Goal: Task Accomplishment & Management: Manage account settings

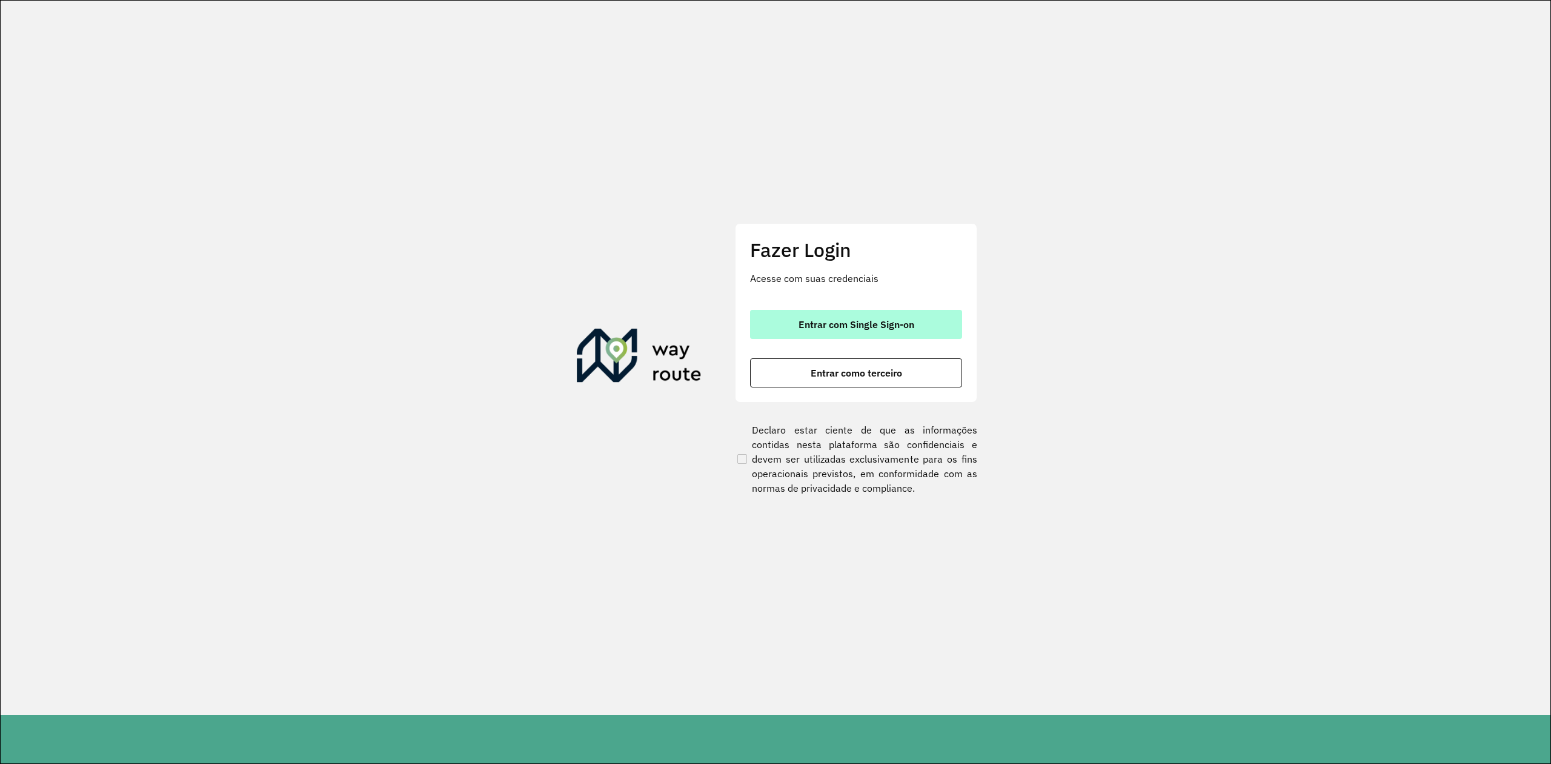
click at [847, 325] on span "Entrar com Single Sign-on" at bounding box center [857, 324] width 116 height 10
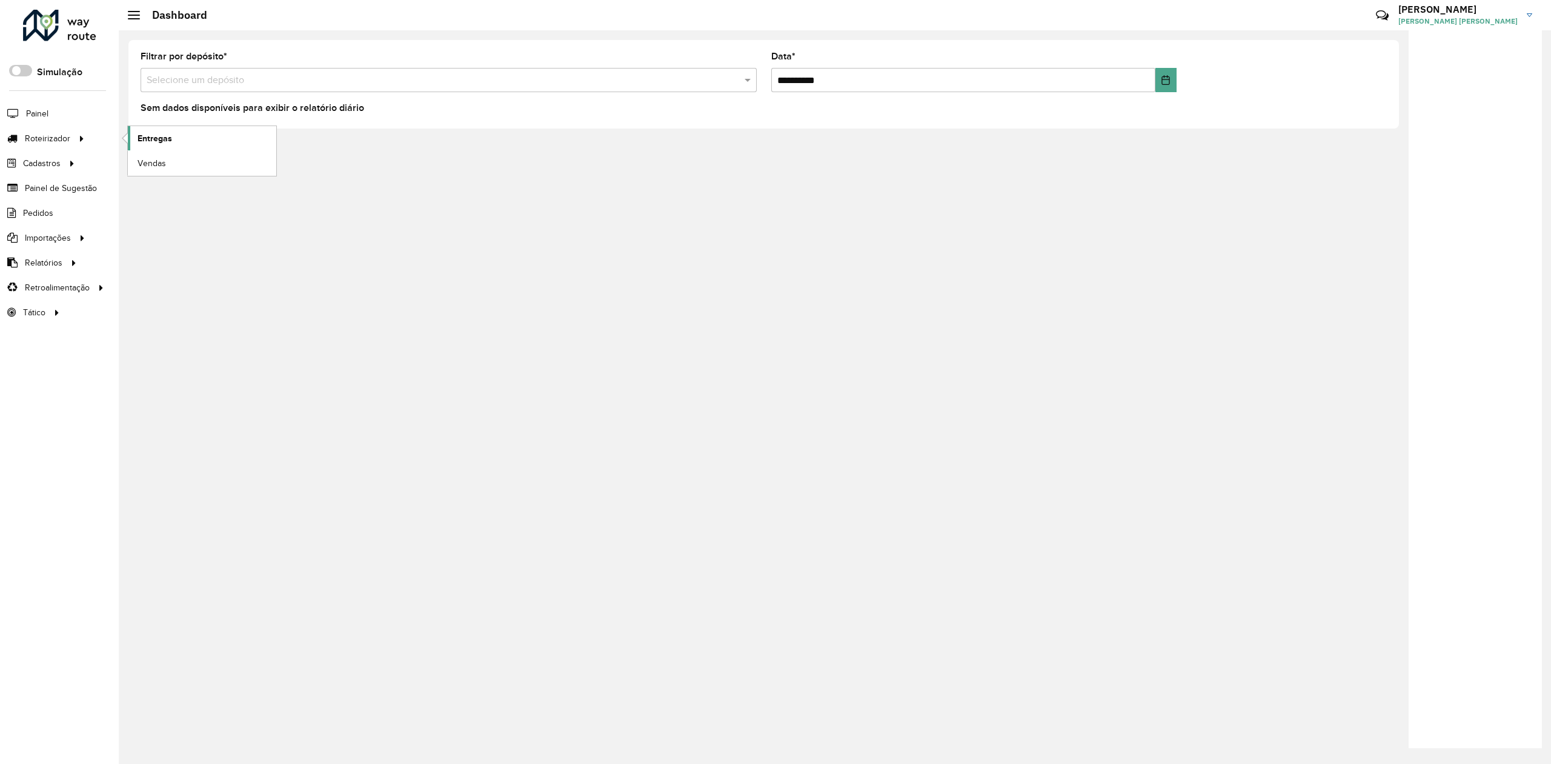
click at [190, 147] on link "Entregas" at bounding box center [202, 138] width 148 height 24
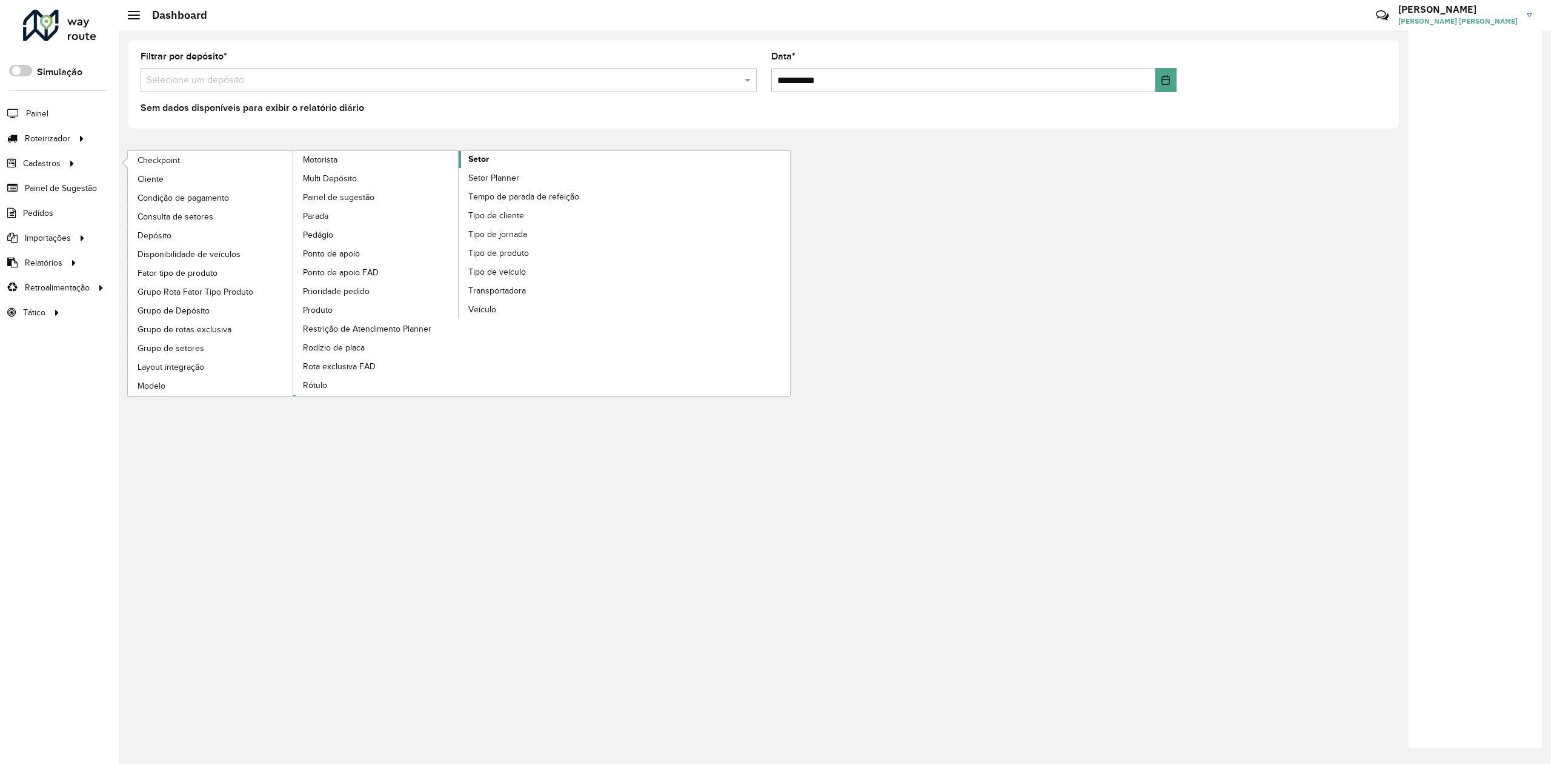
click at [539, 167] on link "Setor" at bounding box center [459, 273] width 332 height 245
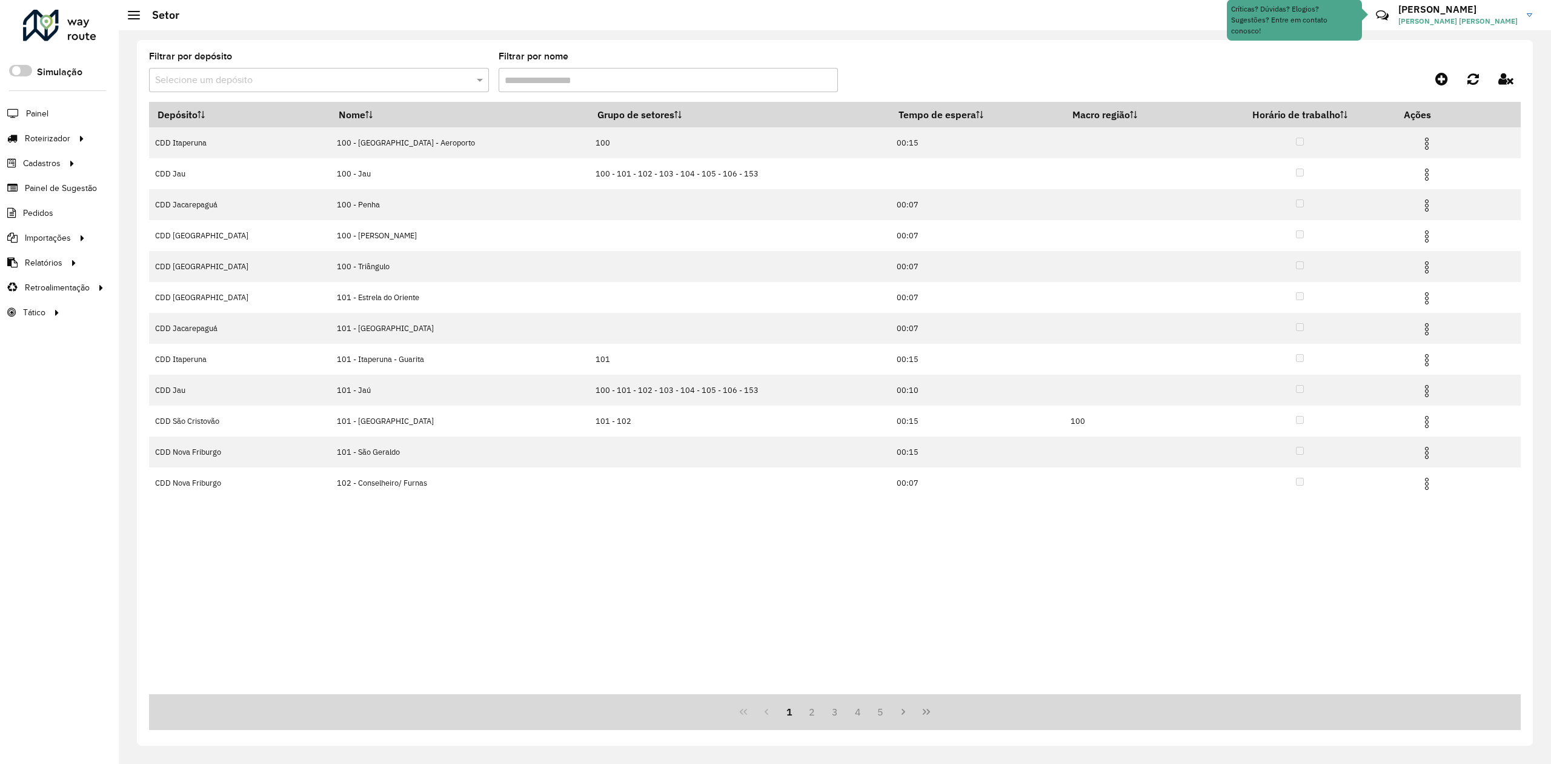
click at [421, 82] on input "text" at bounding box center [307, 80] width 304 height 15
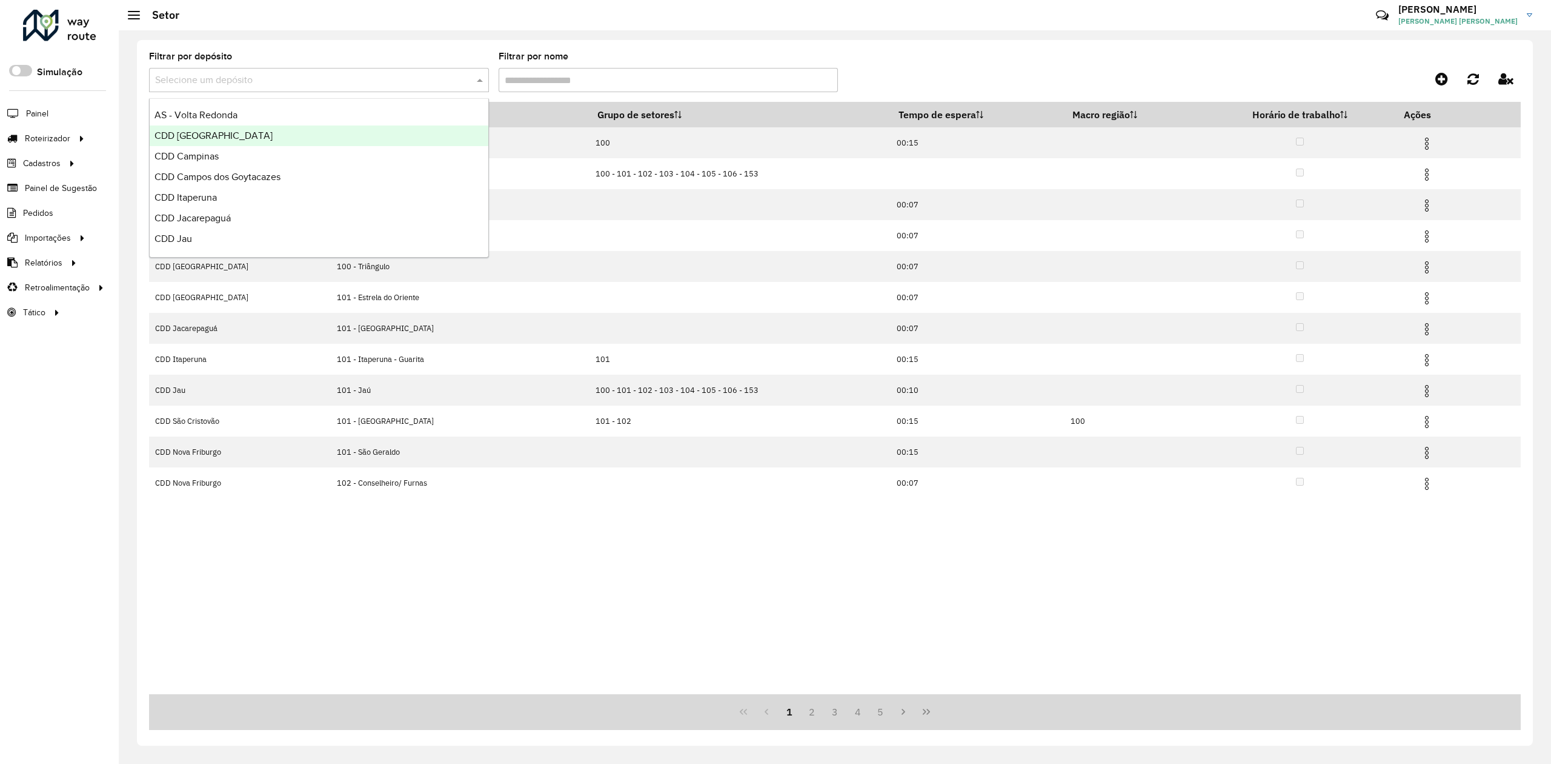
click at [269, 137] on div "CDD [GEOGRAPHIC_DATA]" at bounding box center [319, 135] width 339 height 21
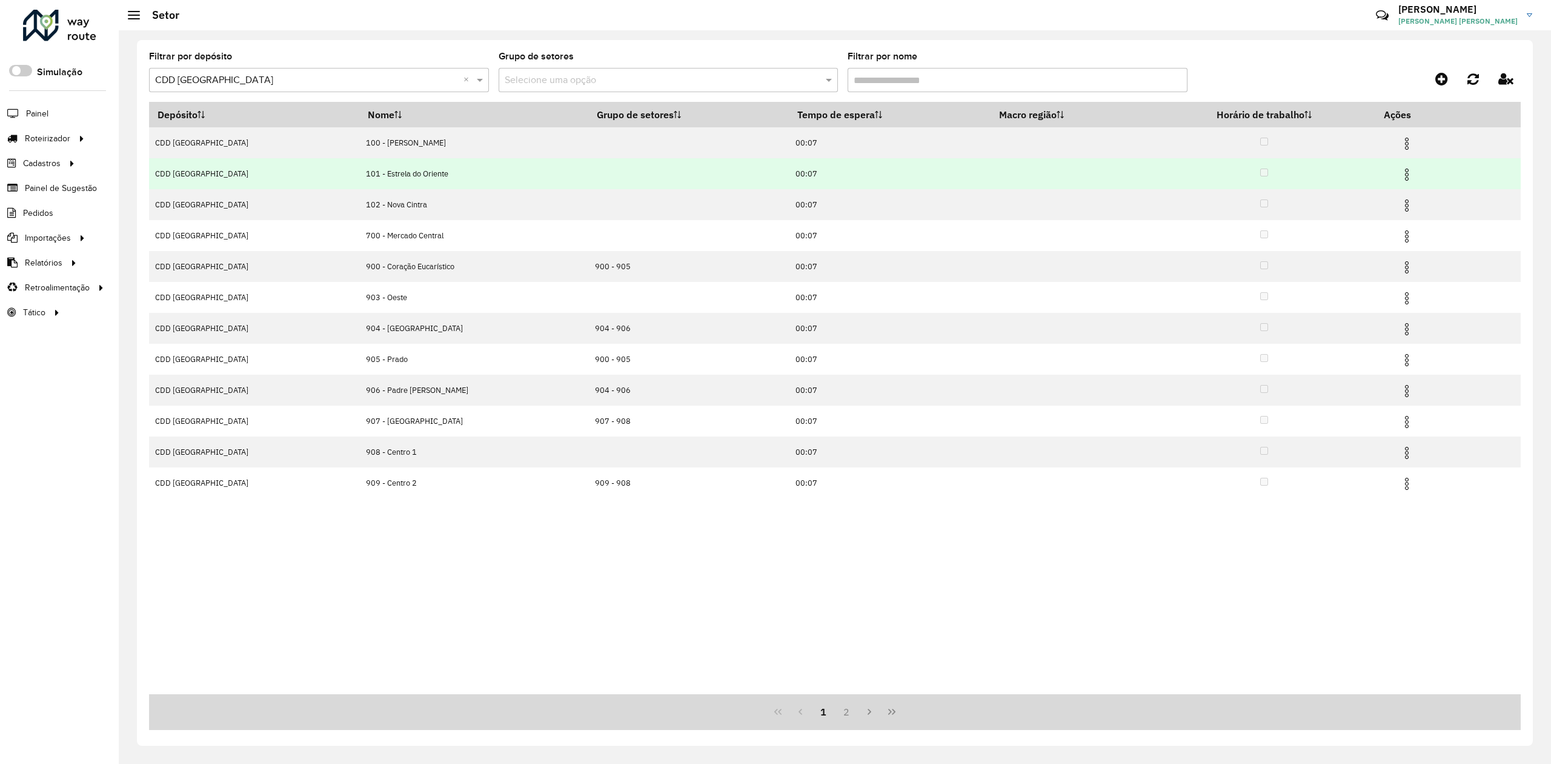
click at [1400, 172] on img at bounding box center [1407, 174] width 15 height 15
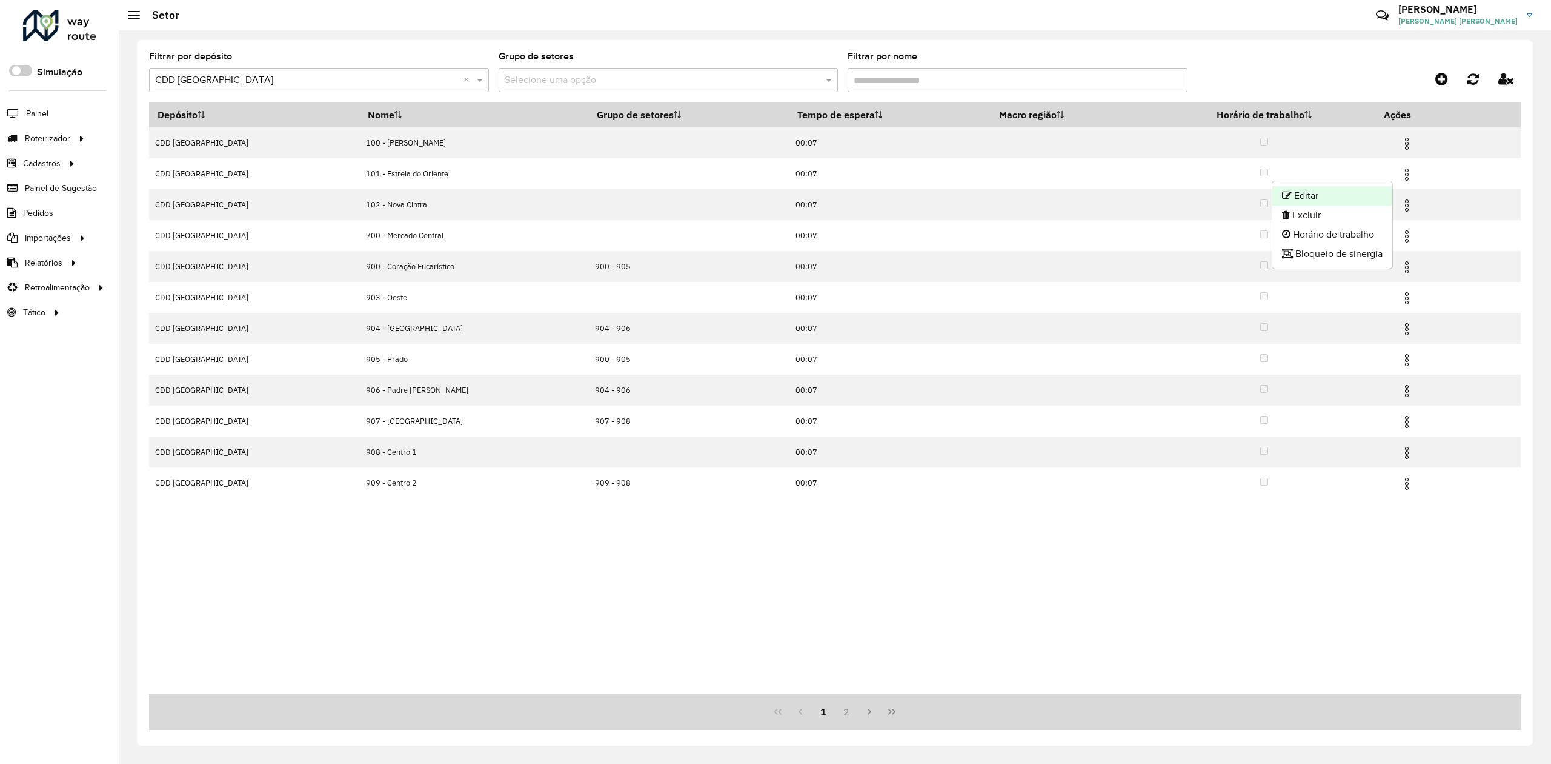
click at [1353, 195] on li "Editar" at bounding box center [1333, 195] width 120 height 19
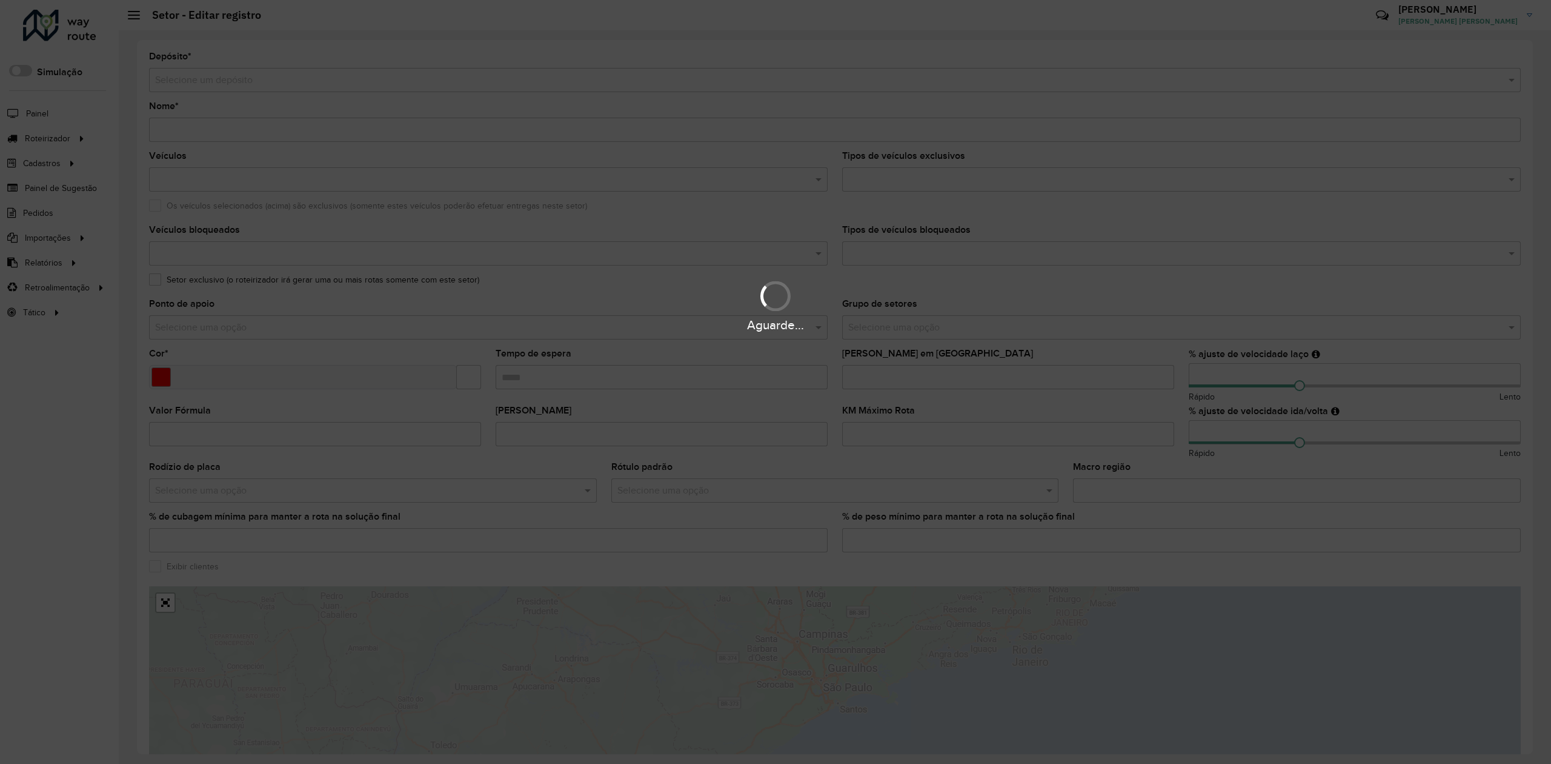
type input "**********"
type input "*******"
type input "*****"
type input "**"
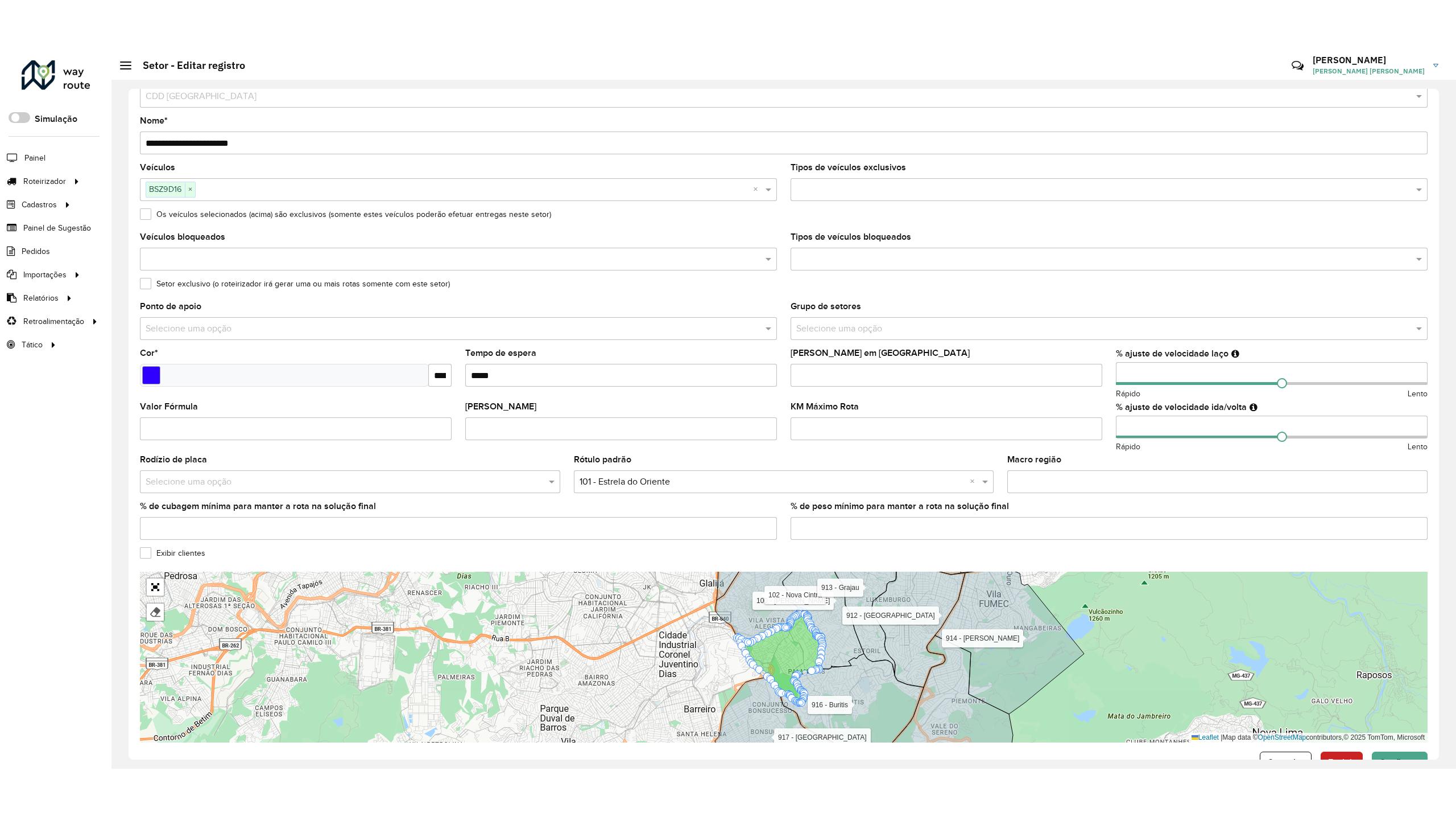
scroll to position [63, 0]
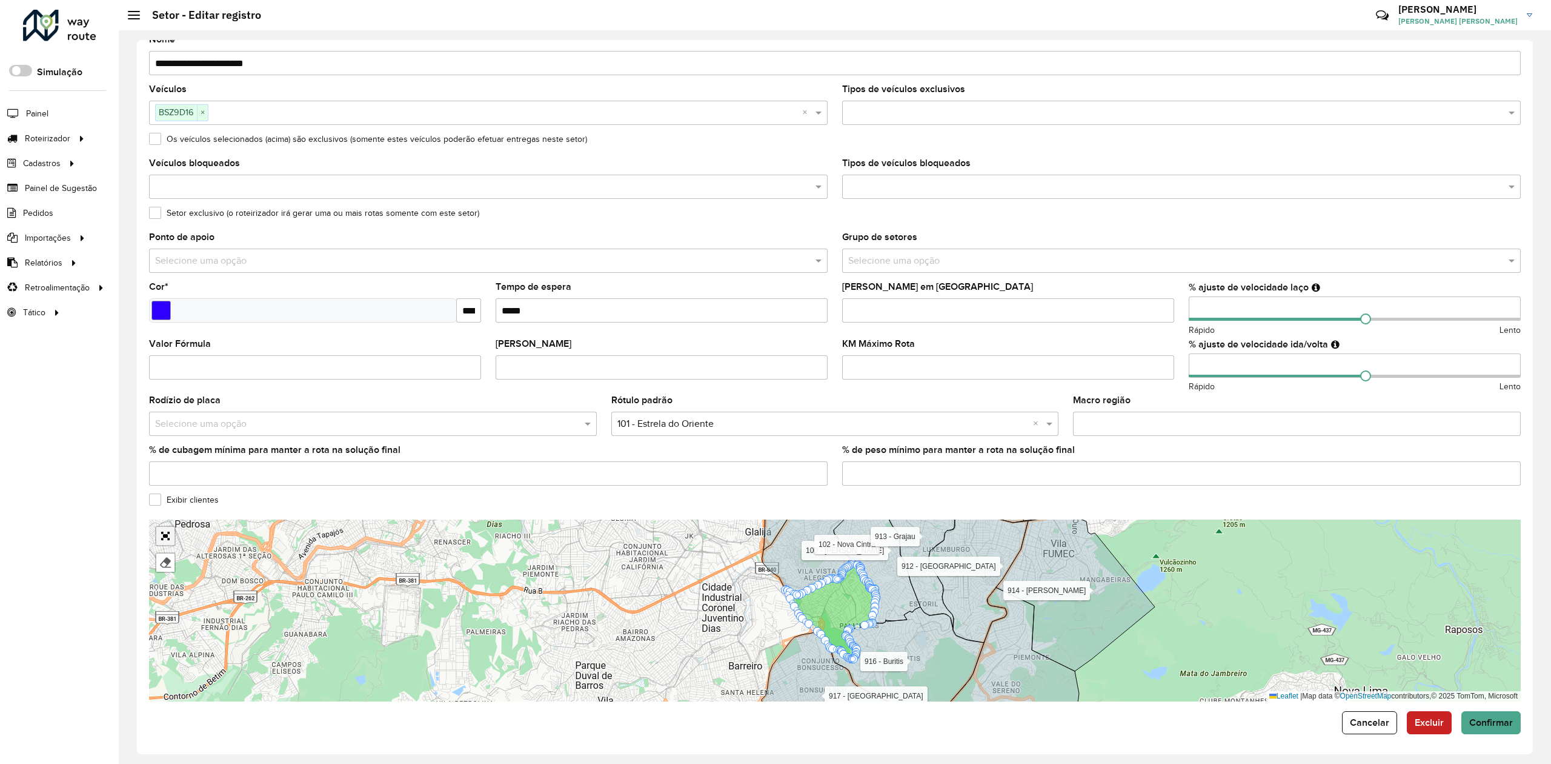
click at [165, 532] on link "Abrir mapa em tela cheia" at bounding box center [165, 536] width 18 height 18
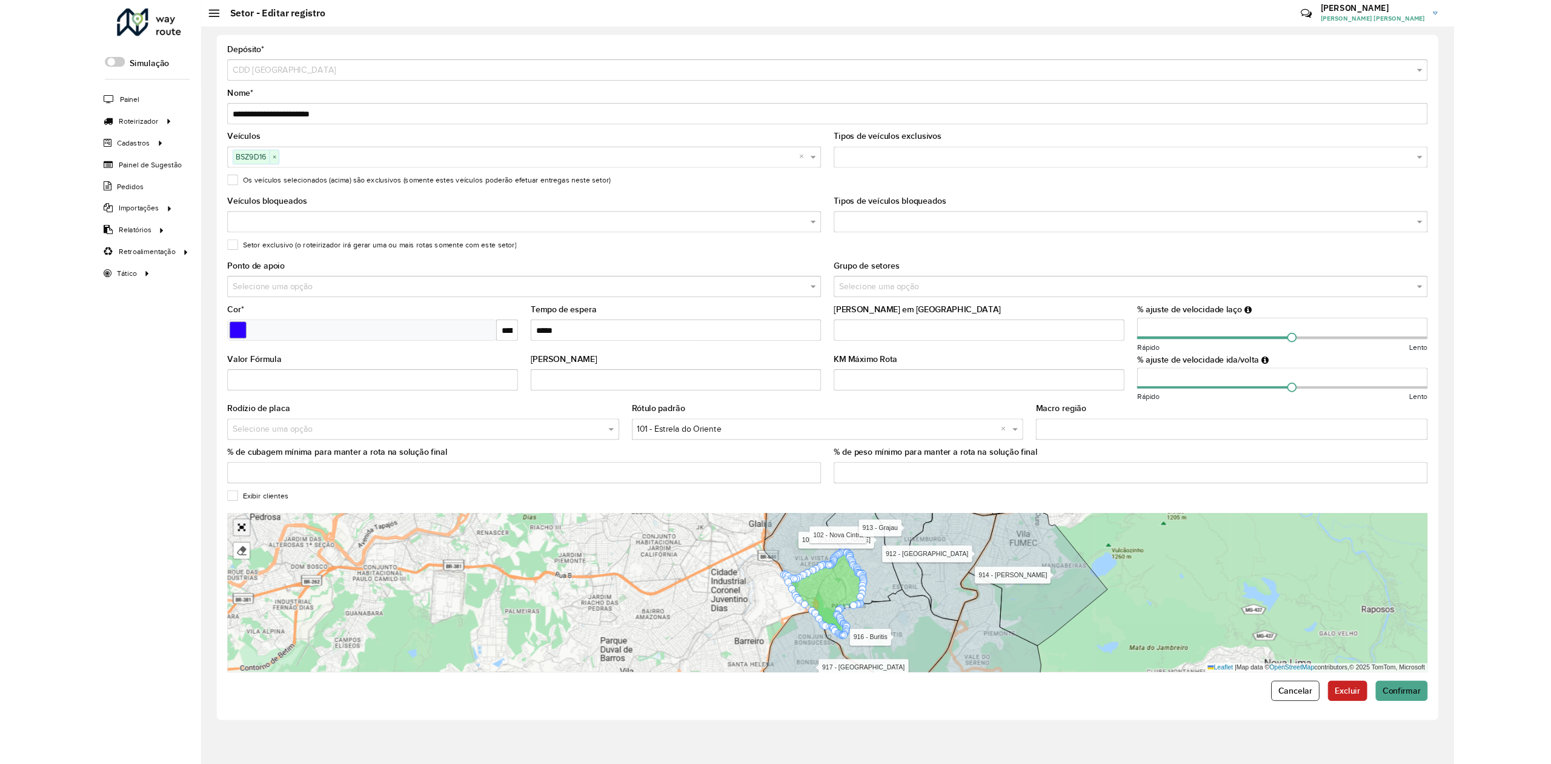
scroll to position [0, 0]
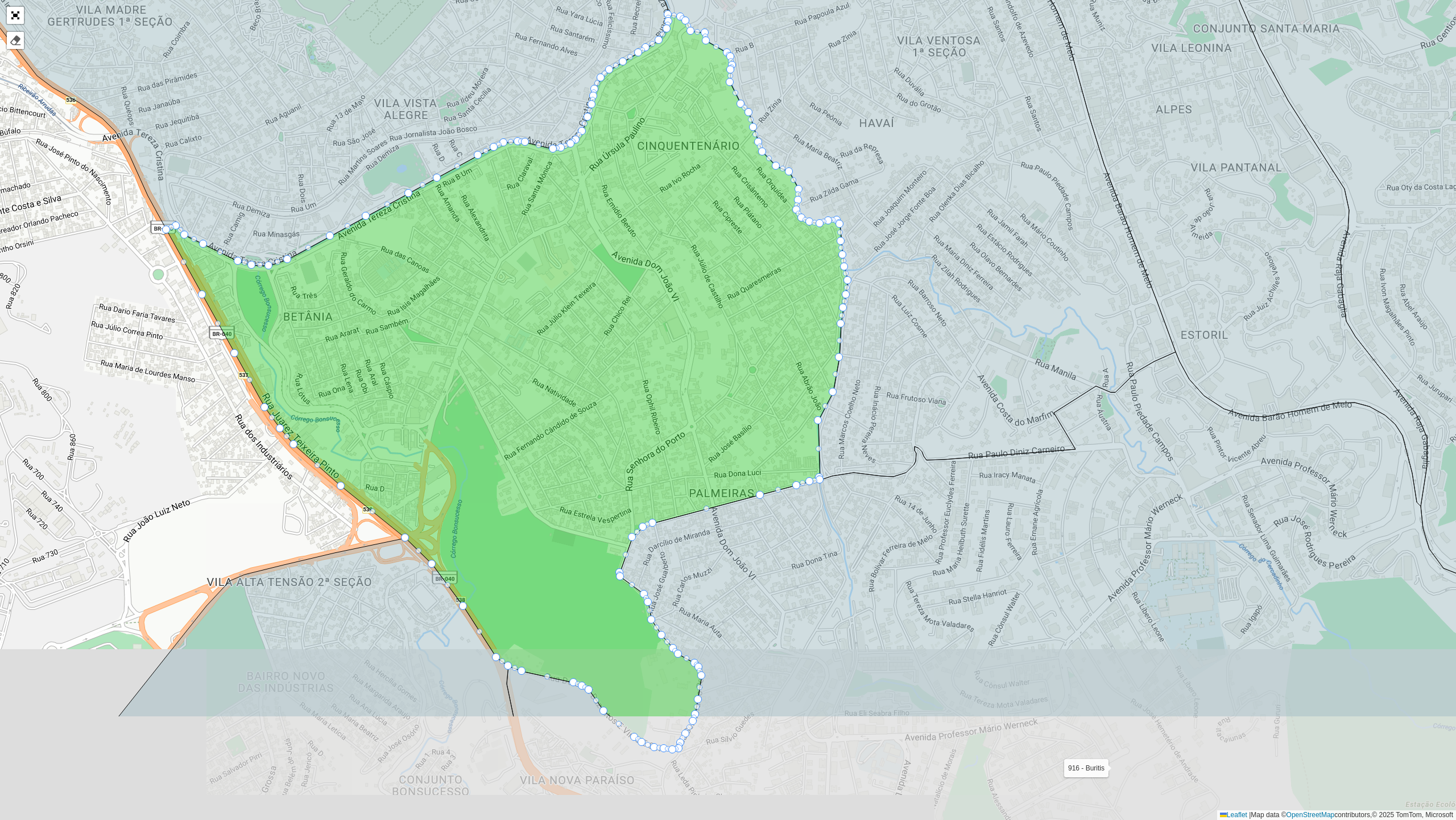
drag, startPoint x: 559, startPoint y: 567, endPoint x: 583, endPoint y: 425, distance: 144.0
click at [583, 425] on icon at bounding box center [508, 365] width 682 height 702
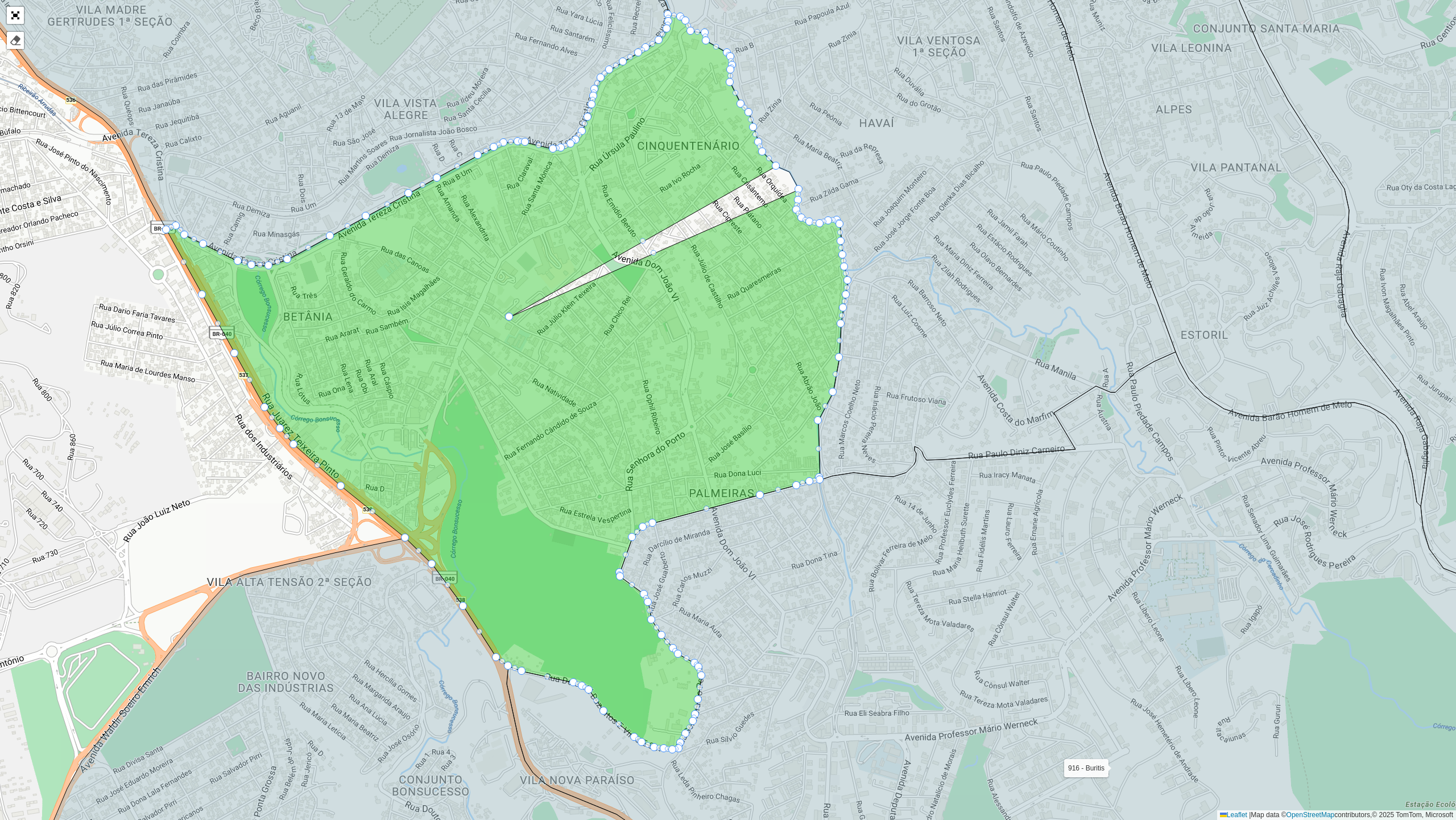
drag, startPoint x: 788, startPoint y: 171, endPoint x: 508, endPoint y: 317, distance: 315.8
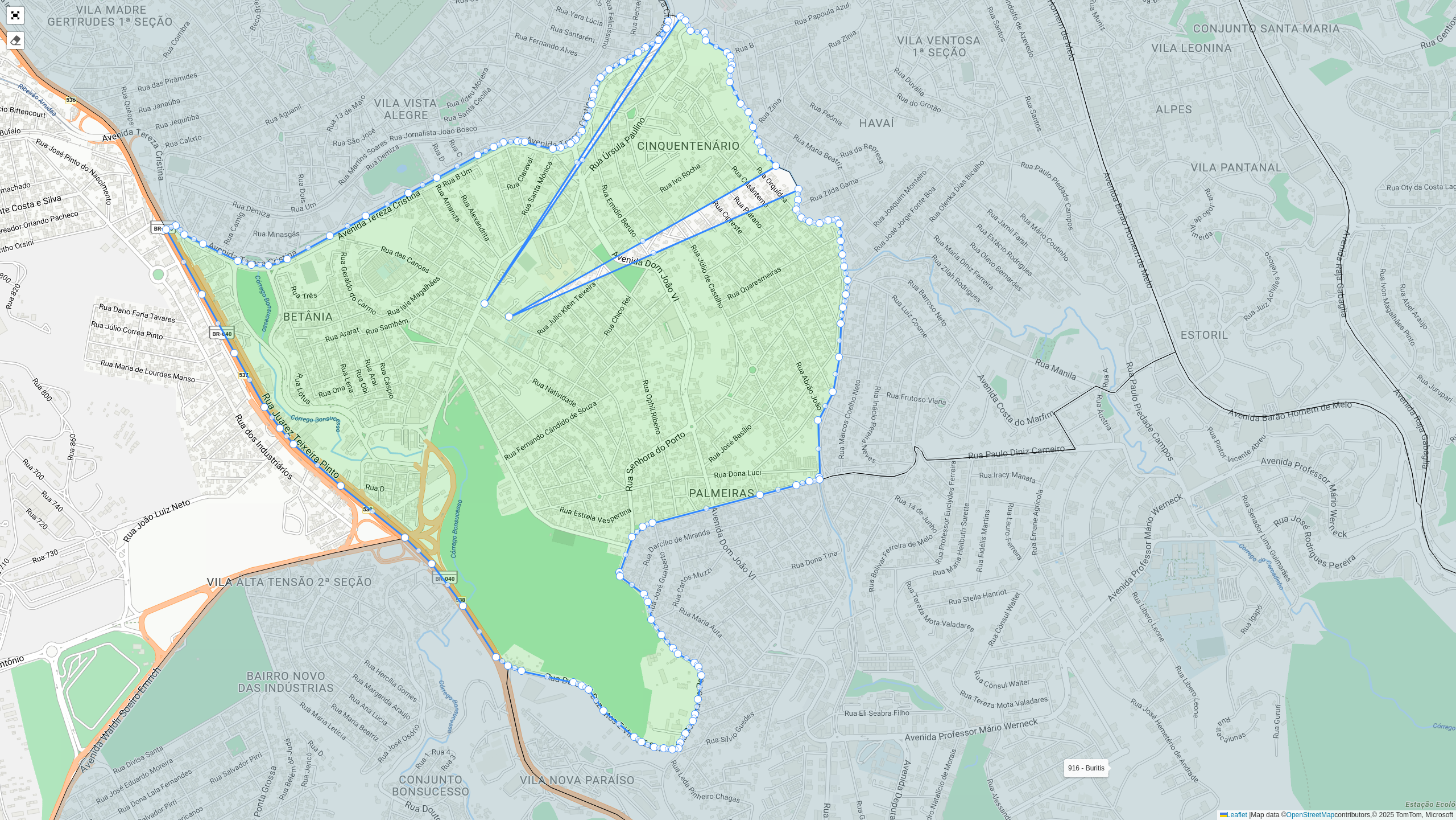
drag, startPoint x: 666, startPoint y: 12, endPoint x: 483, endPoint y: 302, distance: 342.9
drag, startPoint x: 655, startPoint y: 41, endPoint x: 476, endPoint y: 301, distance: 315.7
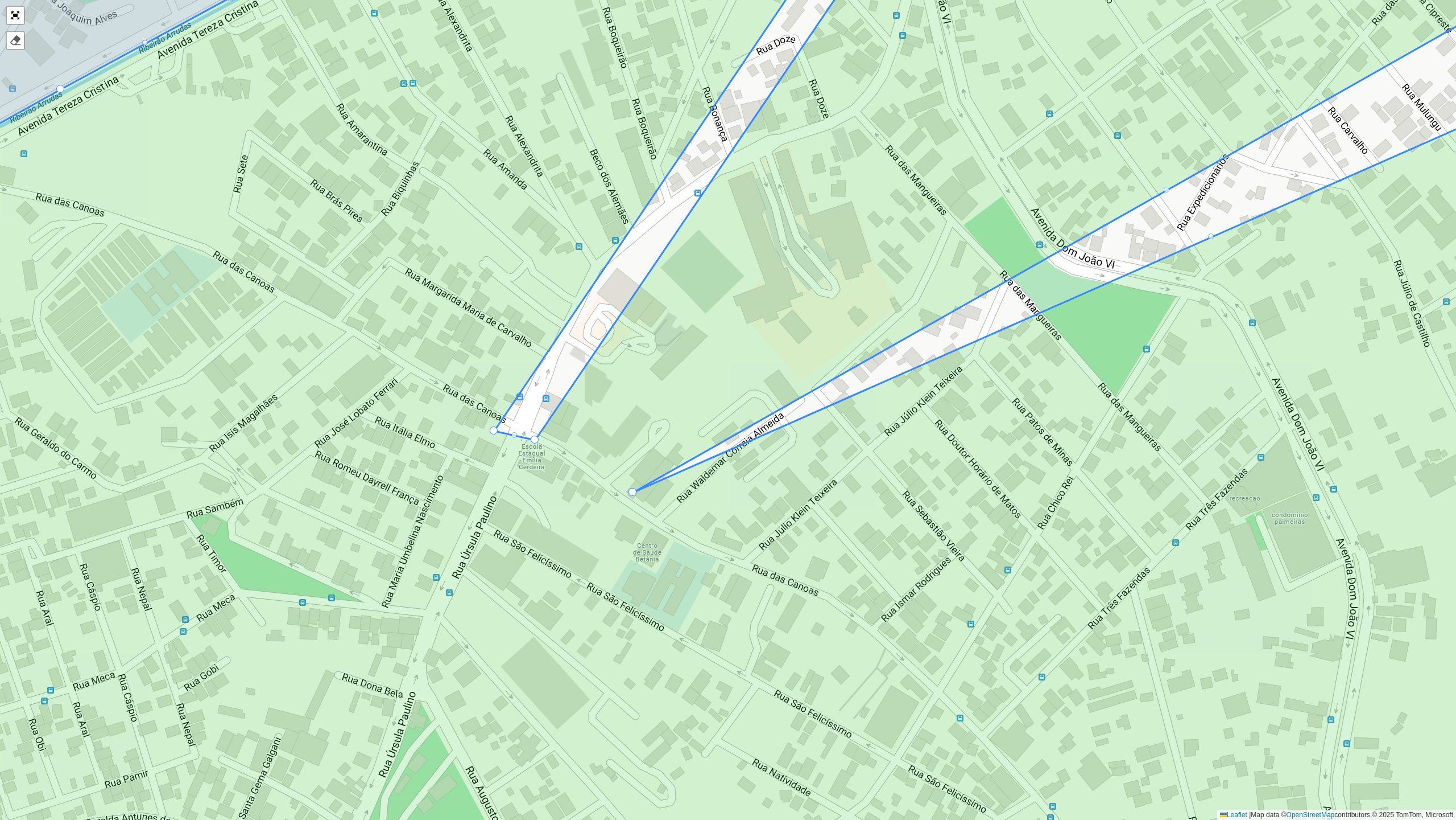
drag, startPoint x: 492, startPoint y: 452, endPoint x: 498, endPoint y: 429, distance: 23.8
click at [498, 429] on icon at bounding box center [729, 394] width 1751 height 987
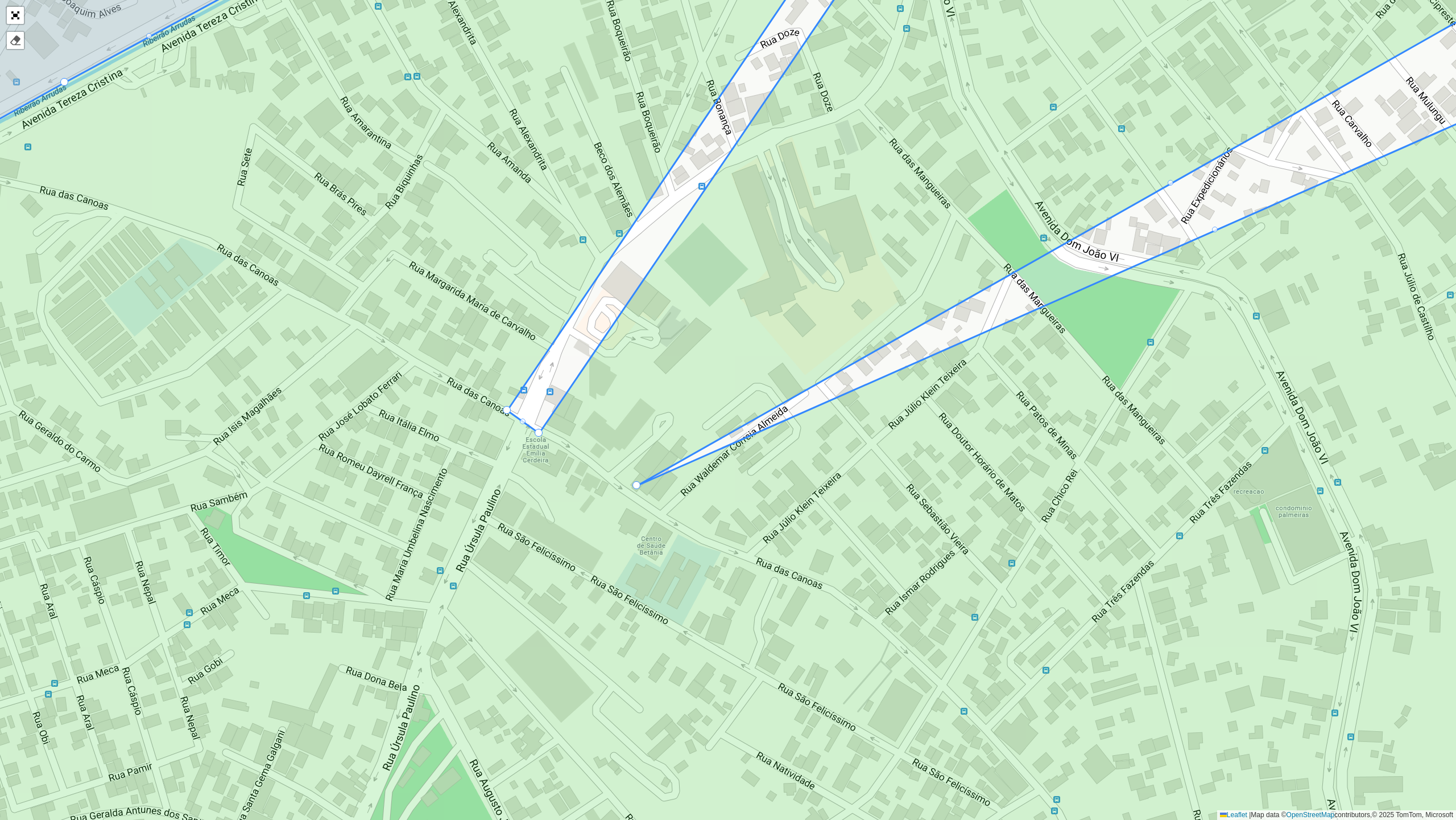
drag, startPoint x: 498, startPoint y: 422, endPoint x: 504, endPoint y: 410, distance: 13.4
drag, startPoint x: 636, startPoint y: 483, endPoint x: 626, endPoint y: 490, distance: 12.2
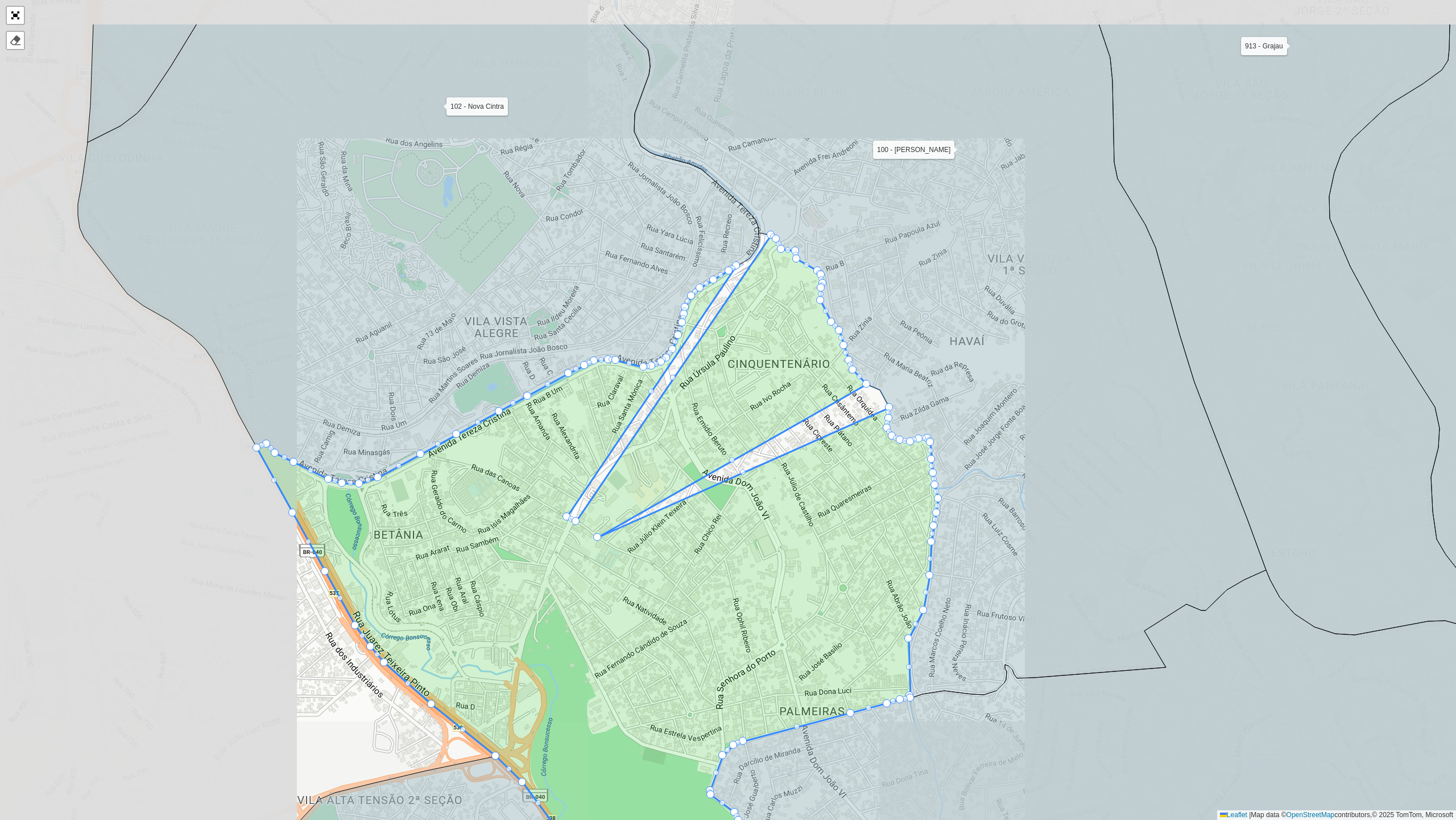
drag, startPoint x: 661, startPoint y: 437, endPoint x: 670, endPoint y: 422, distance: 17.5
click at [658, 444] on icon at bounding box center [598, 601] width 682 height 733
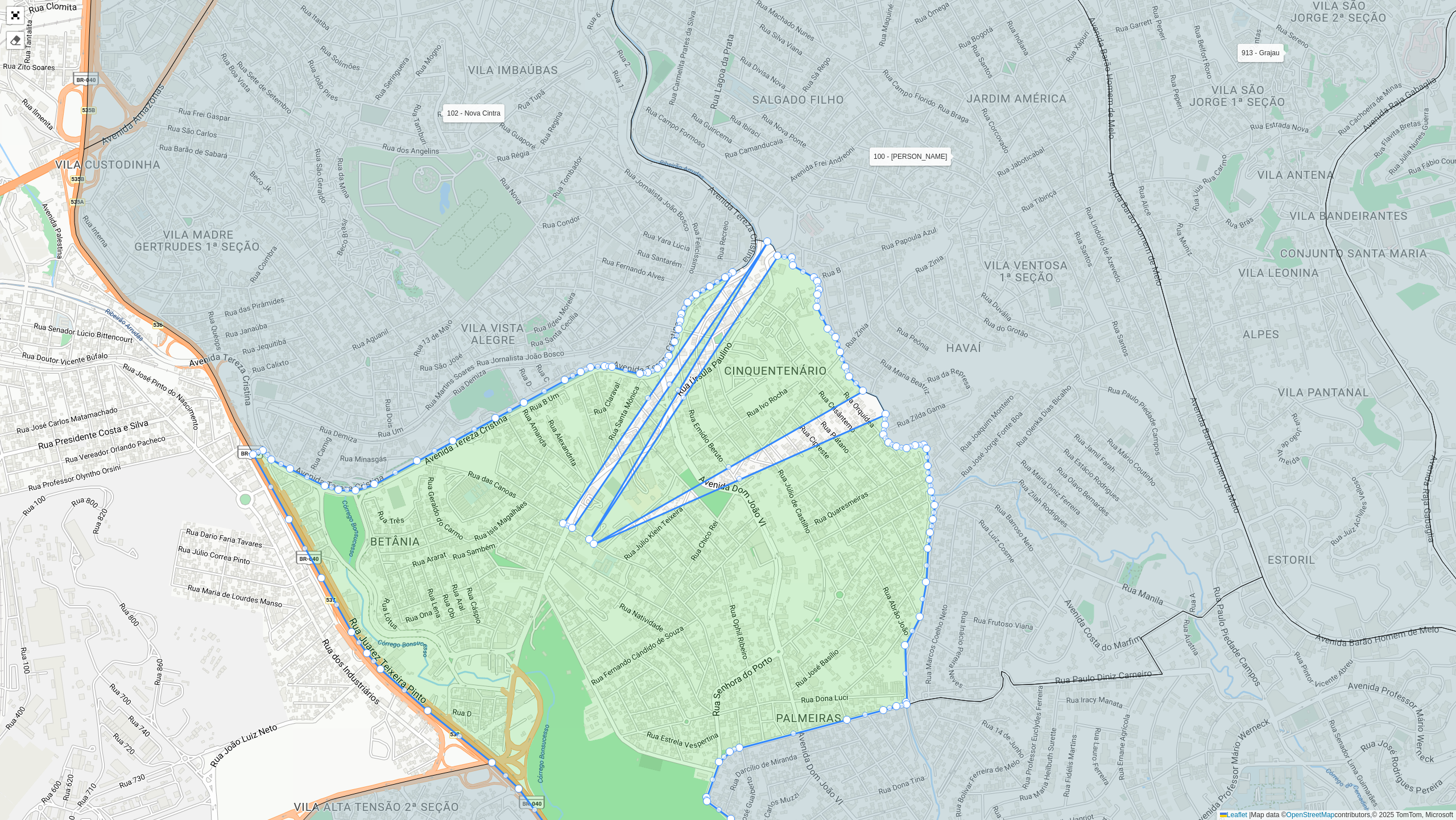
drag, startPoint x: 772, startPoint y: 245, endPoint x: 629, endPoint y: 476, distance: 271.7
drag, startPoint x: 768, startPoint y: 241, endPoint x: 583, endPoint y: 538, distance: 349.9
drag, startPoint x: 776, startPoint y: 254, endPoint x: 584, endPoint y: 541, distance: 345.3
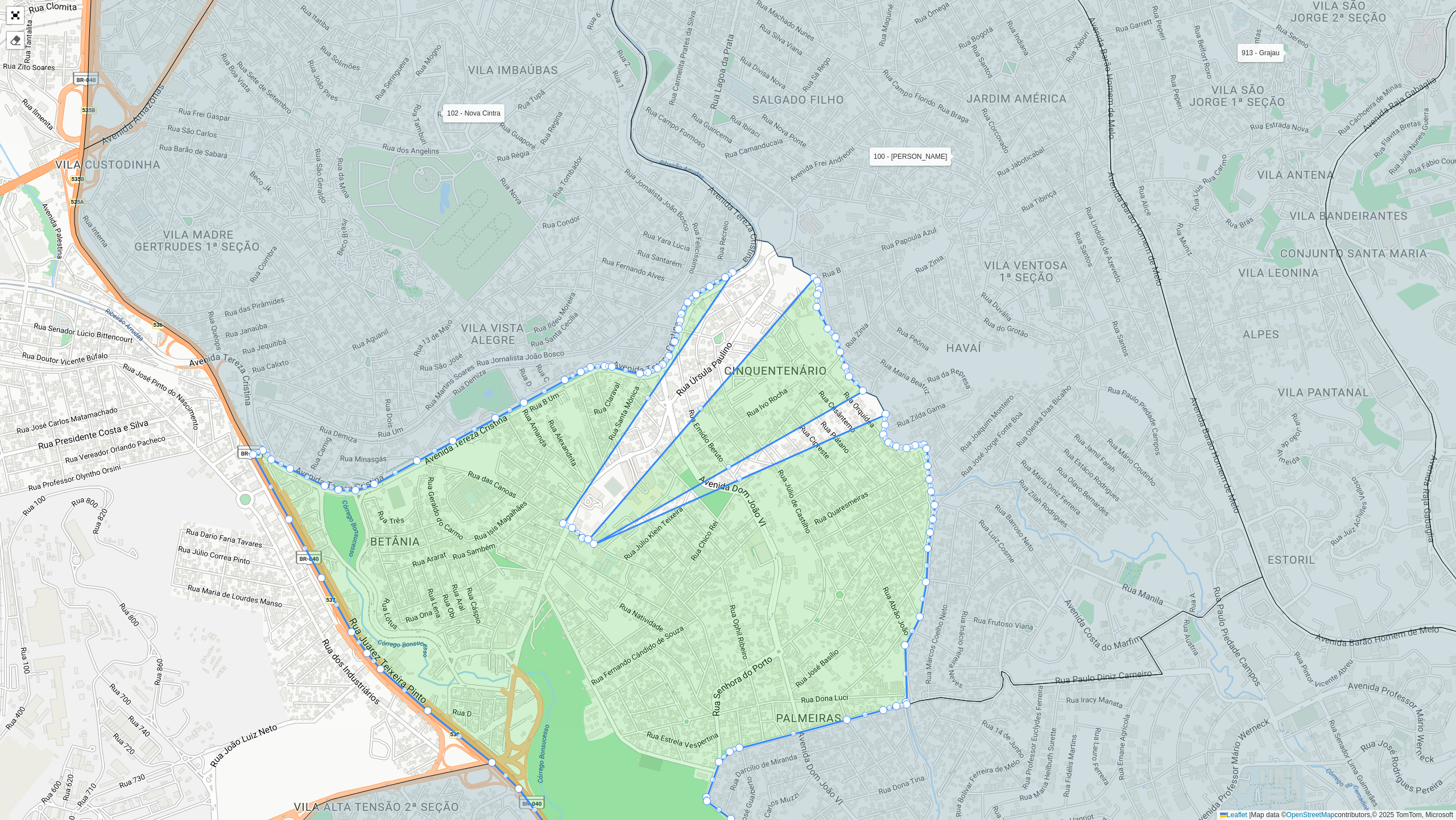
drag, startPoint x: 792, startPoint y: 265, endPoint x: 743, endPoint y: 292, distance: 55.9
click at [743, 292] on div "100 - Salgado Filho 102 - Nova Cintra 700 - Mercado Central 900 - Coração Eucar…" at bounding box center [728, 410] width 1456 height 820
drag, startPoint x: 817, startPoint y: 286, endPoint x: 790, endPoint y: 289, distance: 27.2
click at [790, 289] on div "100 - Salgado Filho 102 - Nova Cintra 700 - Mercado Central 900 - Coração Eucar…" at bounding box center [728, 410] width 1456 height 820
drag, startPoint x: 820, startPoint y: 293, endPoint x: 818, endPoint y: 310, distance: 17.1
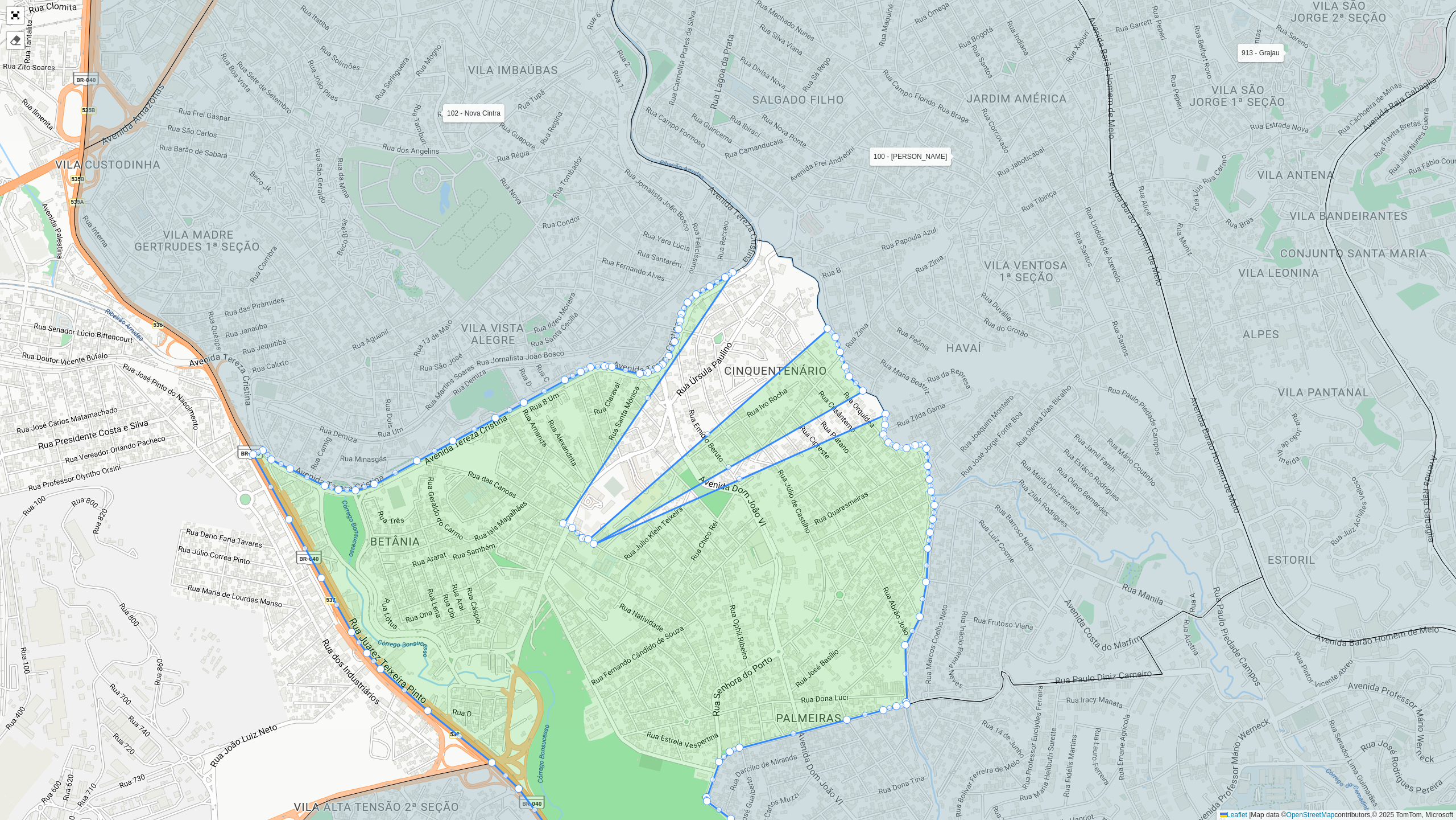
drag, startPoint x: 818, startPoint y: 310, endPoint x: 800, endPoint y: 329, distance: 26.2
click at [800, 329] on div "100 - Salgado Filho 102 - Nova Cintra 700 - Mercado Central 900 - Coração Eucar…" at bounding box center [728, 410] width 1456 height 820
drag, startPoint x: 836, startPoint y: 339, endPoint x: 816, endPoint y: 361, distance: 29.7
click at [814, 362] on div "100 - Salgado Filho 102 - Nova Cintra 700 - Mercado Central 900 - Coração Eucar…" at bounding box center [728, 410] width 1456 height 820
drag, startPoint x: 851, startPoint y: 370, endPoint x: 811, endPoint y: 380, distance: 41.2
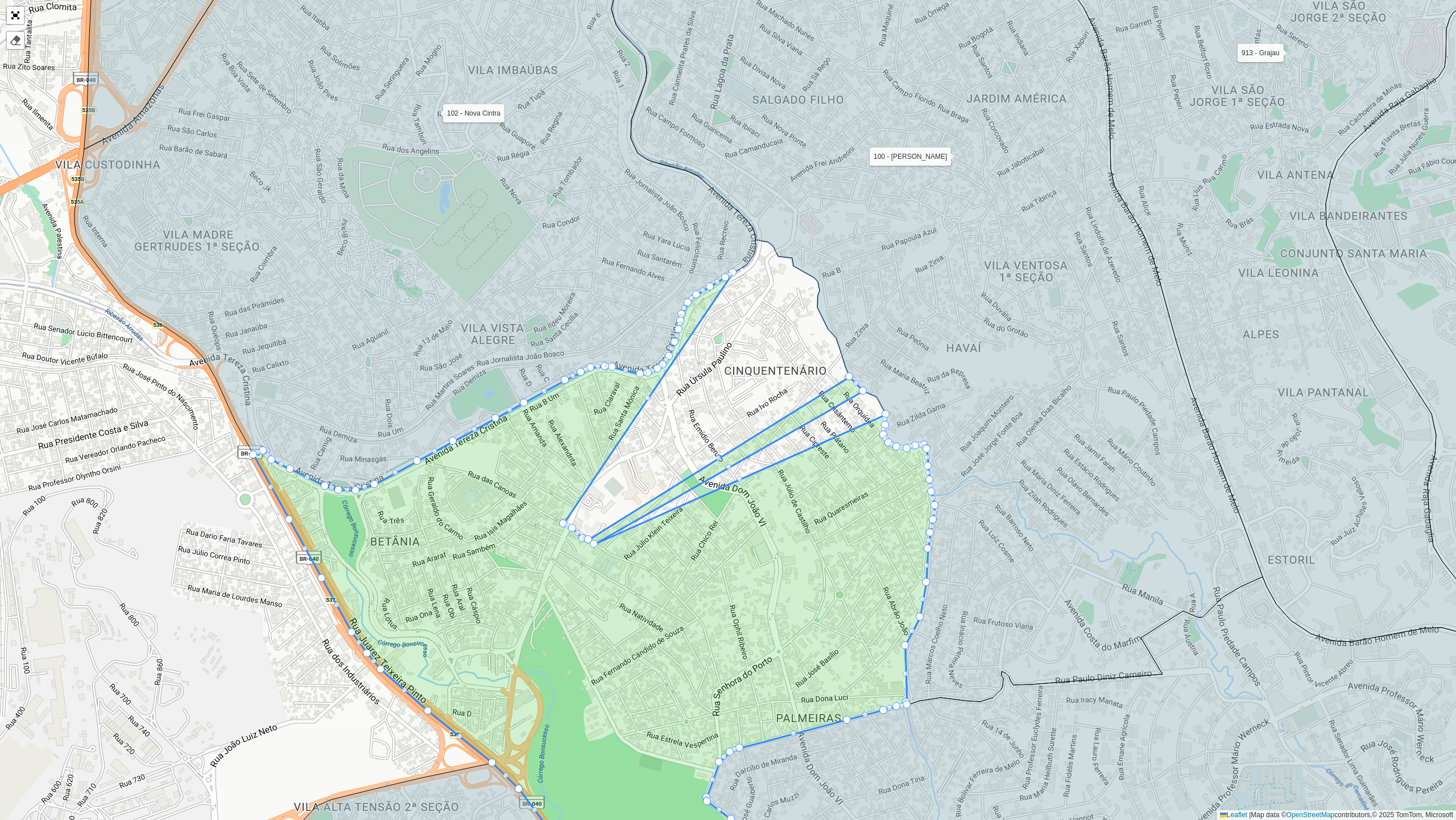
drag, startPoint x: 811, startPoint y: 380, endPoint x: 840, endPoint y: 368, distance: 31.4
click at [800, 353] on div "100 - Salgado Filho 102 - Nova Cintra 700 - Mercado Central 900 - Coração Eucar…" at bounding box center [728, 410] width 1456 height 820
drag, startPoint x: 847, startPoint y: 375, endPoint x: 840, endPoint y: 381, distance: 9.2
click at [795, 376] on div "100 - Salgado Filho 102 - Nova Cintra 700 - Mercado Central 900 - Coração Eucar…" at bounding box center [728, 410] width 1456 height 820
click at [779, 404] on div "100 - Salgado Filho 102 - Nova Cintra 700 - Mercado Central 900 - Coração Eucar…" at bounding box center [728, 410] width 1456 height 820
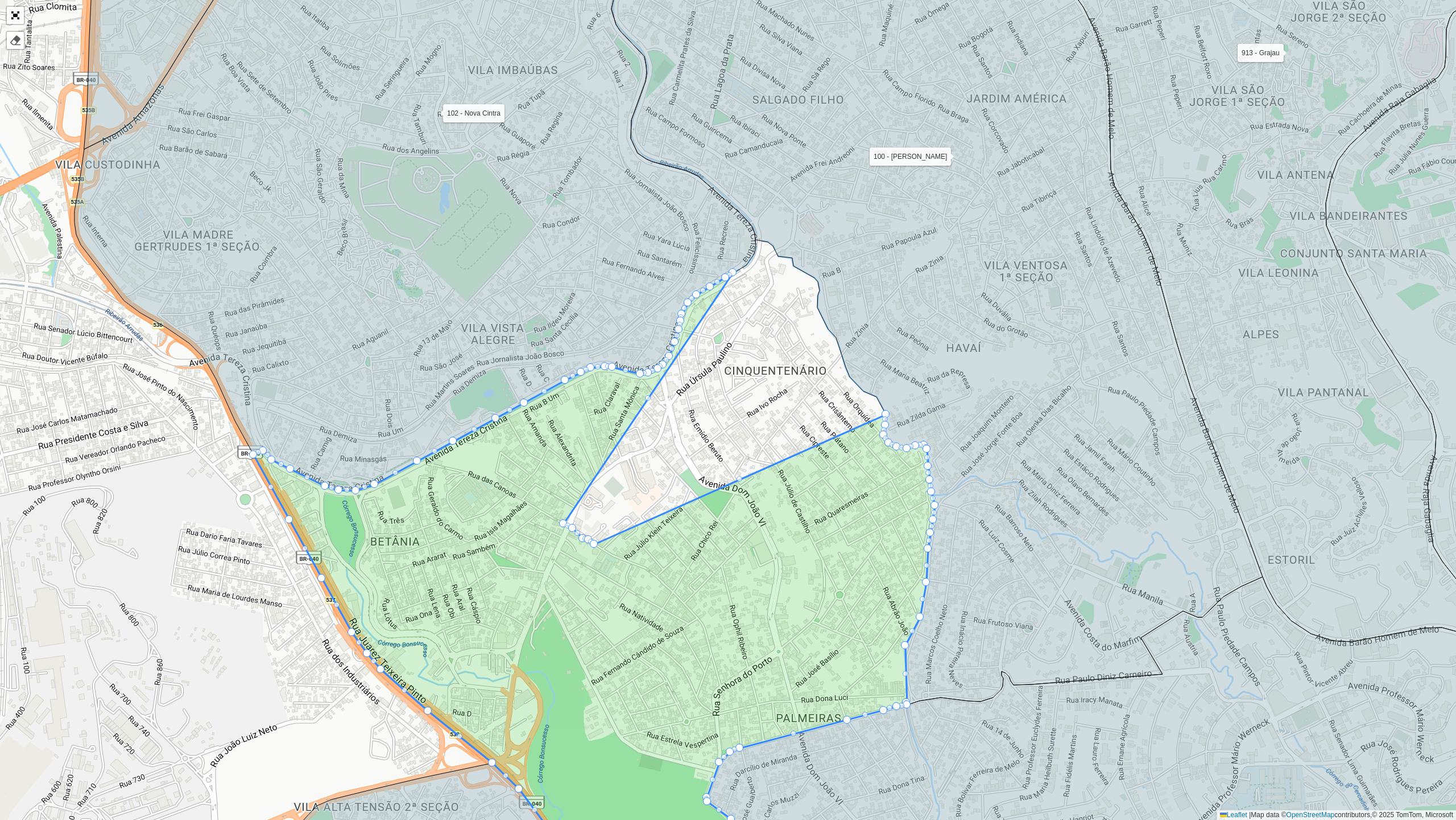
drag, startPoint x: 736, startPoint y: 278, endPoint x: 697, endPoint y: 364, distance: 94.4
click at [697, 364] on div "100 - Salgado Filho 102 - Nova Cintra 700 - Mercado Central 900 - Coração Eucar…" at bounding box center [728, 410] width 1456 height 820
drag, startPoint x: 728, startPoint y: 276, endPoint x: 695, endPoint y: 354, distance: 84.7
click at [695, 354] on div "100 - Salgado Filho 102 - Nova Cintra 700 - Mercado Central 900 - Coração Eucar…" at bounding box center [728, 410] width 1456 height 820
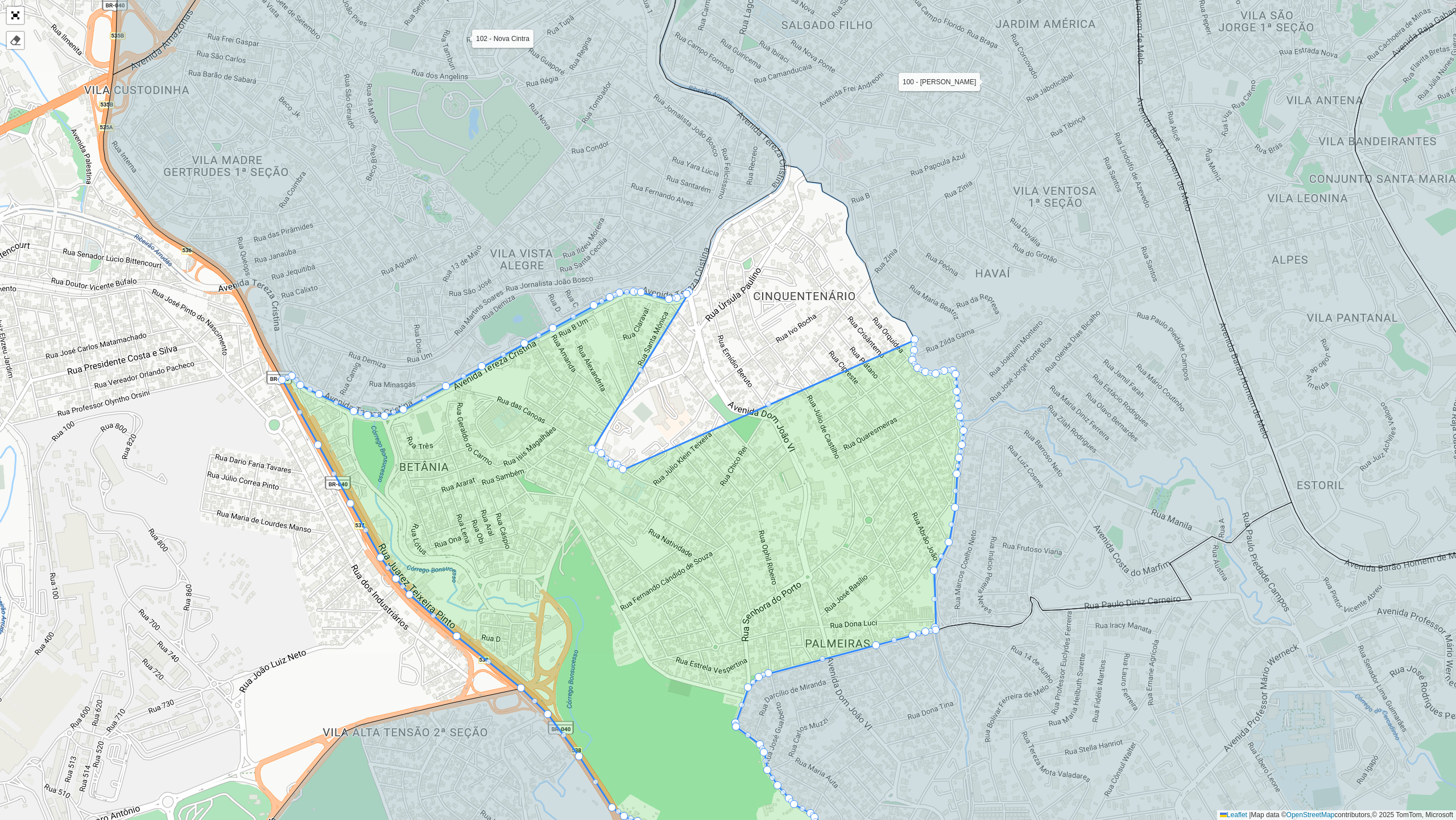
drag, startPoint x: 631, startPoint y: 495, endPoint x: 658, endPoint y: 408, distance: 91.1
click at [658, 408] on div "100 - Salgado Filho 102 - Nova Cintra 700 - Mercado Central 900 - Coração Eucar…" at bounding box center [728, 410] width 1456 height 820
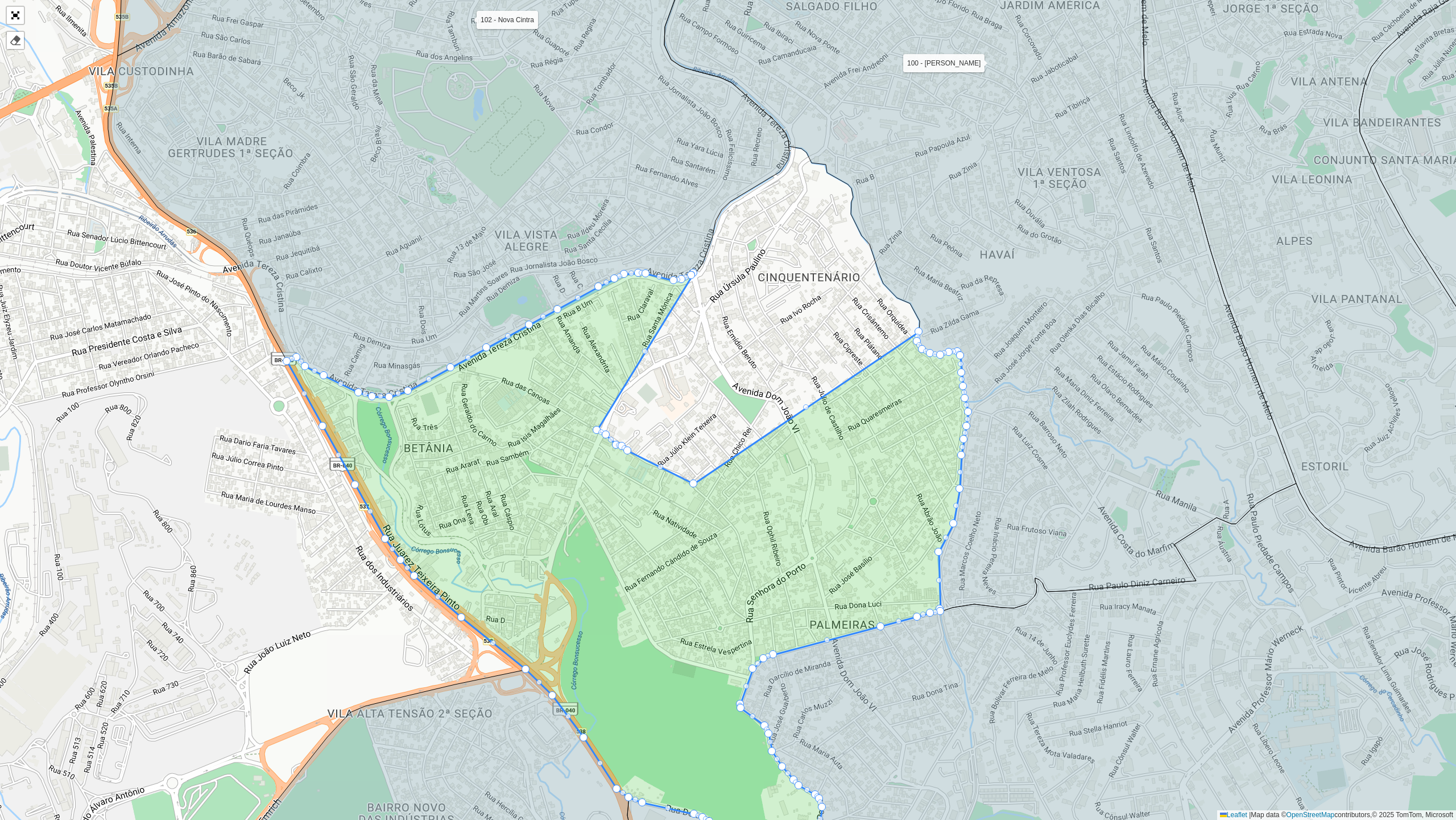
drag, startPoint x: 918, startPoint y: 320, endPoint x: 693, endPoint y: 483, distance: 277.8
drag, startPoint x: 917, startPoint y: 329, endPoint x: 881, endPoint y: 353, distance: 43.3
click at [873, 353] on div "100 - Salgado Filho 102 - Nova Cintra 700 - Mercado Central 900 - Coração Eucar…" at bounding box center [728, 410] width 1456 height 820
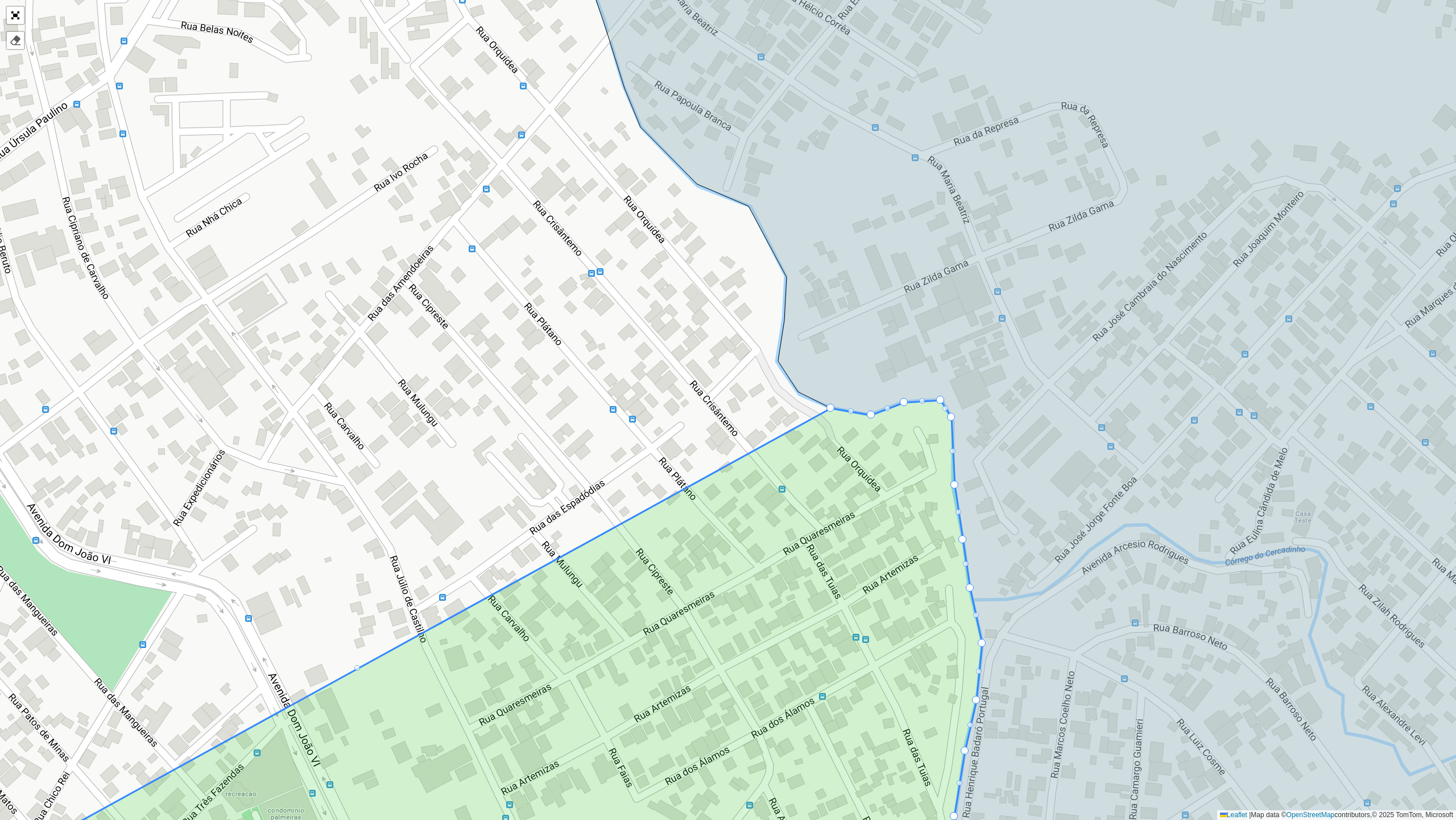
drag, startPoint x: 799, startPoint y: 390, endPoint x: 794, endPoint y: 414, distance: 24.5
click at [744, 417] on div "100 - Salgado Filho 102 - Nova Cintra 700 - Mercado Central 900 - Coração Eucar…" at bounding box center [728, 410] width 1456 height 820
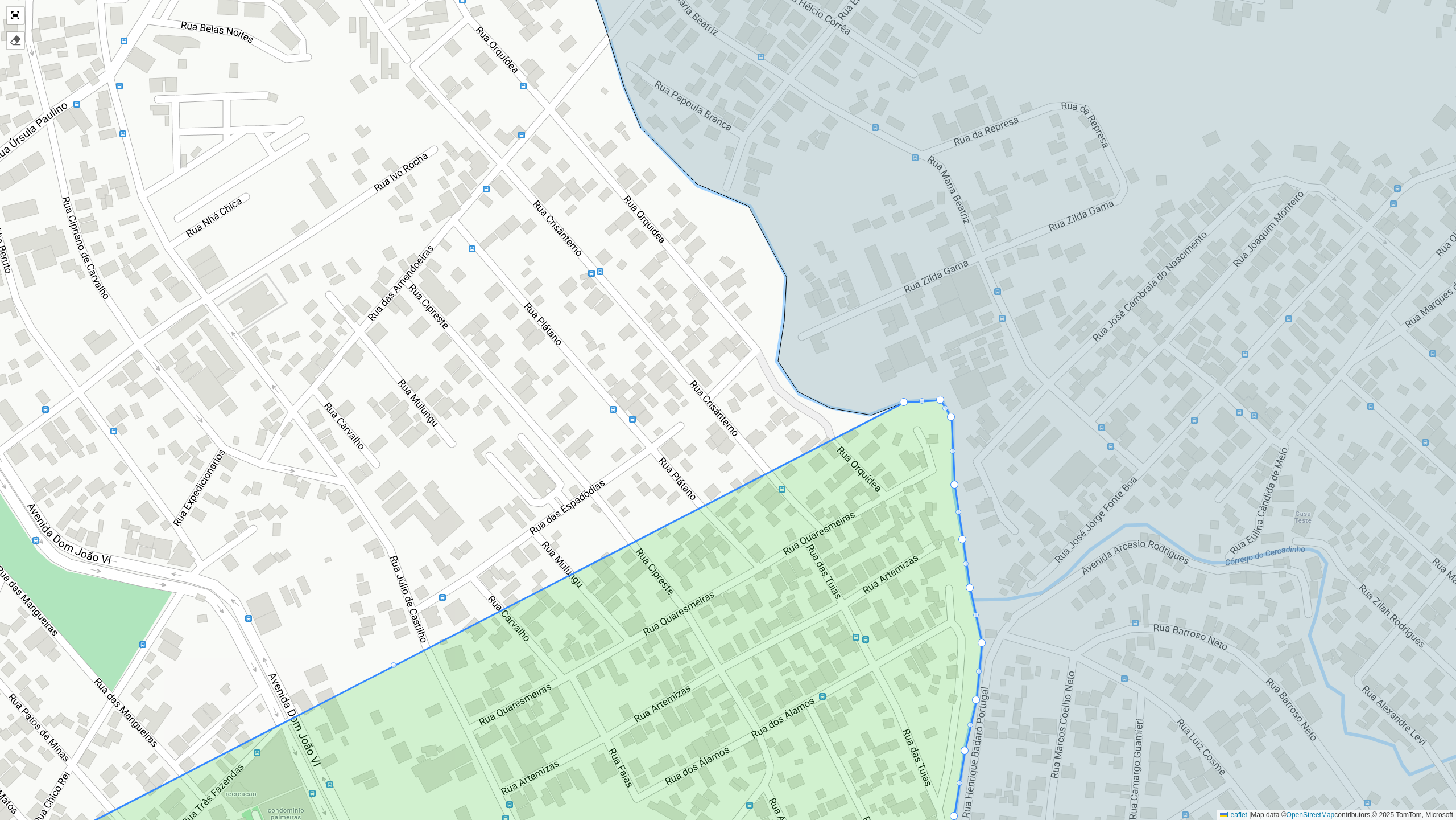
drag, startPoint x: 870, startPoint y: 411, endPoint x: 906, endPoint y: 420, distance: 37.1
click at [911, 468] on icon at bounding box center [418, 495] width 1130 height 815
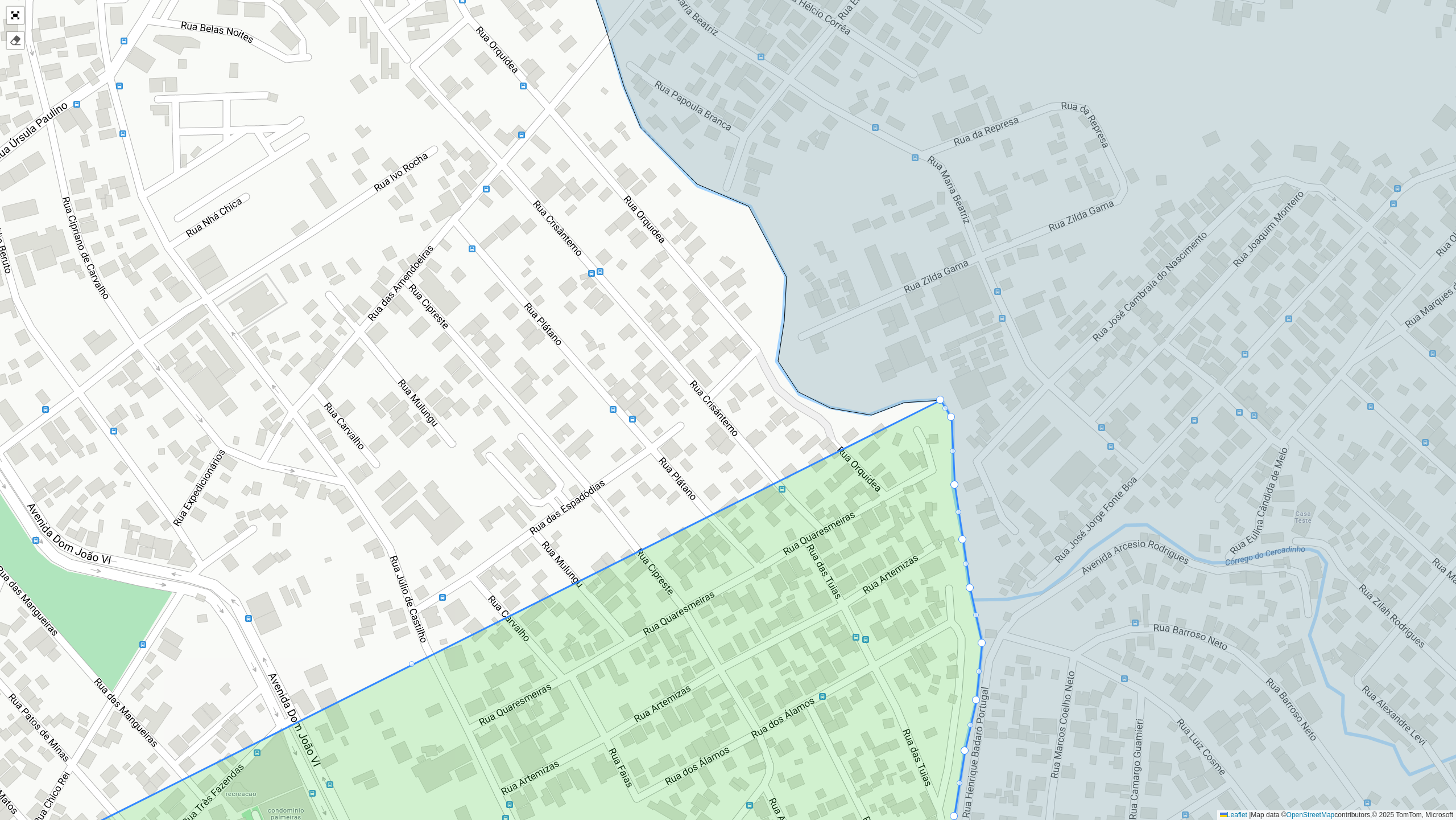
drag, startPoint x: 903, startPoint y: 399, endPoint x: 937, endPoint y: 435, distance: 49.5
click at [938, 440] on icon at bounding box center [418, 495] width 1130 height 815
drag, startPoint x: 940, startPoint y: 395, endPoint x: 941, endPoint y: 404, distance: 9.1
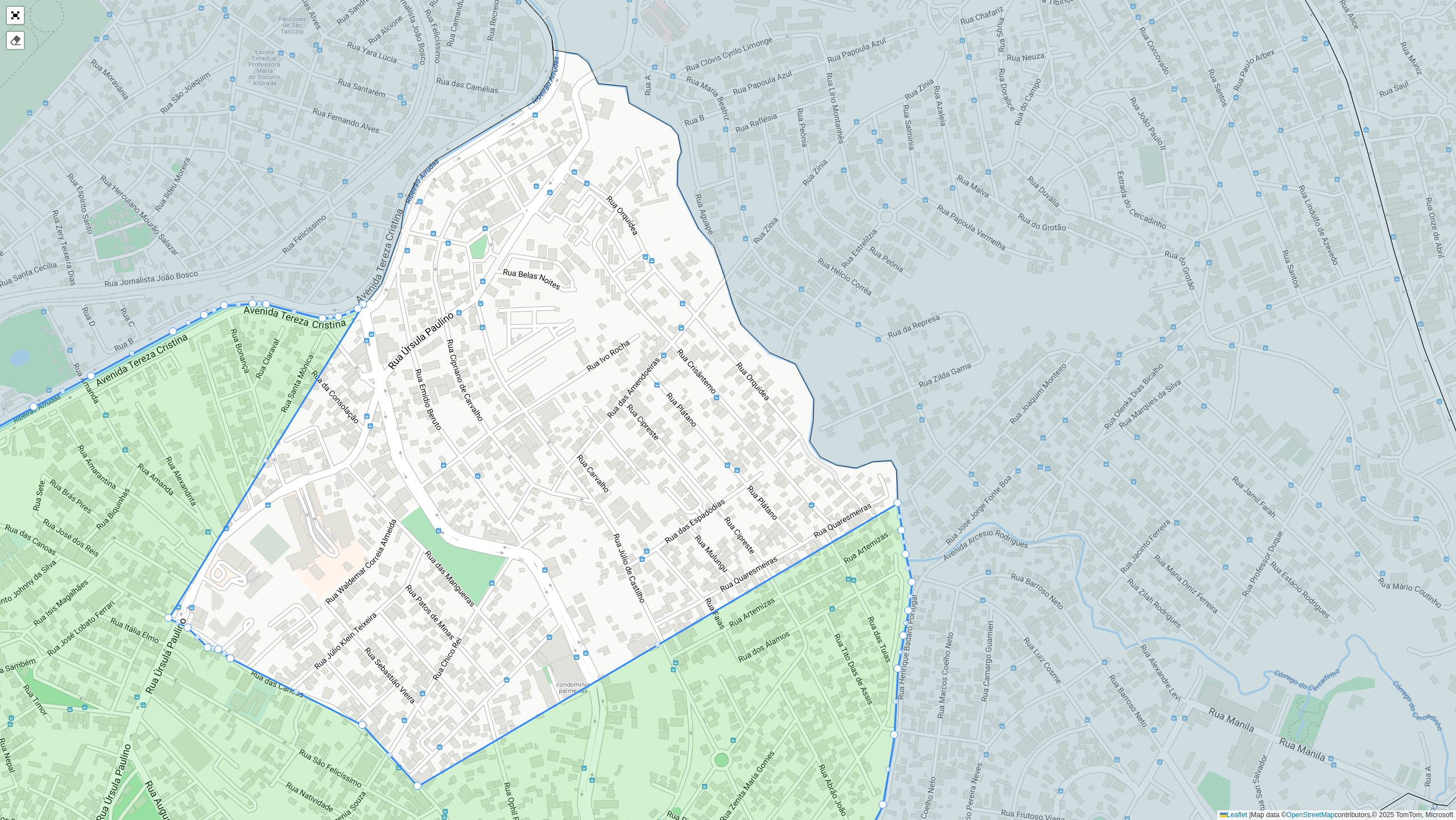
drag, startPoint x: 895, startPoint y: 468, endPoint x: 417, endPoint y: 784, distance: 573.0
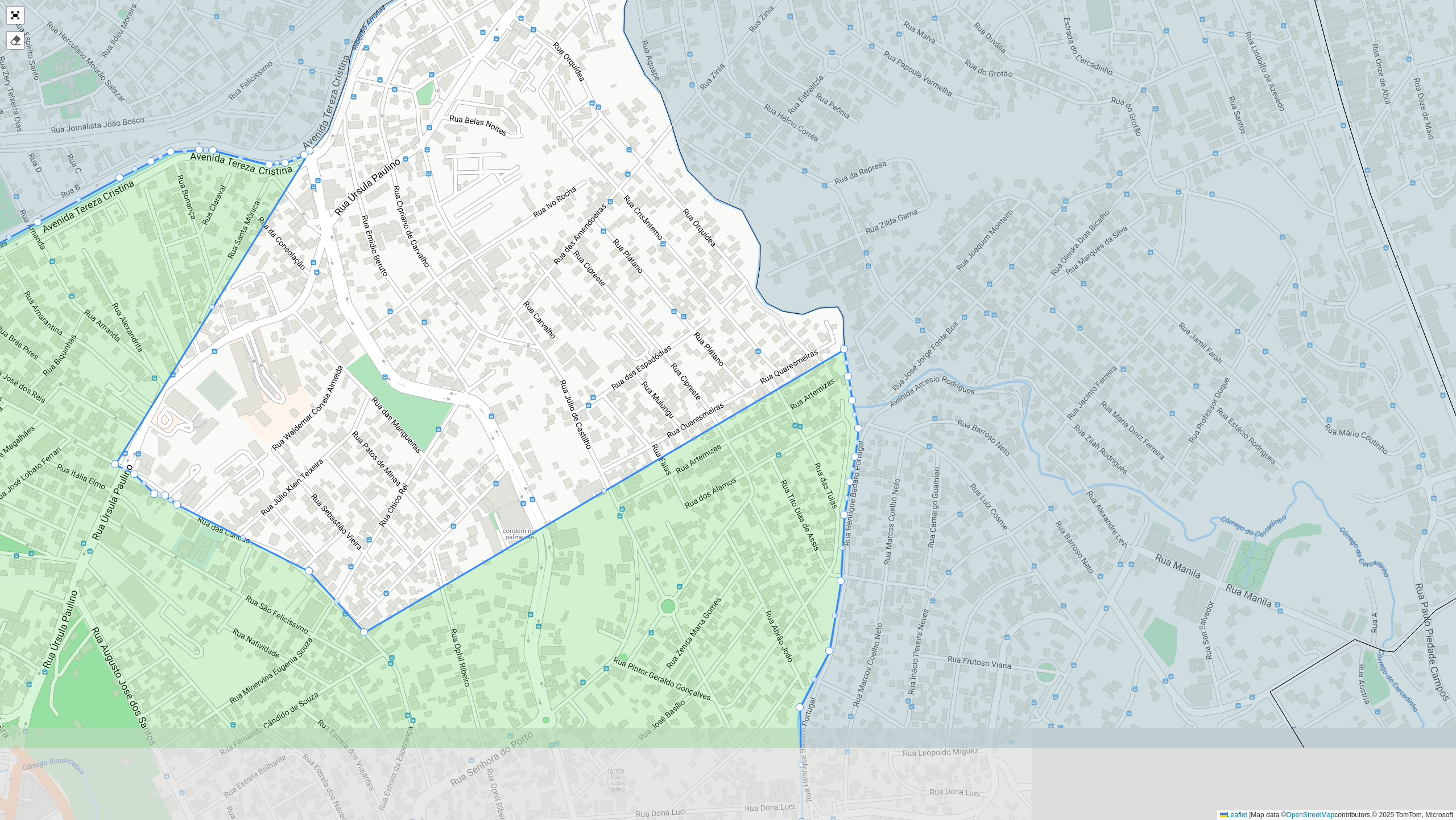
drag, startPoint x: 681, startPoint y: 700, endPoint x: 638, endPoint y: 584, distance: 123.7
click at [638, 584] on icon at bounding box center [329, 450] width 1060 height 599
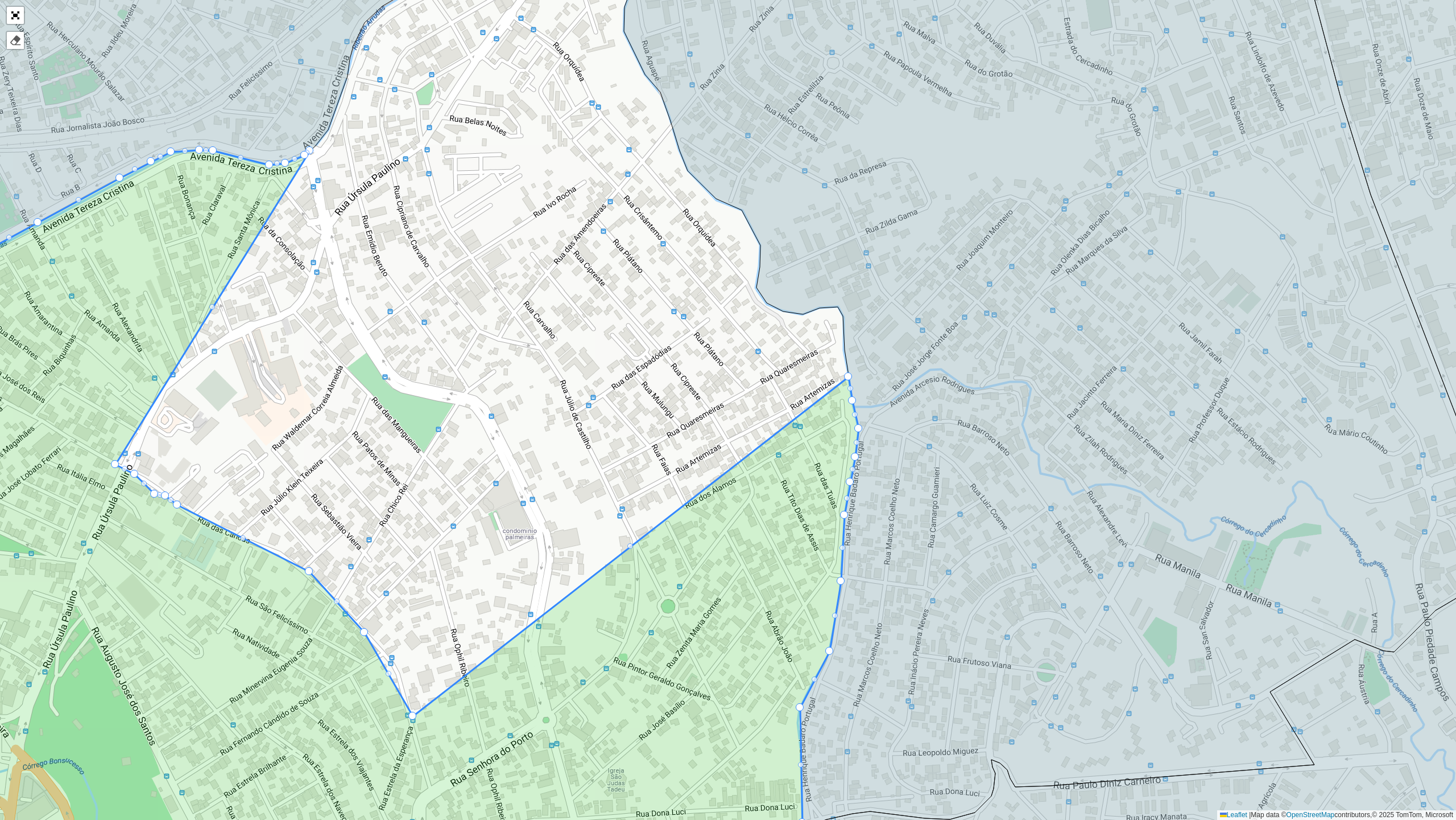
drag, startPoint x: 843, startPoint y: 347, endPoint x: 411, endPoint y: 713, distance: 566.2
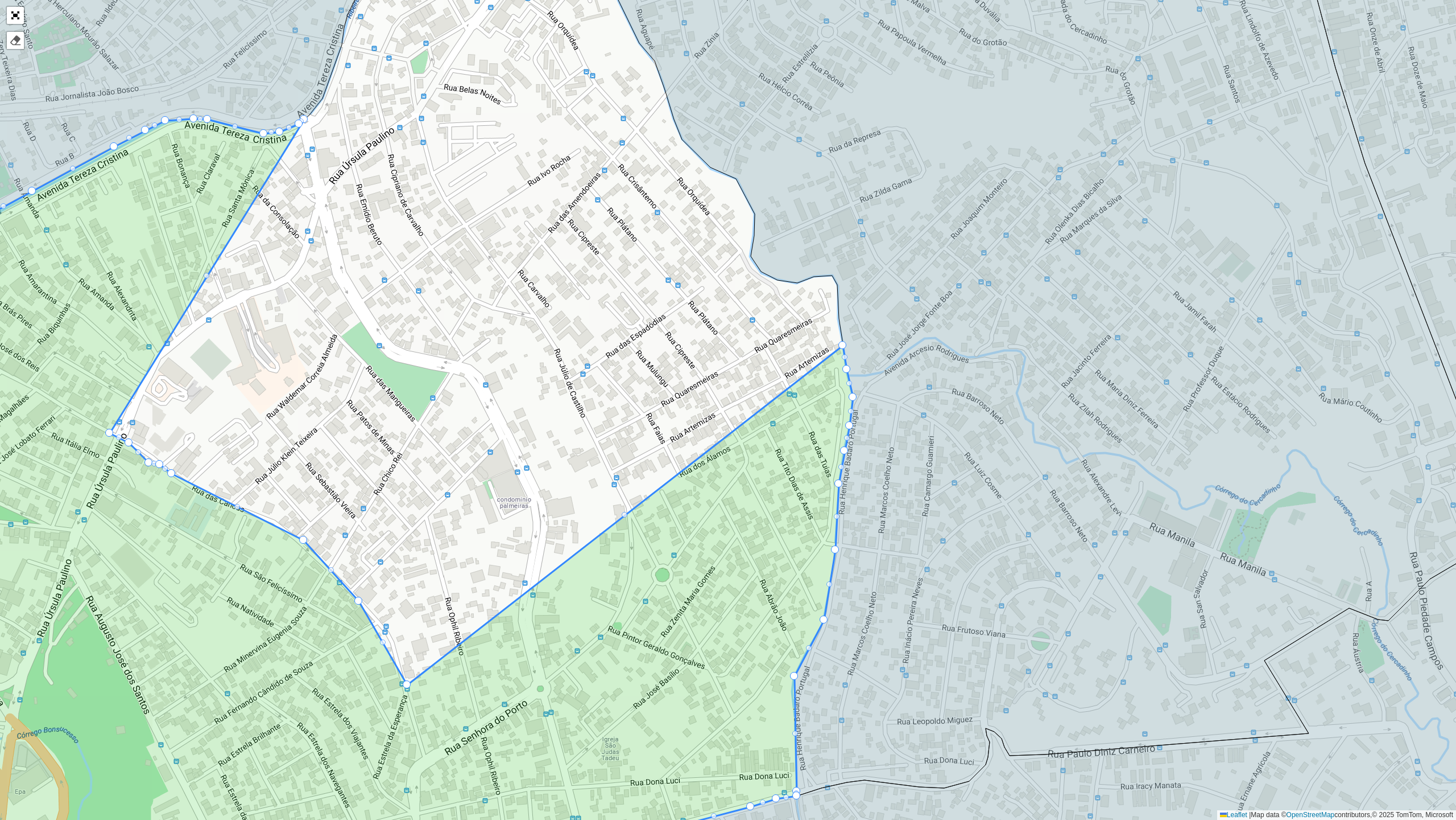
drag, startPoint x: 782, startPoint y: 561, endPoint x: 773, endPoint y: 376, distance: 185.2
click at [766, 397] on icon at bounding box center [350, 496] width 1006 height 753
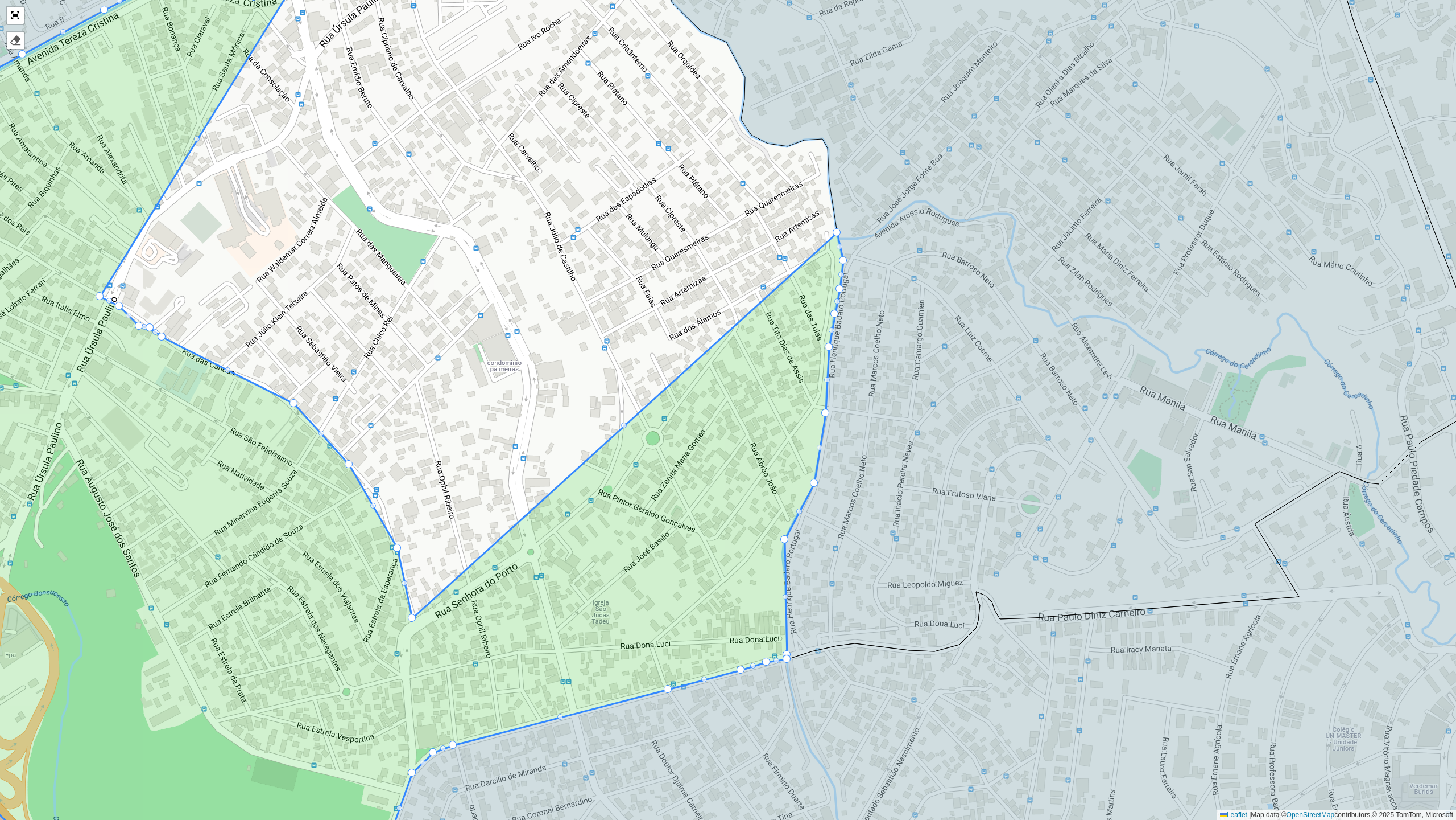
drag, startPoint x: 835, startPoint y: 209, endPoint x: 414, endPoint y: 618, distance: 587.0
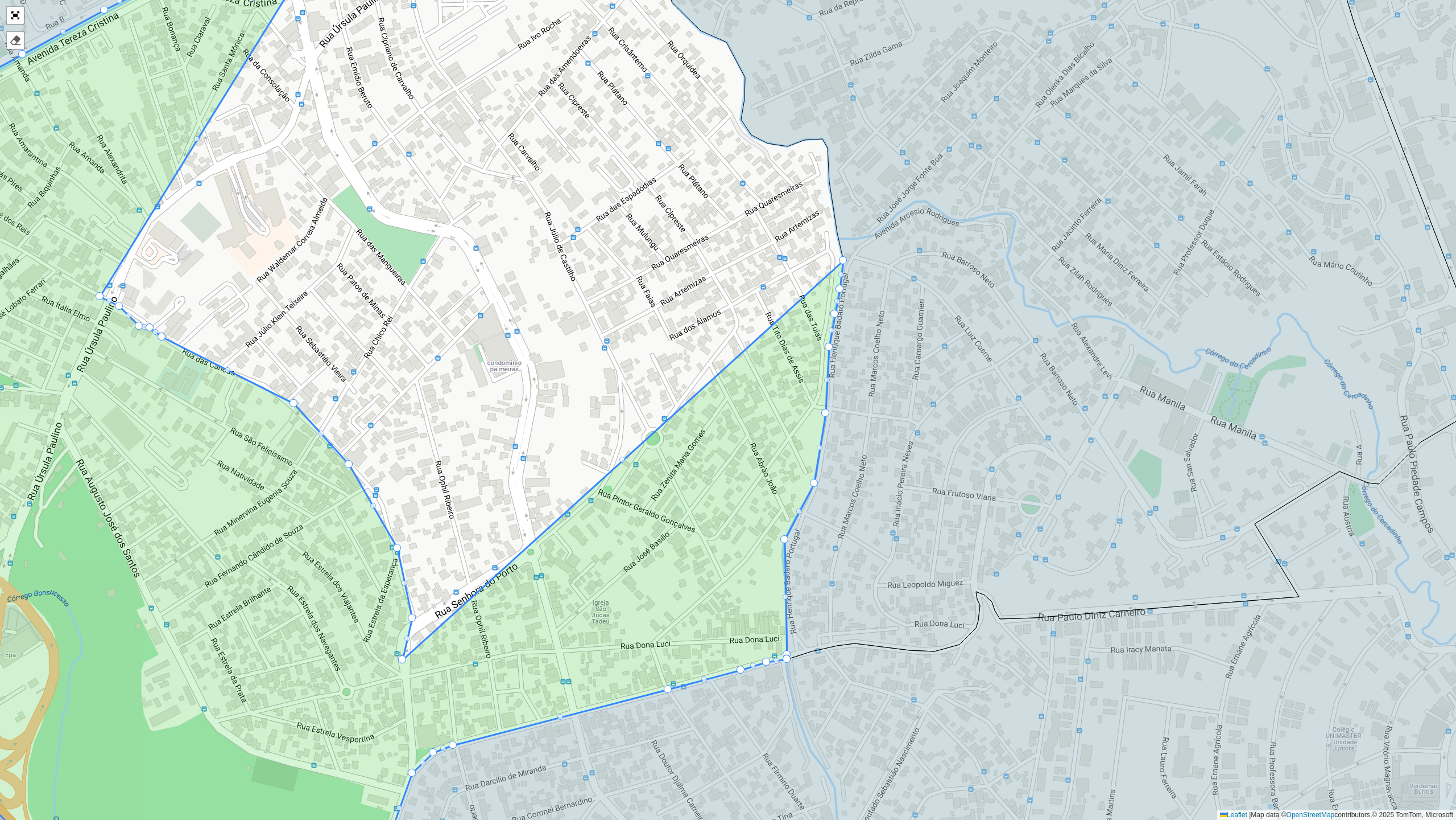
drag, startPoint x: 836, startPoint y: 233, endPoint x: 403, endPoint y: 659, distance: 607.4
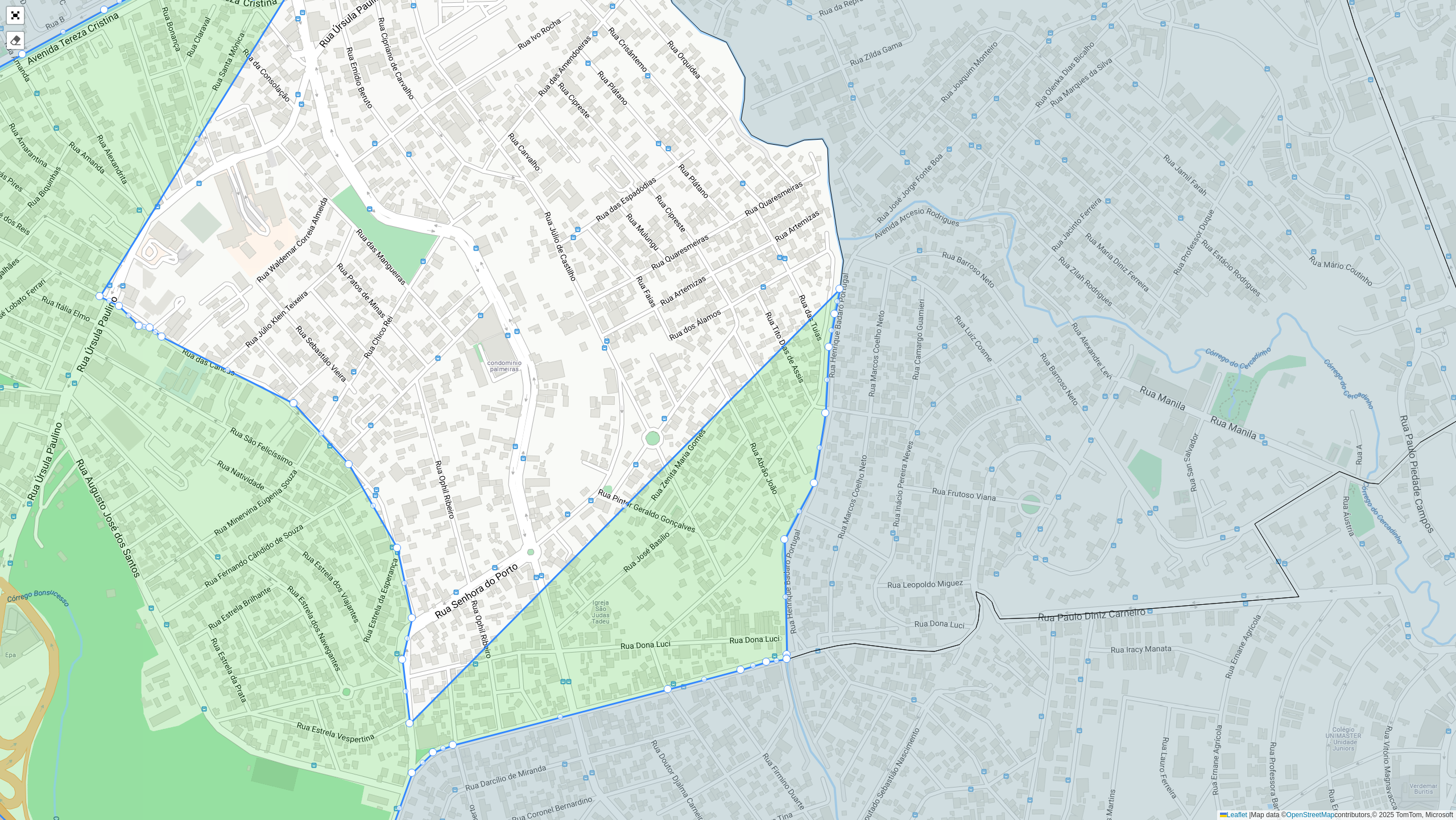
drag, startPoint x: 843, startPoint y: 260, endPoint x: 409, endPoint y: 723, distance: 634.6
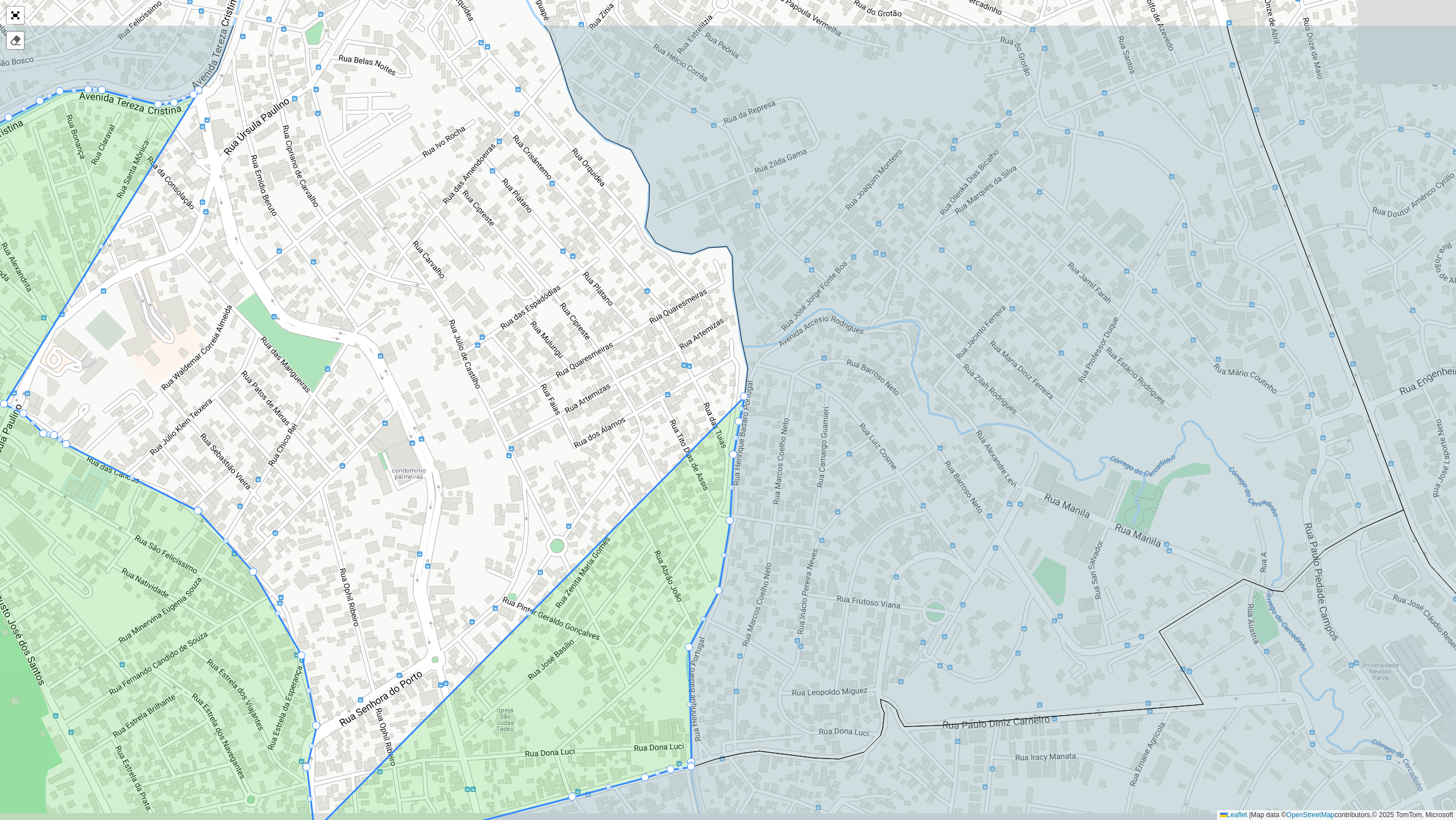
drag, startPoint x: 837, startPoint y: 294, endPoint x: 760, endPoint y: 377, distance: 113.2
click at [744, 377] on icon at bounding box center [251, 550] width 988 height 921
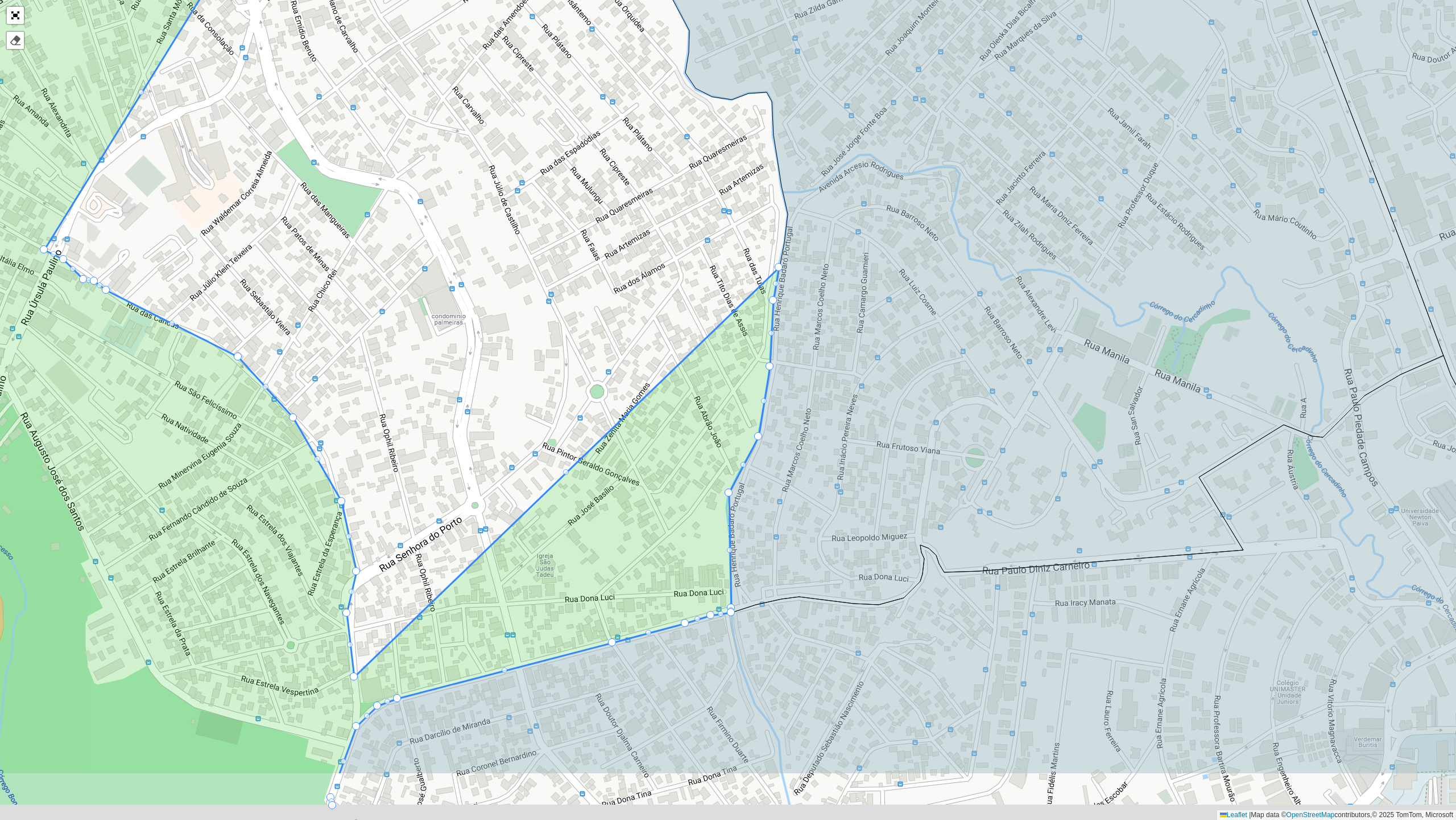
drag, startPoint x: 762, startPoint y: 374, endPoint x: 653, endPoint y: 455, distance: 135.8
click at [653, 455] on icon at bounding box center [327, 355] width 905 height 839
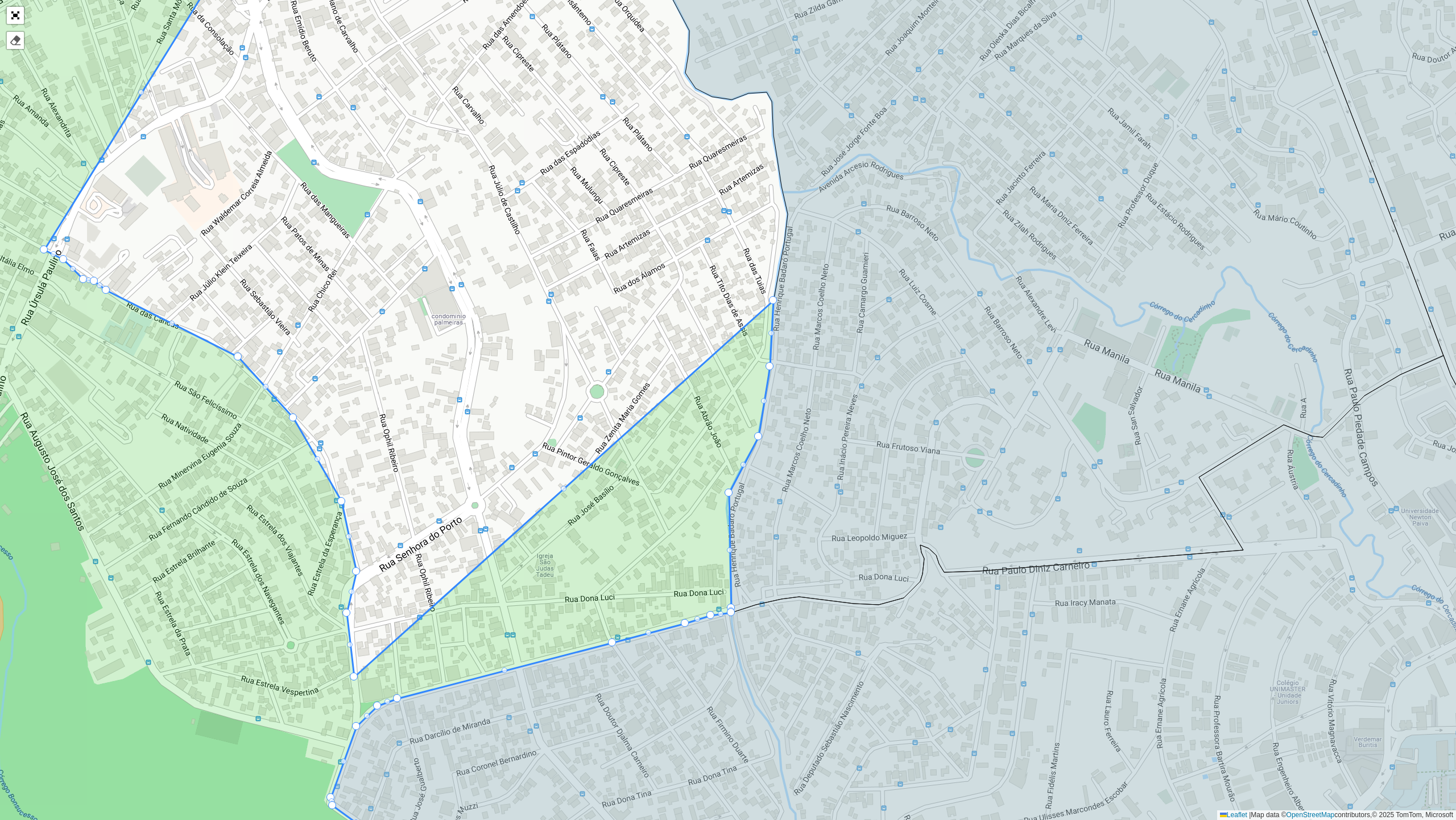
drag, startPoint x: 779, startPoint y: 268, endPoint x: 773, endPoint y: 303, distance: 35.5
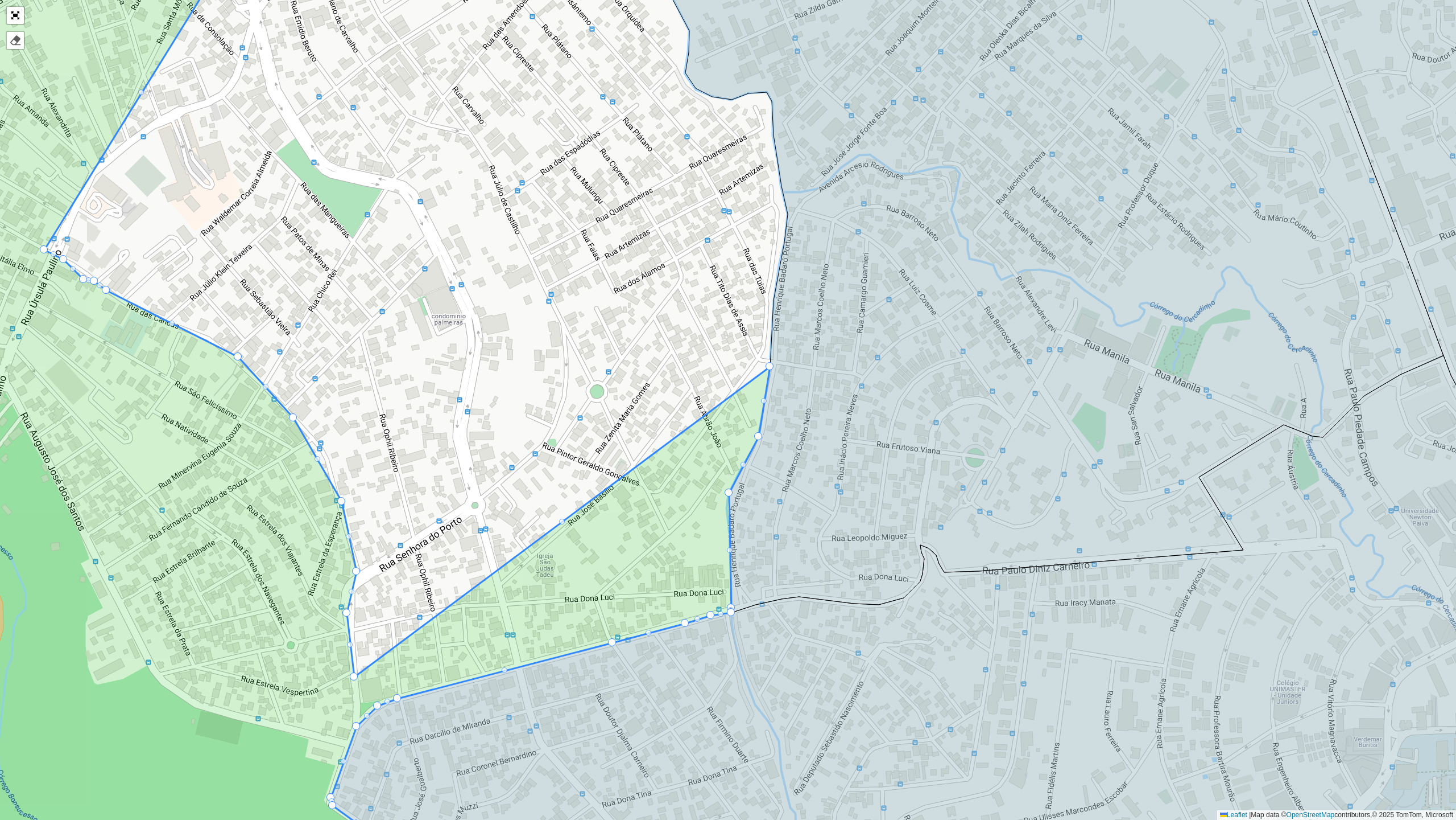
drag, startPoint x: 773, startPoint y: 303, endPoint x: 300, endPoint y: 433, distance: 490.5
click at [585, 375] on div "100 - Salgado Filho 102 - Nova Cintra 700 - Mercado Central 900 - Coração Eucar…" at bounding box center [728, 410] width 1456 height 820
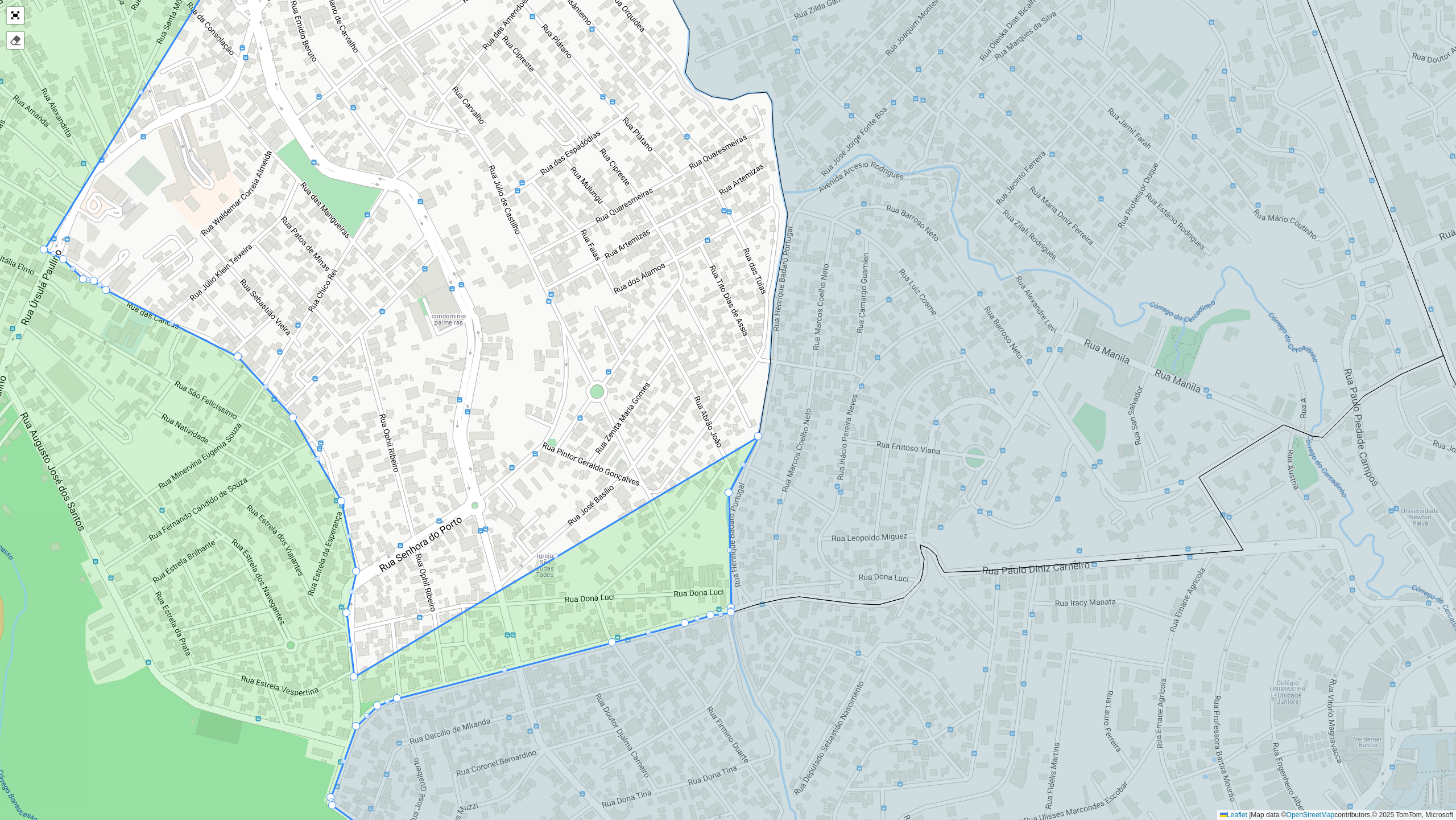
drag, startPoint x: 769, startPoint y: 367, endPoint x: 736, endPoint y: 420, distance: 62.4
click at [733, 408] on div "100 - Salgado Filho 102 - Nova Cintra 700 - Mercado Central 900 - Coração Eucar…" at bounding box center [728, 410] width 1456 height 820
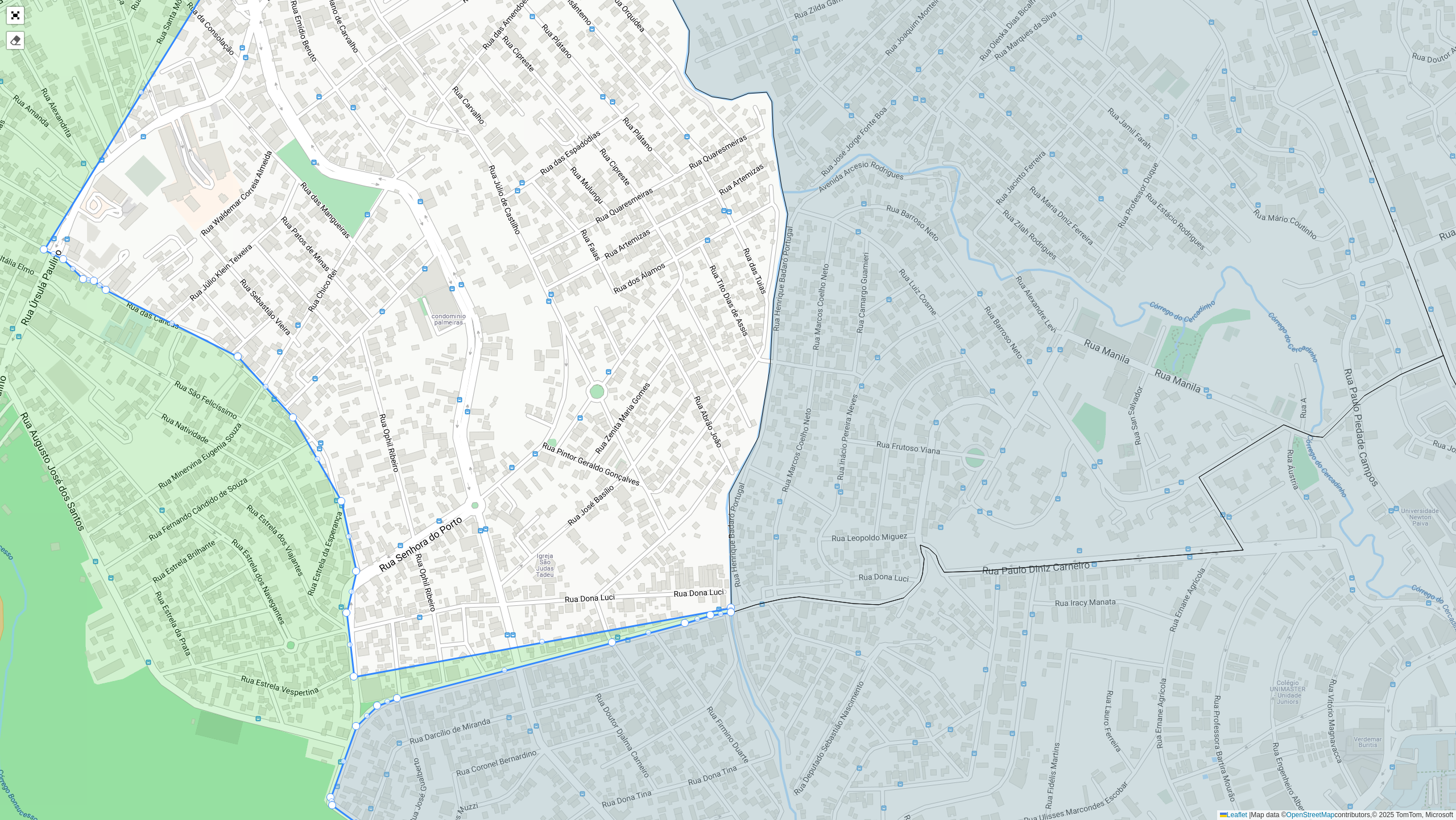
drag, startPoint x: 728, startPoint y: 488, endPoint x: 694, endPoint y: 554, distance: 74.2
click at [694, 554] on div "100 - Salgado Filho 102 - Nova Cintra 700 - Mercado Central 900 - Coração Eucar…" at bounding box center [728, 410] width 1456 height 820
click at [696, 471] on div "100 - Salgado Filho 102 - Nova Cintra 700 - Mercado Central 900 - Coração Eucar…" at bounding box center [728, 410] width 1456 height 820
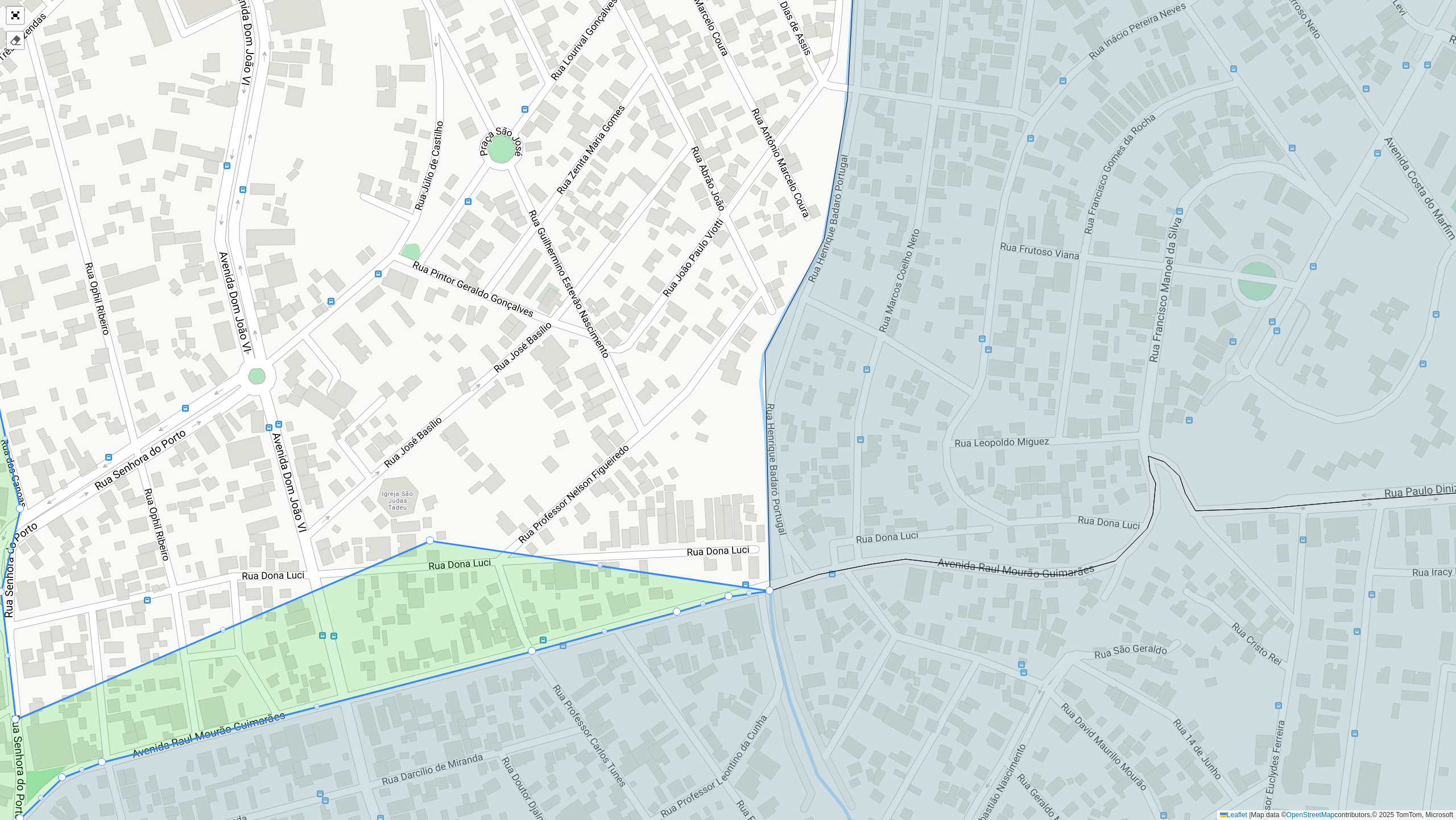
drag, startPoint x: 770, startPoint y: 580, endPoint x: 303, endPoint y: 489, distance: 475.8
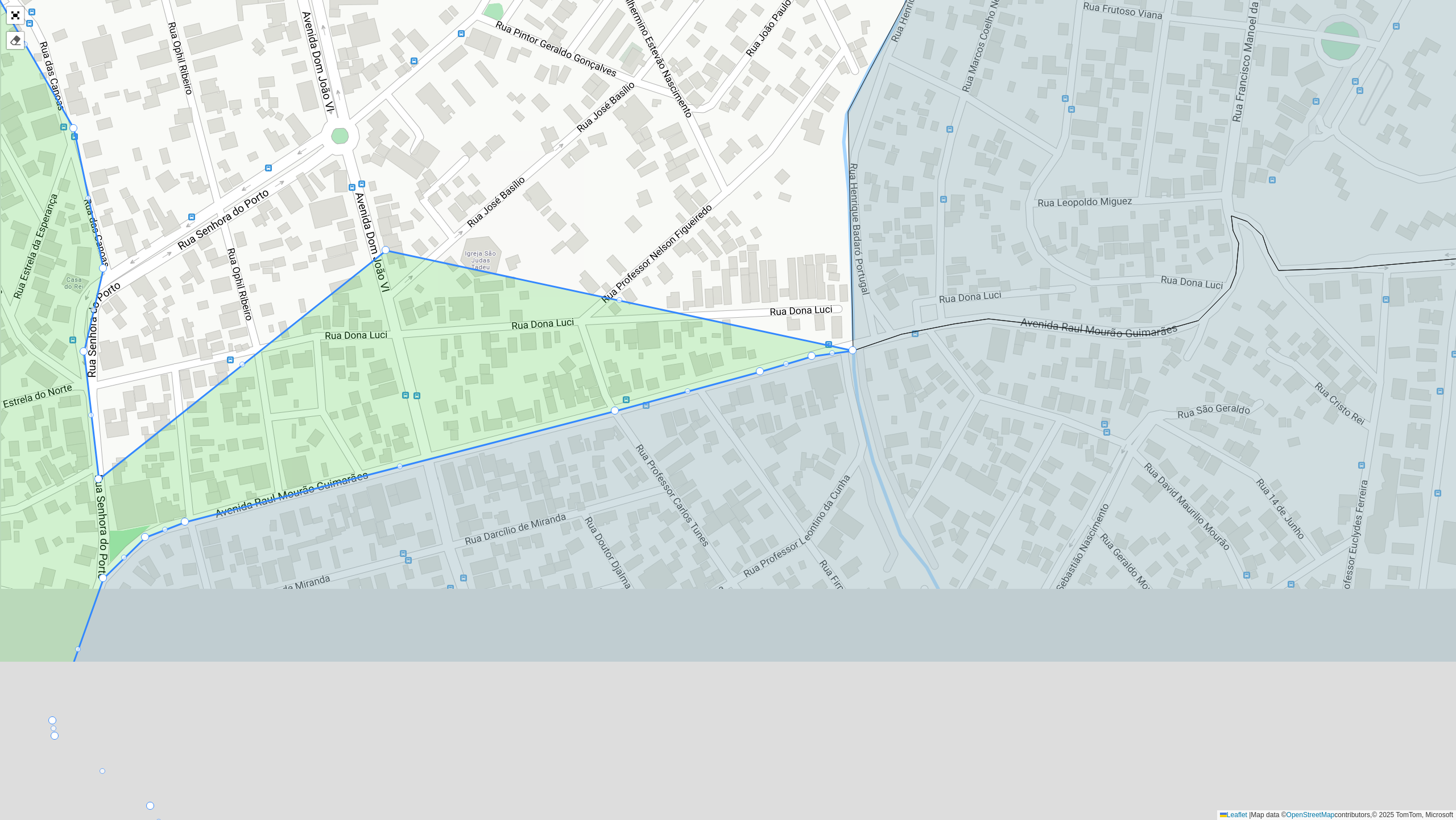
drag, startPoint x: 467, startPoint y: 444, endPoint x: 546, endPoint y: 224, distance: 233.8
click at [546, 224] on div "100 - Salgado Filho 102 - Nova Cintra 700 - Mercado Central 900 - Coração Eucar…" at bounding box center [728, 410] width 1456 height 820
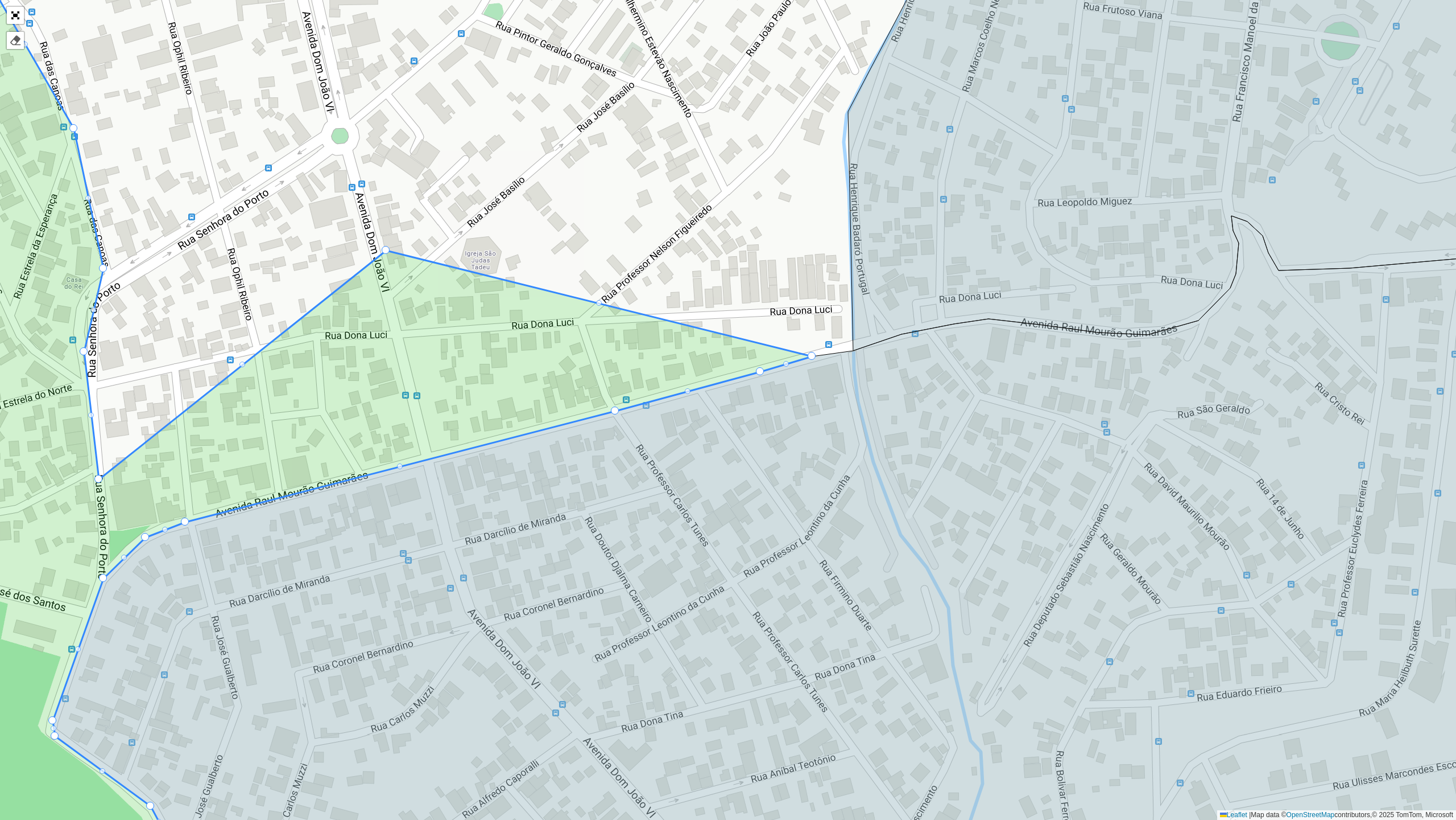
drag, startPoint x: 851, startPoint y: 349, endPoint x: 811, endPoint y: 359, distance: 41.2
drag, startPoint x: 811, startPoint y: 359, endPoint x: 760, endPoint y: 372, distance: 52.6
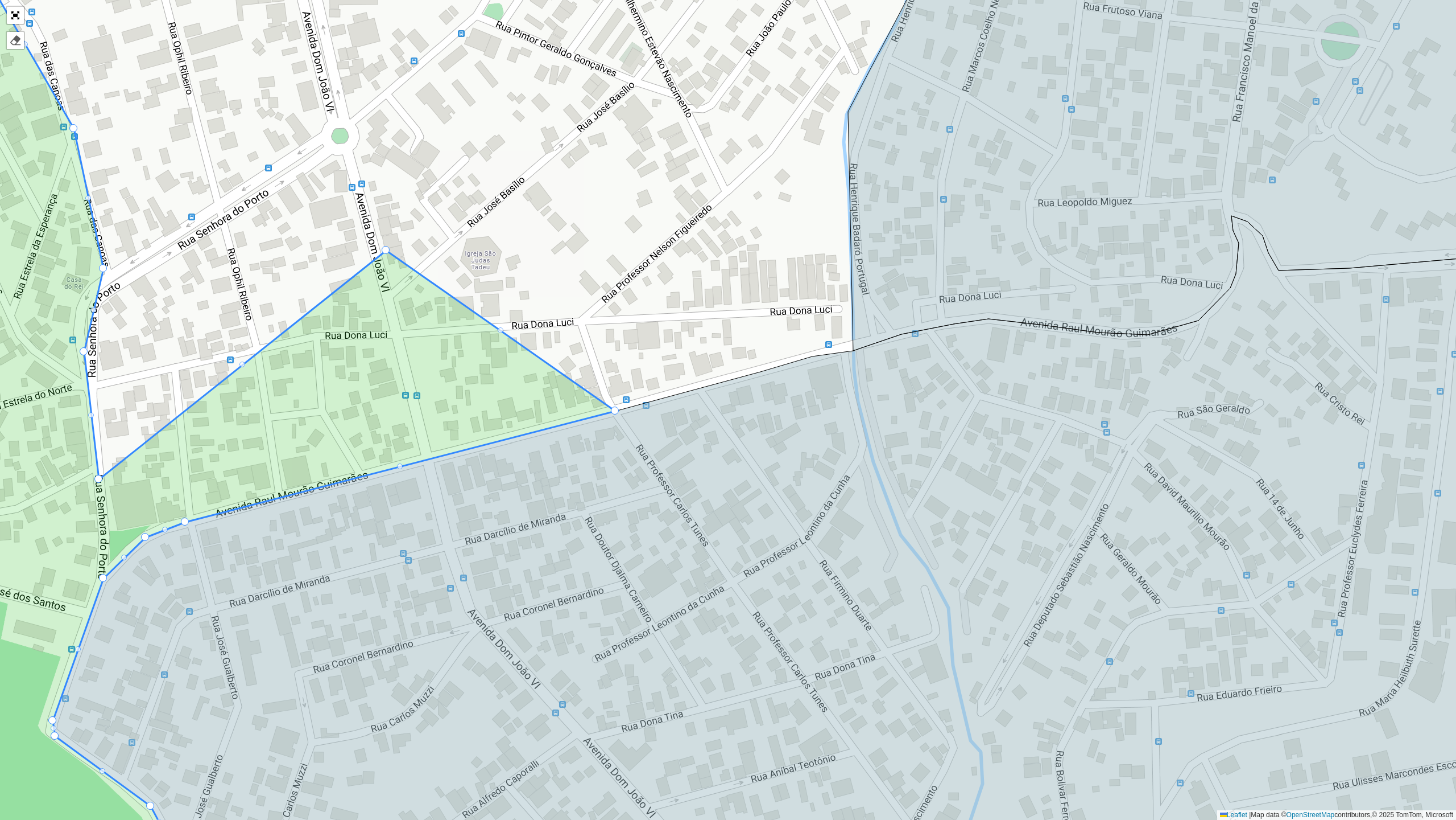
drag, startPoint x: 760, startPoint y: 372, endPoint x: 615, endPoint y: 409, distance: 149.6
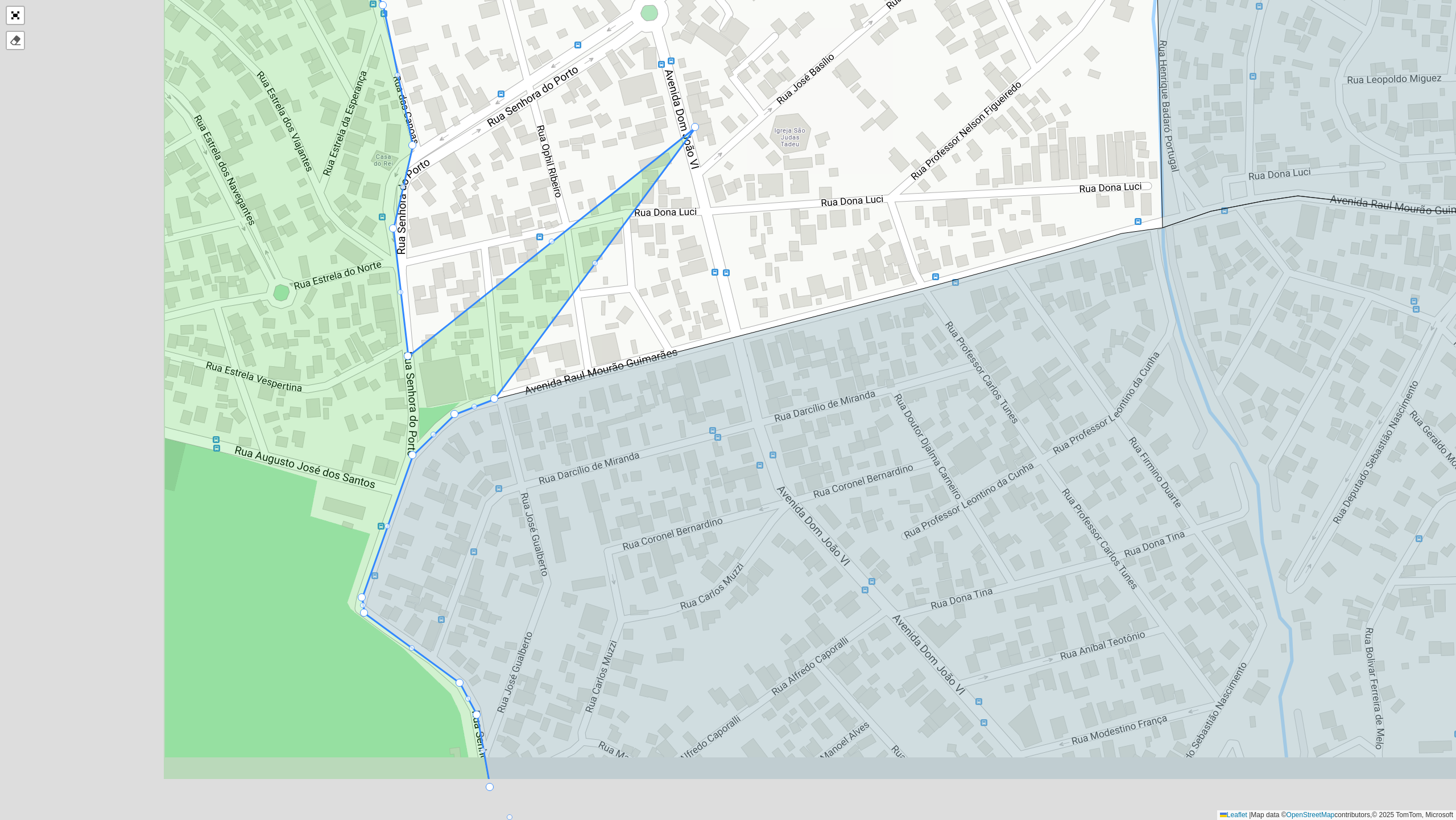
drag, startPoint x: 466, startPoint y: 364, endPoint x: 752, endPoint y: 254, distance: 306.4
click at [752, 254] on div "100 - Salgado Filho 102 - Nova Cintra 700 - Mercado Central 900 - Coração Eucar…" at bounding box center [728, 410] width 1456 height 820
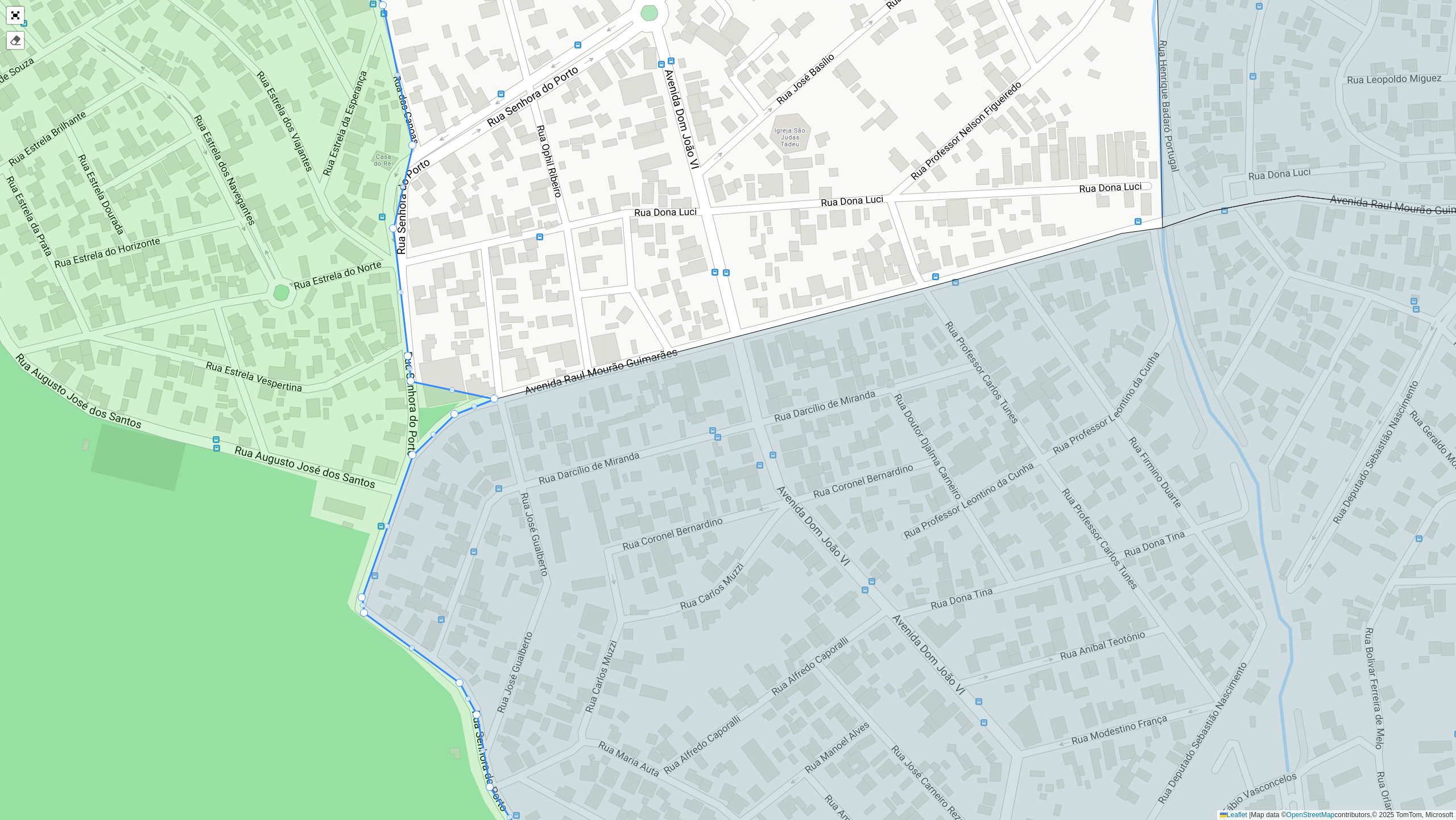
drag, startPoint x: 695, startPoint y: 125, endPoint x: 410, endPoint y: 379, distance: 381.8
drag, startPoint x: 495, startPoint y: 399, endPoint x: 414, endPoint y: 407, distance: 81.4
click at [417, 425] on div at bounding box center [415, 425] width 8 height 8
click at [472, 396] on div "100 - Salgado Filho 102 - Nova Cintra 700 - Mercado Central 900 - Coração Eucar…" at bounding box center [728, 410] width 1456 height 820
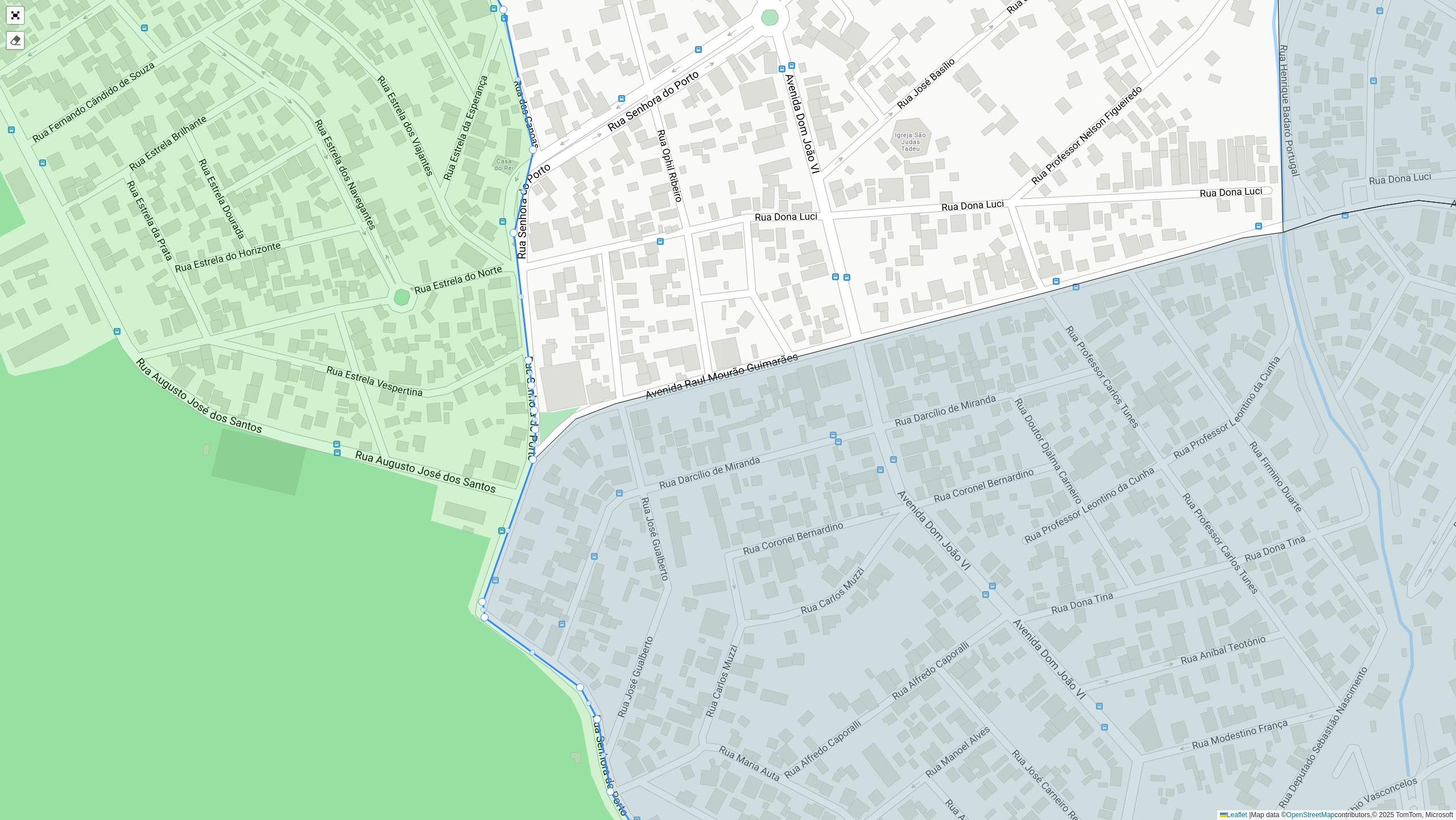
drag, startPoint x: 471, startPoint y: 445, endPoint x: 590, endPoint y: 450, distance: 119.1
click at [594, 449] on icon at bounding box center [1103, 503] width 1240 height 810
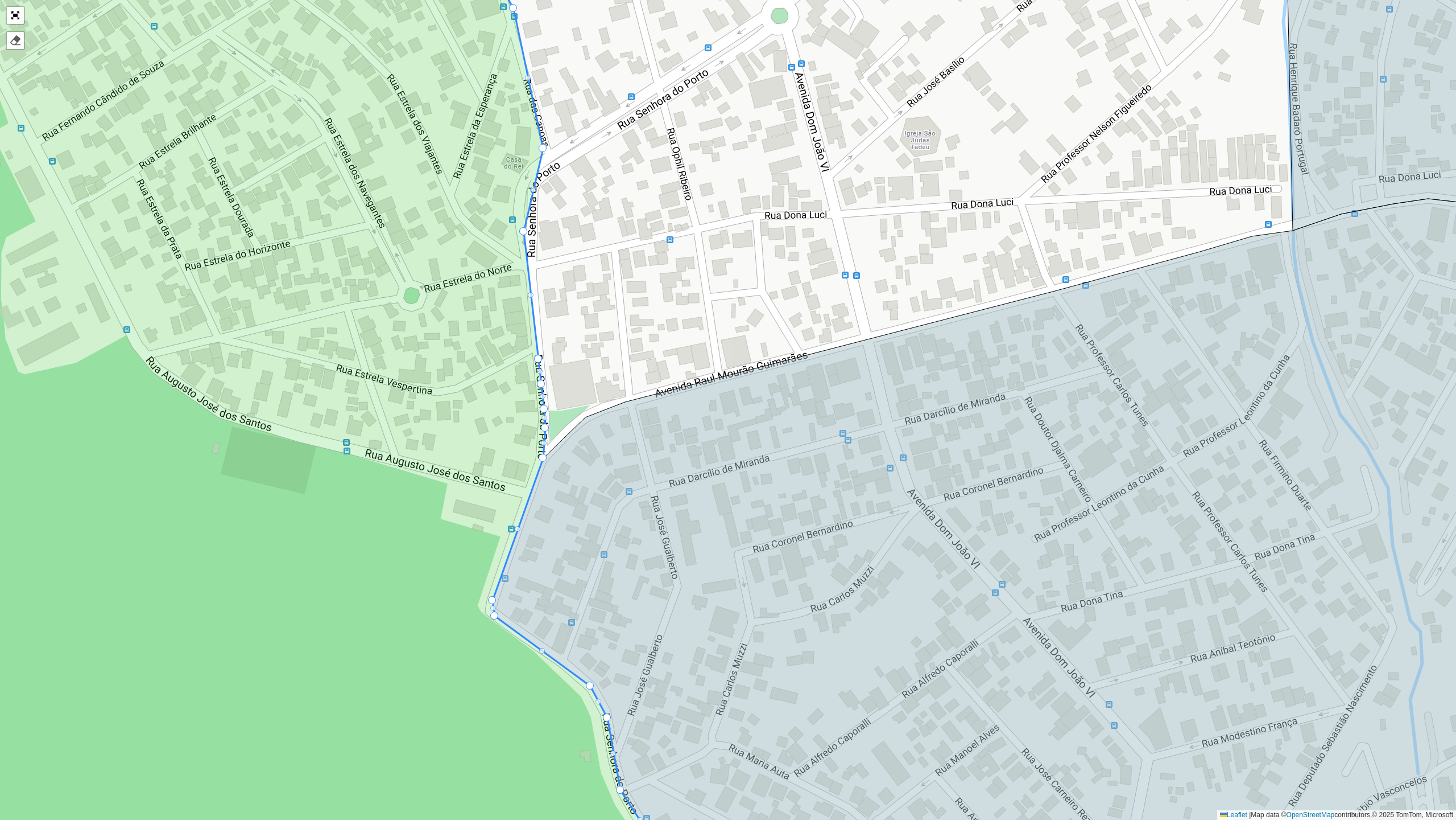
click at [529, 294] on div at bounding box center [530, 295] width 6 height 6
click at [532, 299] on icon at bounding box center [279, 410] width 853 height 987
click at [530, 296] on div at bounding box center [530, 295] width 6 height 6
click at [544, 329] on div "100 - Salgado Filho 102 - Nova Cintra 700 - Mercado Central 900 - Coração Eucar…" at bounding box center [728, 410] width 1456 height 820
click at [538, 361] on div at bounding box center [538, 359] width 8 height 8
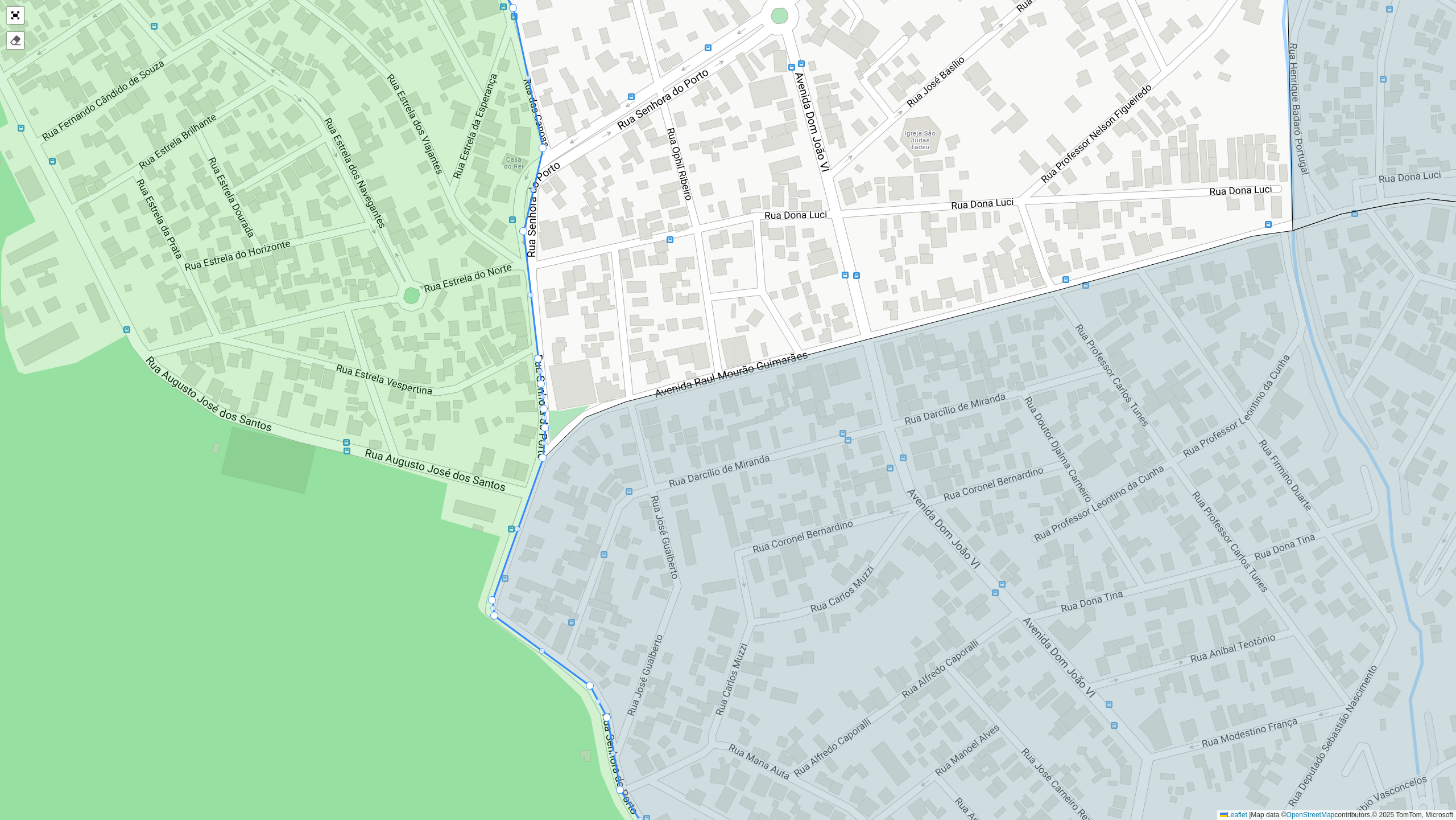
click at [538, 361] on div at bounding box center [538, 359] width 8 height 8
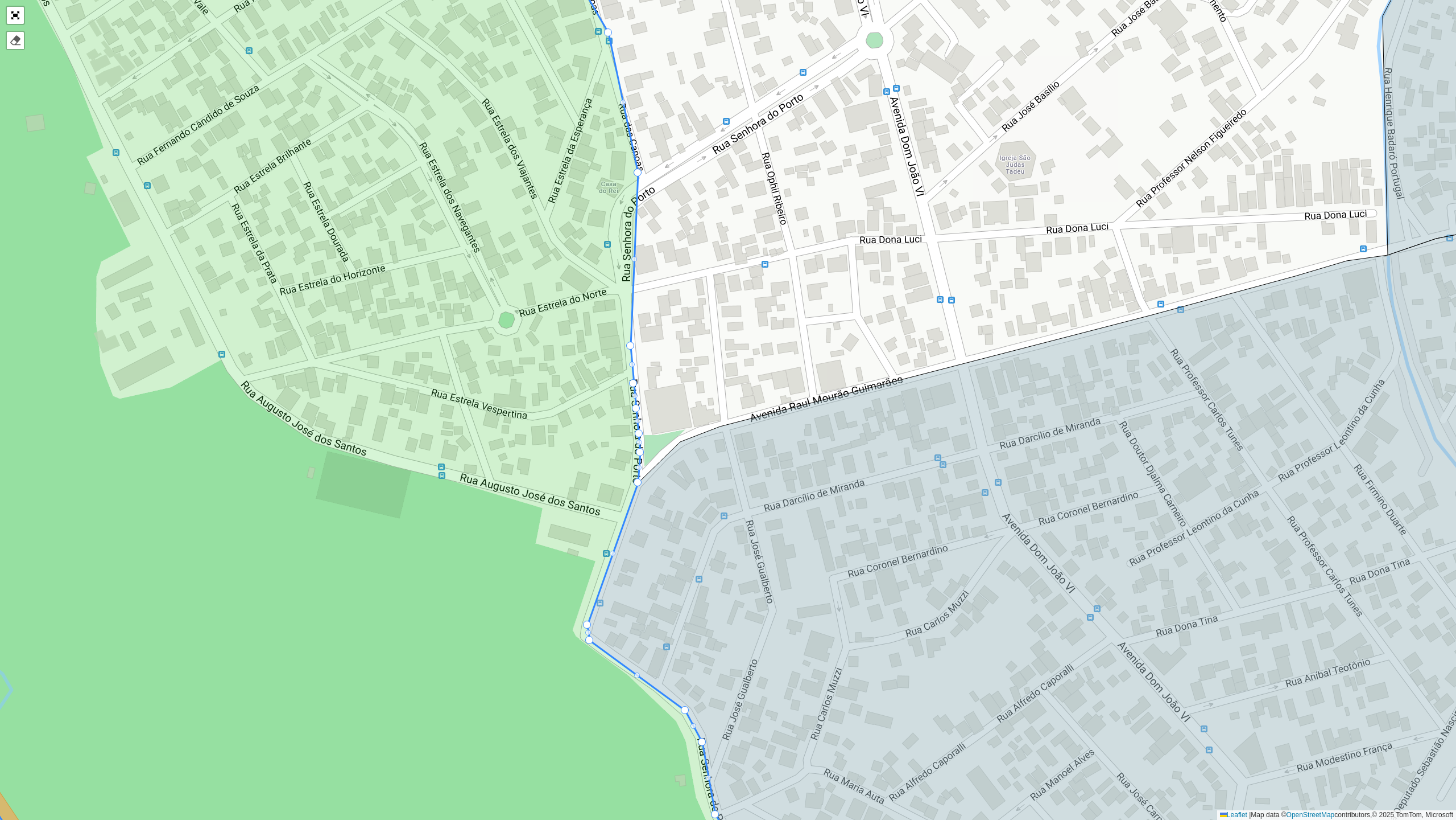
drag, startPoint x: 617, startPoint y: 256, endPoint x: 629, endPoint y: 346, distance: 90.8
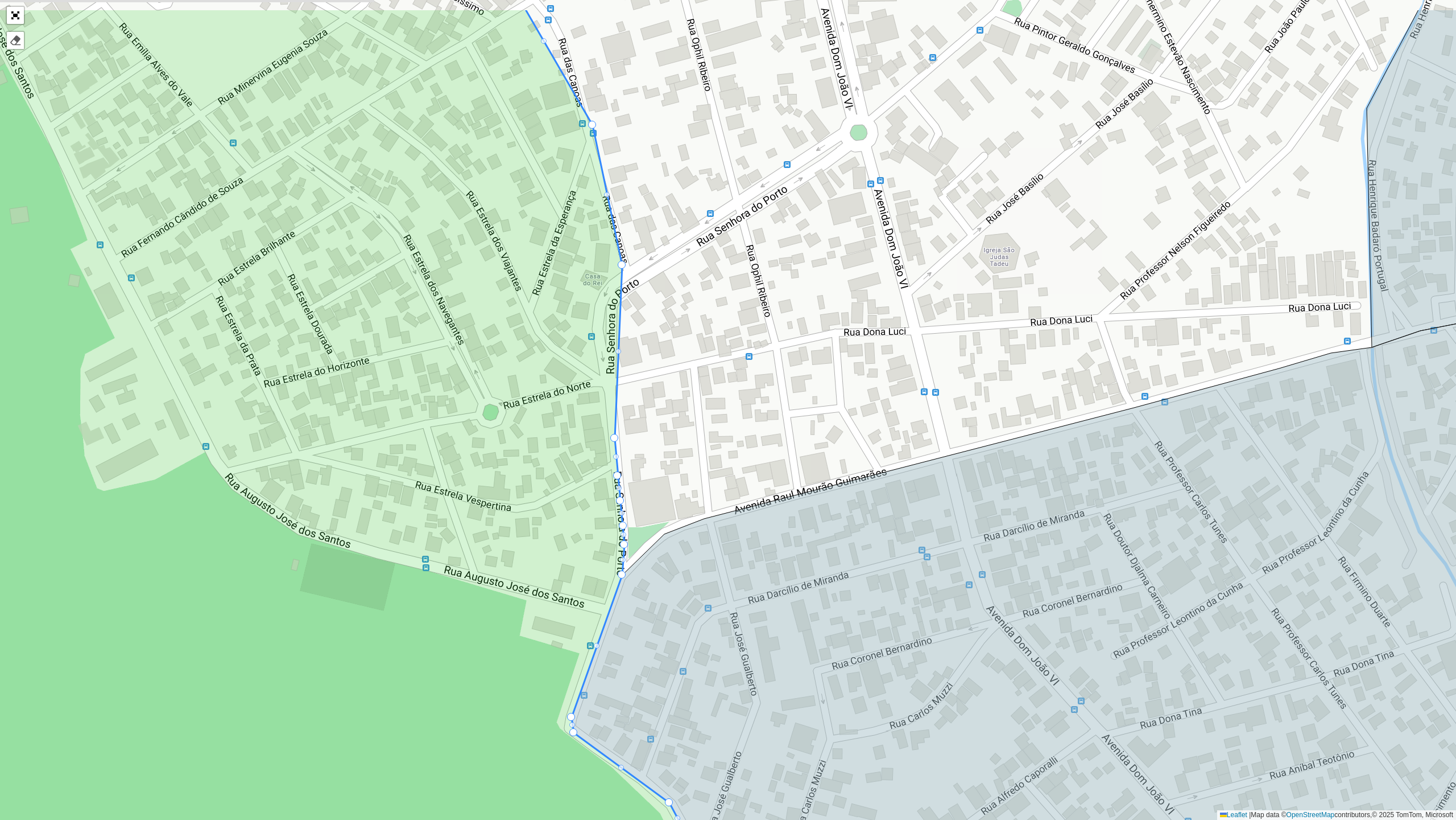
drag, startPoint x: 640, startPoint y: 178, endPoint x: 622, endPoint y: 289, distance: 112.4
click at [622, 289] on div "100 - Salgado Filho 102 - Nova Cintra 700 - Mercado Central 900 - Coração Eucar…" at bounding box center [728, 410] width 1456 height 820
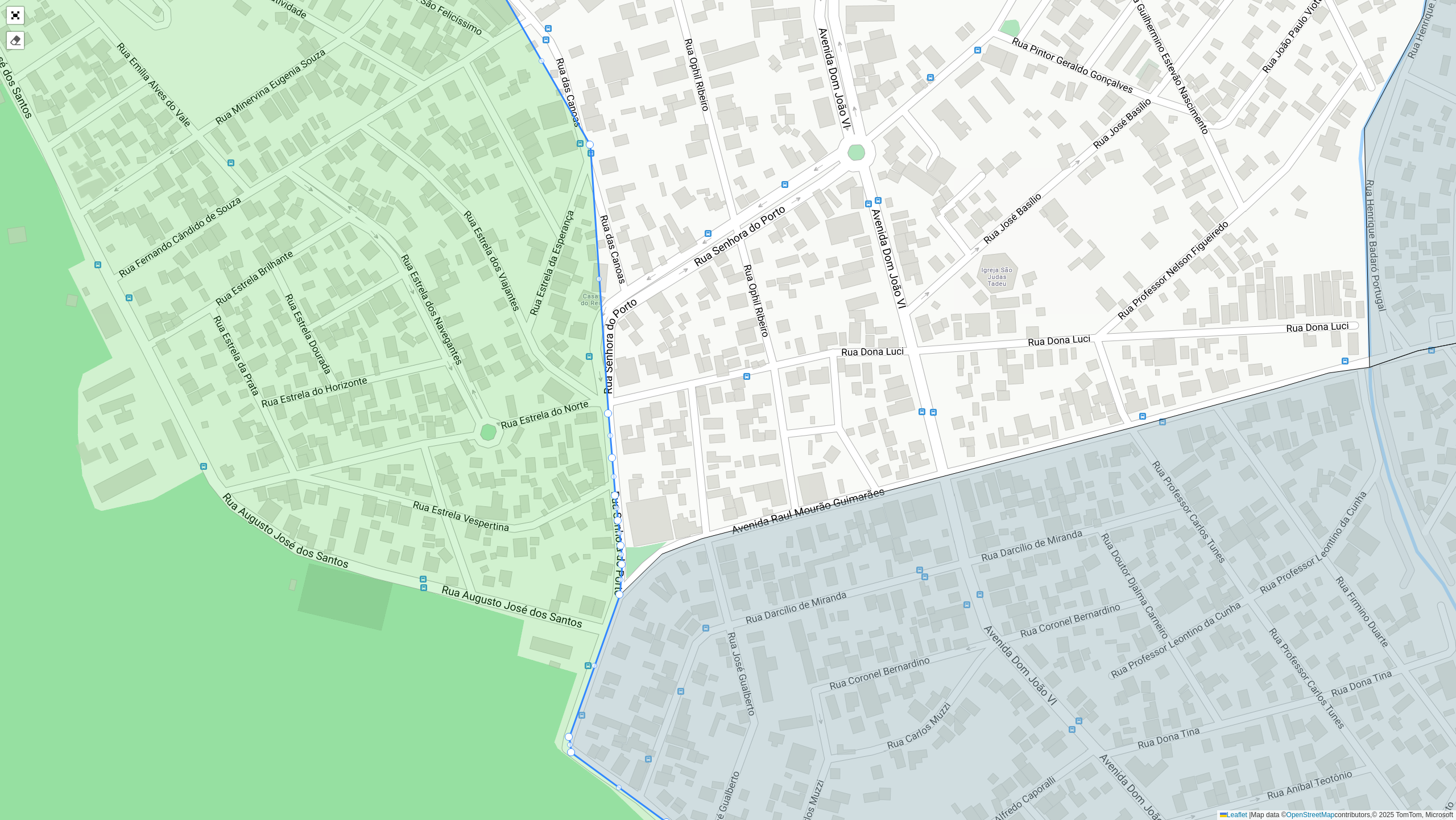
drag, startPoint x: 621, startPoint y: 285, endPoint x: 610, endPoint y: 413, distance: 128.5
click at [599, 281] on div at bounding box center [599, 279] width 6 height 6
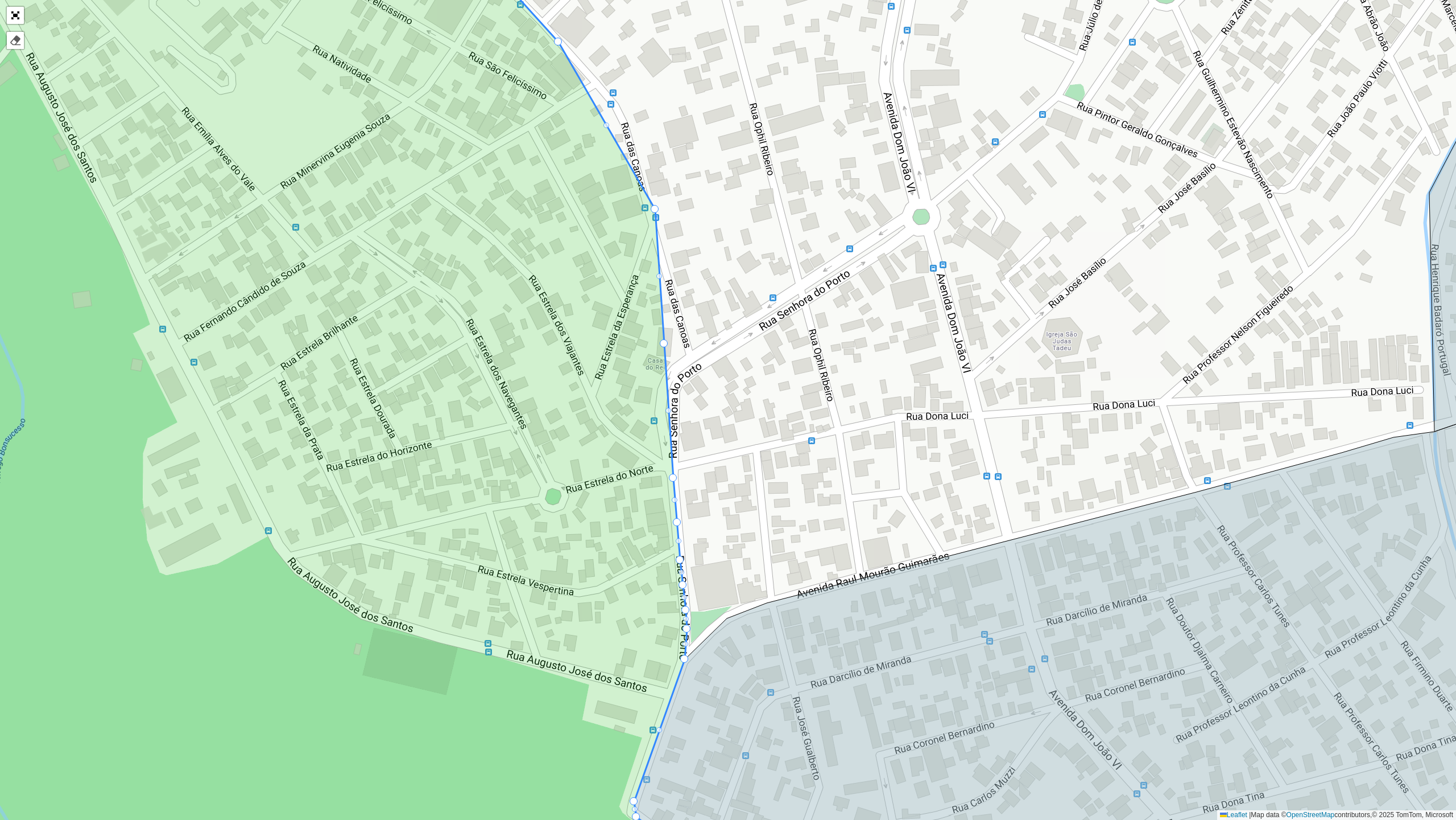
click at [659, 275] on div at bounding box center [659, 276] width 6 height 6
click at [659, 275] on div at bounding box center [659, 276] width 8 height 8
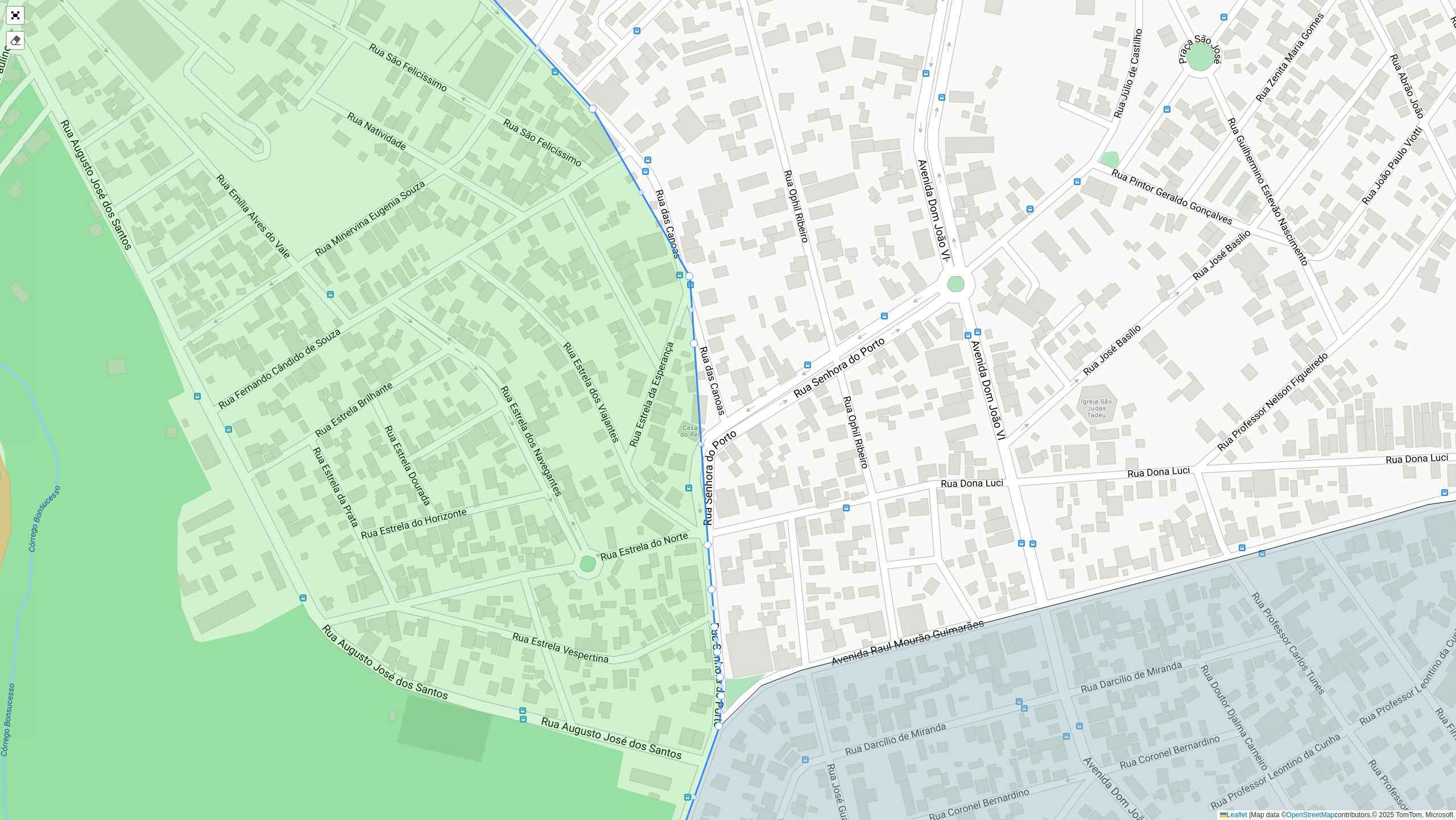
click at [701, 443] on div at bounding box center [701, 444] width 6 height 6
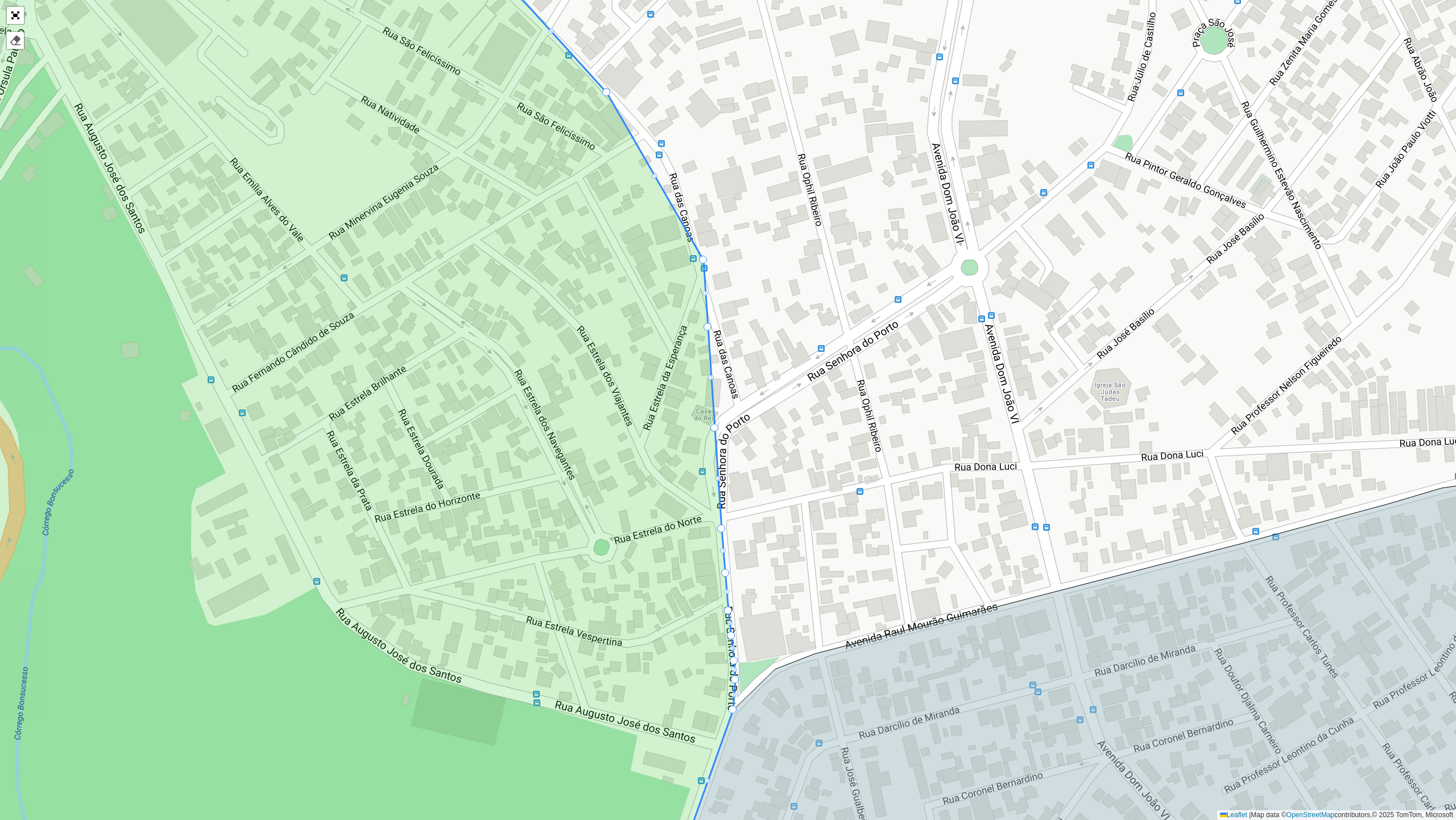
click at [719, 478] on div at bounding box center [718, 478] width 6 height 6
click at [715, 477] on div at bounding box center [718, 478] width 6 height 6
drag, startPoint x: 717, startPoint y: 430, endPoint x: 719, endPoint y: 481, distance: 51.0
click at [712, 401] on div at bounding box center [712, 402] width 6 height 6
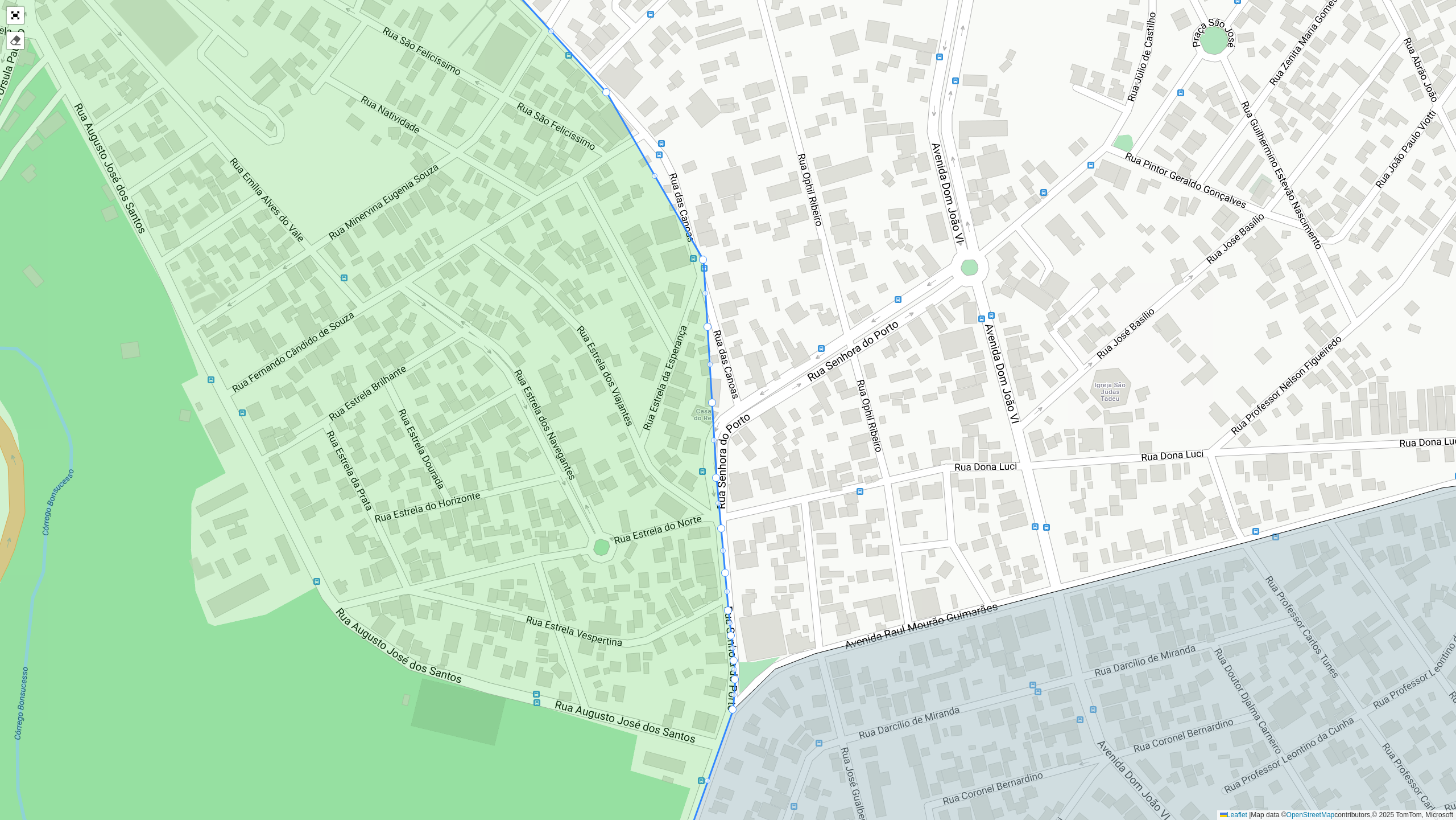
click at [712, 401] on div at bounding box center [713, 402] width 8 height 8
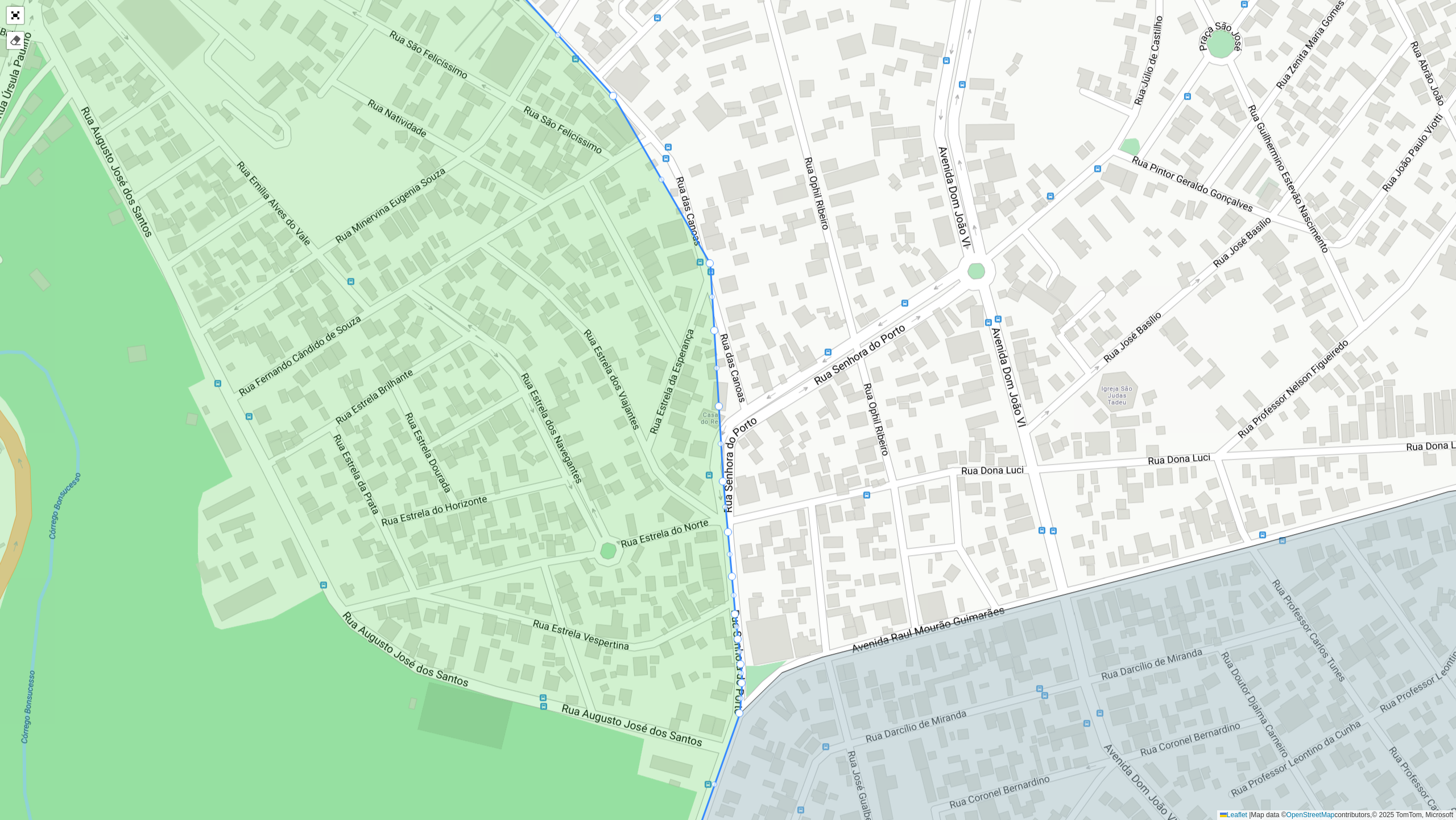
click at [712, 401] on icon at bounding box center [300, 413] width 883 height 987
drag, startPoint x: 722, startPoint y: 417, endPoint x: 728, endPoint y: 451, distance: 34.5
click at [722, 395] on div at bounding box center [721, 393] width 6 height 6
click at [722, 395] on div at bounding box center [721, 393] width 8 height 8
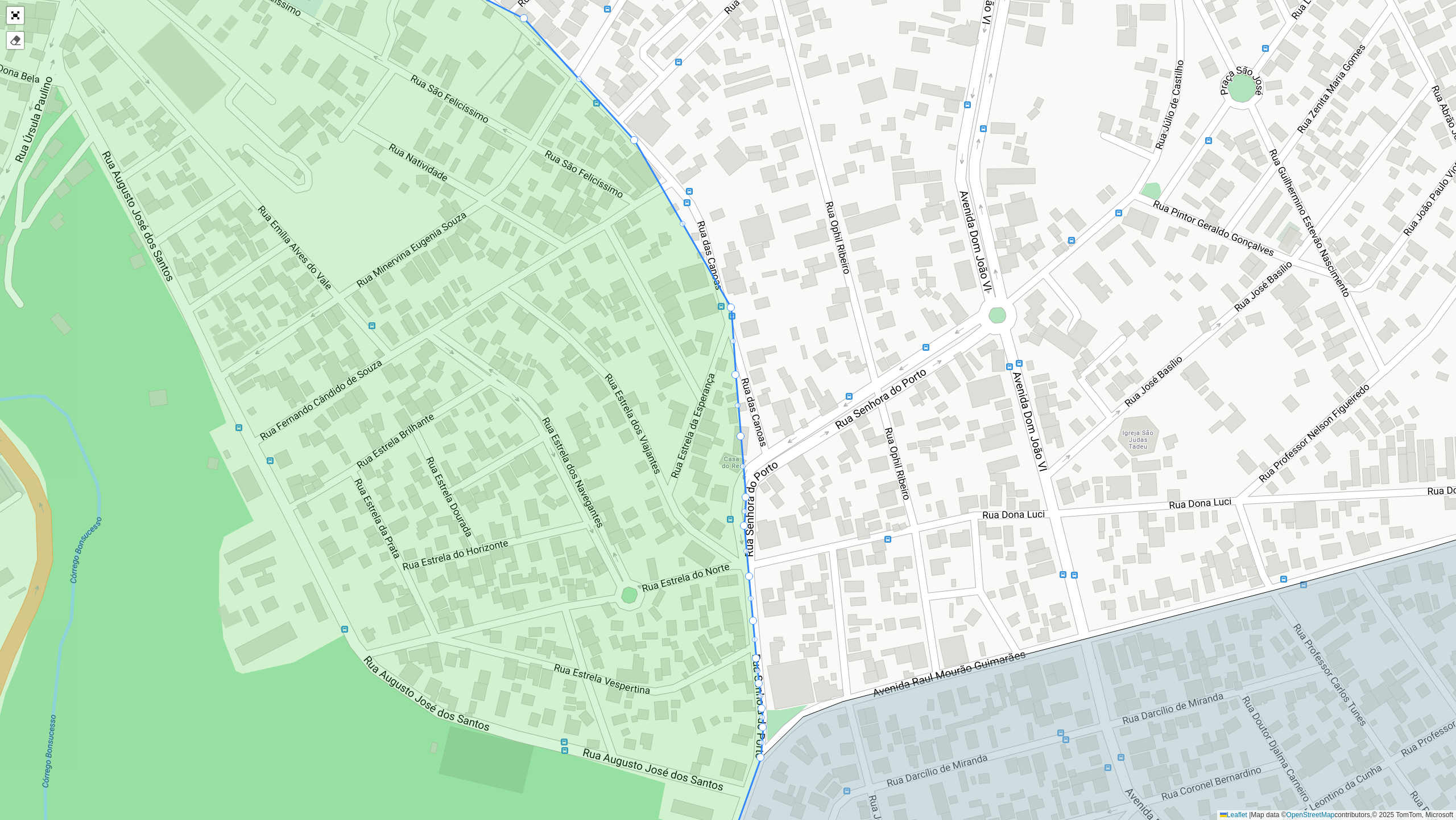
drag, startPoint x: 722, startPoint y: 395, endPoint x: 740, endPoint y: 438, distance: 46.6
click at [740, 438] on icon at bounding box center [316, 445] width 895 height 987
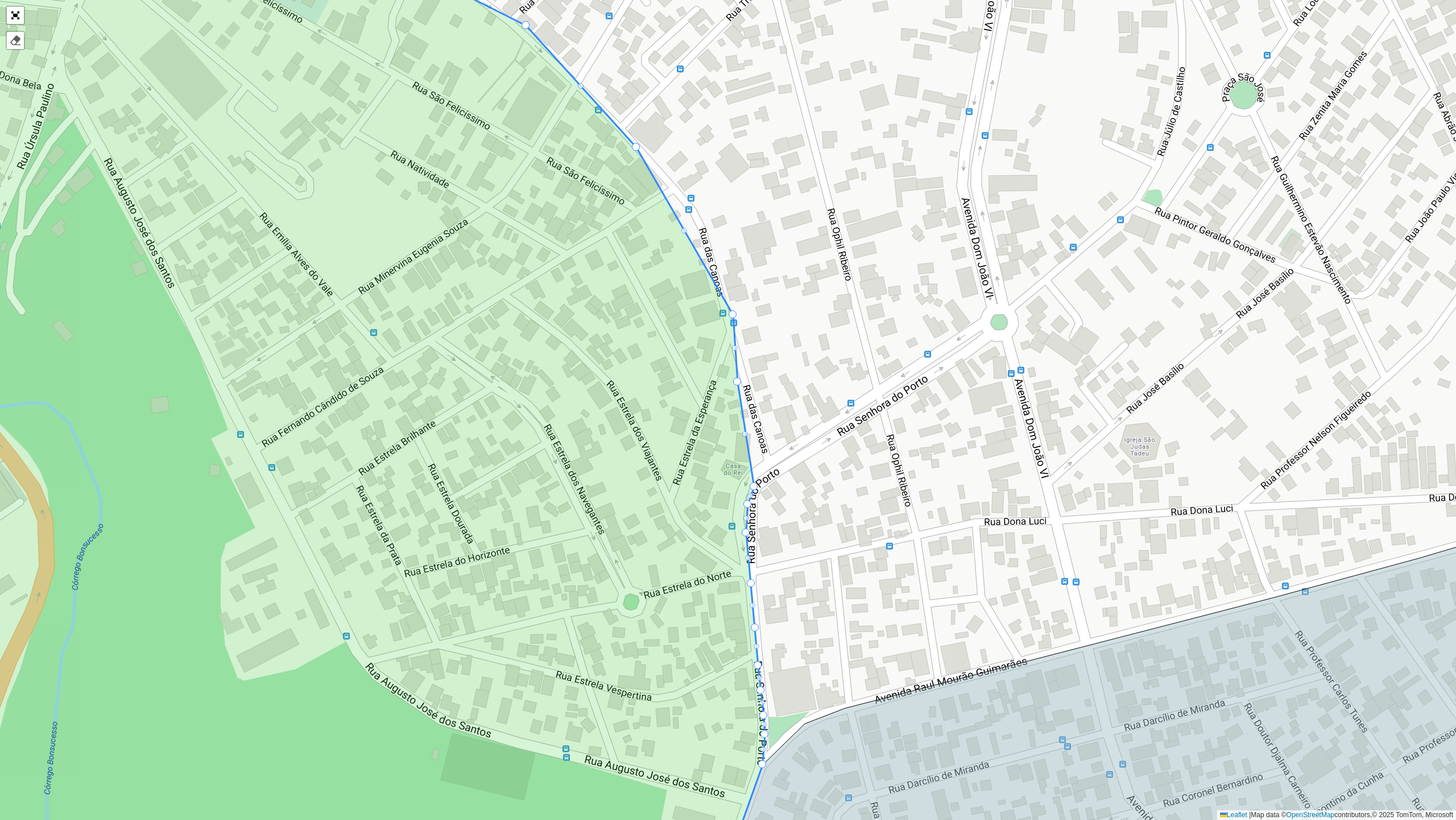
drag, startPoint x: 743, startPoint y: 441, endPoint x: 754, endPoint y: 484, distance: 44.4
click at [746, 431] on div at bounding box center [745, 434] width 6 height 6
click at [746, 431] on div at bounding box center [745, 434] width 8 height 8
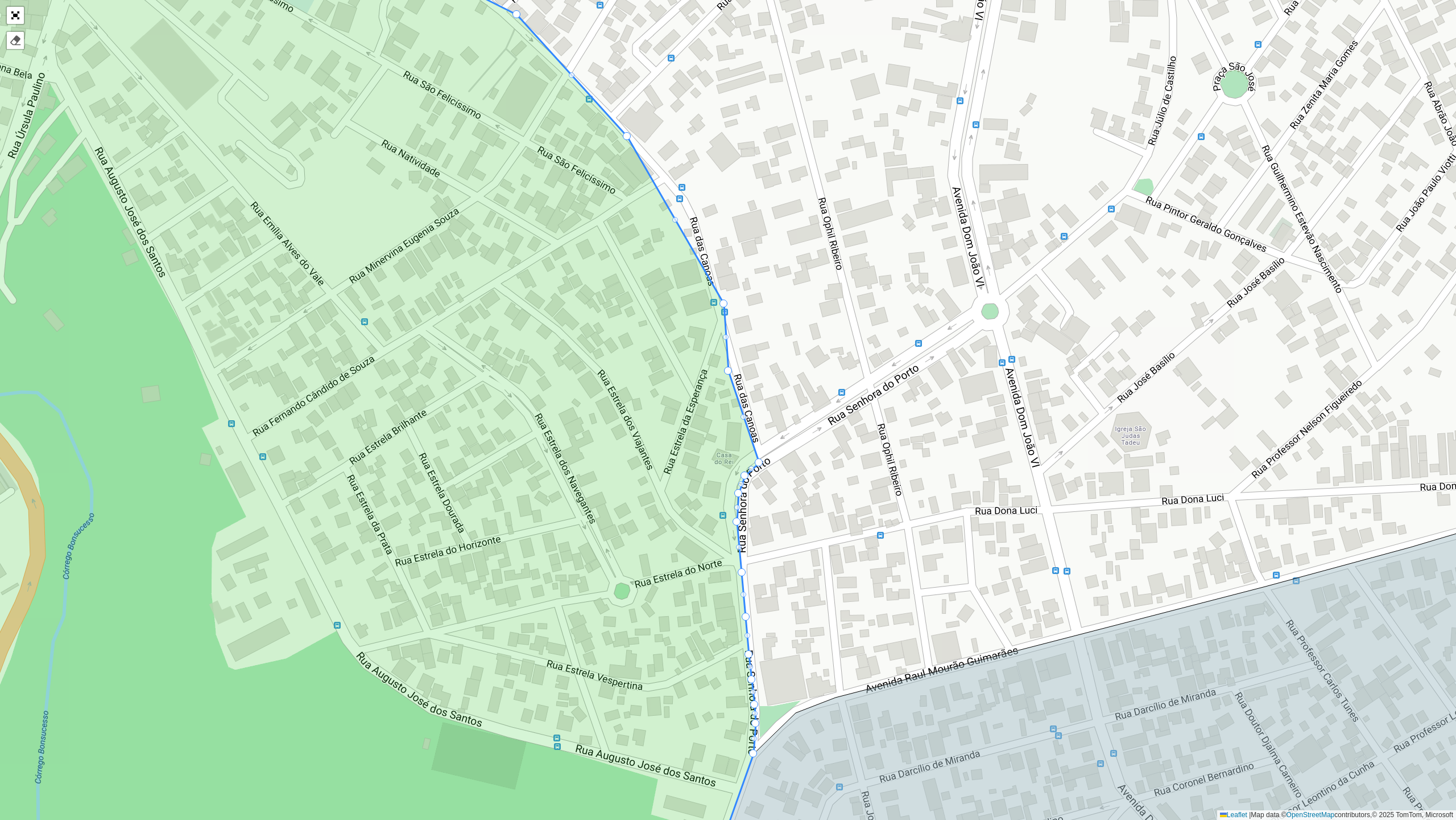
drag, startPoint x: 736, startPoint y: 425, endPoint x: 759, endPoint y: 463, distance: 44.4
click at [752, 468] on div at bounding box center [752, 469] width 6 height 6
drag, startPoint x: 728, startPoint y: 374, endPoint x: 757, endPoint y: 438, distance: 70.3
click at [760, 452] on div "100 - Salgado Filho 102 - Nova Cintra 700 - Mercado Central 900 - Coração Eucar…" at bounding box center [728, 410] width 1456 height 820
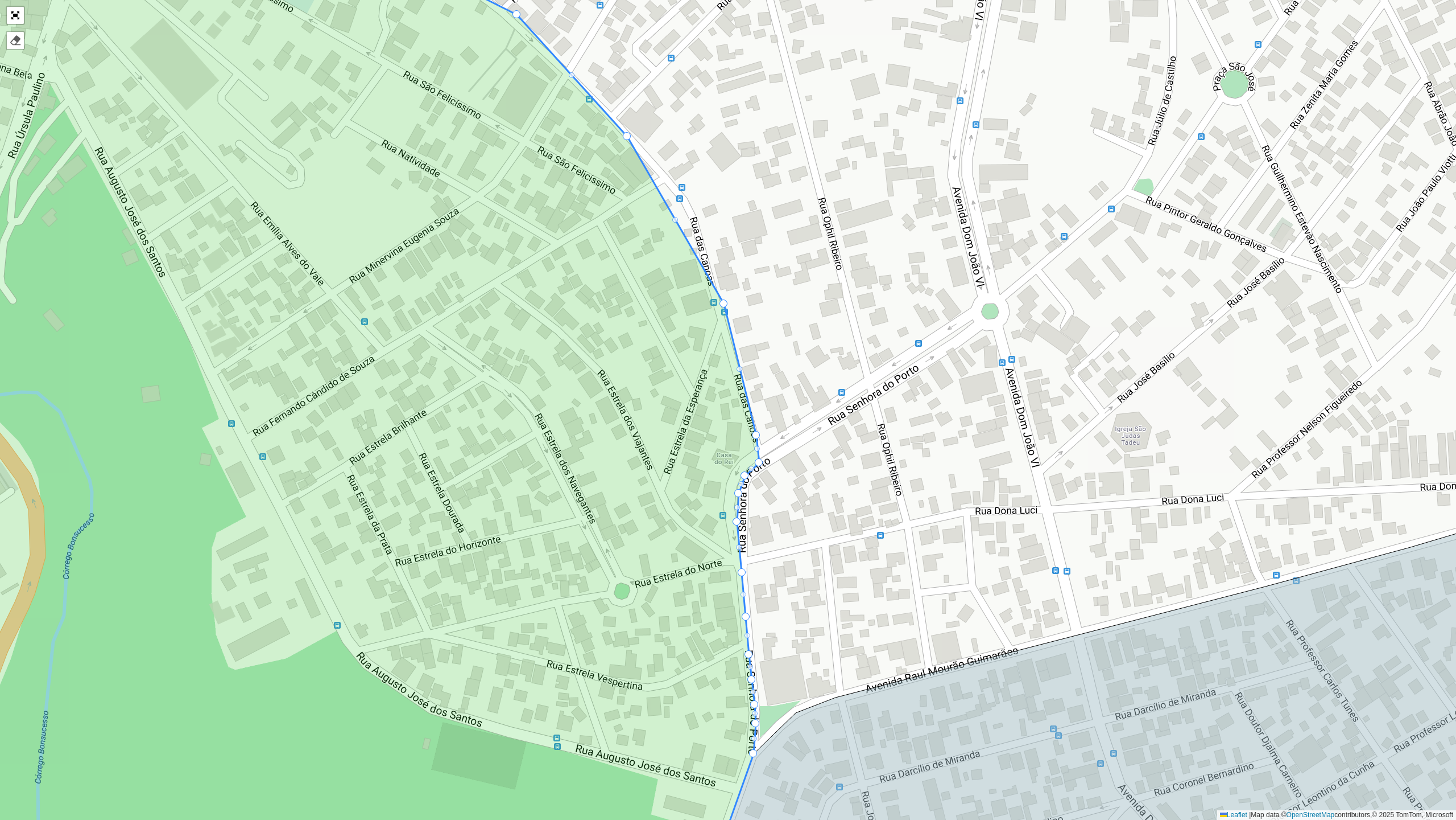
click at [758, 450] on div at bounding box center [758, 449] width 6 height 6
click at [758, 450] on div at bounding box center [758, 448] width 8 height 8
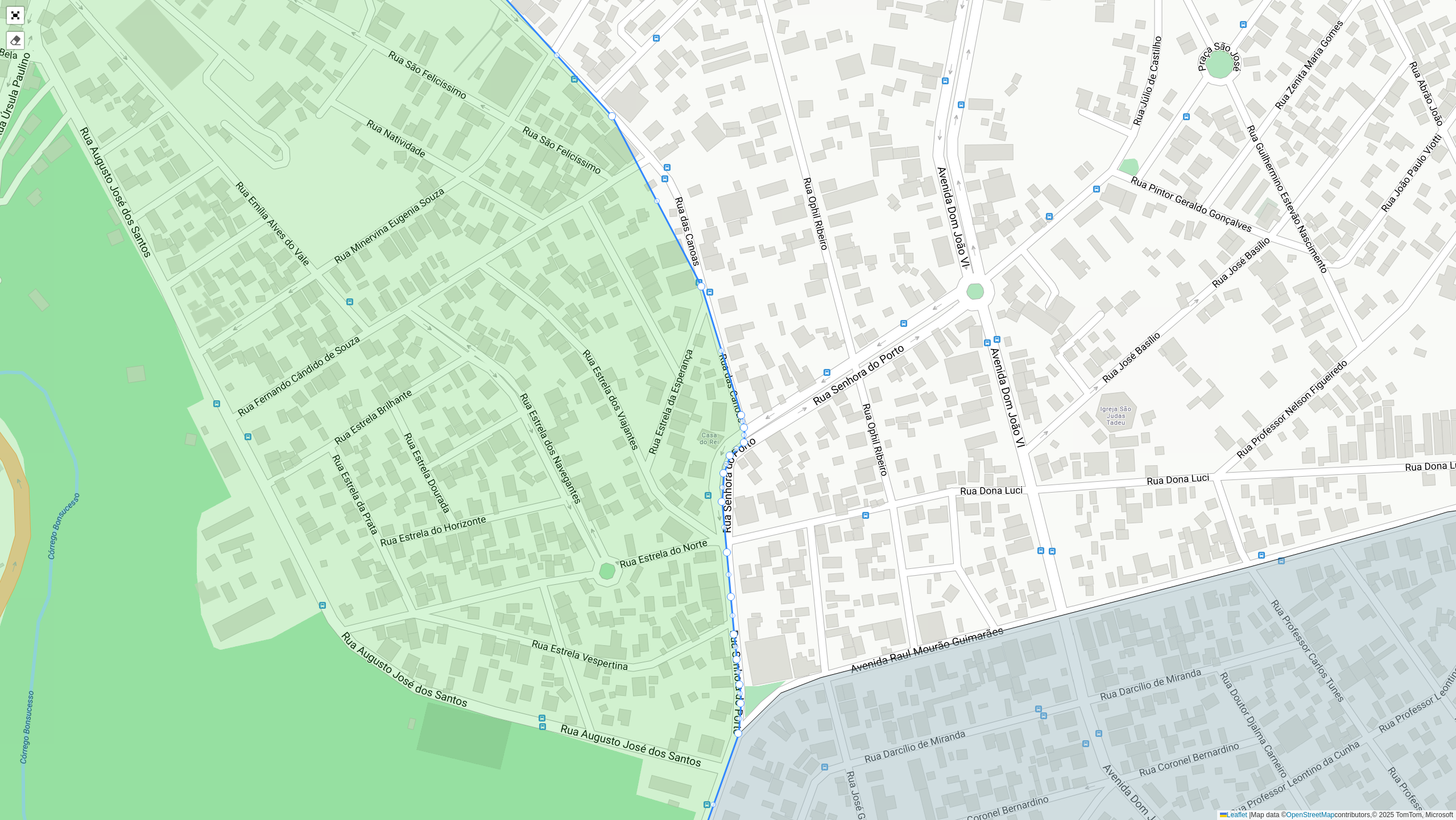
drag, startPoint x: 709, startPoint y: 283, endPoint x: 702, endPoint y: 286, distance: 7.6
click at [655, 201] on div at bounding box center [658, 201] width 6 height 6
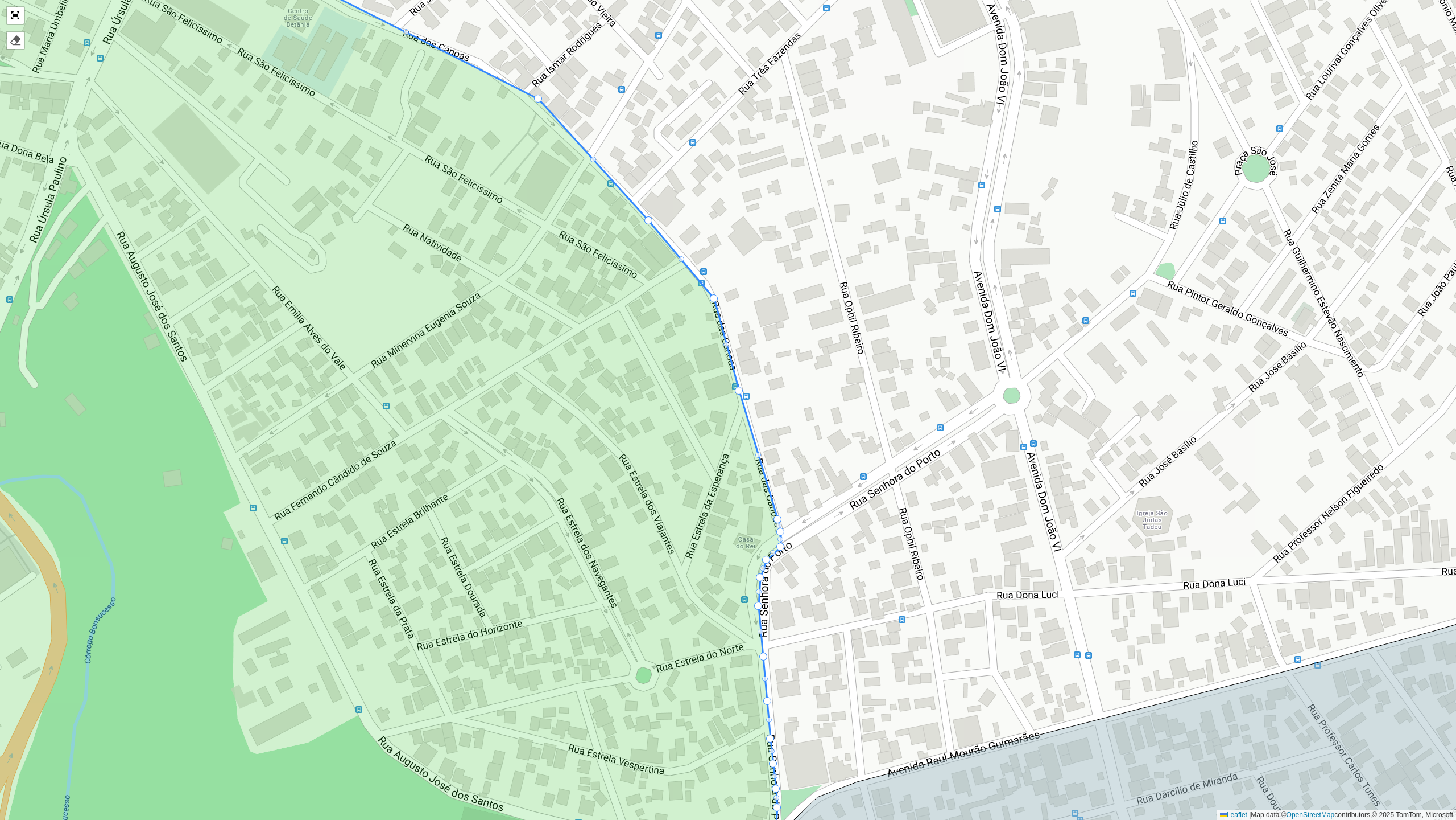
drag, startPoint x: 693, startPoint y: 302, endPoint x: 713, endPoint y: 296, distance: 20.9
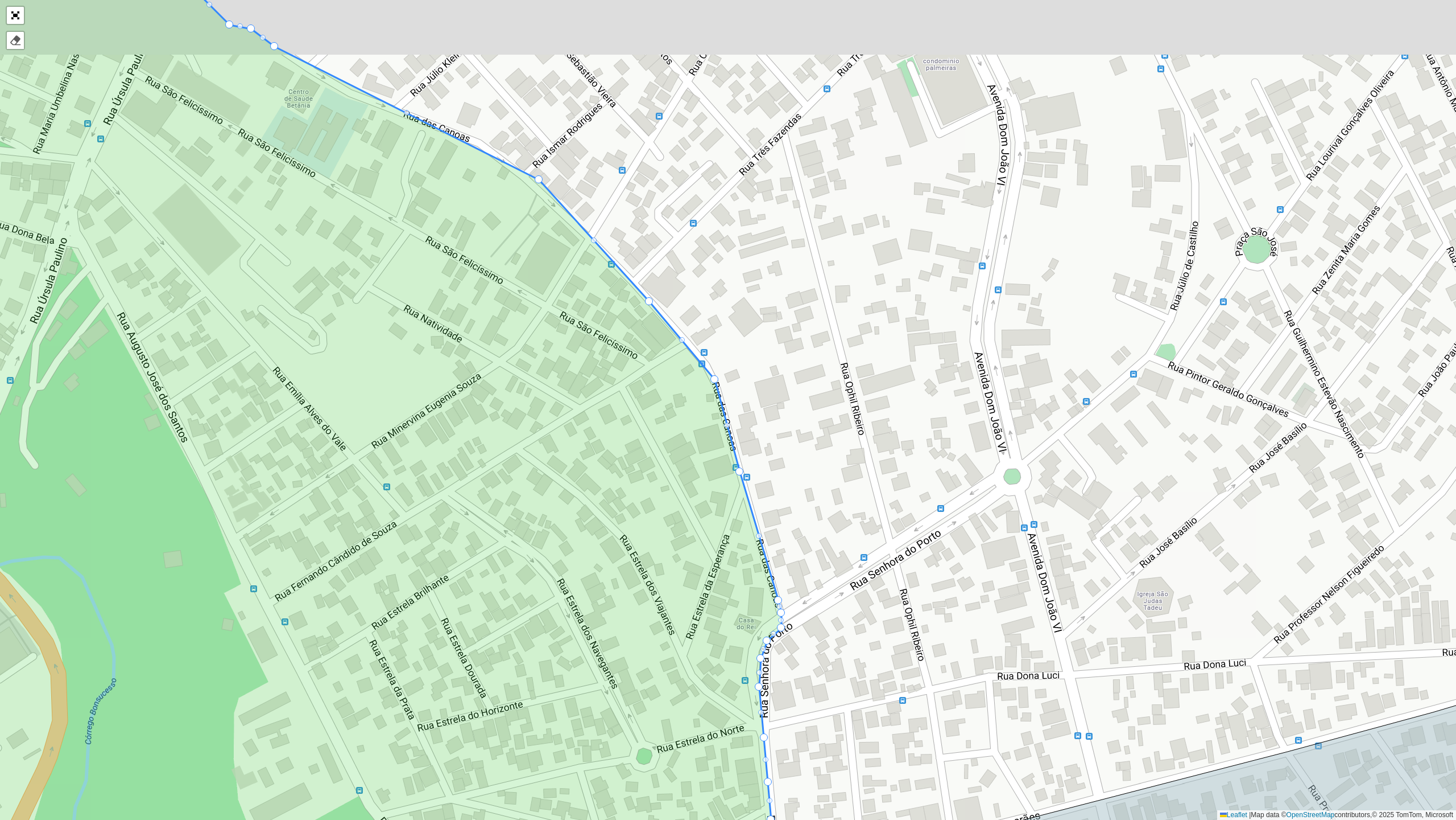
drag, startPoint x: 706, startPoint y: 364, endPoint x: 707, endPoint y: 444, distance: 80.0
click at [707, 444] on icon at bounding box center [317, 490] width 928 height 987
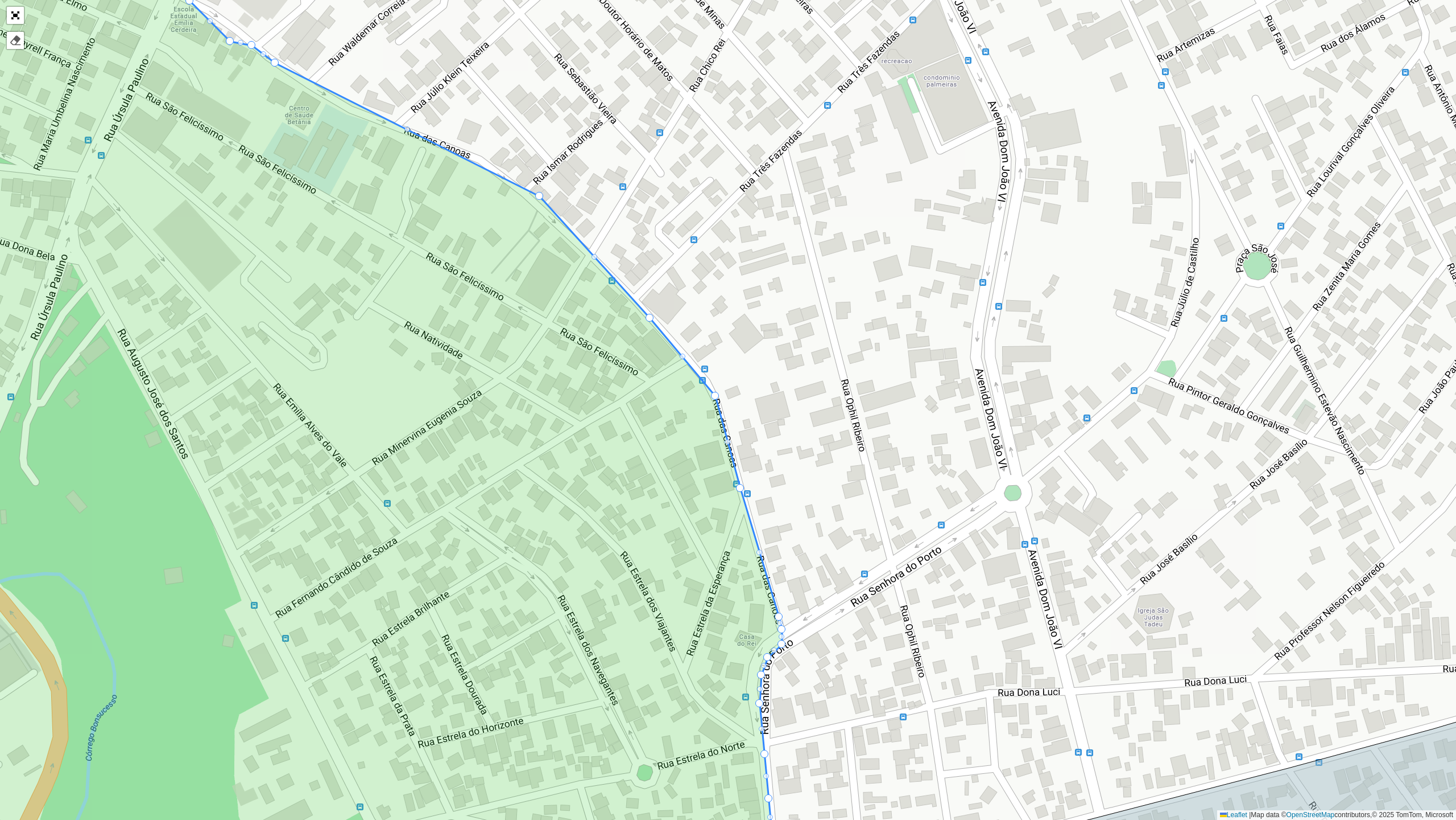
click at [681, 356] on div at bounding box center [682, 356] width 6 height 6
click at [681, 356] on div at bounding box center [682, 357] width 8 height 8
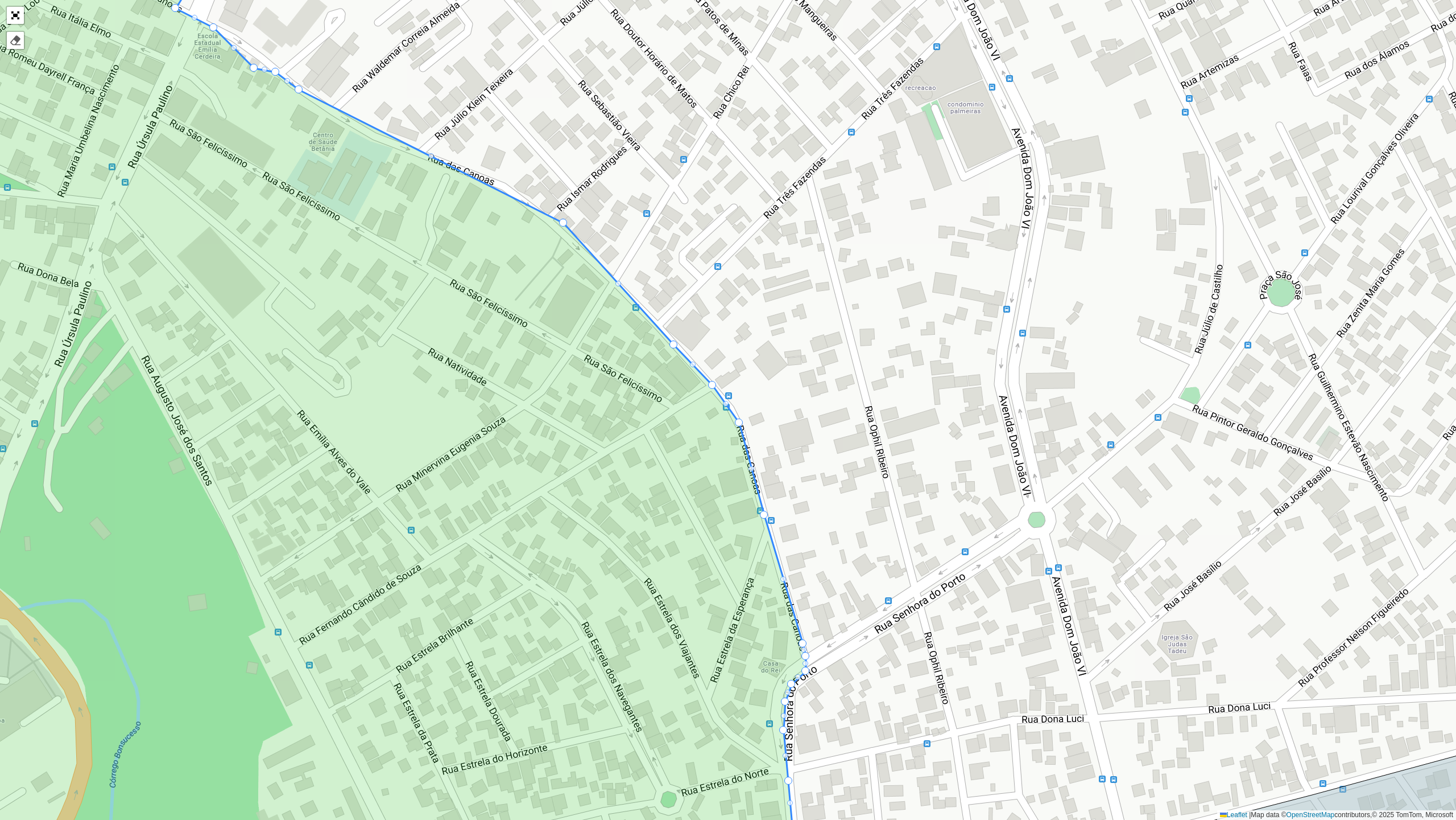
drag, startPoint x: 704, startPoint y: 379, endPoint x: 710, endPoint y: 380, distance: 6.1
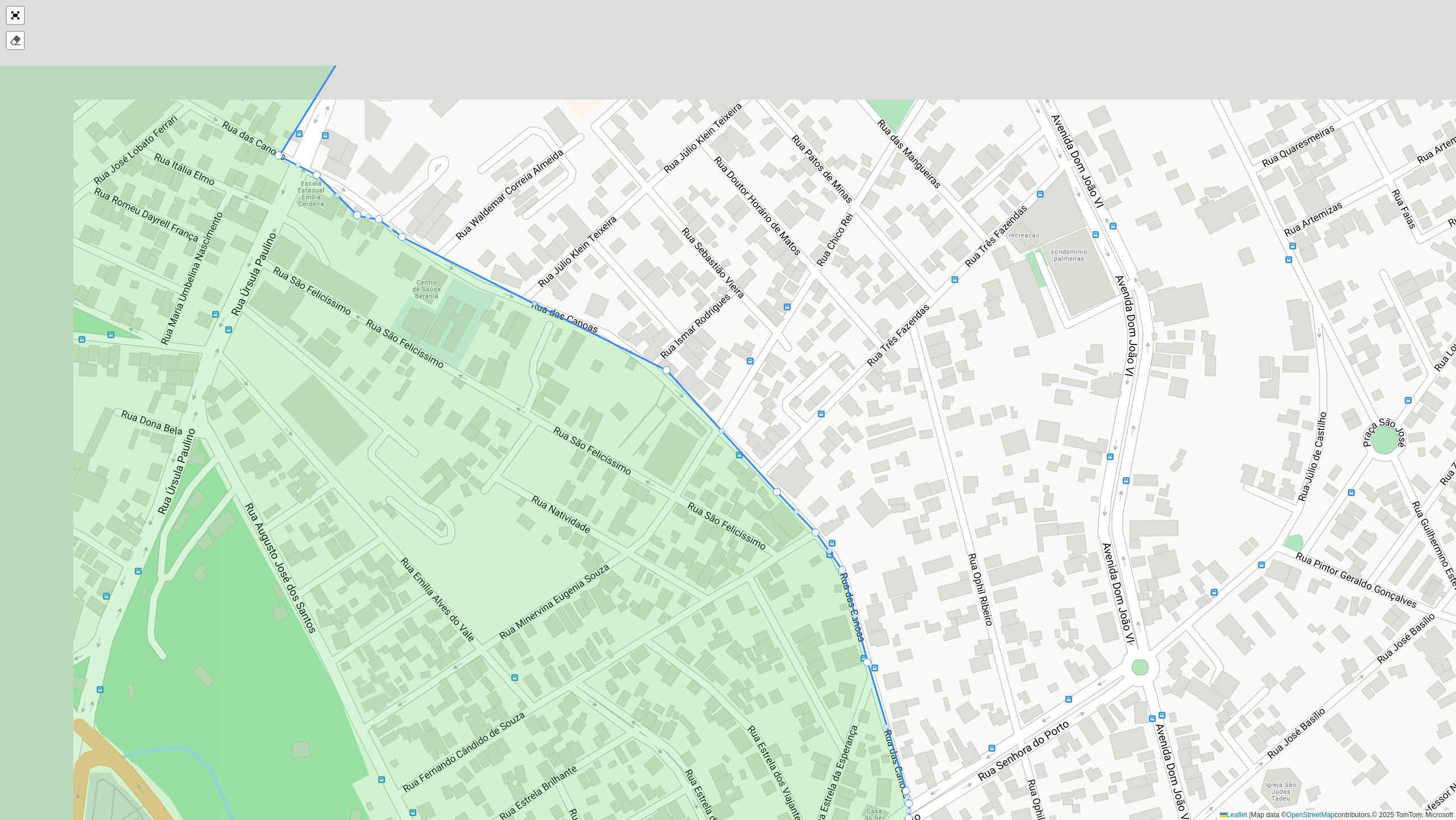
drag, startPoint x: 565, startPoint y: 268, endPoint x: 681, endPoint y: 430, distance: 199.2
click at [681, 430] on icon at bounding box center [433, 557] width 954 height 987
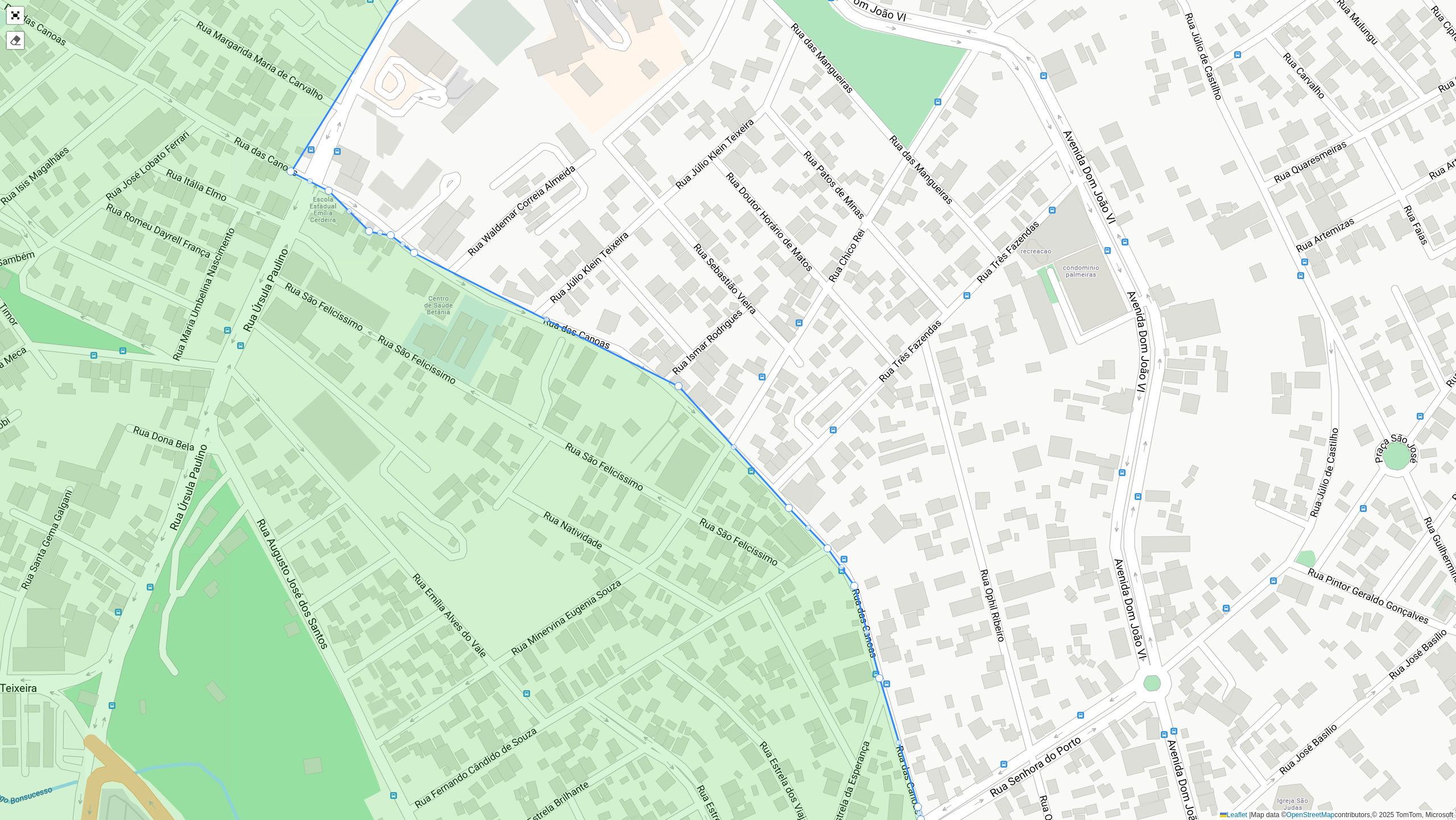
click at [547, 317] on div at bounding box center [546, 319] width 6 height 6
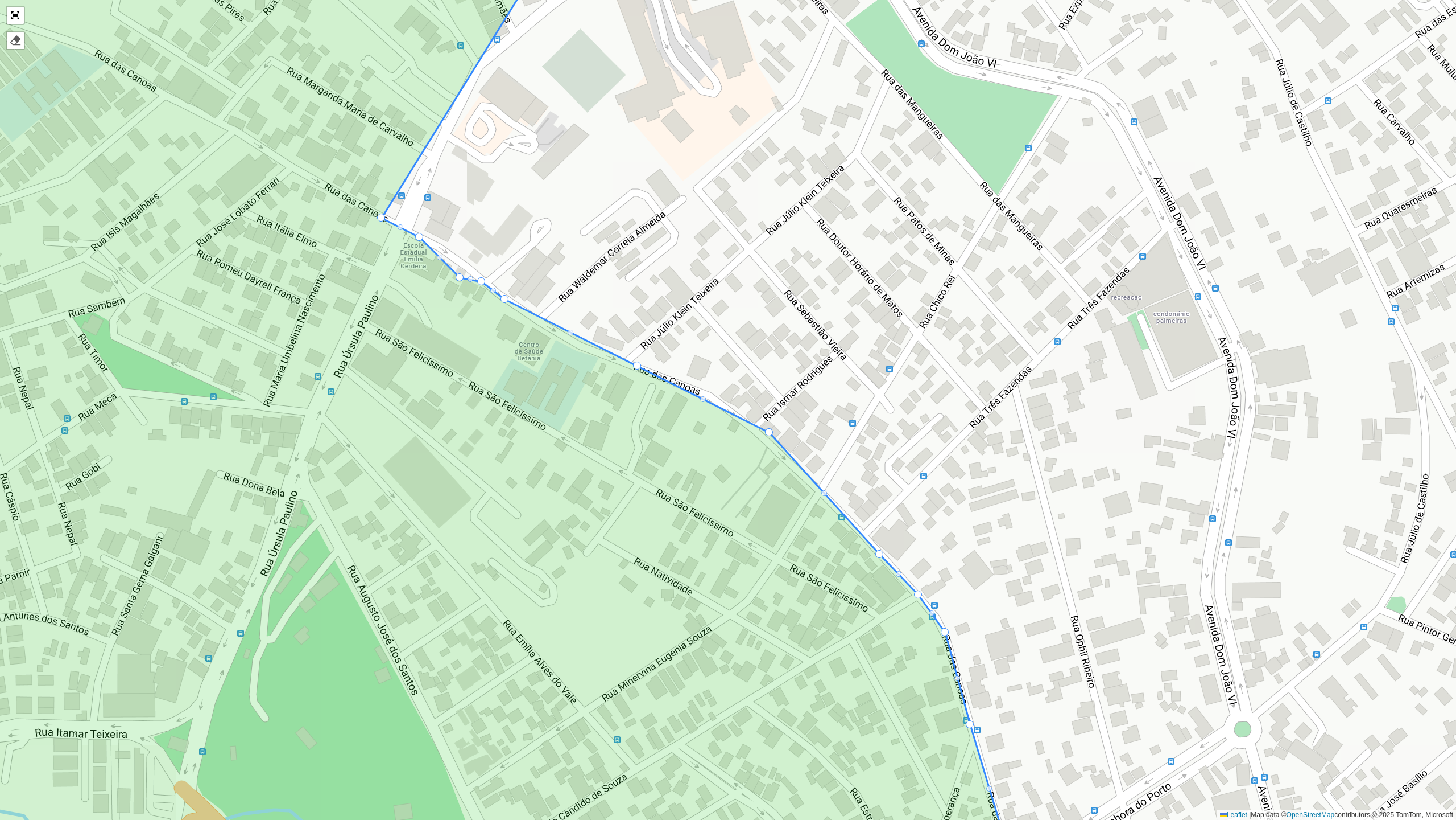
click at [702, 394] on div "100 - Salgado Filho 102 - Nova Cintra 700 - Mercado Central 900 - Coração Eucar…" at bounding box center [728, 410] width 1456 height 820
click at [703, 399] on div at bounding box center [703, 399] width 6 height 6
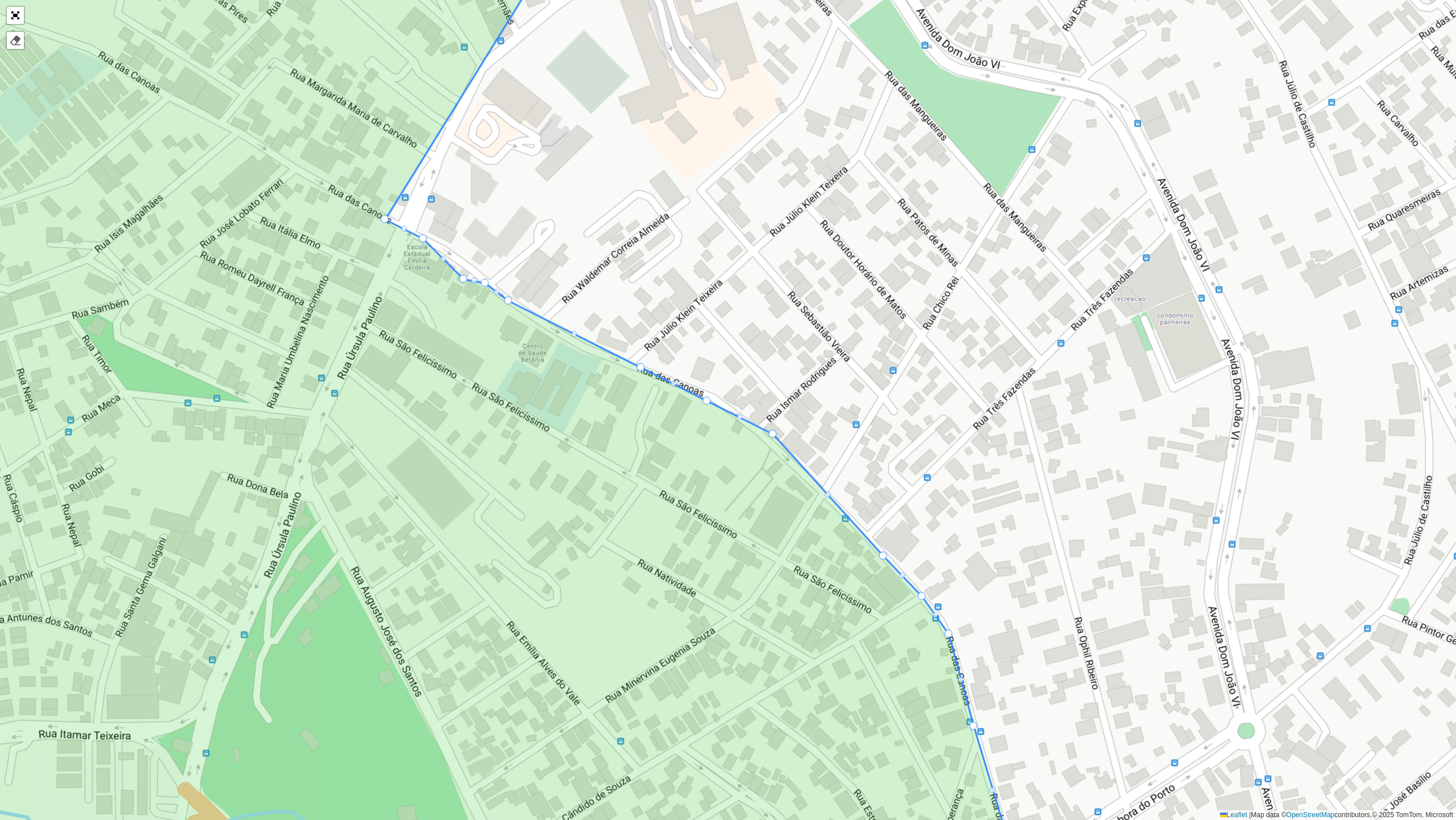
click at [703, 399] on icon at bounding box center [436, 411] width 1159 height 987
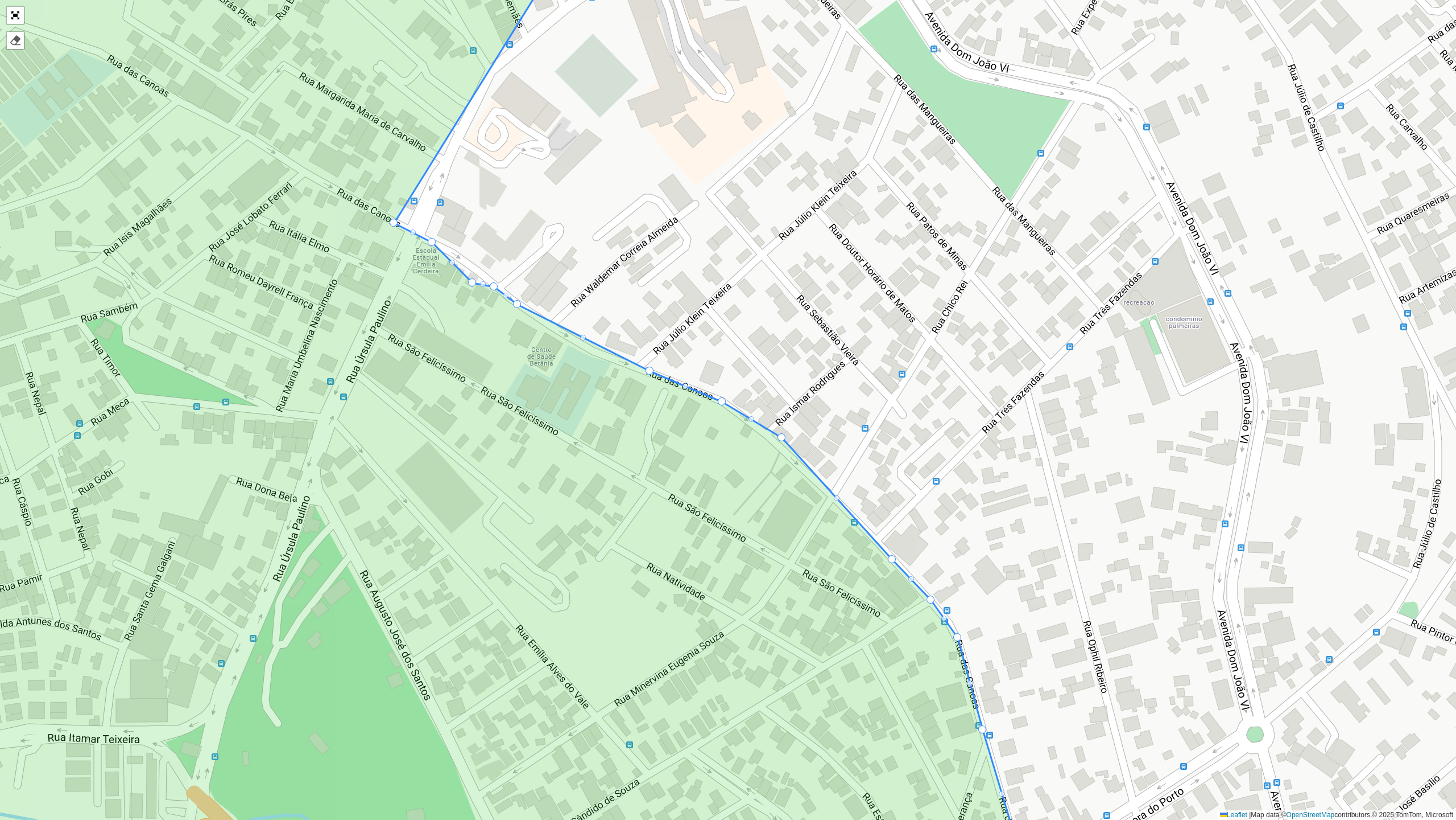
drag, startPoint x: 713, startPoint y: 402, endPoint x: 720, endPoint y: 399, distance: 7.6
click at [832, 499] on div at bounding box center [835, 500] width 6 height 6
click at [835, 499] on div at bounding box center [835, 500] width 6 height 6
click at [889, 551] on div "100 - Salgado Filho 102 - Nova Cintra 700 - Mercado Central 900 - Coração Eucar…" at bounding box center [728, 410] width 1456 height 820
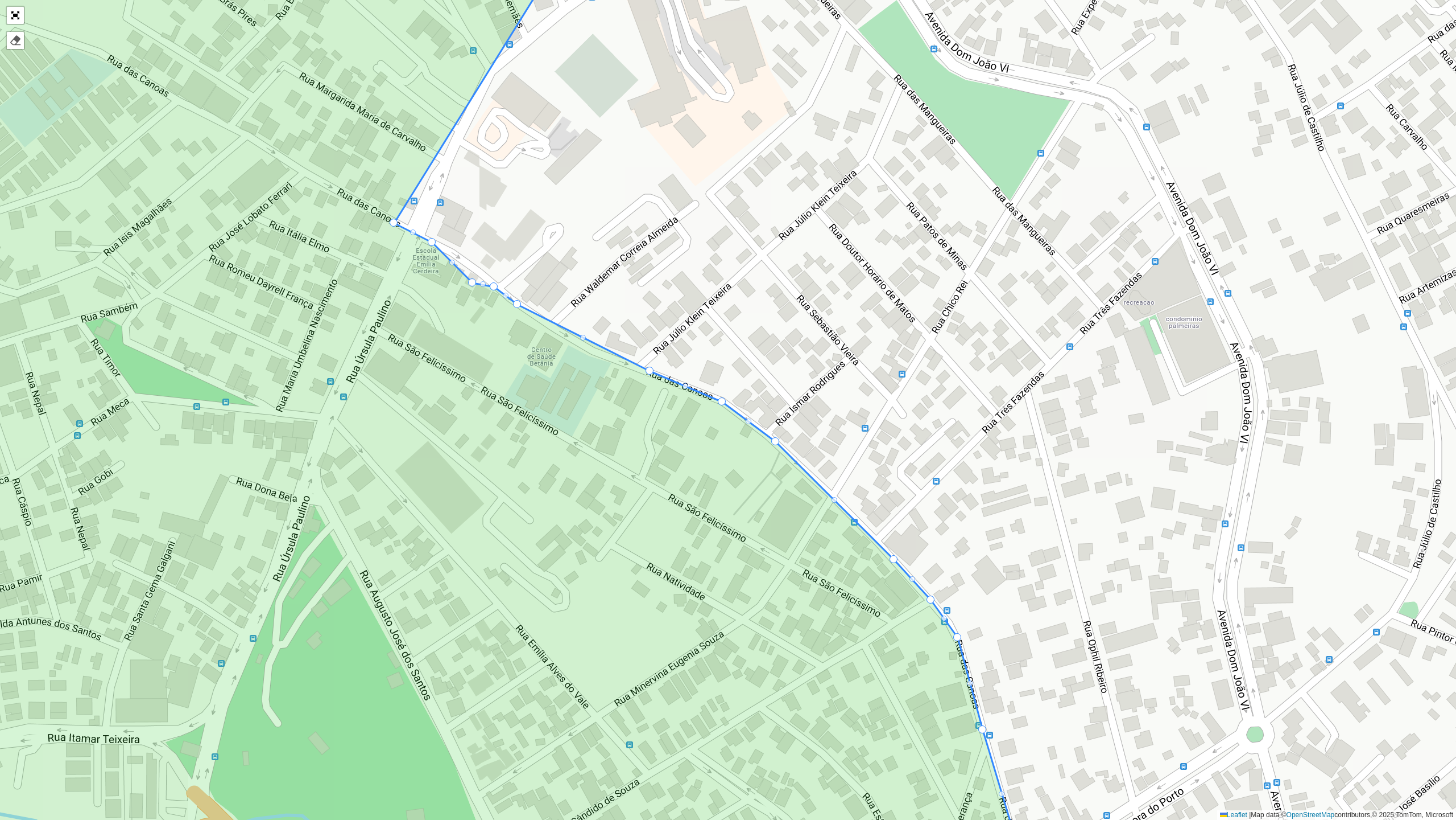
click at [835, 499] on div at bounding box center [835, 500] width 6 height 6
click at [835, 499] on div at bounding box center [835, 500] width 8 height 8
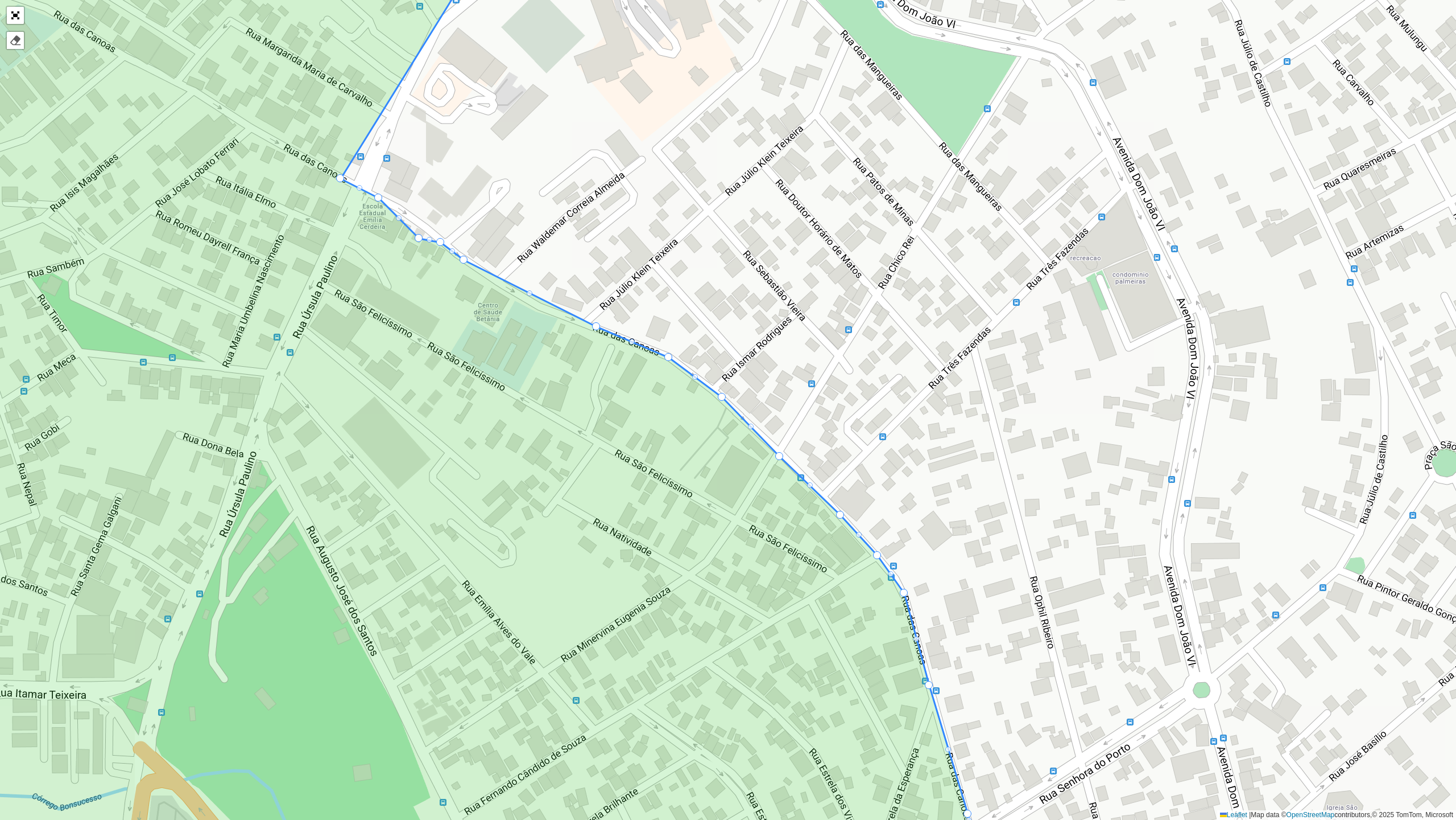
click at [697, 377] on div at bounding box center [696, 377] width 6 height 6
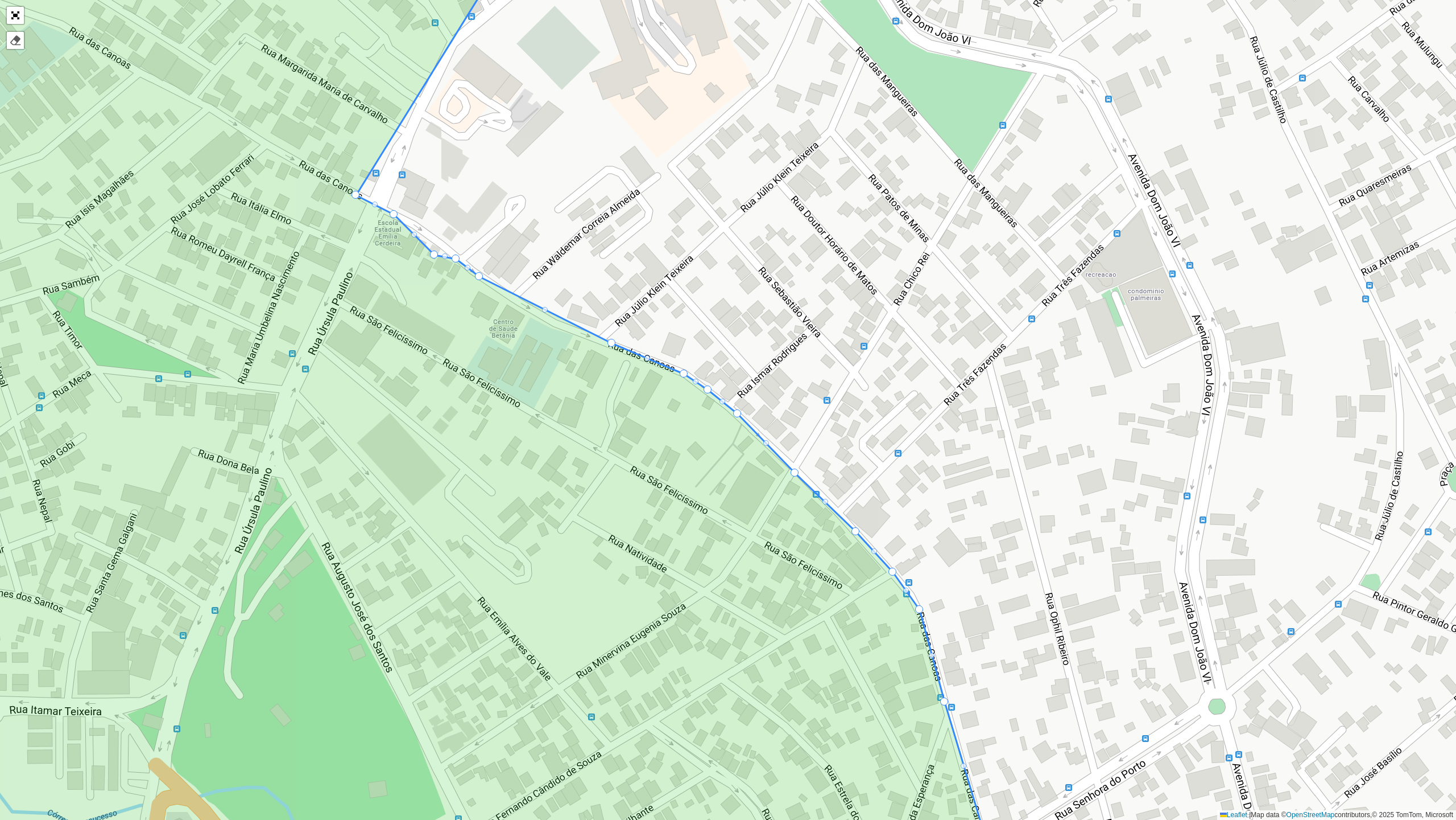
click at [547, 310] on div at bounding box center [545, 310] width 6 height 6
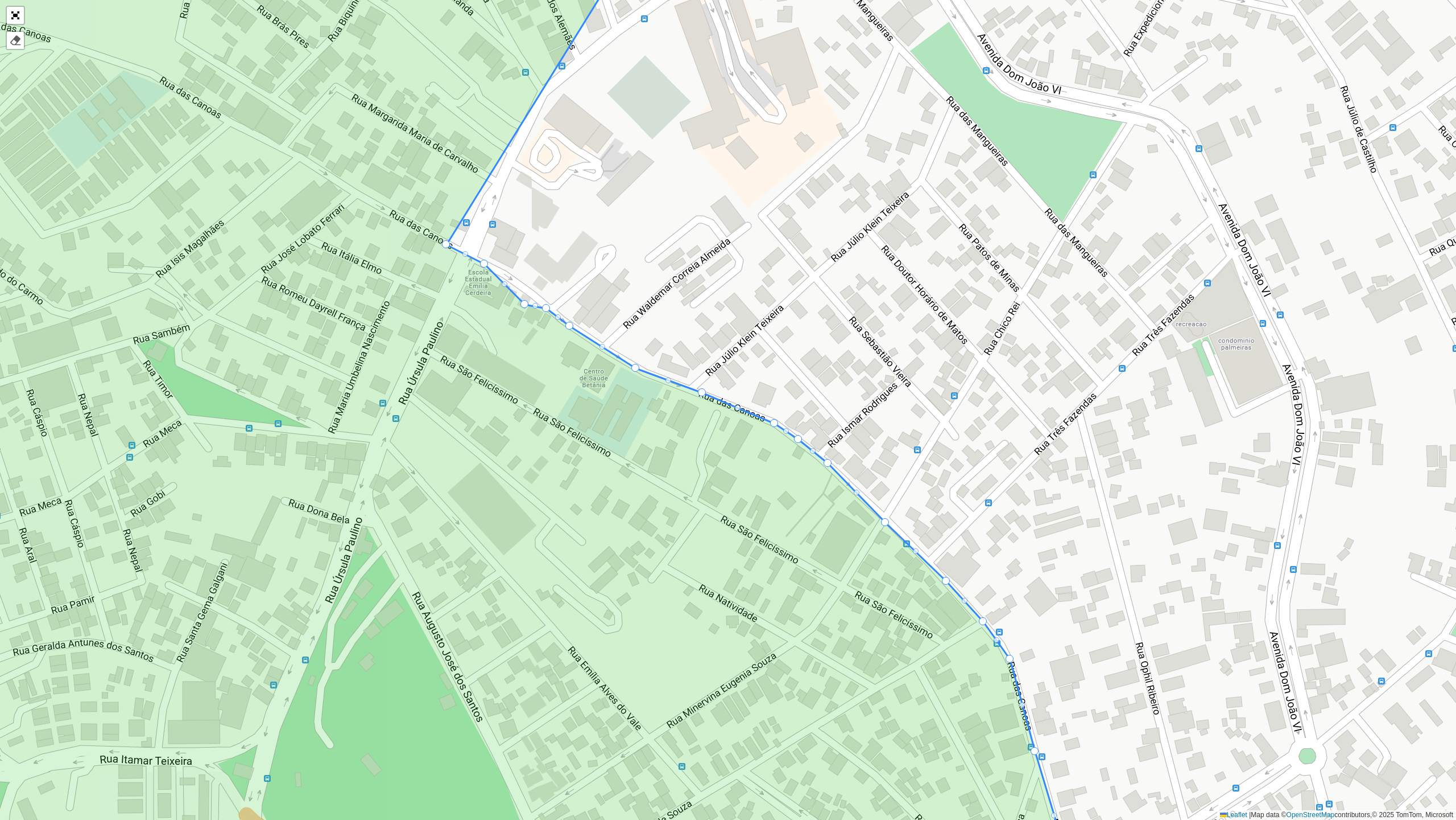
drag, startPoint x: 634, startPoint y: 356, endPoint x: 634, endPoint y: 364, distance: 8.0
click at [671, 380] on icon at bounding box center [465, 410] width 1224 height 987
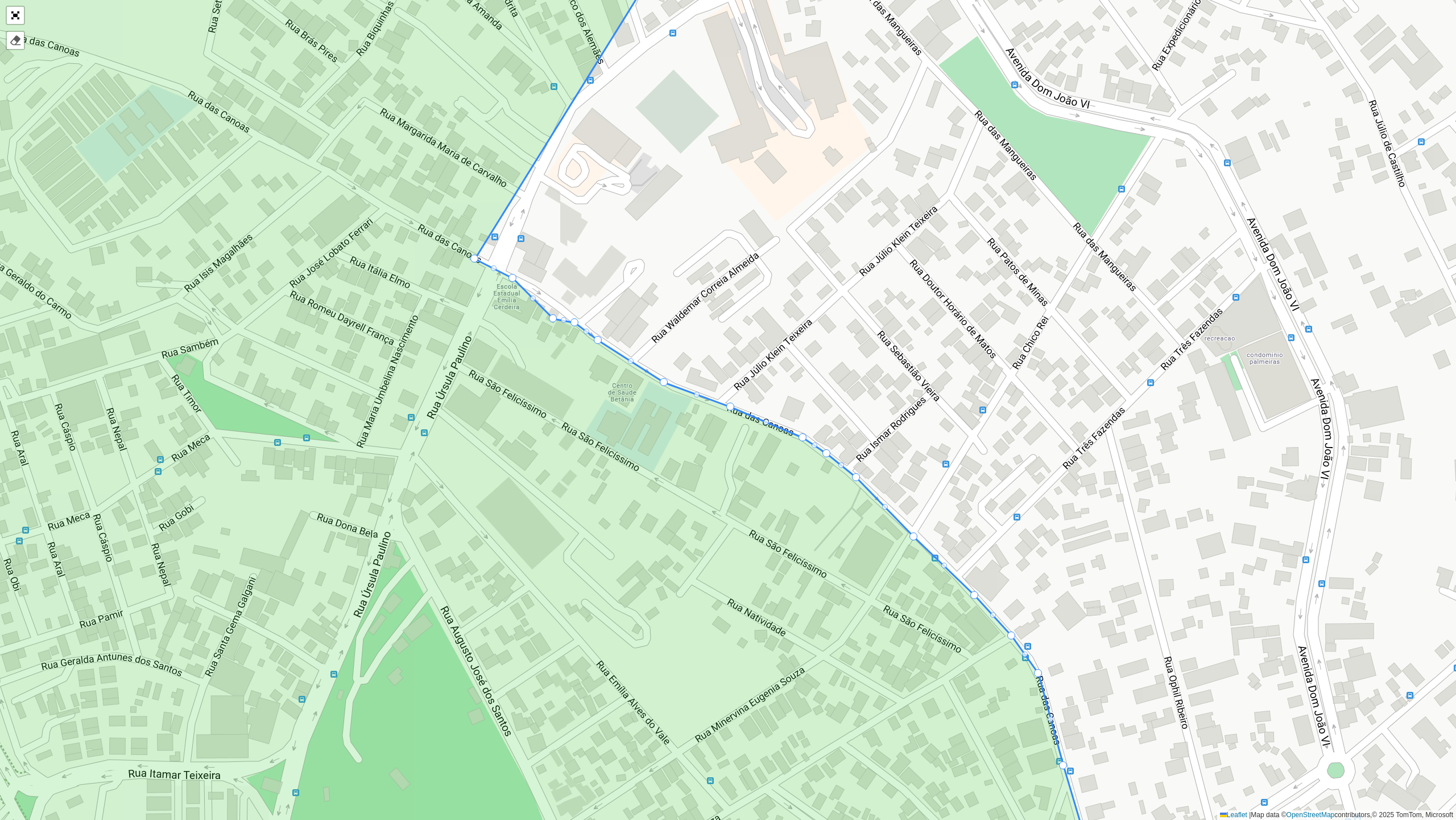
click at [697, 395] on div at bounding box center [697, 395] width 6 height 6
click at [697, 395] on div at bounding box center [697, 395] width 8 height 8
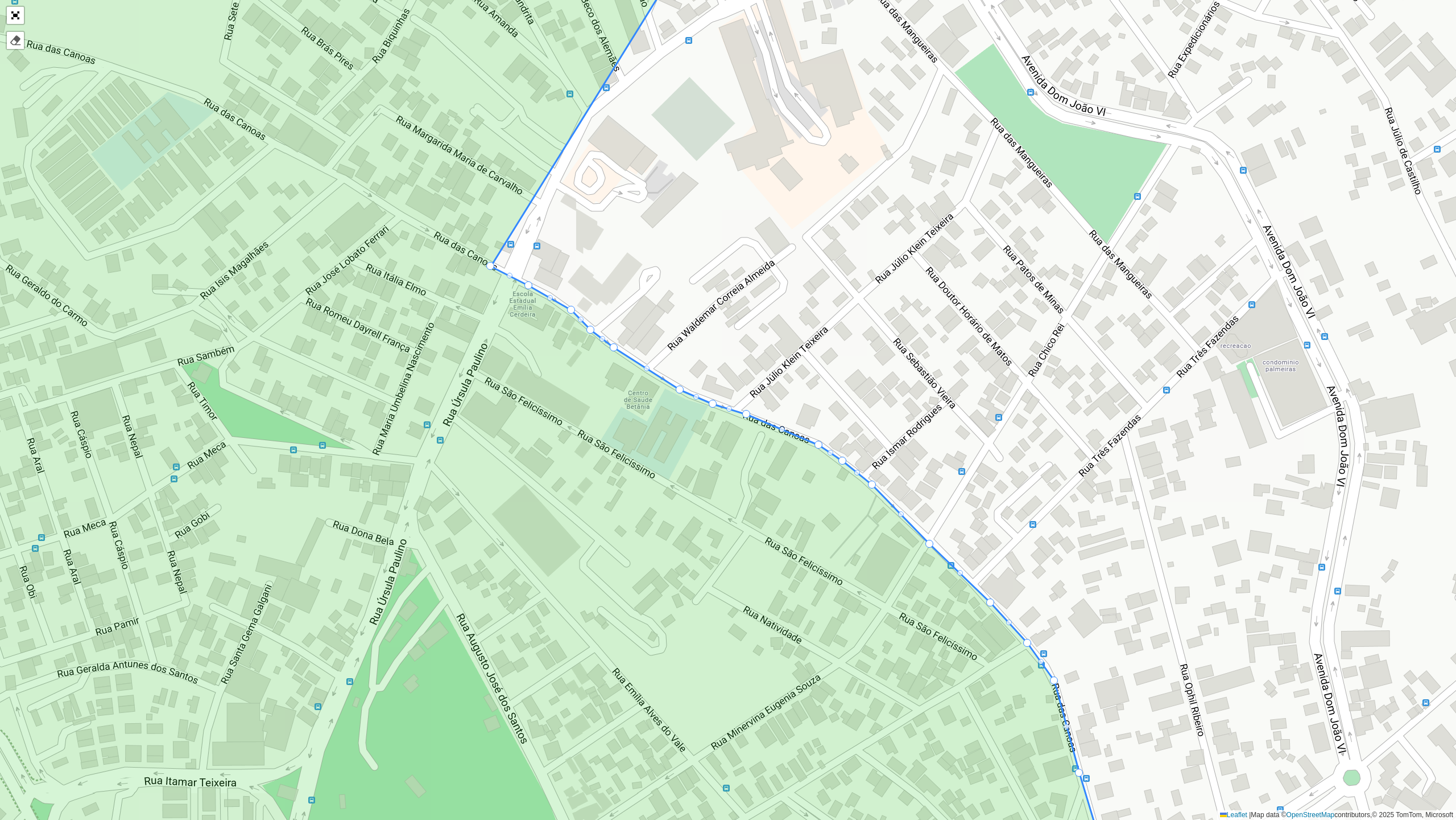
drag, startPoint x: 569, startPoint y: 323, endPoint x: 571, endPoint y: 307, distance: 16.1
click at [551, 299] on div at bounding box center [549, 298] width 6 height 6
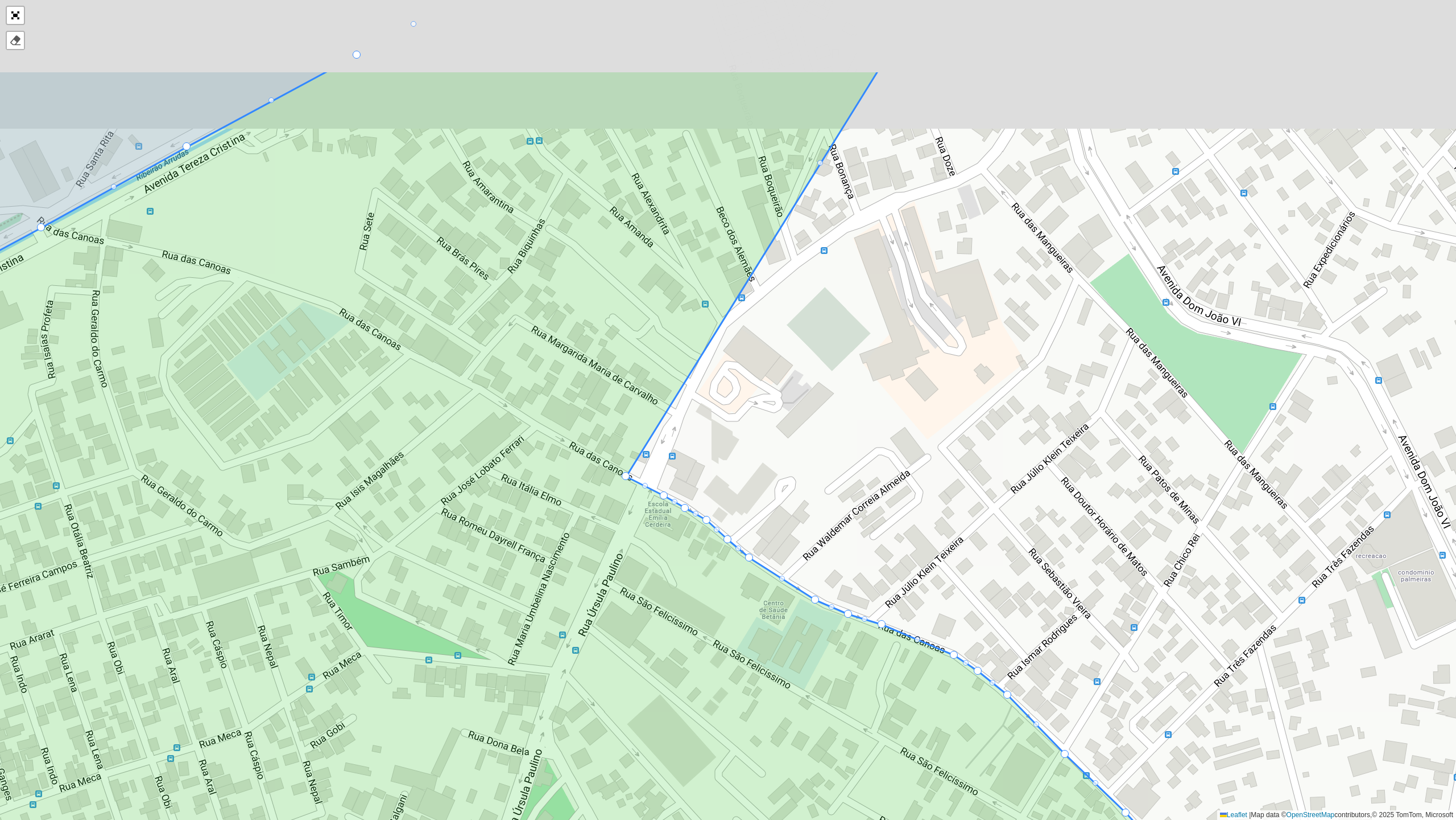
drag, startPoint x: 640, startPoint y: 283, endPoint x: 687, endPoint y: 437, distance: 161.0
click at [687, 437] on div "100 - Salgado Filho 102 - Nova Cintra 700 - Mercado Central 900 - Coração Eucar…" at bounding box center [728, 410] width 1456 height 820
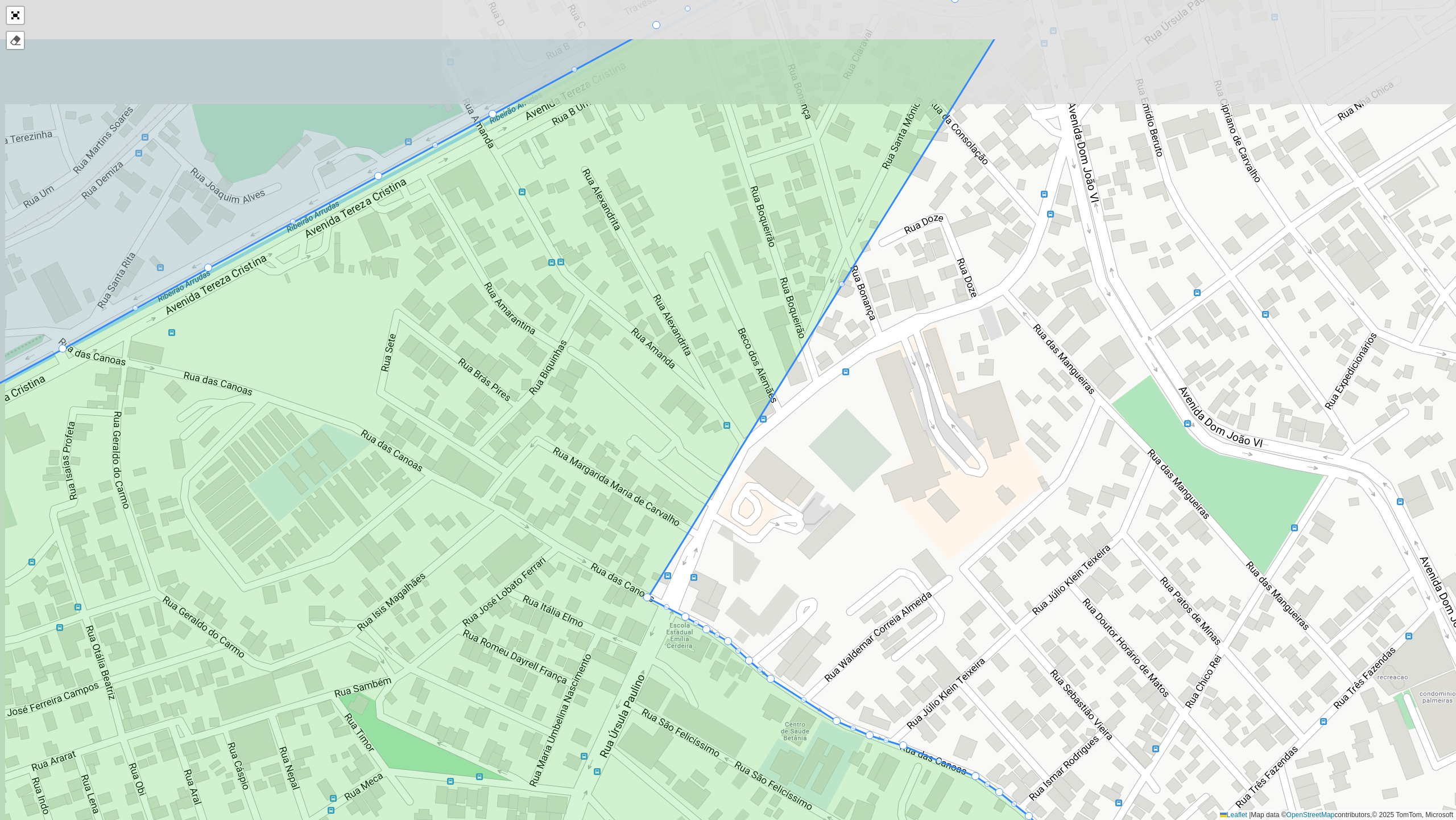
drag, startPoint x: 790, startPoint y: 435, endPoint x: 794, endPoint y: 441, distance: 7.2
click at [794, 441] on div "100 - Salgado Filho 102 - Nova Cintra 700 - Mercado Central 900 - Coração Eucar…" at bounding box center [728, 410] width 1456 height 820
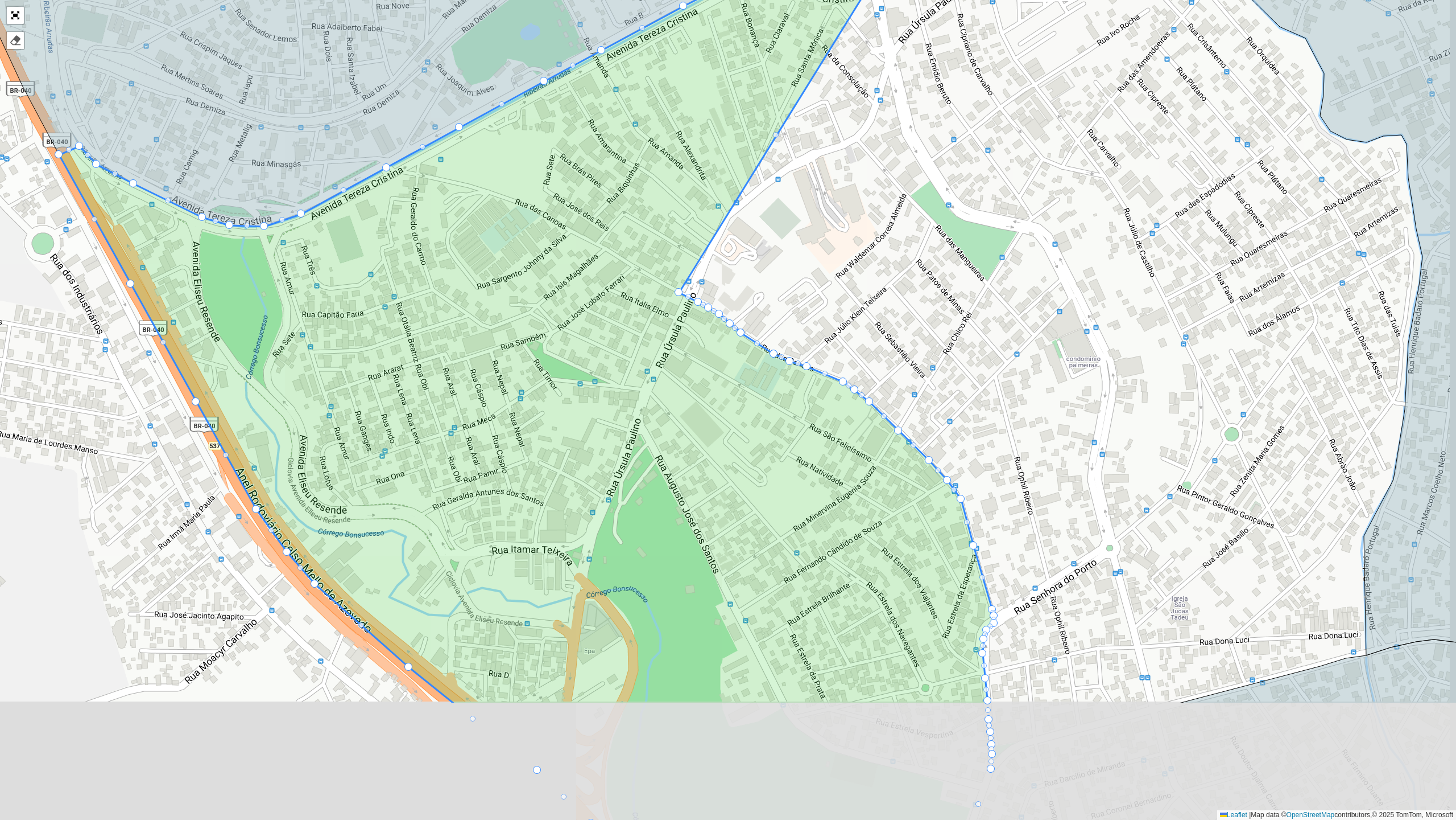
drag, startPoint x: 713, startPoint y: 361, endPoint x: 656, endPoint y: 135, distance: 233.1
click at [656, 135] on icon at bounding box center [527, 341] width 935 height 726
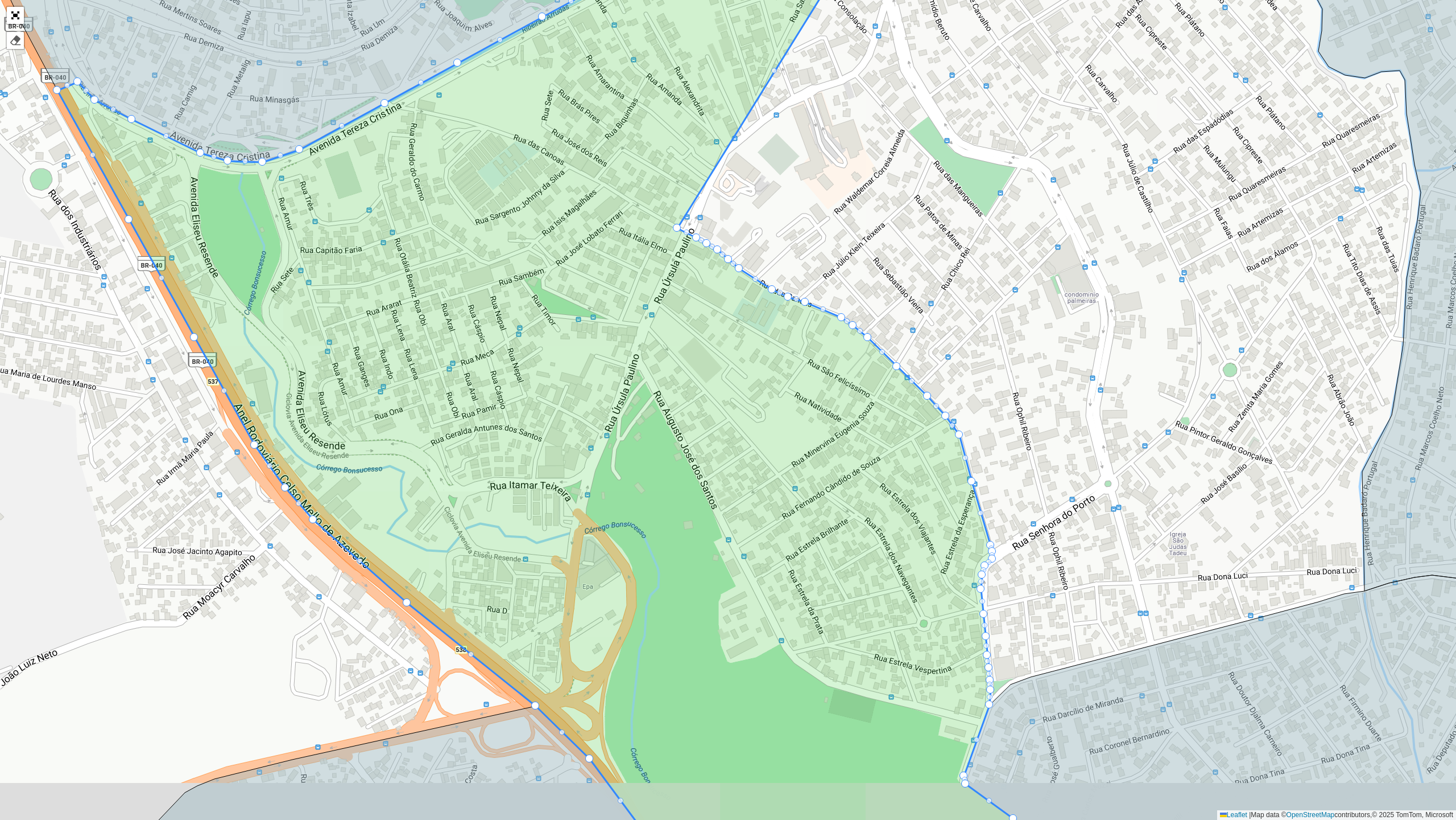
drag, startPoint x: 635, startPoint y: 193, endPoint x: 650, endPoint y: 147, distance: 48.4
click at [650, 147] on icon at bounding box center [543, 389] width 971 height 952
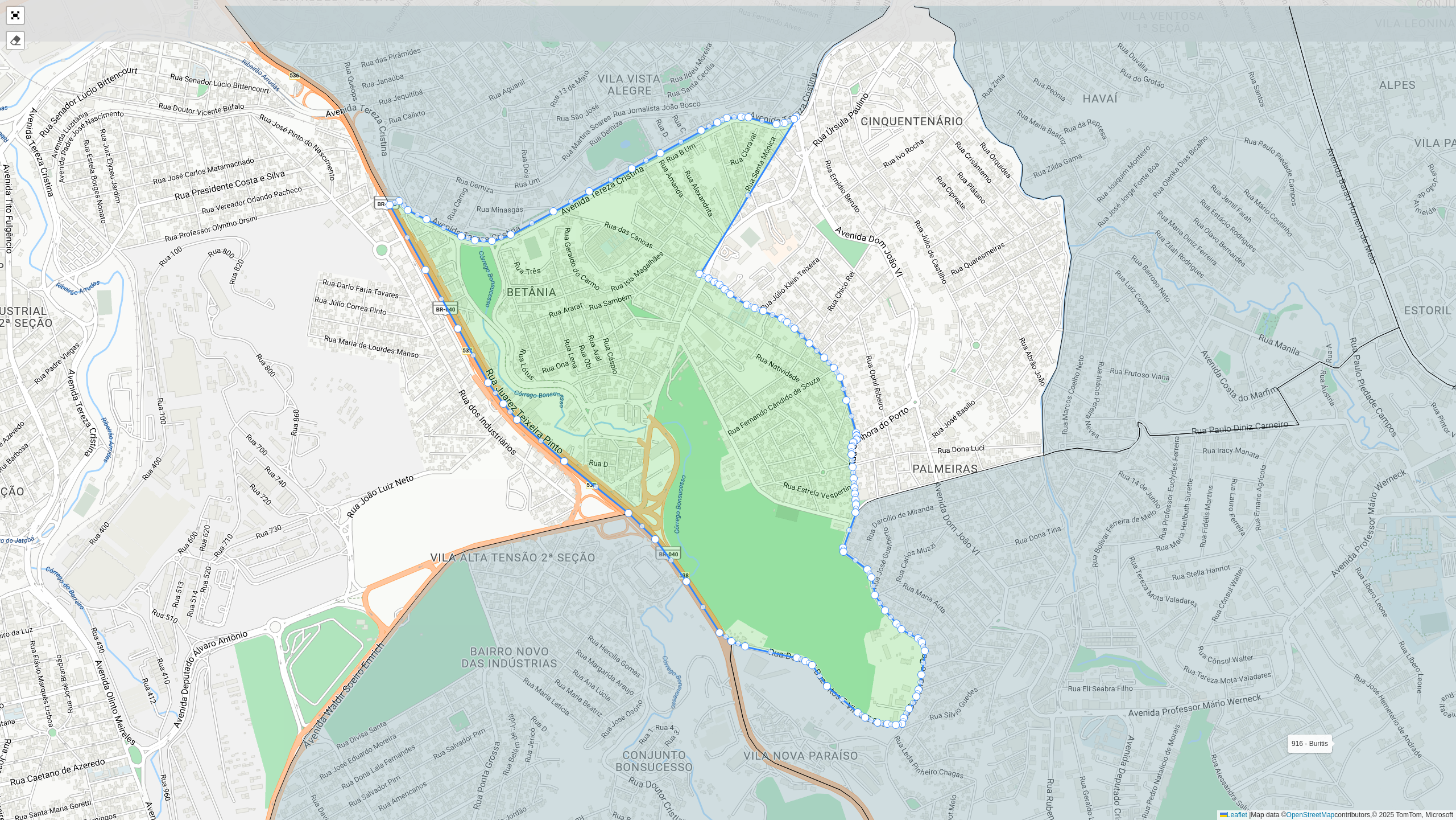
drag, startPoint x: 663, startPoint y: 240, endPoint x: 707, endPoint y: 342, distance: 111.1
click at [707, 342] on icon at bounding box center [658, 421] width 535 height 608
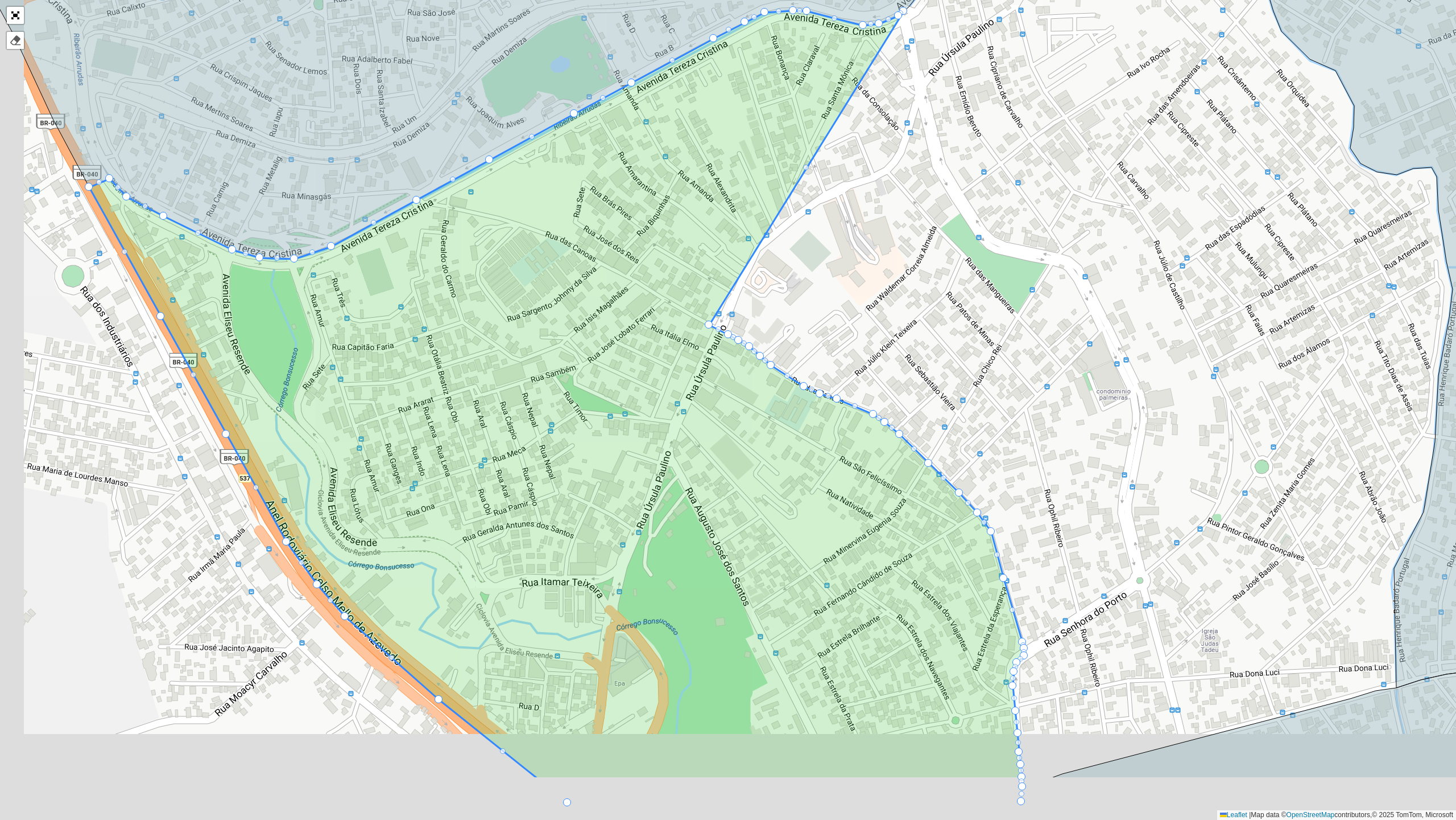
drag, startPoint x: 613, startPoint y: 390, endPoint x: 695, endPoint y: 284, distance: 134.0
click at [695, 284] on icon at bounding box center [557, 395] width 935 height 768
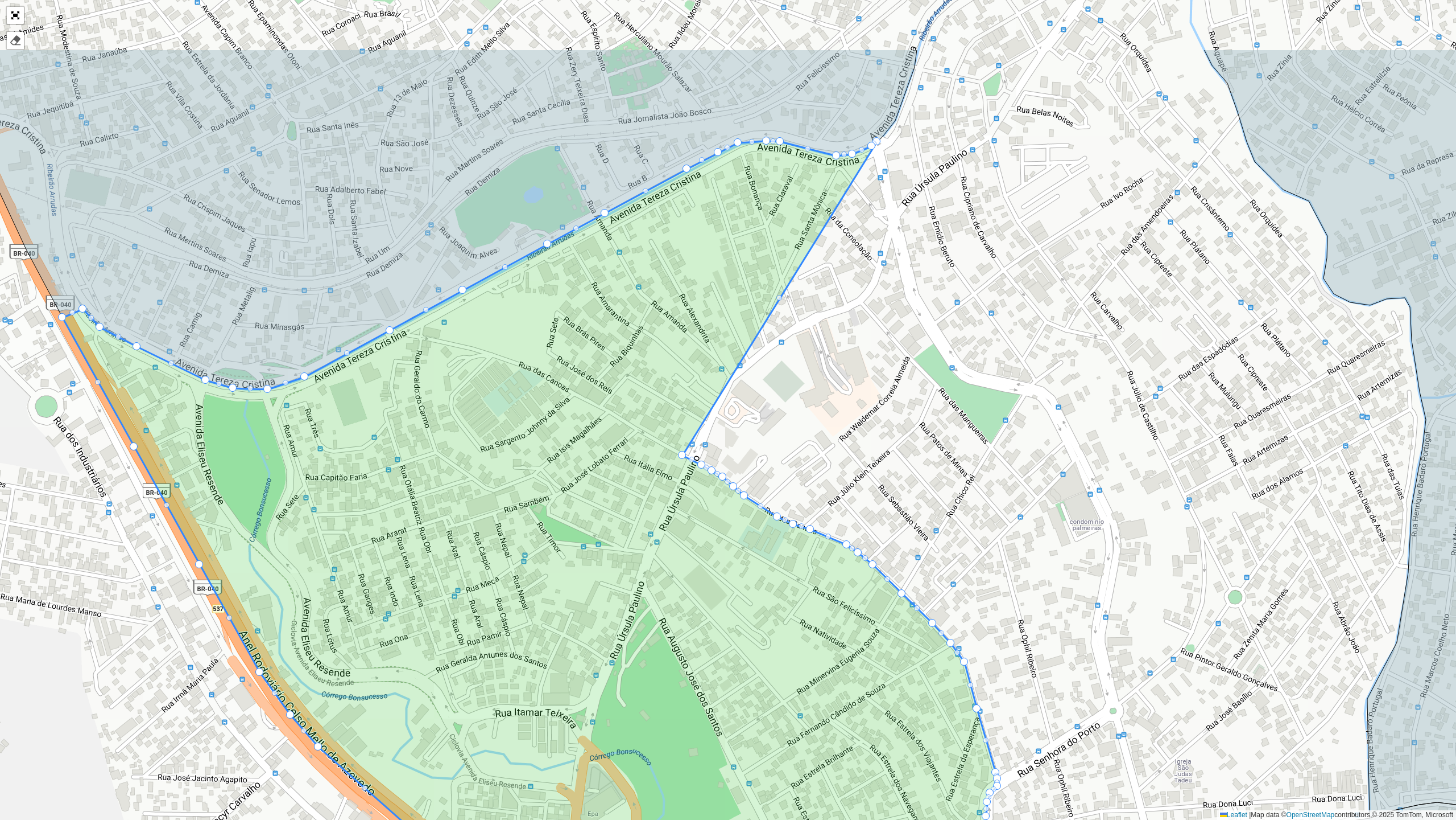
drag, startPoint x: 600, startPoint y: 221, endPoint x: 573, endPoint y: 353, distance: 134.7
click at [573, 353] on icon at bounding box center [534, 588] width 943 height 894
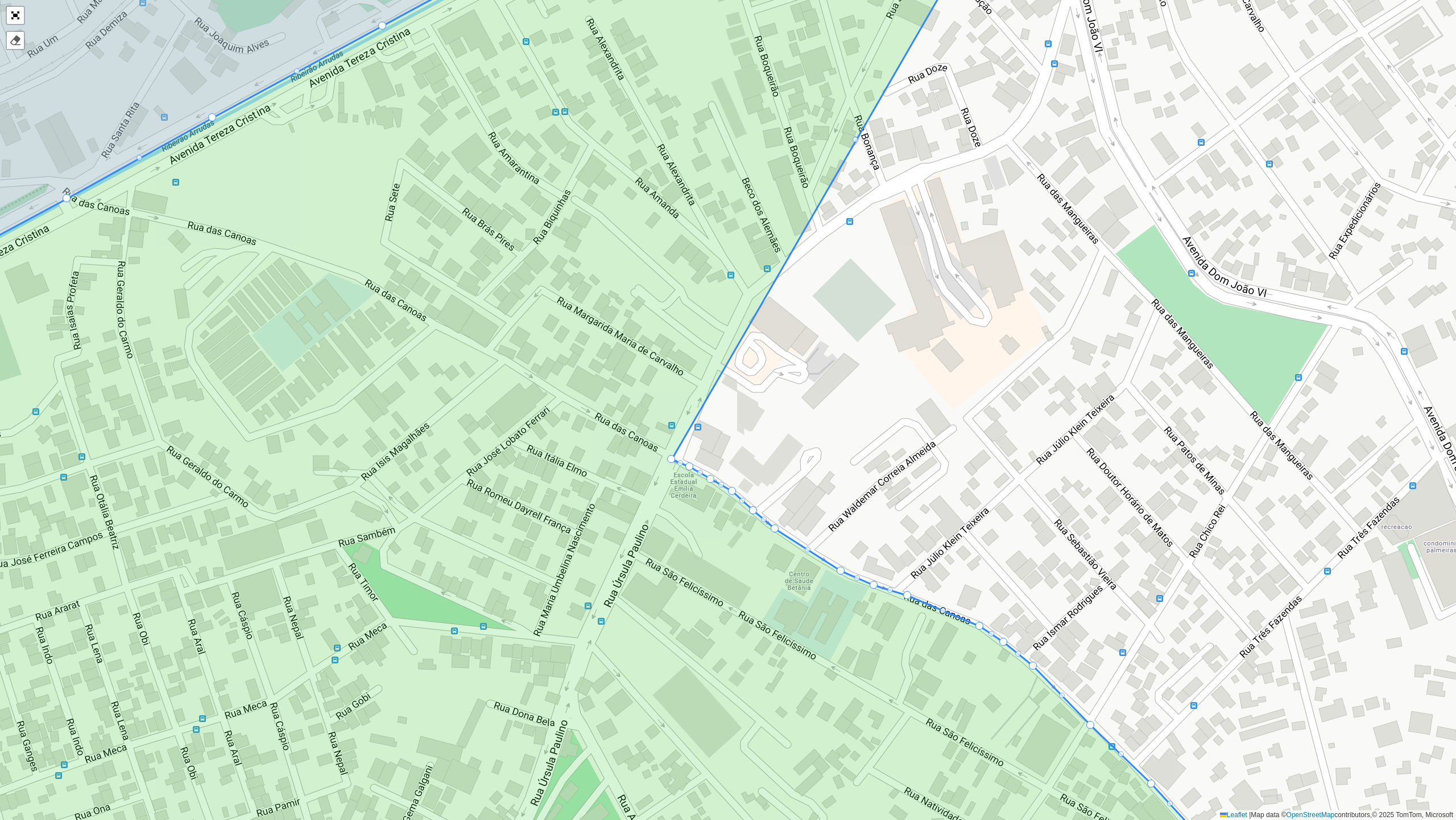
drag, startPoint x: 654, startPoint y: 446, endPoint x: 674, endPoint y: 458, distance: 23.3
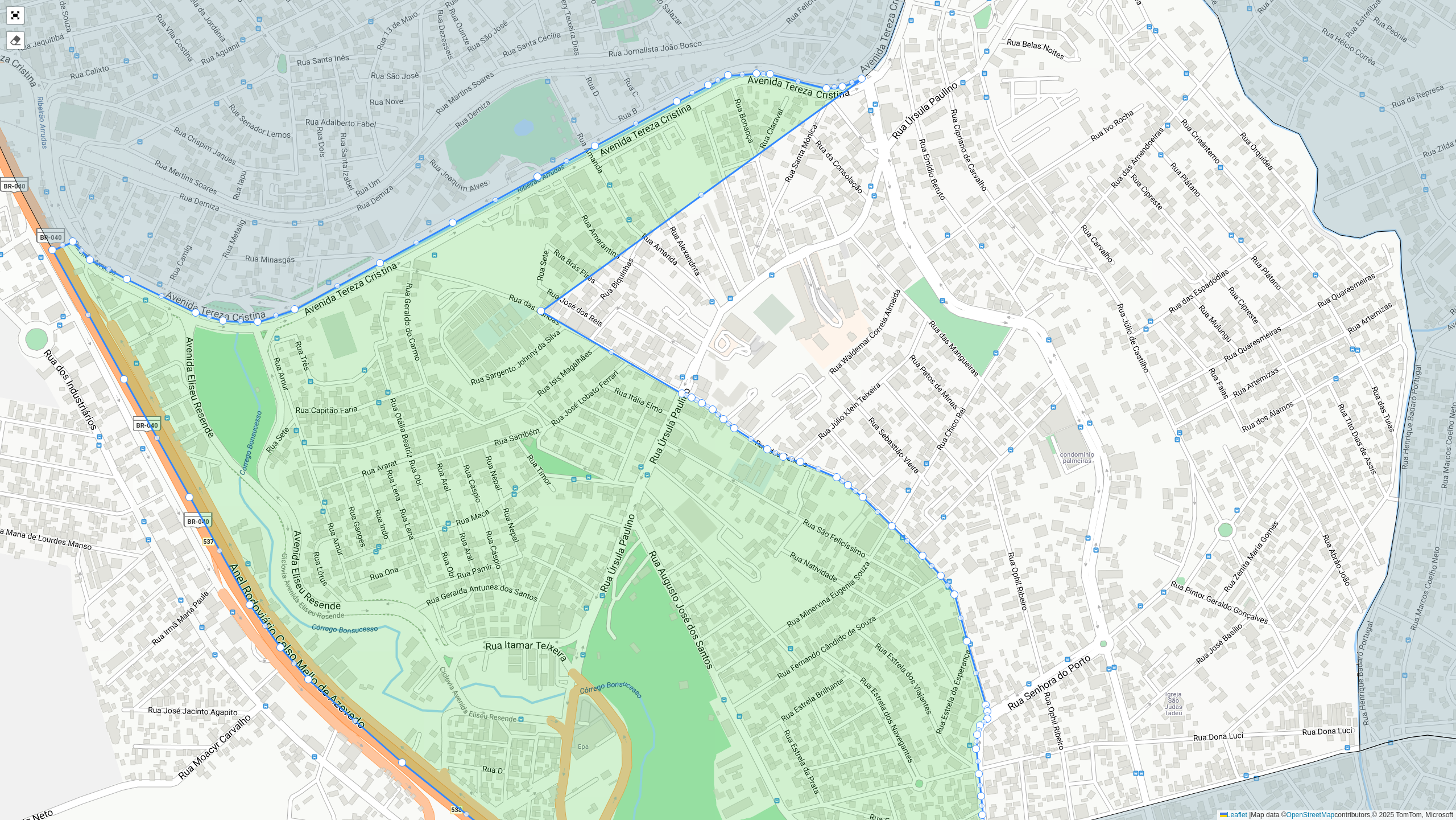
drag, startPoint x: 868, startPoint y: 73, endPoint x: 543, endPoint y: 310, distance: 402.2
drag, startPoint x: 842, startPoint y: 83, endPoint x: 827, endPoint y: 85, distance: 15.1
drag, startPoint x: 827, startPoint y: 85, endPoint x: 771, endPoint y: 68, distance: 58.5
drag, startPoint x: 771, startPoint y: 68, endPoint x: 771, endPoint y: 74, distance: 6.0
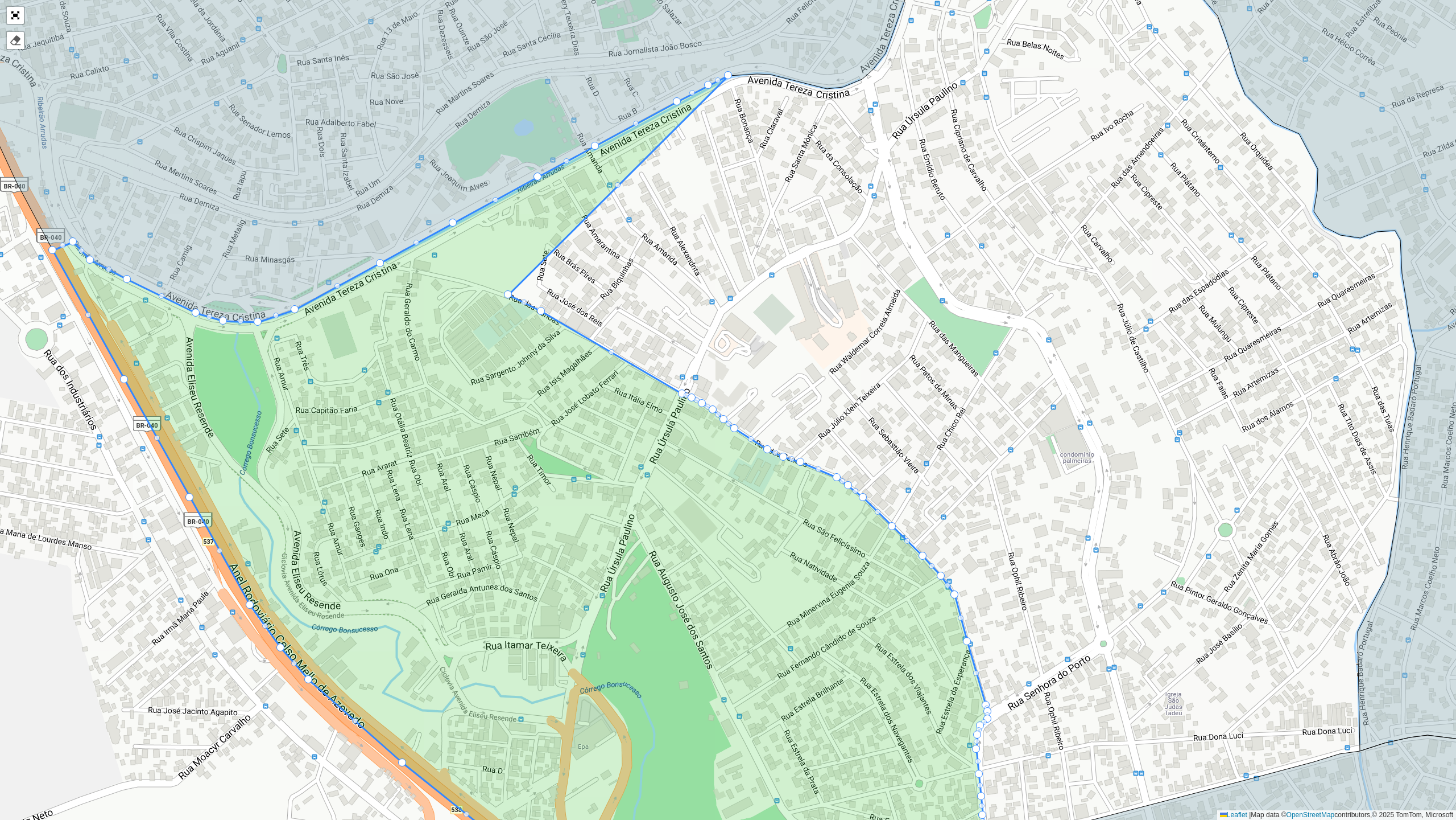
drag, startPoint x: 771, startPoint y: 74, endPoint x: 508, endPoint y: 297, distance: 344.8
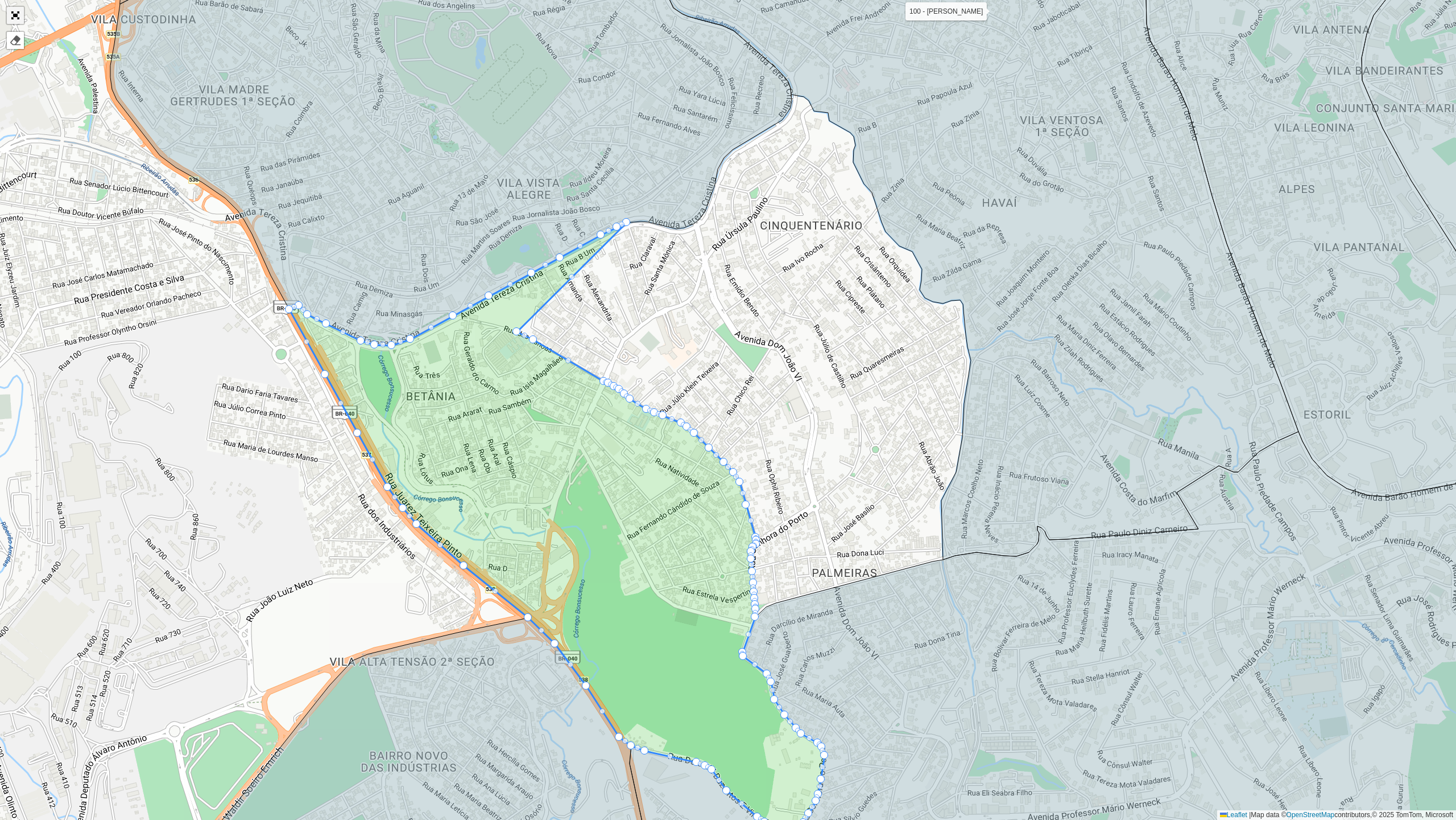
click at [11, 14] on link "Abrir mapa em tela cheia" at bounding box center [15, 15] width 17 height 17
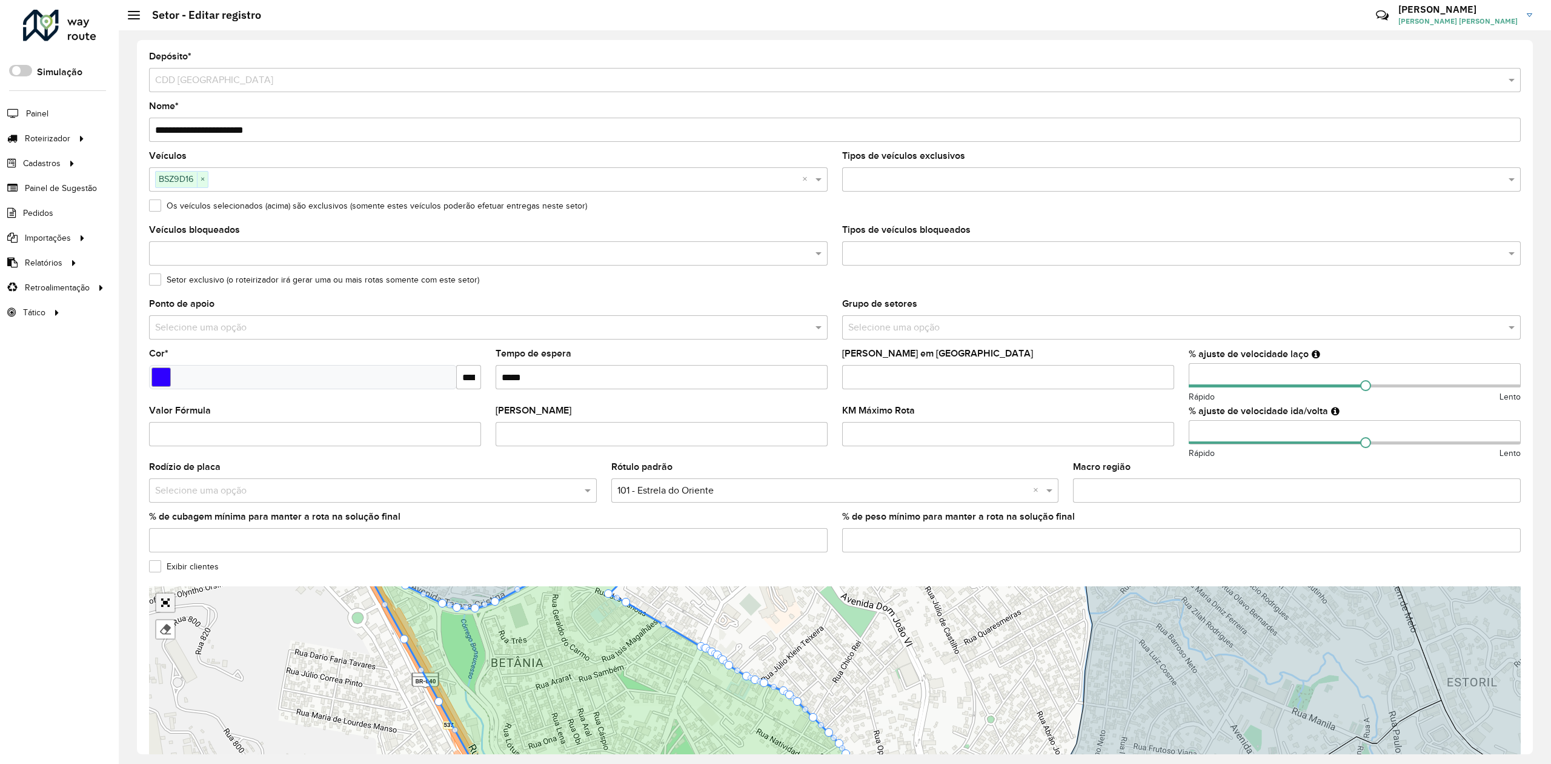
click at [166, 598] on div "100 - Salgado Filho 102 - Nova Cintra 700 - Mercado Central 900 - Coração Eucar…" at bounding box center [835, 677] width 1372 height 182
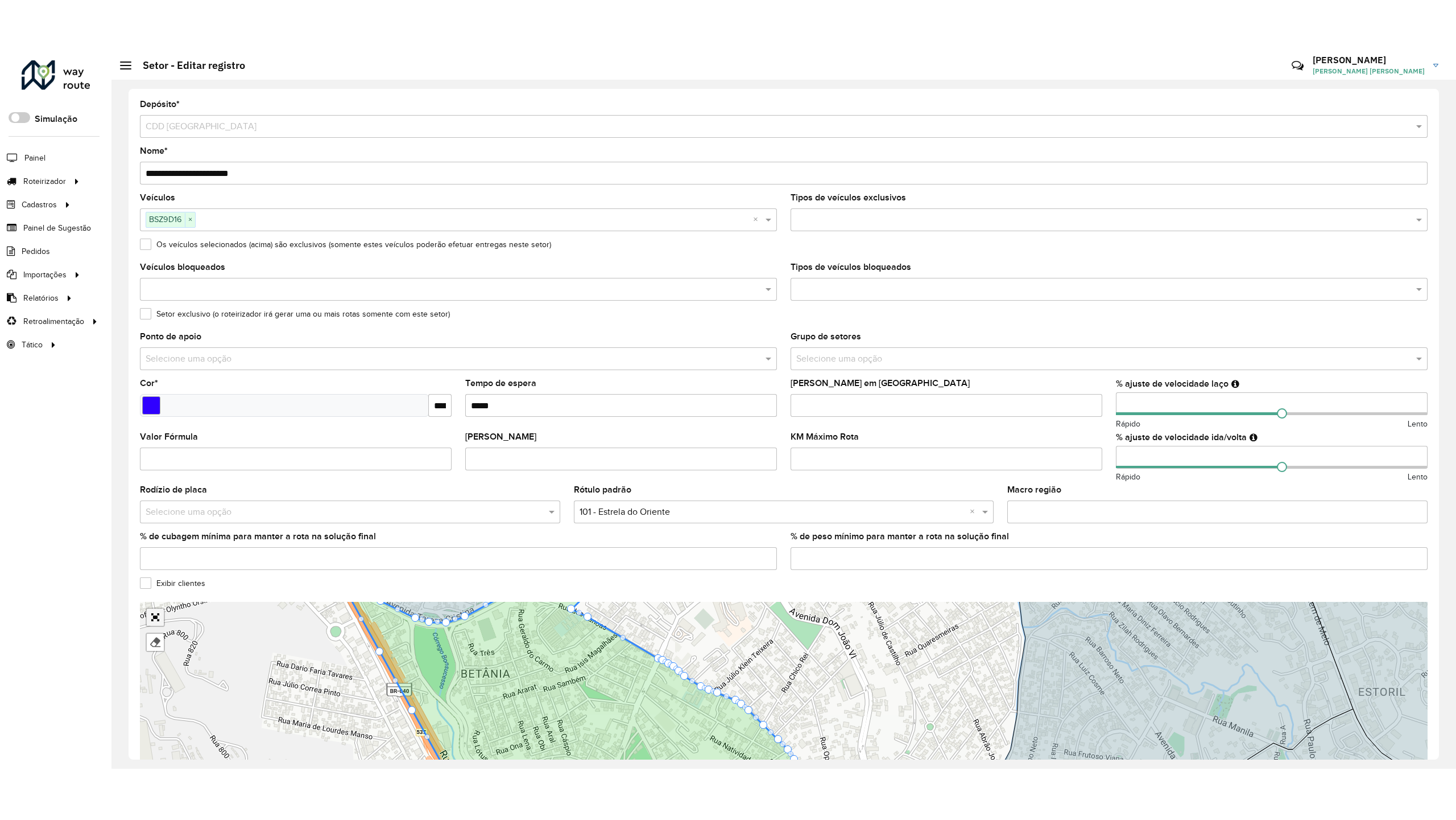
scroll to position [12, 0]
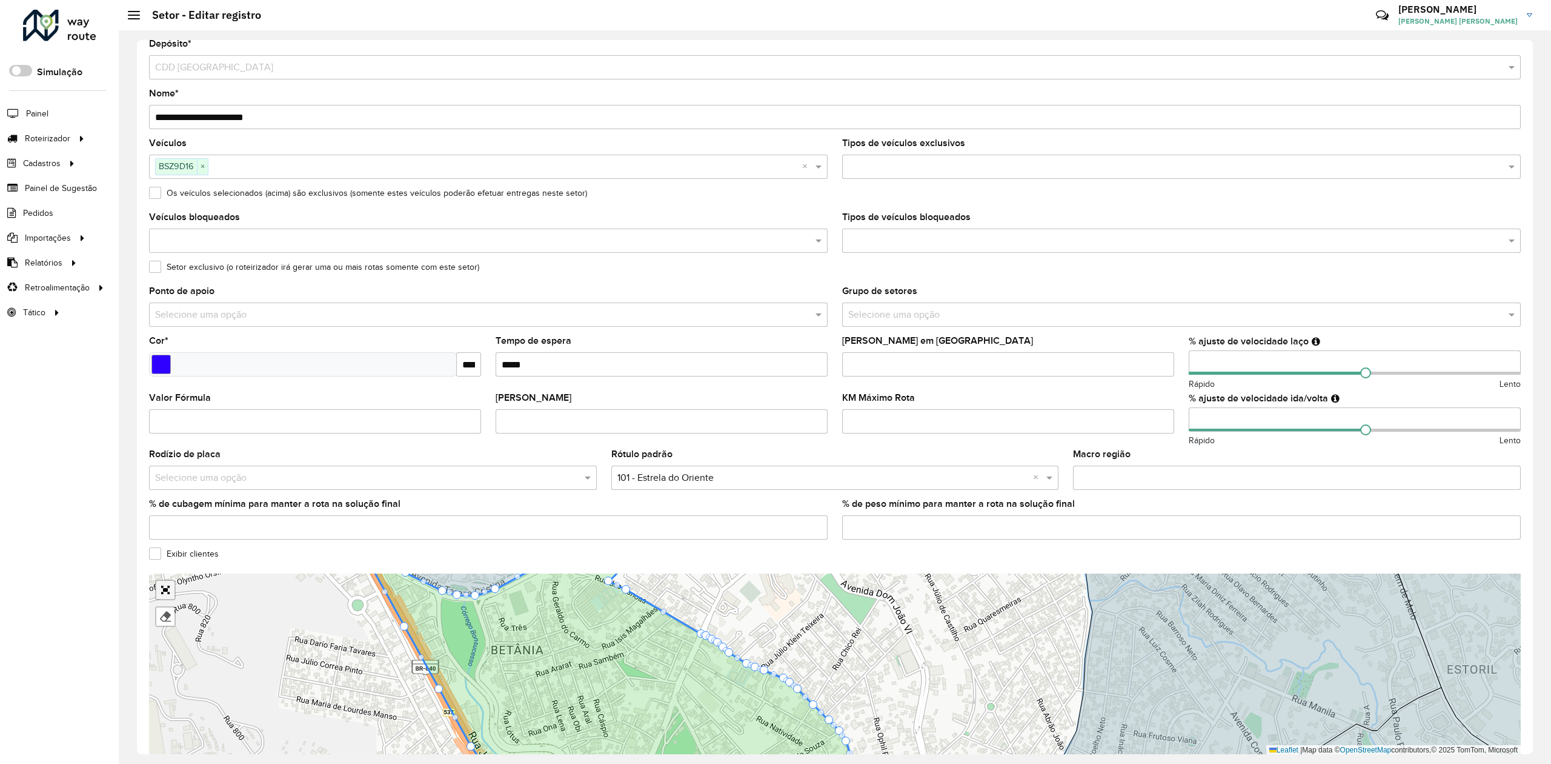
click at [165, 592] on link "Abrir mapa em tela cheia" at bounding box center [165, 590] width 18 height 18
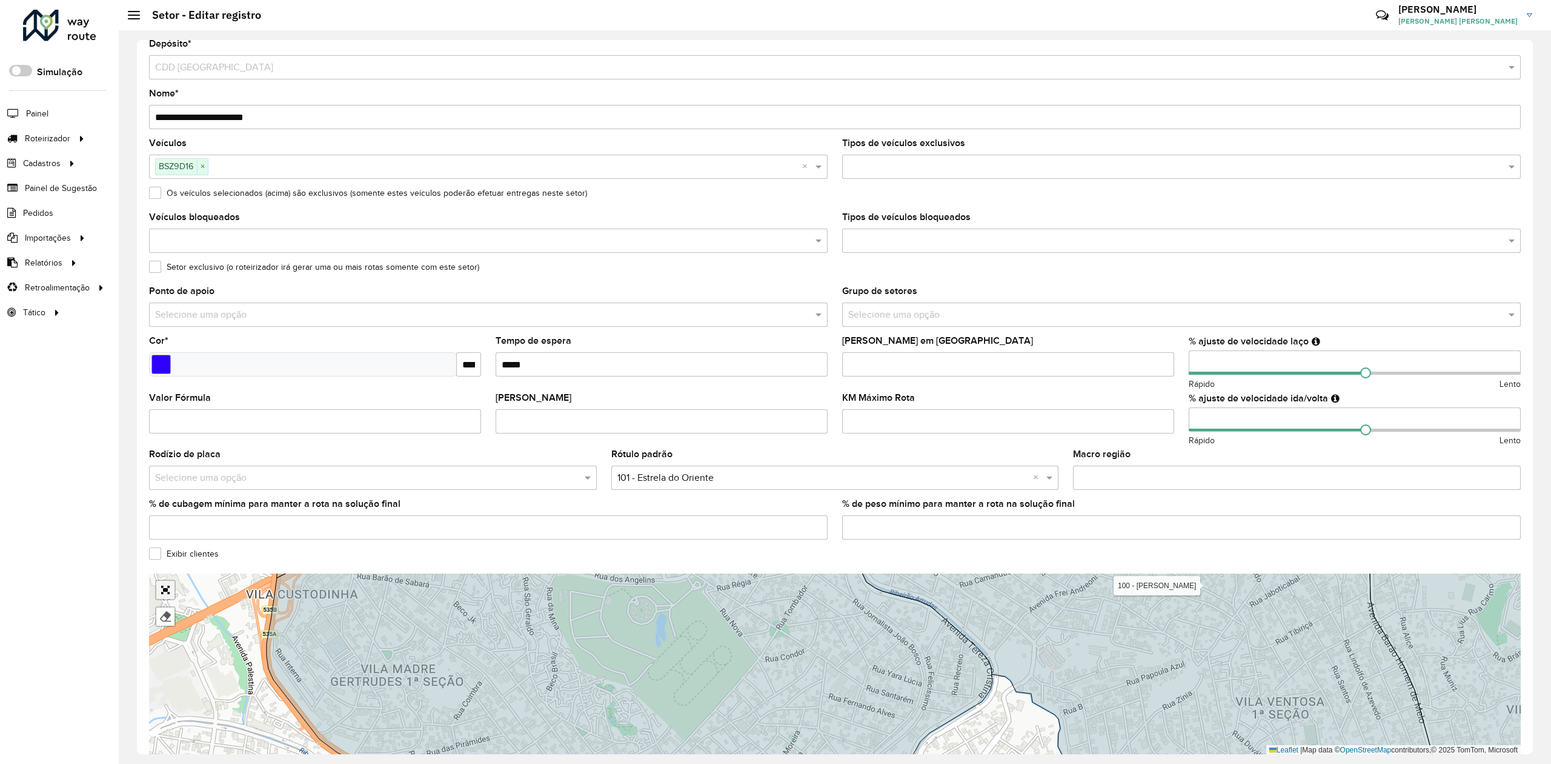
scroll to position [0, 0]
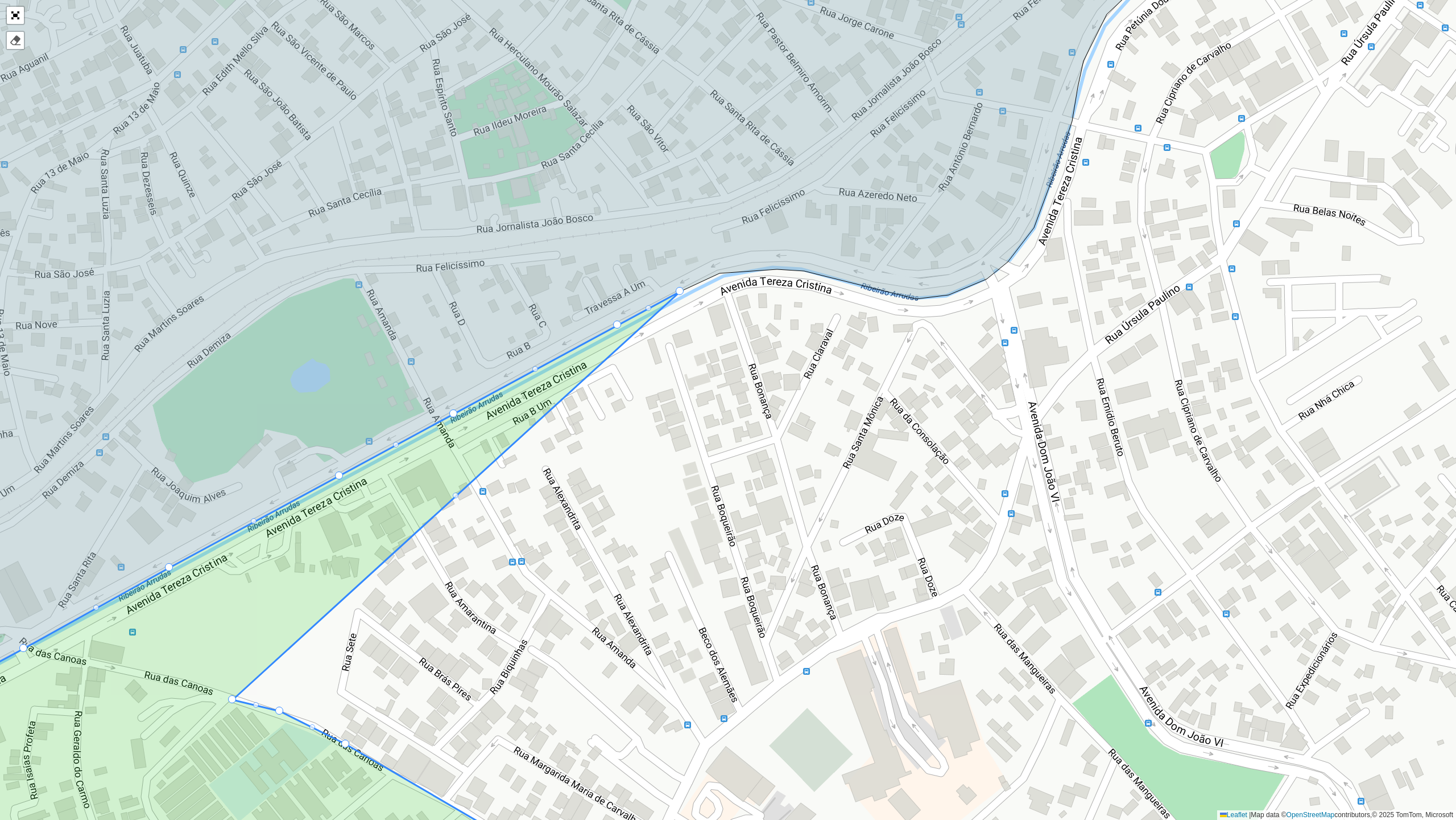
drag, startPoint x: 717, startPoint y: 271, endPoint x: 230, endPoint y: 698, distance: 647.7
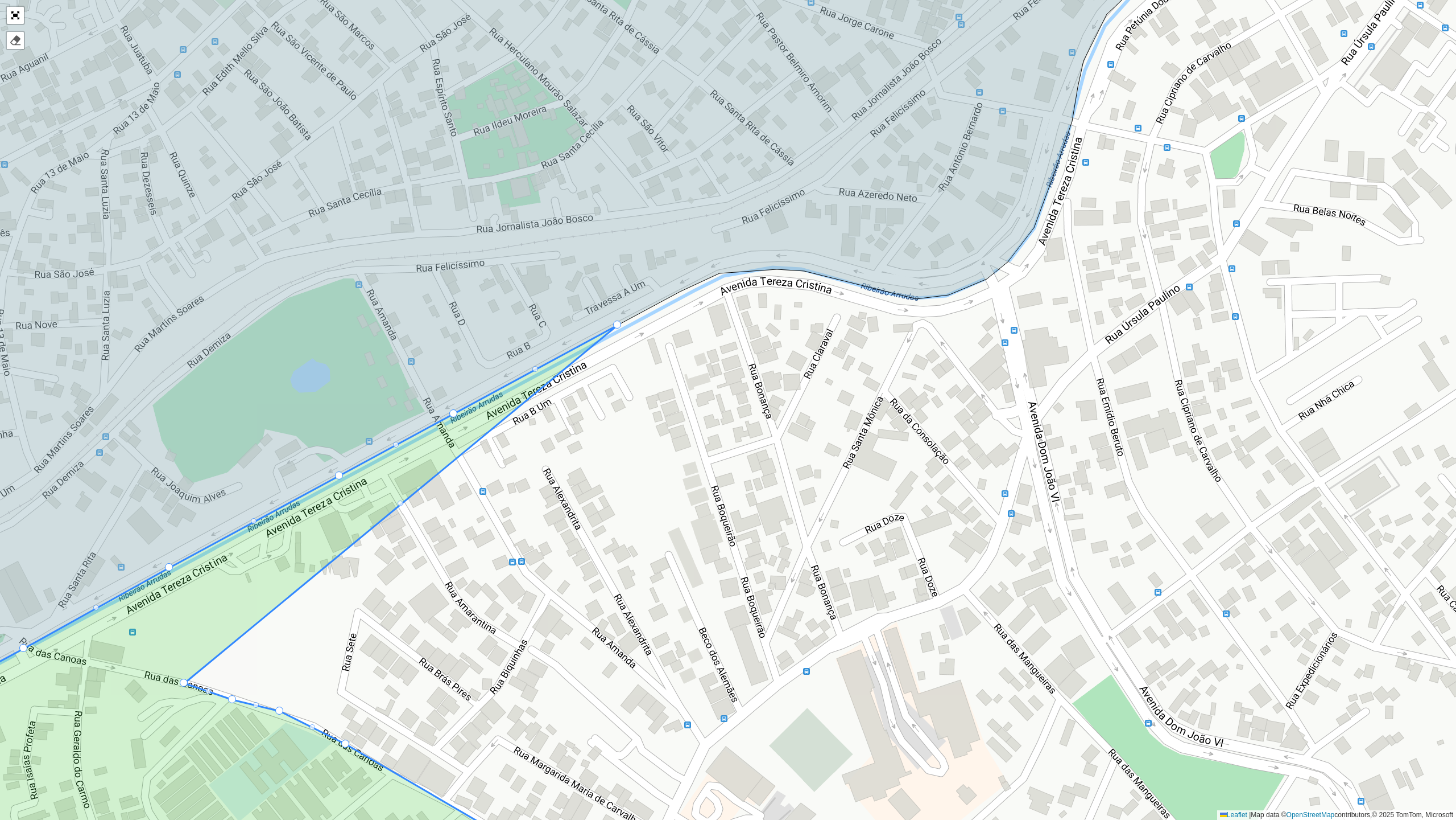
drag, startPoint x: 677, startPoint y: 295, endPoint x: 185, endPoint y: 681, distance: 625.3
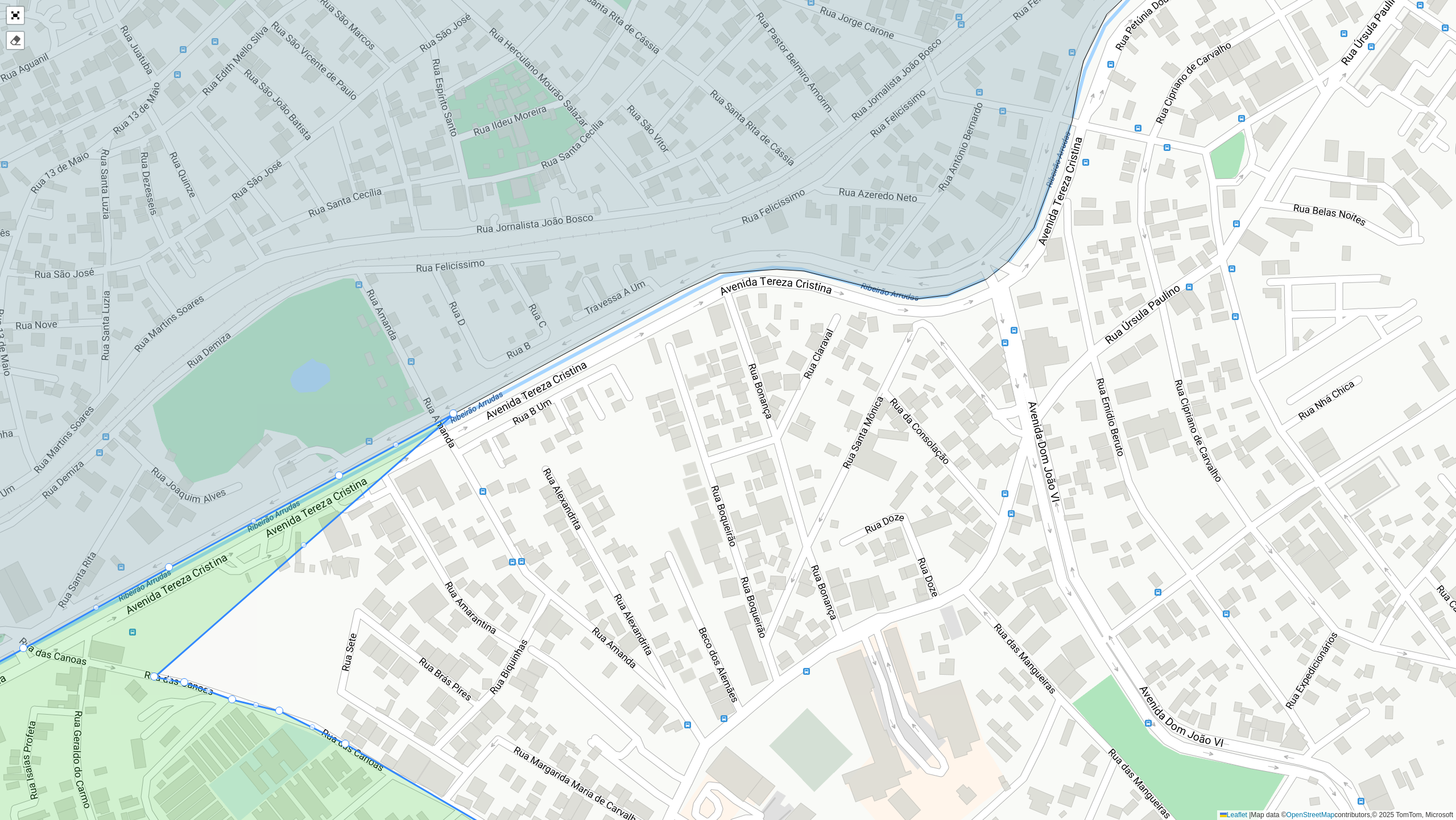
drag, startPoint x: 601, startPoint y: 340, endPoint x: 156, endPoint y: 678, distance: 558.8
drag, startPoint x: 453, startPoint y: 415, endPoint x: 338, endPoint y: 476, distance: 130.2
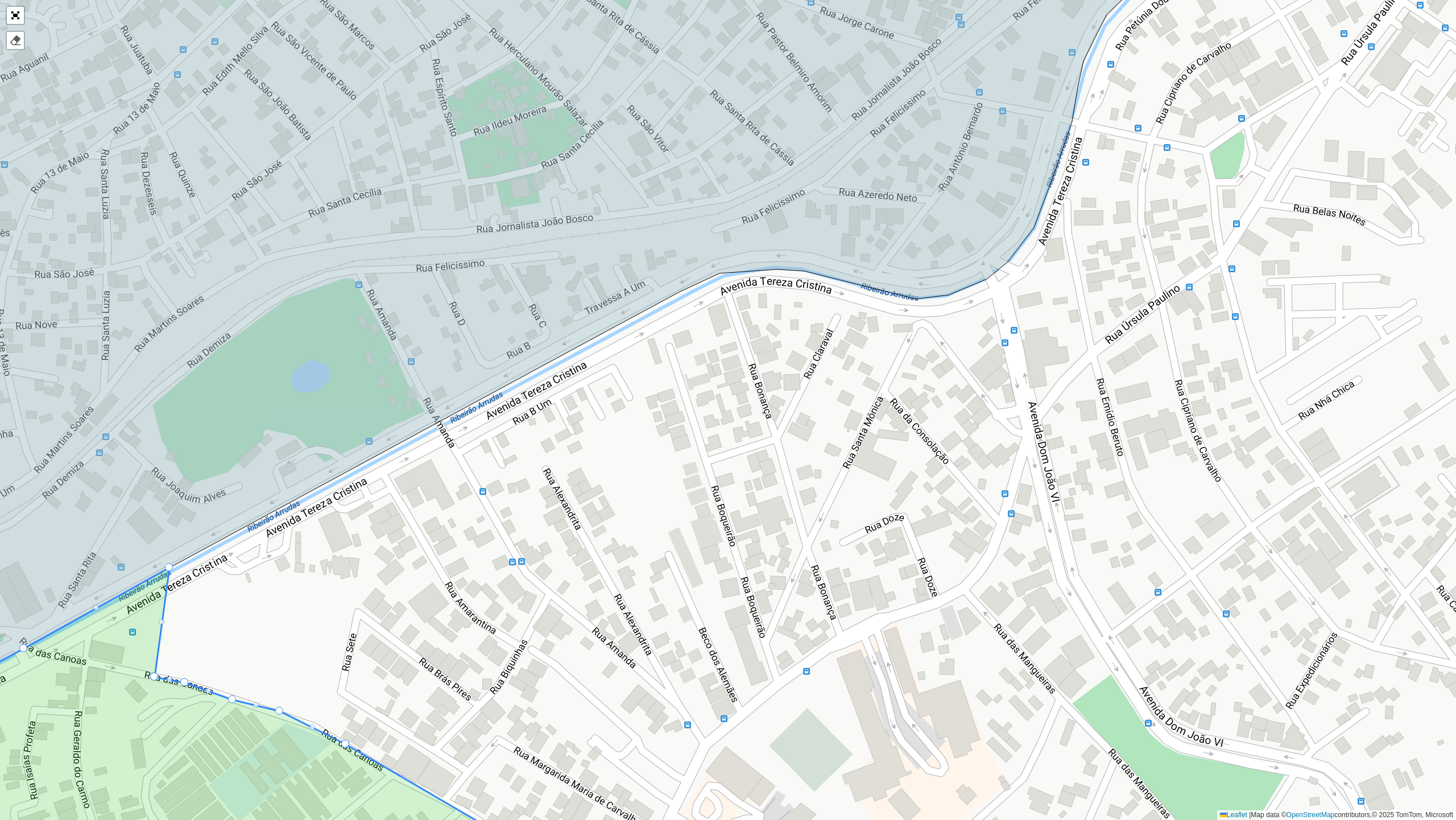
drag, startPoint x: 338, startPoint y: 476, endPoint x: 170, endPoint y: 565, distance: 190.1
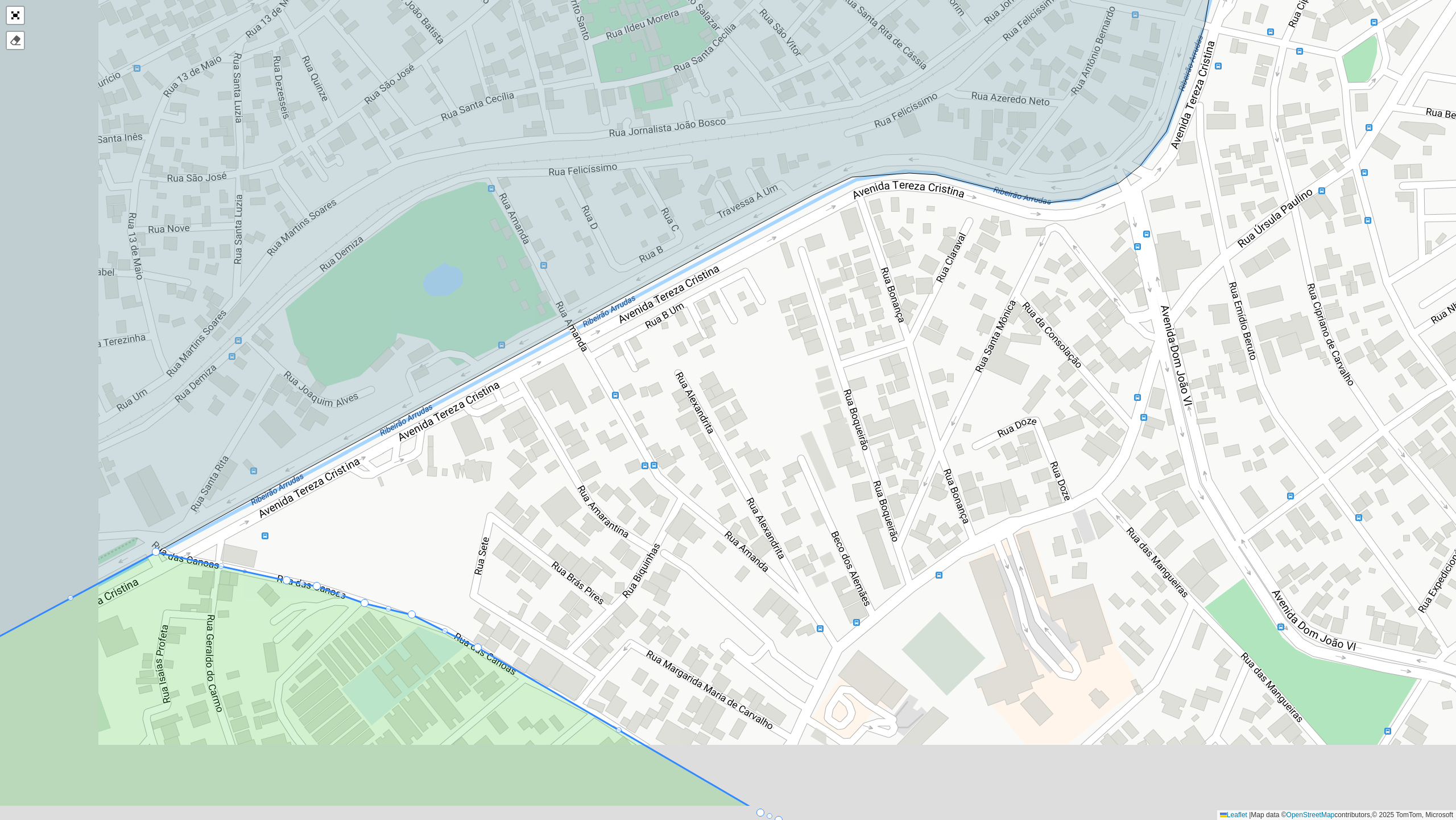
drag, startPoint x: 267, startPoint y: 559, endPoint x: 428, endPoint y: 438, distance: 201.4
click at [428, 438] on div "100 - Salgado Filho 102 - Nova Cintra 700 - Mercado Central 900 - Coração Eucar…" at bounding box center [728, 410] width 1456 height 820
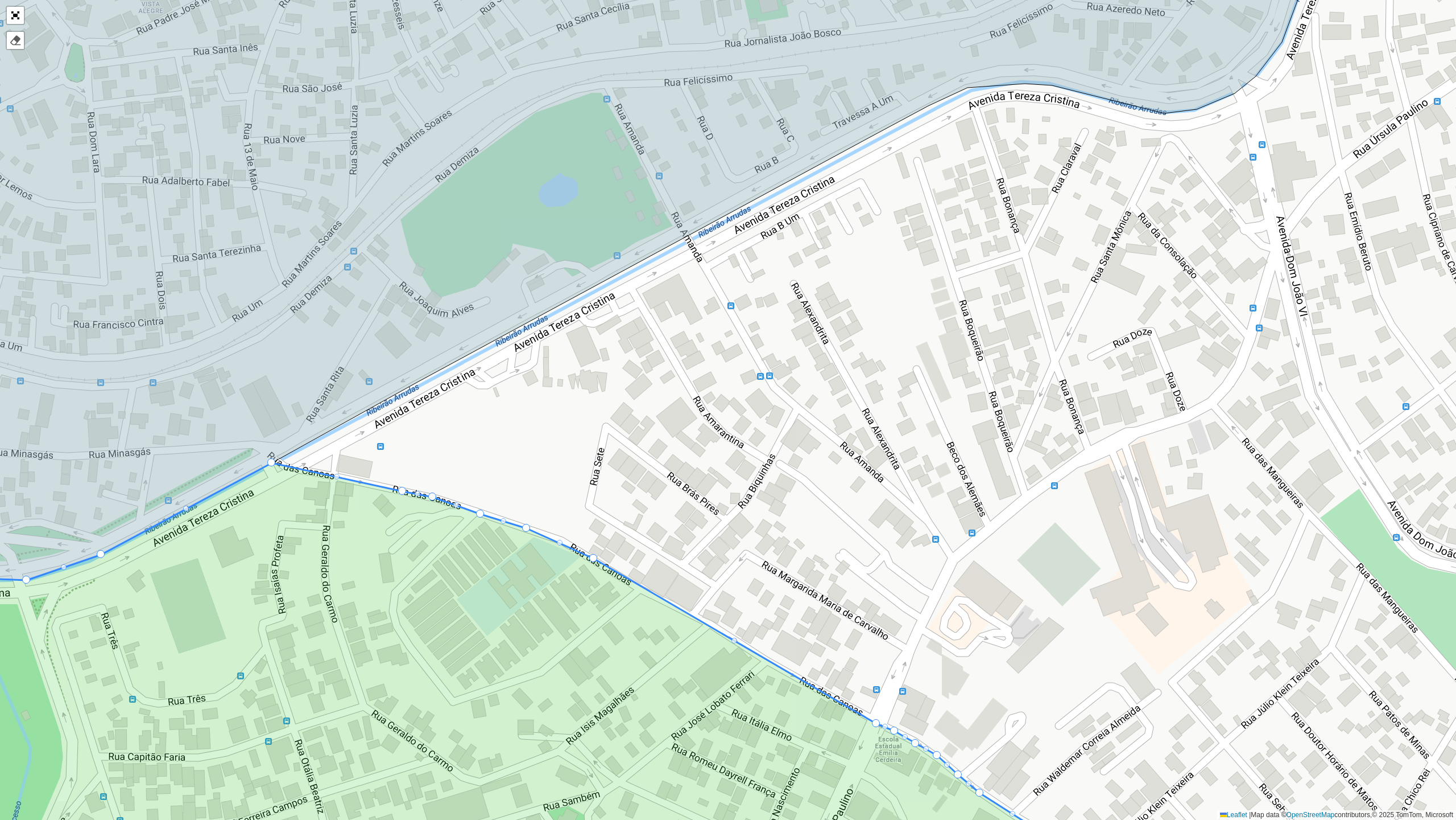
click at [561, 543] on div at bounding box center [559, 543] width 6 height 6
click at [561, 542] on div at bounding box center [559, 543] width 8 height 8
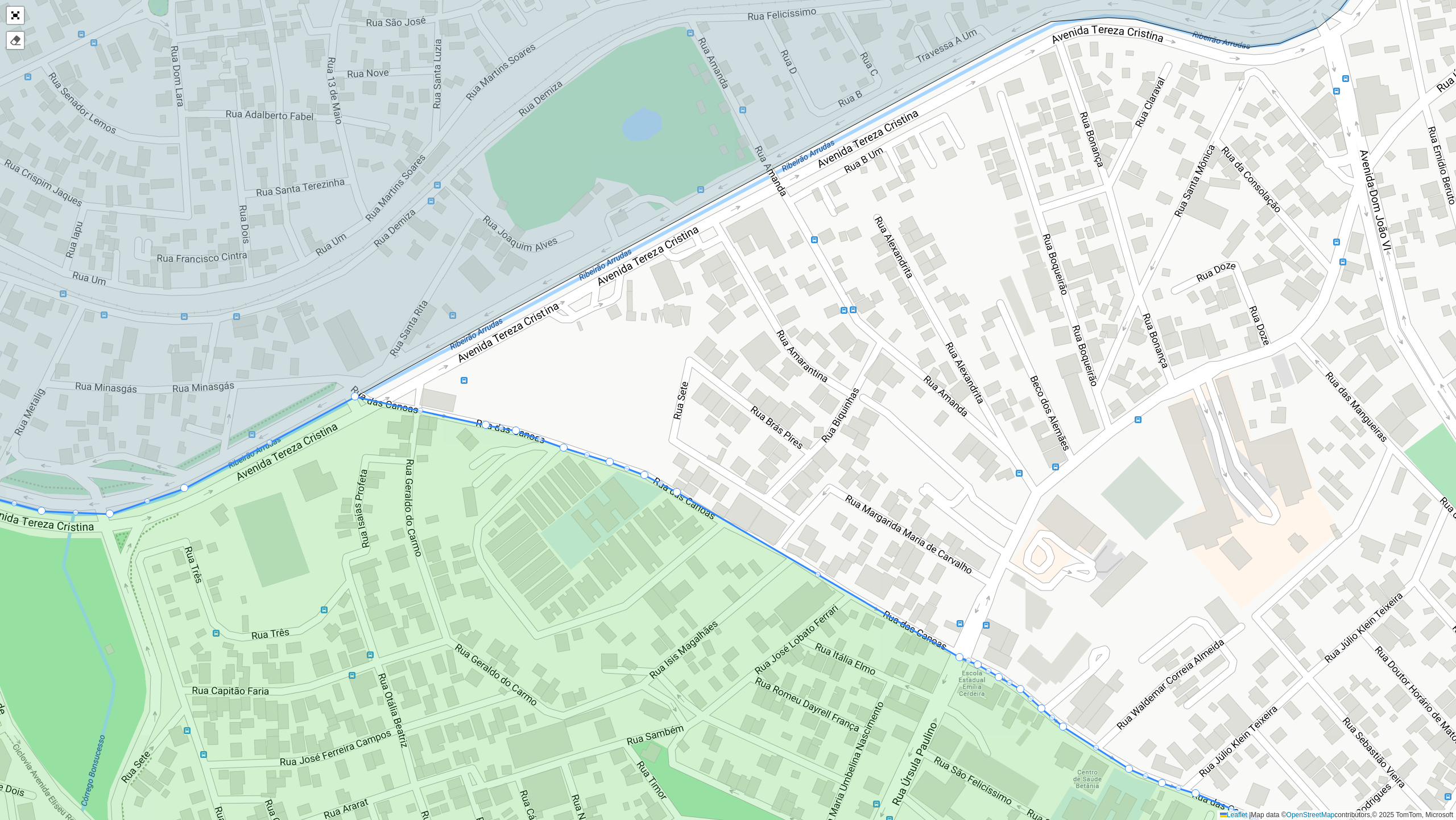
click at [820, 576] on div at bounding box center [818, 574] width 6 height 6
click at [817, 576] on div at bounding box center [818, 574] width 6 height 6
click at [821, 570] on div "100 - Salgado Filho 102 - Nova Cintra 700 - Mercado Central 900 - Coração Eucar…" at bounding box center [728, 410] width 1456 height 820
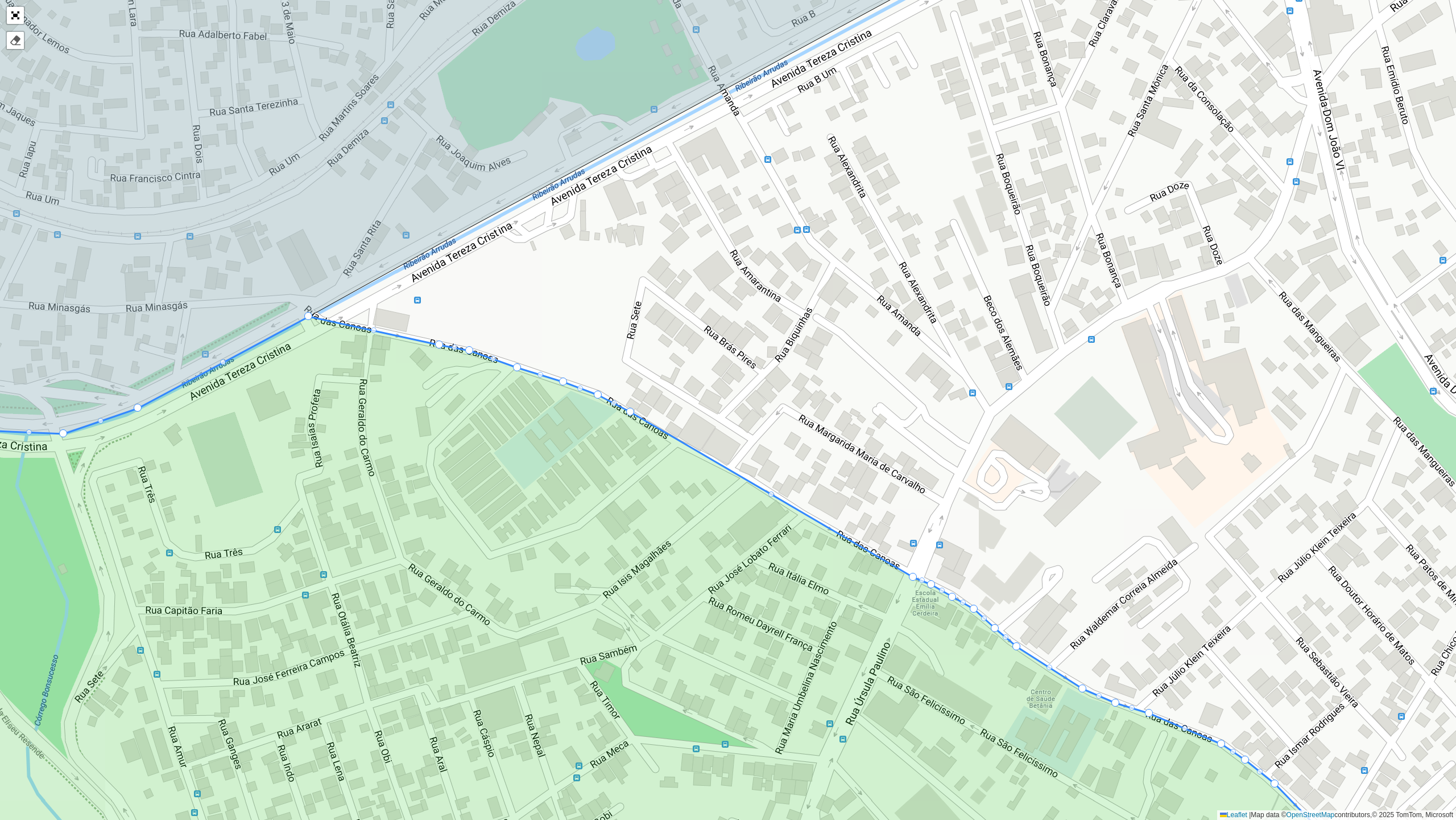
click at [770, 495] on div at bounding box center [772, 494] width 6 height 6
click at [912, 573] on div at bounding box center [912, 577] width 8 height 8
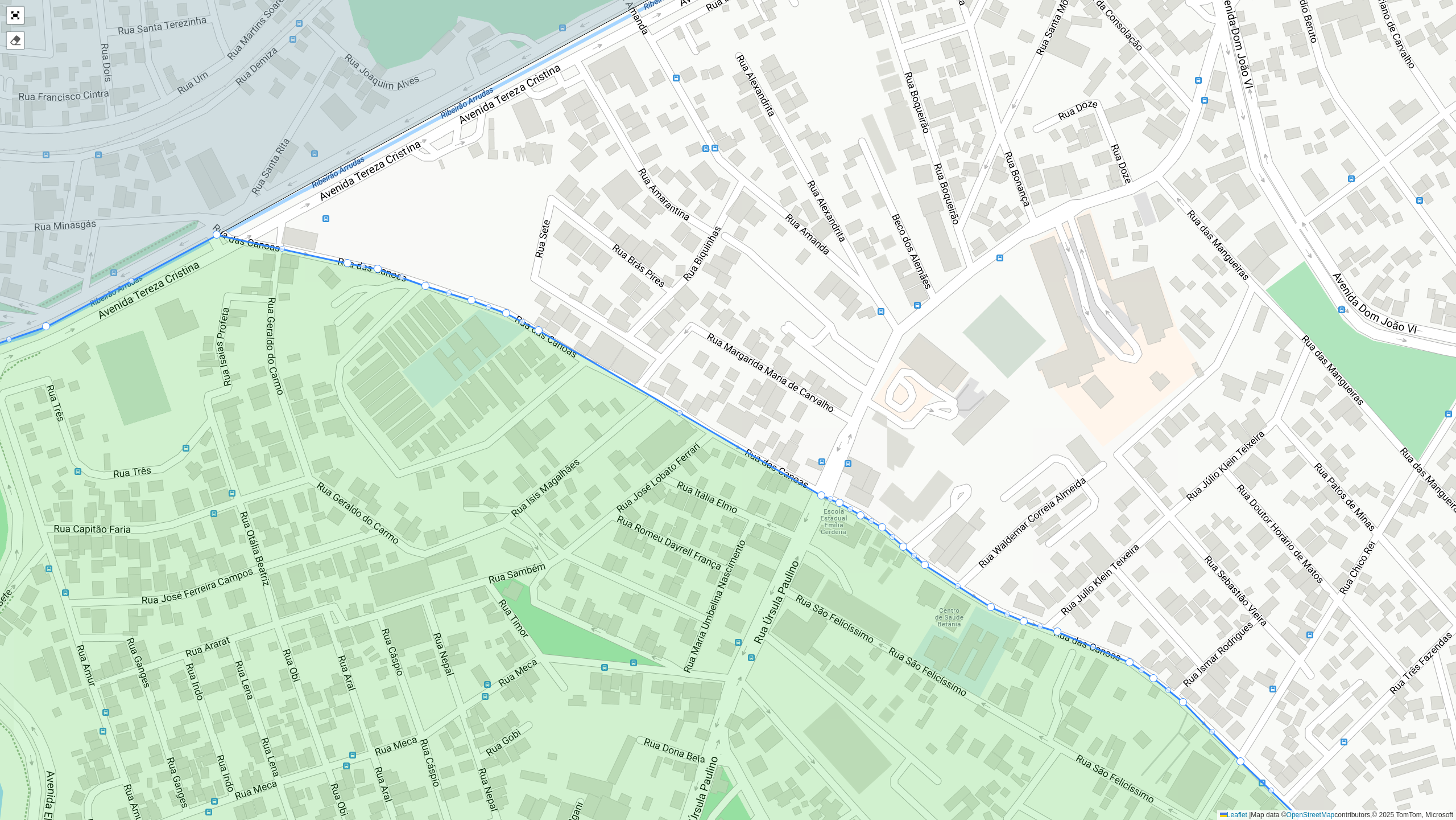
click at [828, 498] on div at bounding box center [831, 499] width 6 height 6
drag, startPoint x: 549, startPoint y: 334, endPoint x: 665, endPoint y: 402, distance: 134.5
click at [585, 356] on div at bounding box center [587, 359] width 6 height 6
click at [585, 356] on div at bounding box center [587, 359] width 8 height 8
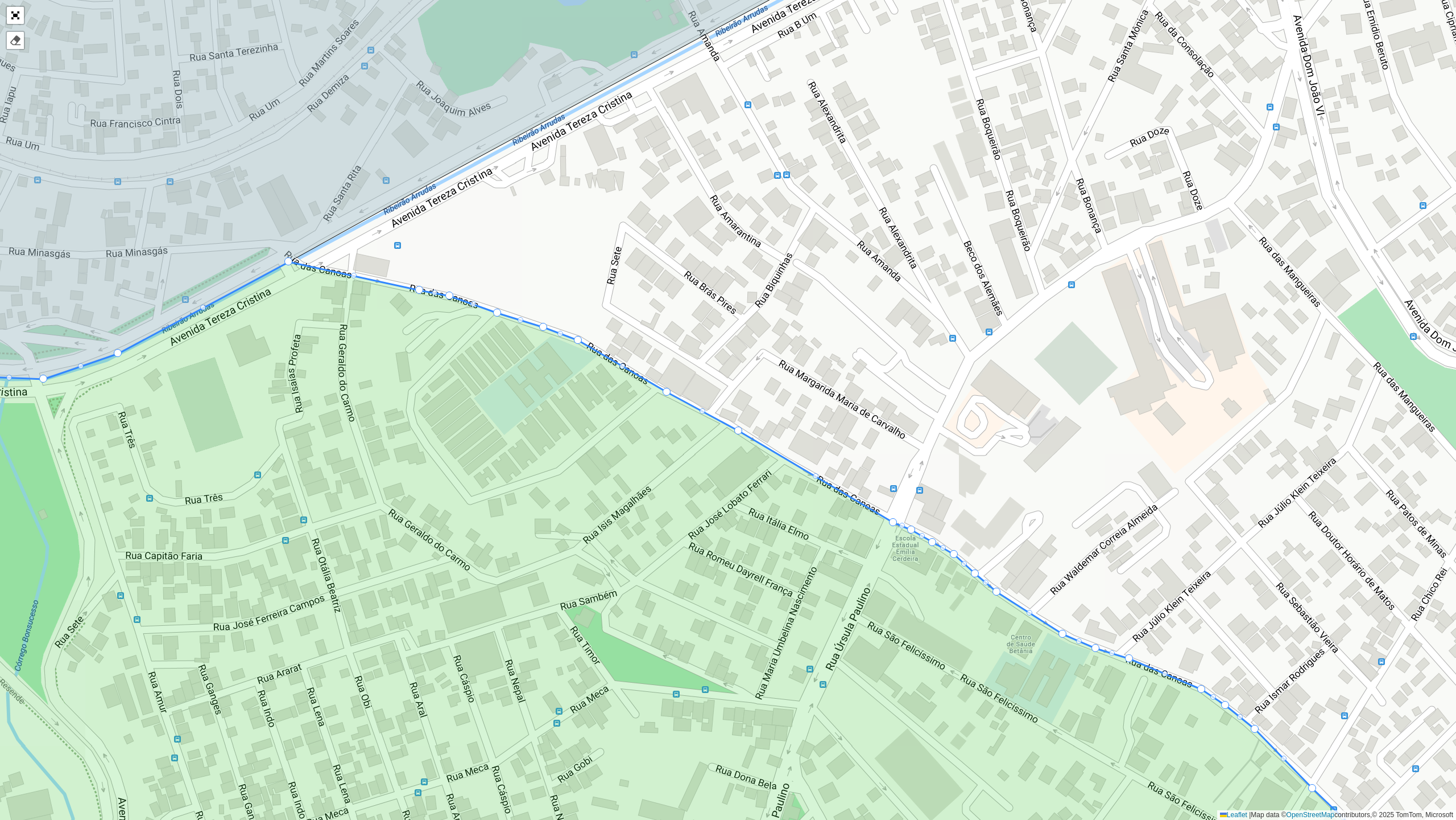
drag, startPoint x: 658, startPoint y: 383, endPoint x: 667, endPoint y: 390, distance: 11.4
click at [619, 362] on div "100 - Salgado Filho 102 - Nova Cintra 700 - Mercado Central 900 - Coração Eucar…" at bounding box center [728, 410] width 1456 height 820
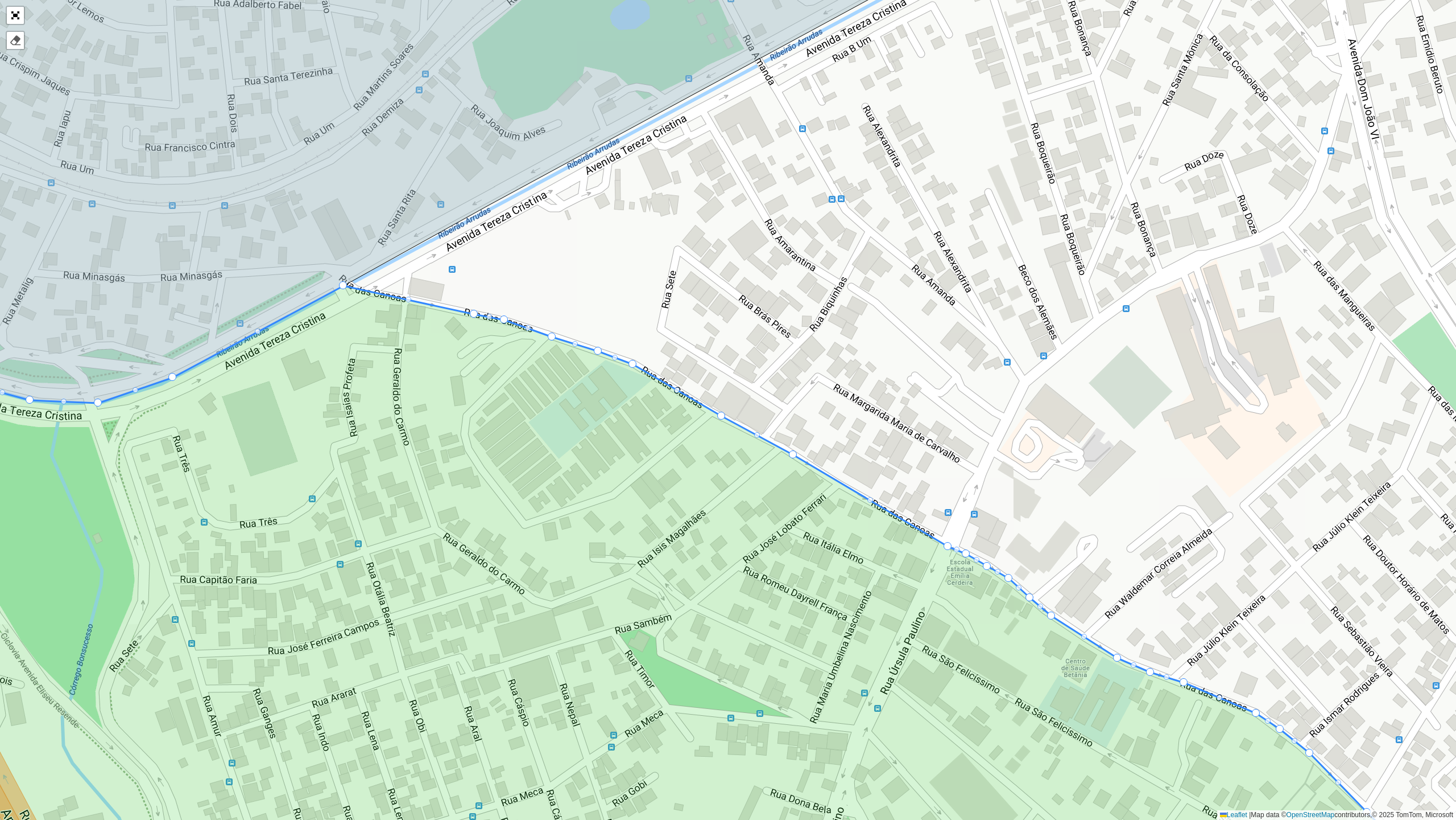
click at [677, 390] on div at bounding box center [677, 390] width 6 height 6
click at [677, 390] on div at bounding box center [677, 390] width 8 height 8
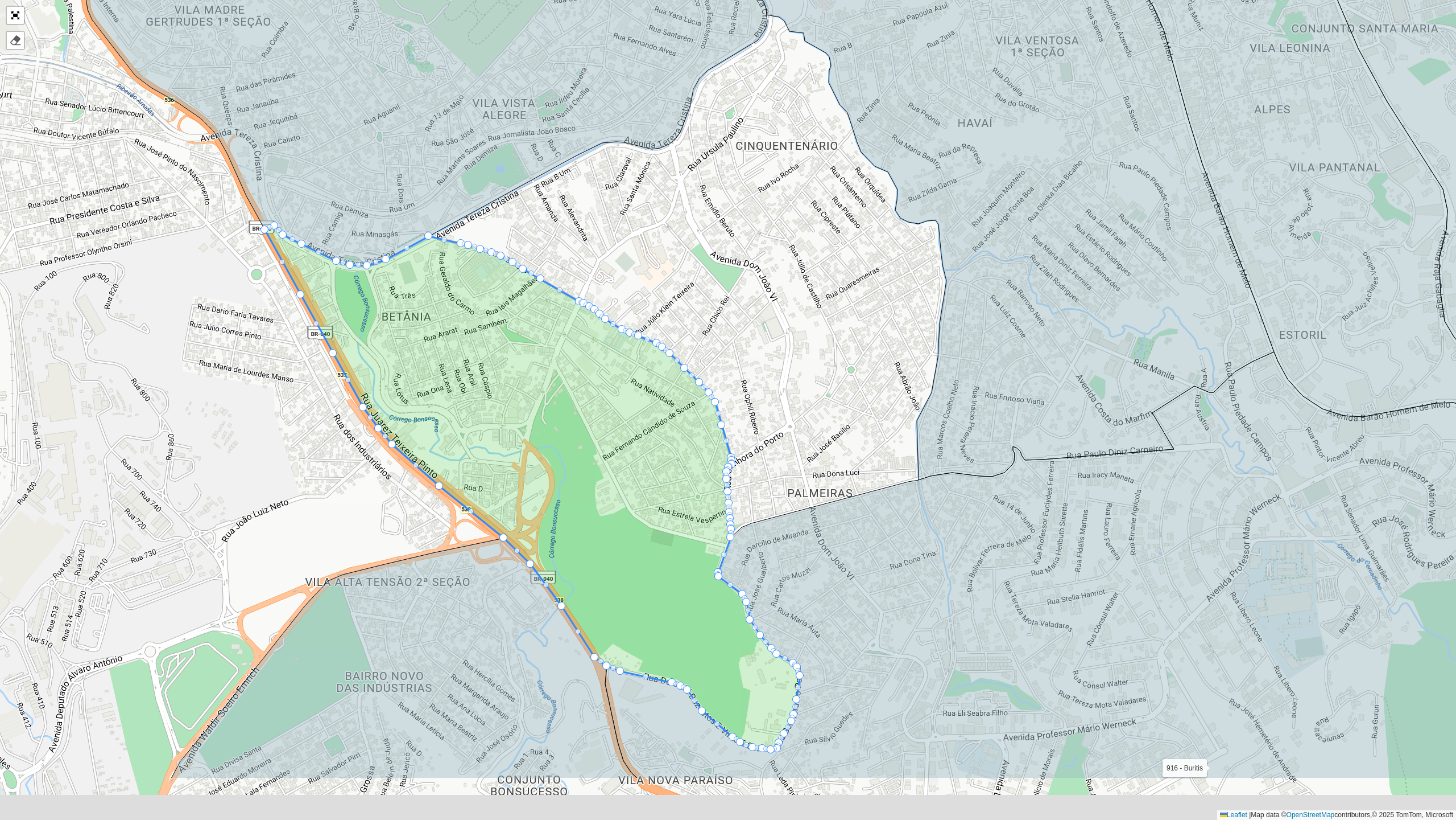
drag, startPoint x: 681, startPoint y: 546, endPoint x: 627, endPoint y: 399, distance: 156.6
click at [627, 399] on icon at bounding box center [532, 488] width 535 height 524
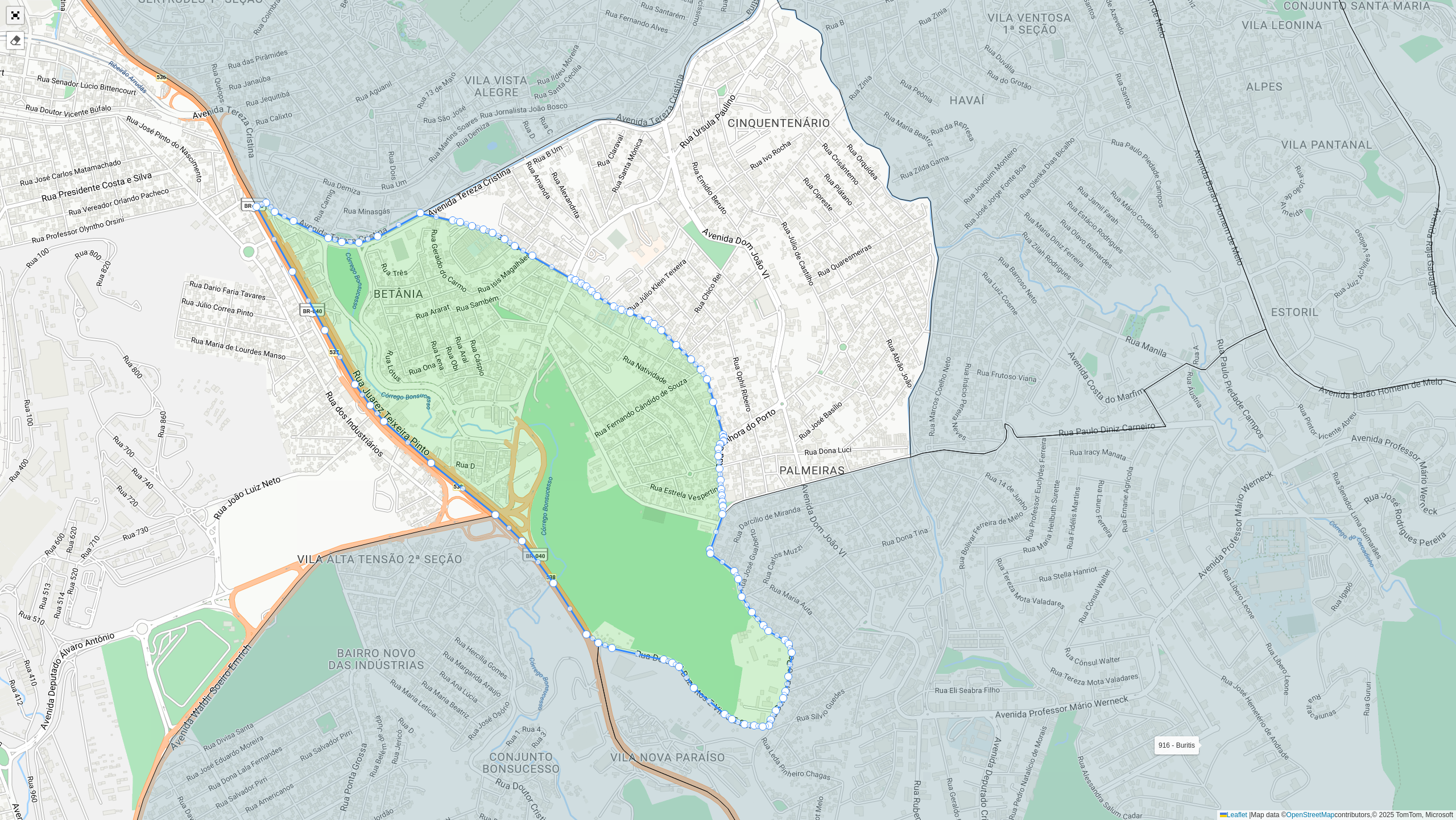
click at [21, 20] on link "Abrir mapa em tela cheia" at bounding box center [15, 15] width 17 height 17
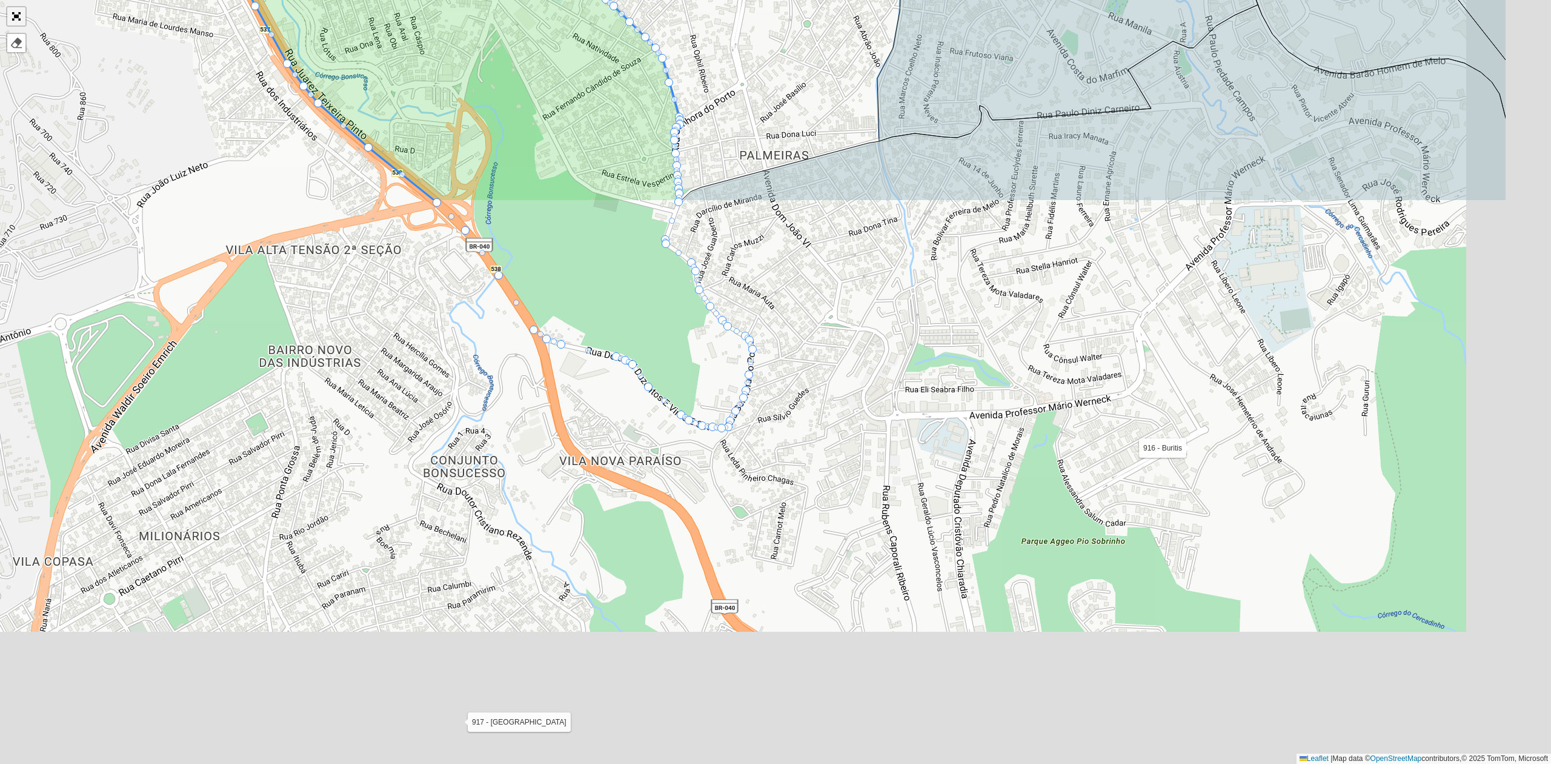
scroll to position [67, 0]
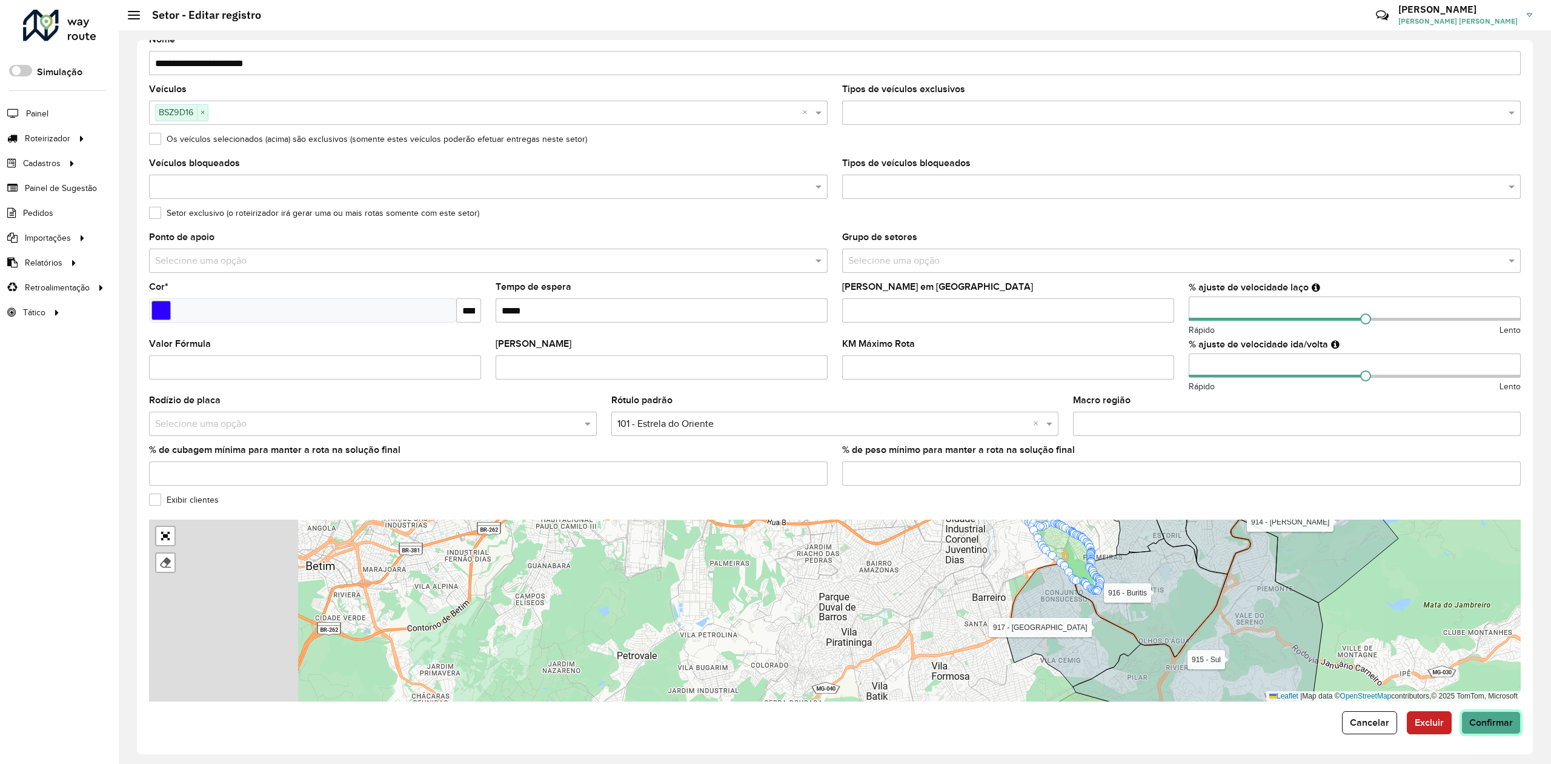
click at [1488, 719] on span "Confirmar" at bounding box center [1492, 722] width 44 height 10
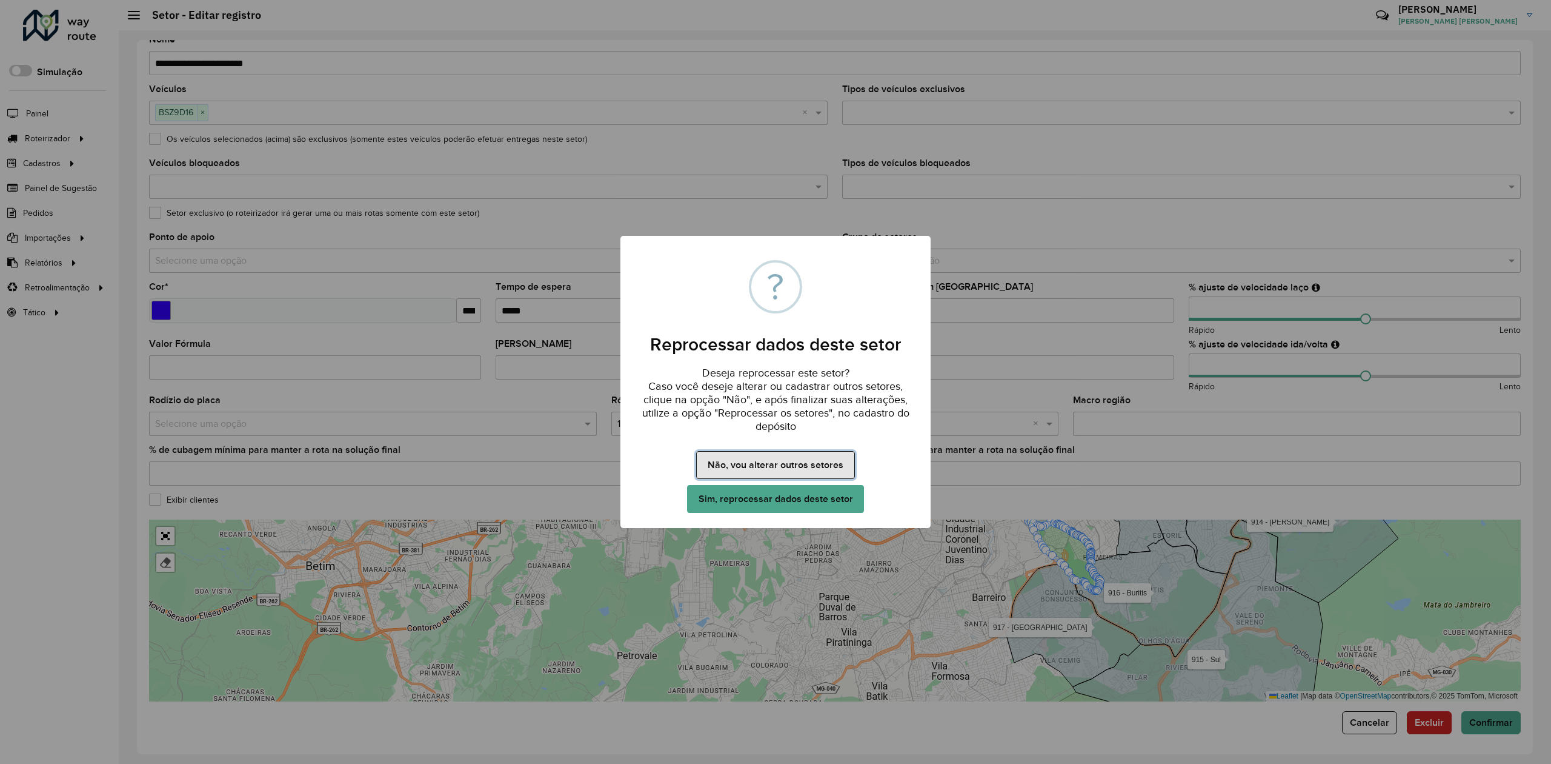
click at [776, 464] on button "Não, vou alterar outros setores" at bounding box center [775, 465] width 158 height 28
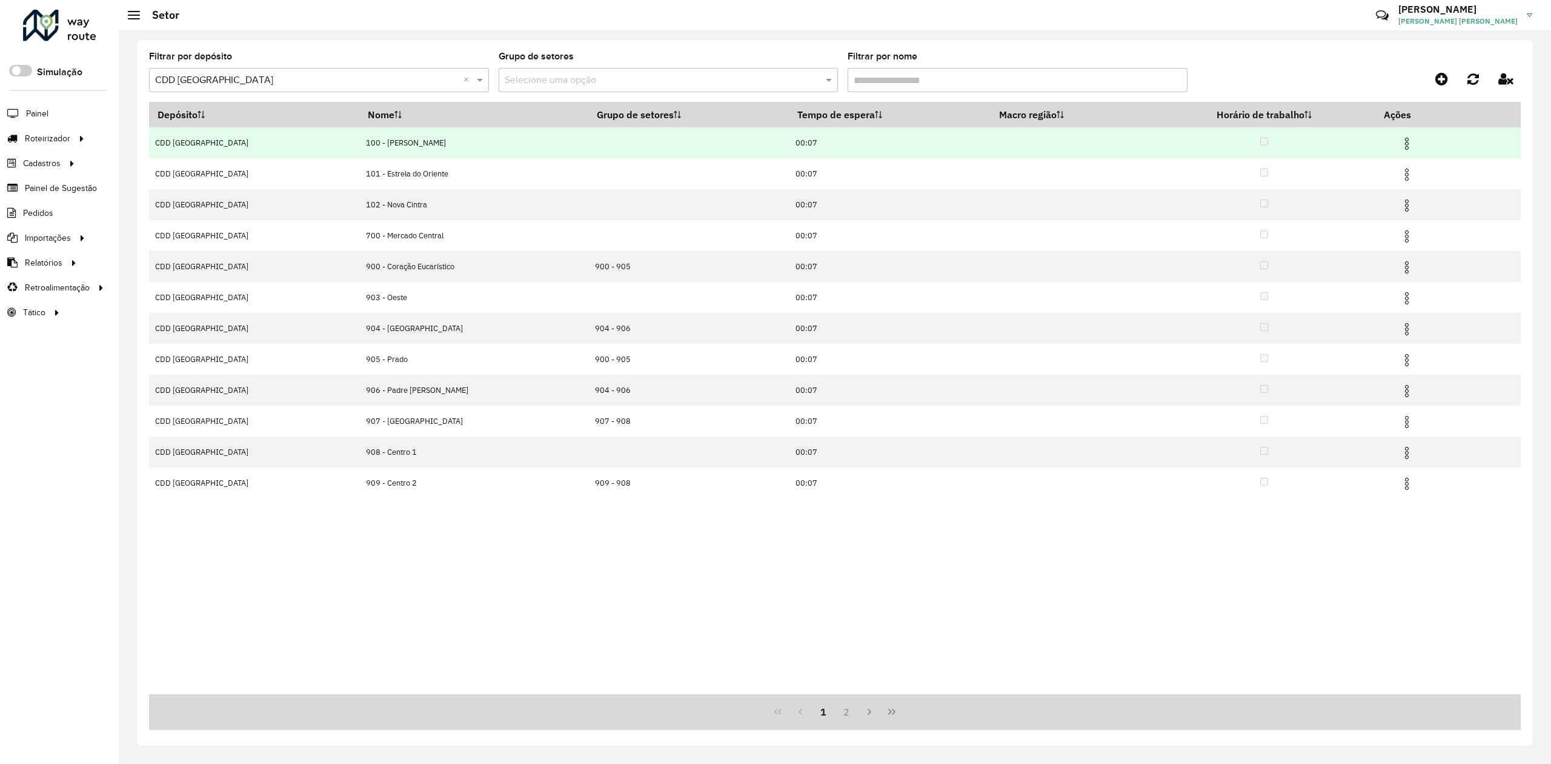
click at [1400, 144] on img at bounding box center [1407, 143] width 15 height 15
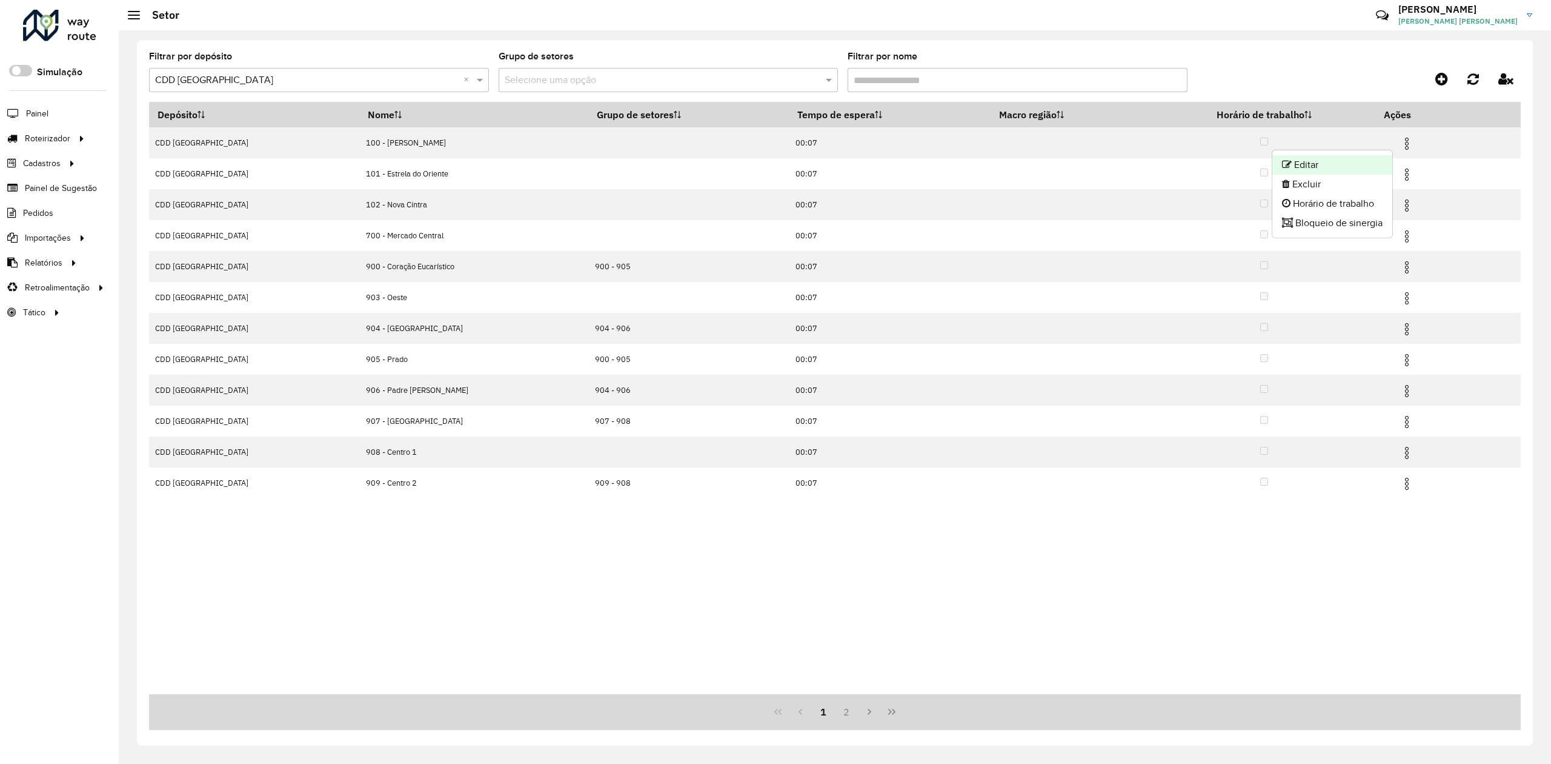
click at [1349, 167] on li "Editar" at bounding box center [1333, 164] width 120 height 19
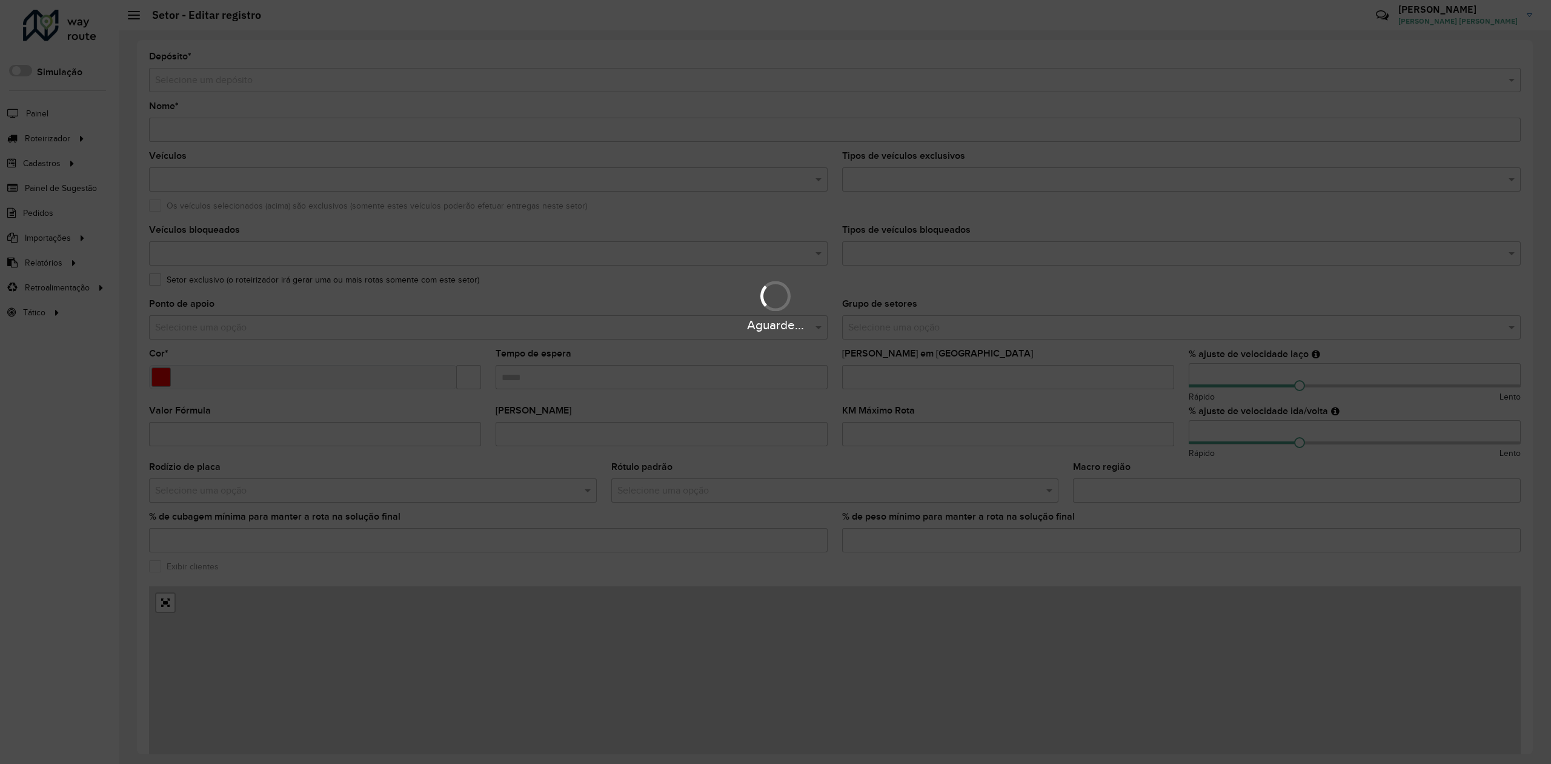
type input "**********"
type input "*******"
type input "*****"
type input "***"
type input "**"
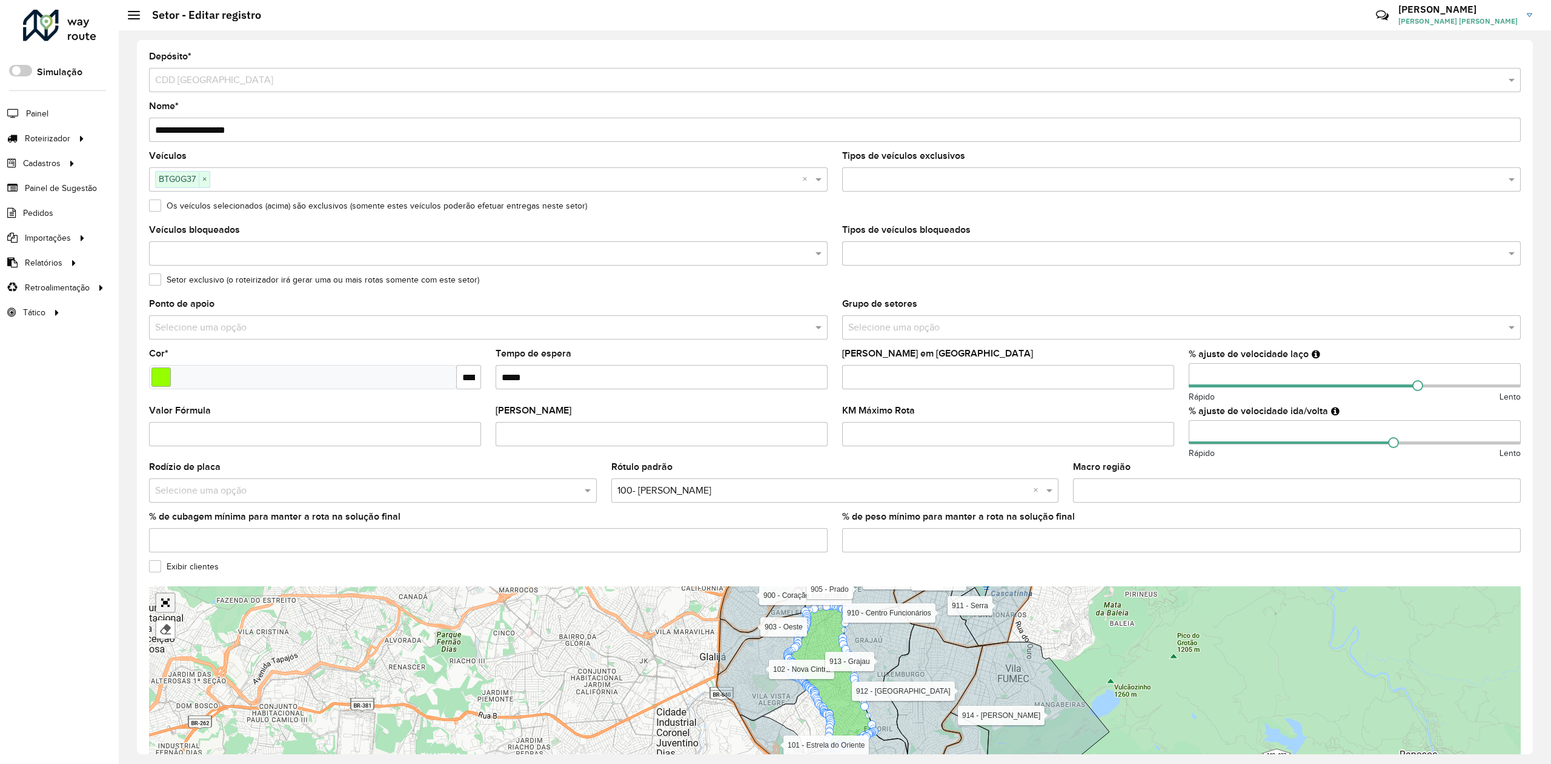
click at [173, 602] on div "101 - Estrela do Oriente 102 - [GEOGRAPHIC_DATA] 700 - Mercado Central 900 - Co…" at bounding box center [835, 677] width 1372 height 182
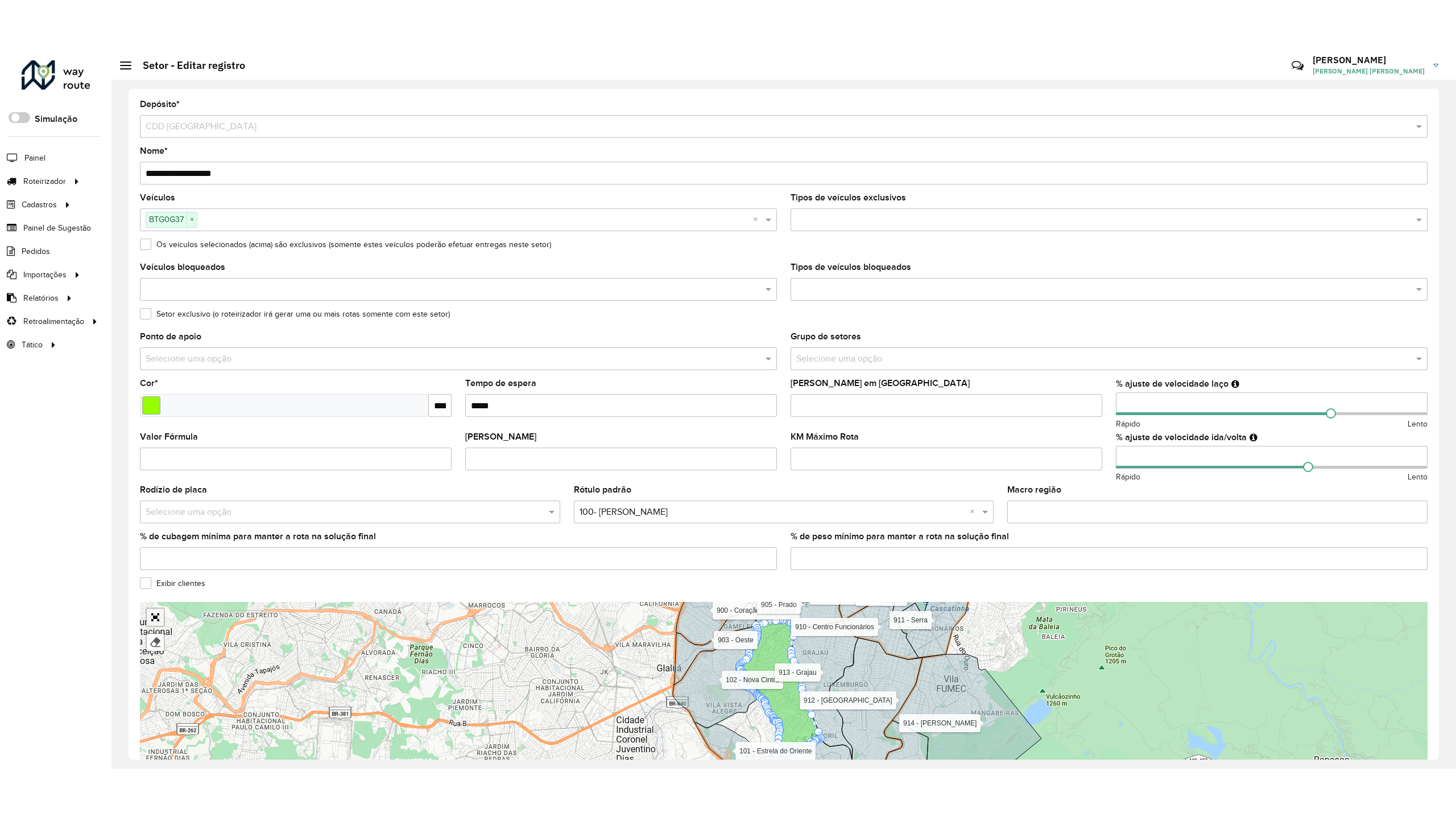
scroll to position [12, 0]
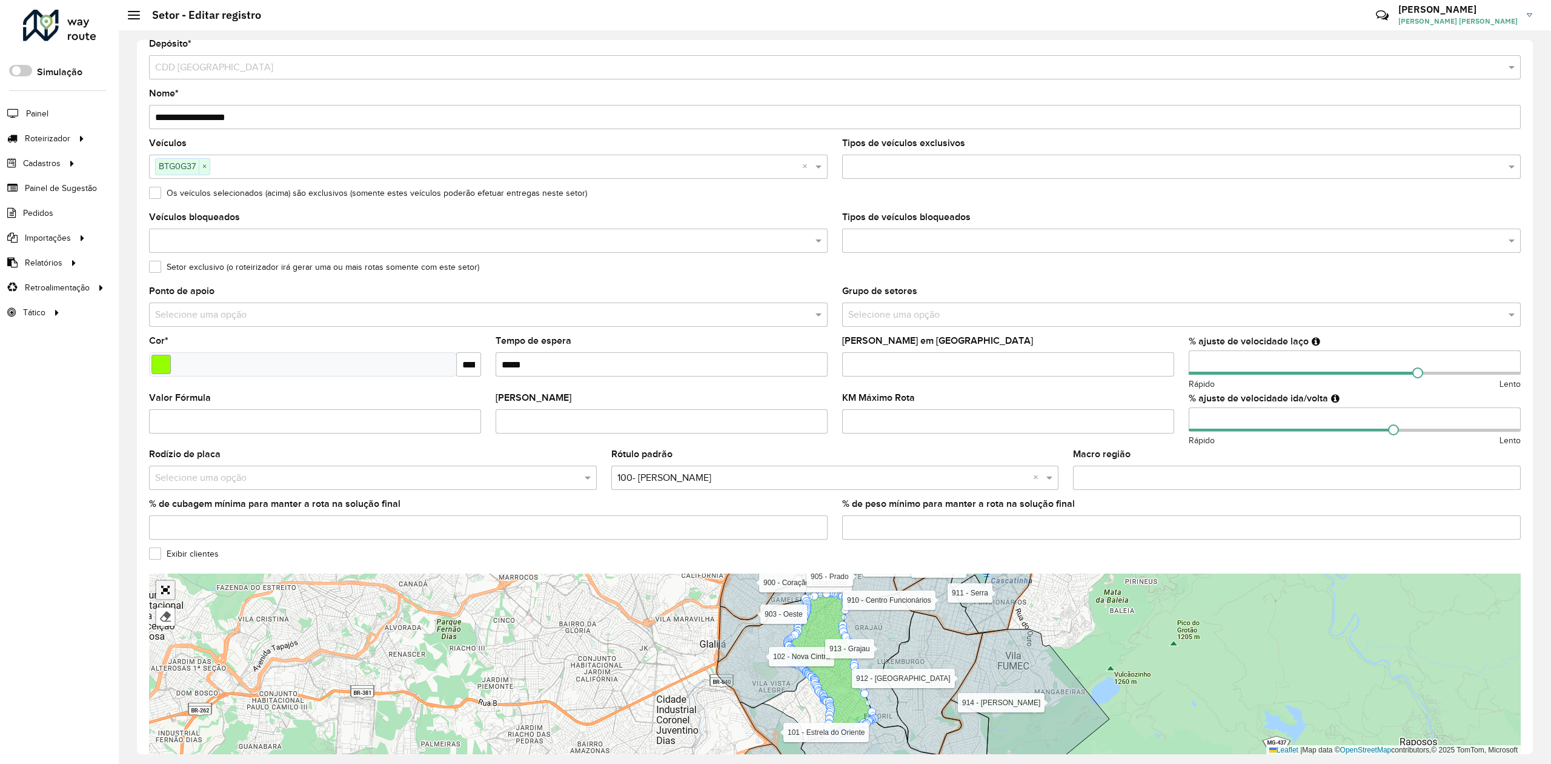
click at [166, 592] on link "Abrir mapa em tela cheia" at bounding box center [165, 590] width 18 height 18
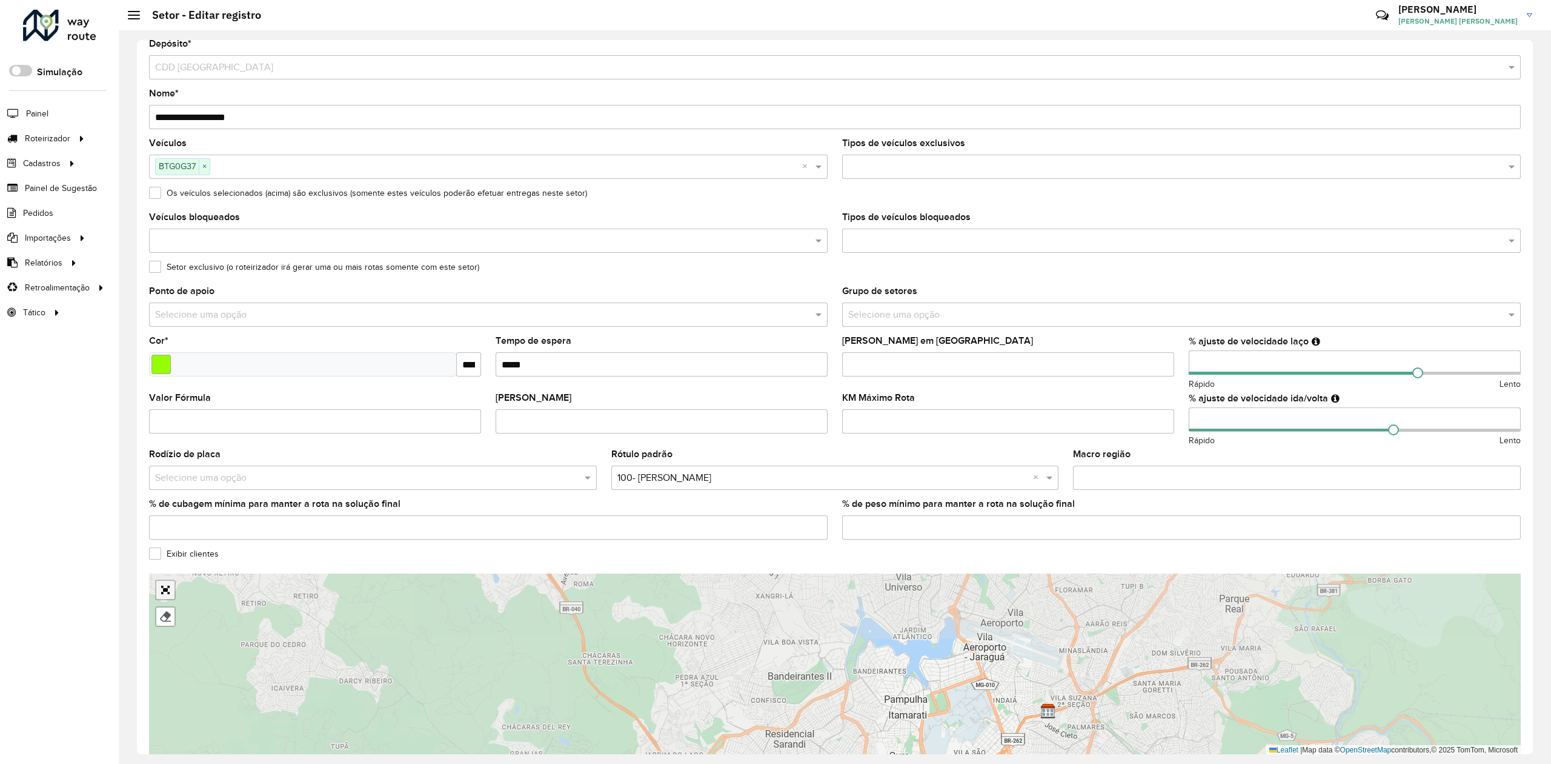
scroll to position [0, 0]
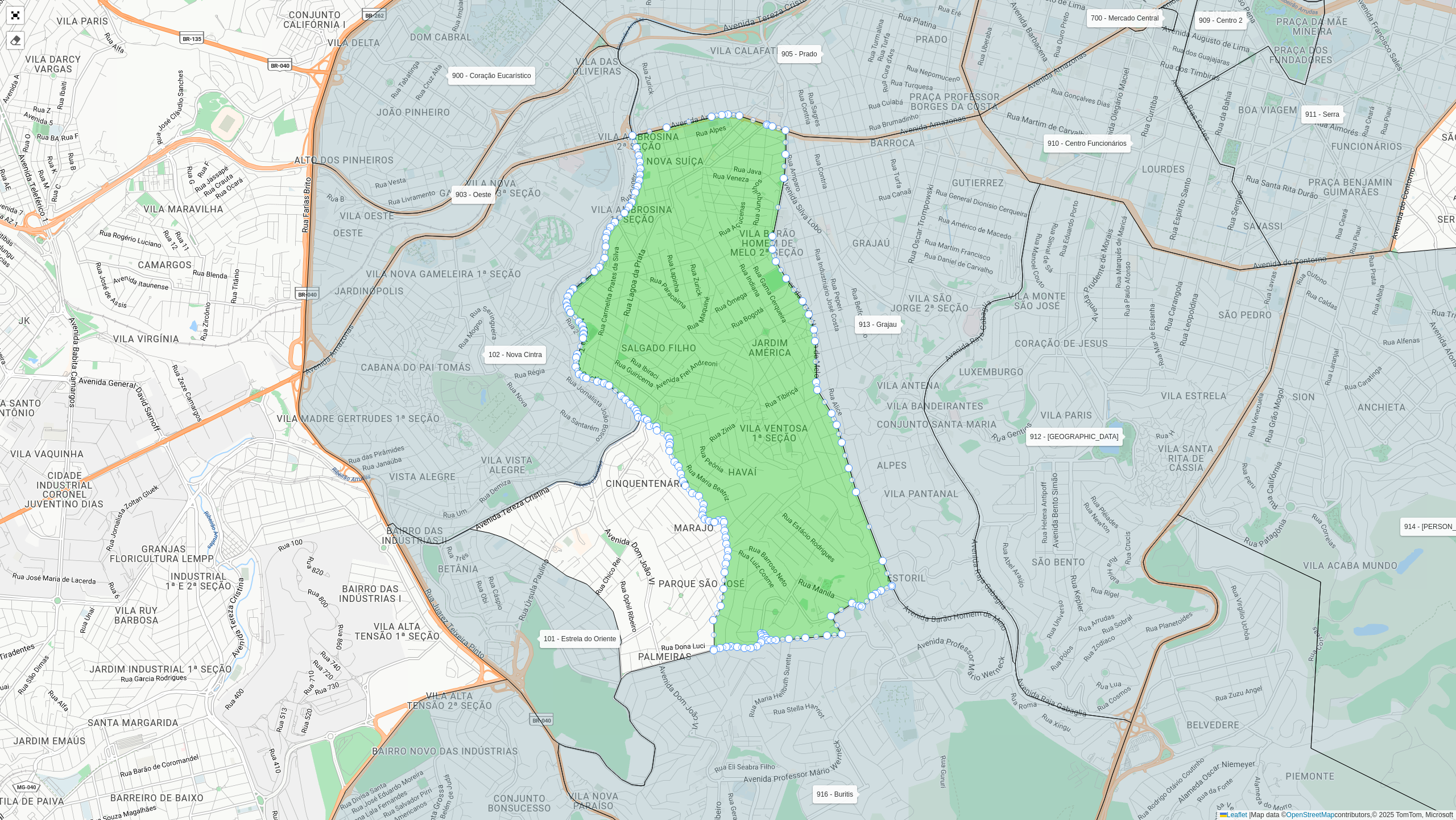
drag, startPoint x: 653, startPoint y: 575, endPoint x: 682, endPoint y: 498, distance: 82.3
click at [682, 498] on div "101 - Estrela do Oriente 102 - [GEOGRAPHIC_DATA] 700 - Mercado Central 900 - Co…" at bounding box center [728, 410] width 1456 height 820
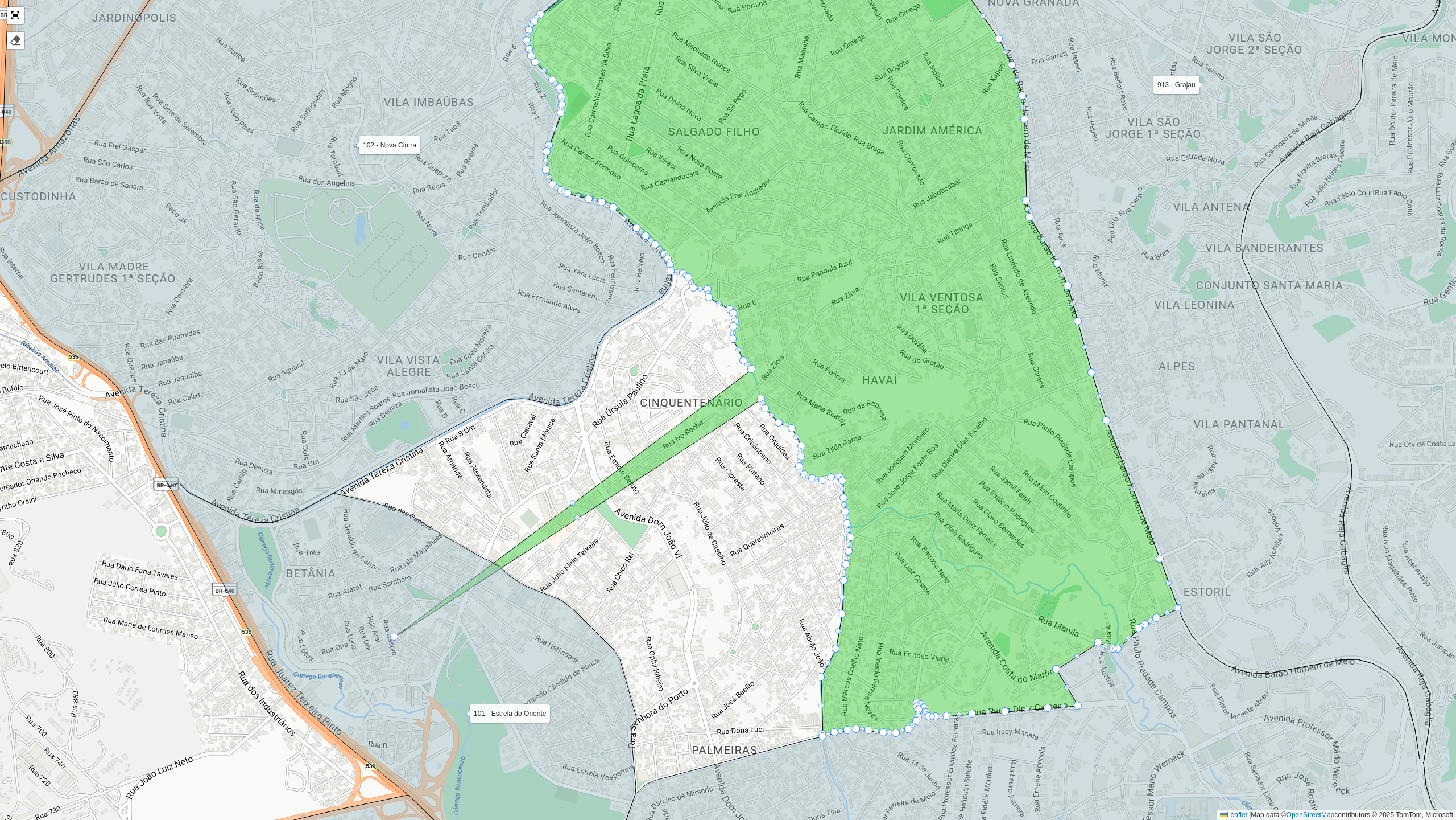
drag, startPoint x: 746, startPoint y: 386, endPoint x: 392, endPoint y: 634, distance: 432.2
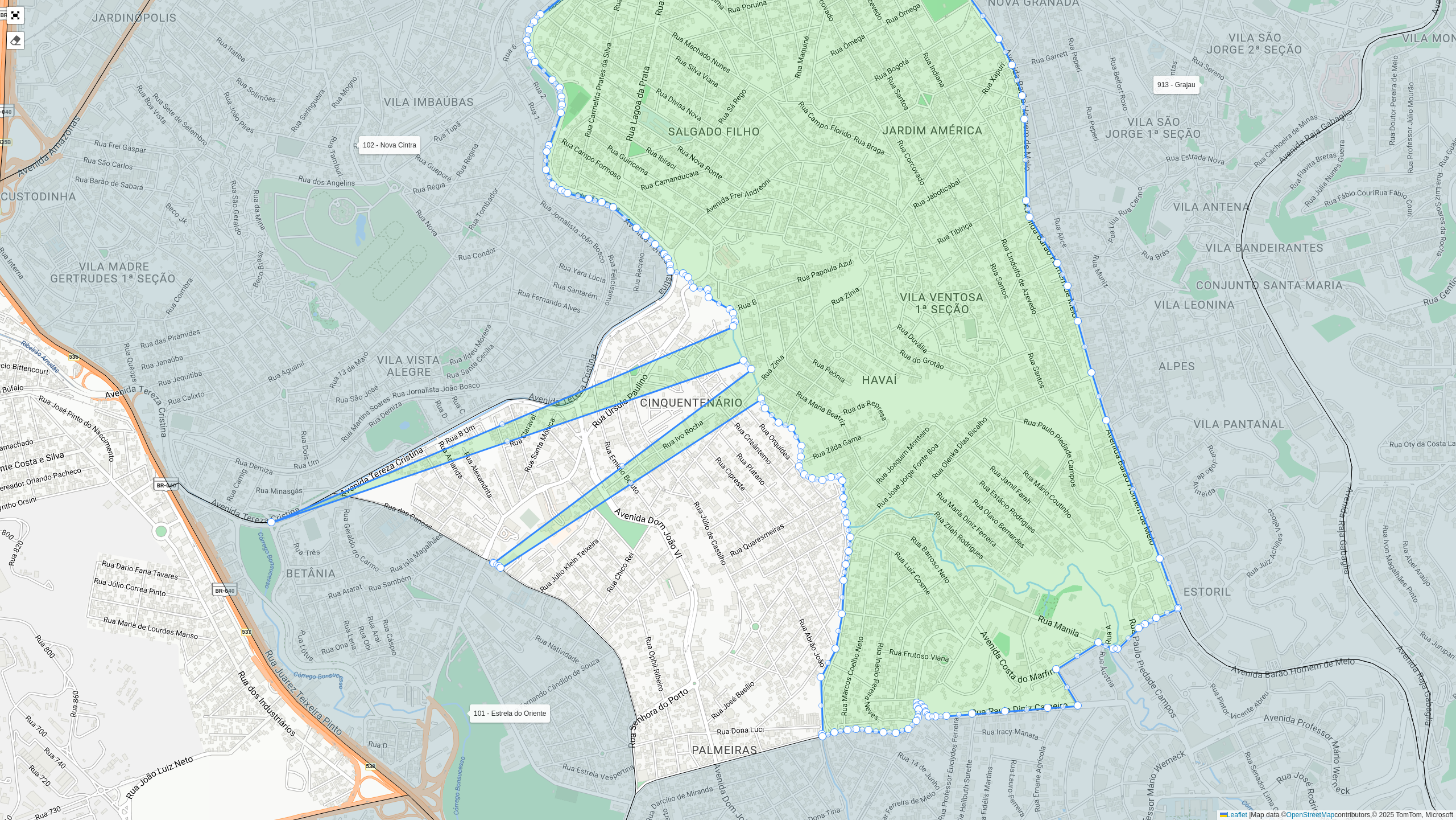
drag, startPoint x: 729, startPoint y: 336, endPoint x: 265, endPoint y: 508, distance: 494.9
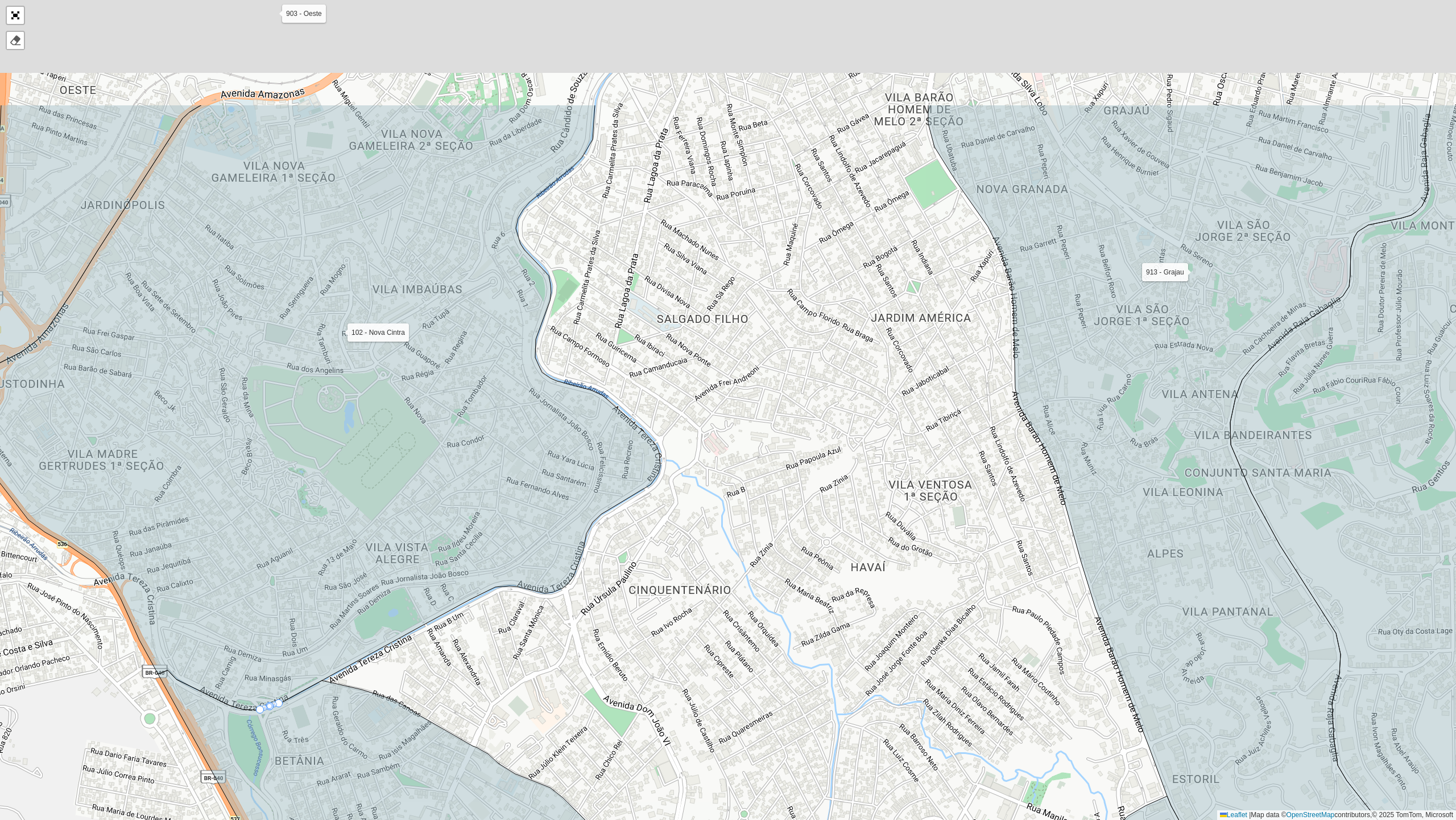
drag, startPoint x: 927, startPoint y: 283, endPoint x: 915, endPoint y: 471, distance: 188.4
click at [915, 471] on div "101 - Estrela do Oriente 102 - [GEOGRAPHIC_DATA] 700 - Mercado Central 900 - Co…" at bounding box center [728, 410] width 1456 height 820
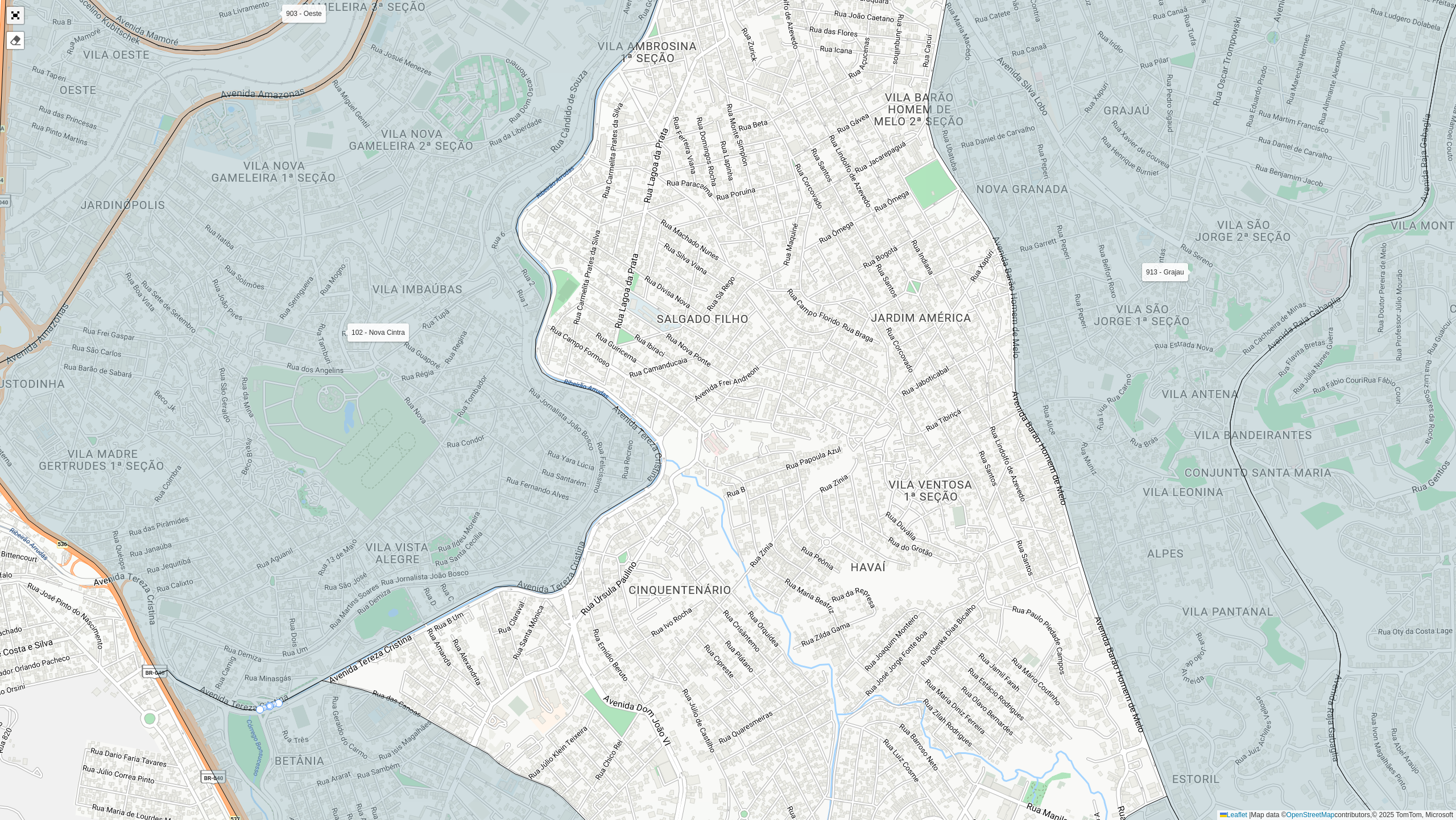
click at [17, 9] on link "Abrir mapa em tela cheia" at bounding box center [15, 15] width 17 height 17
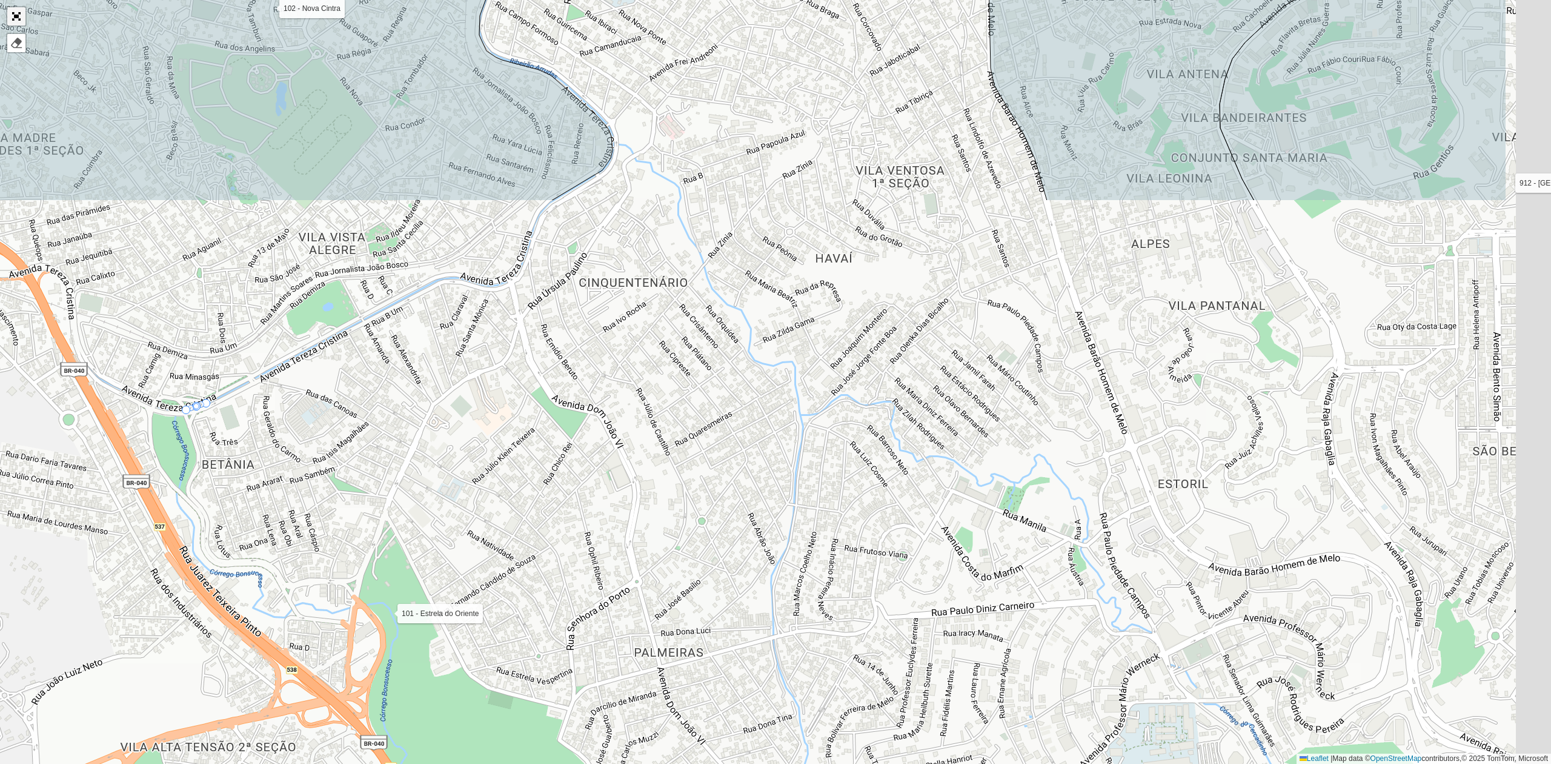
scroll to position [67, 0]
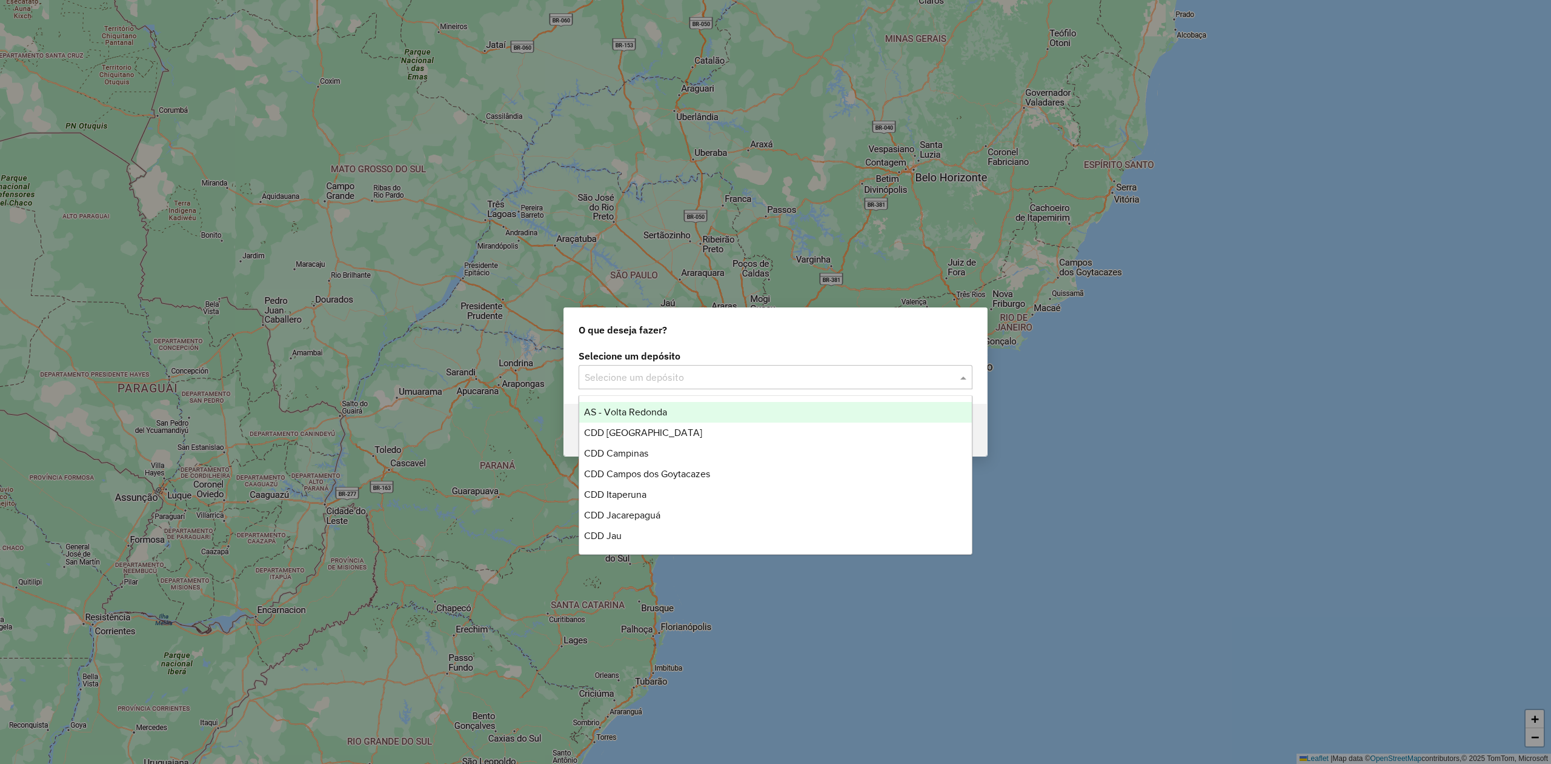
click at [673, 381] on input "text" at bounding box center [764, 377] width 358 height 15
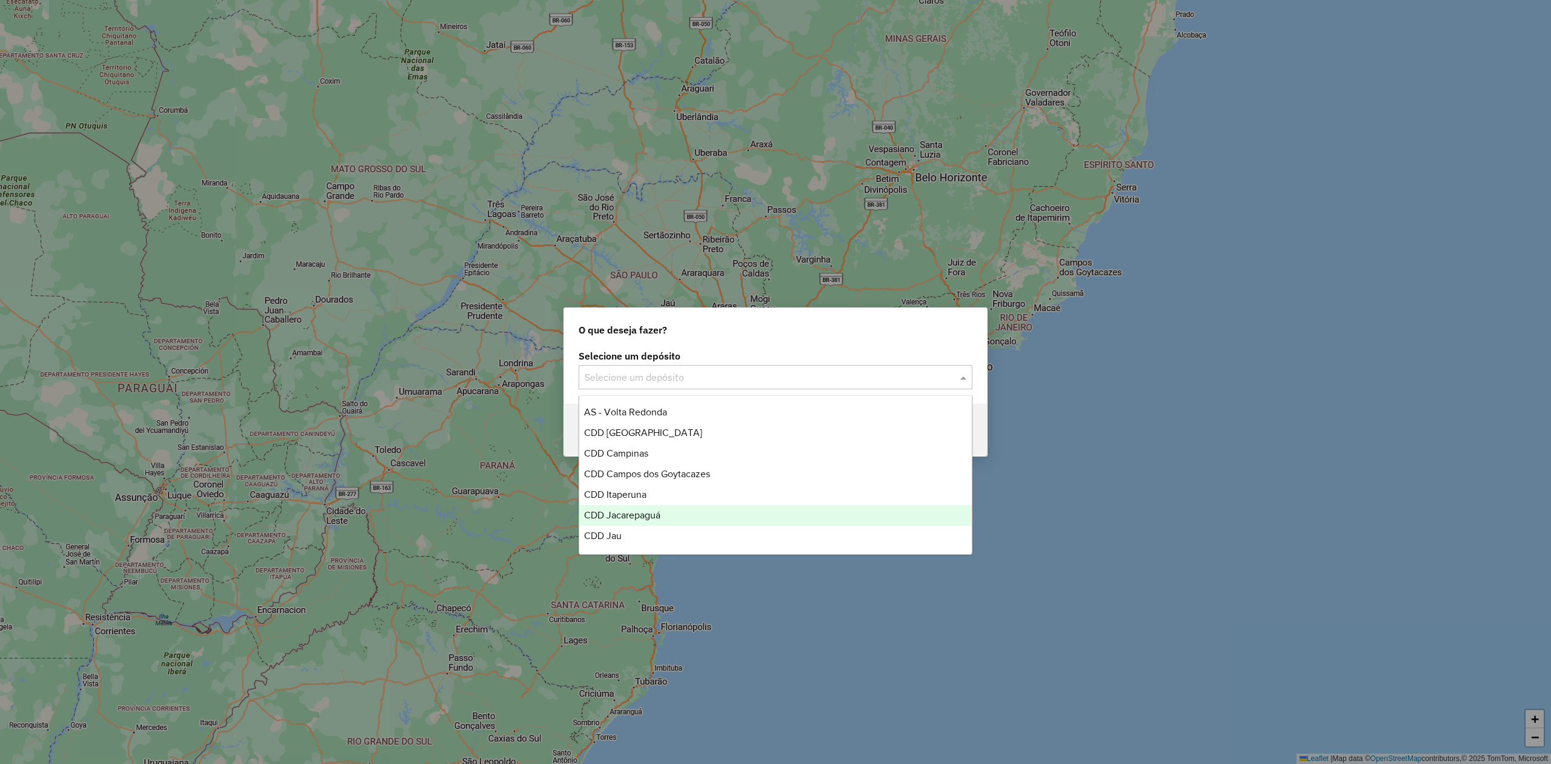
click at [660, 513] on span "CDD Jacarepaguá" at bounding box center [622, 515] width 76 height 10
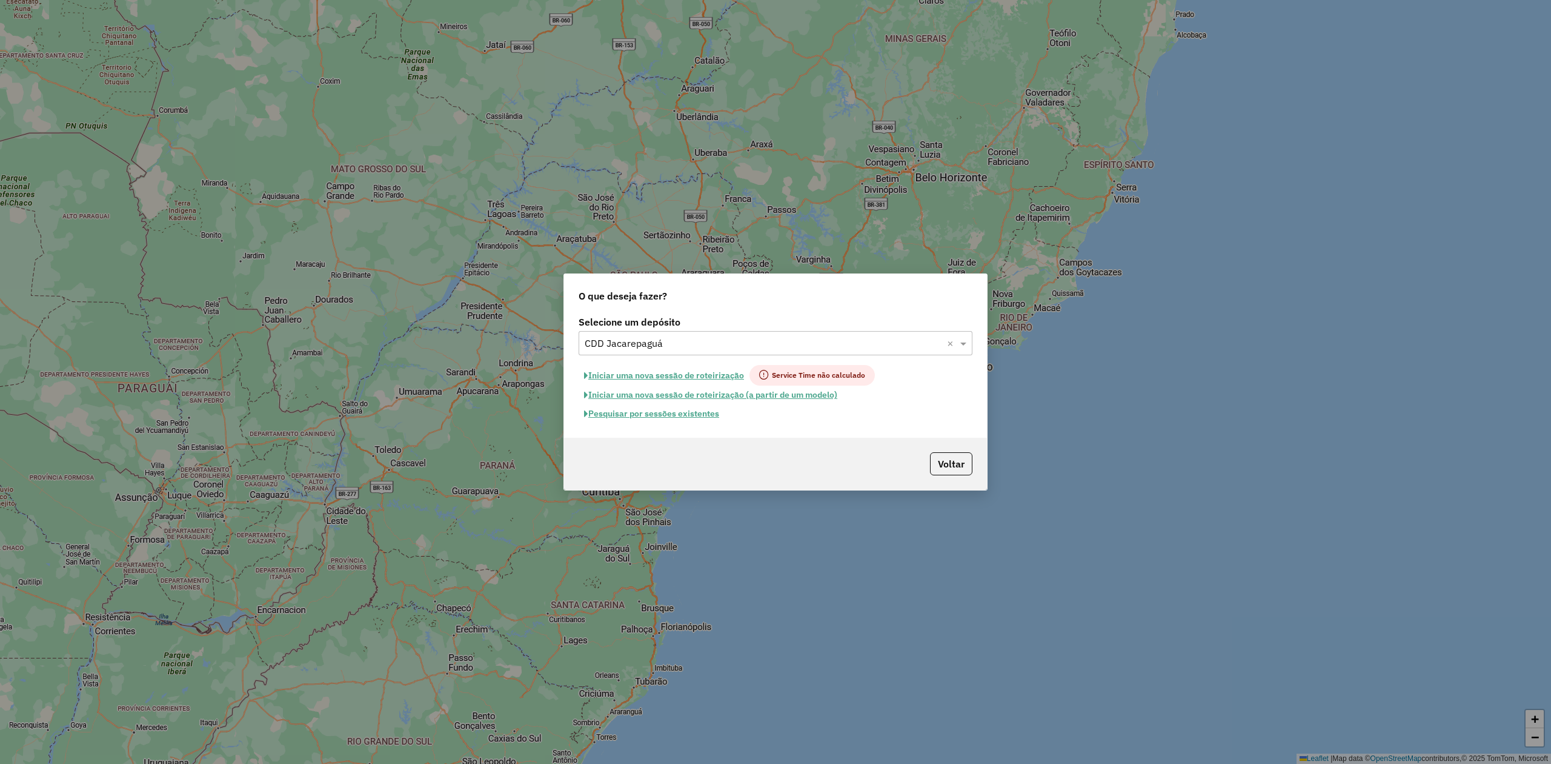
click at [659, 415] on button "Pesquisar por sessões existentes" at bounding box center [652, 413] width 146 height 19
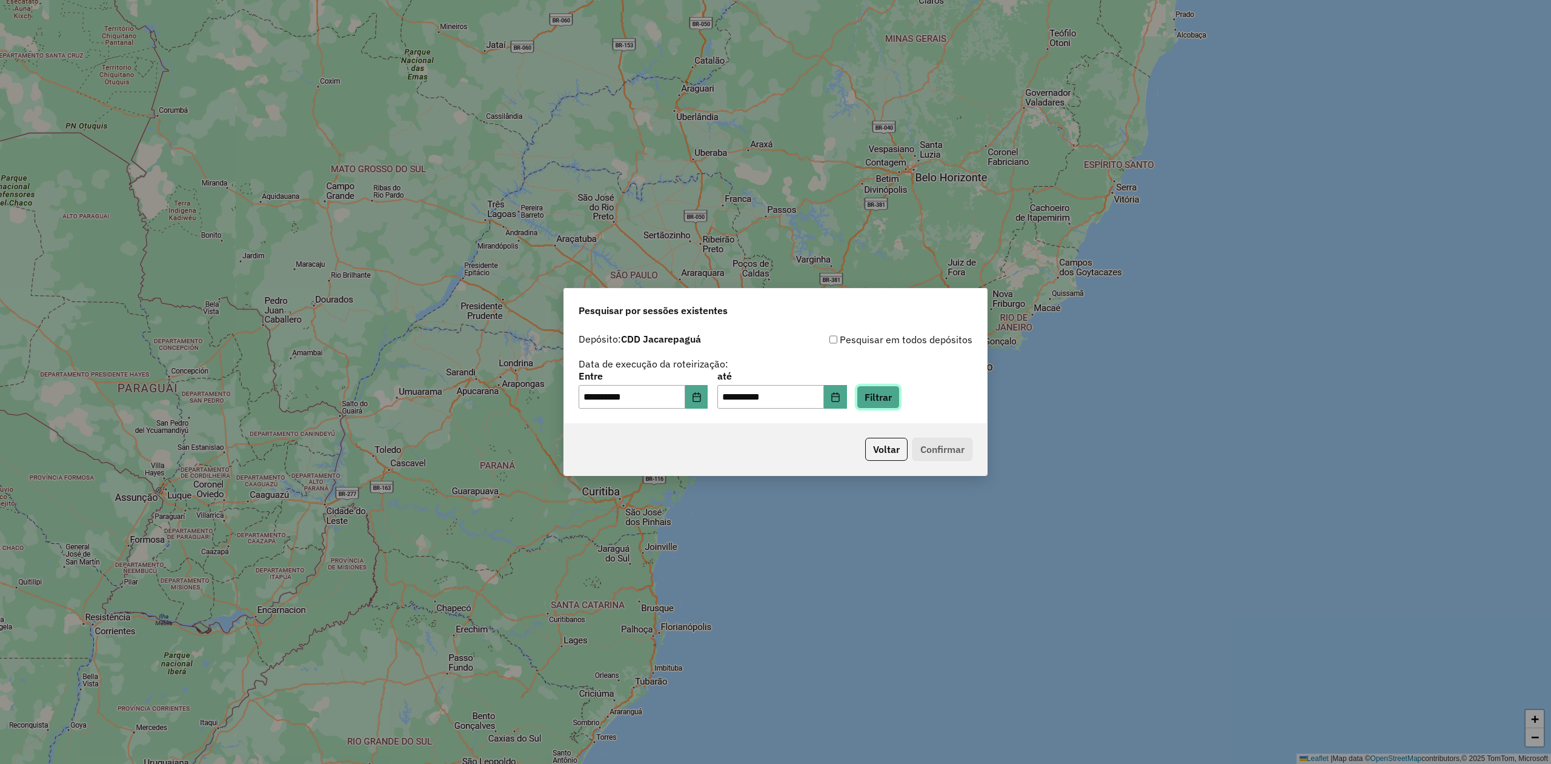
click at [900, 405] on button "Filtrar" at bounding box center [878, 396] width 43 height 23
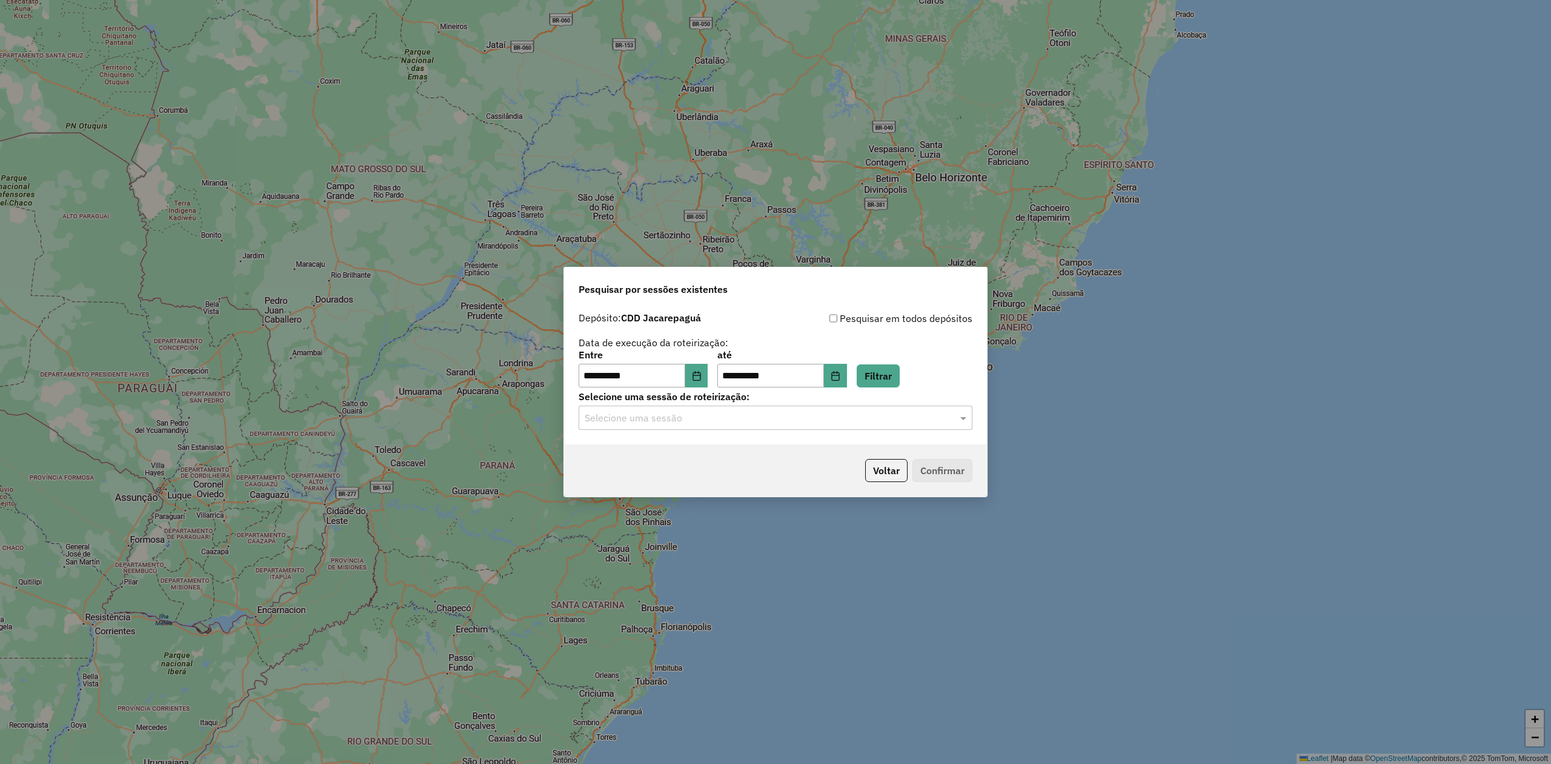
click at [739, 416] on input "text" at bounding box center [764, 418] width 358 height 15
click at [735, 461] on div "1254111 - 27/08/2025 19:46" at bounding box center [775, 453] width 392 height 21
click at [932, 481] on button "Confirmar" at bounding box center [943, 470] width 60 height 23
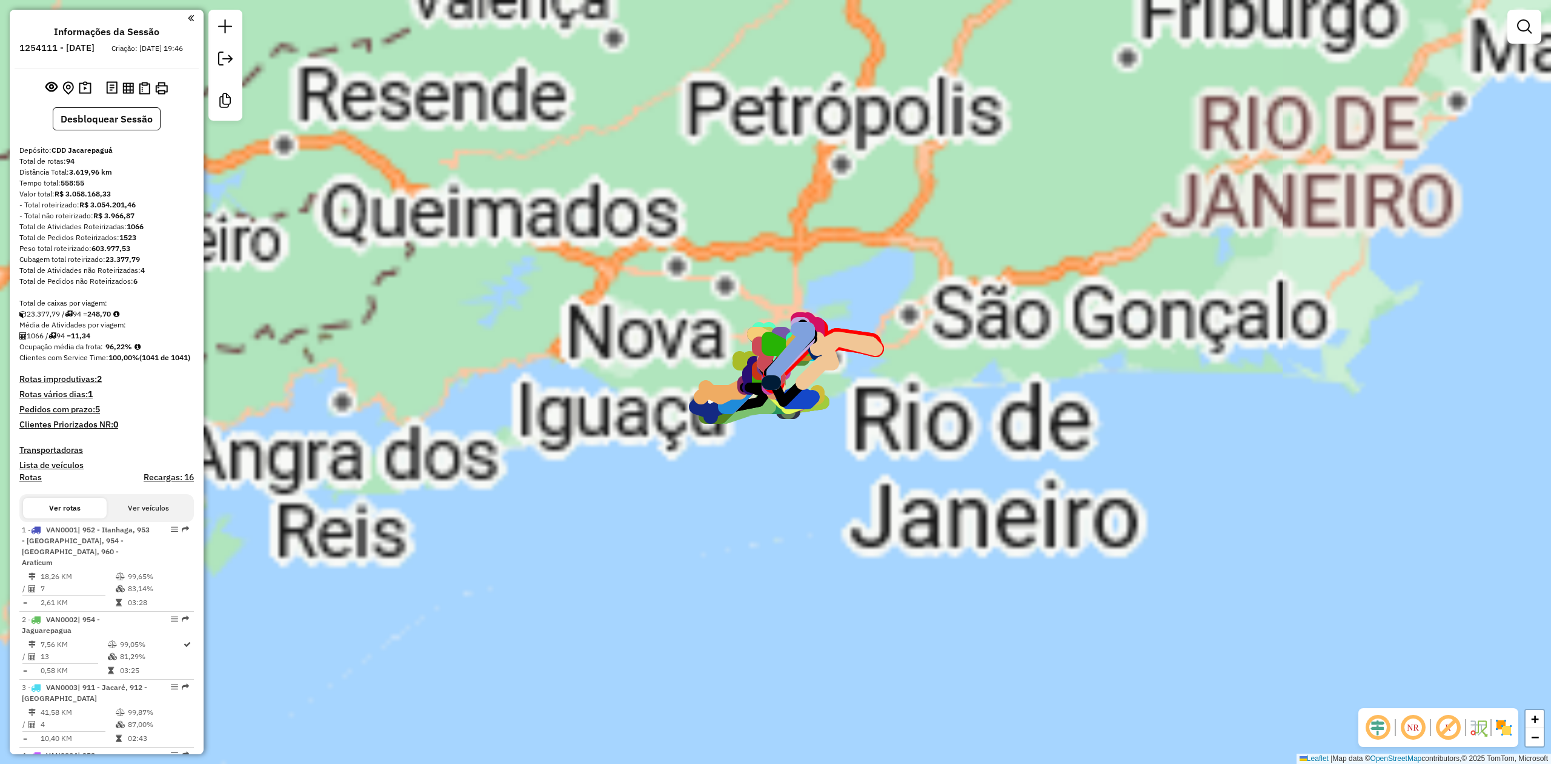
click at [1382, 725] on em at bounding box center [1378, 727] width 29 height 29
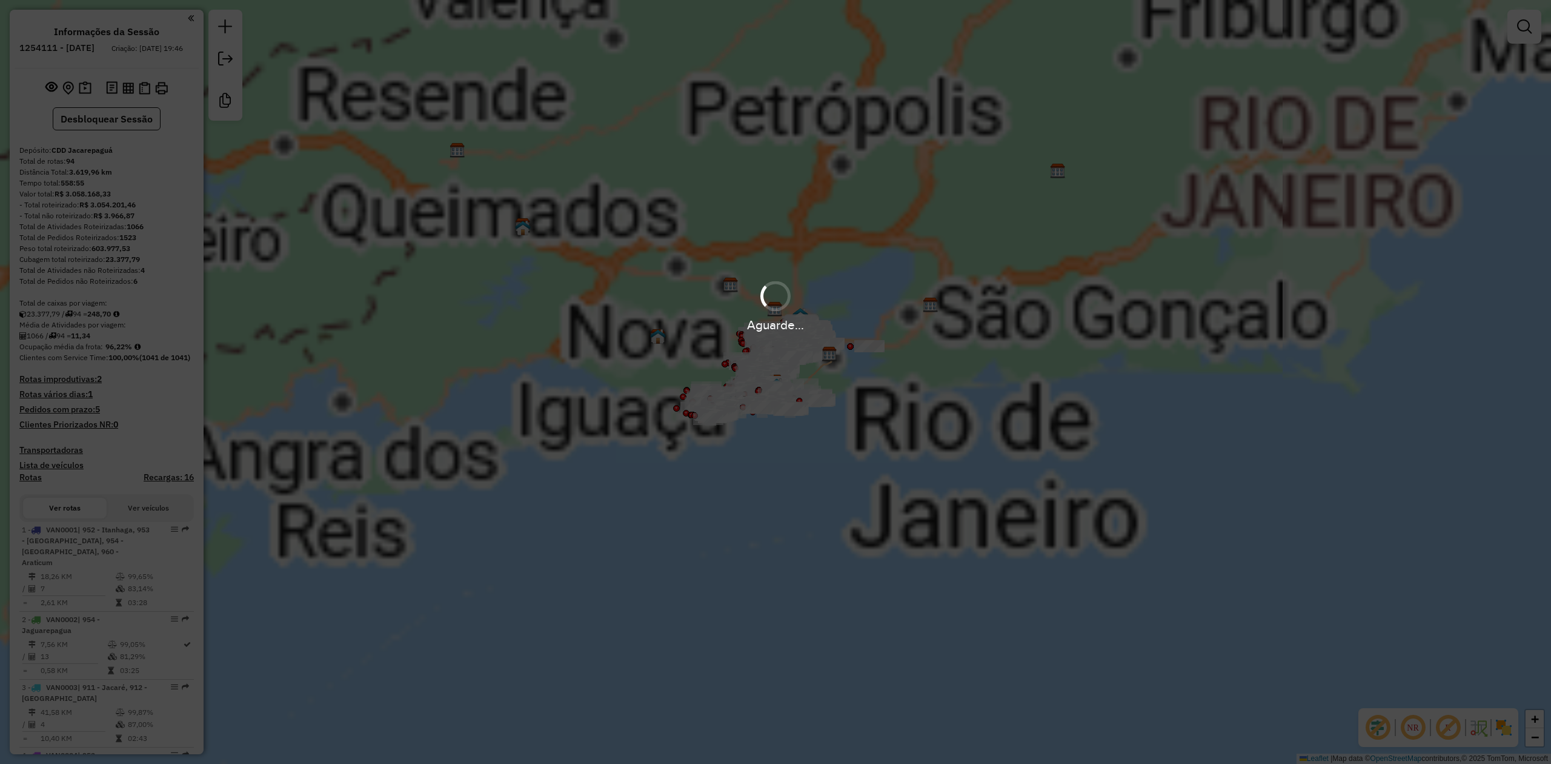
click at [1447, 724] on em at bounding box center [1448, 727] width 29 height 29
click at [1504, 725] on img at bounding box center [1504, 727] width 19 height 19
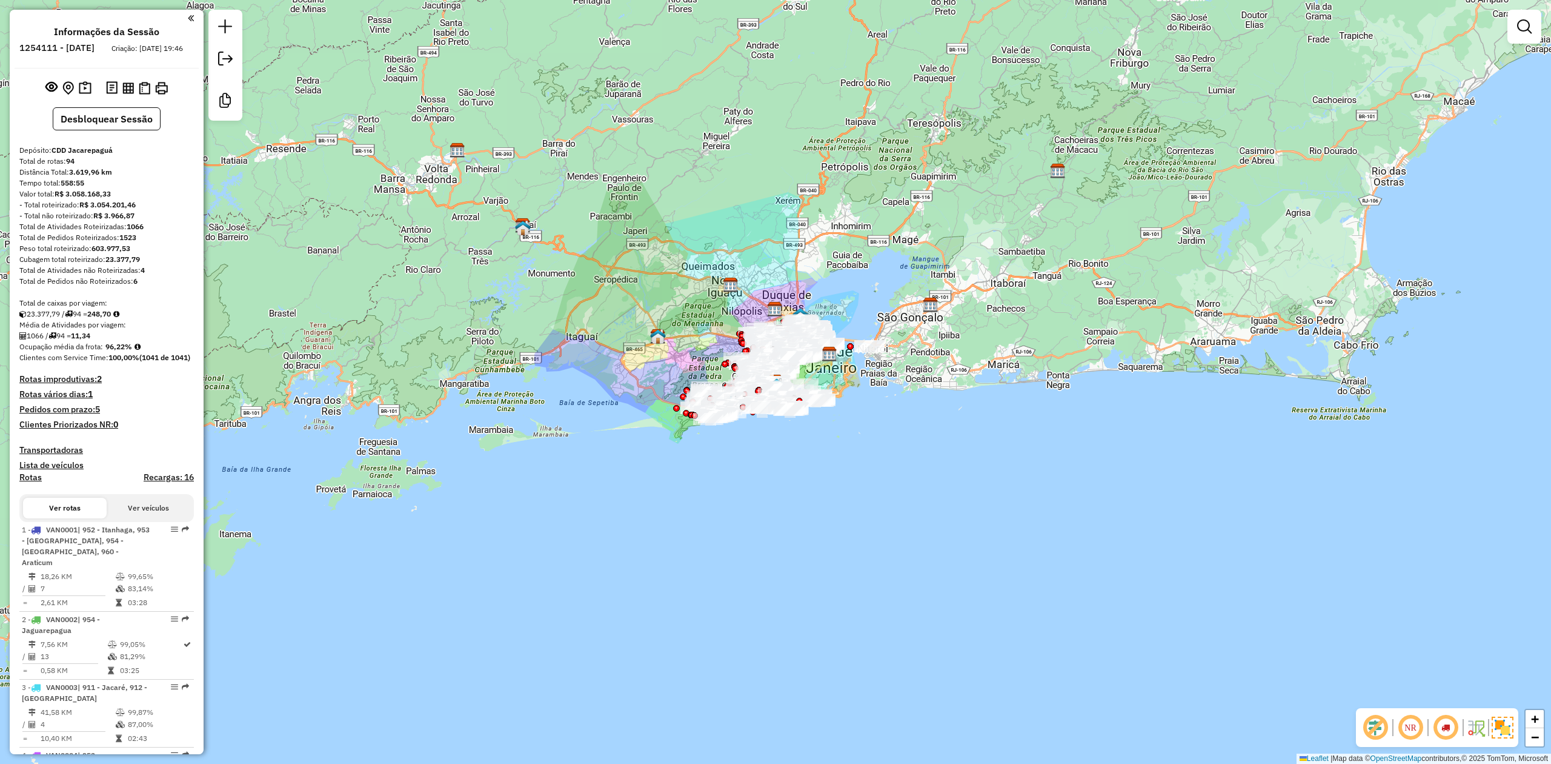
click at [604, 166] on div "Janela de atendimento Grade de atendimento Capacidade Transportadoras Veículos …" at bounding box center [775, 382] width 1551 height 764
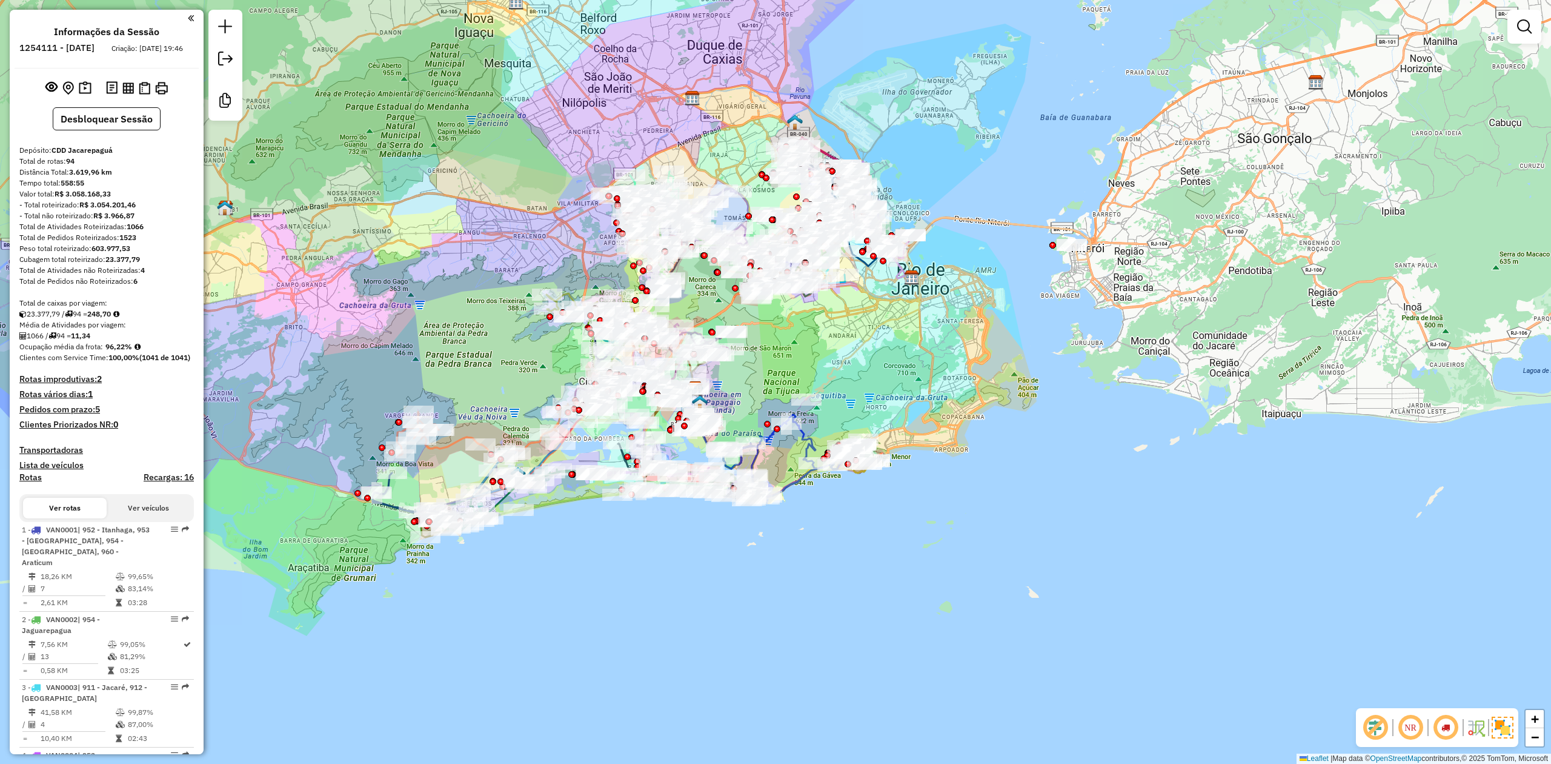
click at [141, 275] on strong "4" at bounding box center [143, 269] width 4 height 9
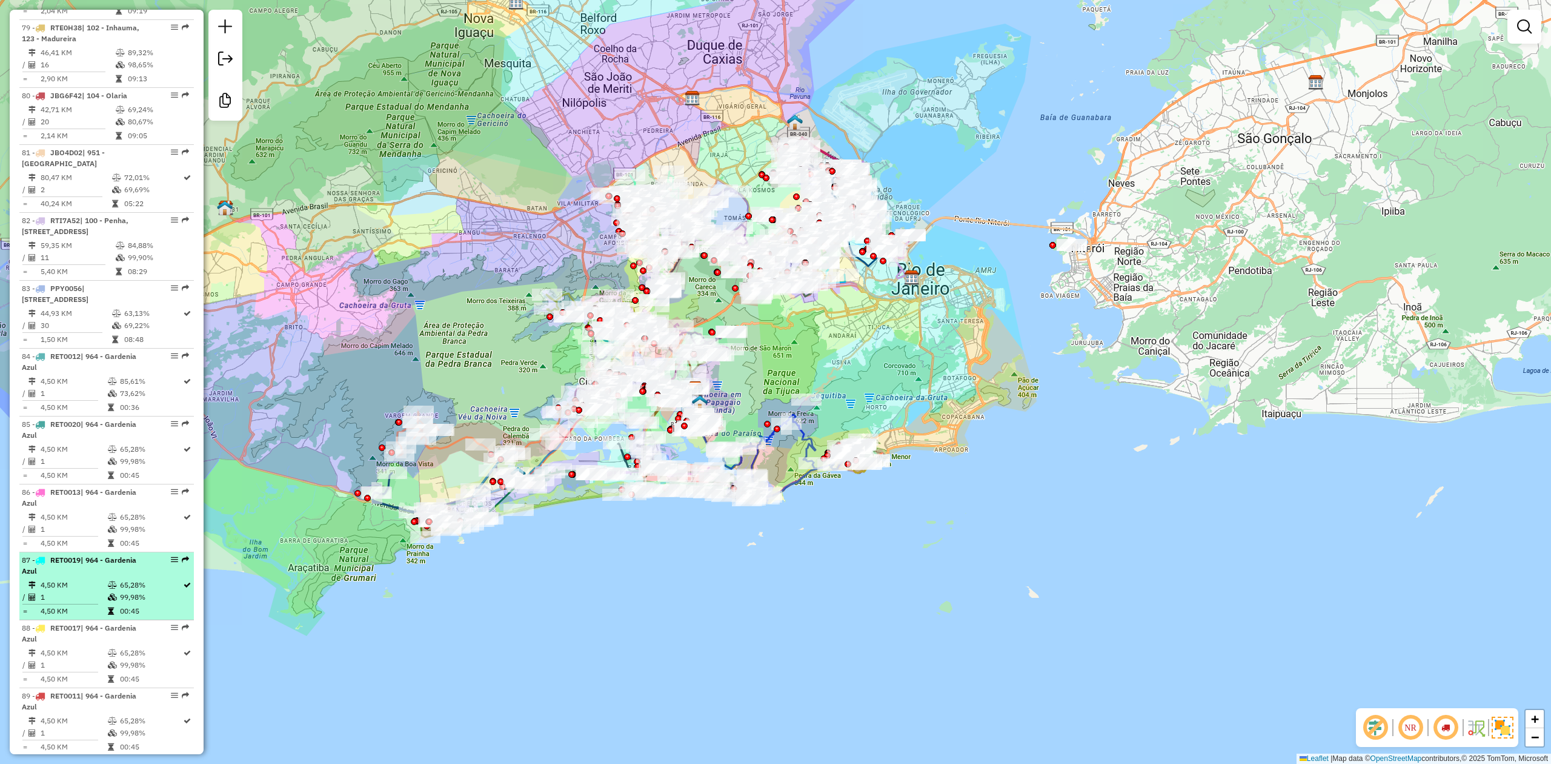
scroll to position [6437, 0]
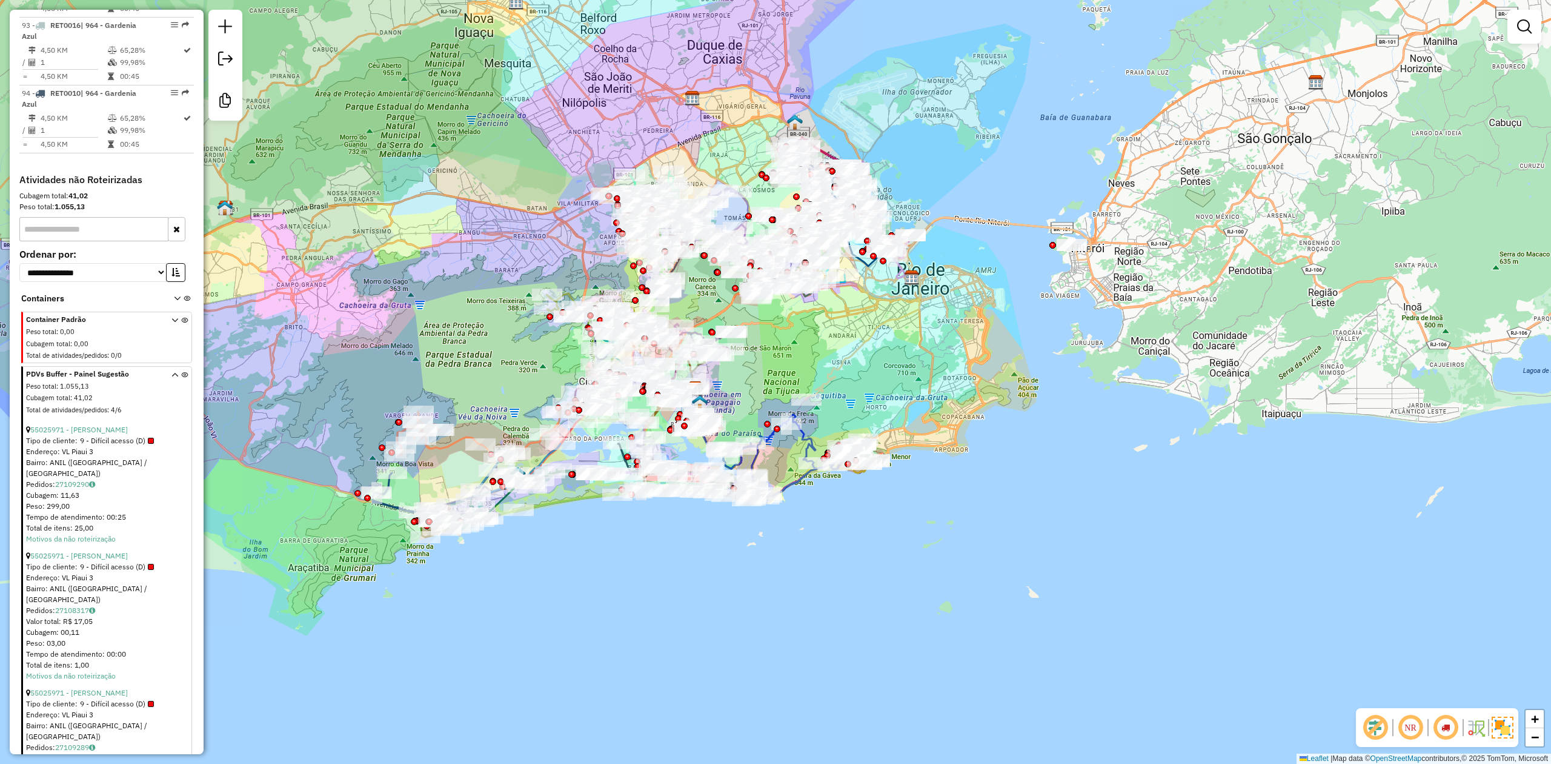
scroll to position [7186, 0]
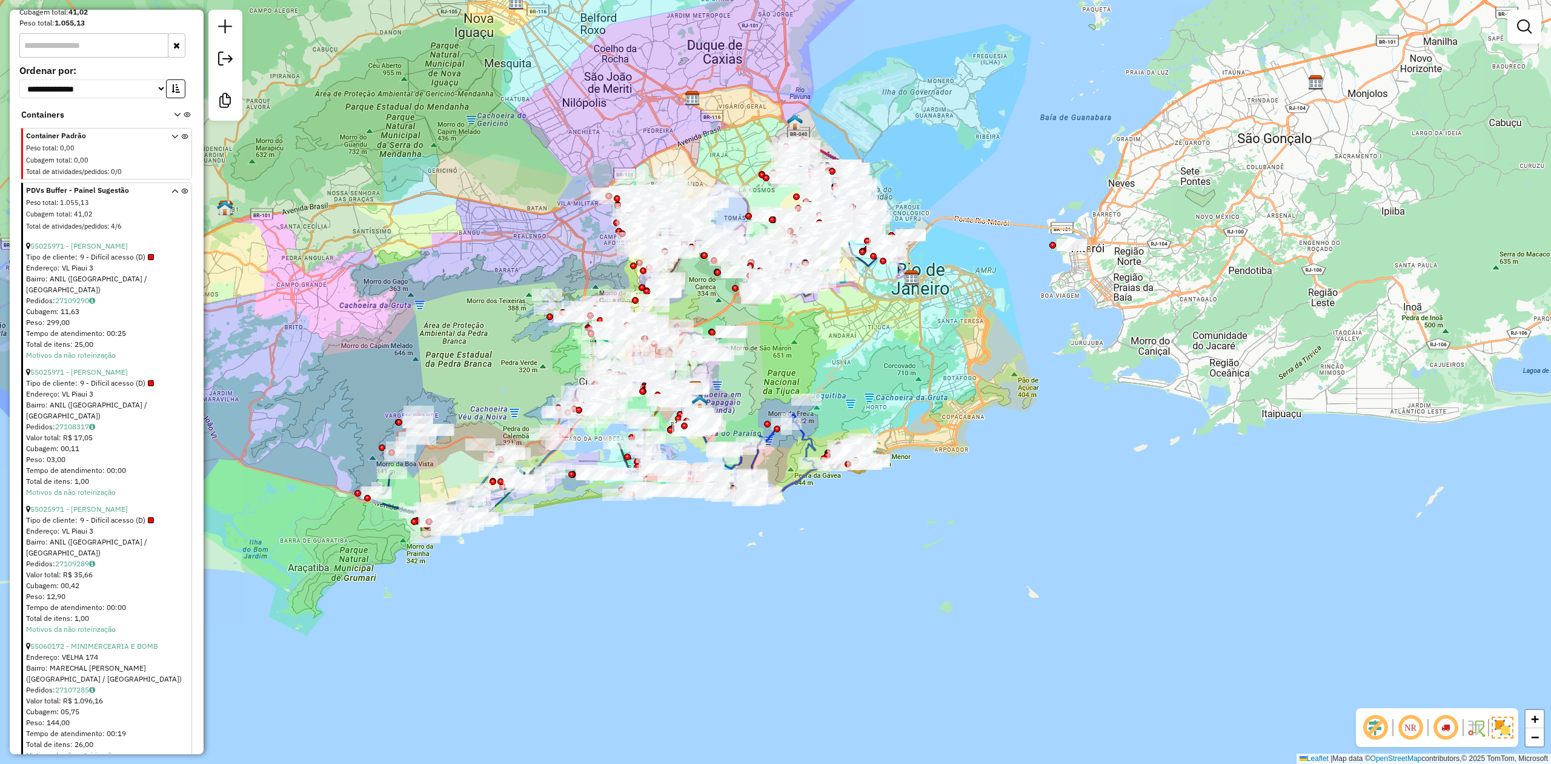
click at [1133, 125] on div "Janela de atendimento Grade de atendimento Capacidade Transportadoras Veículos …" at bounding box center [775, 382] width 1551 height 764
click at [599, 90] on div "Janela de atendimento Grade de atendimento Capacidade Transportadoras Veículos …" at bounding box center [775, 382] width 1551 height 764
click at [1291, 183] on div "Janela de atendimento Grade de atendimento Capacidade Transportadoras Veículos …" at bounding box center [775, 382] width 1551 height 764
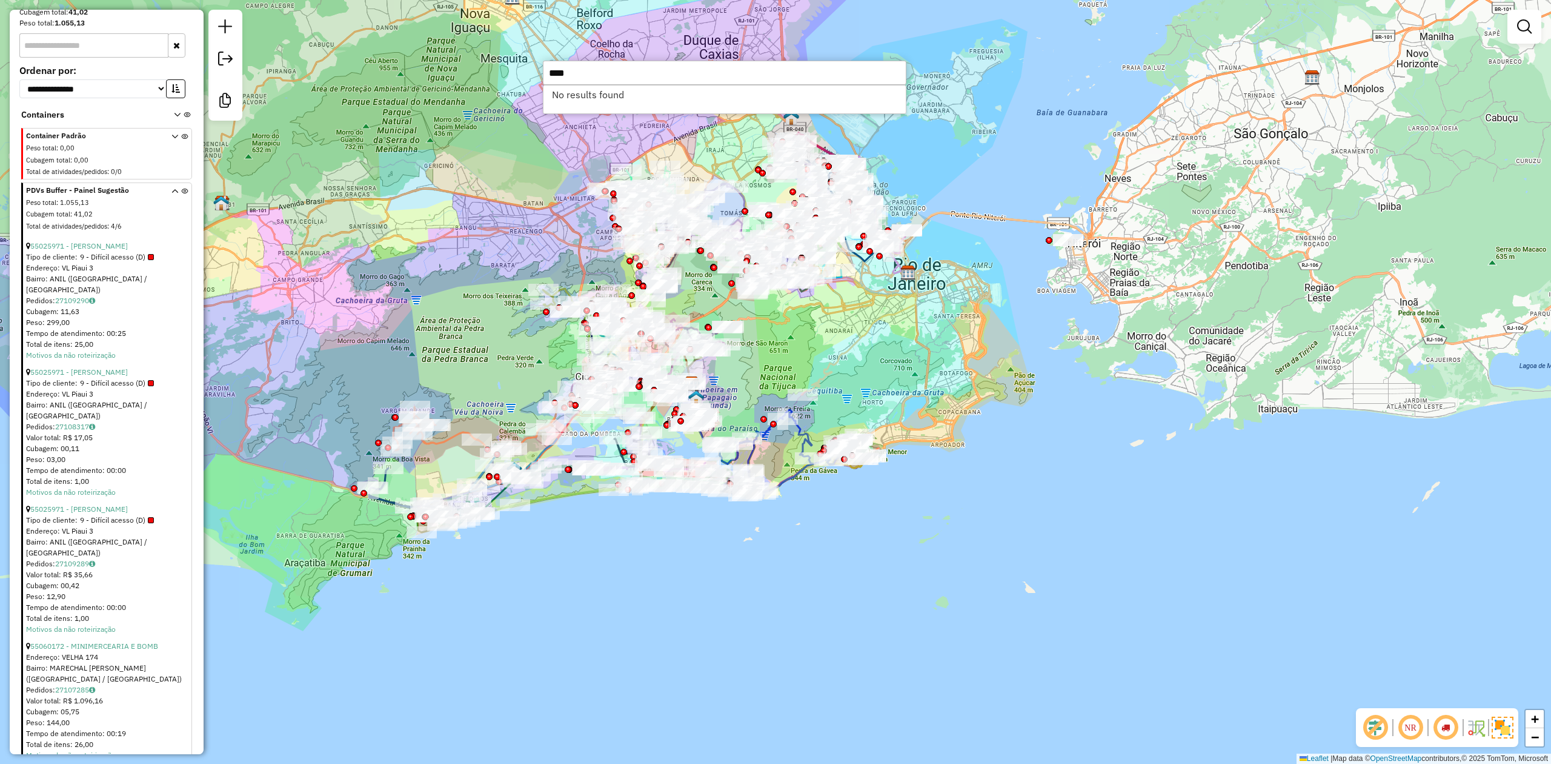
type input "*****"
click at [758, 102] on li "55048764 - RRMO QUIOSQUE DO ARV (Não roteirizado)" at bounding box center [725, 94] width 362 height 18
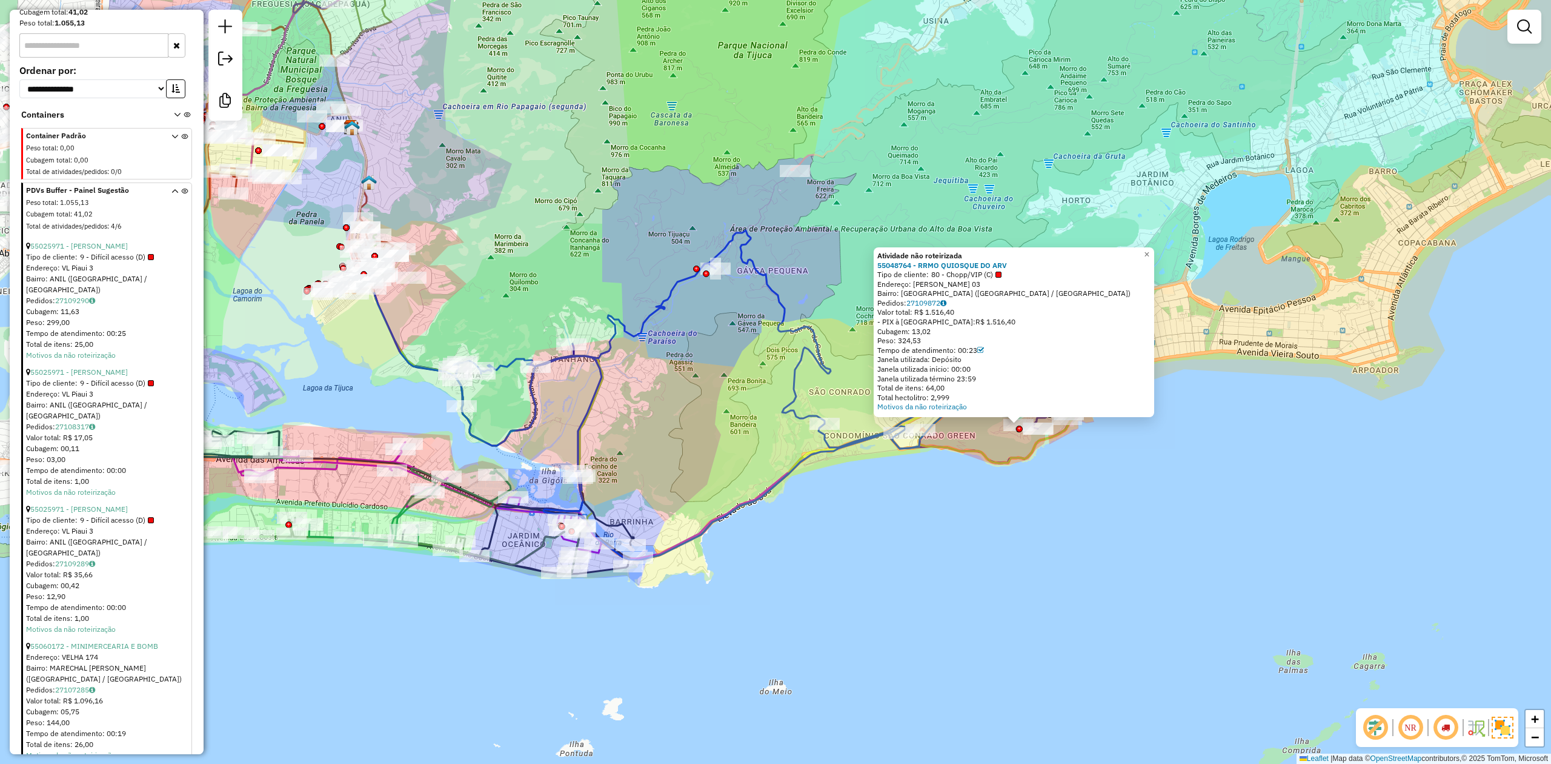
drag, startPoint x: 787, startPoint y: 465, endPoint x: 915, endPoint y: 488, distance: 130.4
click at [915, 488] on div "Atividade não roteirizada 55048764 - RRMO QUIOSQUE DO ARV Tipo de cliente: 80 -…" at bounding box center [775, 382] width 1551 height 764
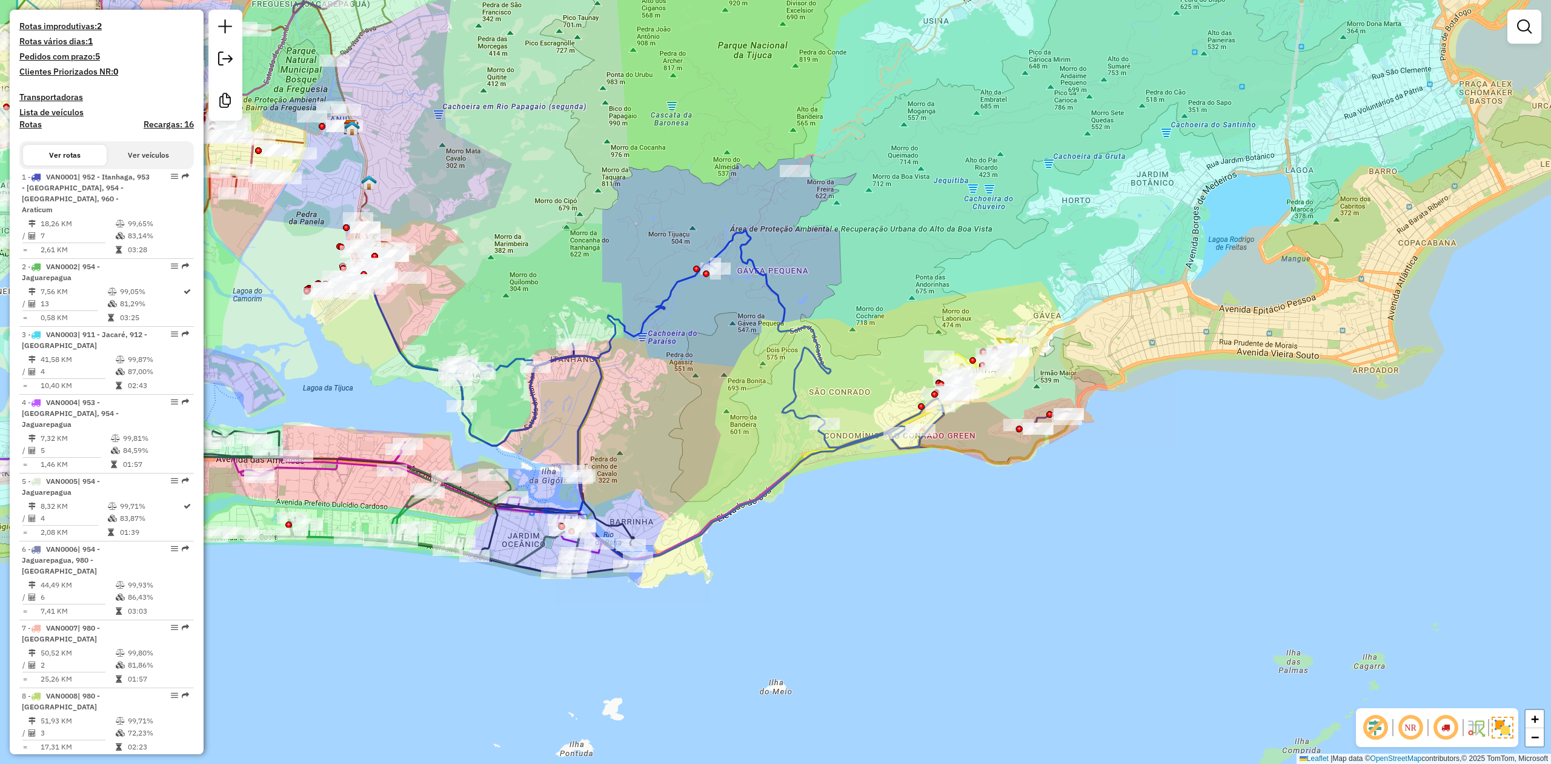
scroll to position [42, 0]
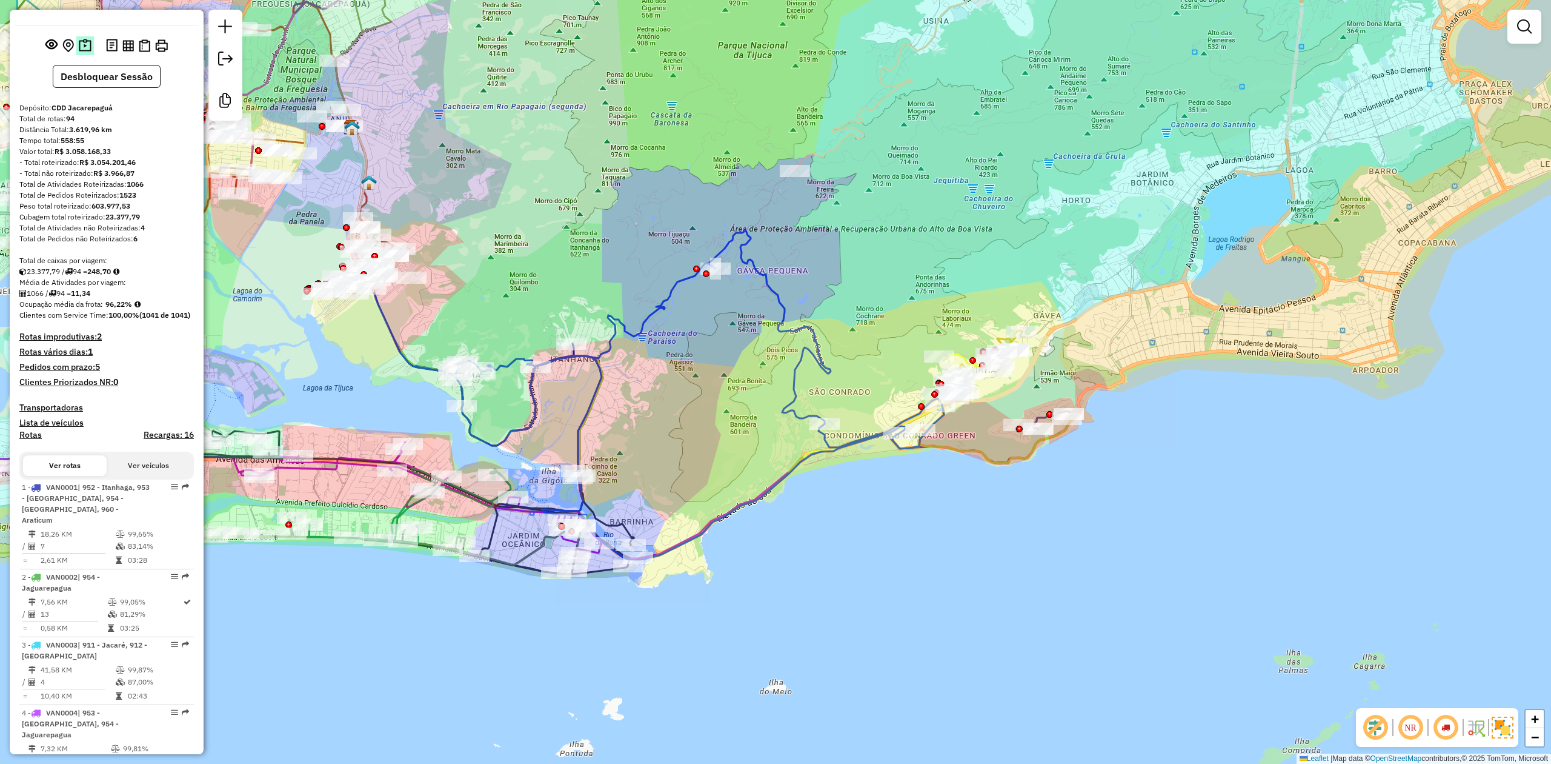
click at [81, 53] on img at bounding box center [85, 46] width 13 height 14
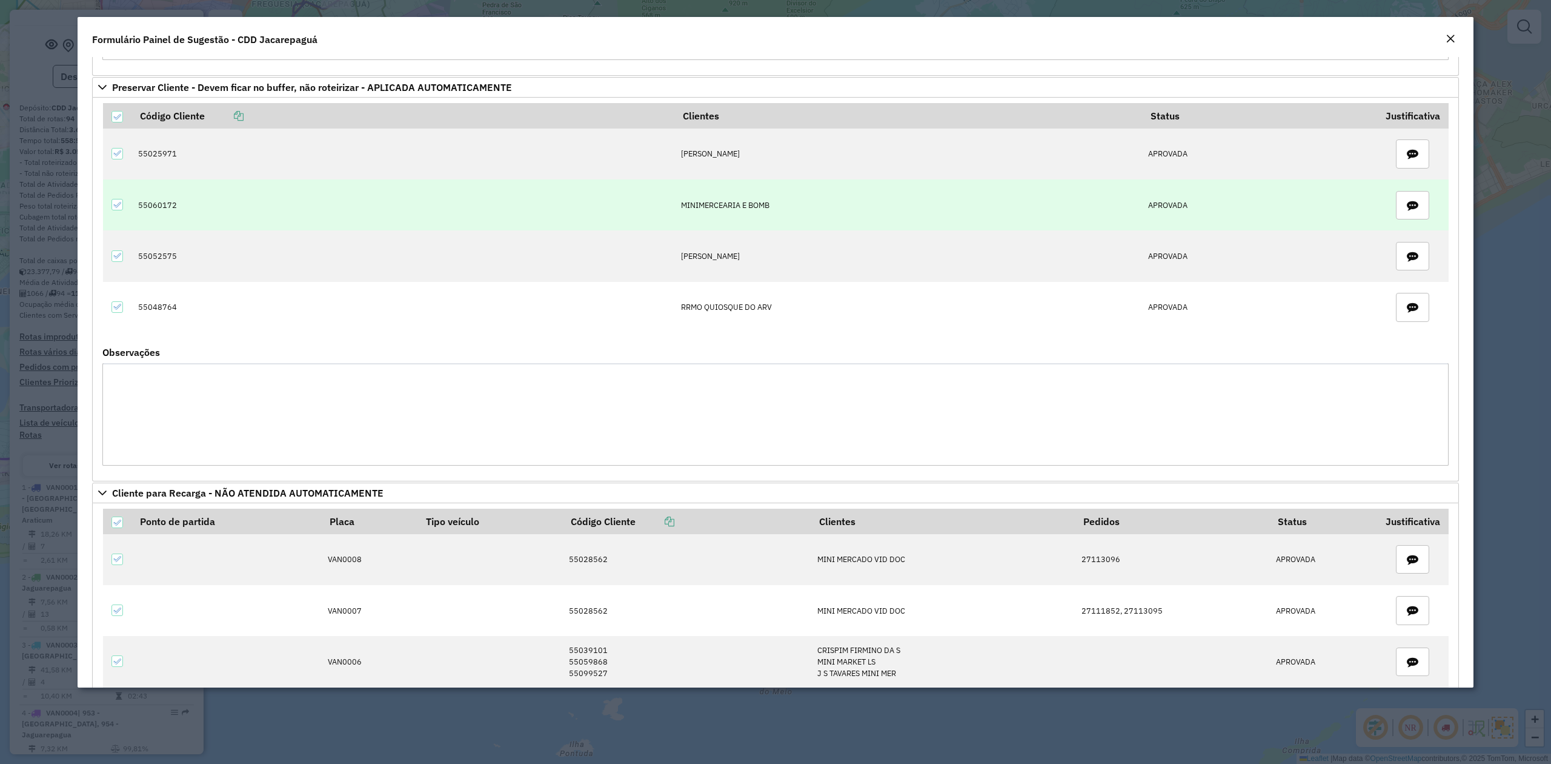
scroll to position [2478, 0]
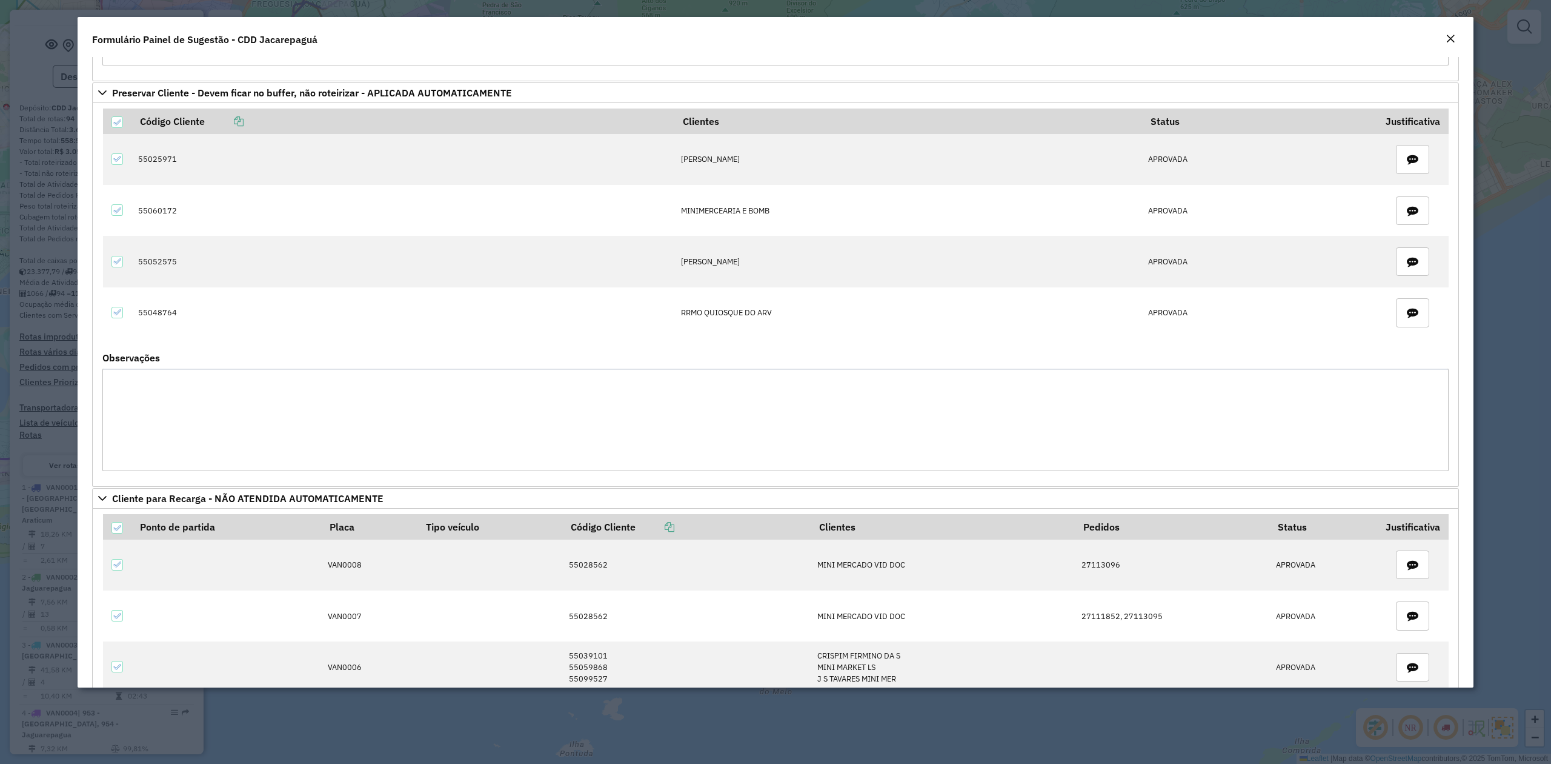
click at [535, 471] on textarea "Observações" at bounding box center [775, 419] width 1347 height 102
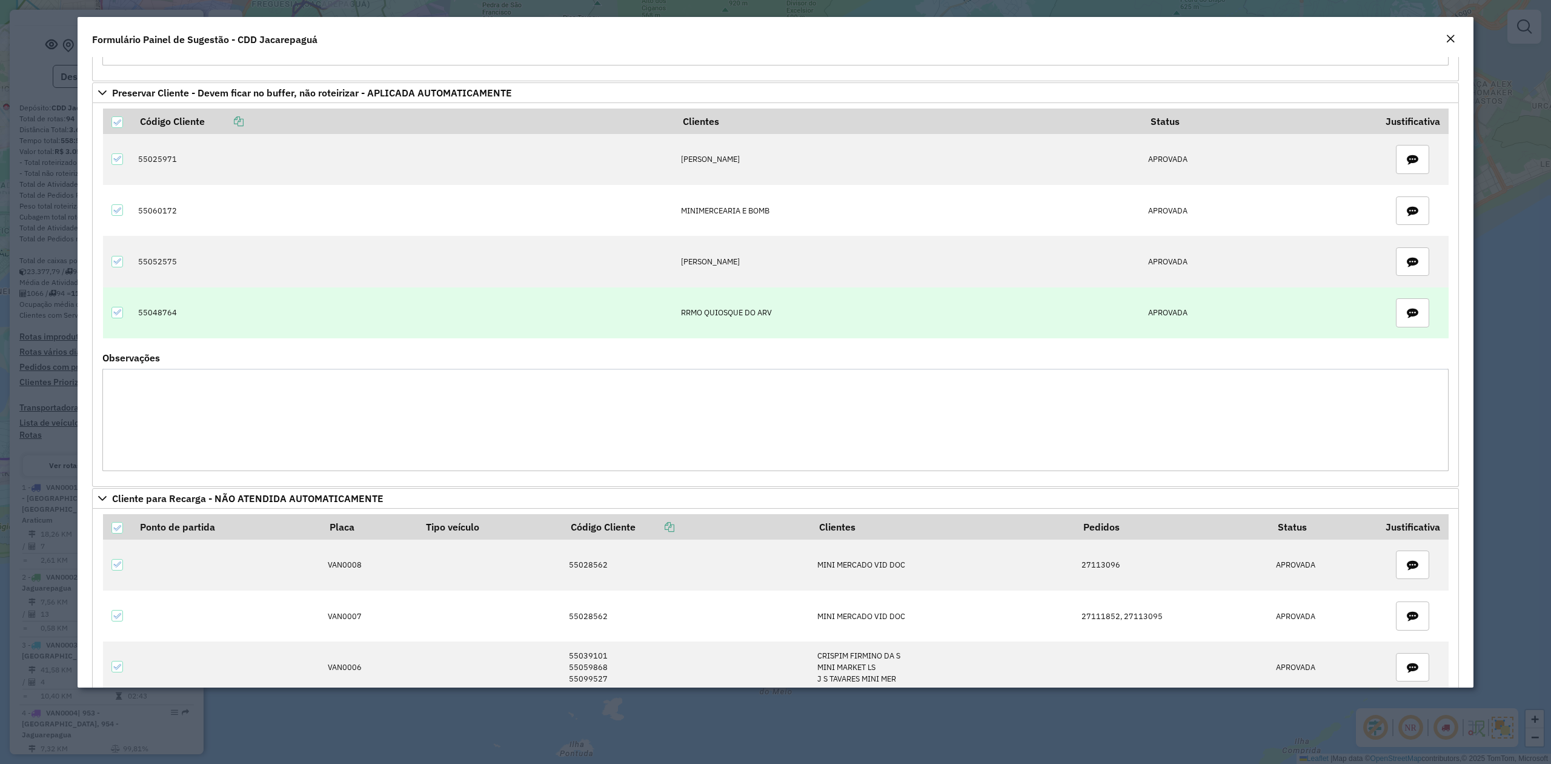
click at [144, 338] on td "55048764" at bounding box center [403, 312] width 543 height 51
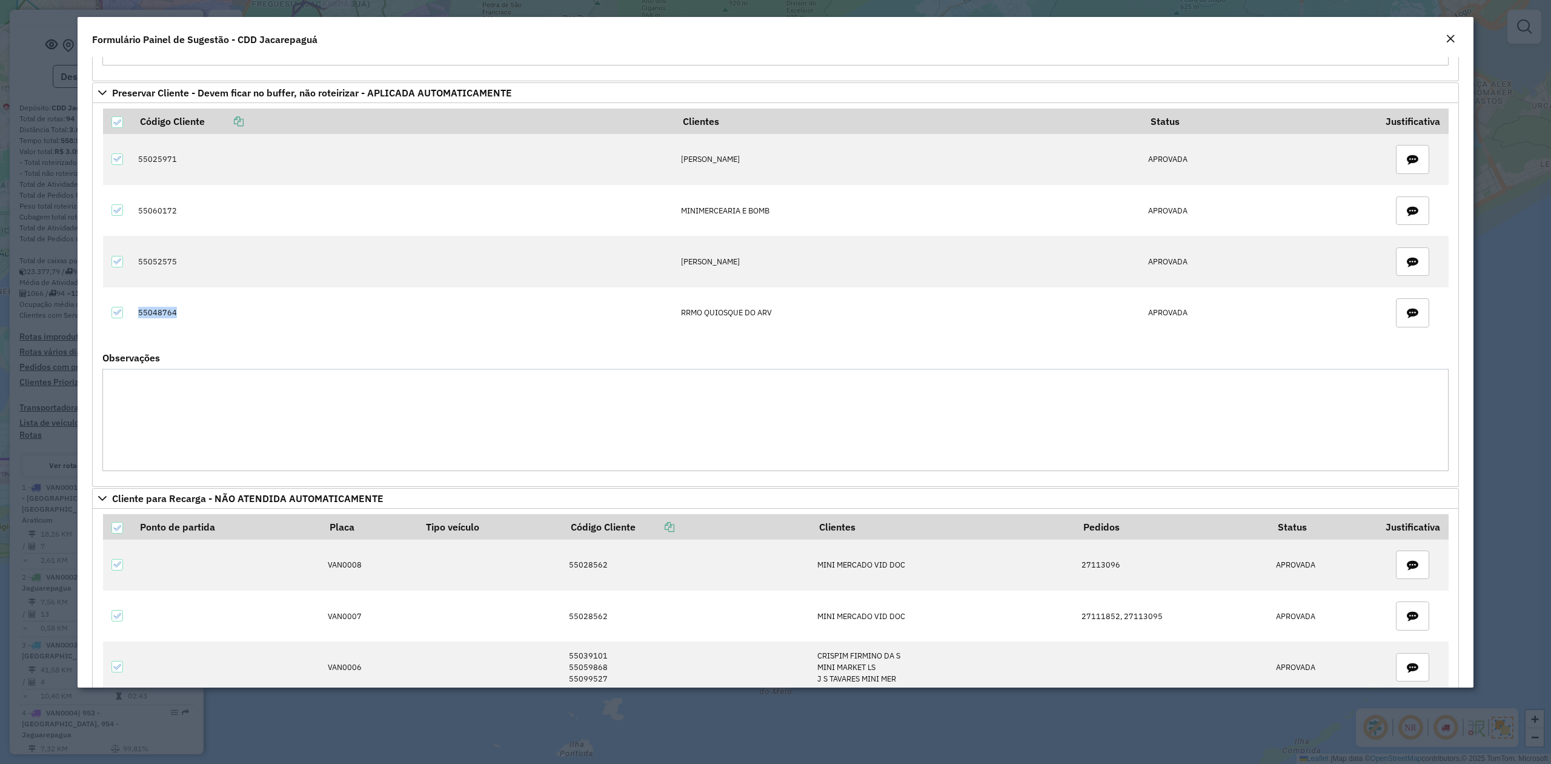
copy td "55048764"
click at [1455, 36] on em "Close" at bounding box center [1451, 39] width 10 height 10
click at [1501, 165] on modal-container "**********" at bounding box center [775, 382] width 1551 height 764
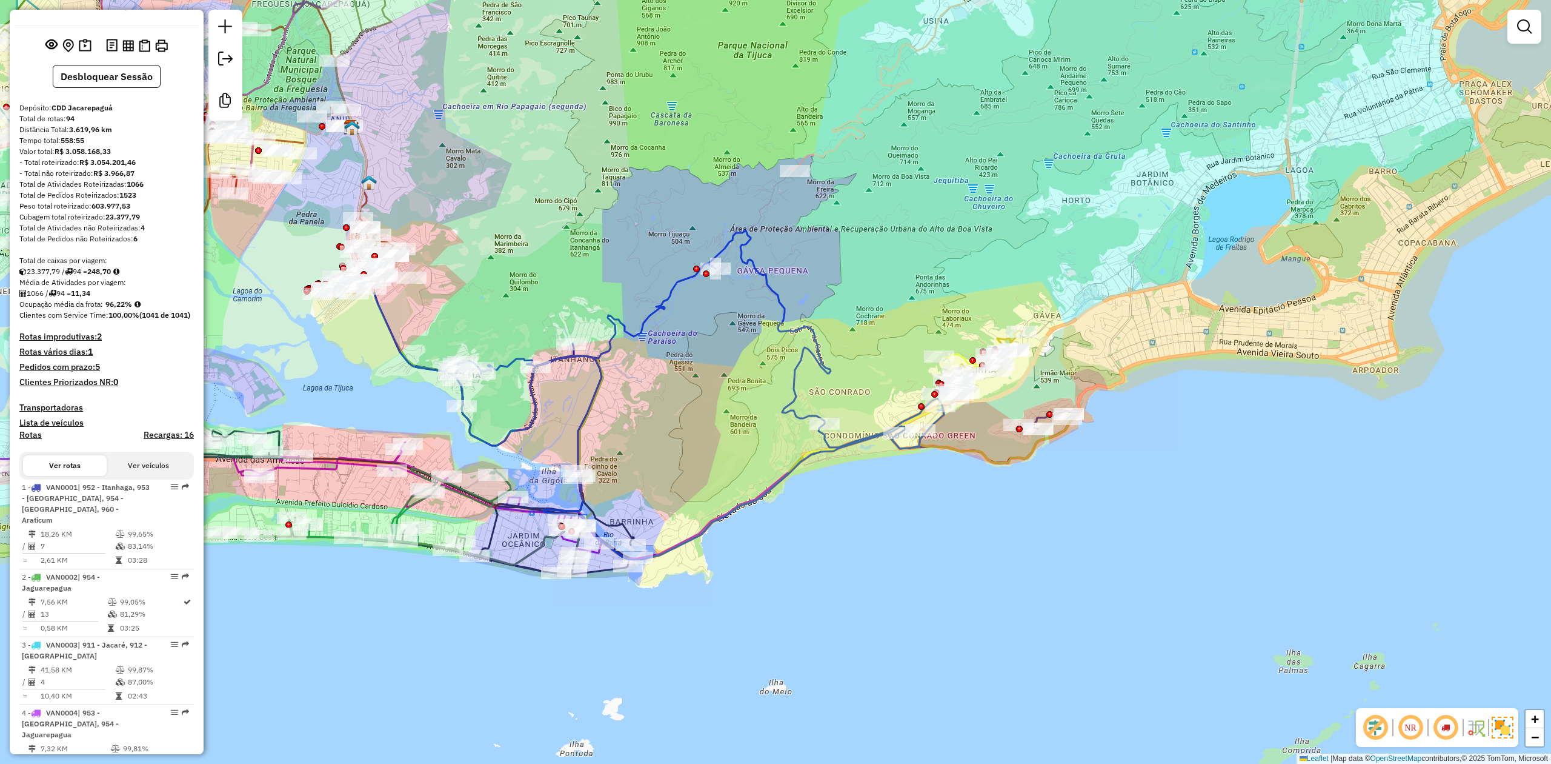
click at [1447, 39] on div "Janela de atendimento Grade de atendimento Capacidade Transportadoras Veículos …" at bounding box center [775, 382] width 1551 height 764
click at [1002, 212] on div "Janela de atendimento Grade de atendimento Capacidade Transportadoras Veículos …" at bounding box center [775, 382] width 1551 height 764
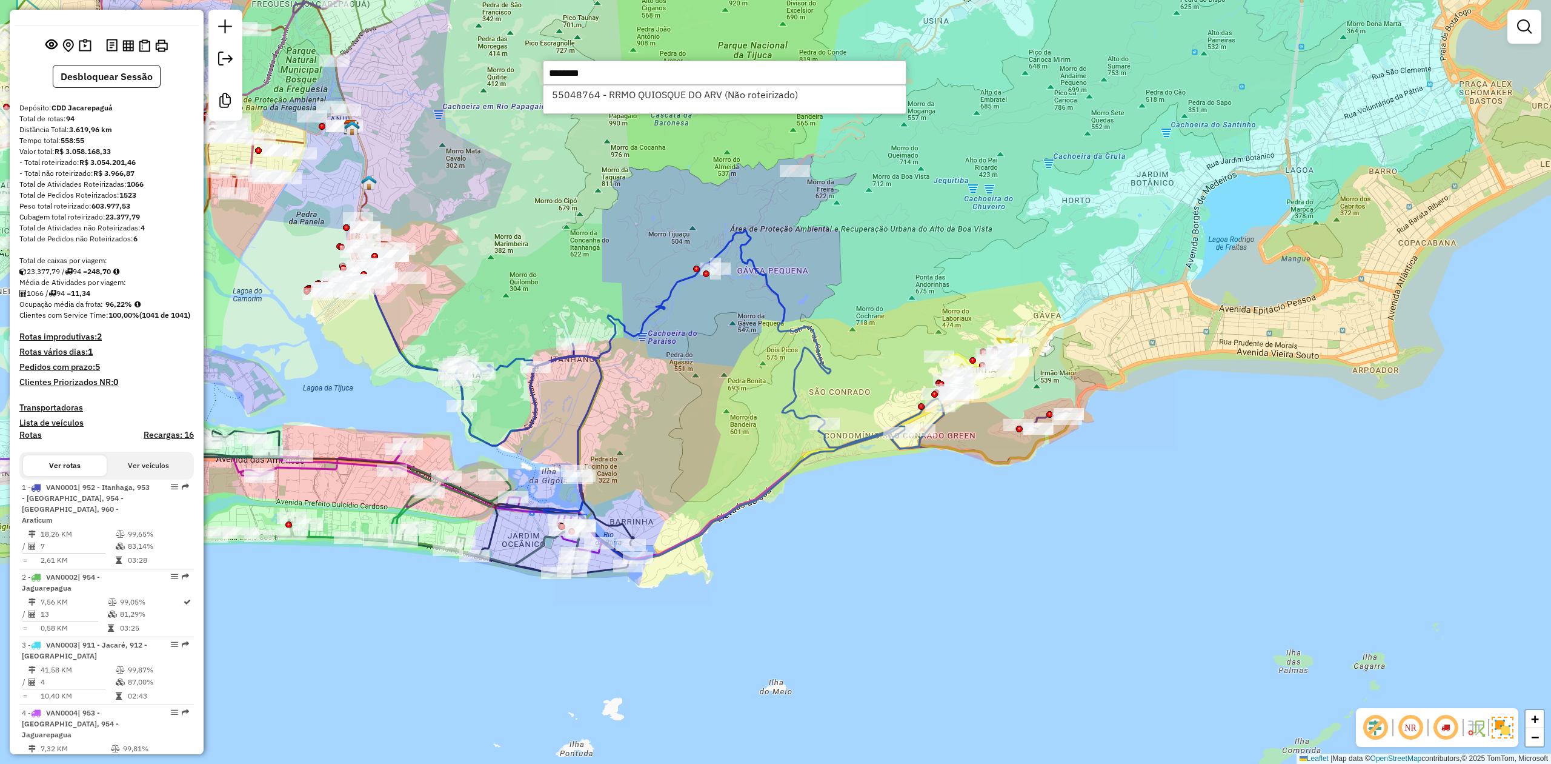
type input "********"
click at [684, 93] on li "55048764 - RRMO QUIOSQUE DO ARV (Não roteirizado)" at bounding box center [725, 94] width 362 height 18
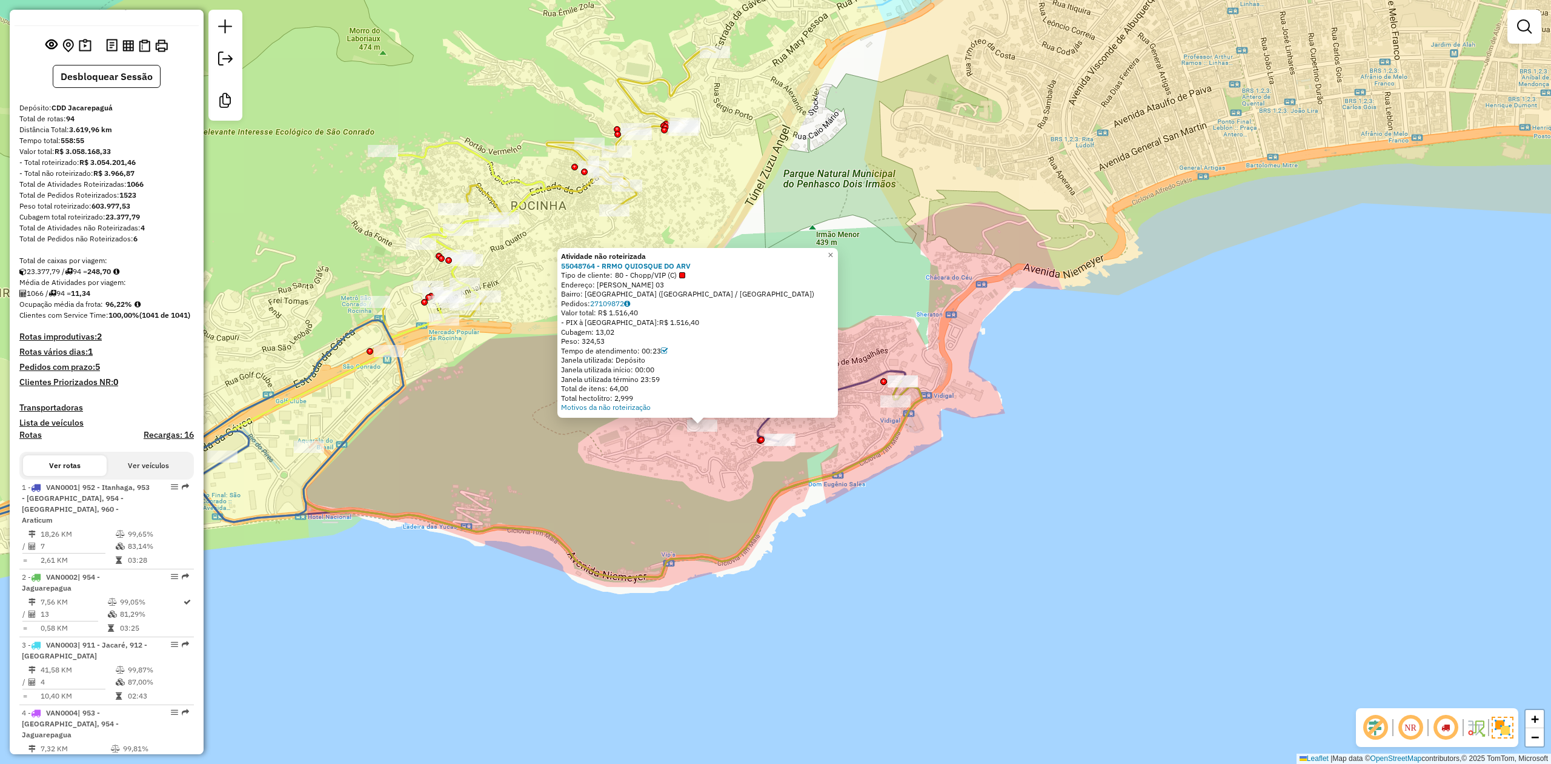
drag, startPoint x: 788, startPoint y: 430, endPoint x: 733, endPoint y: 493, distance: 84.2
click at [733, 493] on div "Atividade não roteirizada 55048764 - RRMO QUIOSQUE DO ARV Tipo de cliente: 80 -…" at bounding box center [775, 382] width 1551 height 764
click at [338, 230] on div "Rota 33 - Placa RTS2D72 55048820 - BAR DA ALINE APIA Rota 34 - Placa RTE0H39 55…" at bounding box center [775, 382] width 1551 height 764
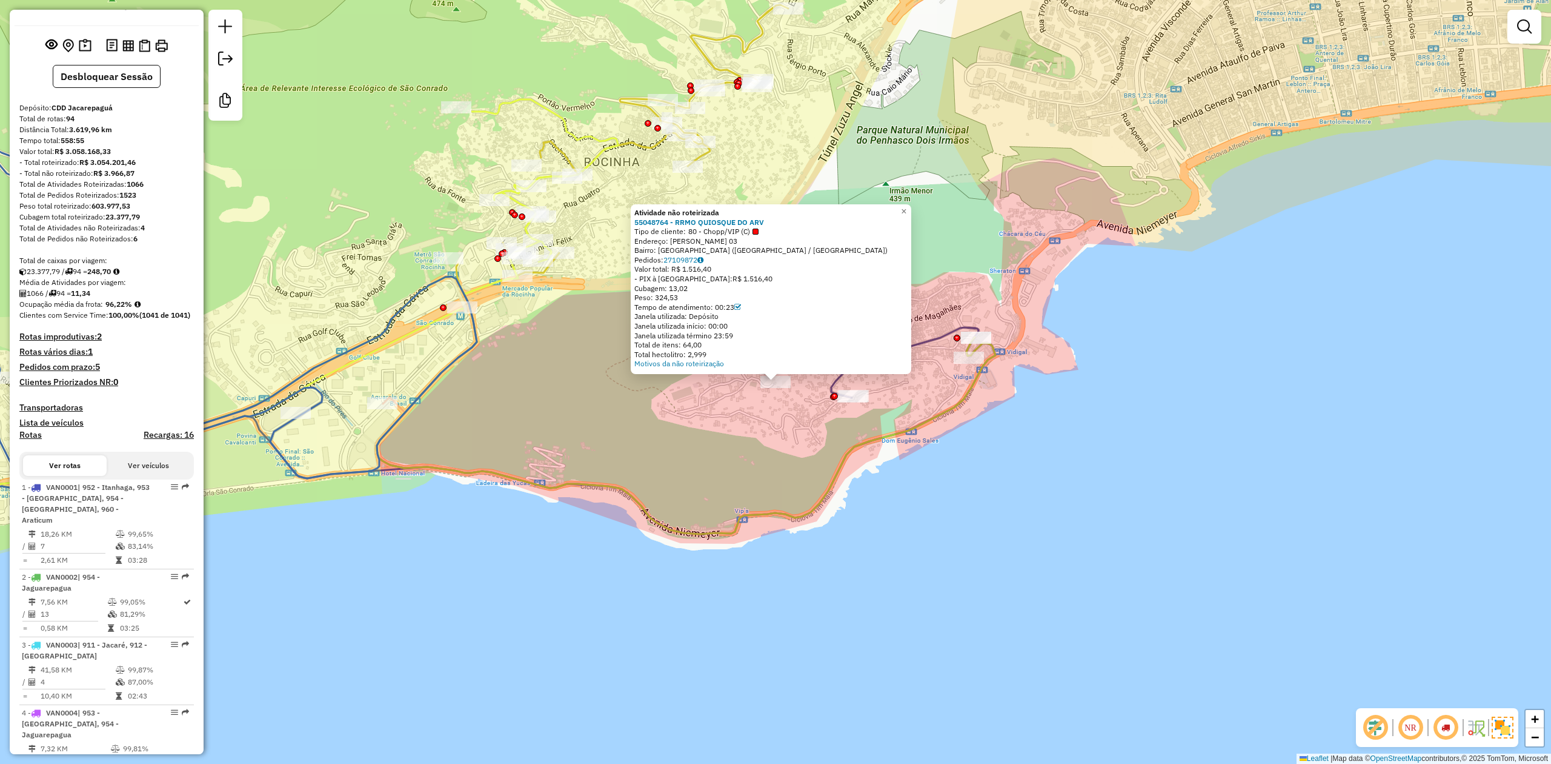
click at [599, 444] on div "Atividade não roteirizada 55048764 - RRMO QUIOSQUE DO ARV Tipo de cliente: 80 -…" at bounding box center [775, 382] width 1551 height 764
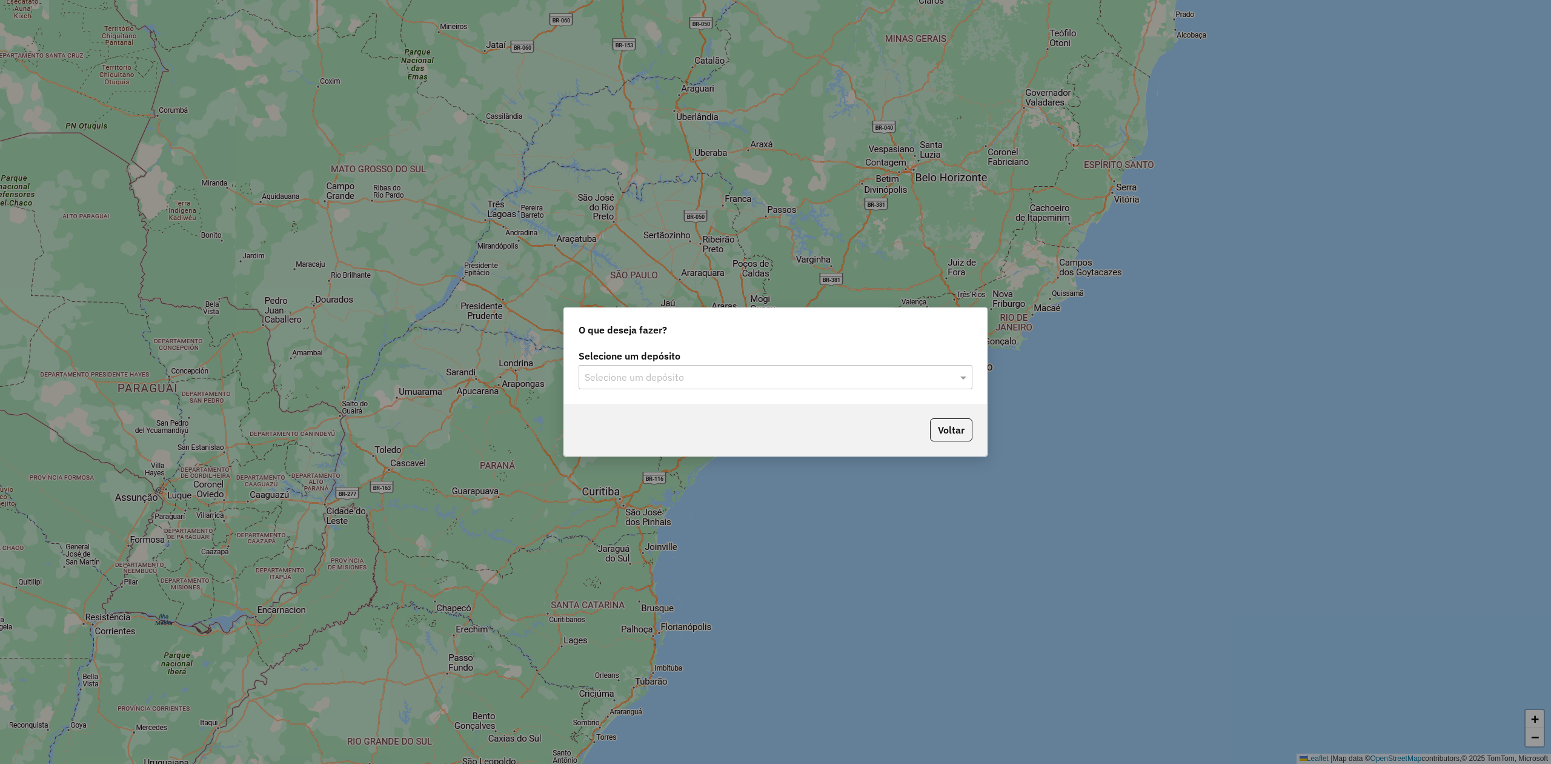
click at [703, 381] on input "text" at bounding box center [764, 377] width 358 height 15
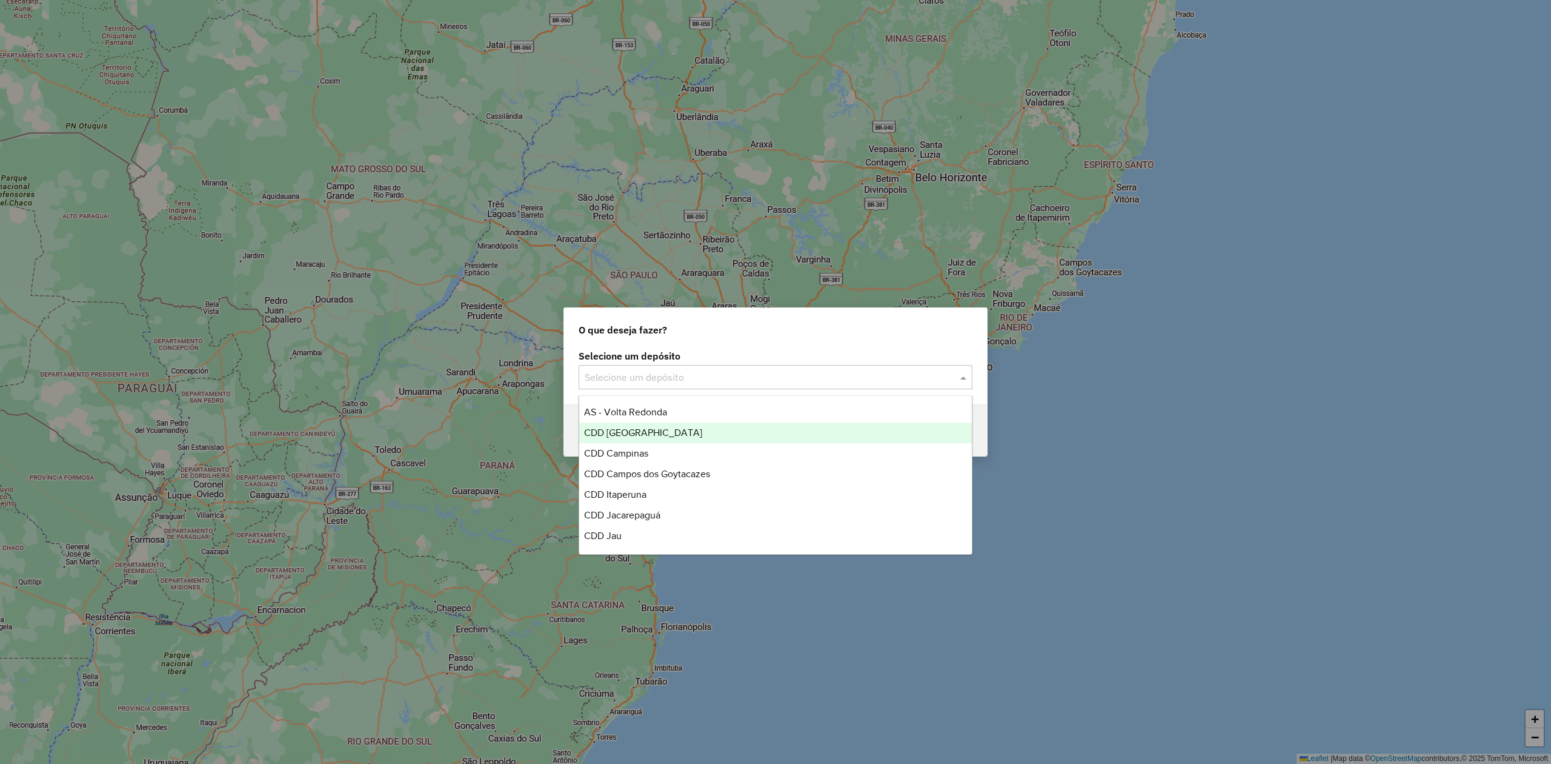
click at [677, 435] on div "CDD [GEOGRAPHIC_DATA]" at bounding box center [775, 432] width 392 height 21
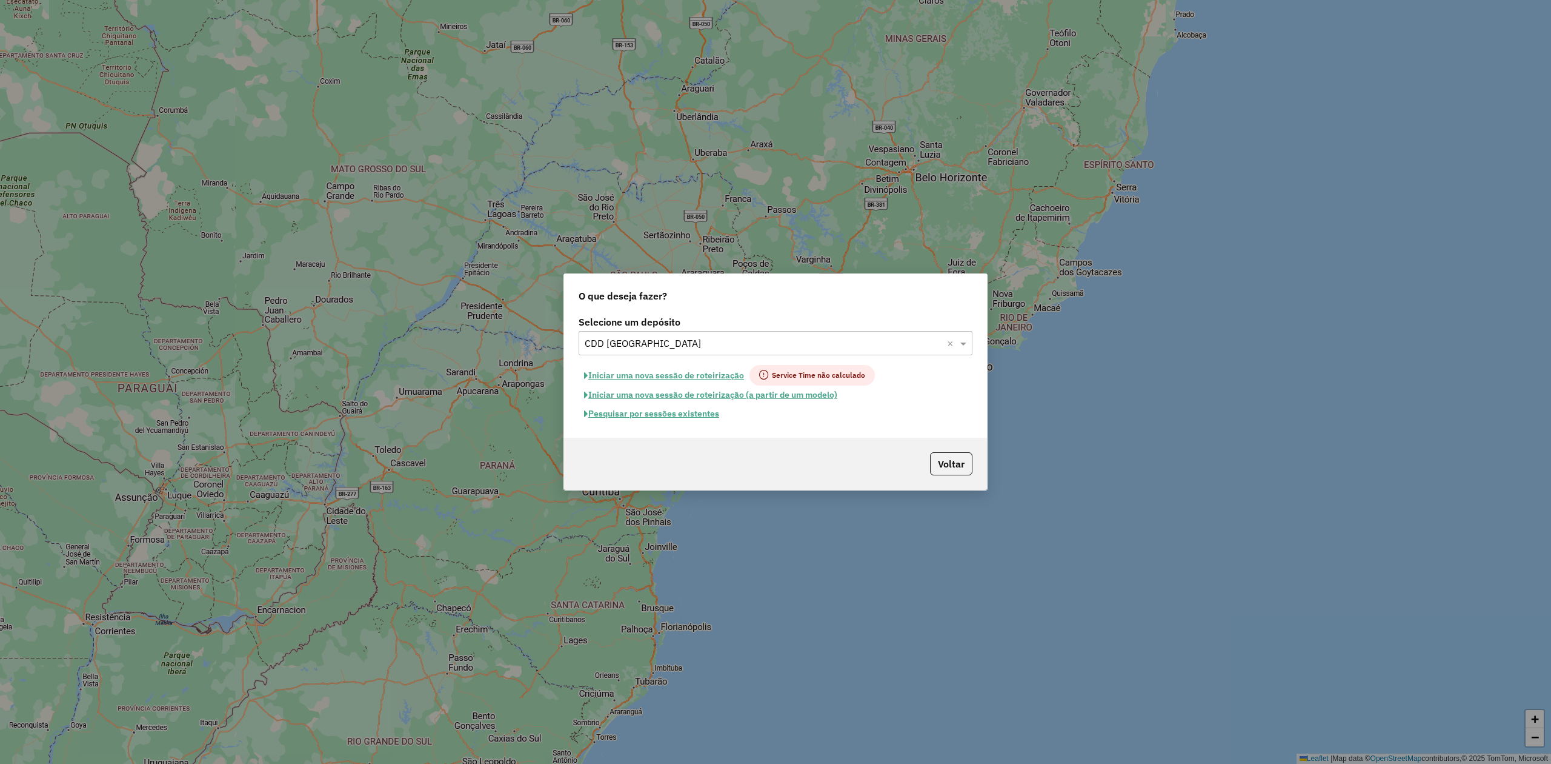
click at [694, 410] on button "Pesquisar por sessões existentes" at bounding box center [652, 413] width 146 height 19
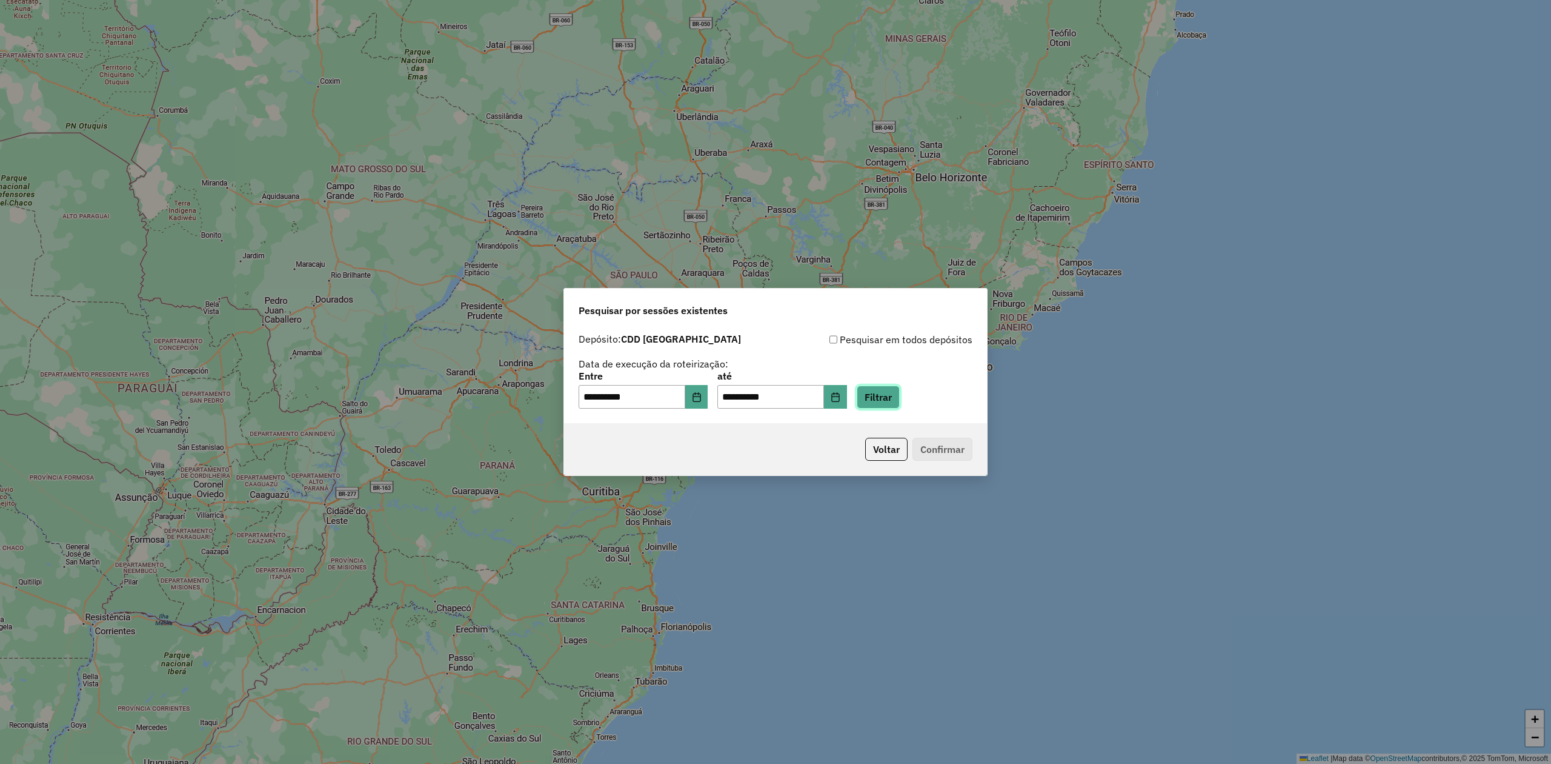
click at [900, 387] on button "Filtrar" at bounding box center [878, 396] width 43 height 23
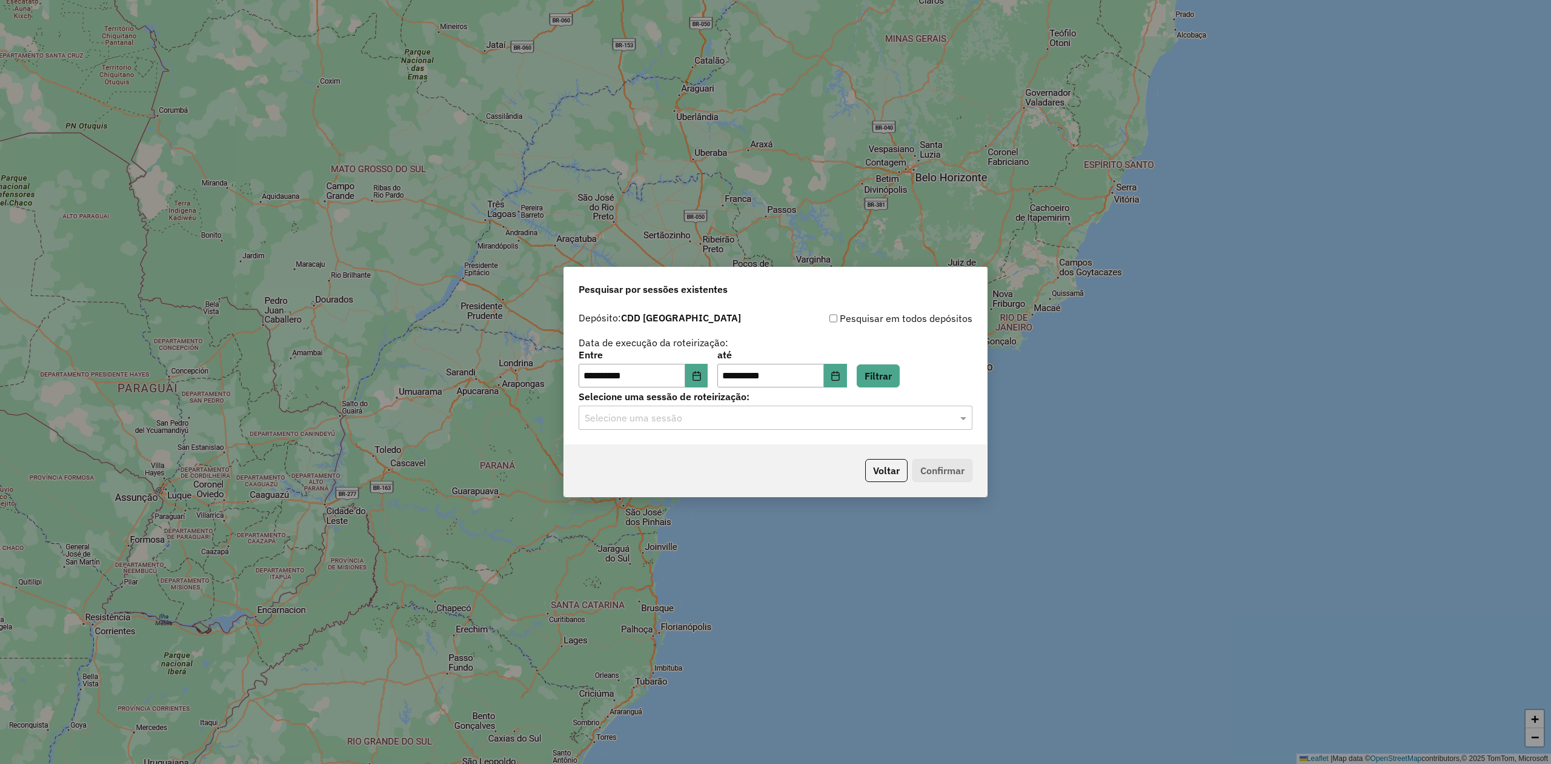
click at [688, 425] on div "Selecione uma sessão" at bounding box center [776, 417] width 394 height 24
click at [713, 456] on div "1254041 - 27/08/2025 19:00" at bounding box center [775, 453] width 392 height 21
click at [965, 474] on button "Confirmar" at bounding box center [943, 470] width 60 height 23
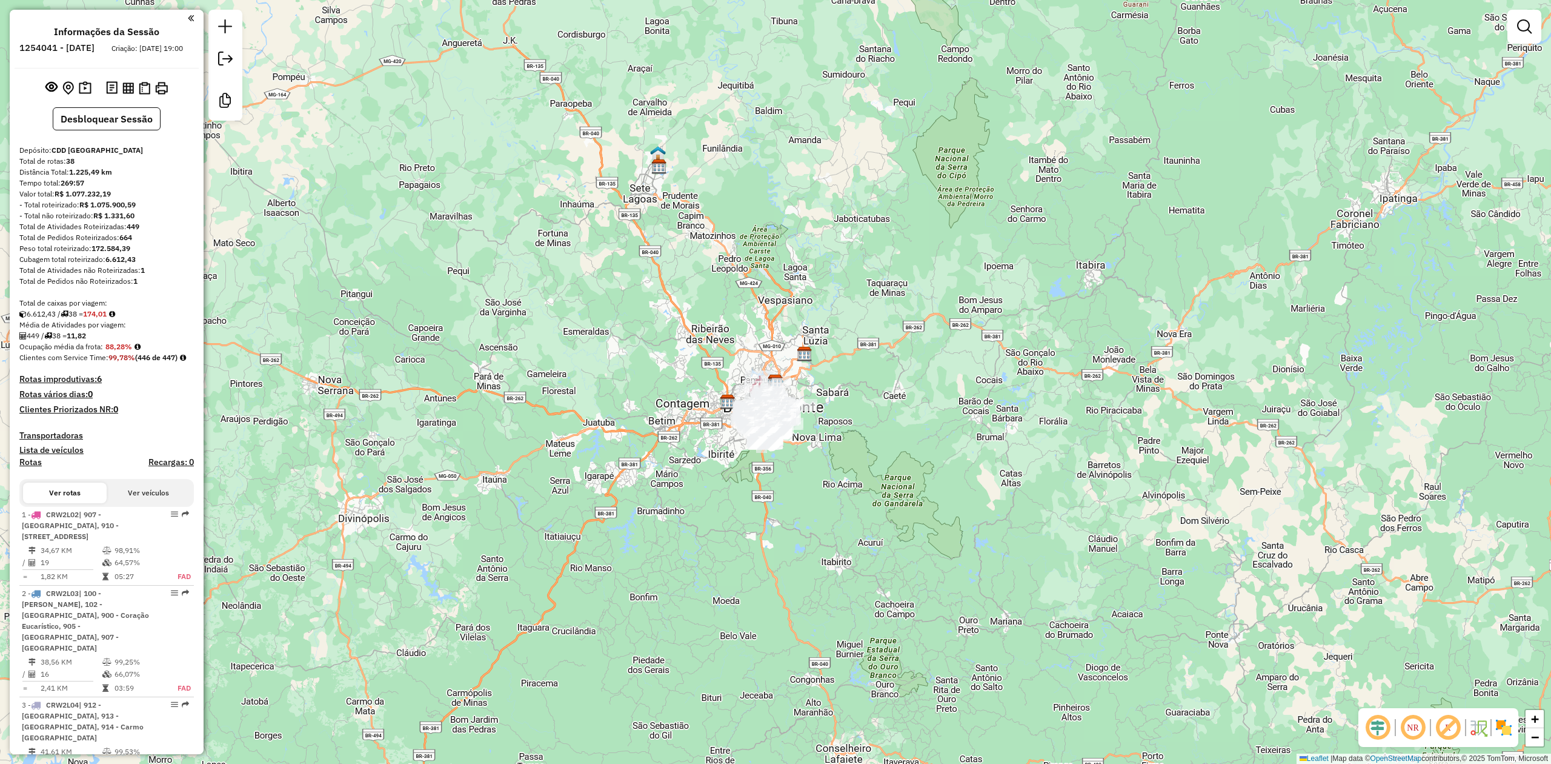
click at [1373, 722] on em at bounding box center [1378, 727] width 29 height 29
click at [1442, 725] on em at bounding box center [1448, 727] width 29 height 29
click at [1502, 721] on img at bounding box center [1504, 727] width 19 height 19
click at [1399, 583] on div "Janela de atendimento Grade de atendimento Capacidade Transportadoras Veículos …" at bounding box center [775, 382] width 1551 height 764
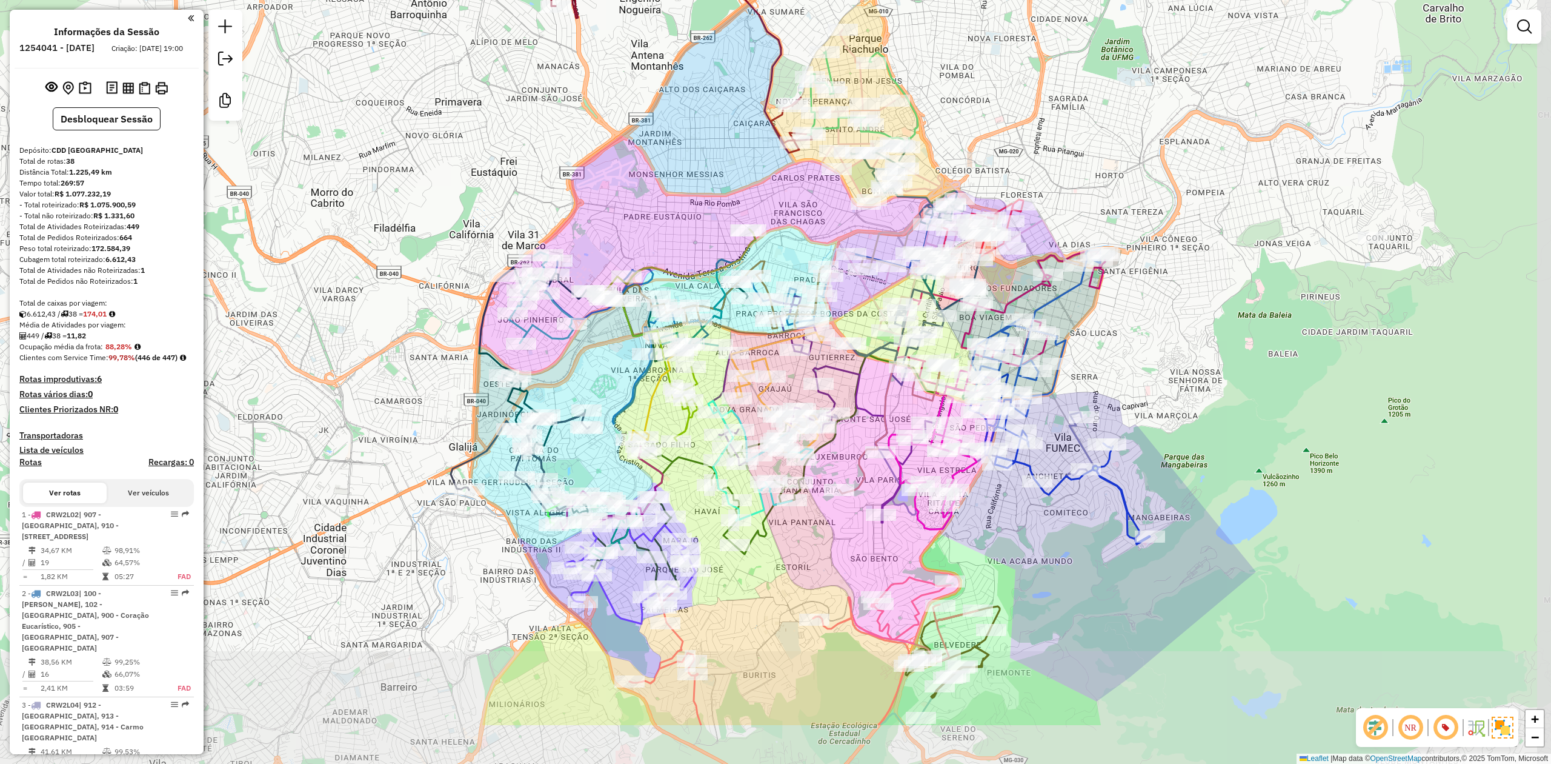
drag, startPoint x: 643, startPoint y: 263, endPoint x: 636, endPoint y: 219, distance: 44.7
click at [636, 218] on div "Janela de atendimento Grade de atendimento Capacidade Transportadoras Veículos …" at bounding box center [775, 382] width 1551 height 764
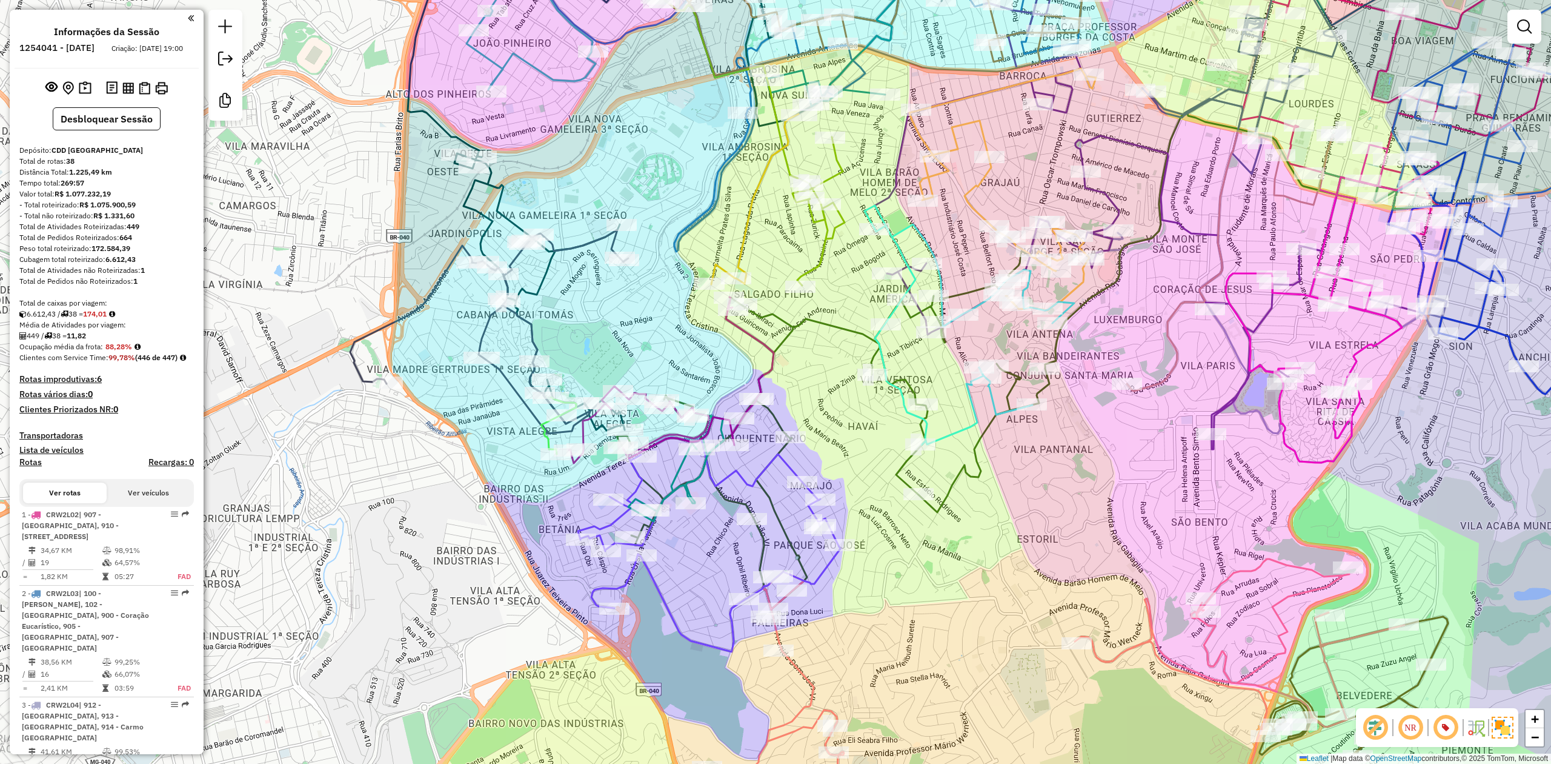
drag, startPoint x: 538, startPoint y: 588, endPoint x: 541, endPoint y: 576, distance: 12.5
click at [541, 576] on div "Janela de atendimento Grade de atendimento Capacidade Transportadoras Veículos …" at bounding box center [775, 382] width 1551 height 764
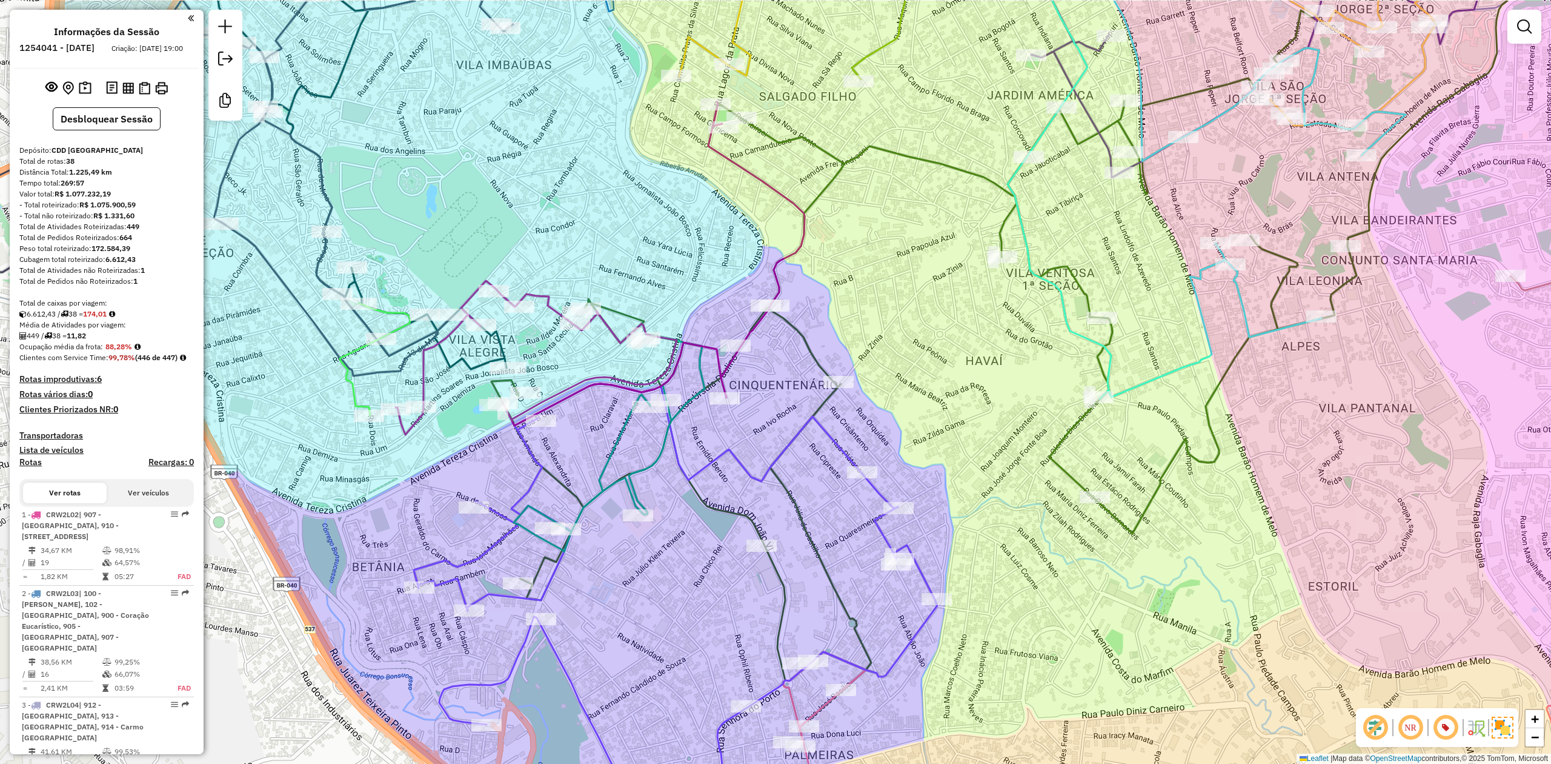
drag, startPoint x: 961, startPoint y: 282, endPoint x: 937, endPoint y: 359, distance: 80.7
click at [937, 359] on div "Janela de atendimento Grade de atendimento Capacidade Transportadoras Veículos …" at bounding box center [775, 382] width 1551 height 764
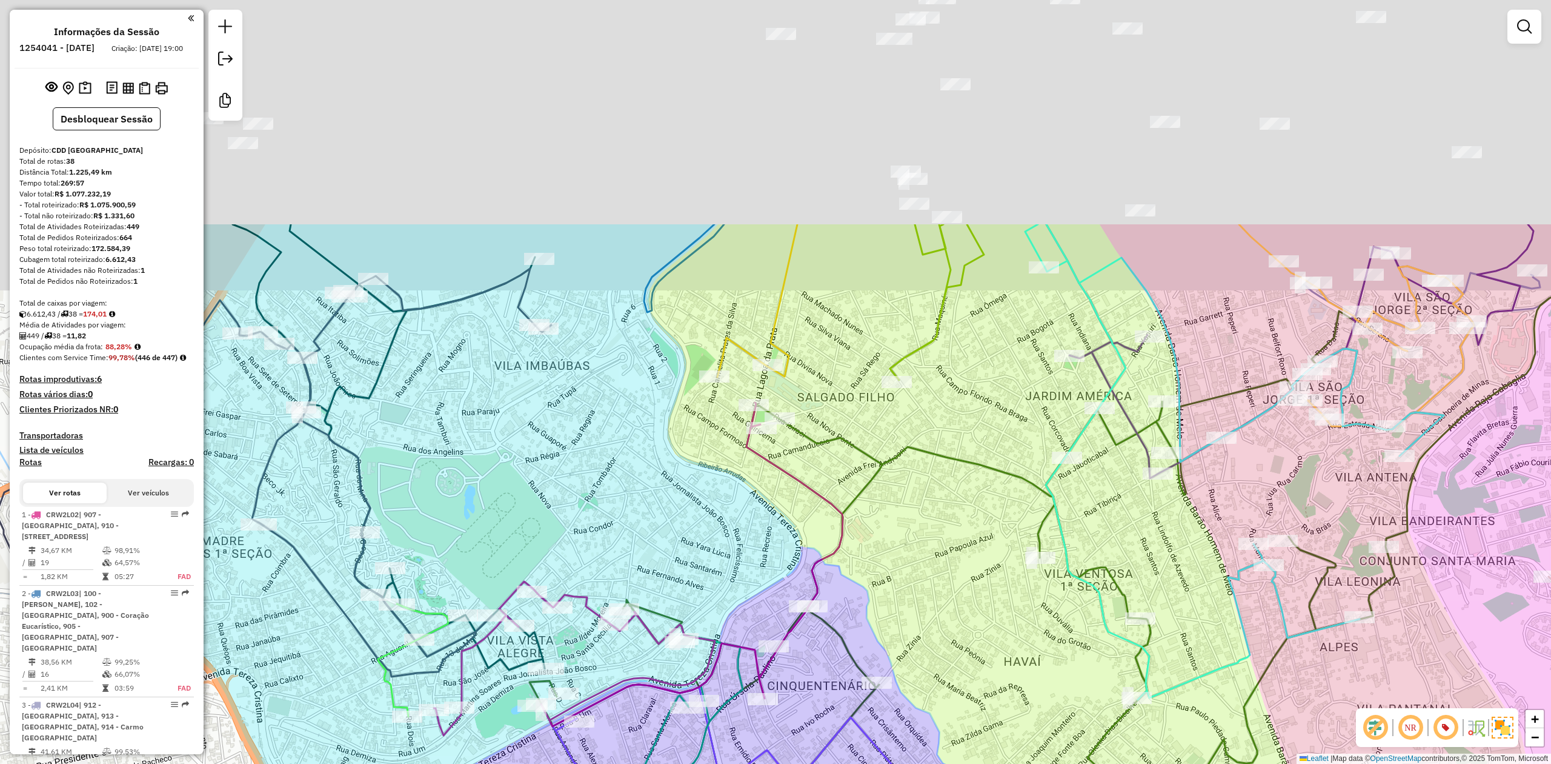
drag, startPoint x: 934, startPoint y: 274, endPoint x: 963, endPoint y: 347, distance: 78.3
click at [991, 720] on div "Janela de atendimento Grade de atendimento Capacidade Transportadoras Veículos …" at bounding box center [775, 382] width 1551 height 764
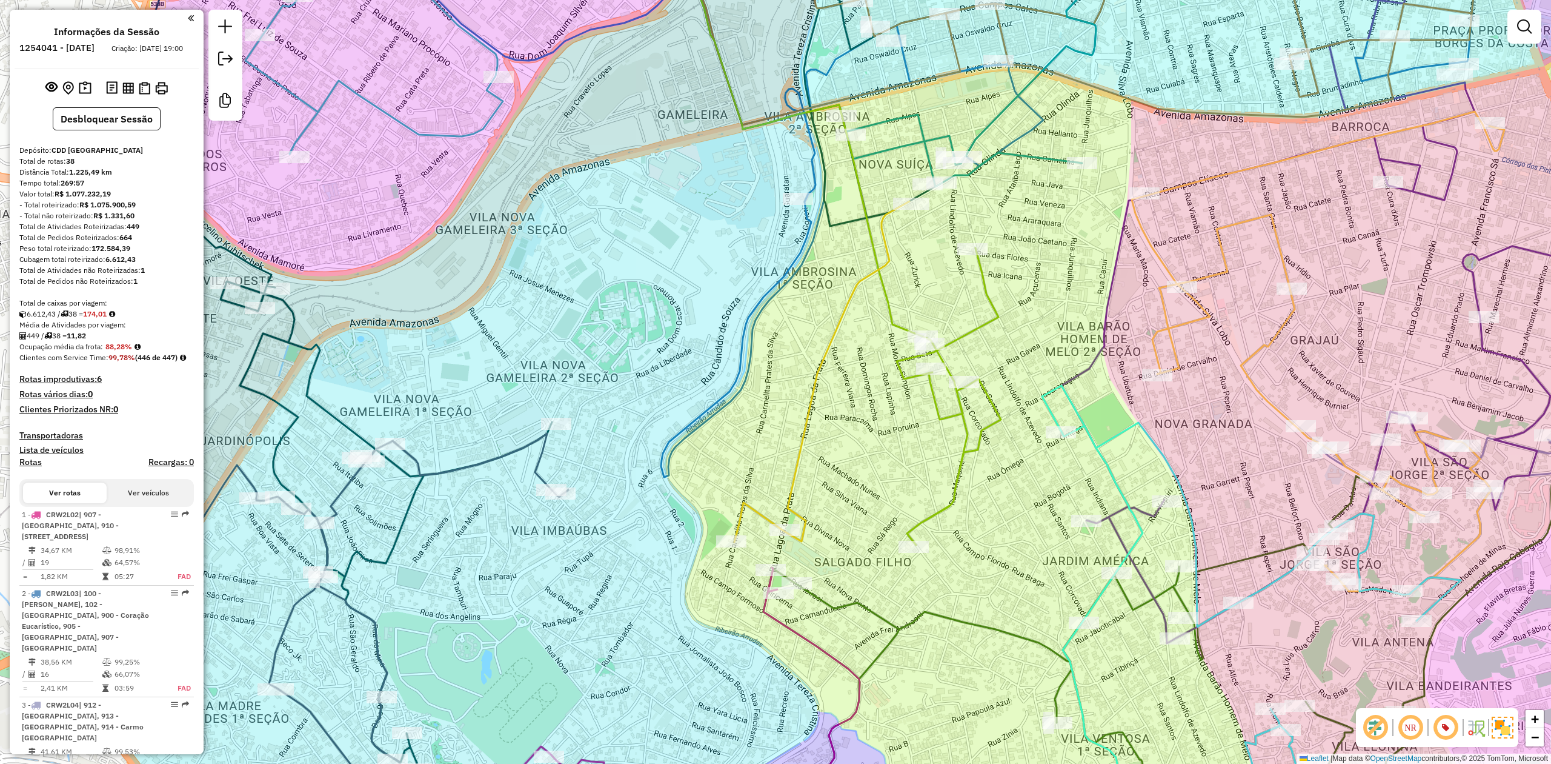
drag, startPoint x: 879, startPoint y: 264, endPoint x: 876, endPoint y: 282, distance: 17.7
click at [876, 282] on icon at bounding box center [808, 243] width 386 height 604
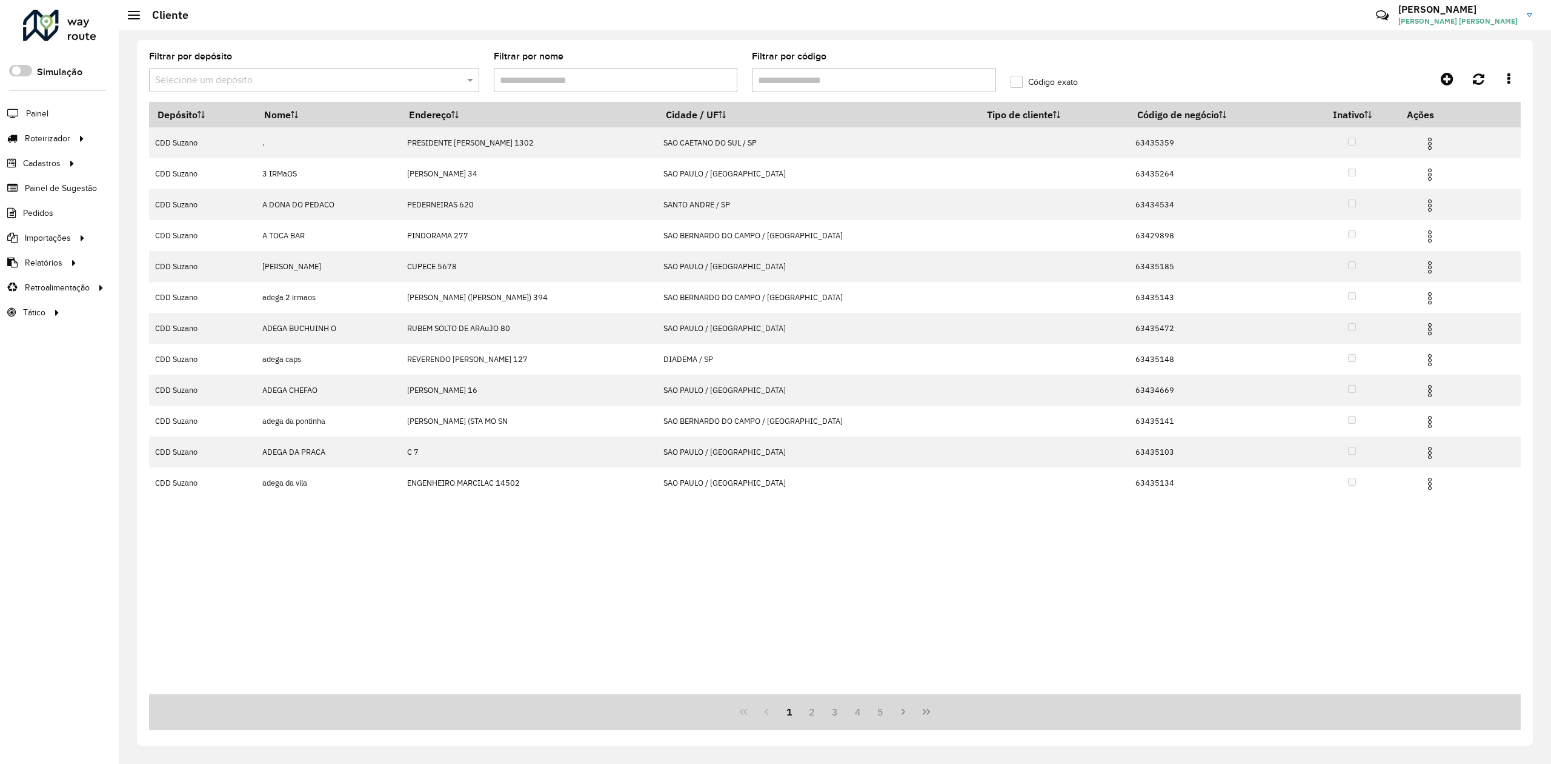
click at [272, 73] on input "text" at bounding box center [302, 80] width 294 height 15
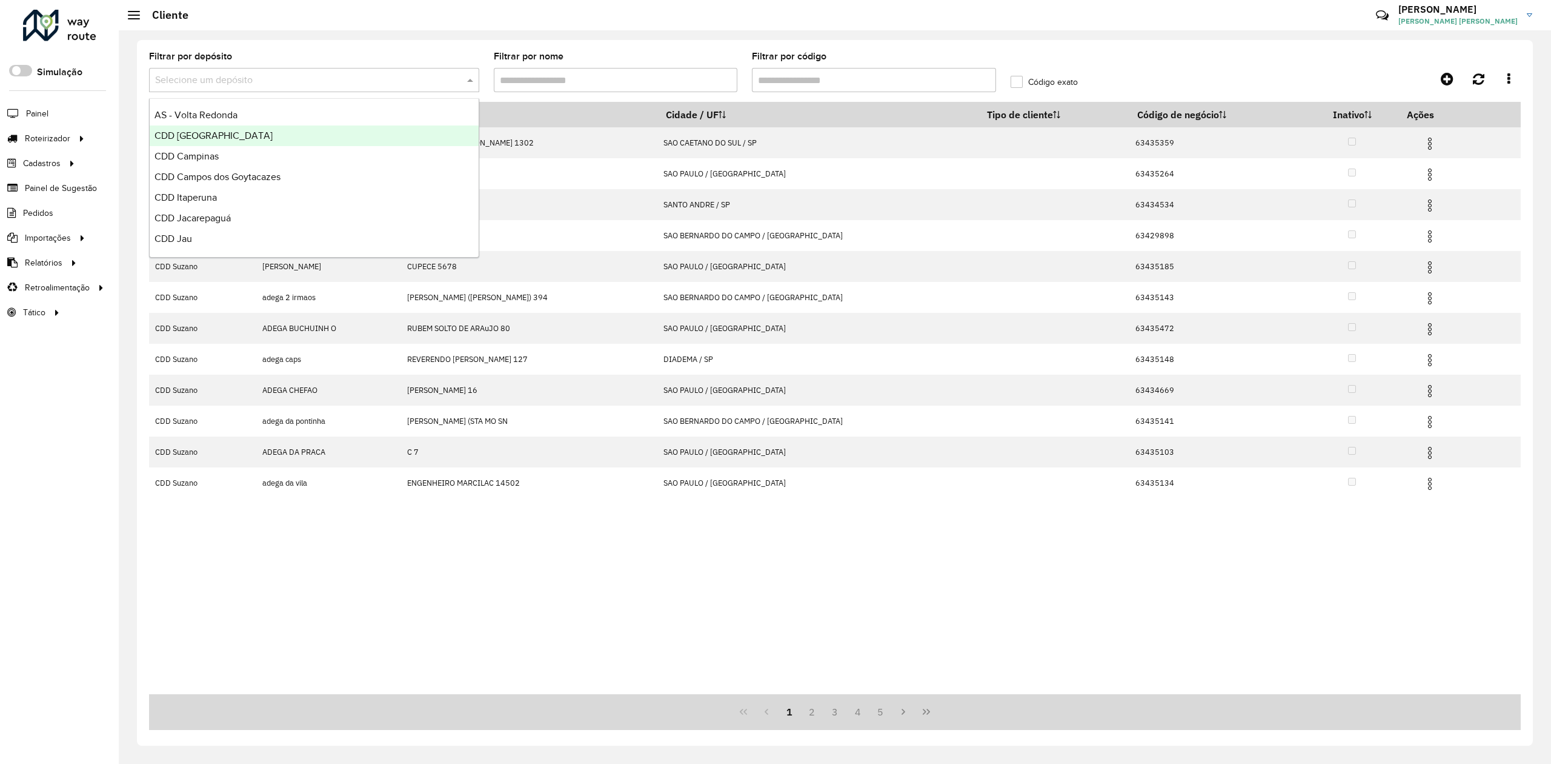
click at [282, 129] on div "CDD [GEOGRAPHIC_DATA]" at bounding box center [314, 135] width 329 height 21
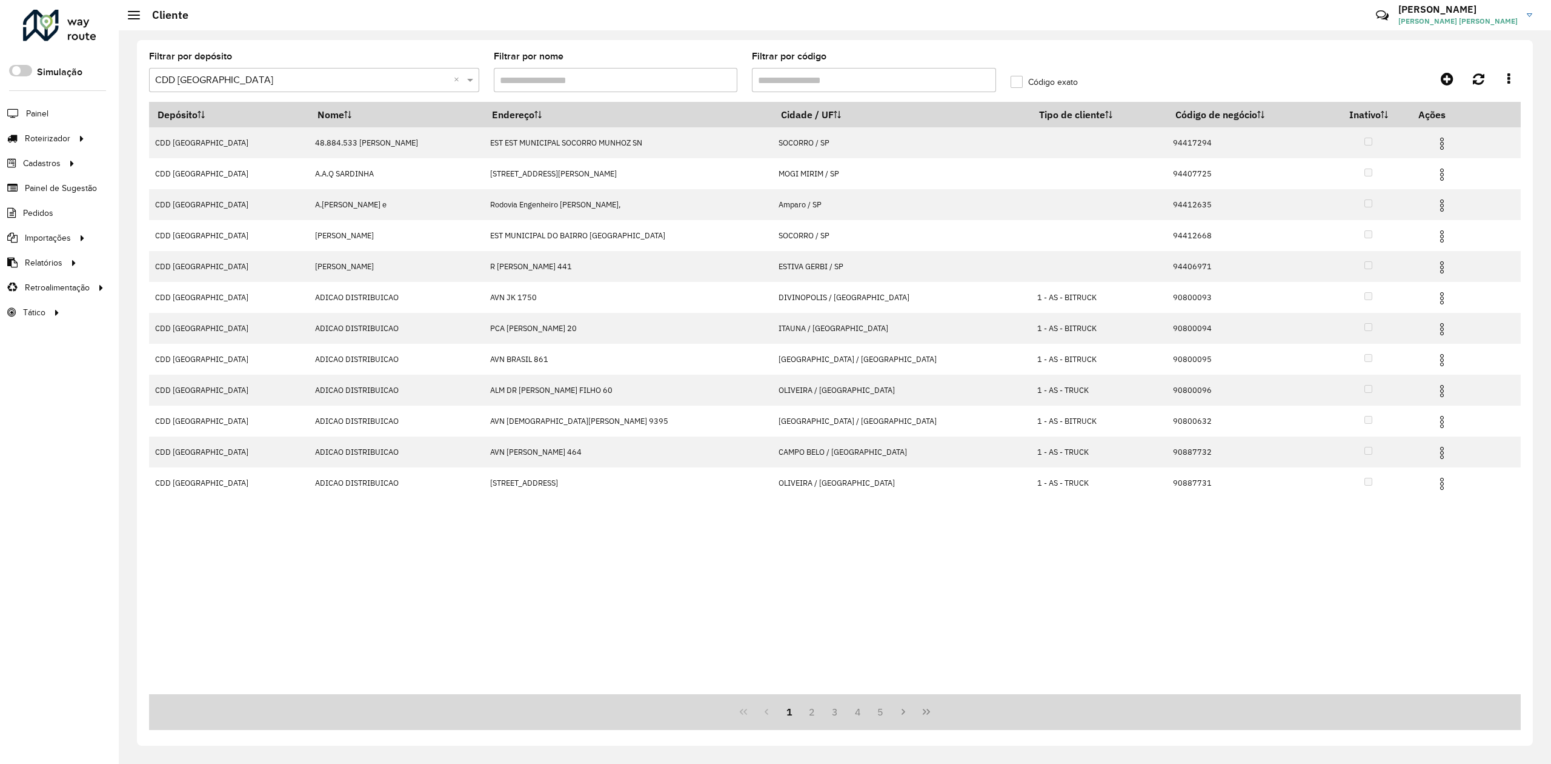
click at [567, 78] on input "Filtrar por nome" at bounding box center [616, 80] width 244 height 24
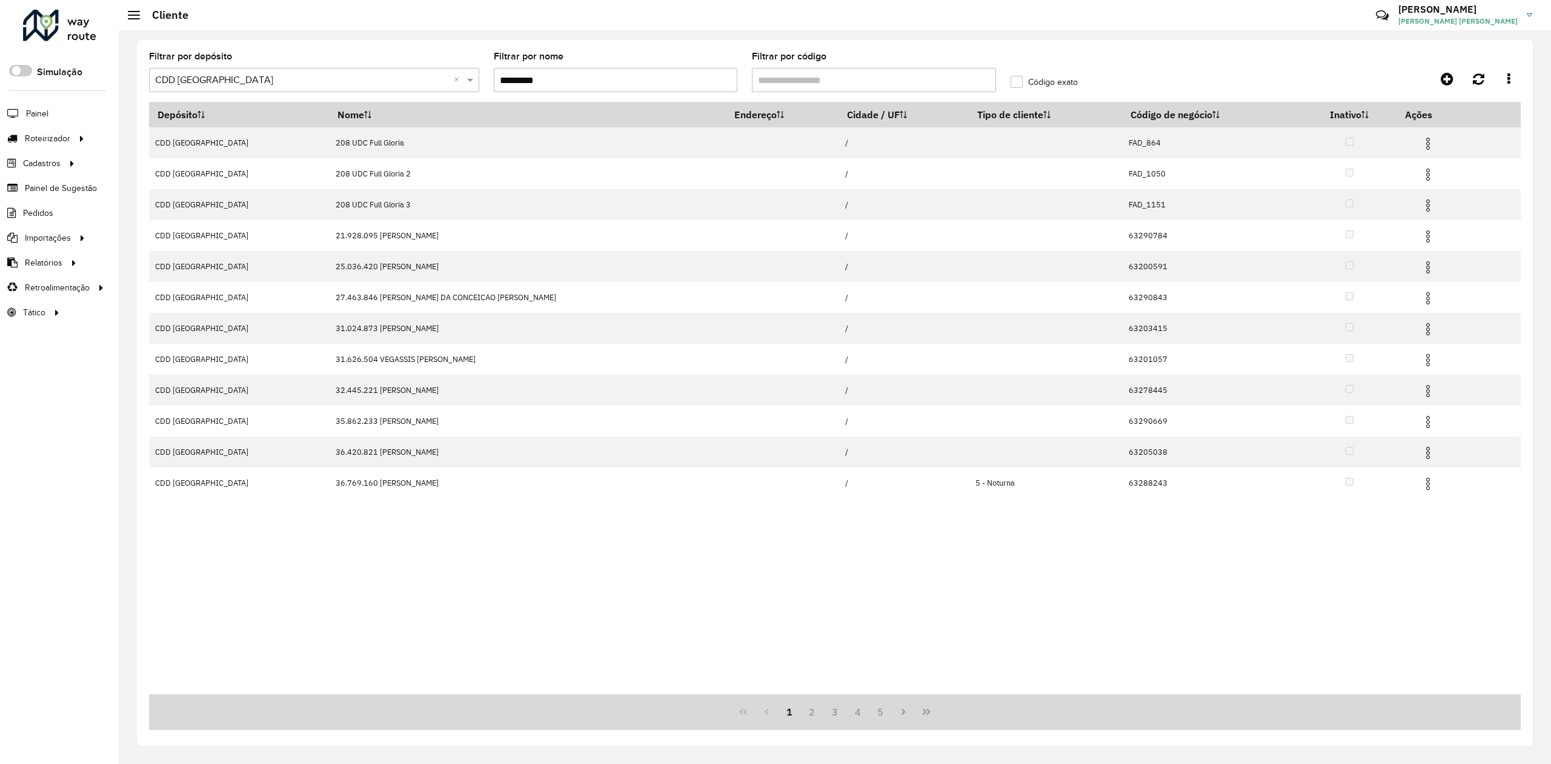
type input "*********"
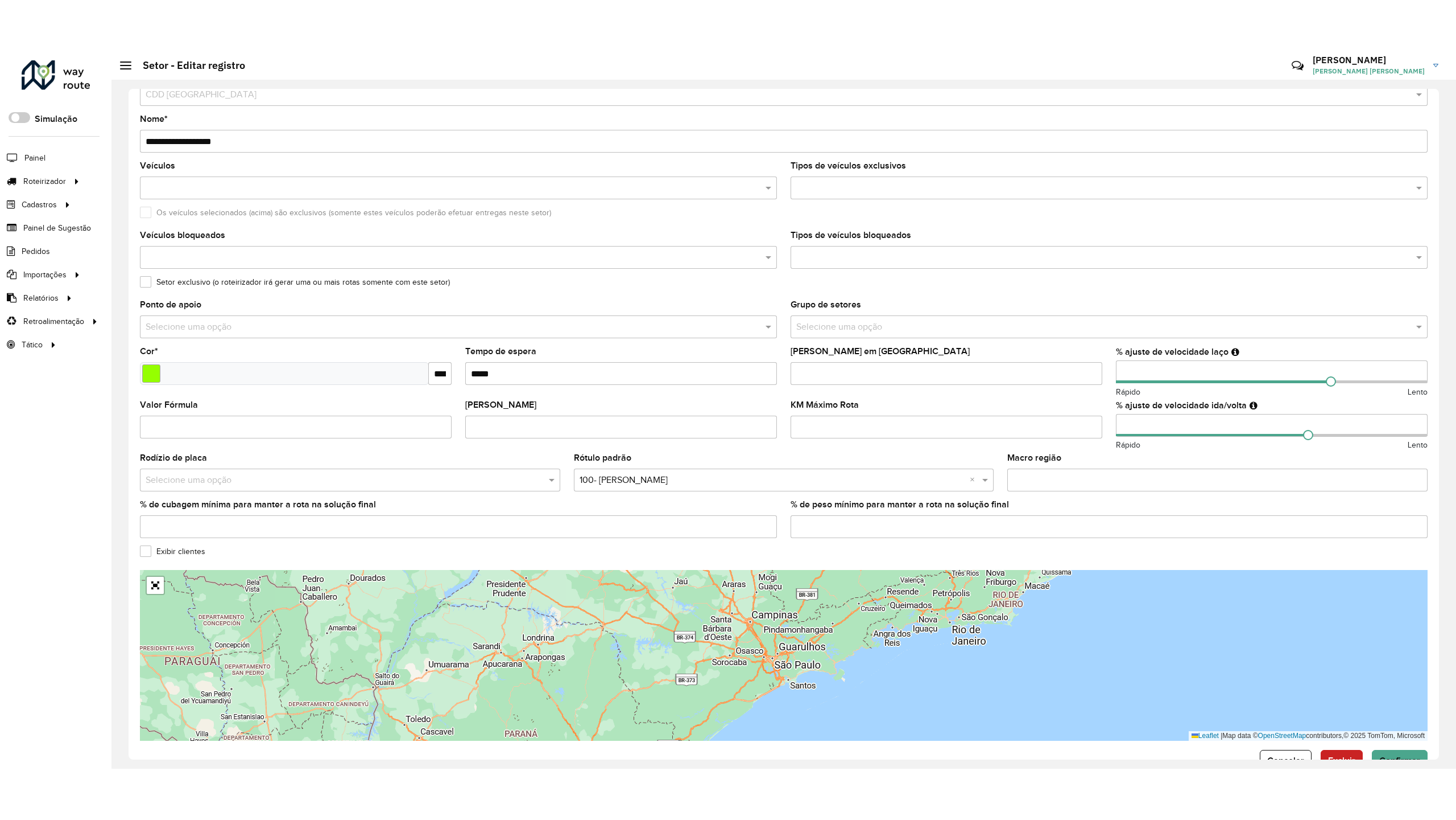
scroll to position [63, 0]
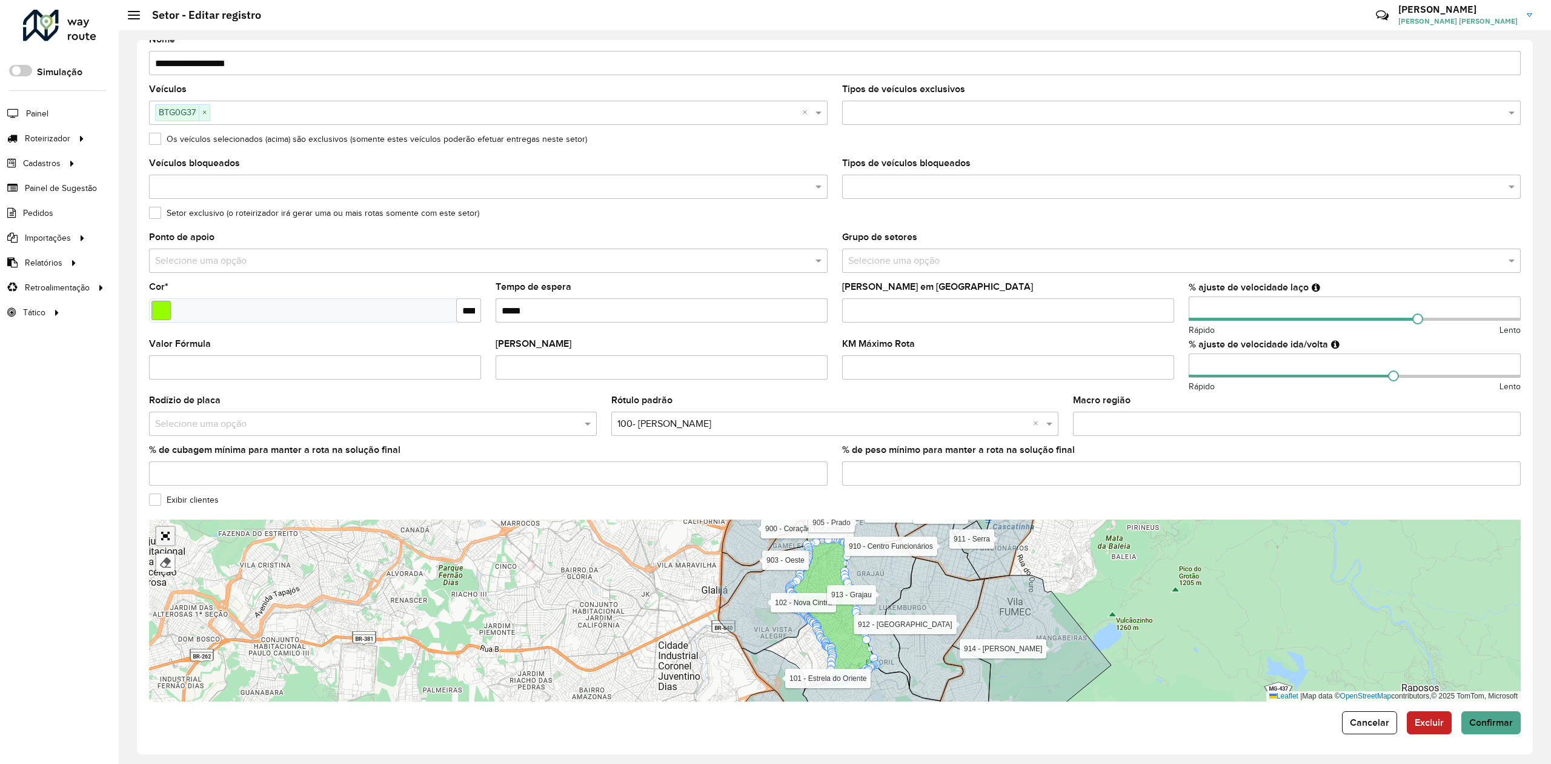
click at [165, 534] on link "Abrir mapa em tela cheia" at bounding box center [165, 536] width 18 height 18
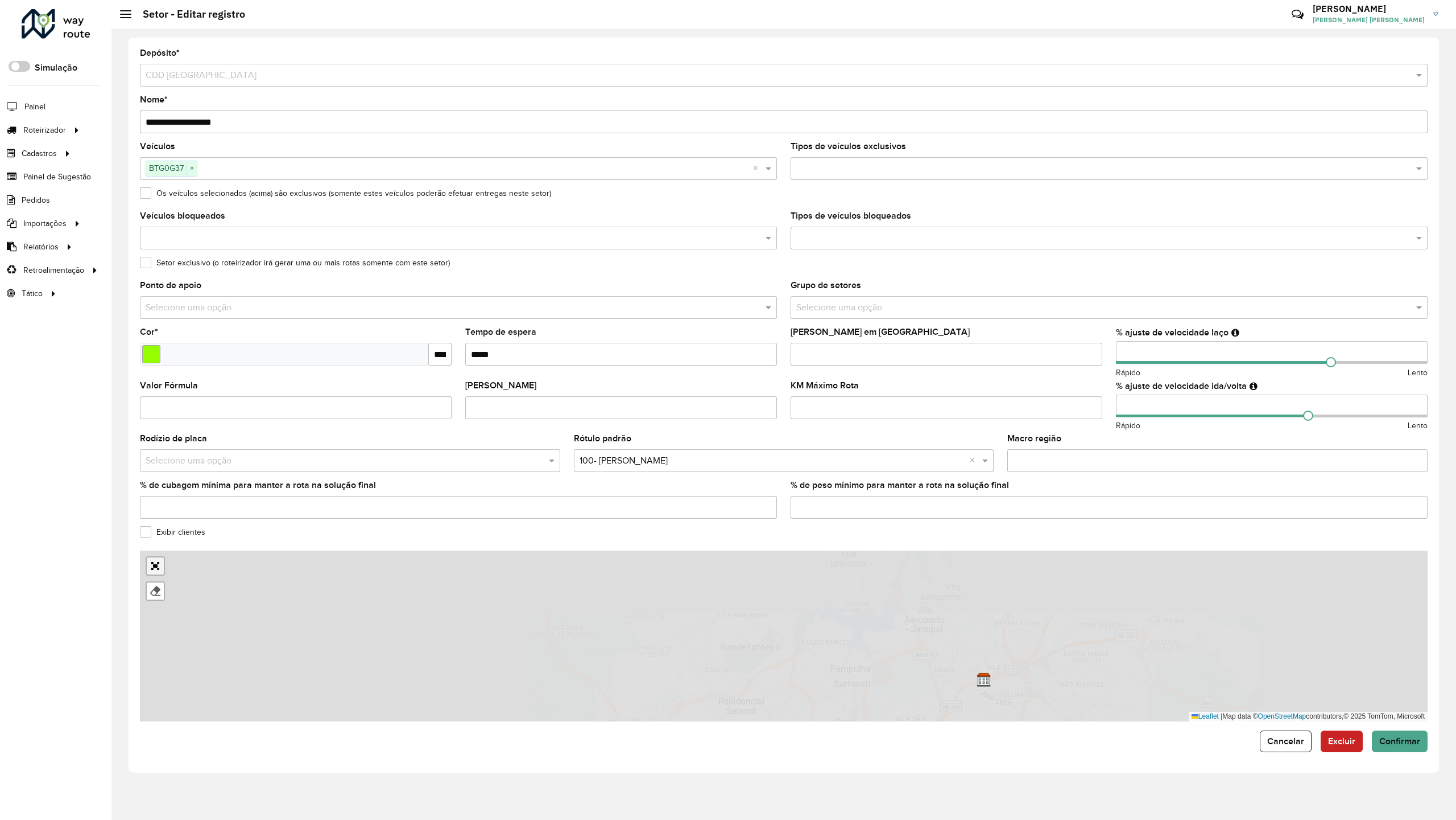
scroll to position [0, 0]
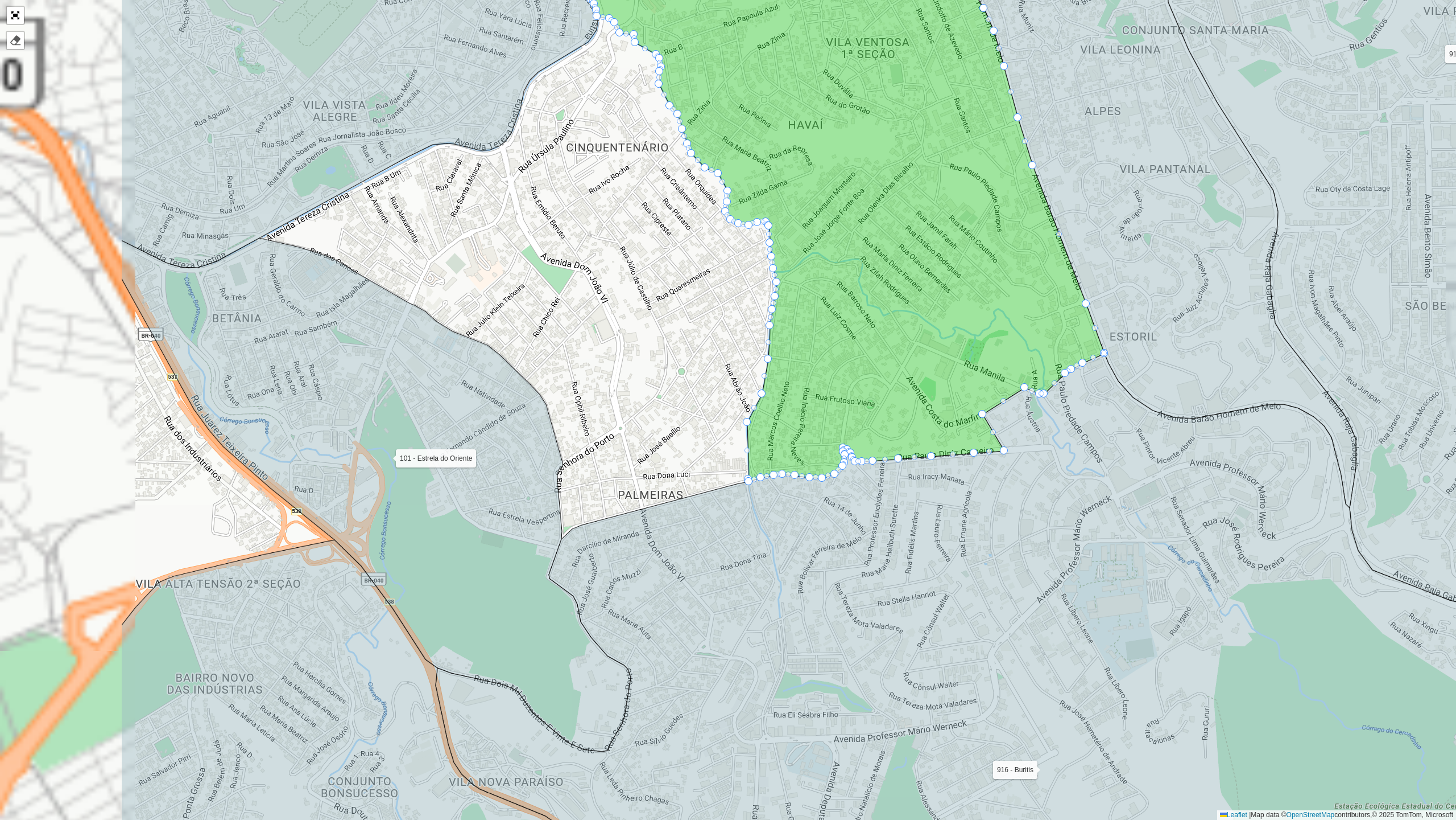
drag, startPoint x: 436, startPoint y: 358, endPoint x: 708, endPoint y: 413, distance: 277.5
click at [702, 401] on div "101 - Estrela do Oriente 102 - [GEOGRAPHIC_DATA] 700 - Mercado Central 900 - Co…" at bounding box center [728, 410] width 1456 height 820
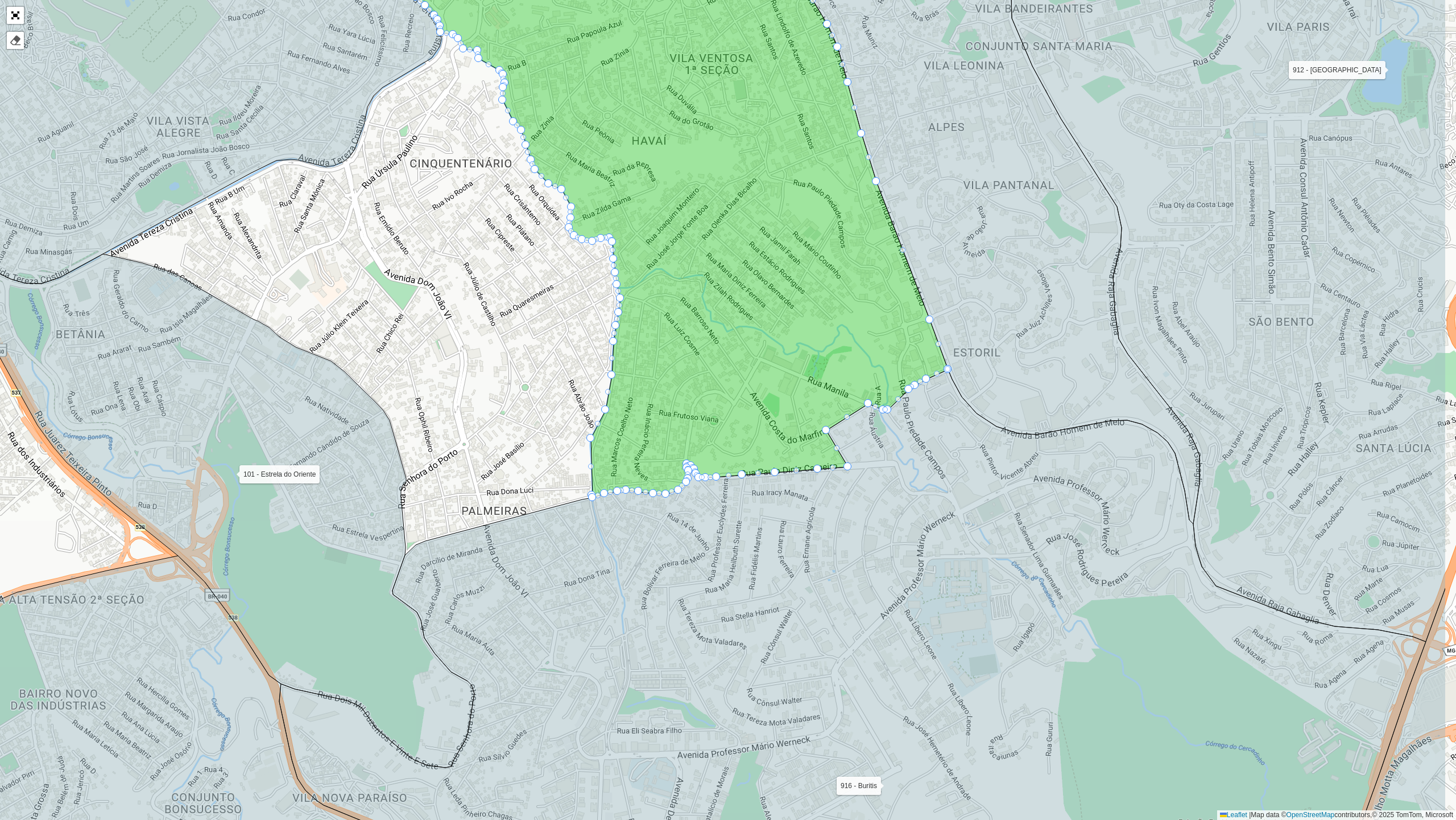
drag, startPoint x: 751, startPoint y: 421, endPoint x: 599, endPoint y: 436, distance: 152.7
click at [597, 436] on icon at bounding box center [633, 215] width 632 height 565
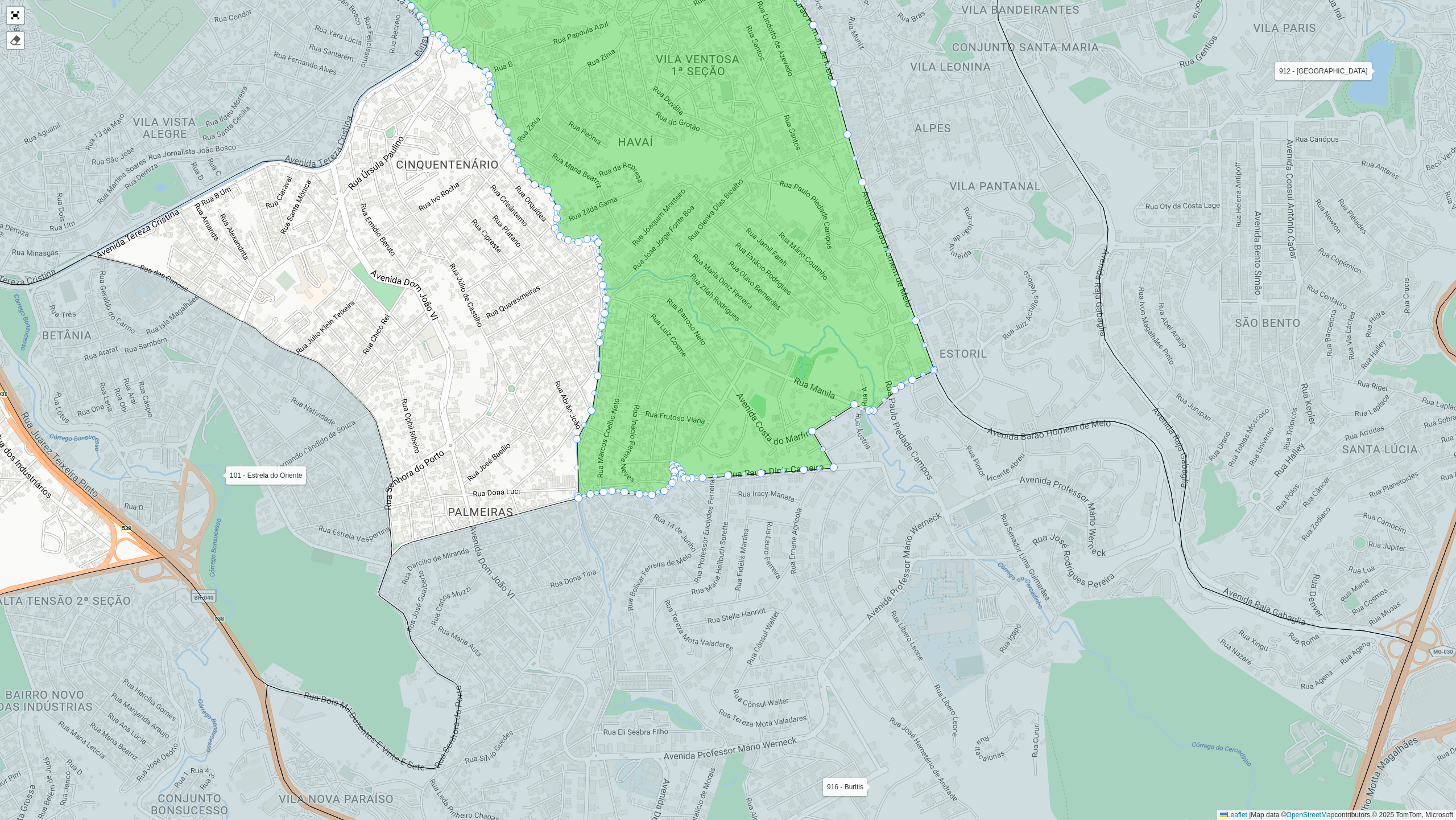
drag, startPoint x: 589, startPoint y: 437, endPoint x: 571, endPoint y: 439, distance: 18.1
click at [571, 439] on div "101 - Estrela do Oriente 102 - [GEOGRAPHIC_DATA] 700 - Mercado Central 900 - Co…" at bounding box center [728, 410] width 1456 height 820
drag, startPoint x: 576, startPoint y: 437, endPoint x: 390, endPoint y: 473, distance: 189.5
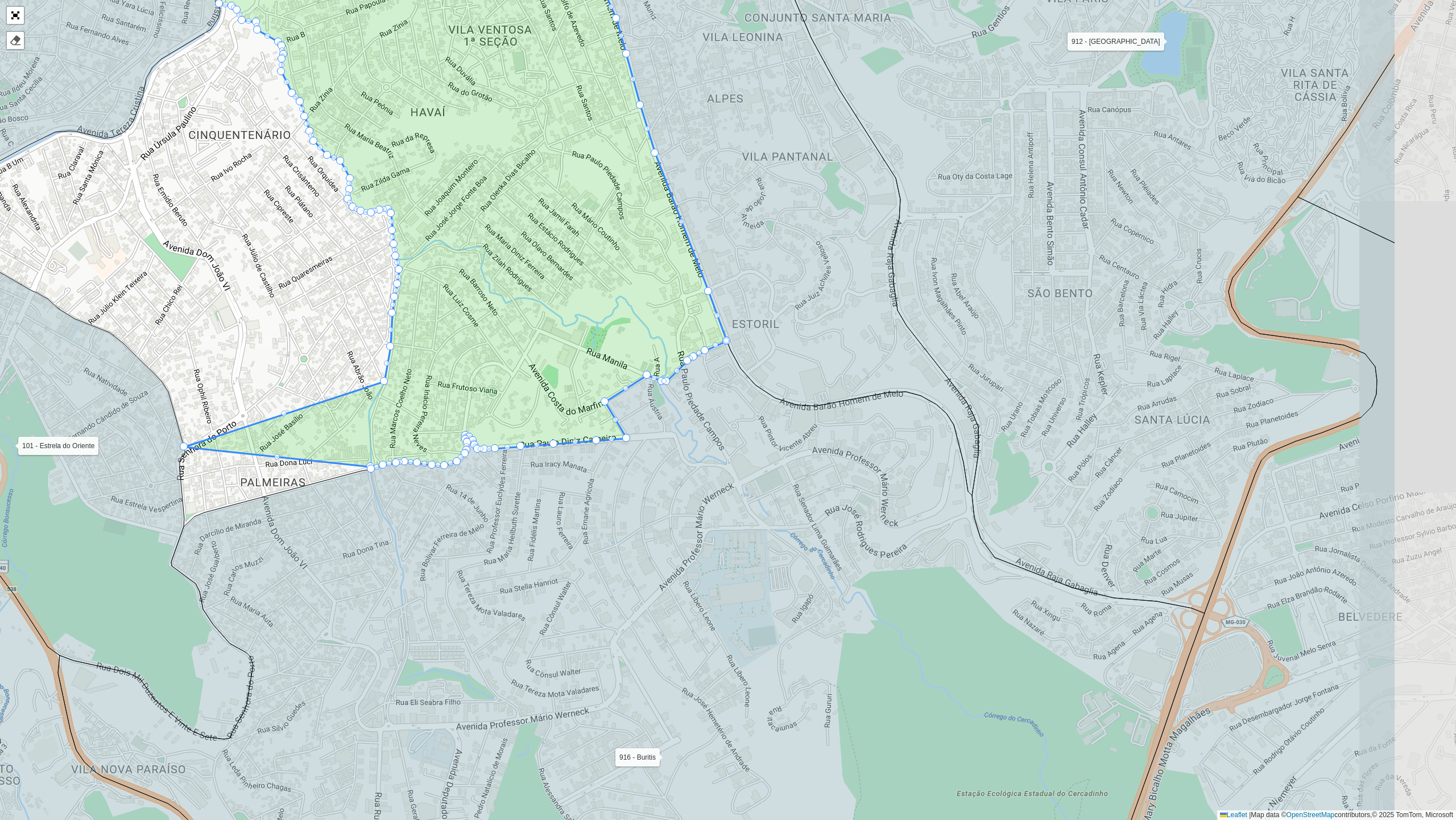
drag, startPoint x: 594, startPoint y: 407, endPoint x: 393, endPoint y: 377, distance: 203.2
click at [392, 377] on icon at bounding box center [410, 178] width 632 height 582
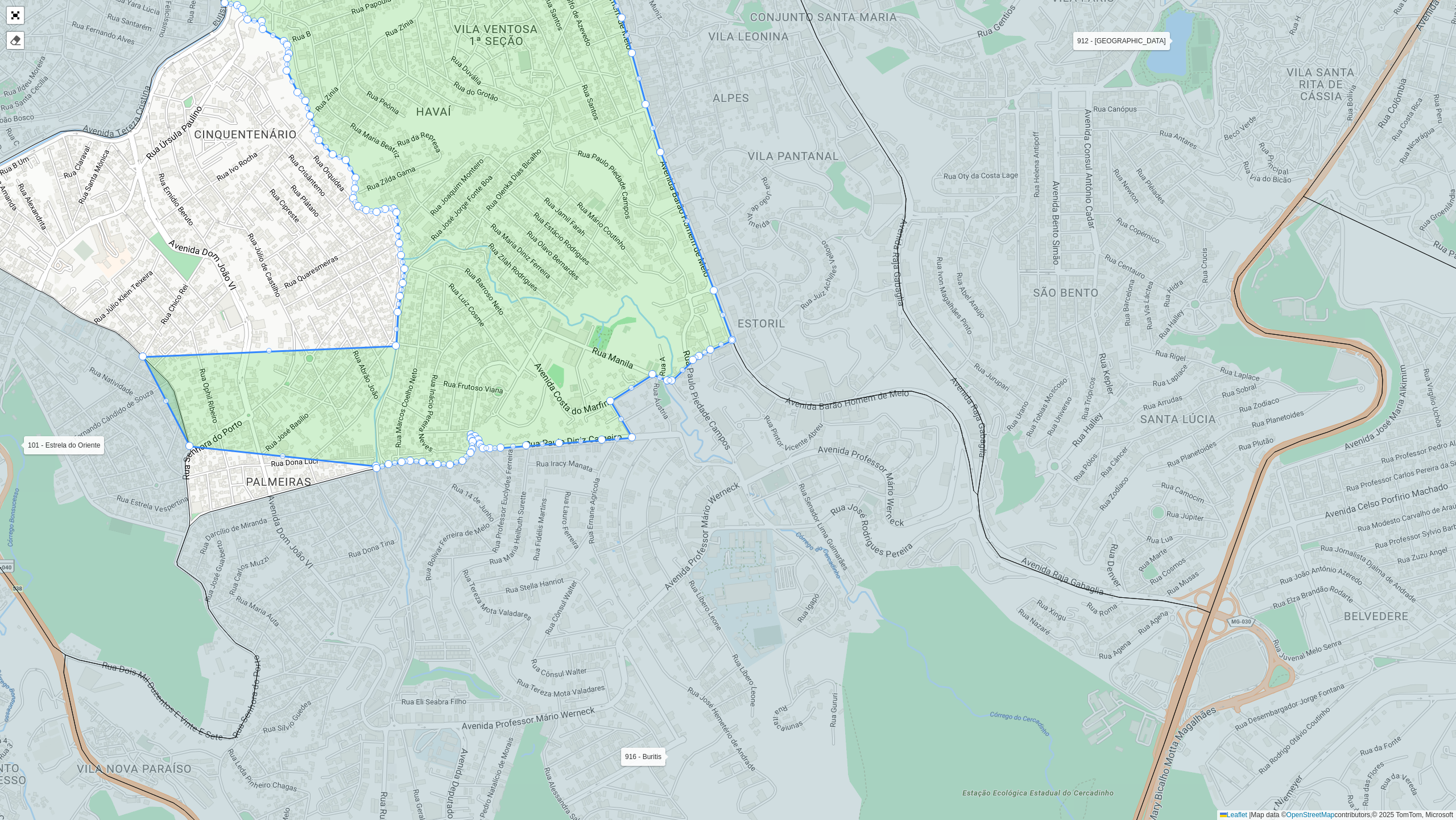
drag, startPoint x: 391, startPoint y: 377, endPoint x: 137, endPoint y: 345, distance: 256.0
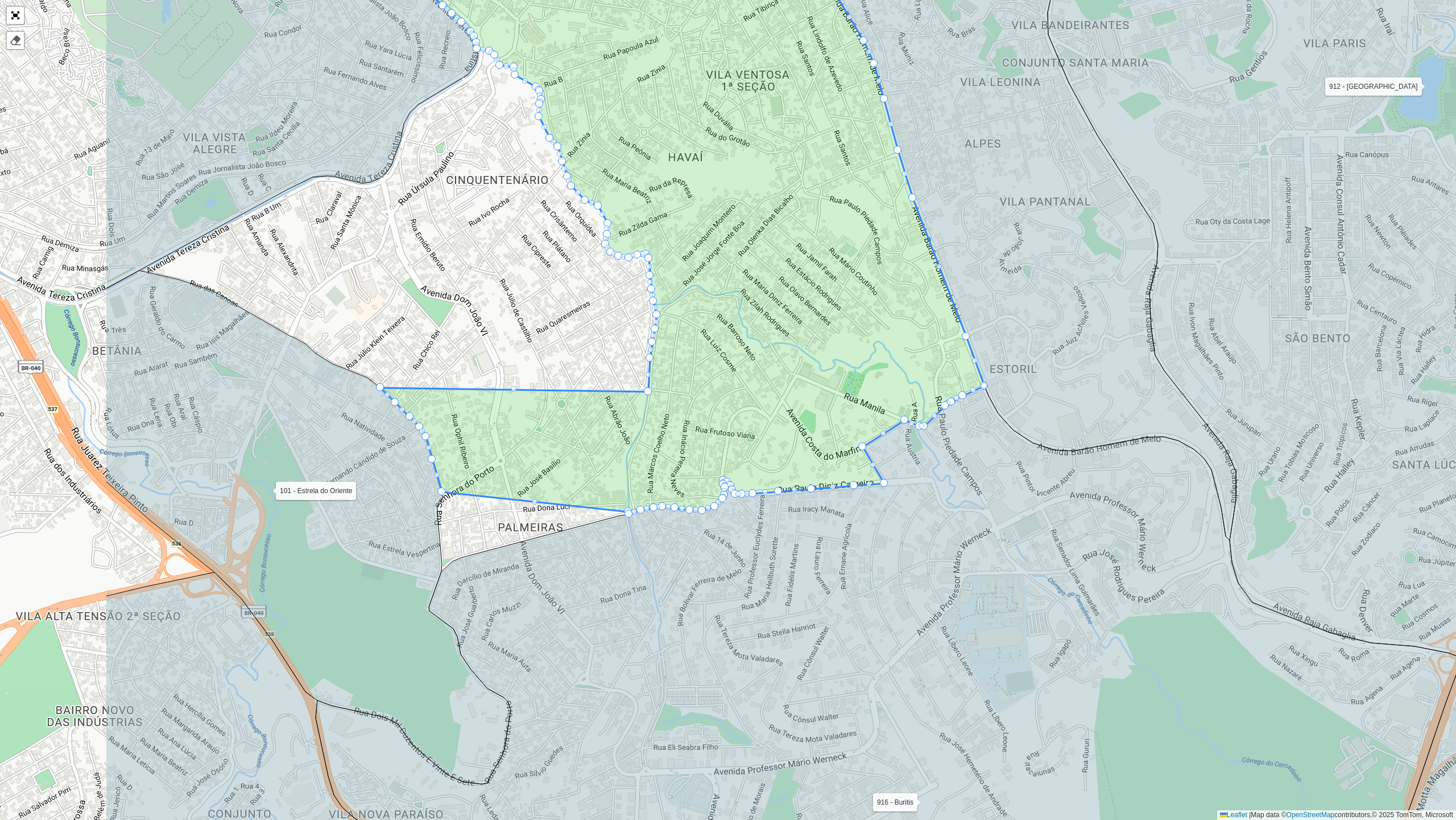
drag, startPoint x: 223, startPoint y: 308, endPoint x: 455, endPoint y: 353, distance: 236.3
click at [455, 353] on div "101 - Estrela do Oriente 102 - [GEOGRAPHIC_DATA] 700 - Mercado Central 900 - Co…" at bounding box center [728, 410] width 1456 height 820
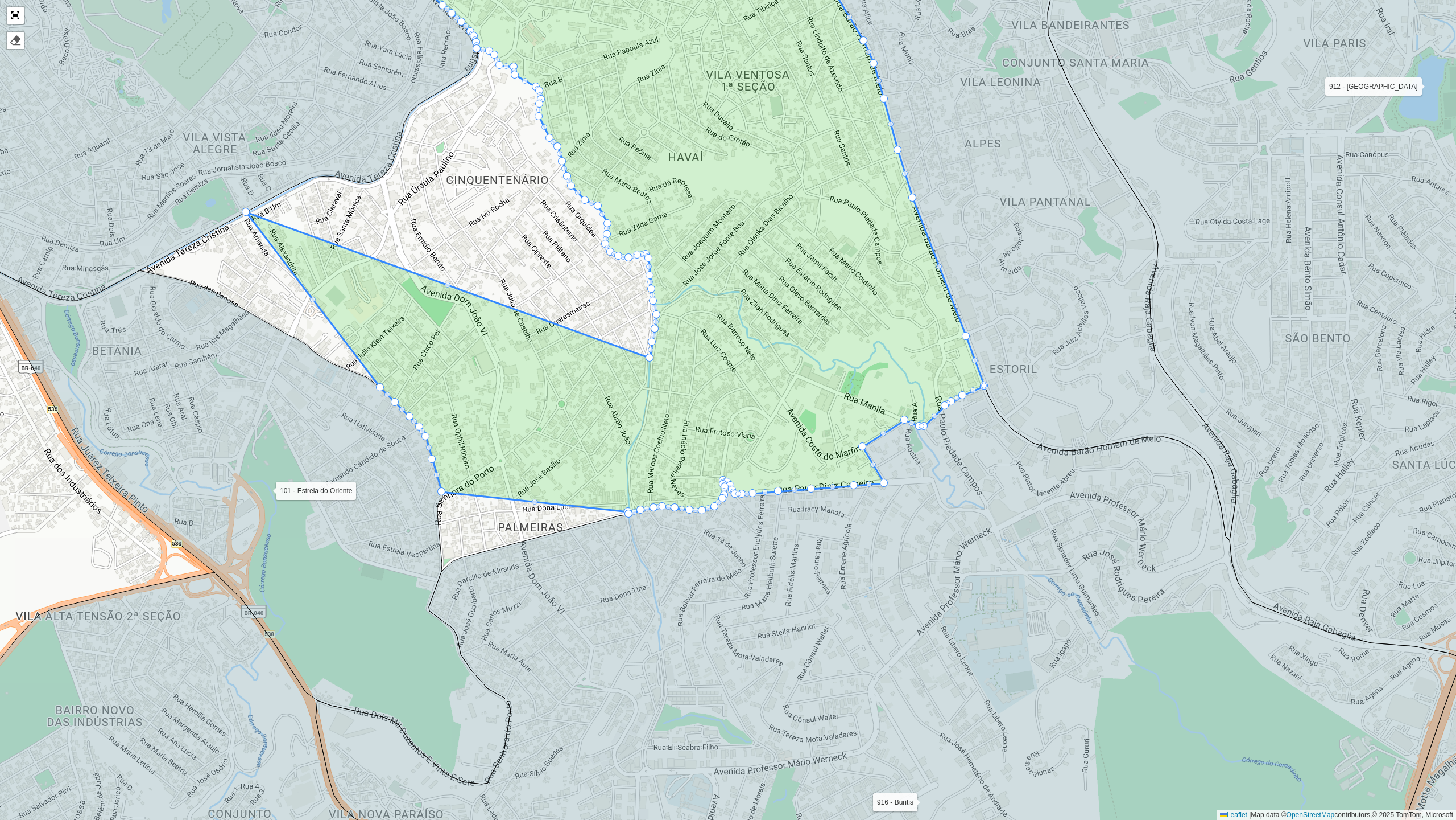
drag, startPoint x: 647, startPoint y: 391, endPoint x: 251, endPoint y: 206, distance: 437.1
click at [376, 385] on div at bounding box center [380, 387] width 8 height 8
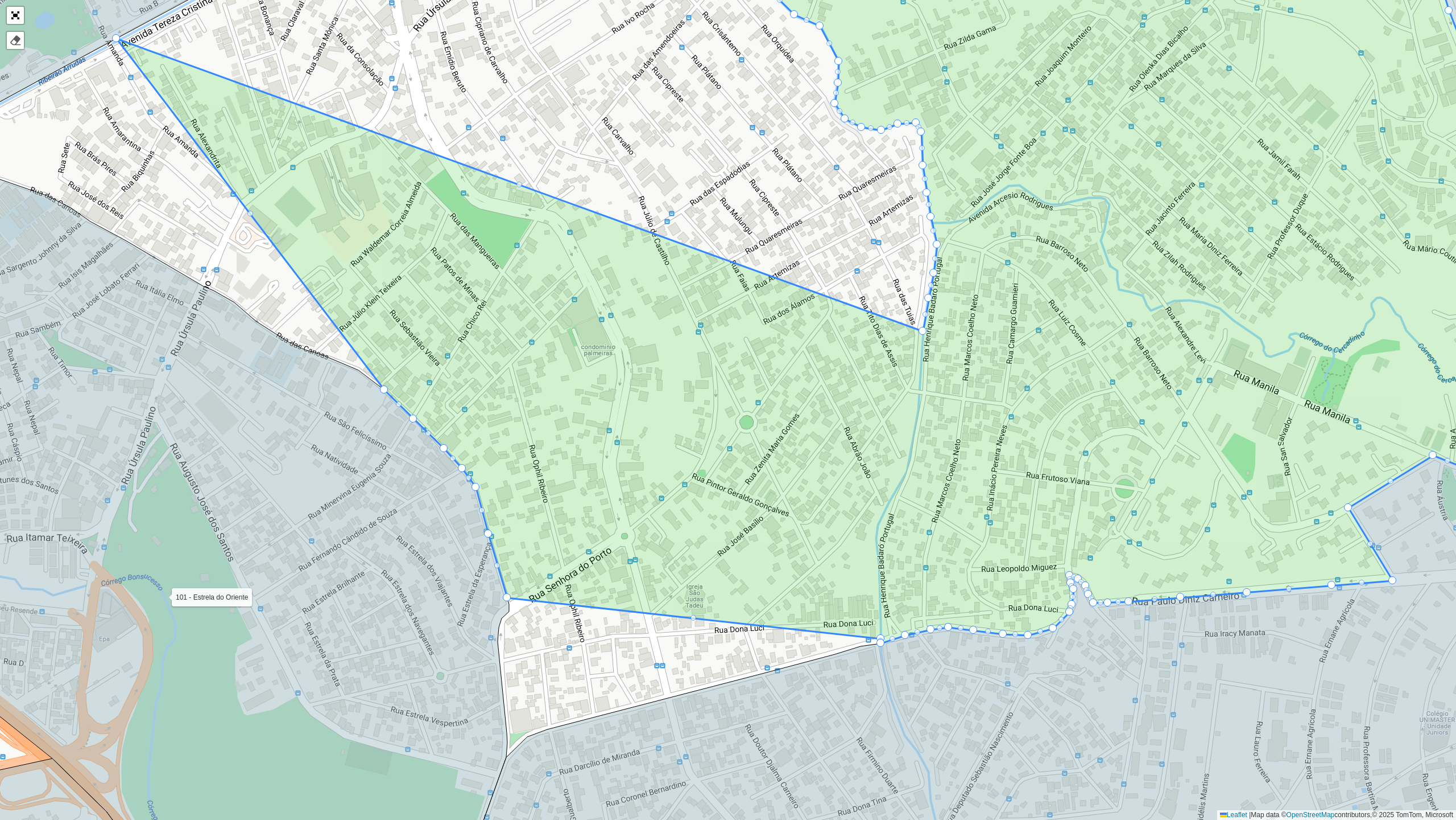
click at [252, 214] on div at bounding box center [251, 213] width 6 height 6
click at [252, 214] on div at bounding box center [250, 213] width 8 height 8
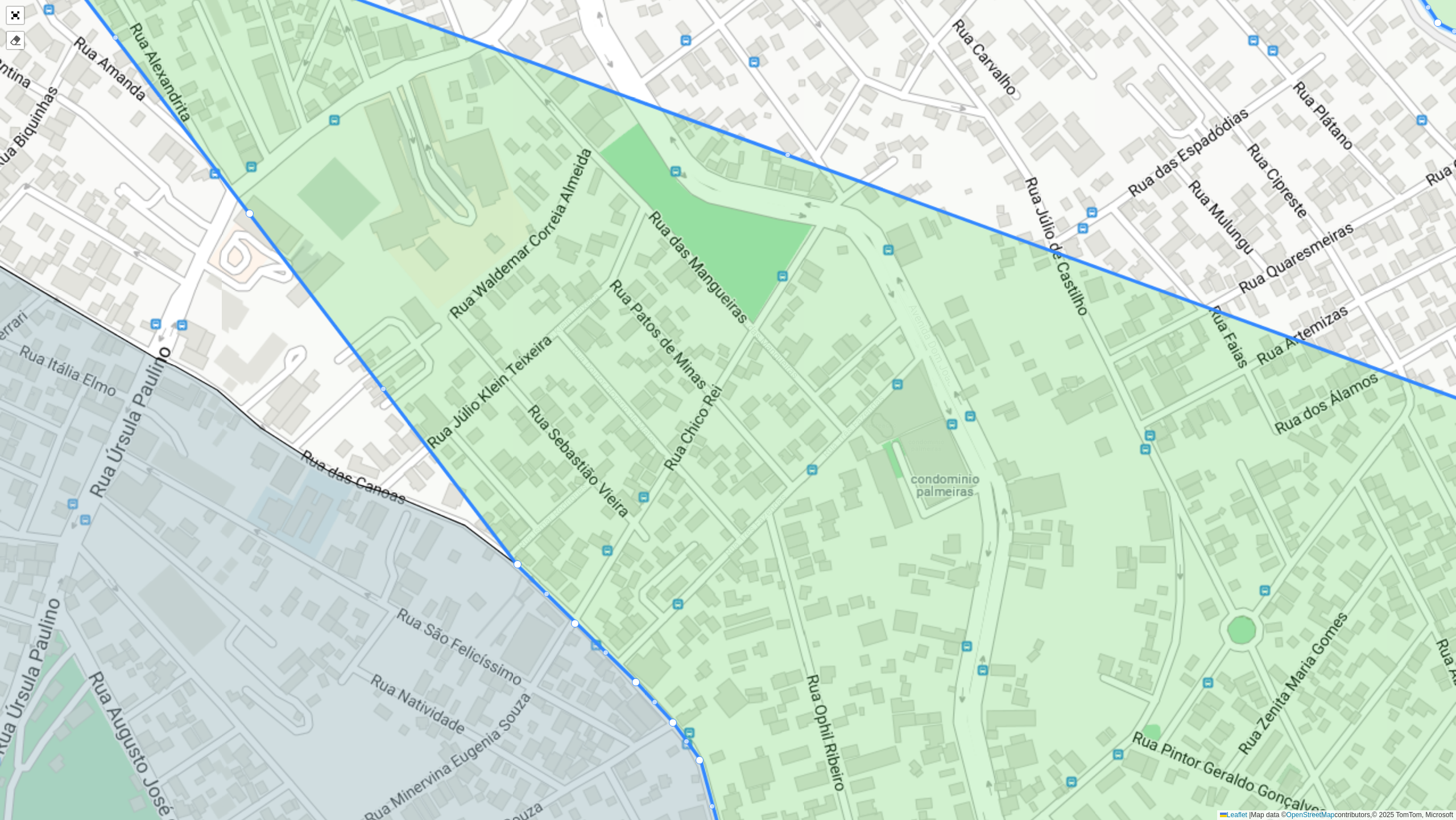
click at [465, 397] on div "101 - Estrela do Oriente 102 - [GEOGRAPHIC_DATA] 700 - Mercado Central 900 - Co…" at bounding box center [728, 410] width 1456 height 820
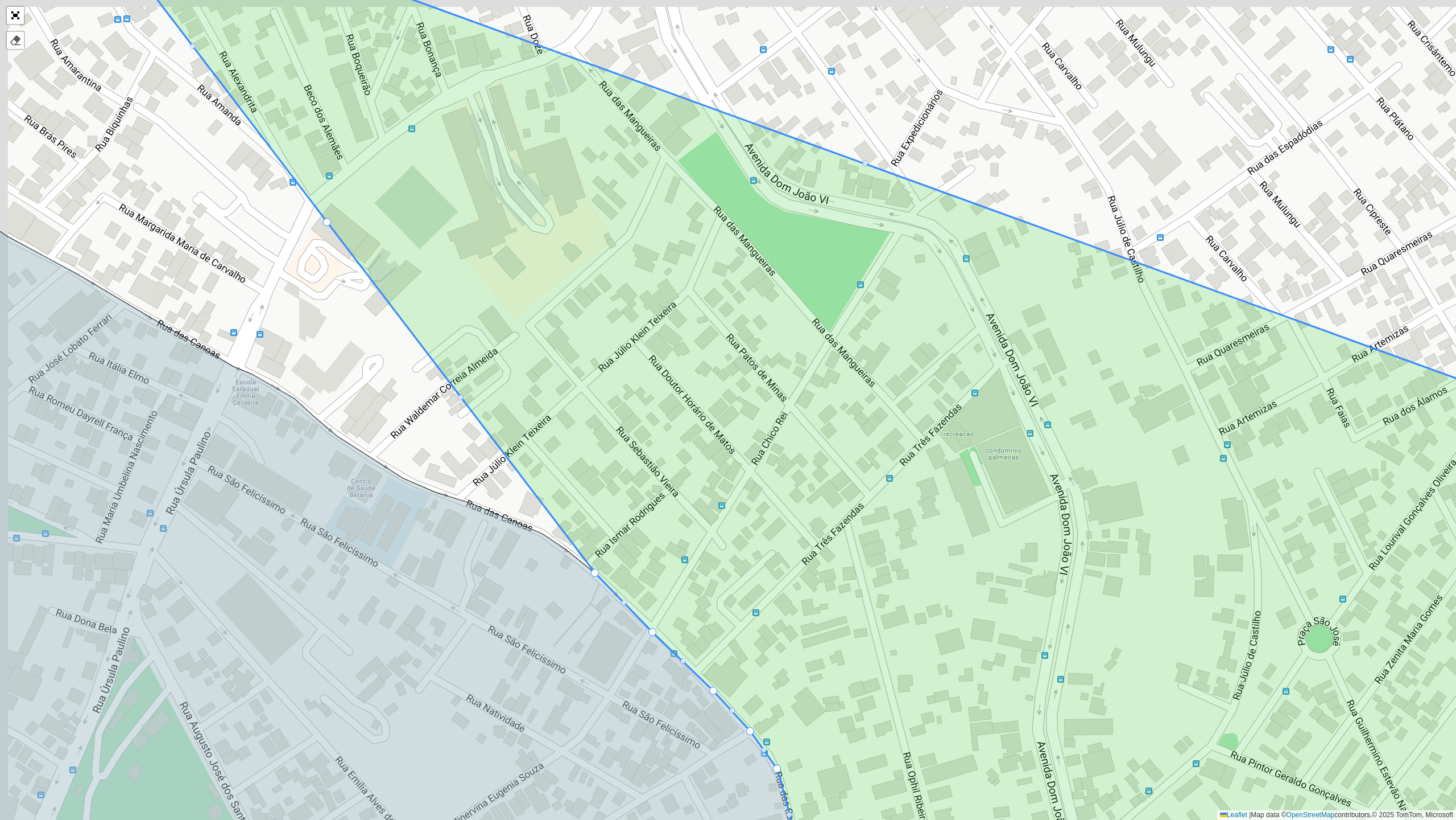
drag, startPoint x: 388, startPoint y: 379, endPoint x: 687, endPoint y: 444, distance: 306.0
click at [693, 444] on div "101 - Estrela do Oriente 102 - [GEOGRAPHIC_DATA] 700 - Mercado Central 900 - Co…" at bounding box center [728, 410] width 1456 height 820
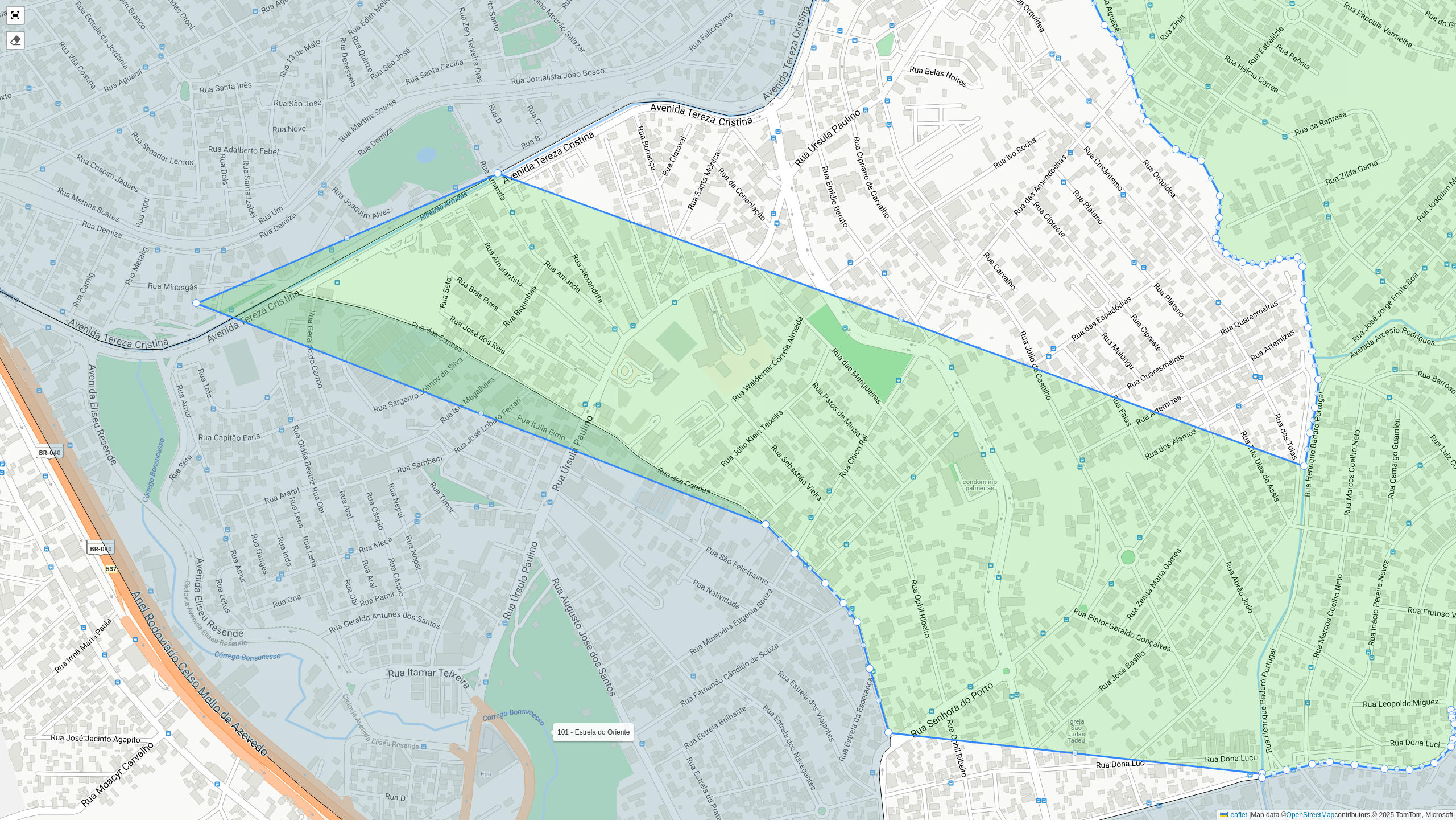
drag, startPoint x: 632, startPoint y: 346, endPoint x: 195, endPoint y: 301, distance: 439.3
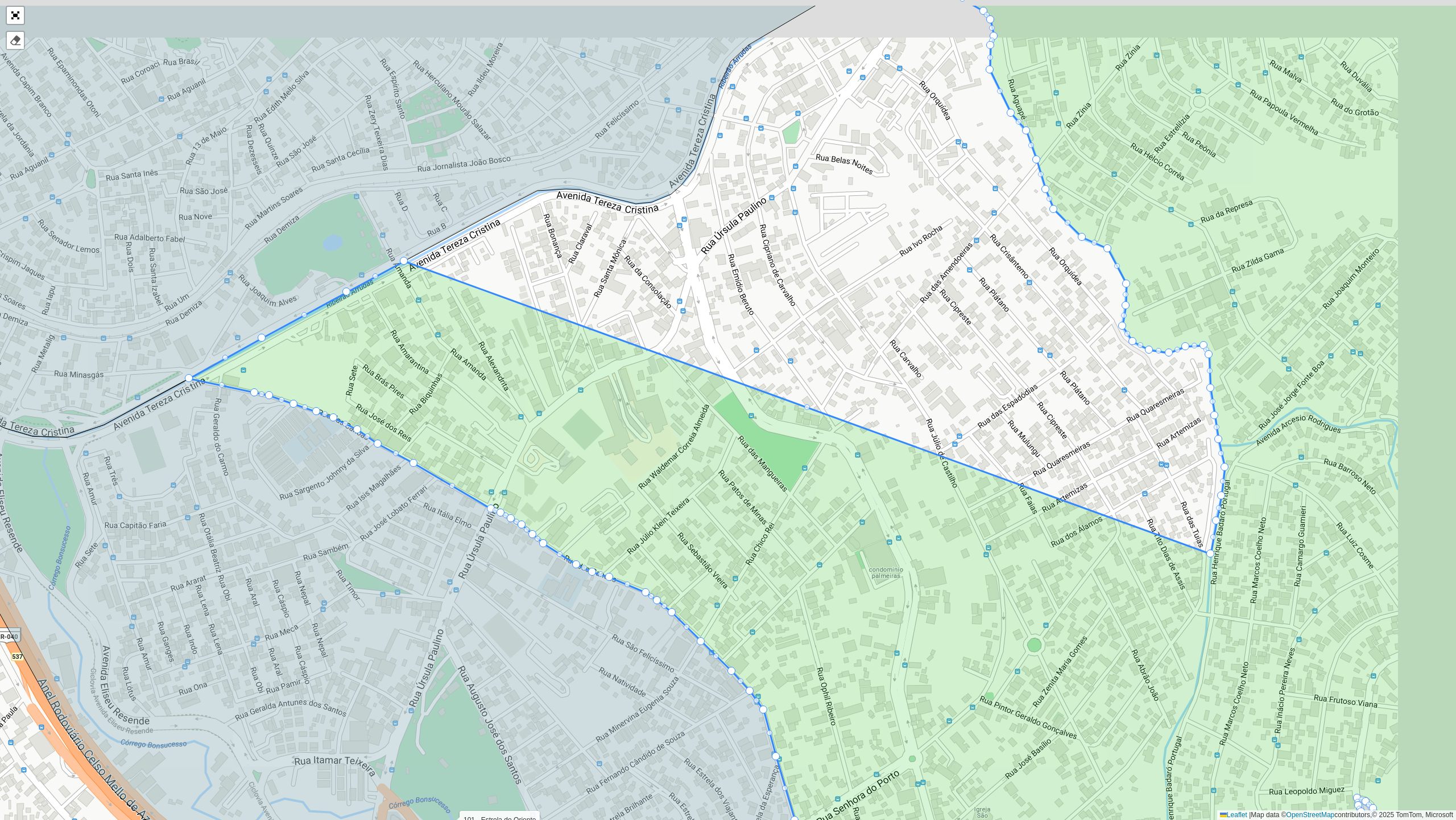
drag, startPoint x: 973, startPoint y: 360, endPoint x: 820, endPoint y: 484, distance: 196.9
click at [820, 484] on icon at bounding box center [850, 435] width 1321 height 862
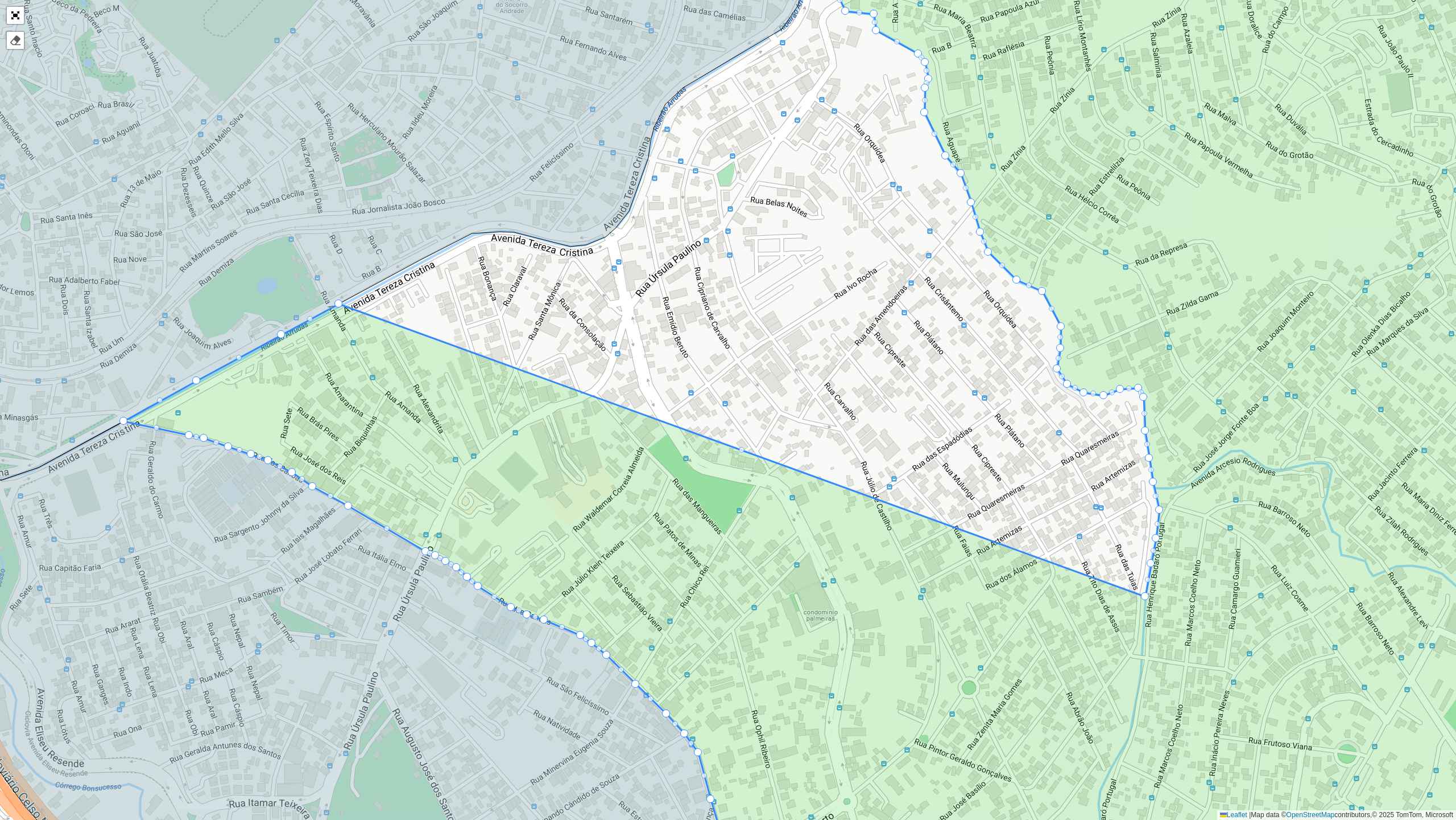
click at [743, 447] on div at bounding box center [742, 450] width 6 height 6
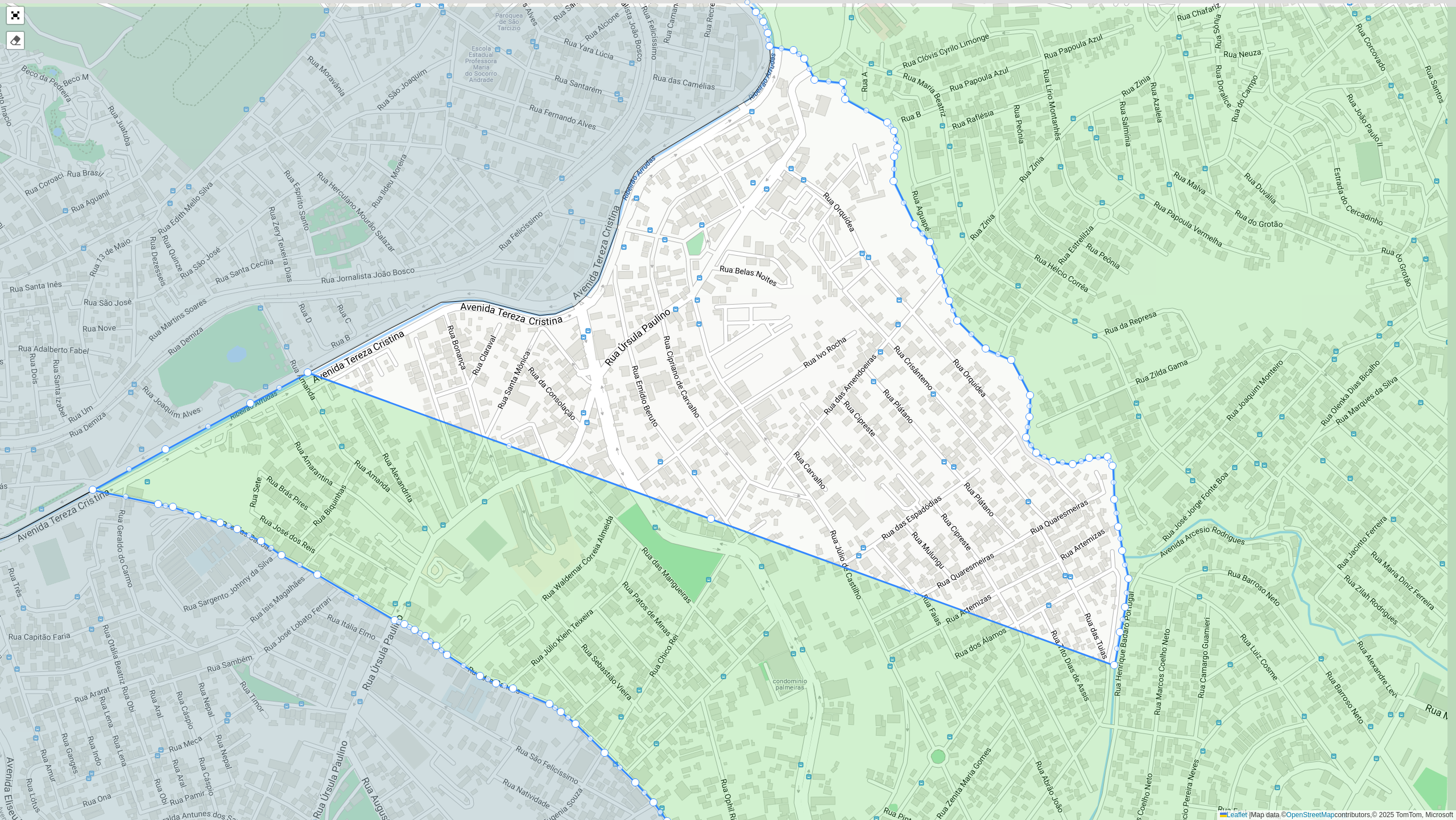
drag, startPoint x: 873, startPoint y: 380, endPoint x: 830, endPoint y: 466, distance: 96.2
click at [830, 466] on div "101 - Estrela do Oriente 102 - [GEOGRAPHIC_DATA] 700 - Mercado Central 900 - Co…" at bounding box center [728, 410] width 1456 height 820
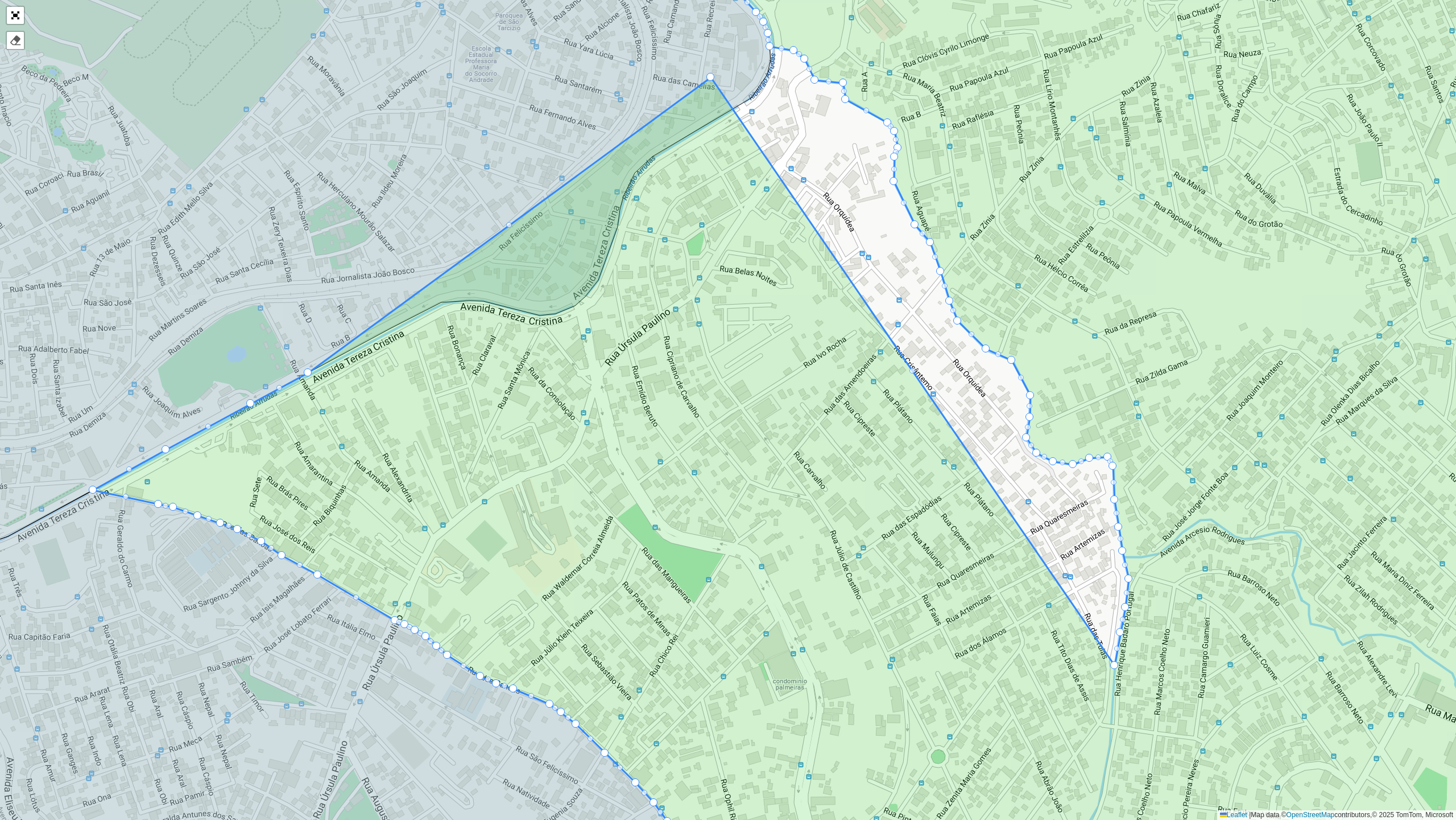
drag, startPoint x: 712, startPoint y: 518, endPoint x: 712, endPoint y: 76, distance: 442.0
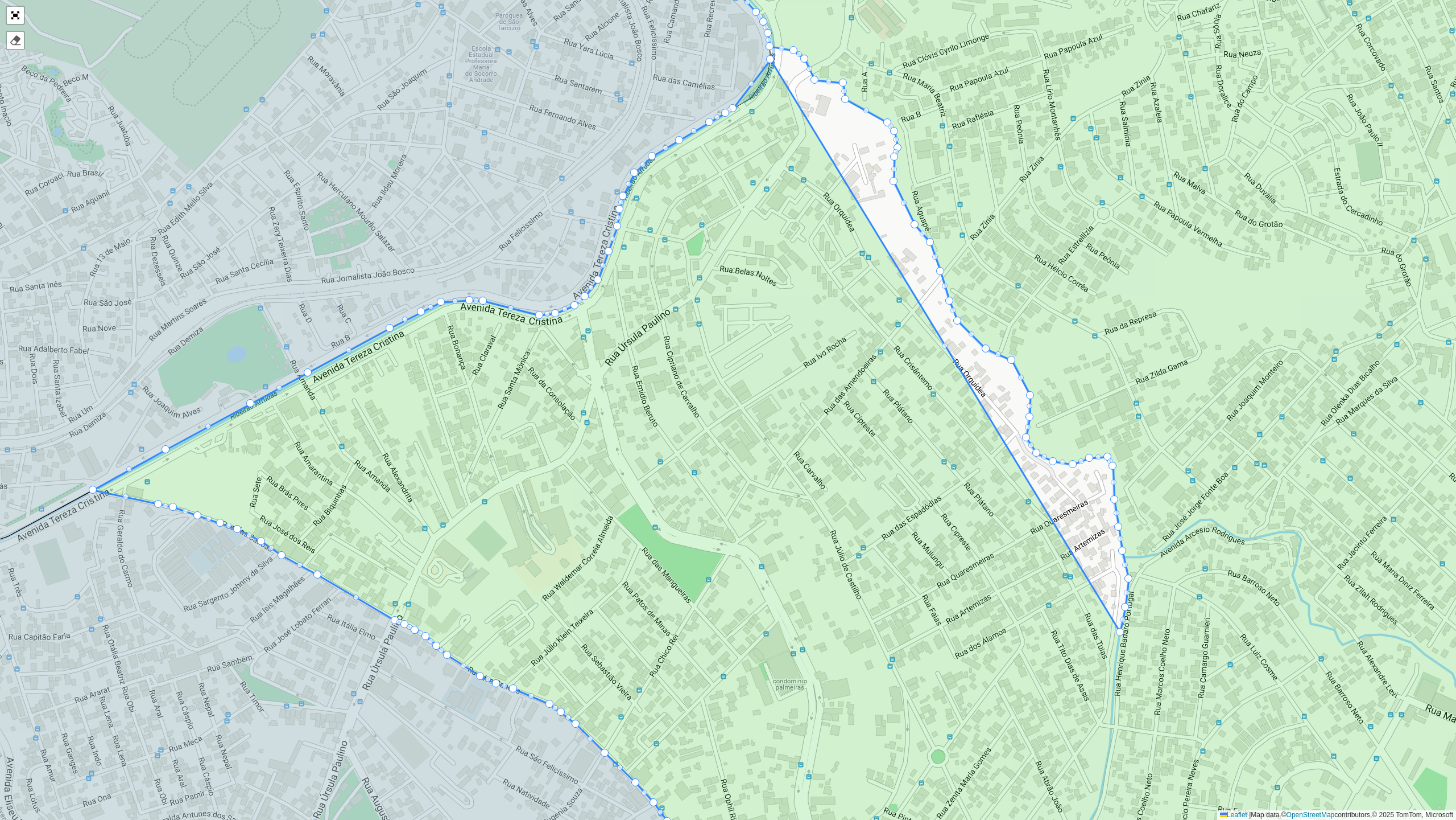
drag, startPoint x: 1115, startPoint y: 660, endPoint x: 773, endPoint y: 55, distance: 695.0
drag, startPoint x: 1122, startPoint y: 629, endPoint x: 1064, endPoint y: 609, distance: 61.4
click at [1064, 609] on icon at bounding box center [848, 410] width 1510 height 987
drag, startPoint x: 1121, startPoint y: 602, endPoint x: 1131, endPoint y: 631, distance: 30.7
click at [1131, 631] on icon at bounding box center [848, 410] width 1510 height 987
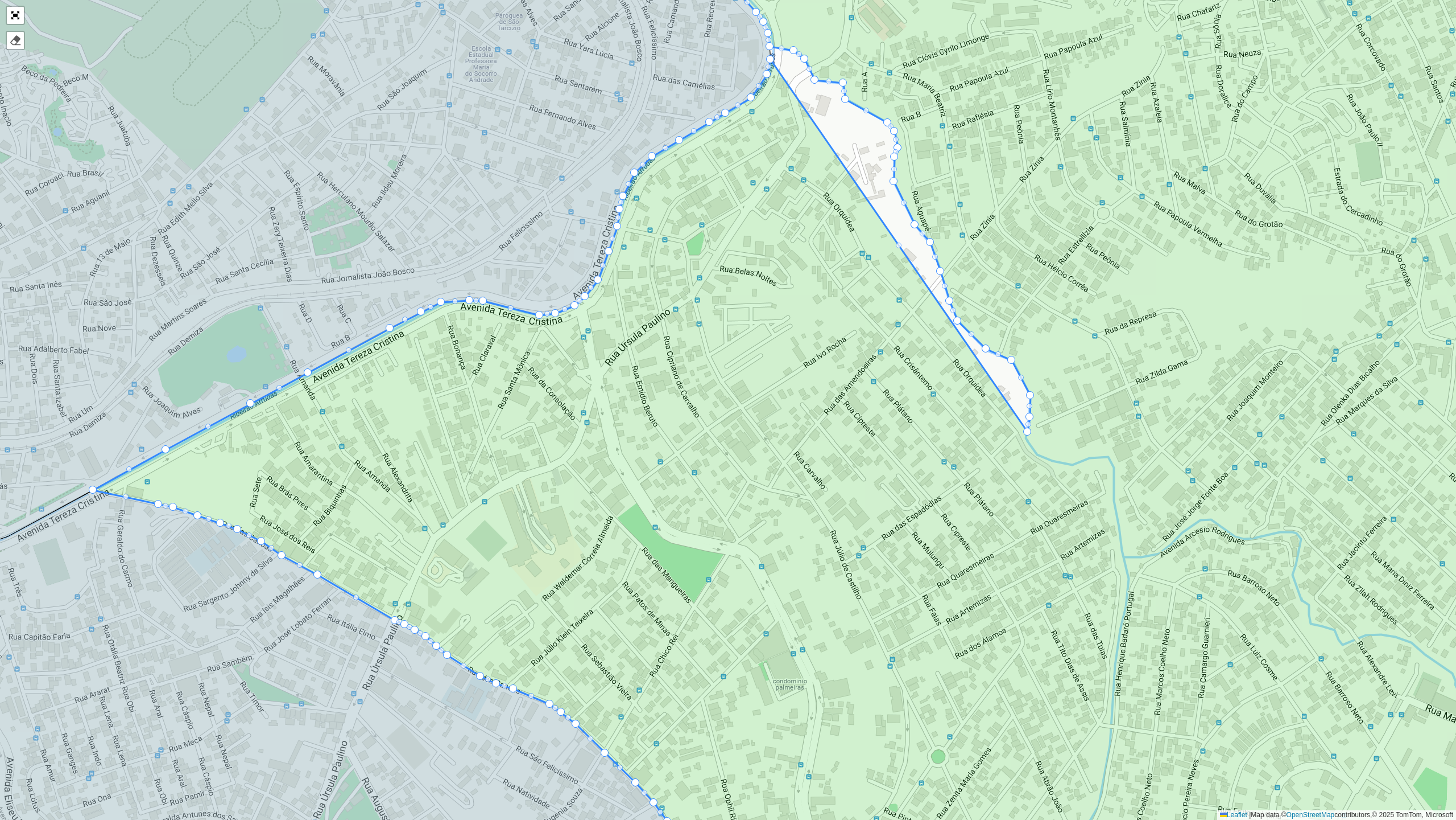
drag, startPoint x: 1125, startPoint y: 608, endPoint x: 1029, endPoint y: 476, distance: 163.2
click at [1041, 503] on icon at bounding box center [848, 410] width 1510 height 987
drag, startPoint x: 956, startPoint y: 313, endPoint x: 952, endPoint y: 306, distance: 8.1
click at [915, 307] on icon at bounding box center [848, 410] width 1510 height 987
drag, startPoint x: 946, startPoint y: 299, endPoint x: 938, endPoint y: 270, distance: 30.1
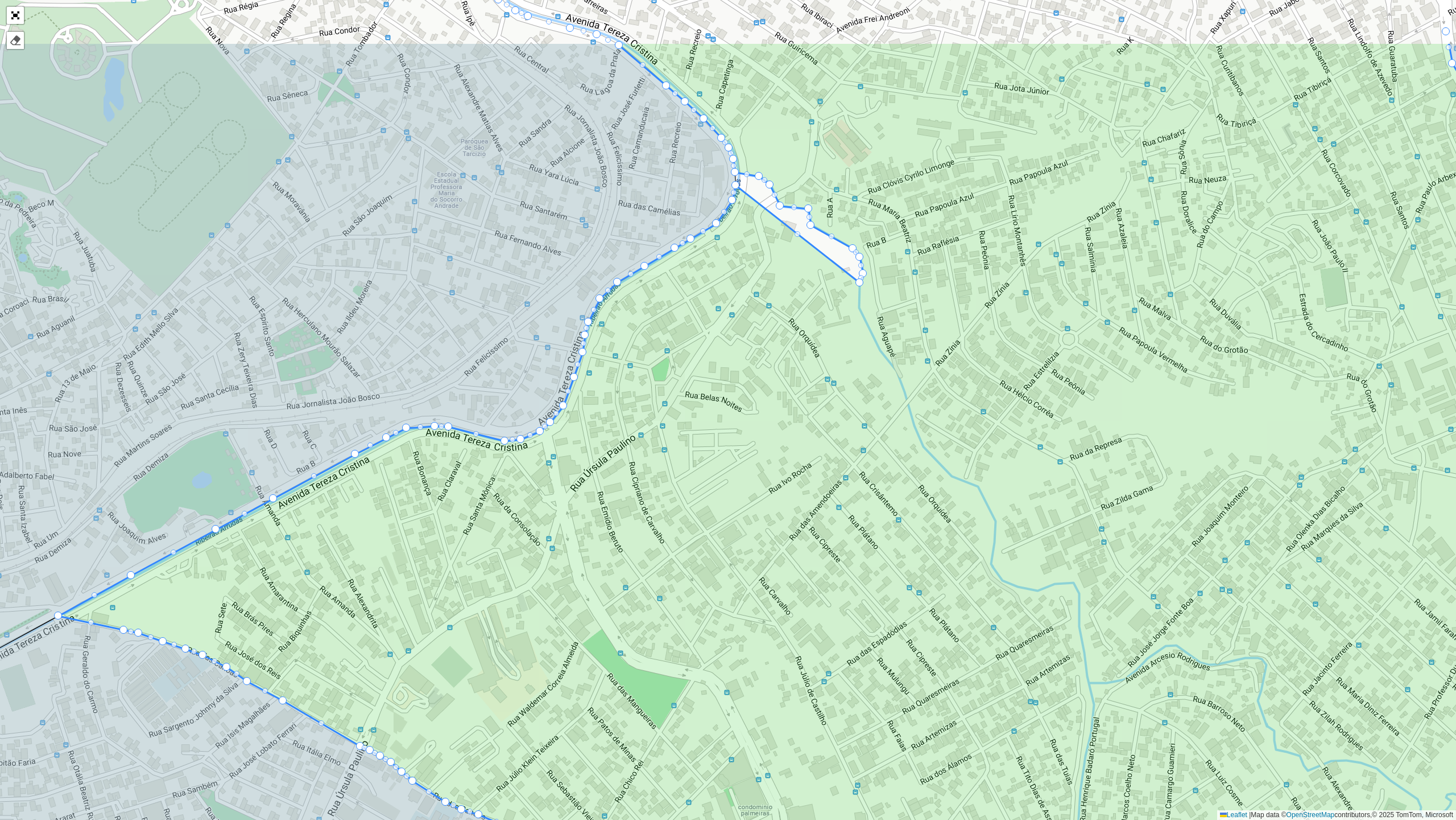
drag, startPoint x: 895, startPoint y: 178, endPoint x: 818, endPoint y: 345, distance: 183.9
click at [815, 358] on icon at bounding box center [813, 535] width 1510 height 987
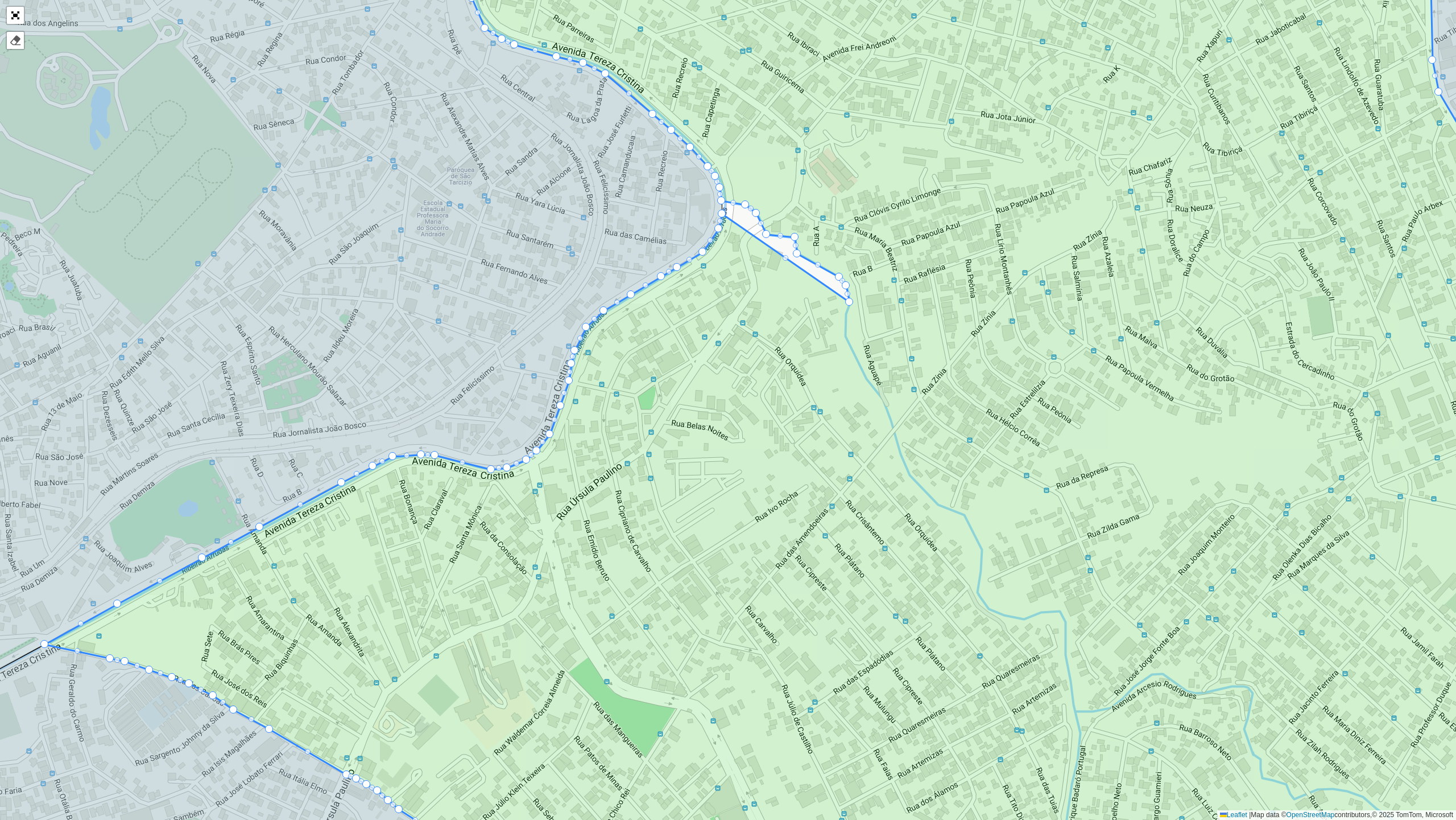
drag, startPoint x: 847, startPoint y: 297, endPoint x: 851, endPoint y: 302, distance: 6.4
drag, startPoint x: 841, startPoint y: 274, endPoint x: 796, endPoint y: 253, distance: 49.7
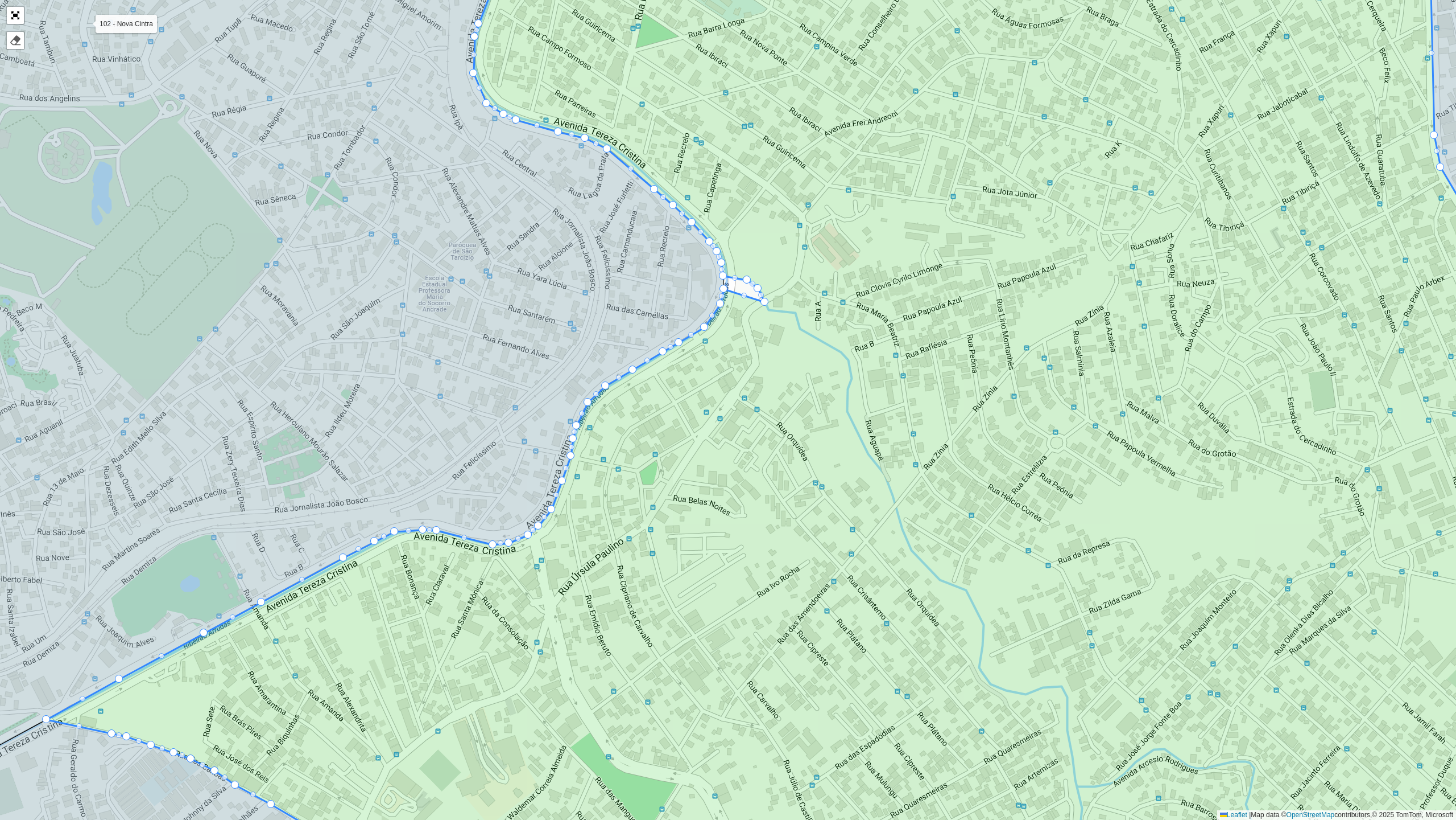
drag, startPoint x: 779, startPoint y: 294, endPoint x: 780, endPoint y: 411, distance: 117.0
click at [780, 412] on icon at bounding box center [826, 485] width 1559 height 987
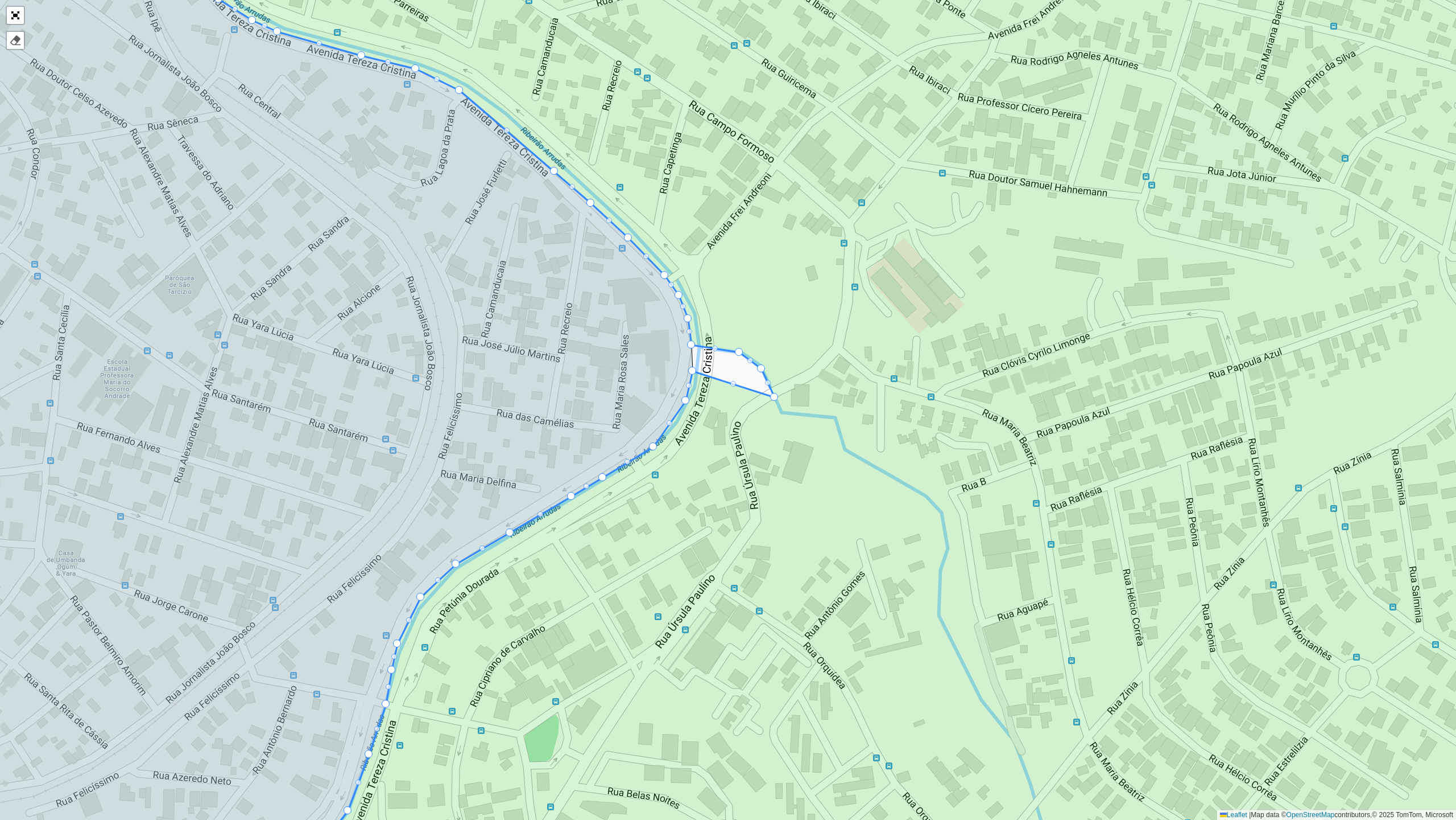
drag, startPoint x: 774, startPoint y: 391, endPoint x: 790, endPoint y: 391, distance: 16.0
click at [699, 425] on icon at bounding box center [772, 410] width 1663 height 987
drag, startPoint x: 774, startPoint y: 394, endPoint x: 651, endPoint y: 324, distance: 141.5
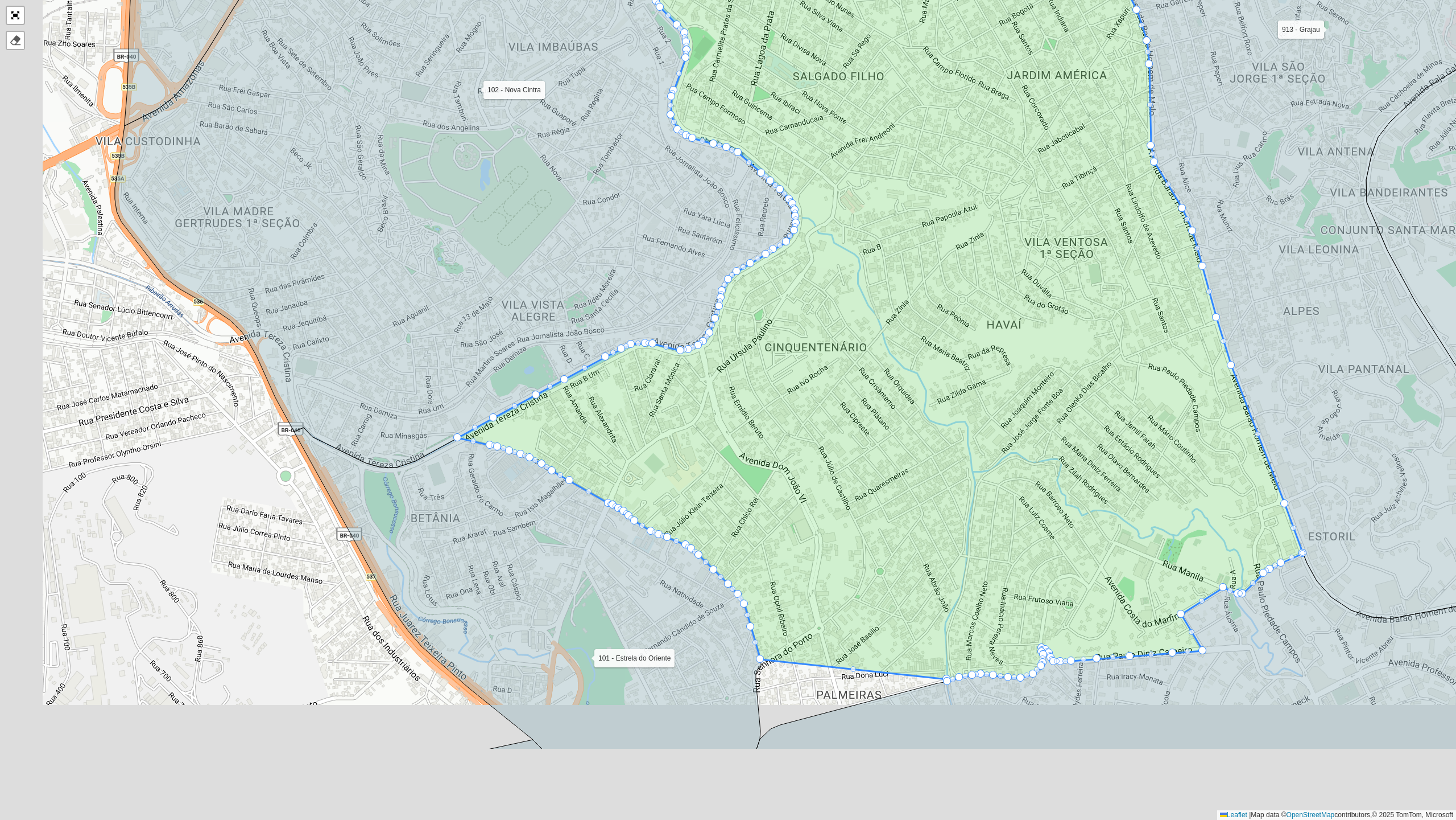
drag, startPoint x: 663, startPoint y: 573, endPoint x: 827, endPoint y: 397, distance: 240.6
click at [827, 397] on icon at bounding box center [881, 223] width 846 height 919
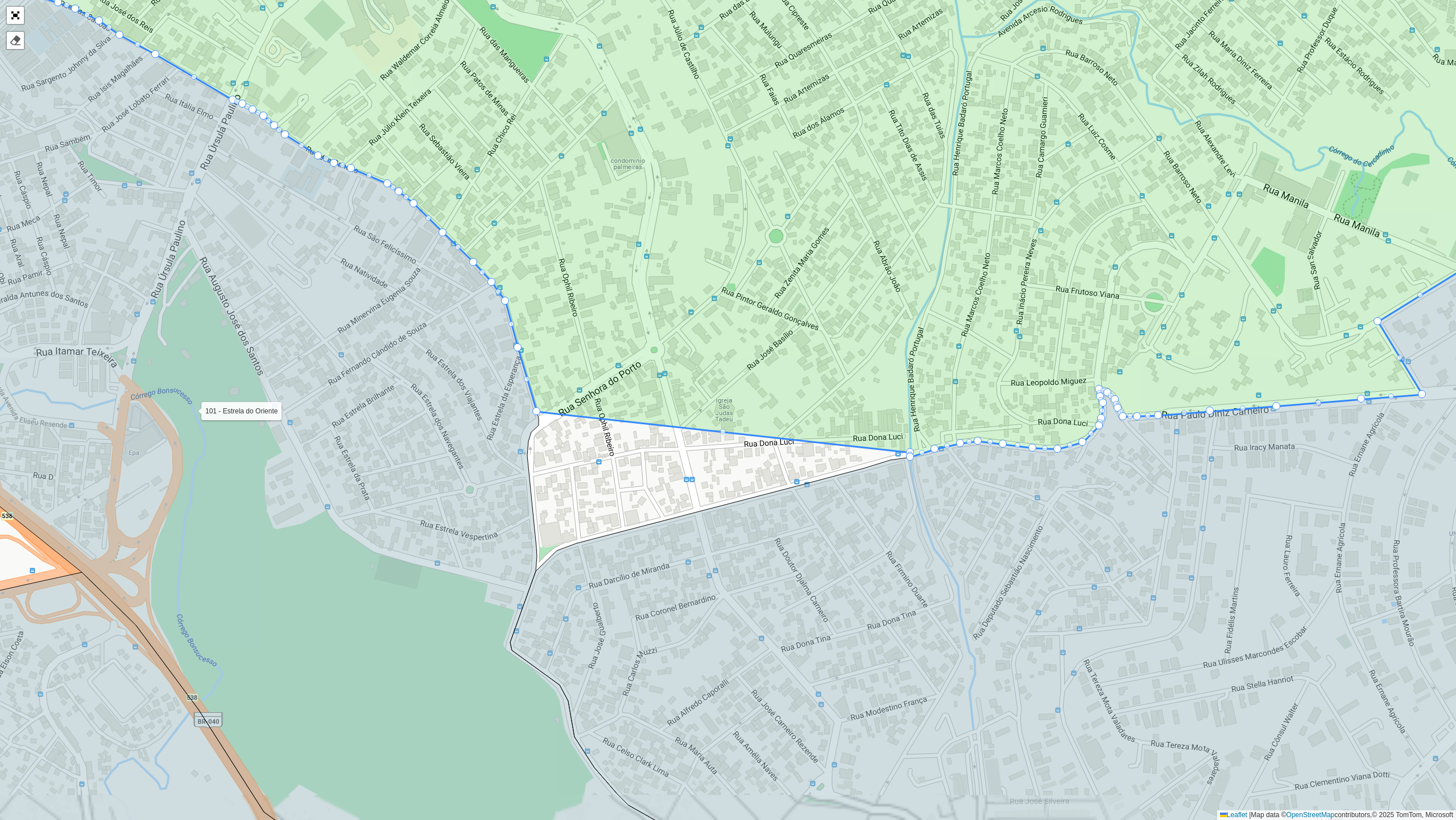
click at [723, 433] on div at bounding box center [723, 431] width 6 height 6
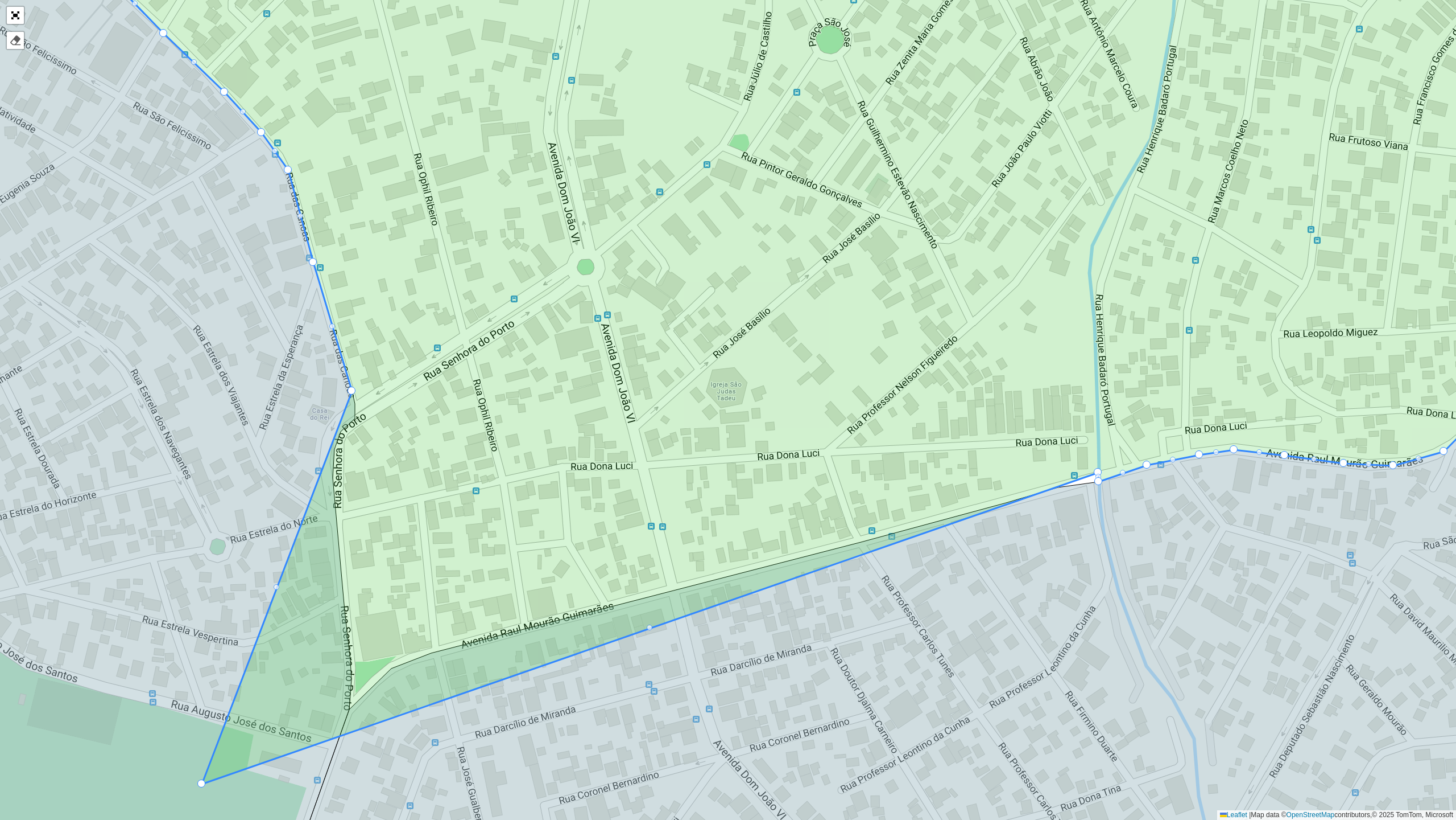
drag, startPoint x: 728, startPoint y: 431, endPoint x: 204, endPoint y: 783, distance: 631.3
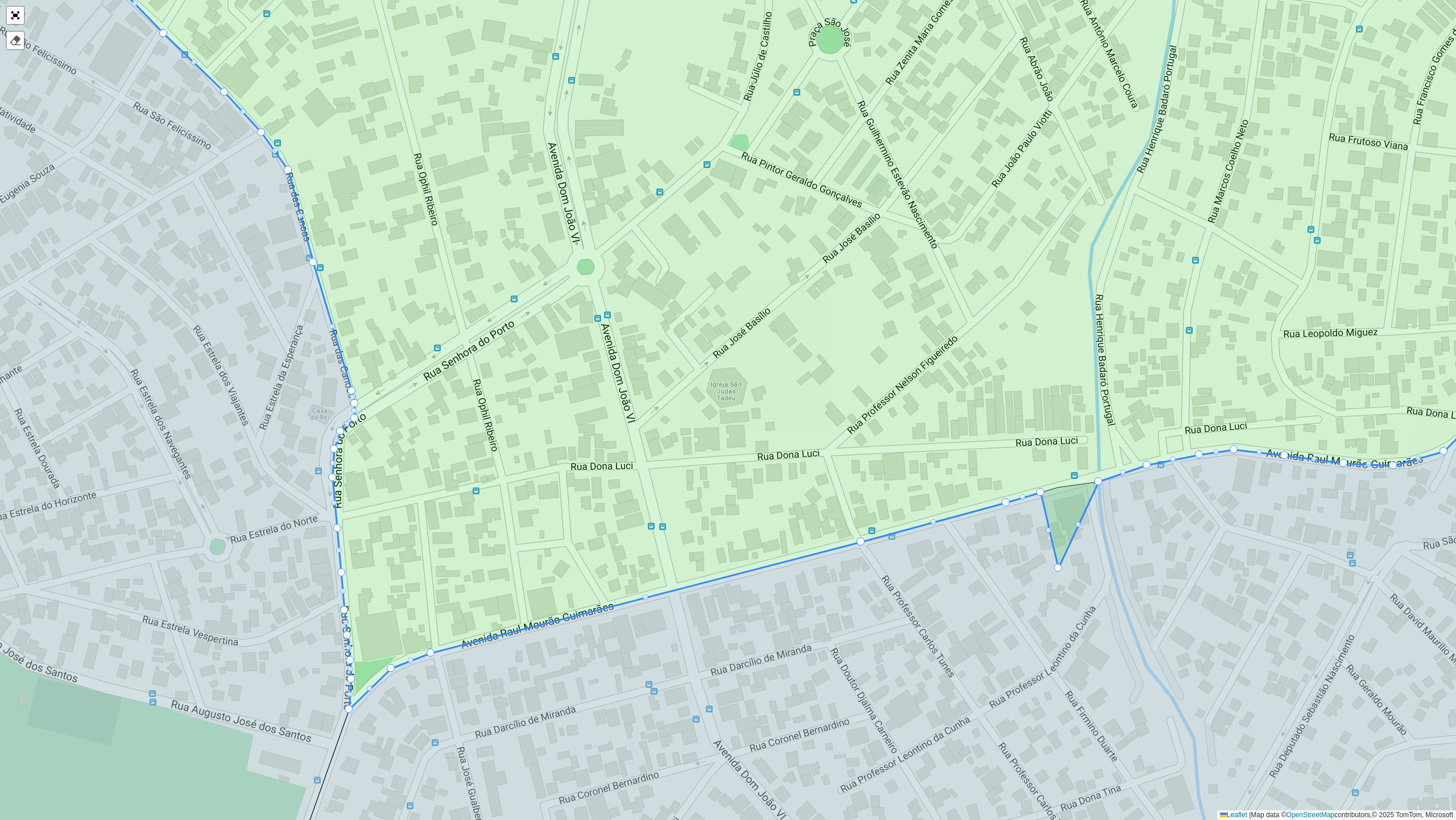
drag, startPoint x: 1095, startPoint y: 474, endPoint x: 1055, endPoint y: 571, distance: 104.9
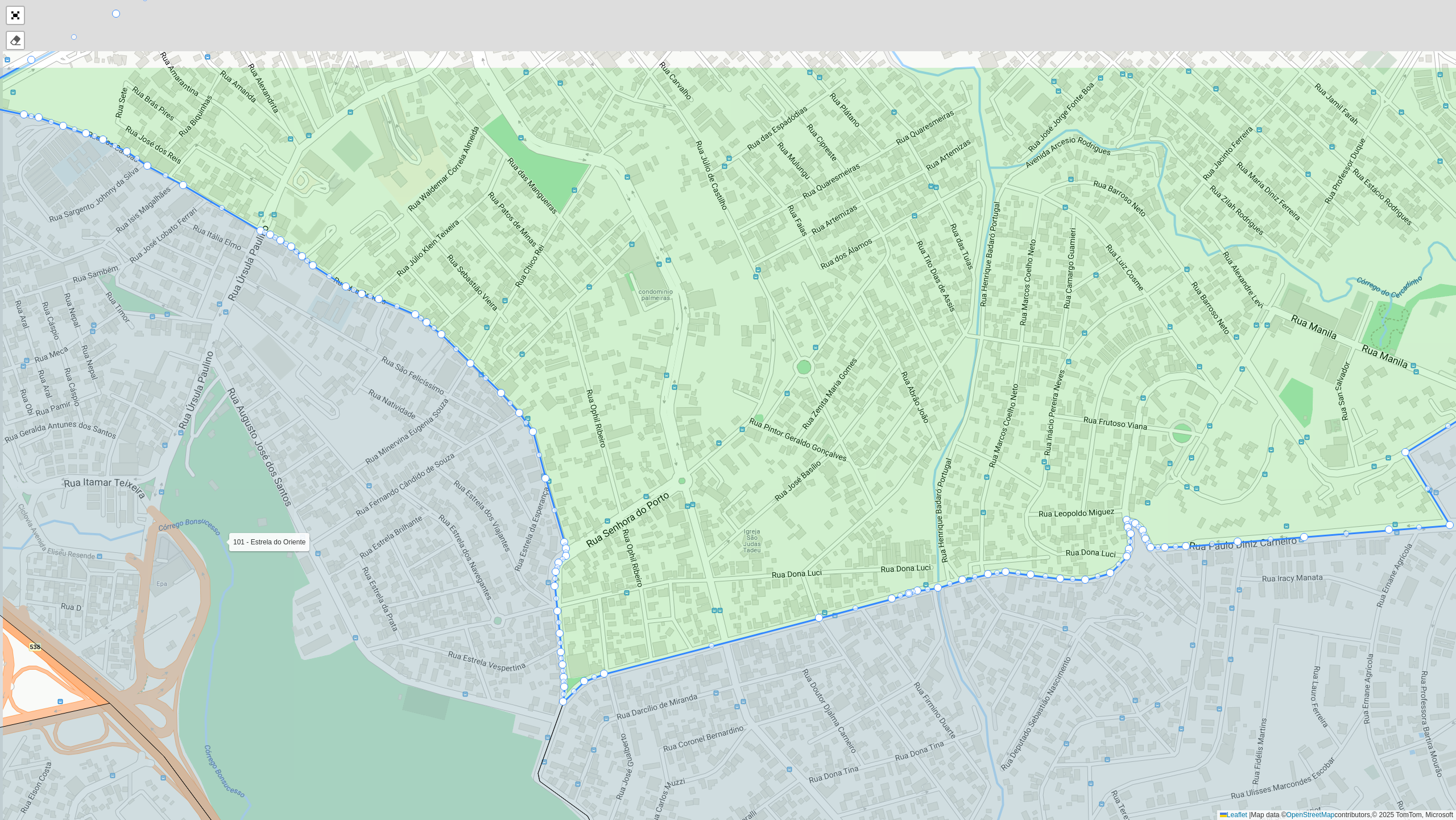
drag, startPoint x: 685, startPoint y: 317, endPoint x: 722, endPoint y: 374, distance: 68.0
click at [735, 519] on icon at bounding box center [802, 383] width 1686 height 636
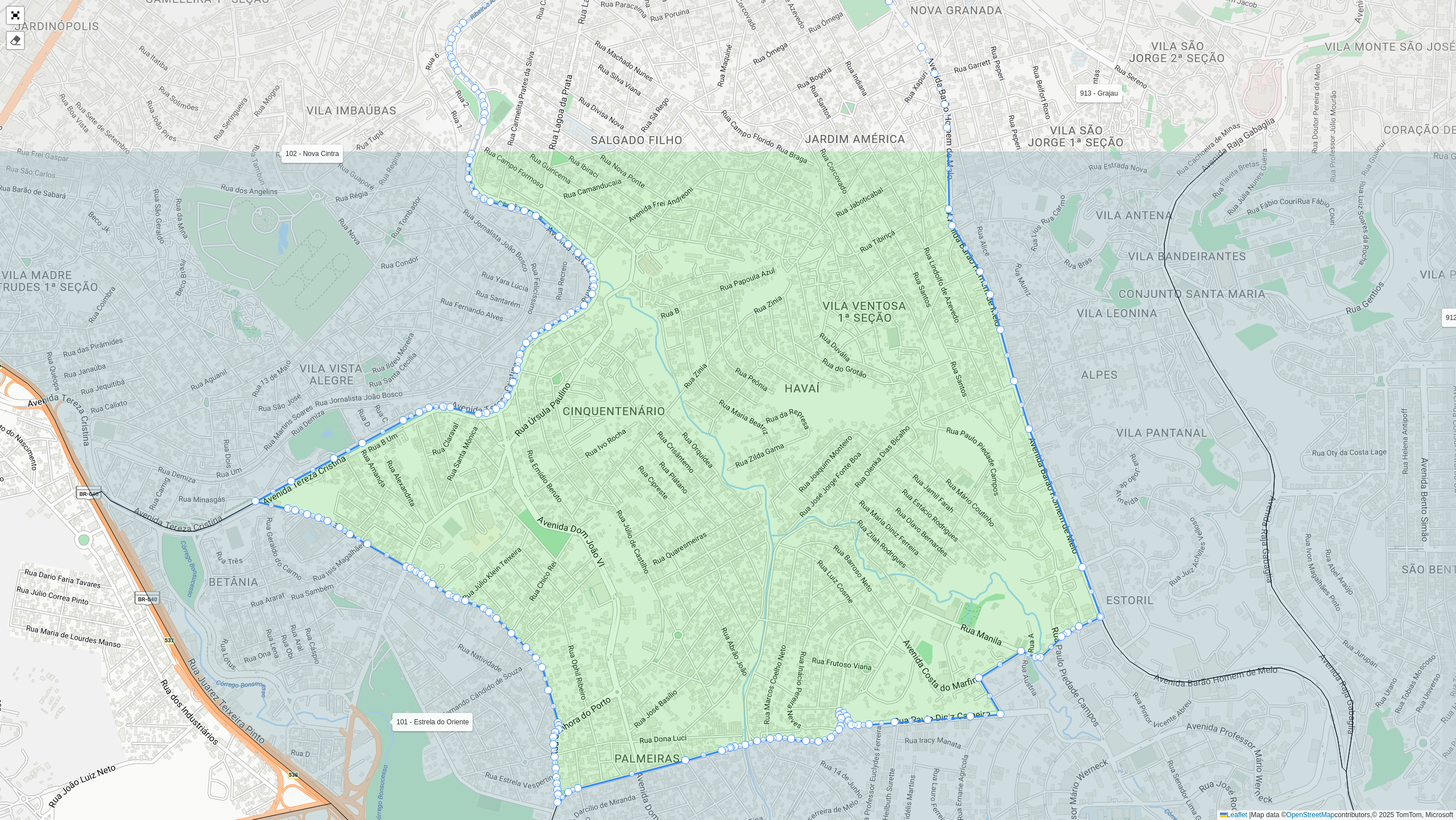
drag, startPoint x: 776, startPoint y: 315, endPoint x: 687, endPoint y: 548, distance: 249.4
click at [687, 548] on icon at bounding box center [679, 475] width 846 height 653
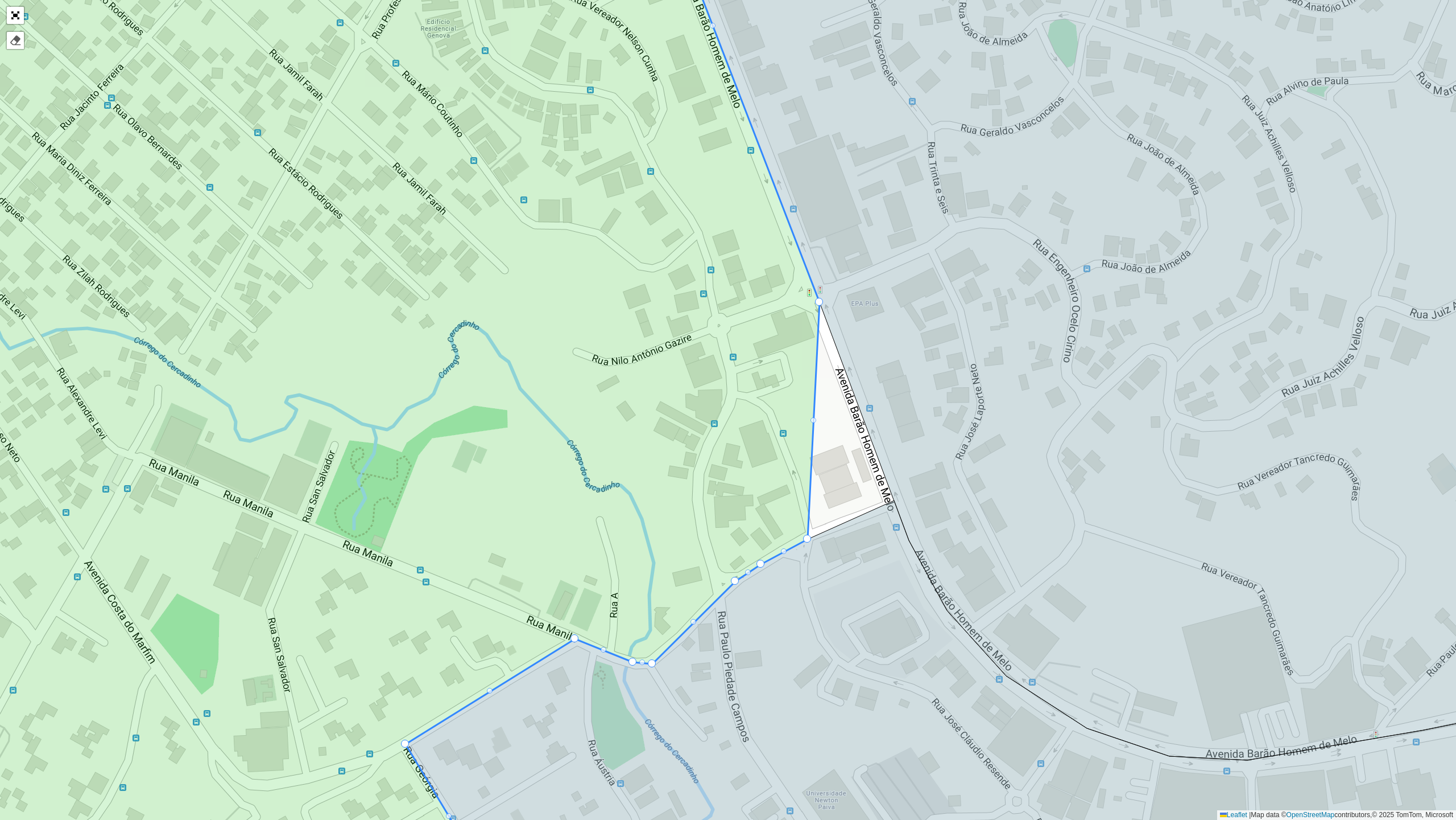
drag, startPoint x: 893, startPoint y: 502, endPoint x: 859, endPoint y: 506, distance: 34.2
click at [870, 538] on icon at bounding box center [728, 702] width 1749 height 402
click at [816, 419] on div at bounding box center [814, 420] width 6 height 6
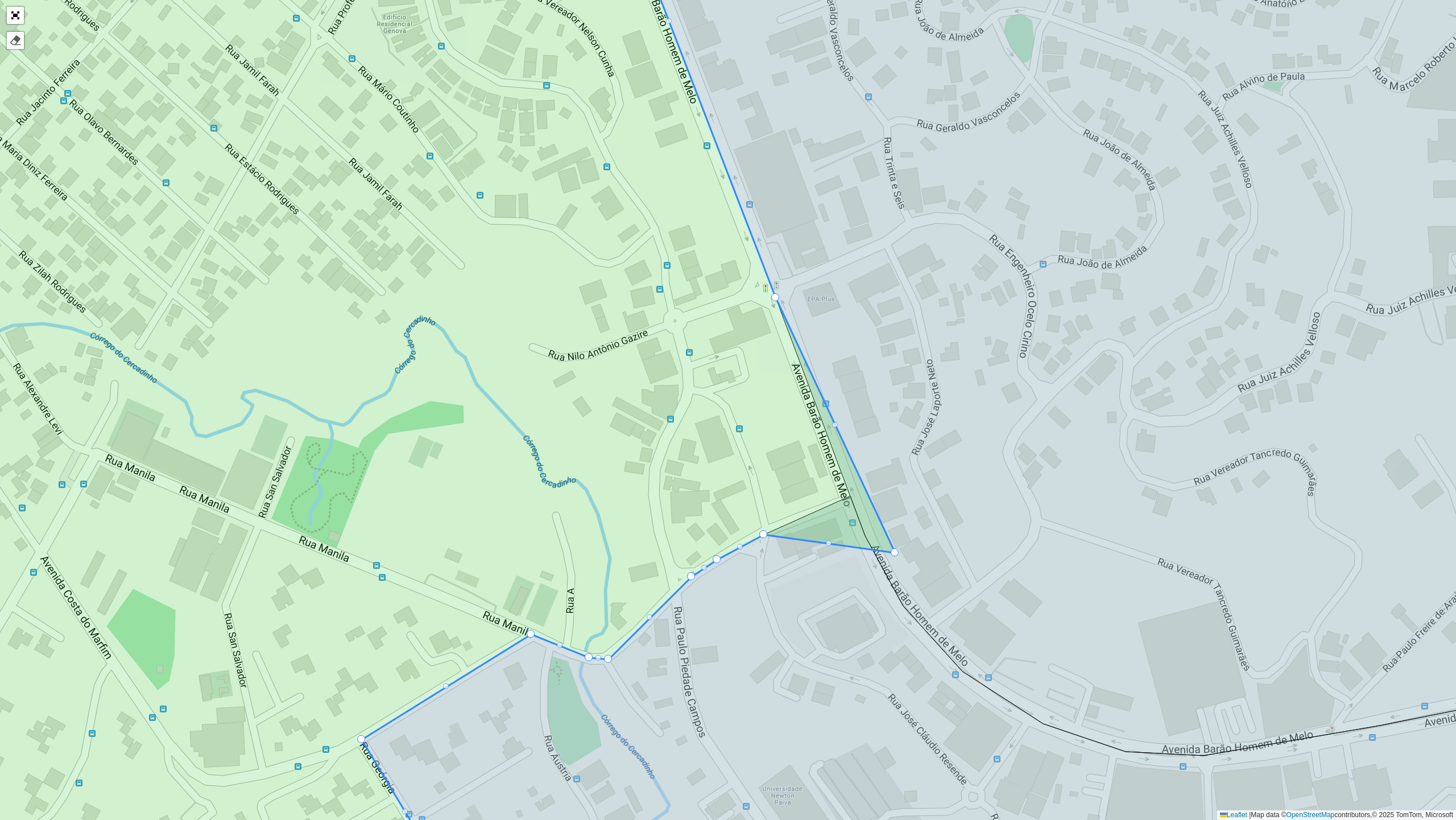
drag, startPoint x: 769, startPoint y: 415, endPoint x: 906, endPoint y: 558, distance: 198.0
drag, startPoint x: 776, startPoint y: 294, endPoint x: 897, endPoint y: 572, distance: 303.2
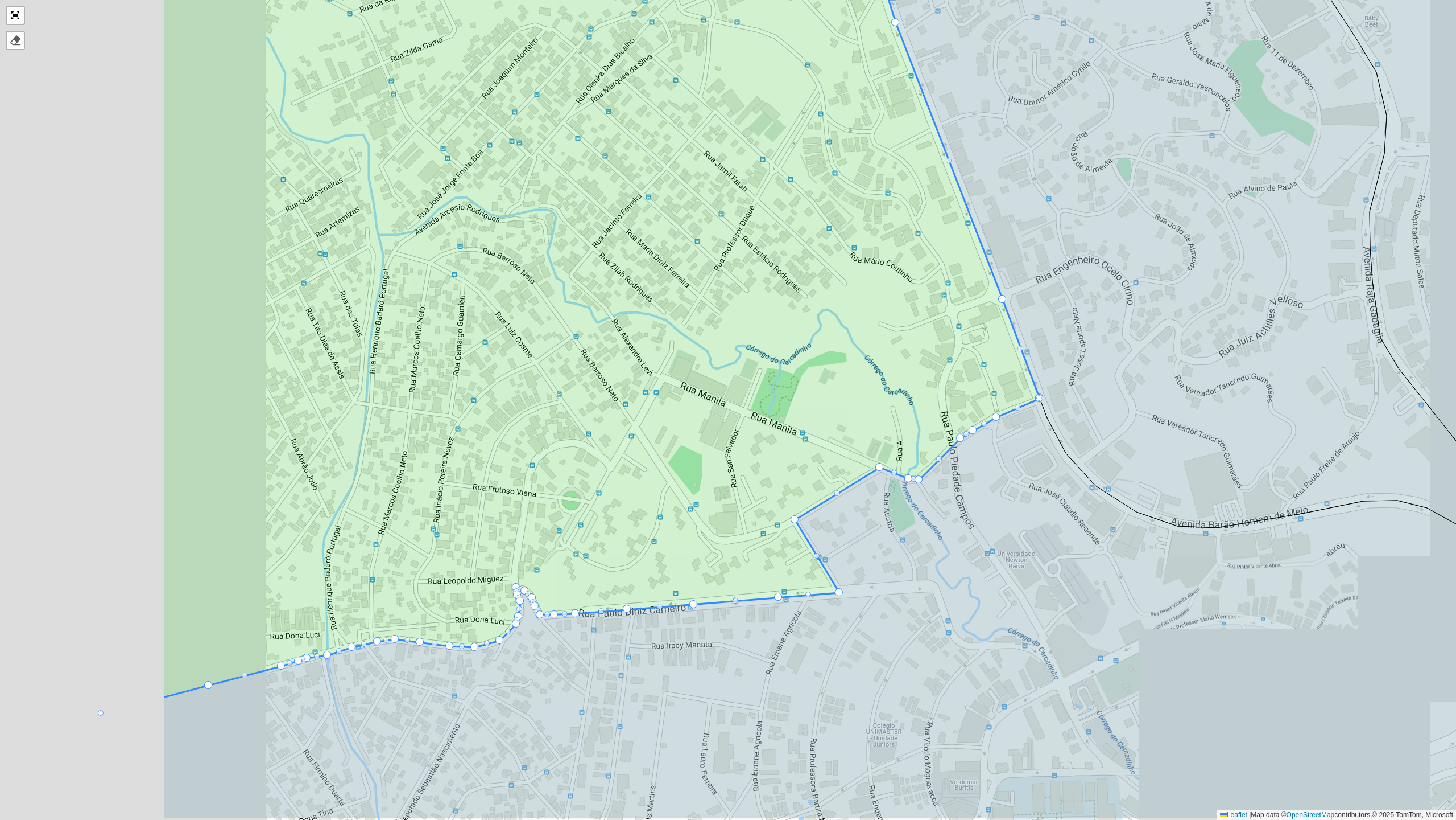
drag, startPoint x: 760, startPoint y: 425, endPoint x: 1051, endPoint y: 354, distance: 299.5
click at [1040, 354] on icon at bounding box center [601, 264] width 878 height 865
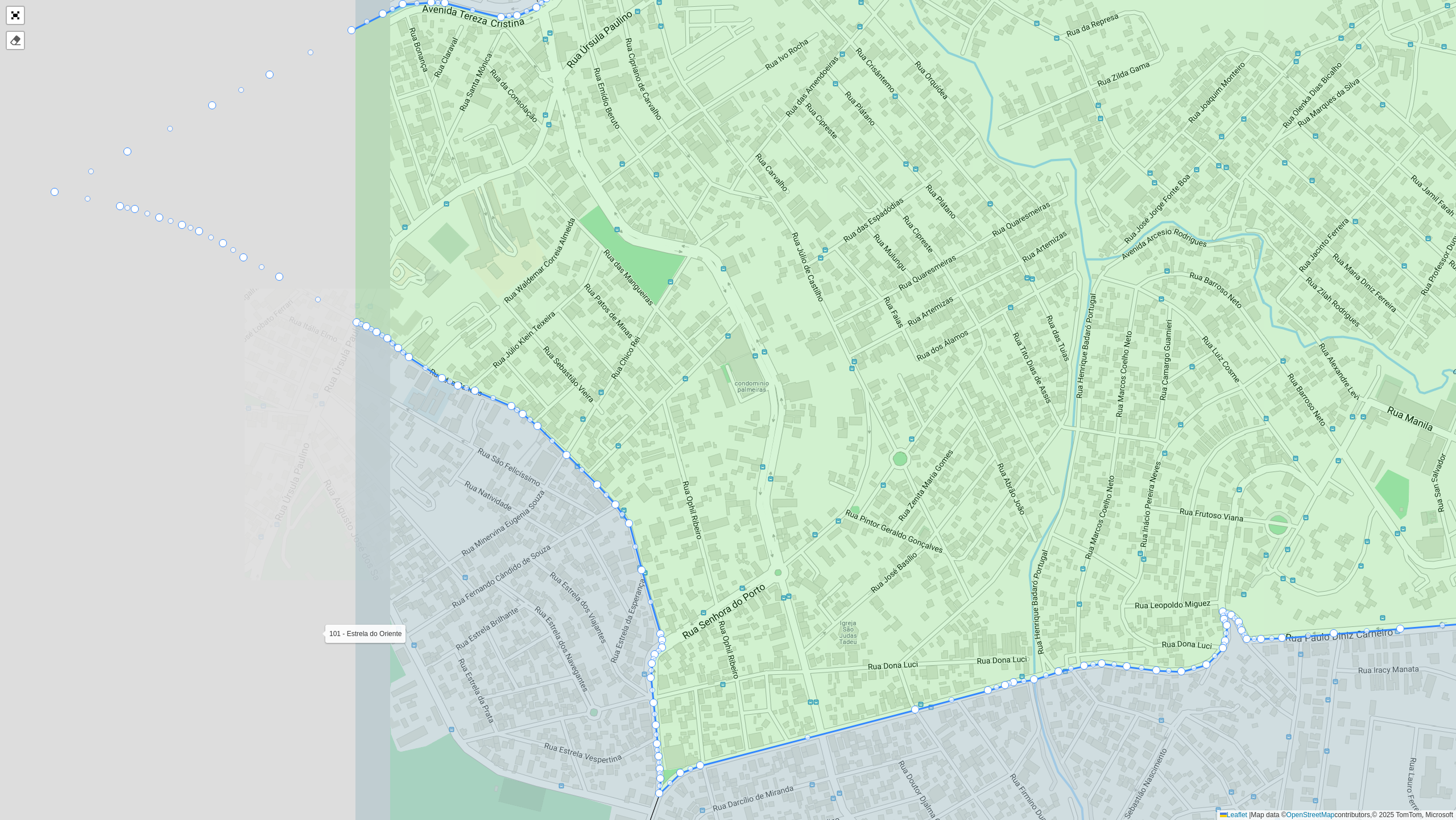
drag, startPoint x: 465, startPoint y: 393, endPoint x: 965, endPoint y: 465, distance: 505.2
click at [965, 465] on icon at bounding box center [1050, 391] width 1393 height 805
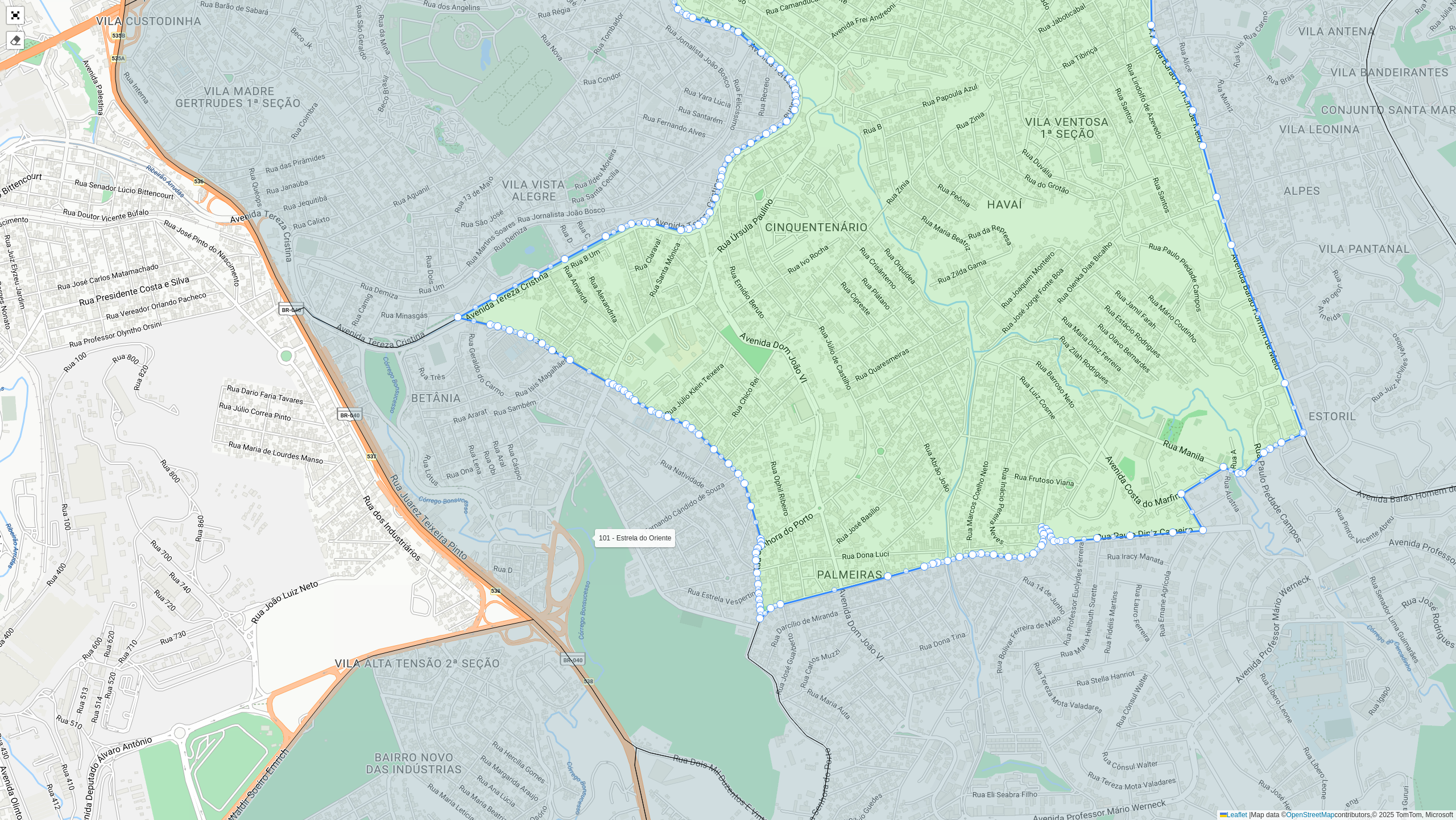
click at [11, 28] on div "101 - Estrela do Oriente 102 - [GEOGRAPHIC_DATA] 700 - Mercado Central 900 - Co…" at bounding box center [728, 410] width 1456 height 820
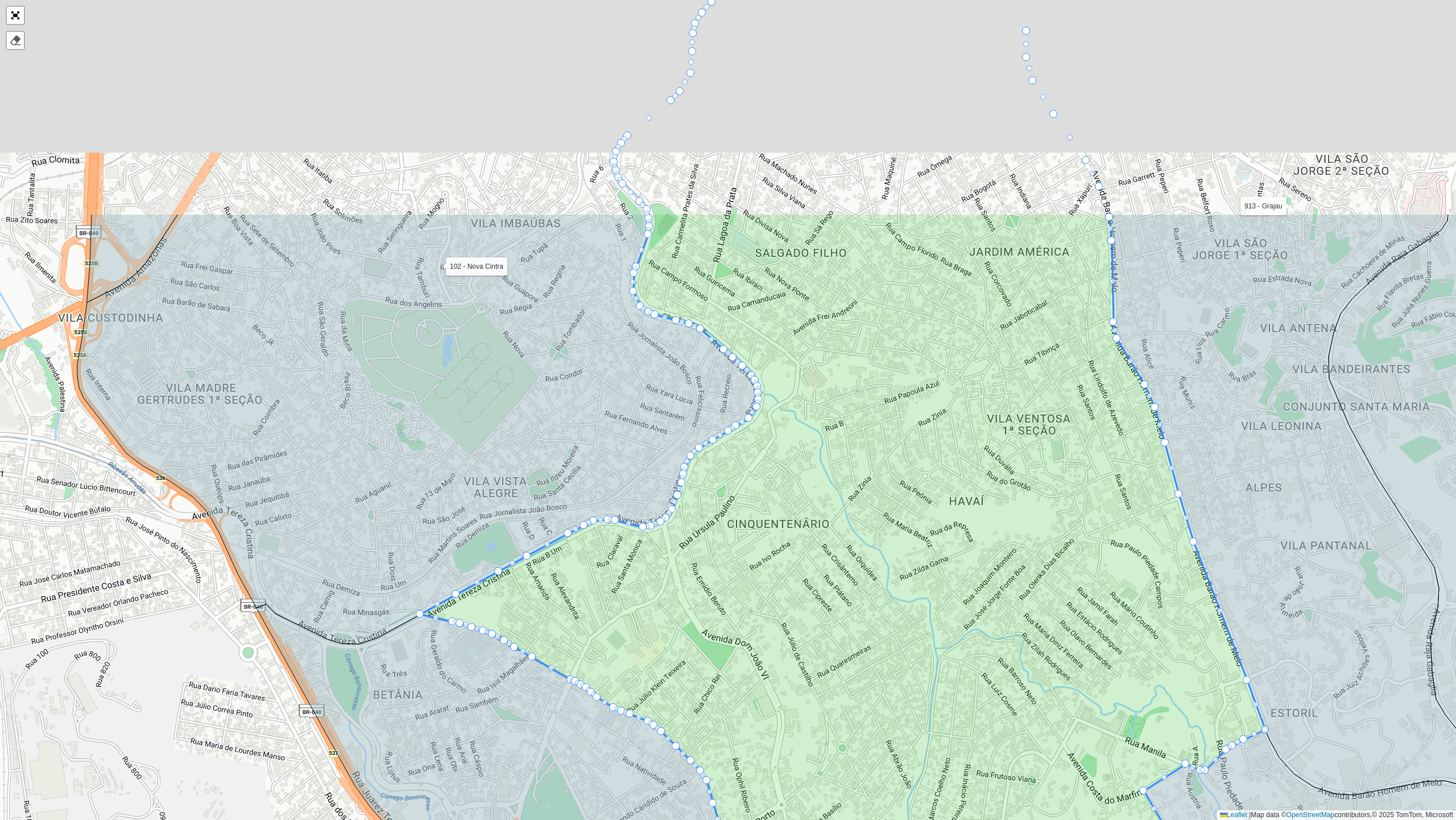
drag, startPoint x: 950, startPoint y: 310, endPoint x: 913, endPoint y: 530, distance: 223.1
click at [916, 597] on icon at bounding box center [843, 565] width 846 height 703
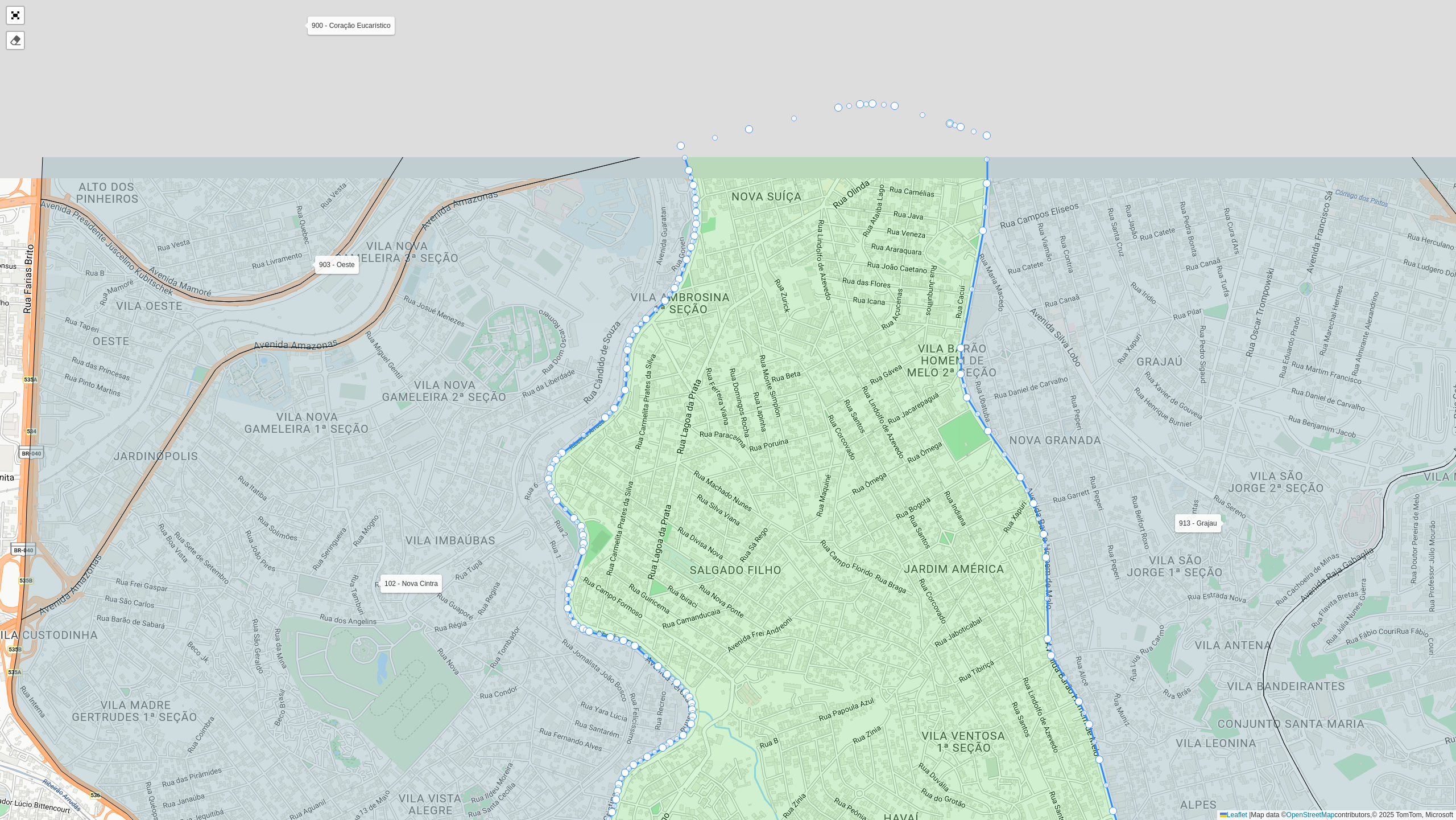
drag, startPoint x: 854, startPoint y: 289, endPoint x: 815, endPoint y: 471, distance: 186.1
click at [815, 471] on icon at bounding box center [777, 648] width 846 height 987
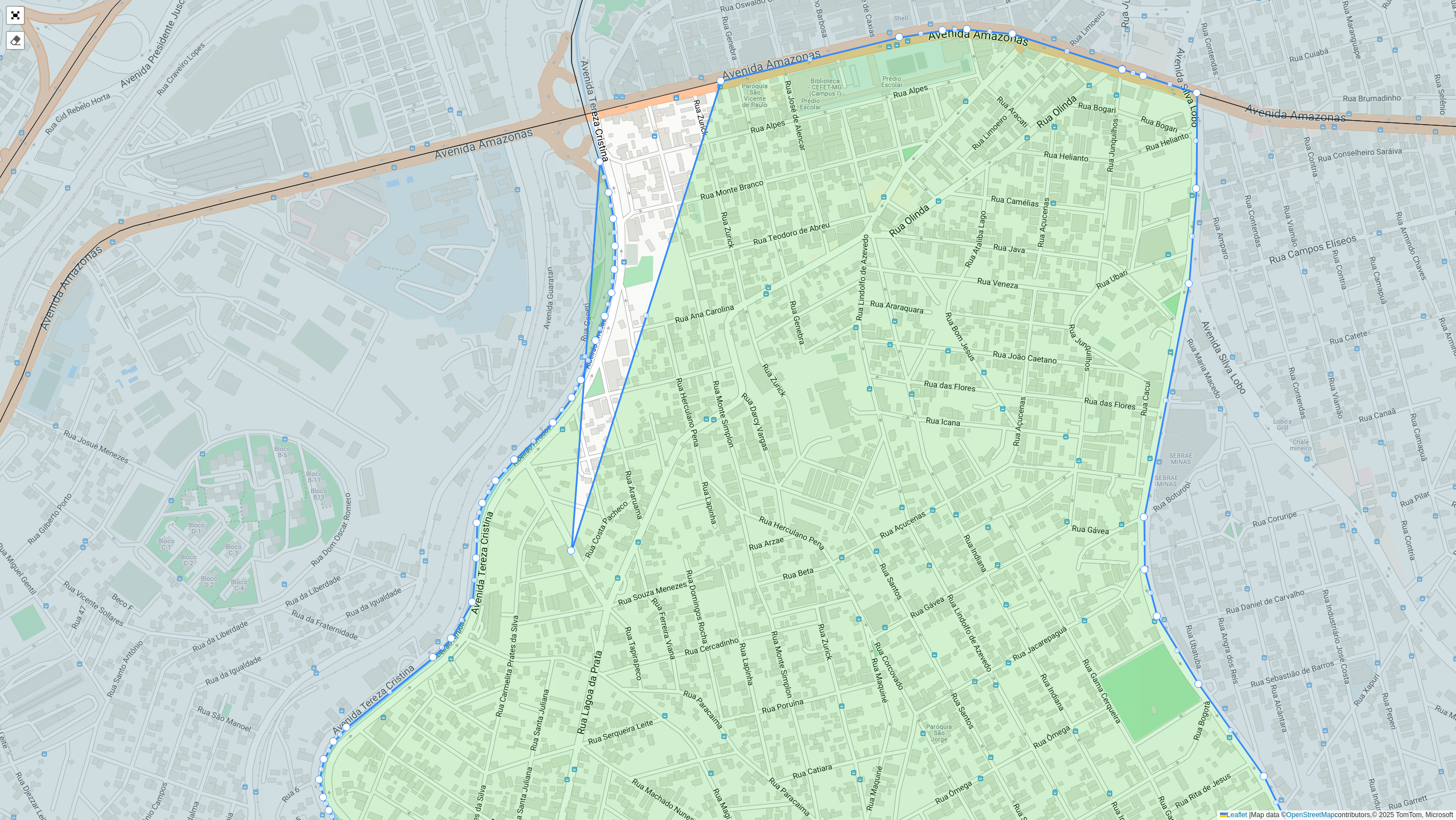
drag, startPoint x: 586, startPoint y: 110, endPoint x: 574, endPoint y: 547, distance: 437.2
click at [587, 372] on div "101 - Estrela do Oriente 102 - [GEOGRAPHIC_DATA] 700 - Mercado Central 900 - Co…" at bounding box center [728, 410] width 1456 height 820
drag, startPoint x: 585, startPoint y: 366, endPoint x: 545, endPoint y: 500, distance: 139.8
drag, startPoint x: 580, startPoint y: 381, endPoint x: 536, endPoint y: 481, distance: 109.3
drag, startPoint x: 572, startPoint y: 401, endPoint x: 530, endPoint y: 466, distance: 77.4
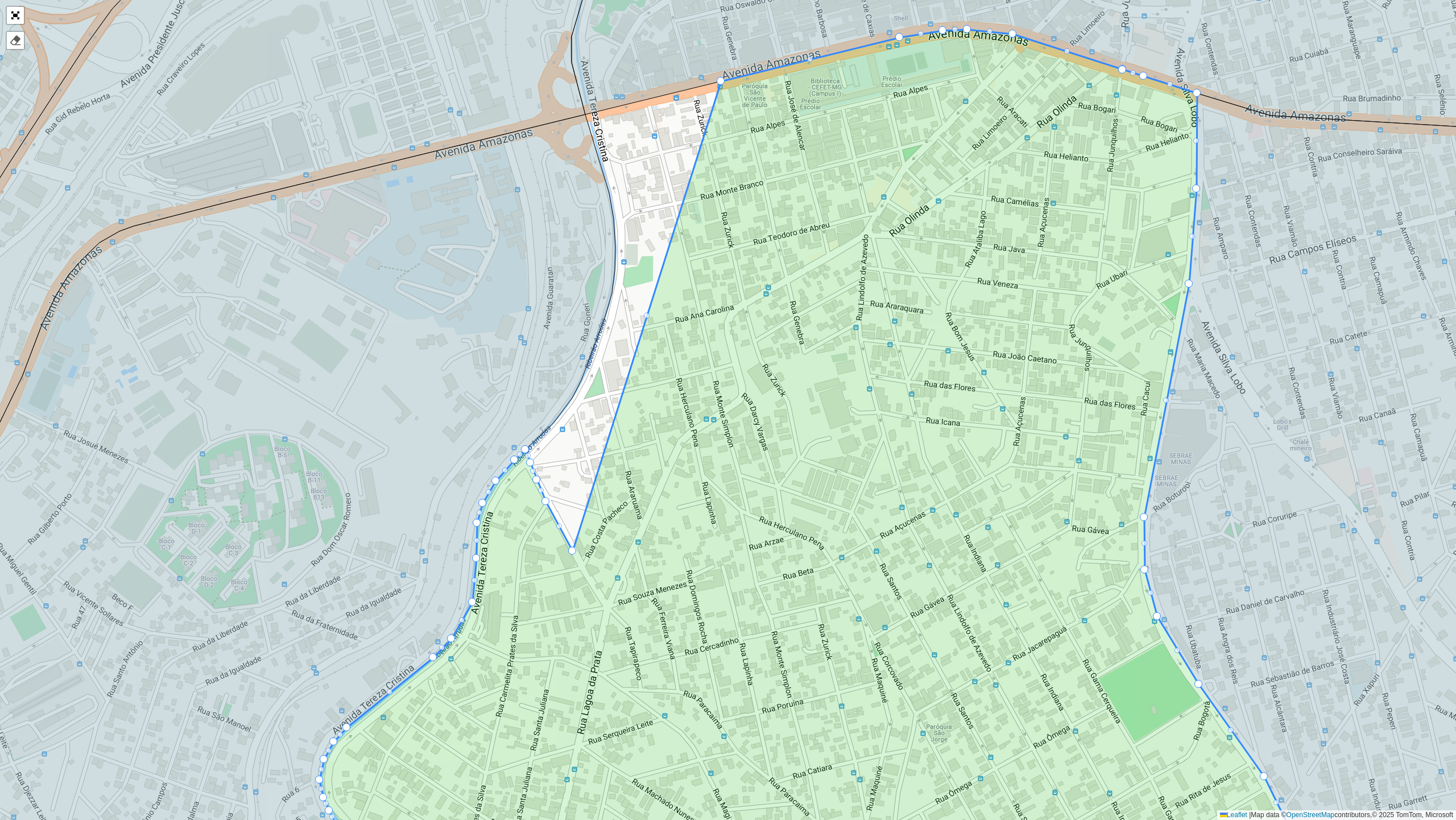
drag, startPoint x: 552, startPoint y: 425, endPoint x: 527, endPoint y: 455, distance: 39.1
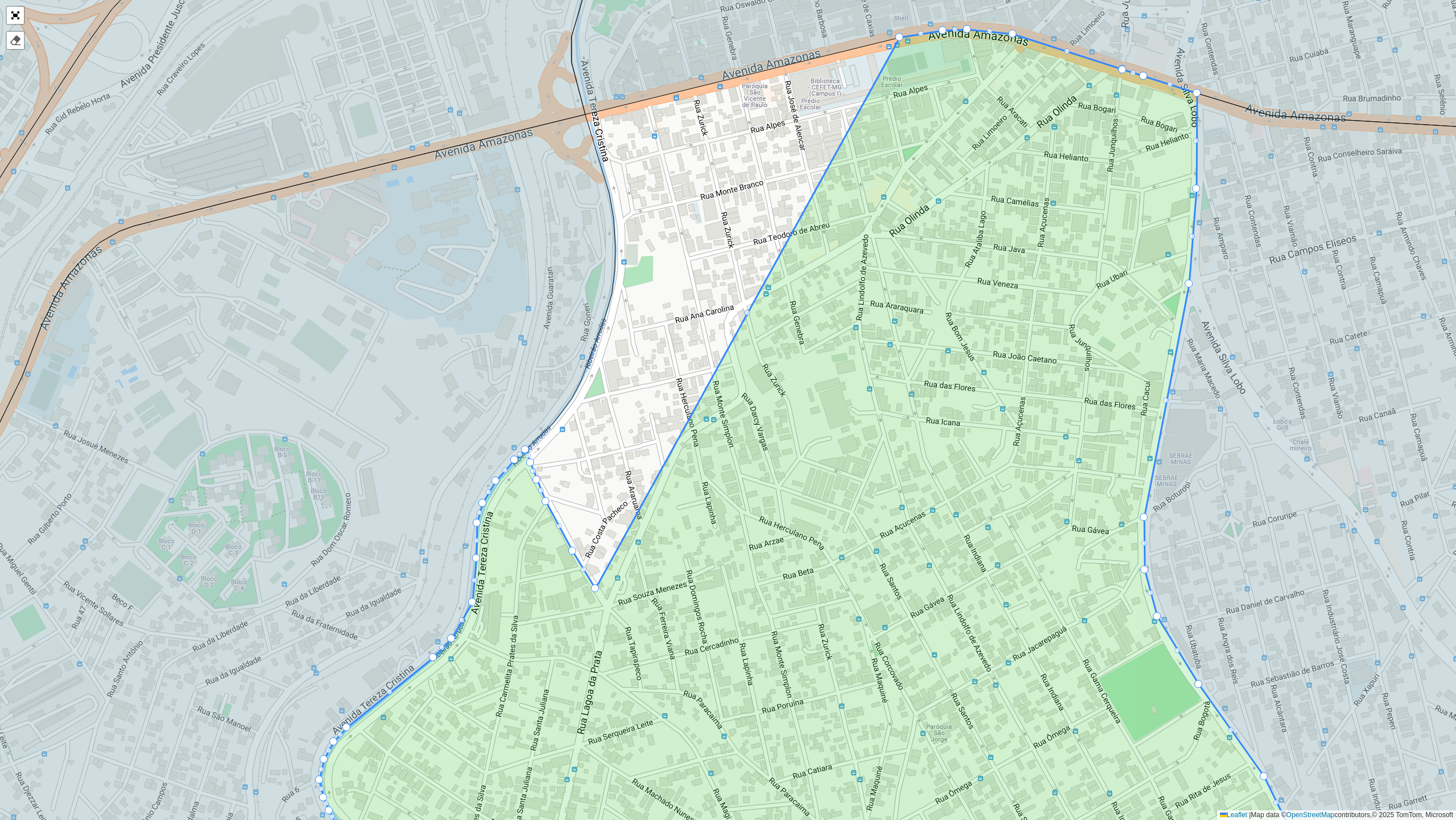
drag, startPoint x: 720, startPoint y: 76, endPoint x: 593, endPoint y: 583, distance: 522.7
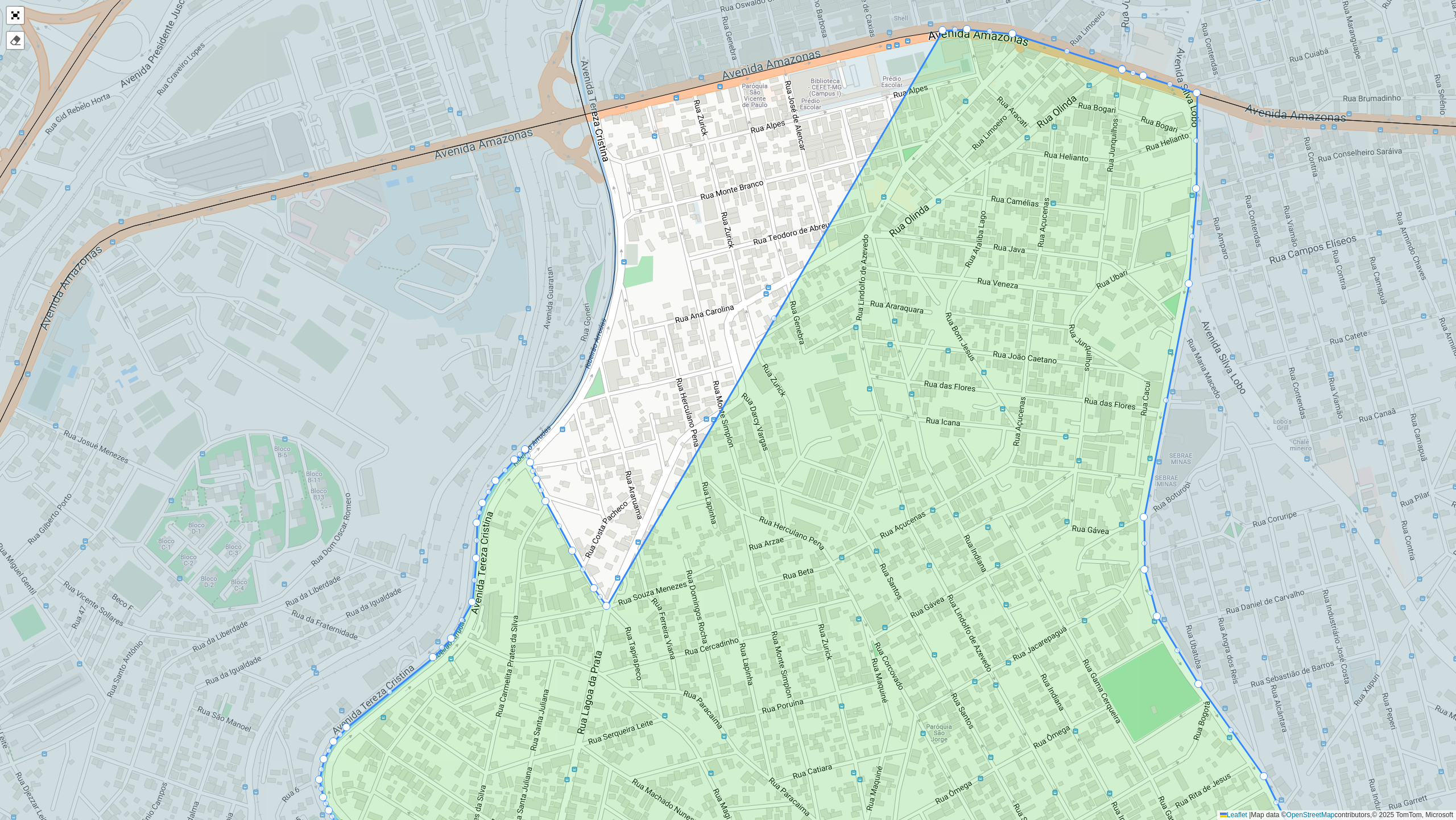
drag, startPoint x: 899, startPoint y: 36, endPoint x: 605, endPoint y: 604, distance: 639.6
drag, startPoint x: 943, startPoint y: 27, endPoint x: 634, endPoint y: 542, distance: 600.6
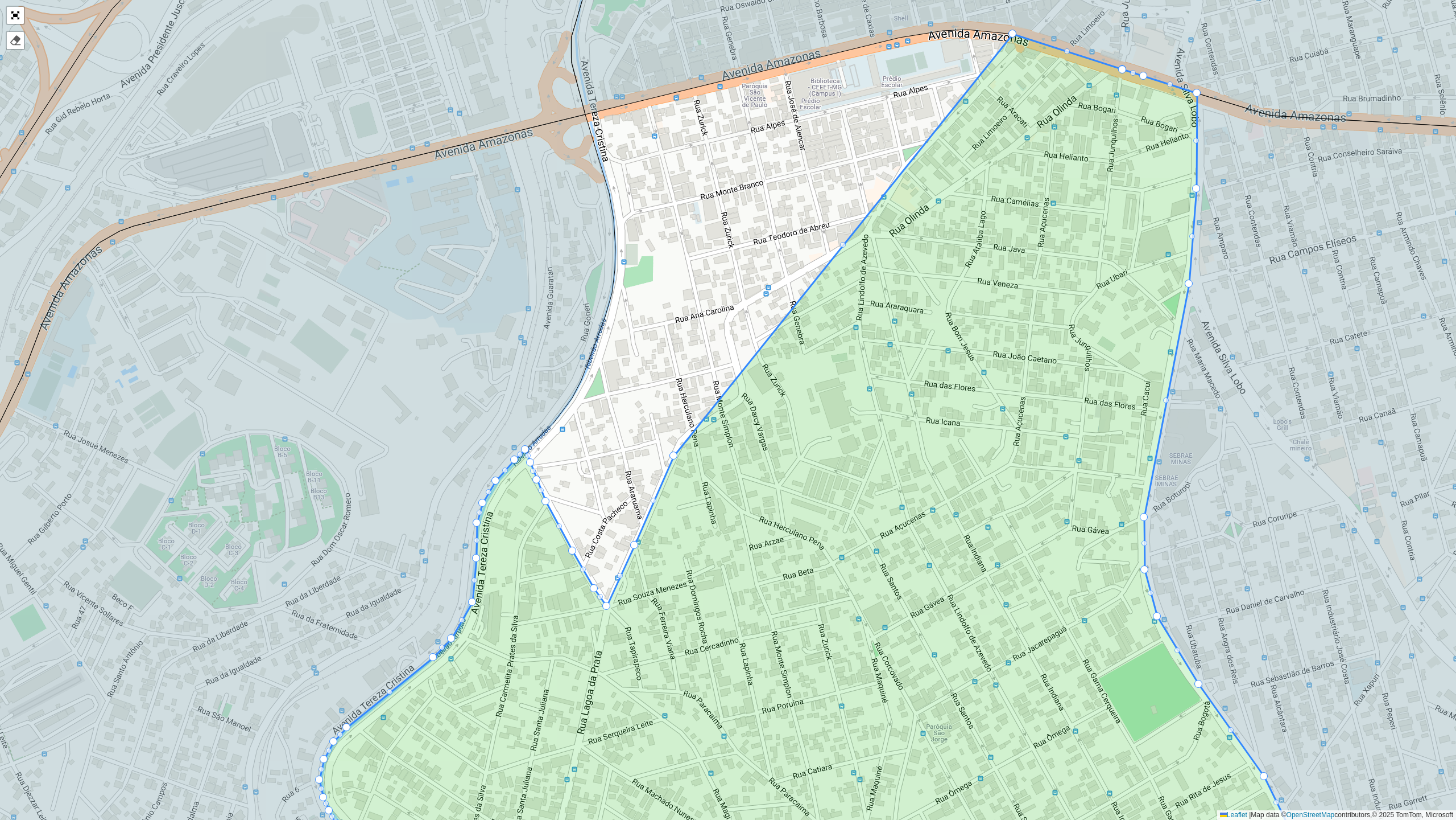
drag, startPoint x: 964, startPoint y: 28, endPoint x: 670, endPoint y: 456, distance: 519.2
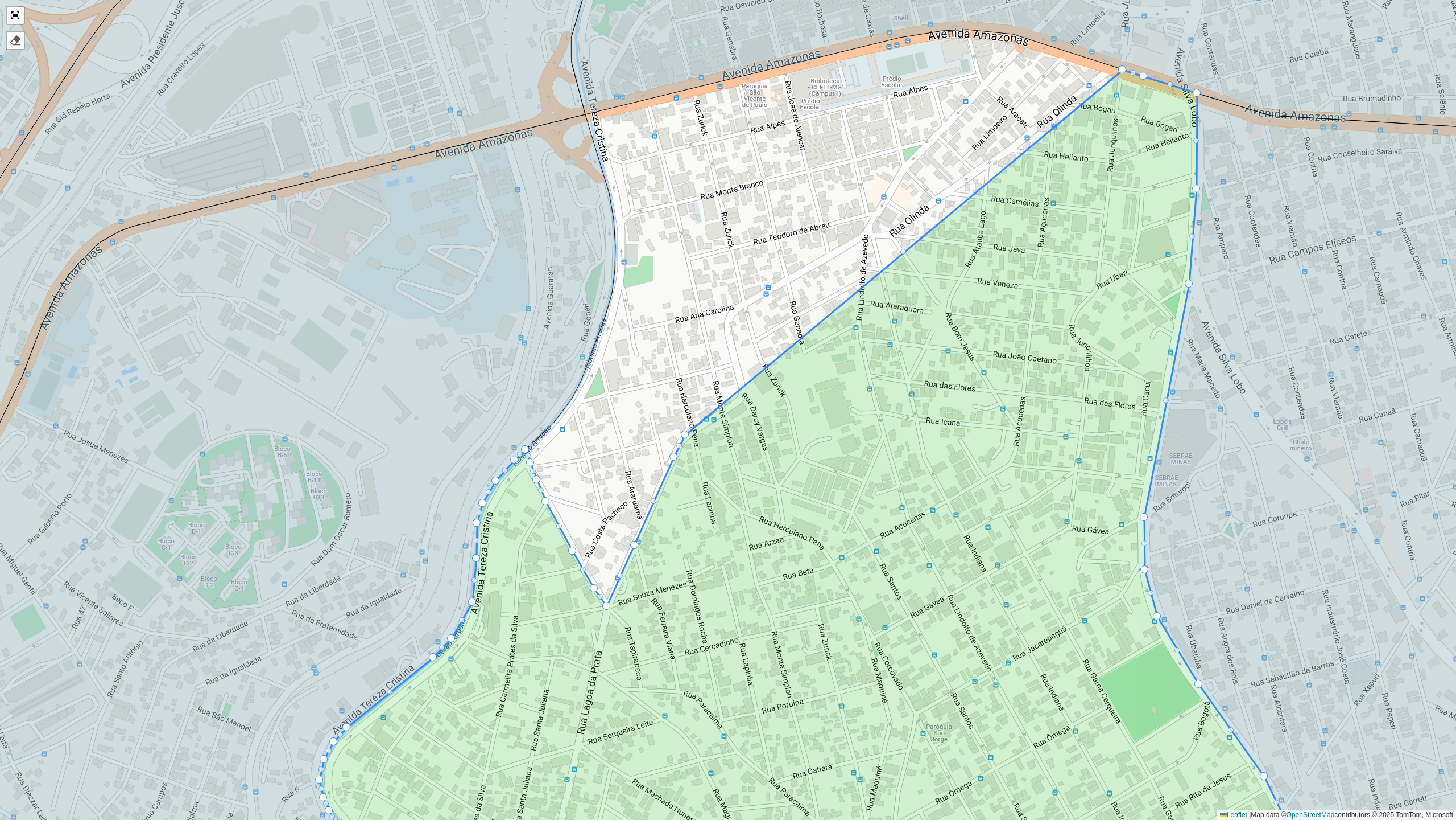
drag, startPoint x: 1013, startPoint y: 32, endPoint x: 685, endPoint y: 433, distance: 518.1
drag, startPoint x: 1122, startPoint y: 69, endPoint x: 977, endPoint y: 391, distance: 353.1
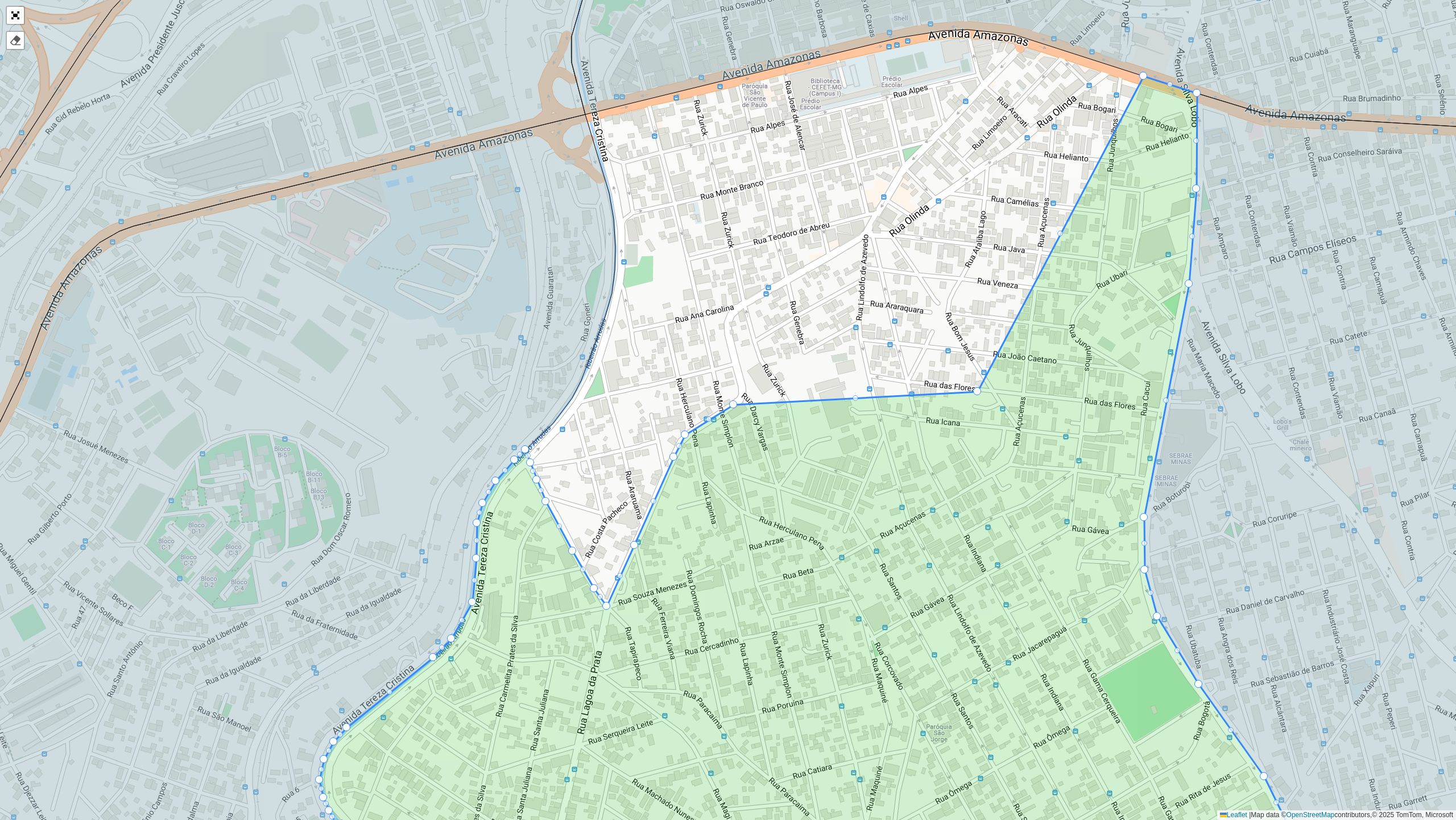
drag, startPoint x: 1120, startPoint y: 69, endPoint x: 834, endPoint y: 390, distance: 429.9
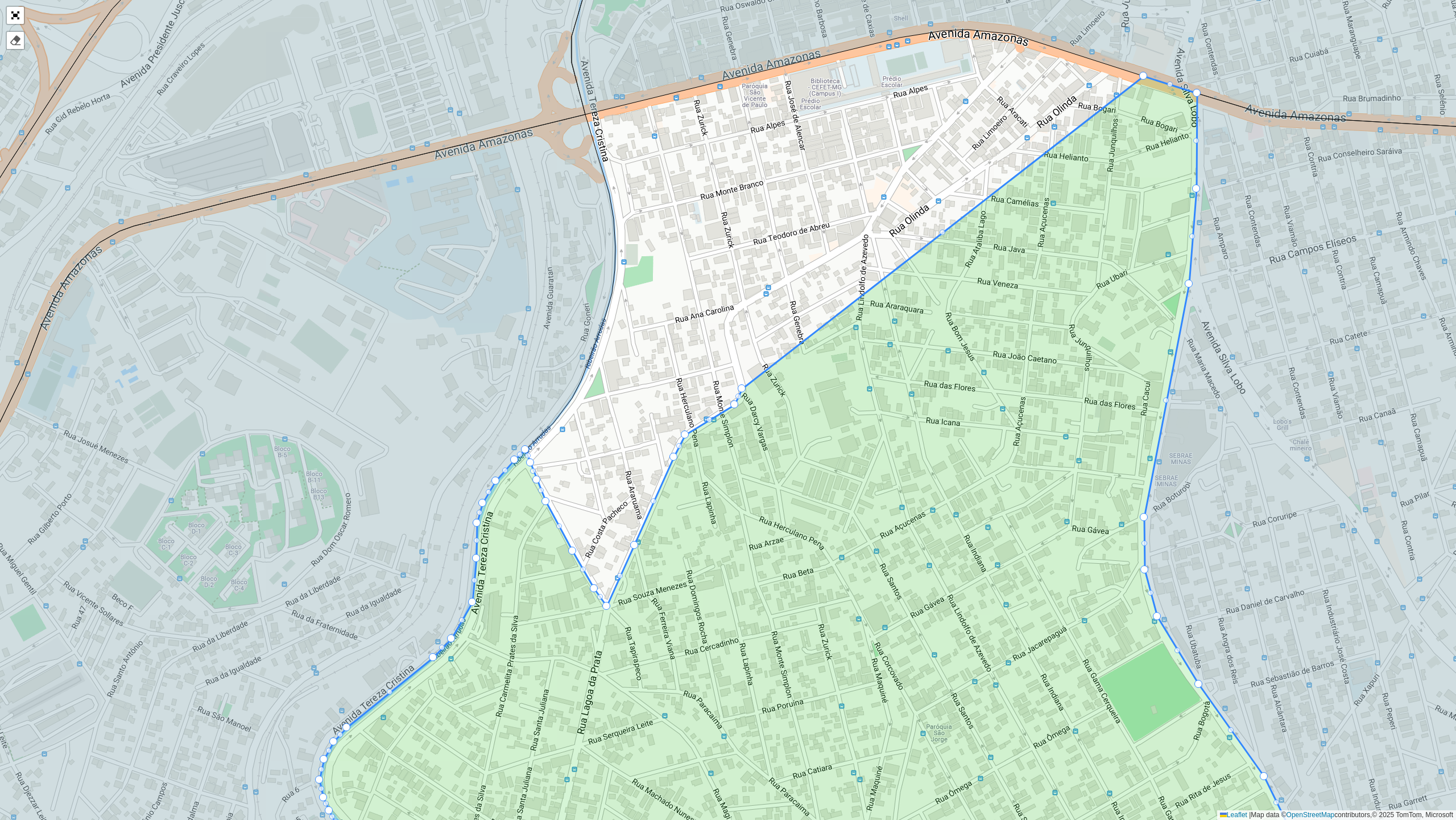
drag, startPoint x: 976, startPoint y: 390, endPoint x: 743, endPoint y: 387, distance: 233.0
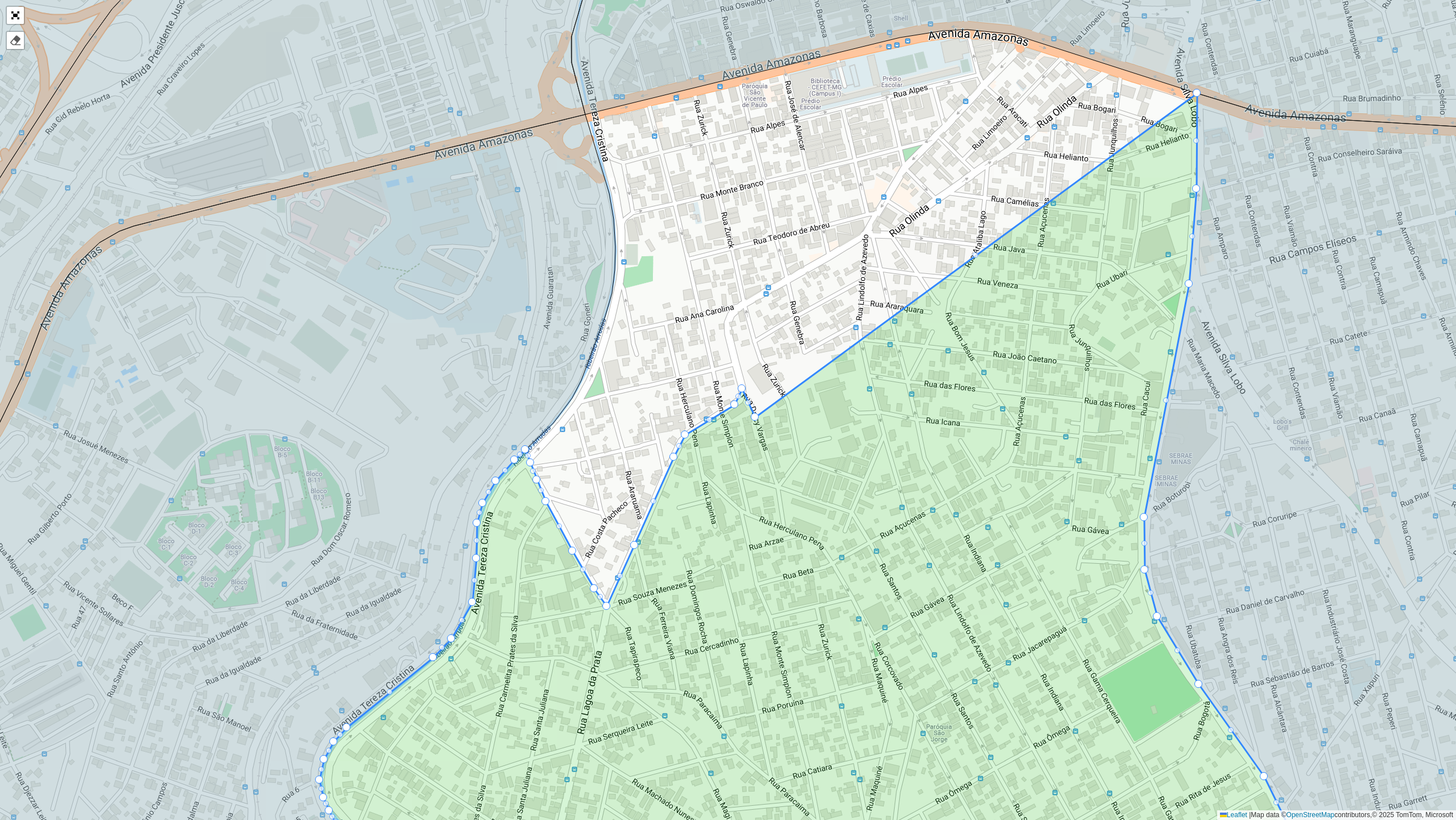
drag, startPoint x: 1142, startPoint y: 73, endPoint x: 754, endPoint y: 414, distance: 516.6
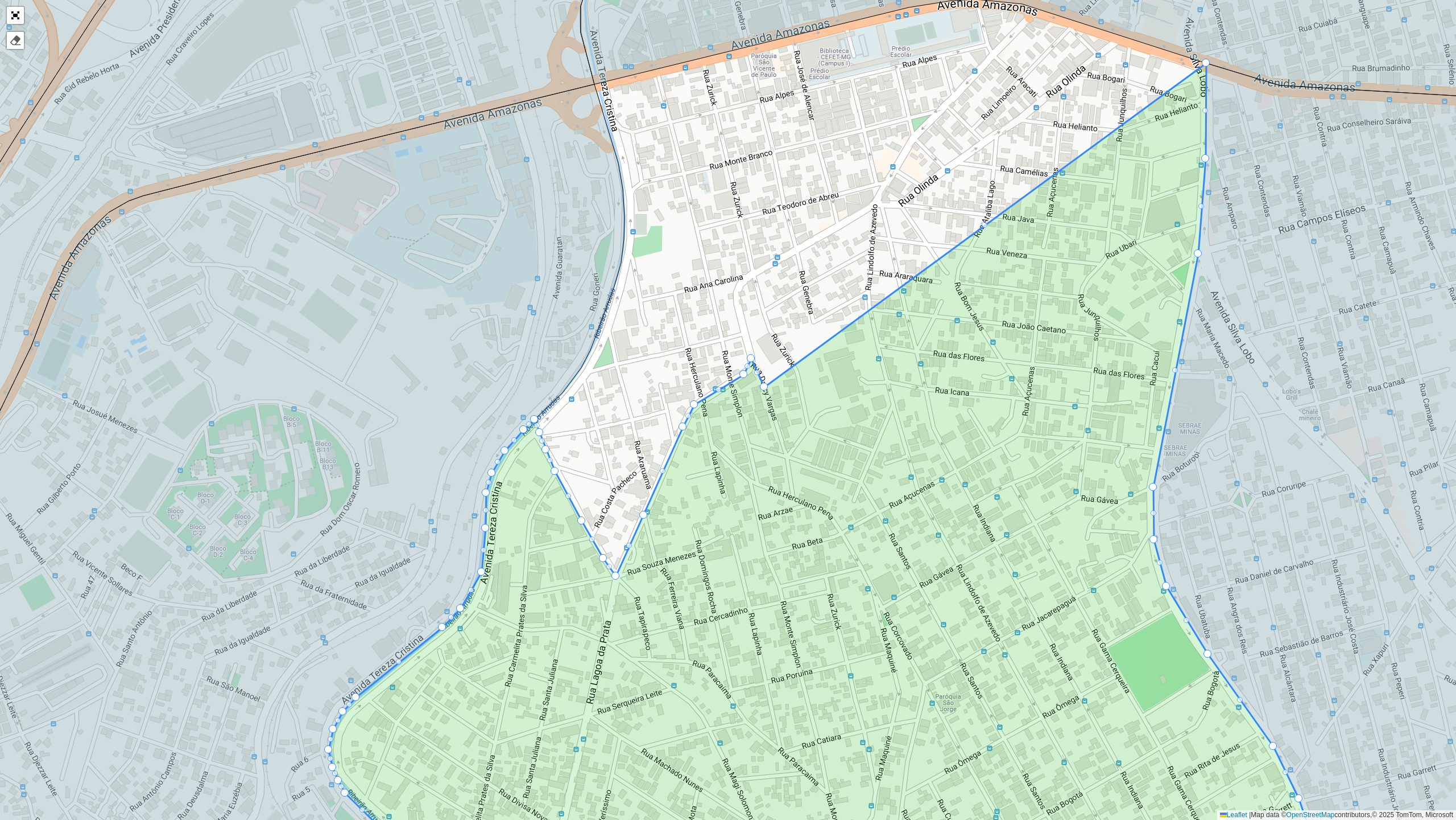
drag, startPoint x: 900, startPoint y: 533, endPoint x: 906, endPoint y: 503, distance: 30.6
click at [906, 503] on icon at bounding box center [824, 468] width 992 height 810
drag, startPoint x: 532, startPoint y: 420, endPoint x: 476, endPoint y: 612, distance: 200.0
drag, startPoint x: 540, startPoint y: 434, endPoint x: 501, endPoint y: 622, distance: 192.0
drag, startPoint x: 546, startPoint y: 450, endPoint x: 543, endPoint y: 527, distance: 77.1
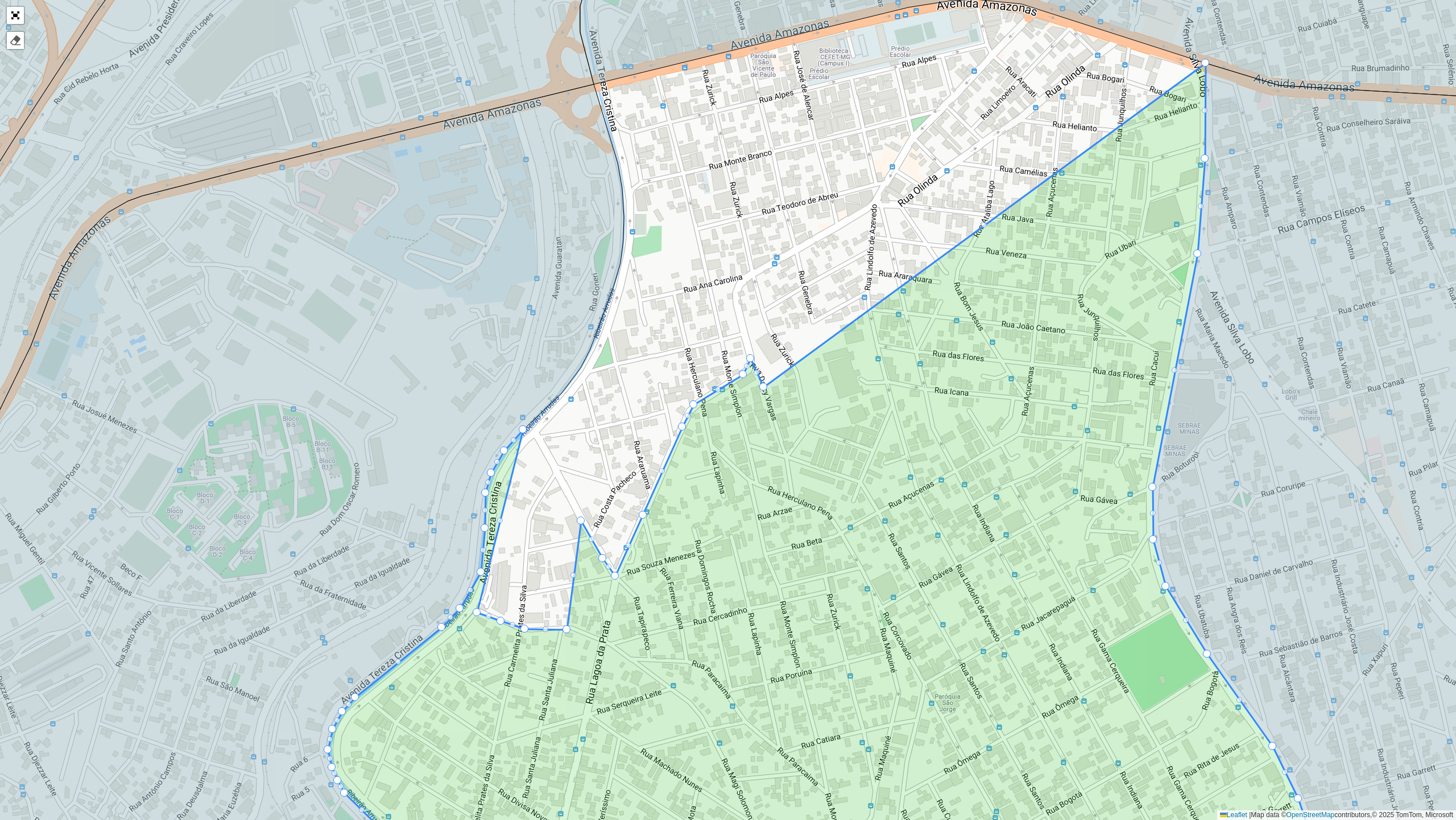
drag, startPoint x: 556, startPoint y: 469, endPoint x: 568, endPoint y: 627, distance: 158.5
drag, startPoint x: 578, startPoint y: 519, endPoint x: 590, endPoint y: 634, distance: 115.6
drag, startPoint x: 599, startPoint y: 552, endPoint x: 601, endPoint y: 560, distance: 8.2
click at [601, 560] on div "101 - Estrela do Oriente 102 - [GEOGRAPHIC_DATA] 700 - Mercado Central 900 - Co…" at bounding box center [728, 410] width 1456 height 820
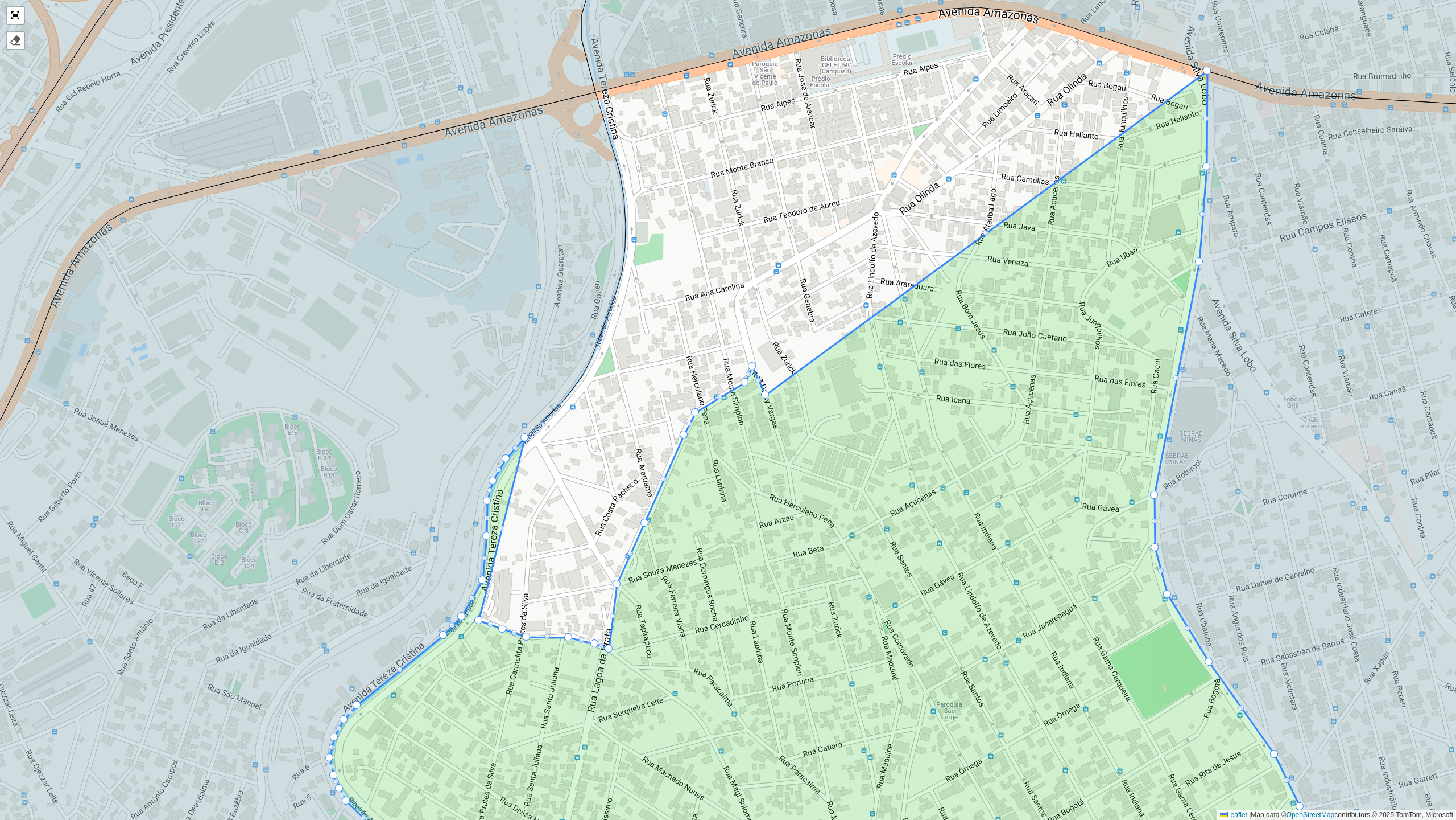
drag, startPoint x: 605, startPoint y: 567, endPoint x: 607, endPoint y: 650, distance: 83.0
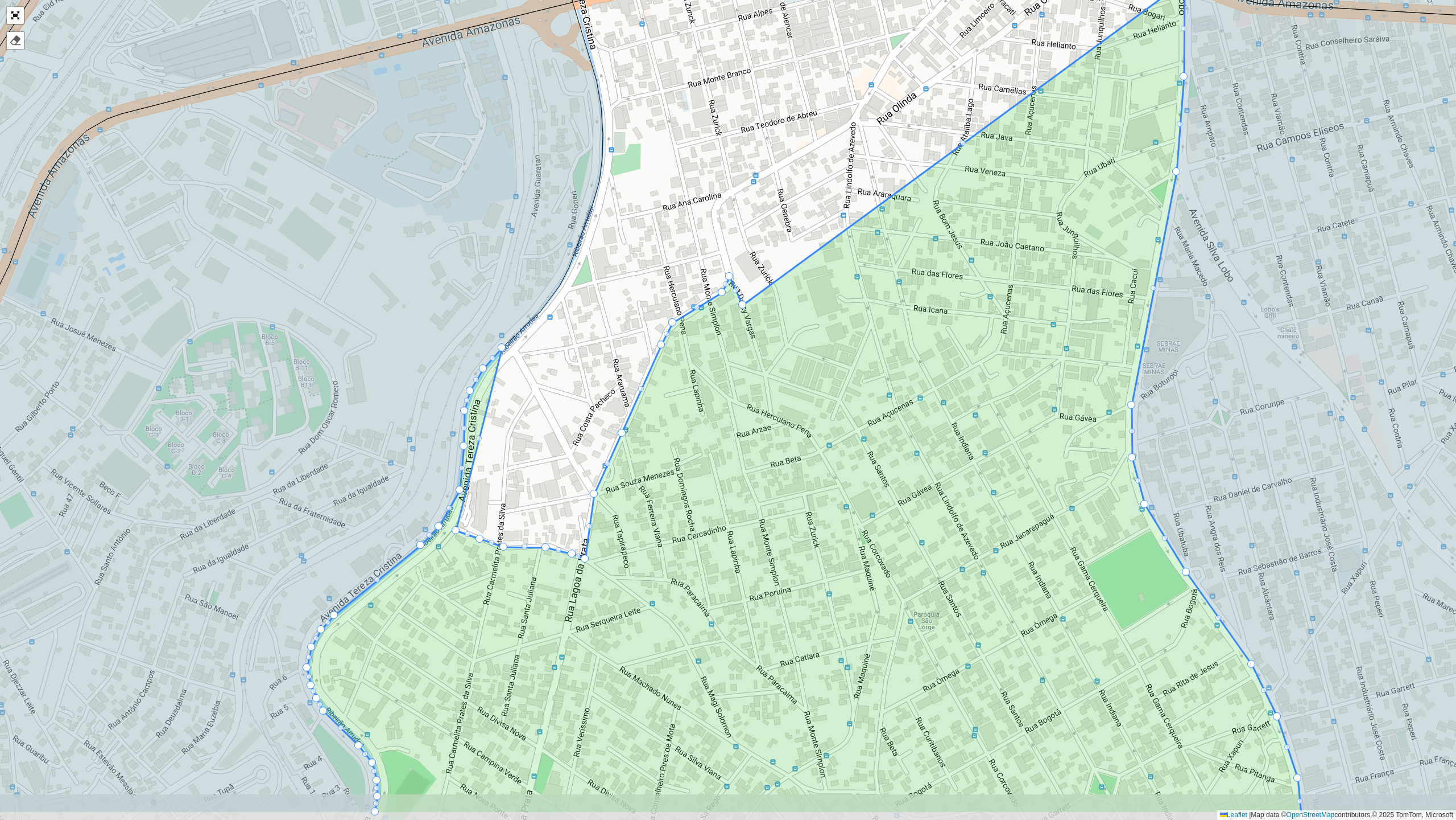
drag, startPoint x: 816, startPoint y: 485, endPoint x: 789, endPoint y: 423, distance: 67.6
click at [789, 423] on icon at bounding box center [804, 397] width 994 height 832
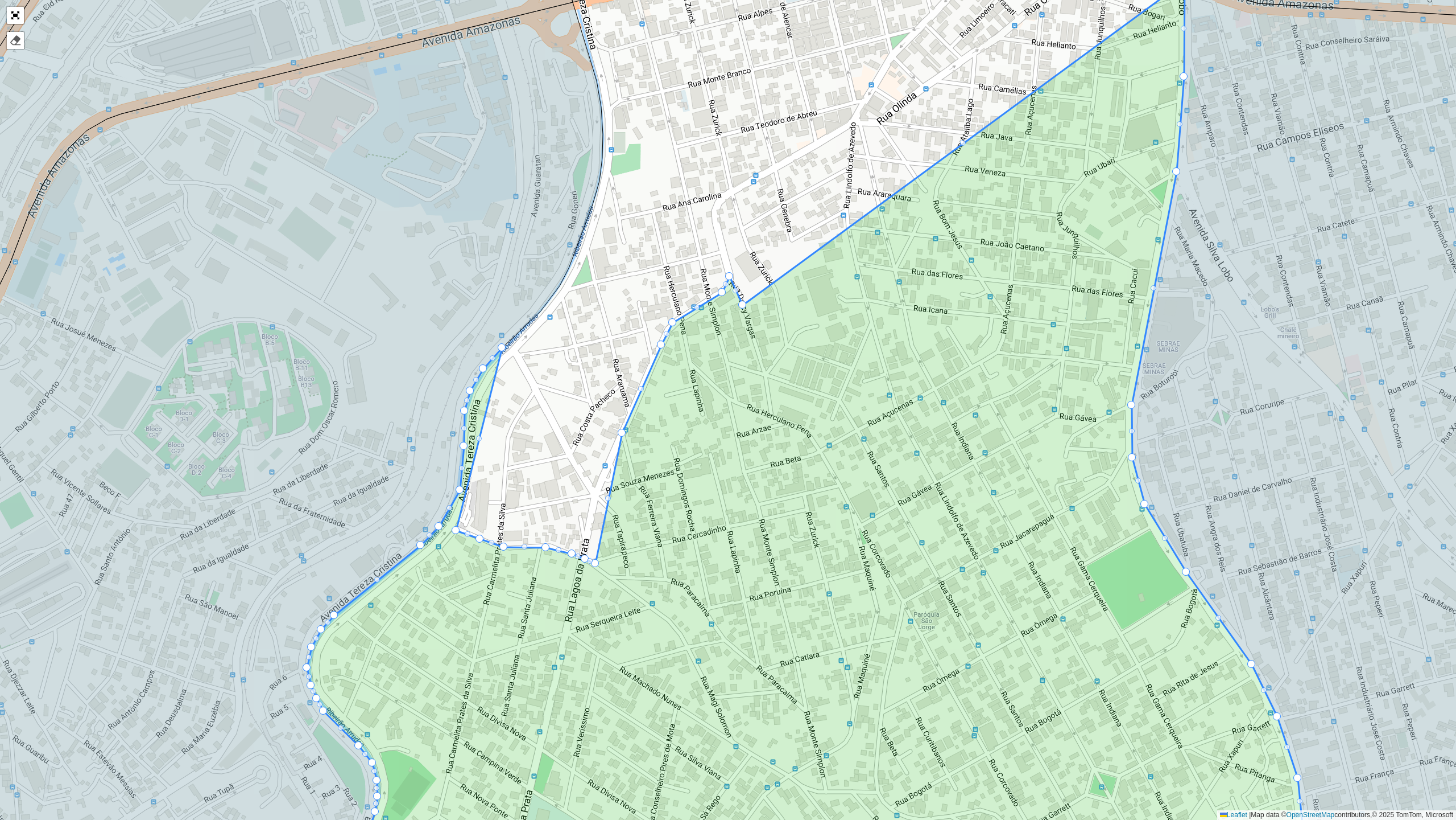
drag, startPoint x: 594, startPoint y: 494, endPoint x: 595, endPoint y: 564, distance: 70.0
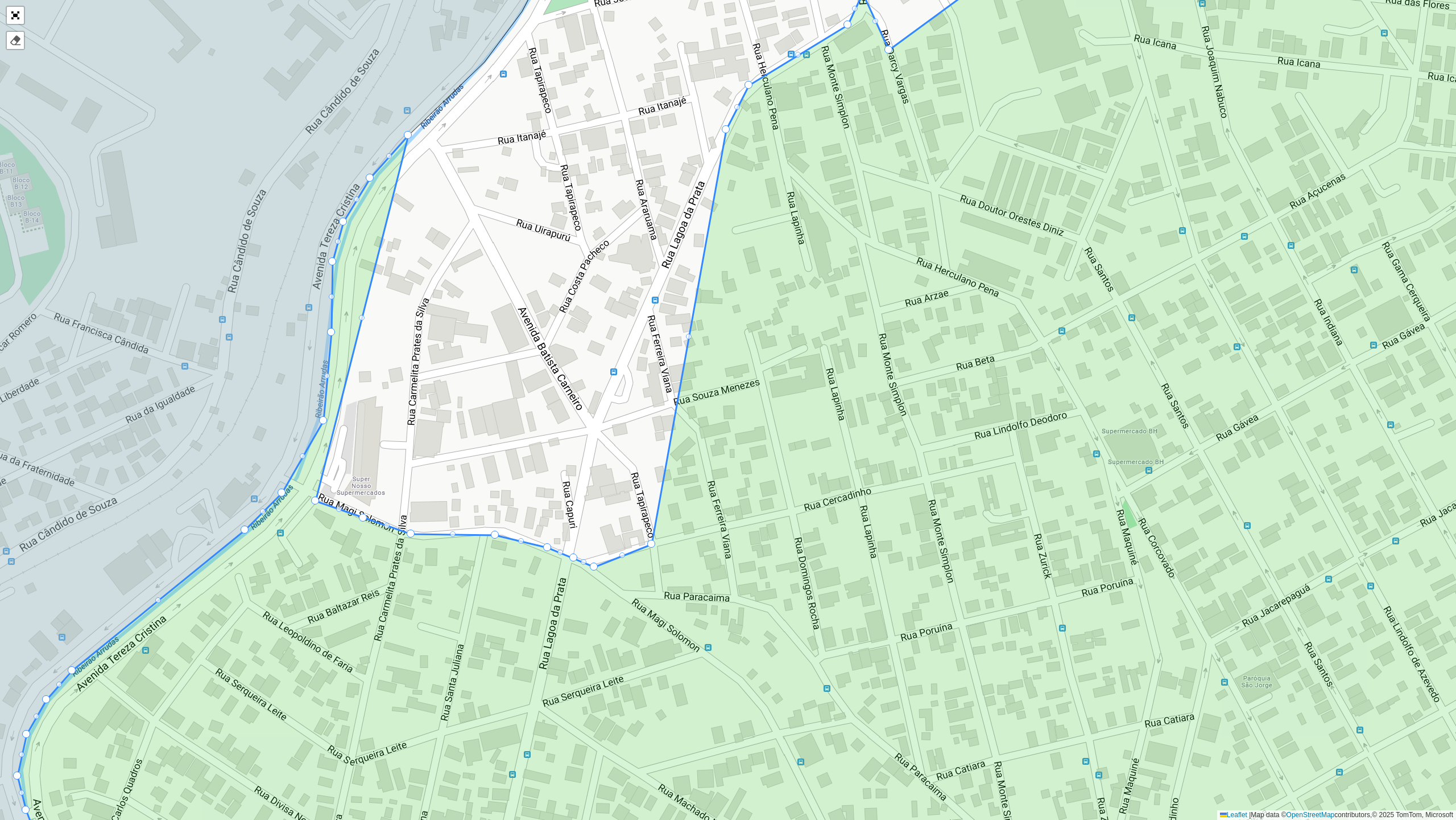
drag, startPoint x: 650, startPoint y: 307, endPoint x: 653, endPoint y: 546, distance: 239.0
drag, startPoint x: 592, startPoint y: 564, endPoint x: 593, endPoint y: 557, distance: 7.1
drag, startPoint x: 412, startPoint y: 531, endPoint x: 404, endPoint y: 532, distance: 8.1
drag, startPoint x: 317, startPoint y: 503, endPoint x: 324, endPoint y: 500, distance: 7.6
click at [451, 531] on div at bounding box center [450, 534] width 6 height 6
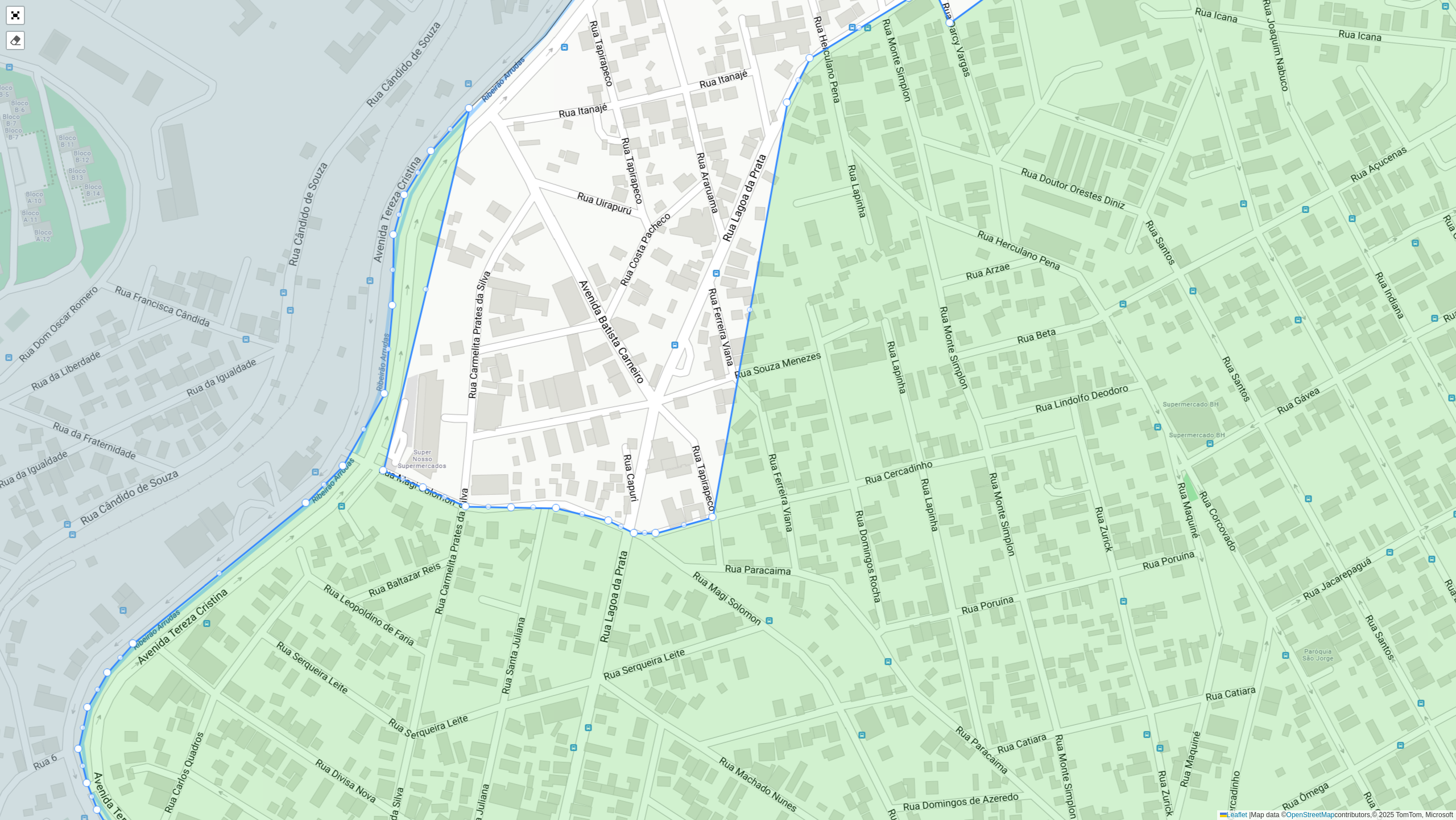
click at [451, 531] on icon at bounding box center [872, 382] width 1586 height 987
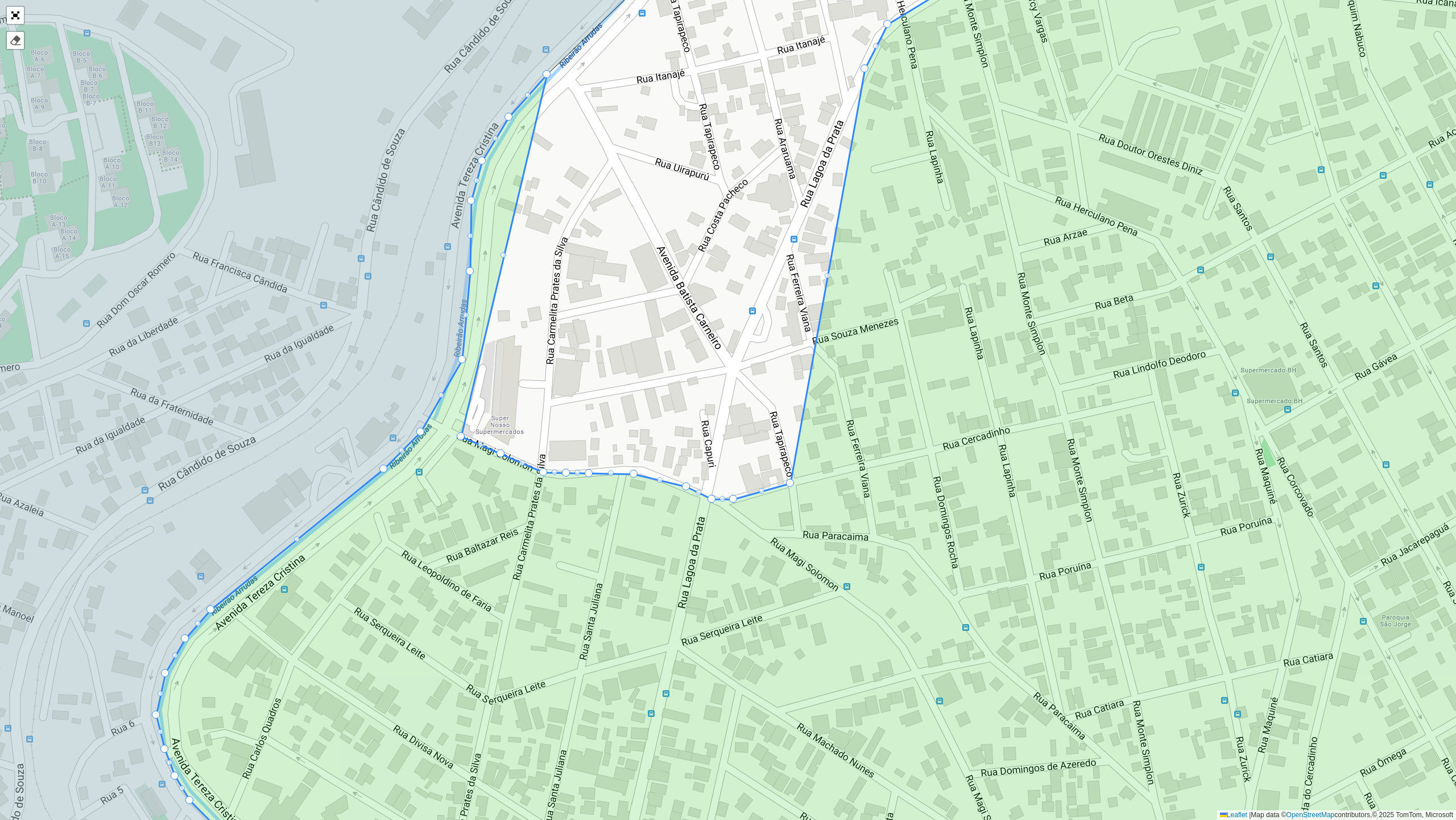
click at [567, 472] on div at bounding box center [566, 472] width 8 height 8
click at [608, 472] on div at bounding box center [611, 473] width 6 height 6
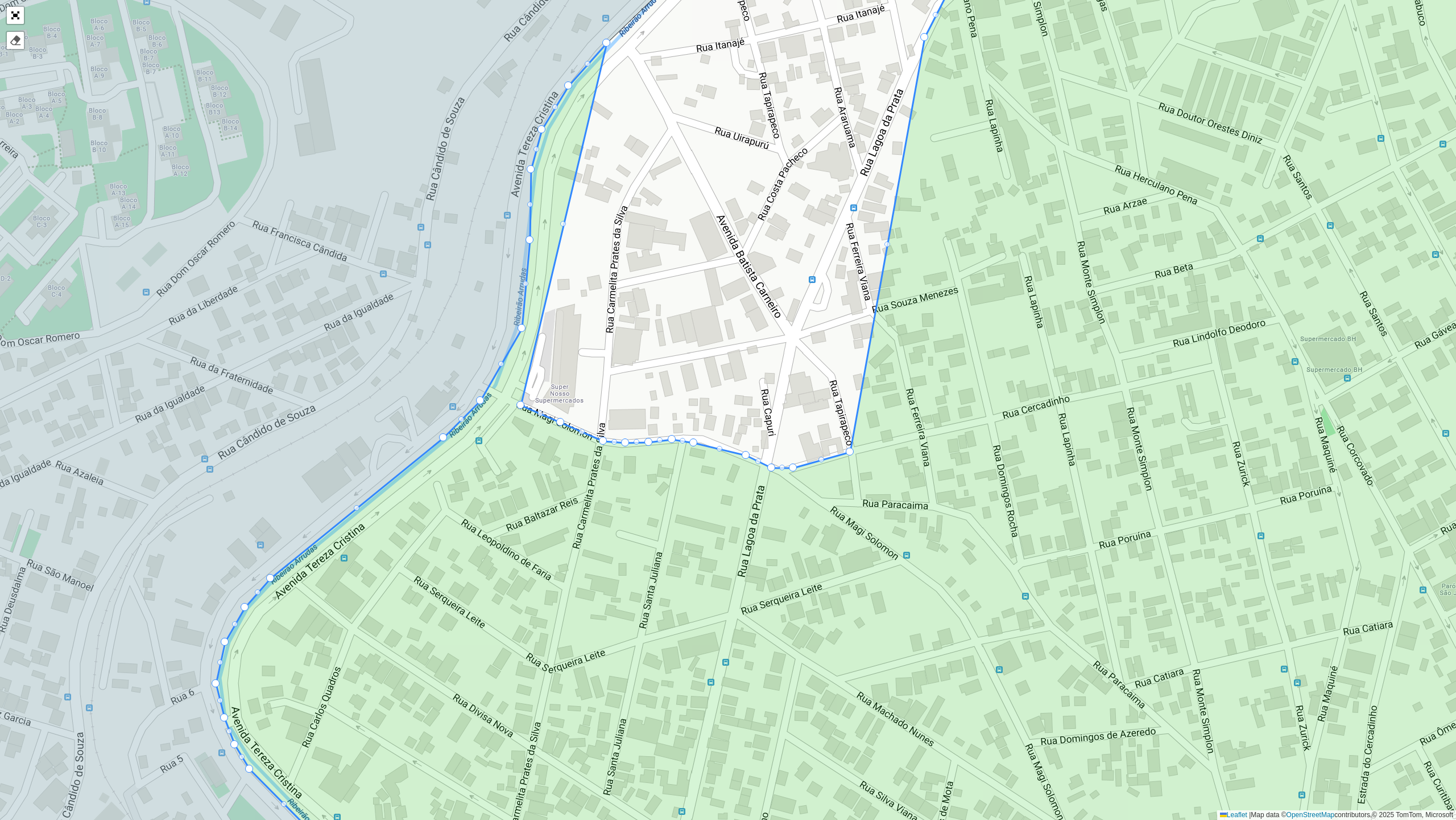
click at [693, 444] on div at bounding box center [694, 442] width 8 height 8
drag, startPoint x: 693, startPoint y: 443, endPoint x: 701, endPoint y: 440, distance: 8.5
drag, startPoint x: 605, startPoint y: 46, endPoint x: 502, endPoint y: 399, distance: 367.7
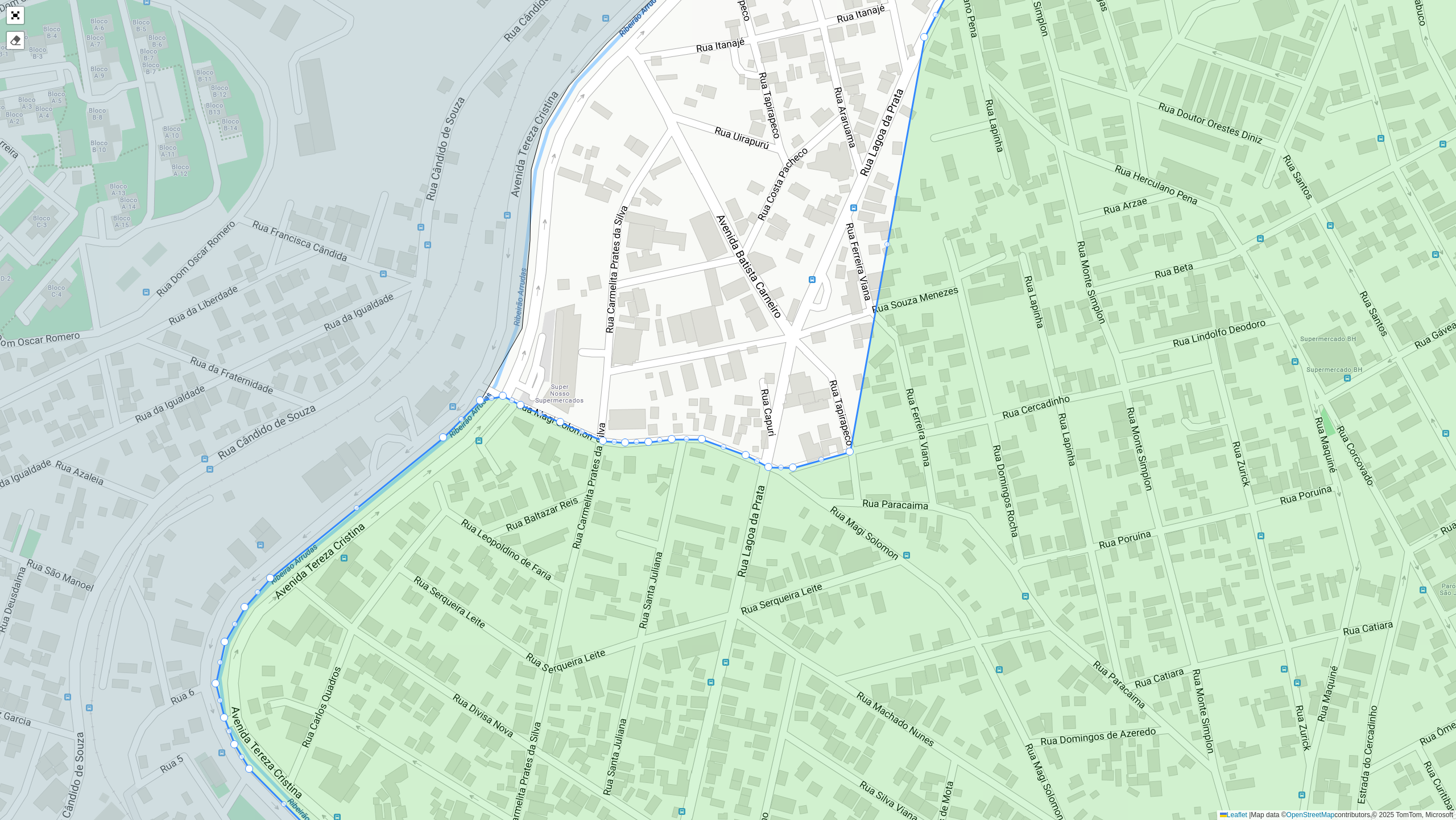
drag, startPoint x: 514, startPoint y: 340, endPoint x: 484, endPoint y: 332, distance: 31.0
click at [484, 332] on icon at bounding box center [287, 410] width 868 height 984
drag, startPoint x: 492, startPoint y: 397, endPoint x: 493, endPoint y: 392, distance: 5.1
drag, startPoint x: 493, startPoint y: 395, endPoint x: 489, endPoint y: 385, distance: 10.8
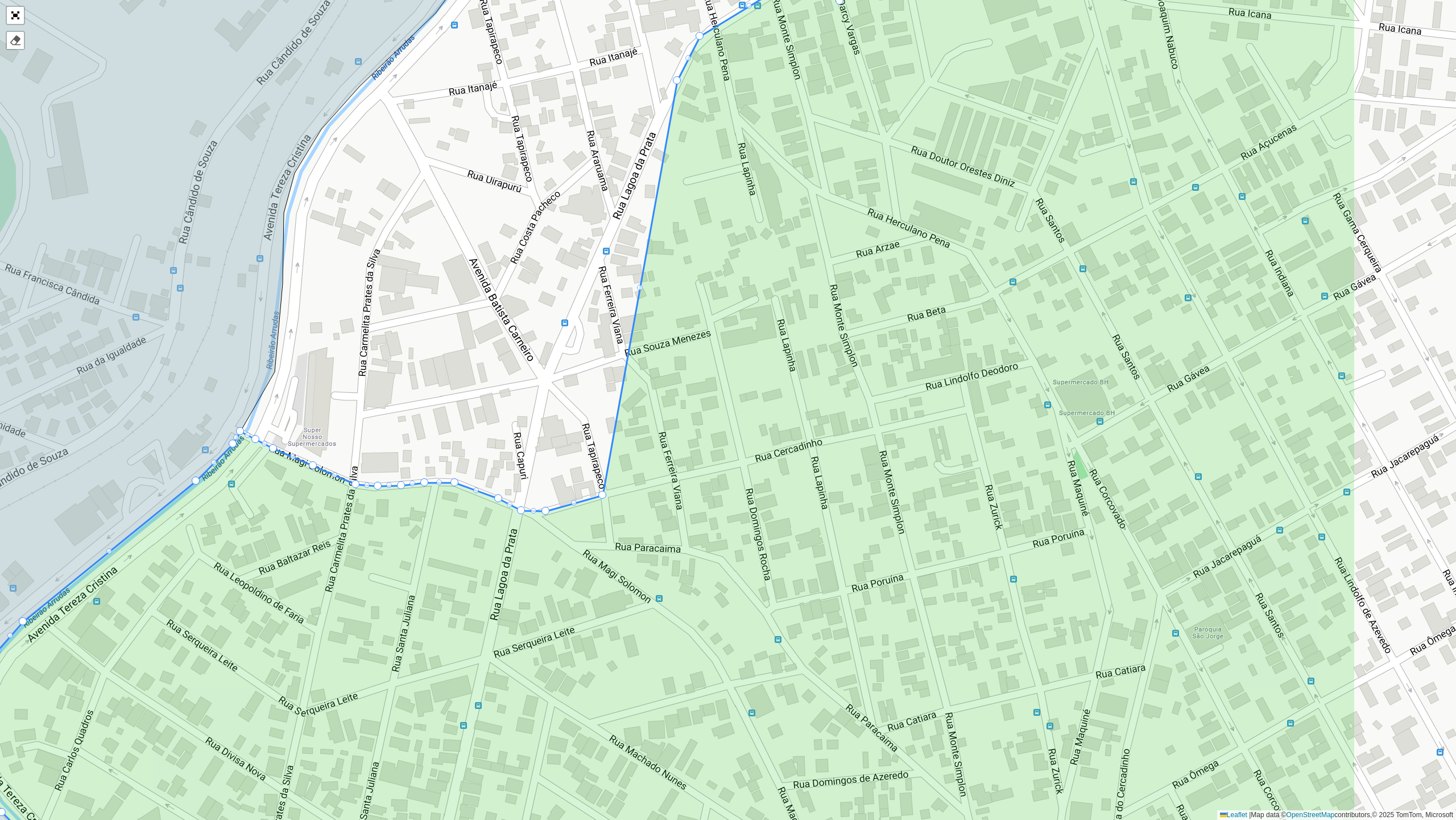
drag, startPoint x: 788, startPoint y: 368, endPoint x: 530, endPoint y: 434, distance: 266.3
click at [530, 434] on div "101 - Estrela do Oriente 102 - [GEOGRAPHIC_DATA] 700 - Mercado Central 900 - Co…" at bounding box center [728, 410] width 1456 height 820
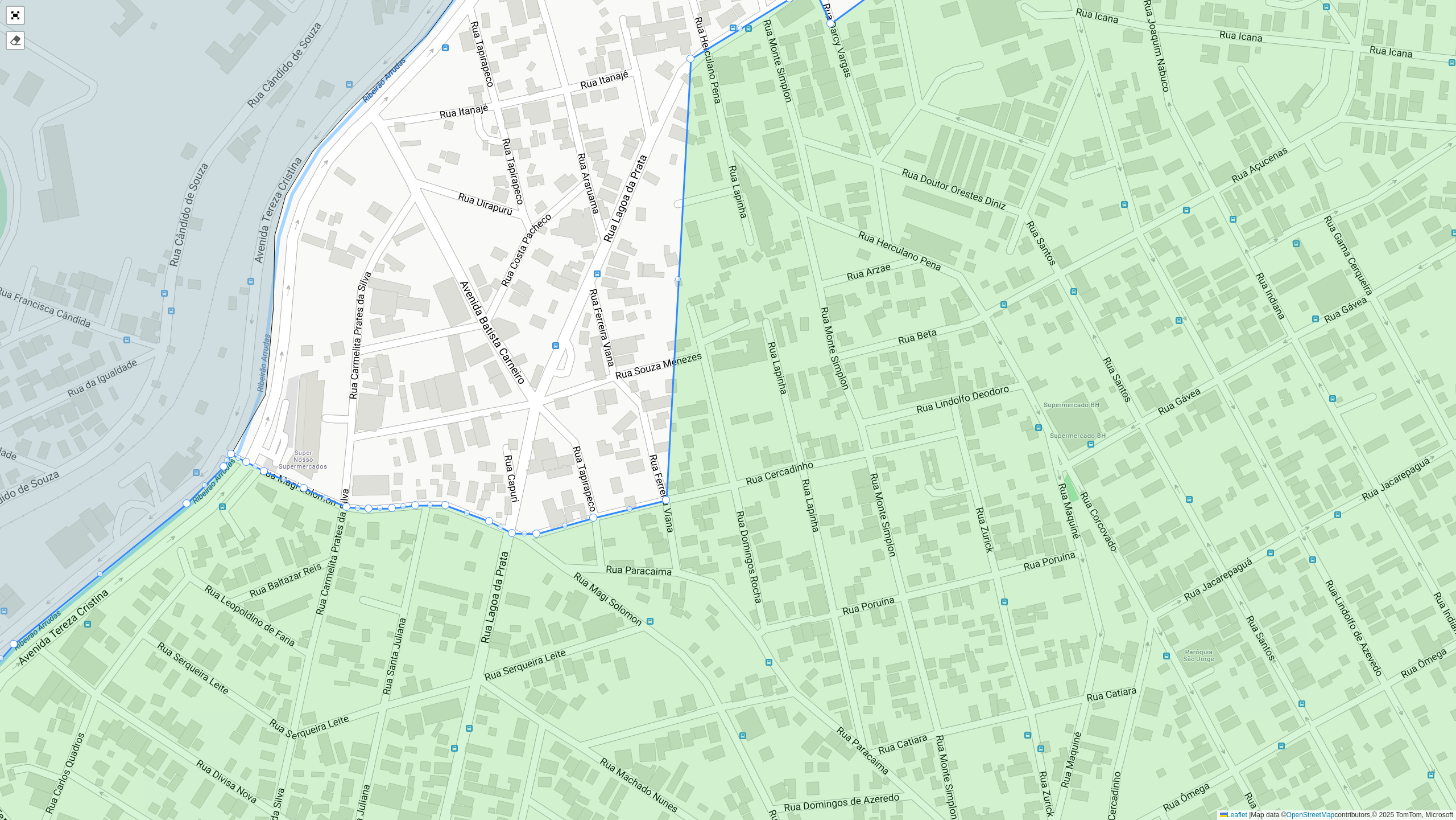
drag, startPoint x: 667, startPoint y: 102, endPoint x: 665, endPoint y: 500, distance: 398.0
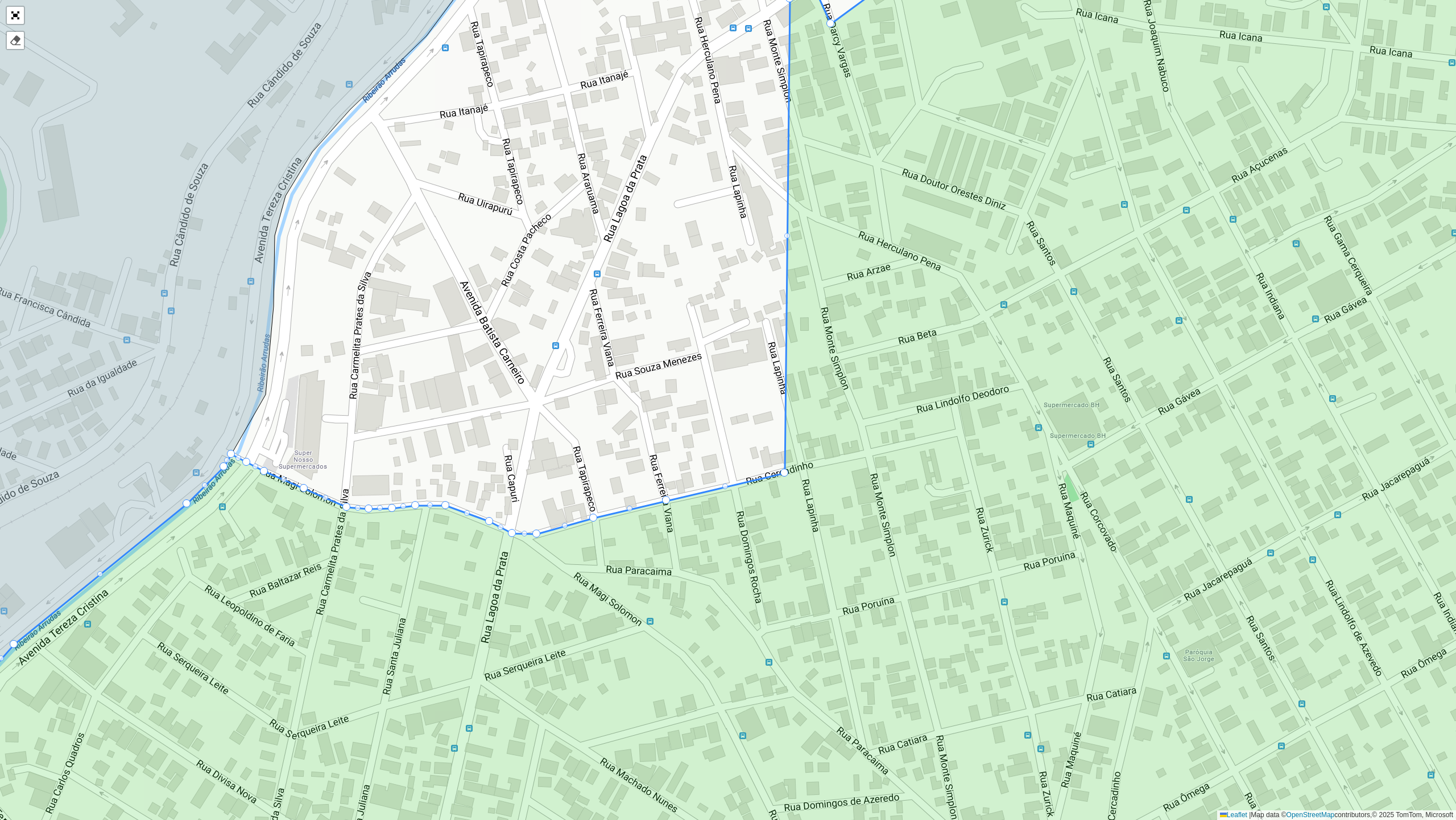
drag, startPoint x: 690, startPoint y: 62, endPoint x: 784, endPoint y: 476, distance: 424.5
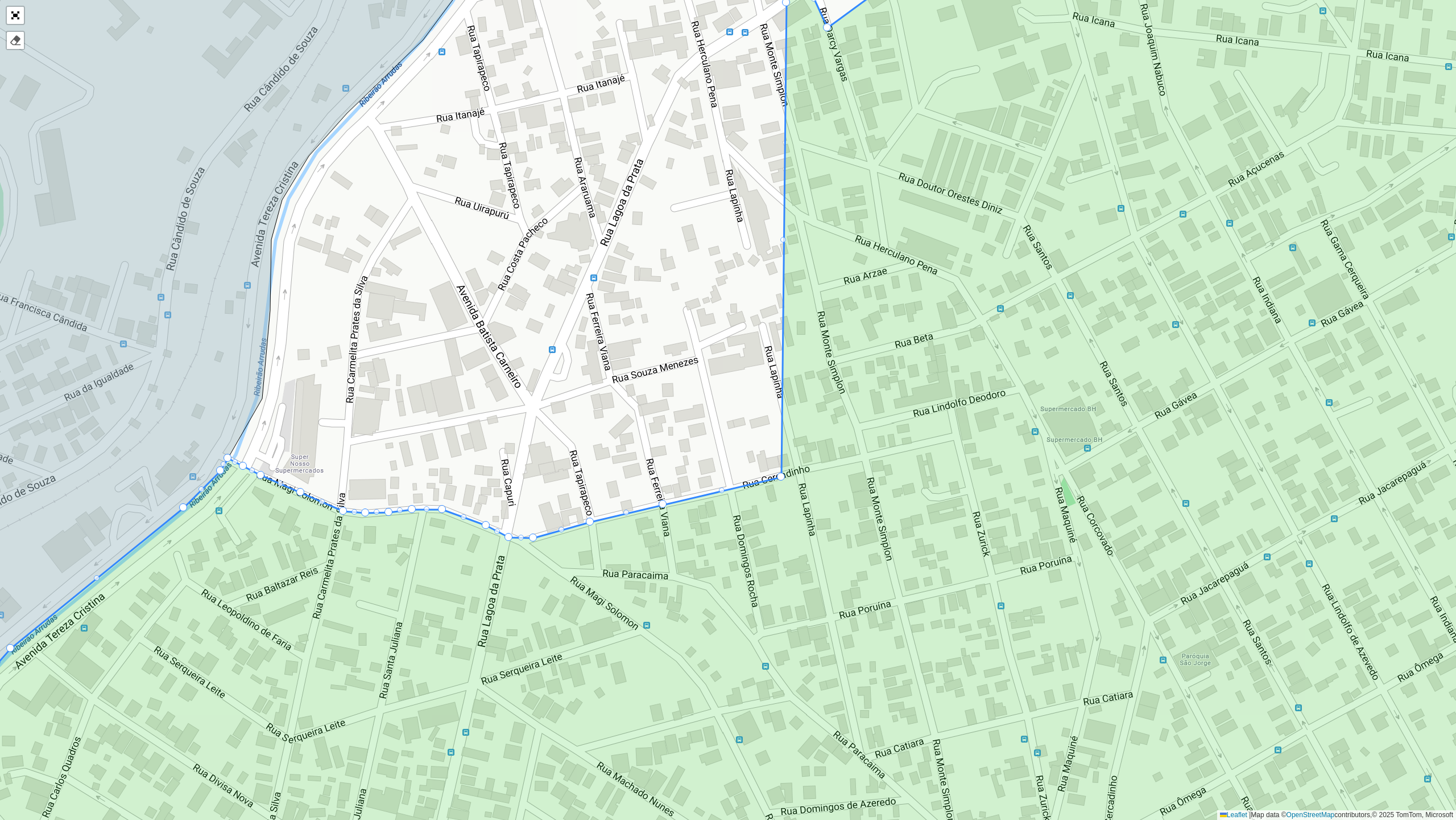
drag, startPoint x: 873, startPoint y: 180, endPoint x: 808, endPoint y: 256, distance: 100.0
click at [808, 256] on icon at bounding box center [777, 413] width 1644 height 987
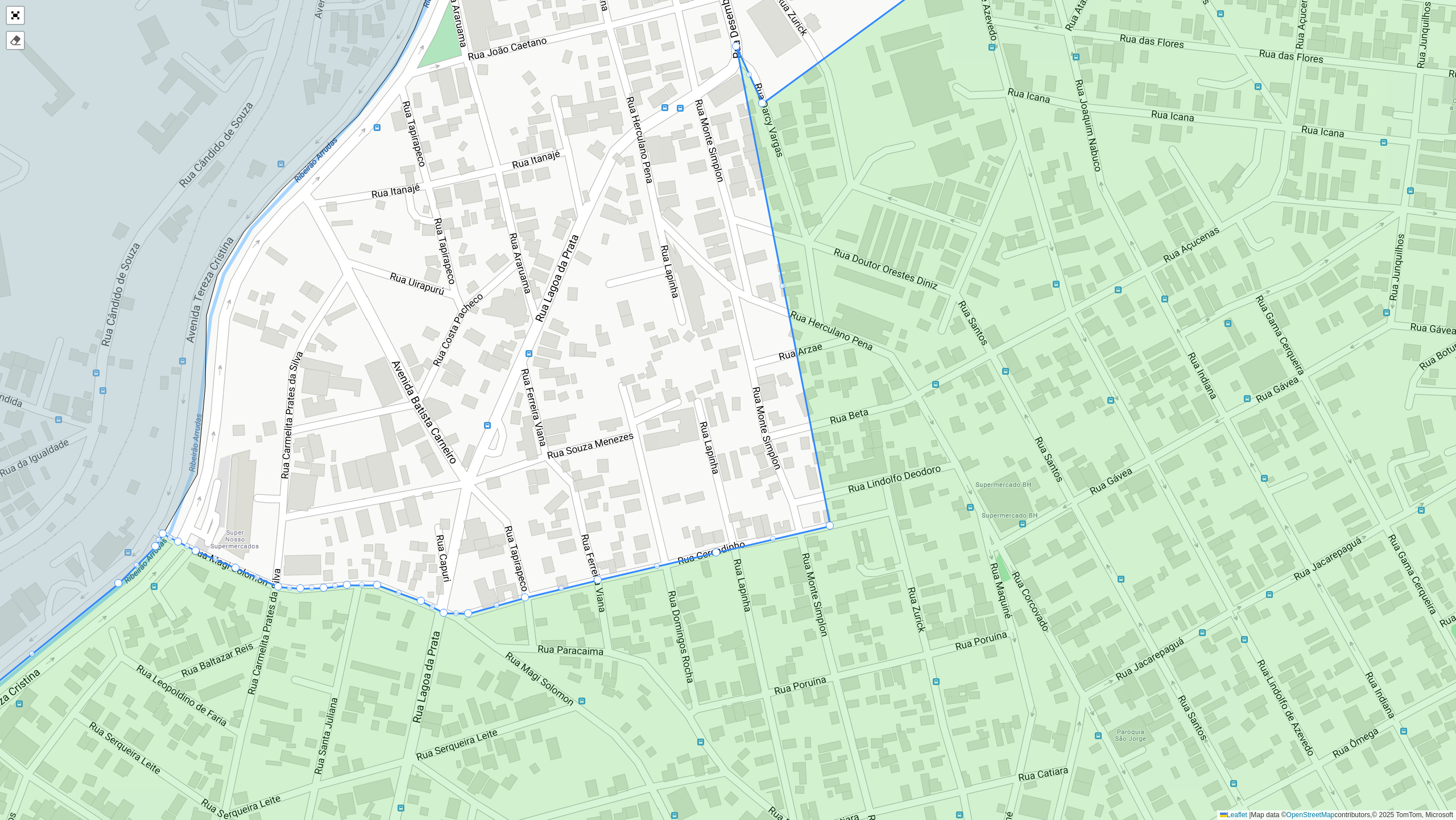
drag, startPoint x: 720, startPoint y: 76, endPoint x: 829, endPoint y: 524, distance: 461.1
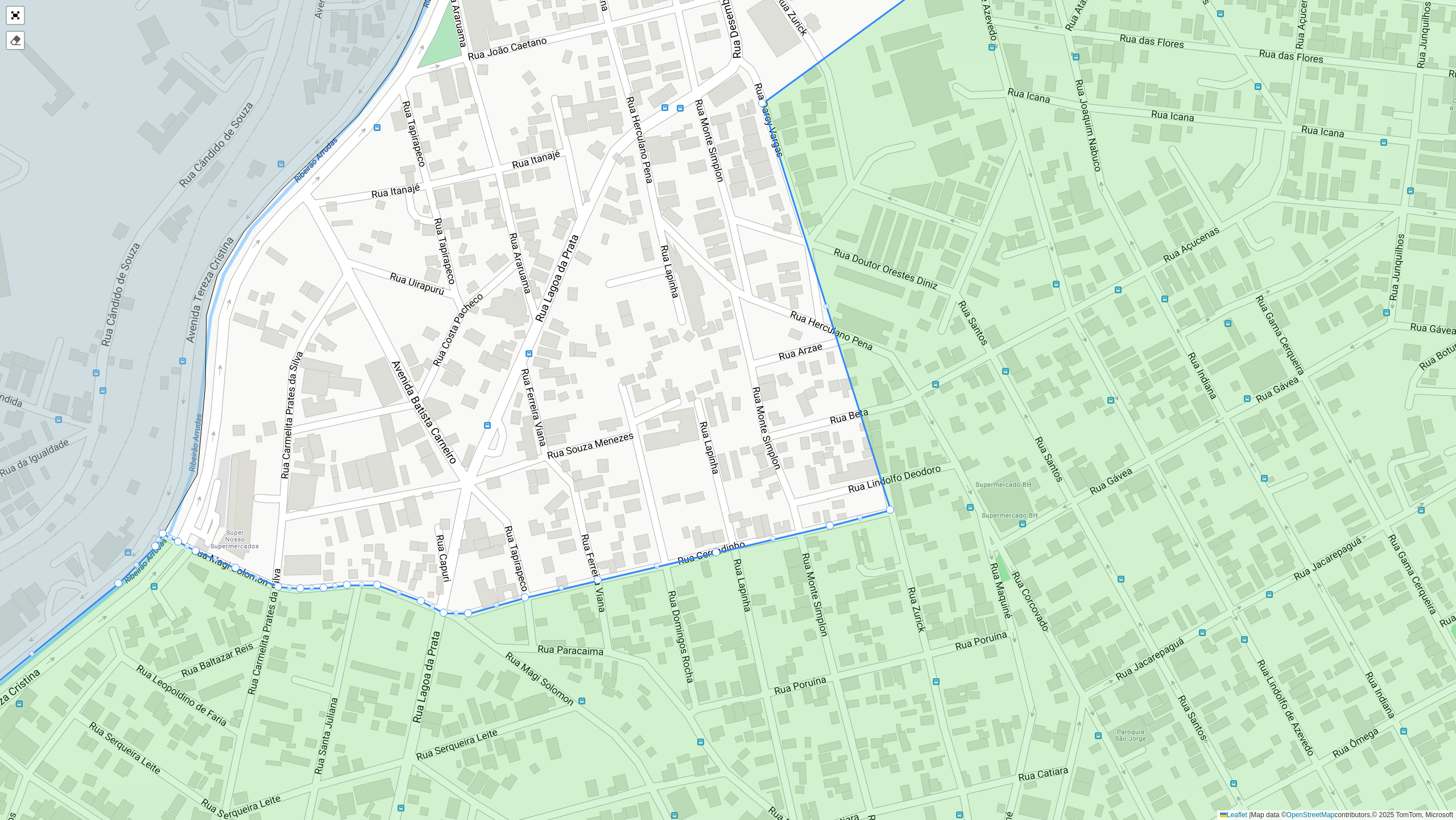
drag, startPoint x: 736, startPoint y: 44, endPoint x: 890, endPoint y: 508, distance: 488.9
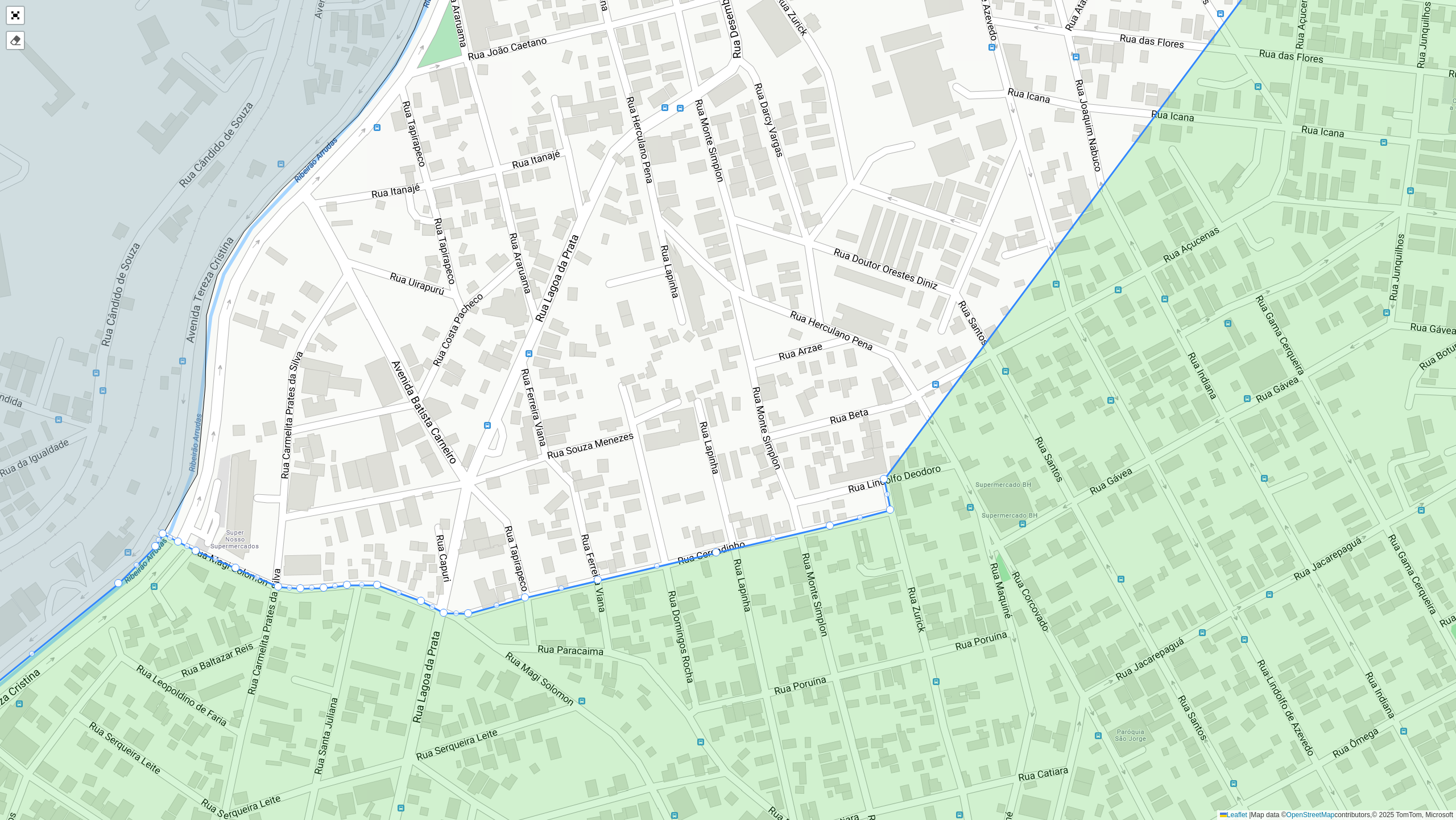
drag, startPoint x: 765, startPoint y: 103, endPoint x: 886, endPoint y: 479, distance: 395.0
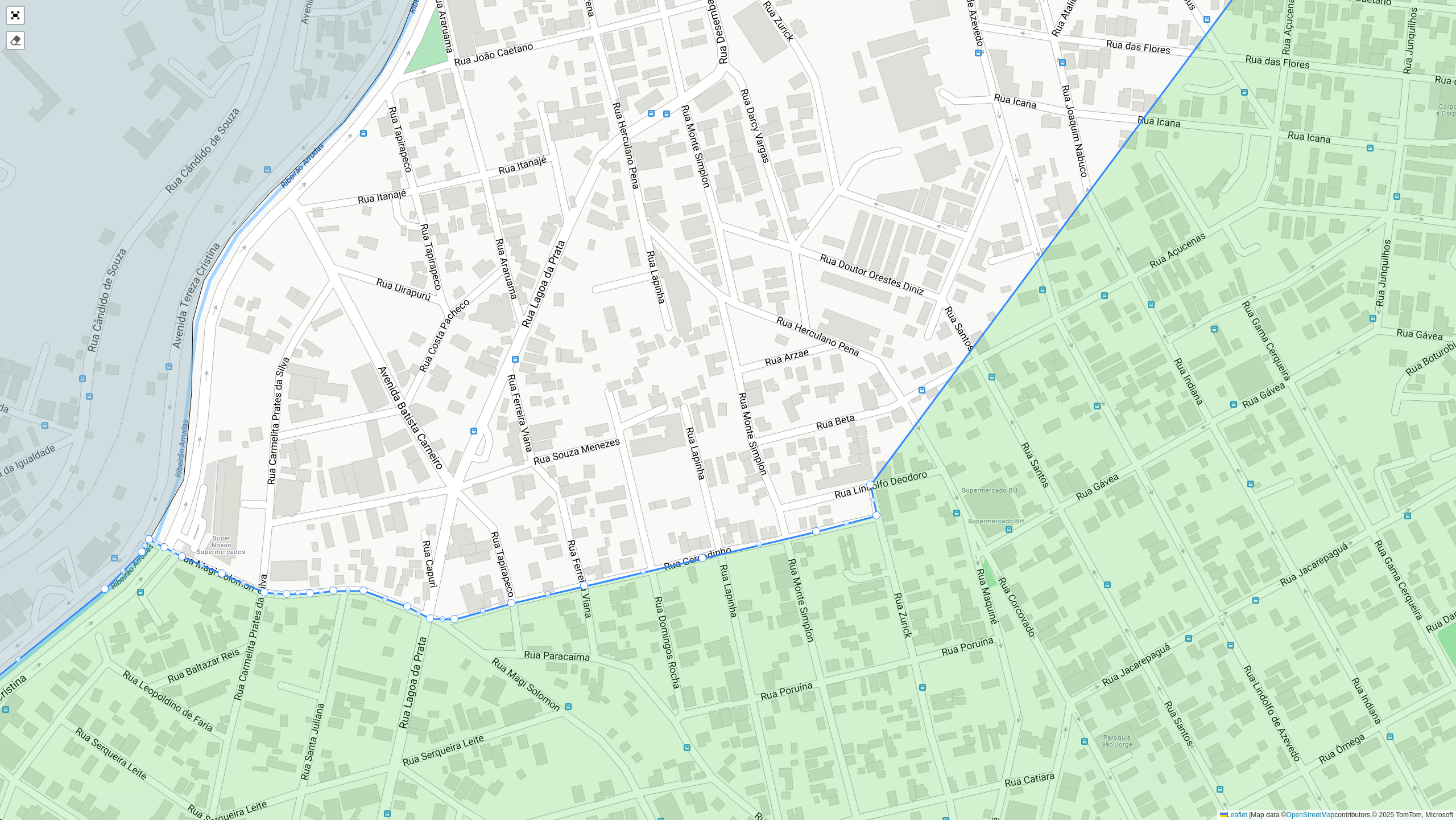
drag, startPoint x: 1038, startPoint y: 407, endPoint x: 863, endPoint y: 506, distance: 201.1
click at [863, 506] on icon at bounding box center [734, 415] width 1712 height 987
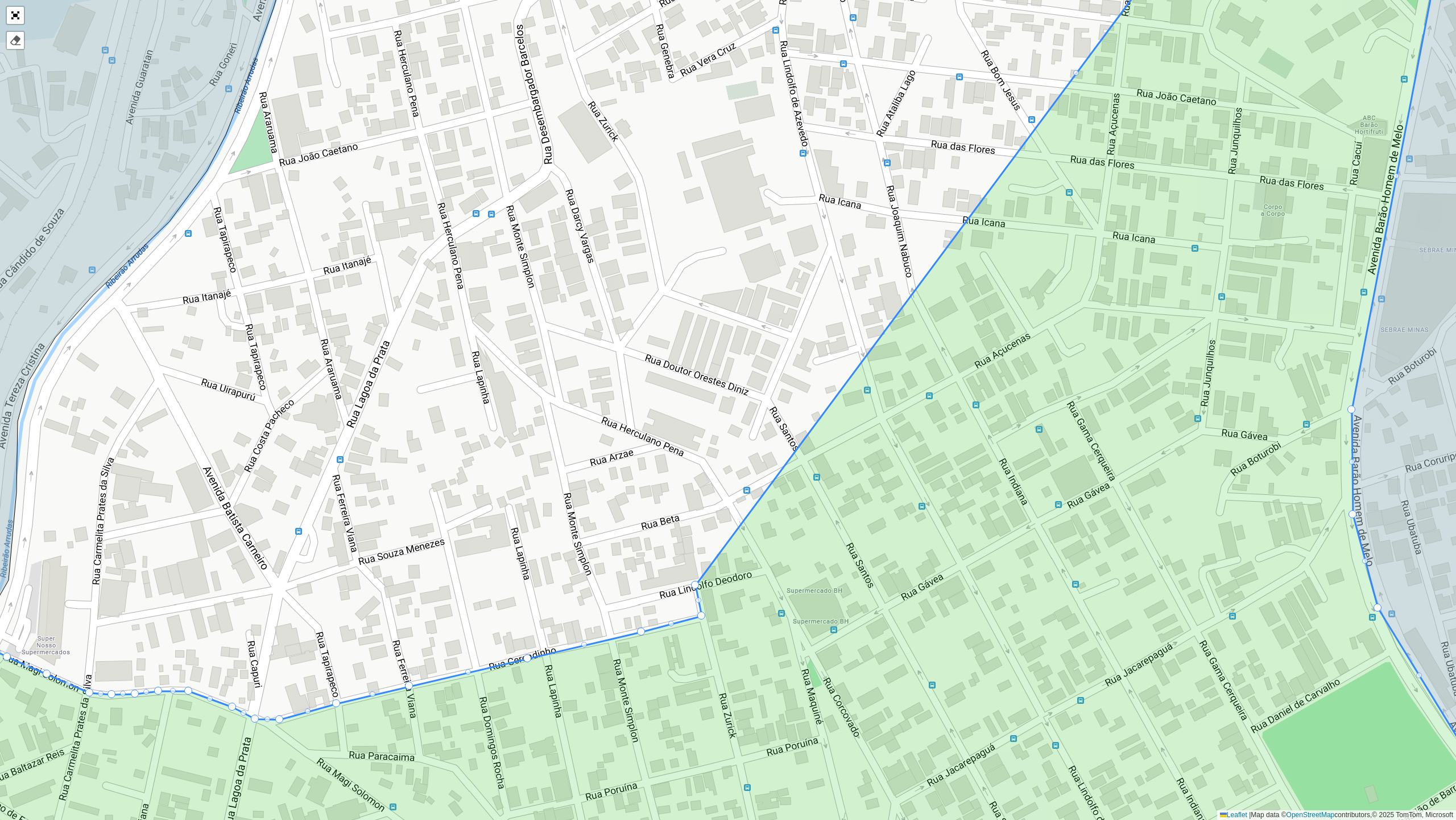
click at [1077, 70] on div at bounding box center [1077, 73] width 6 height 6
click at [1077, 70] on div at bounding box center [1076, 72] width 8 height 8
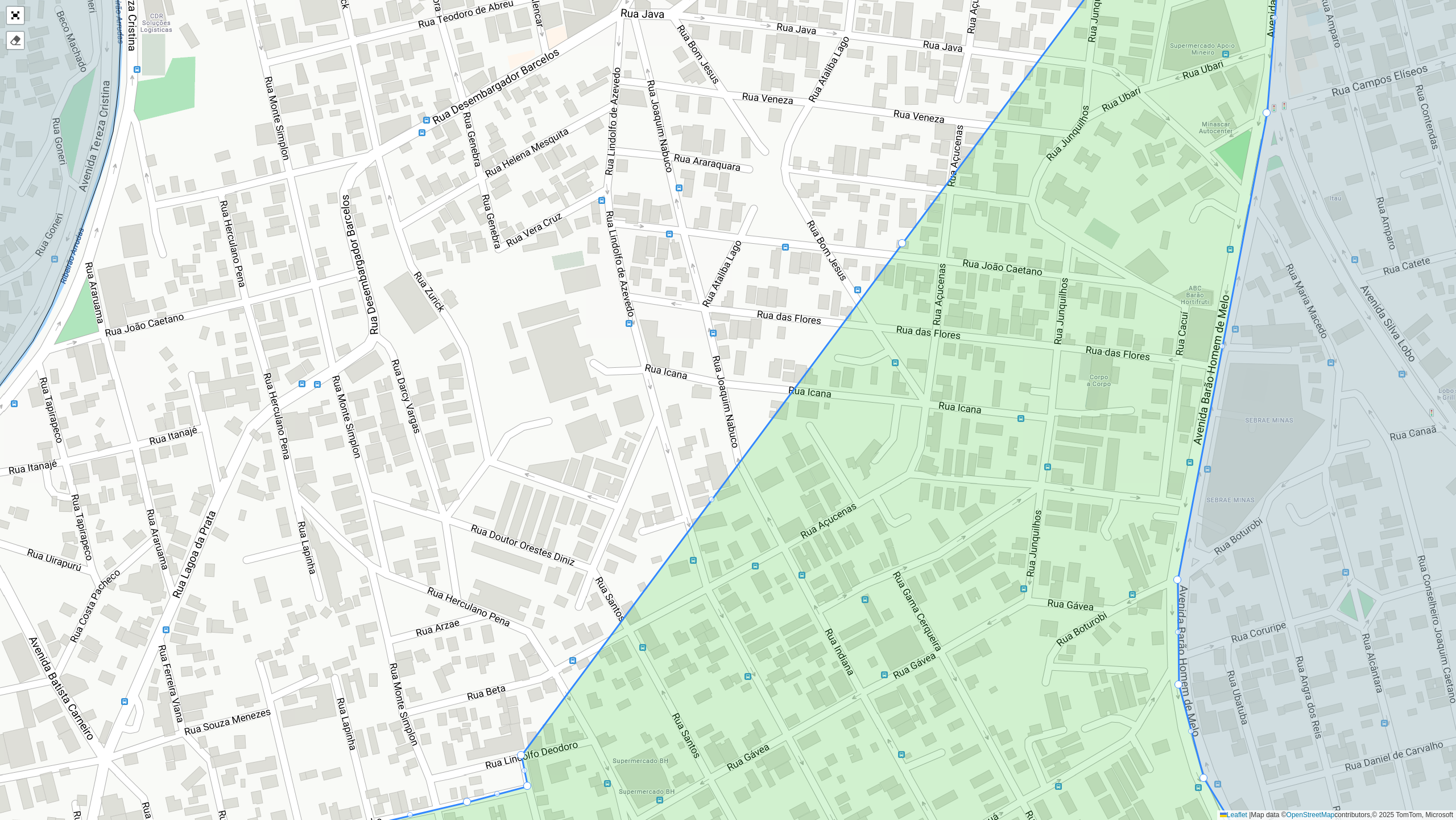
click at [712, 498] on div at bounding box center [712, 499] width 6 height 6
click at [712, 498] on div at bounding box center [712, 499] width 8 height 8
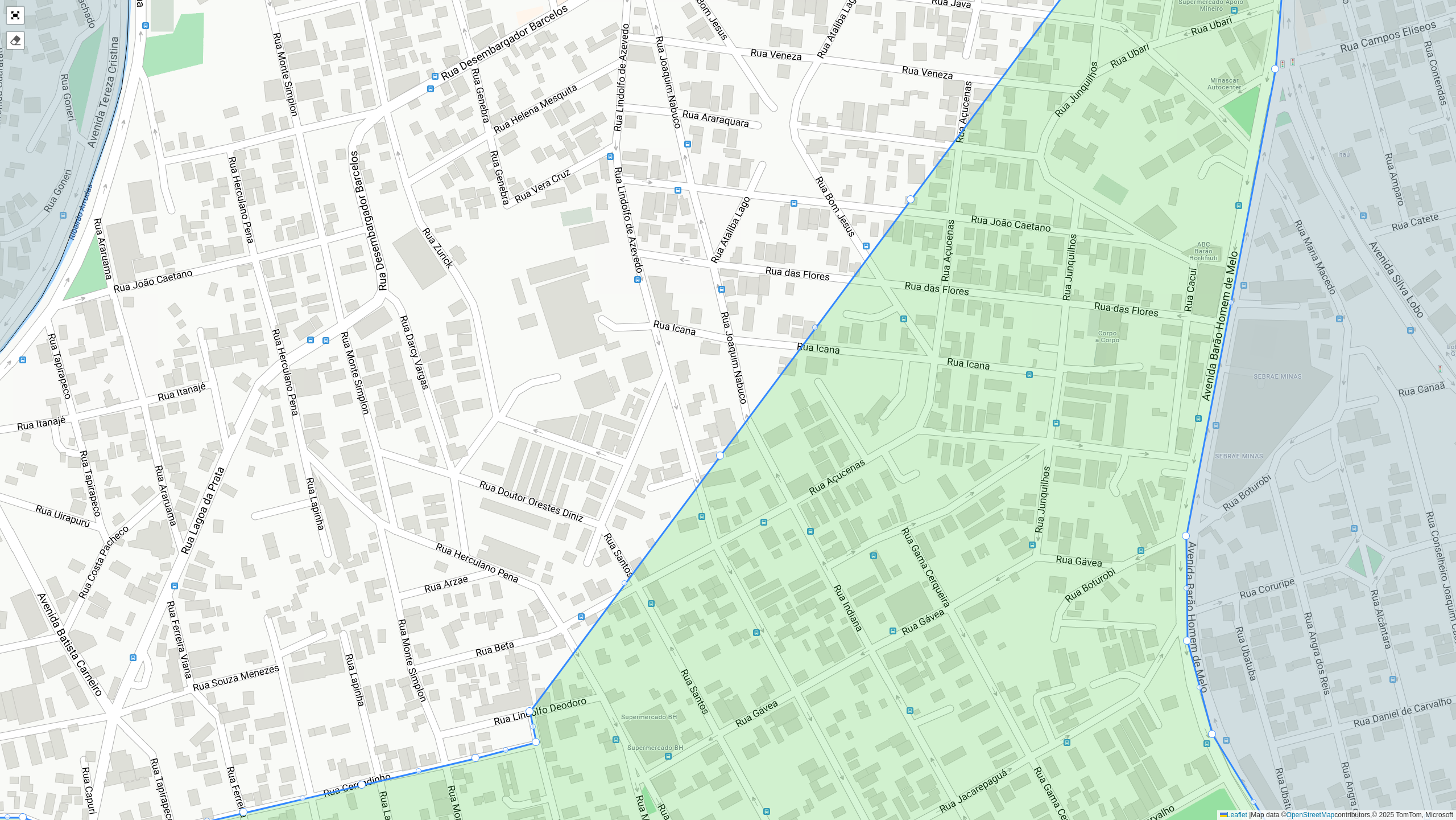
click at [626, 581] on div at bounding box center [624, 583] width 6 height 6
click at [622, 580] on div at bounding box center [624, 583] width 6 height 6
click at [624, 581] on div at bounding box center [624, 583] width 6 height 6
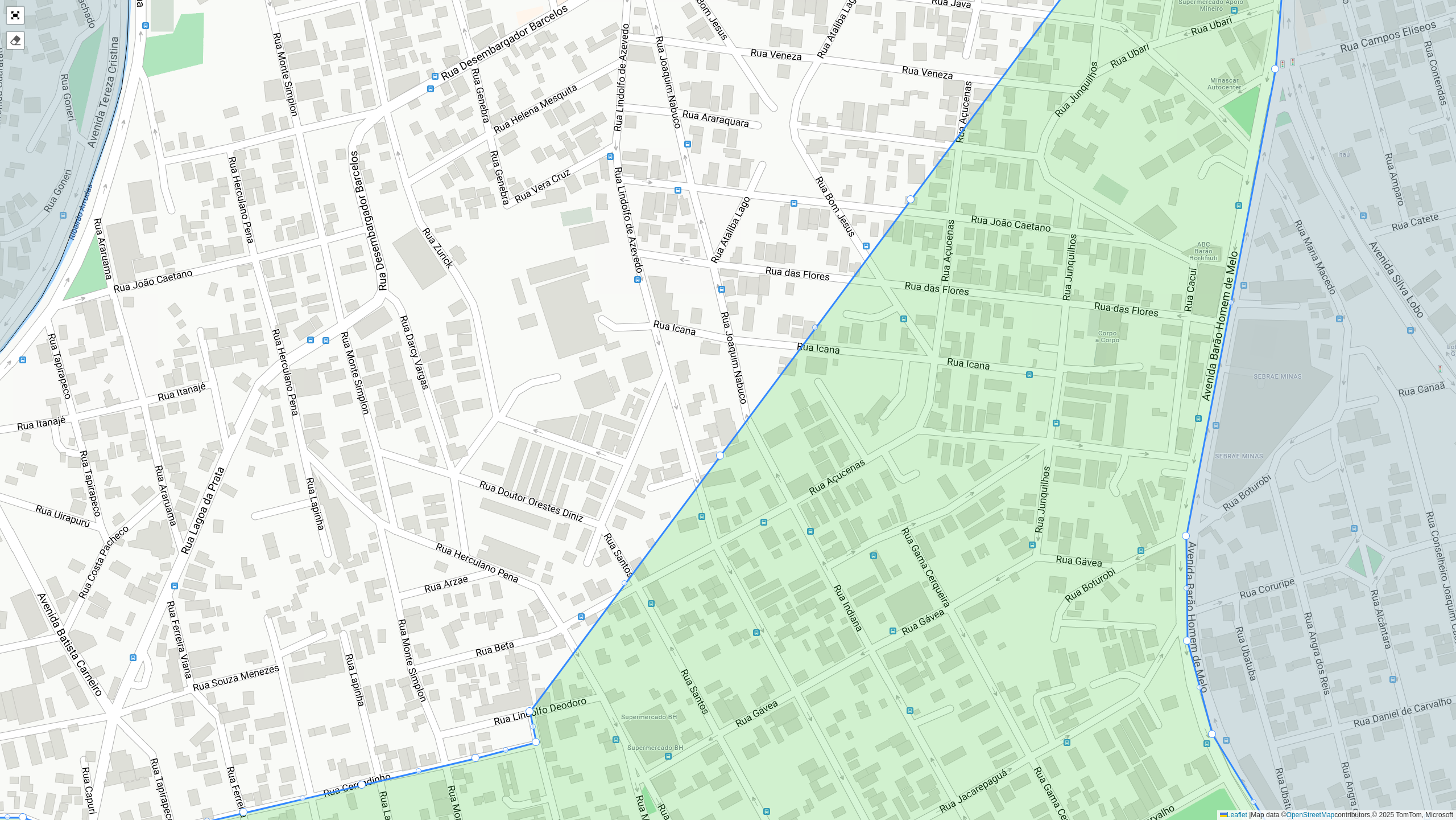
click at [624, 581] on div at bounding box center [624, 583] width 6 height 6
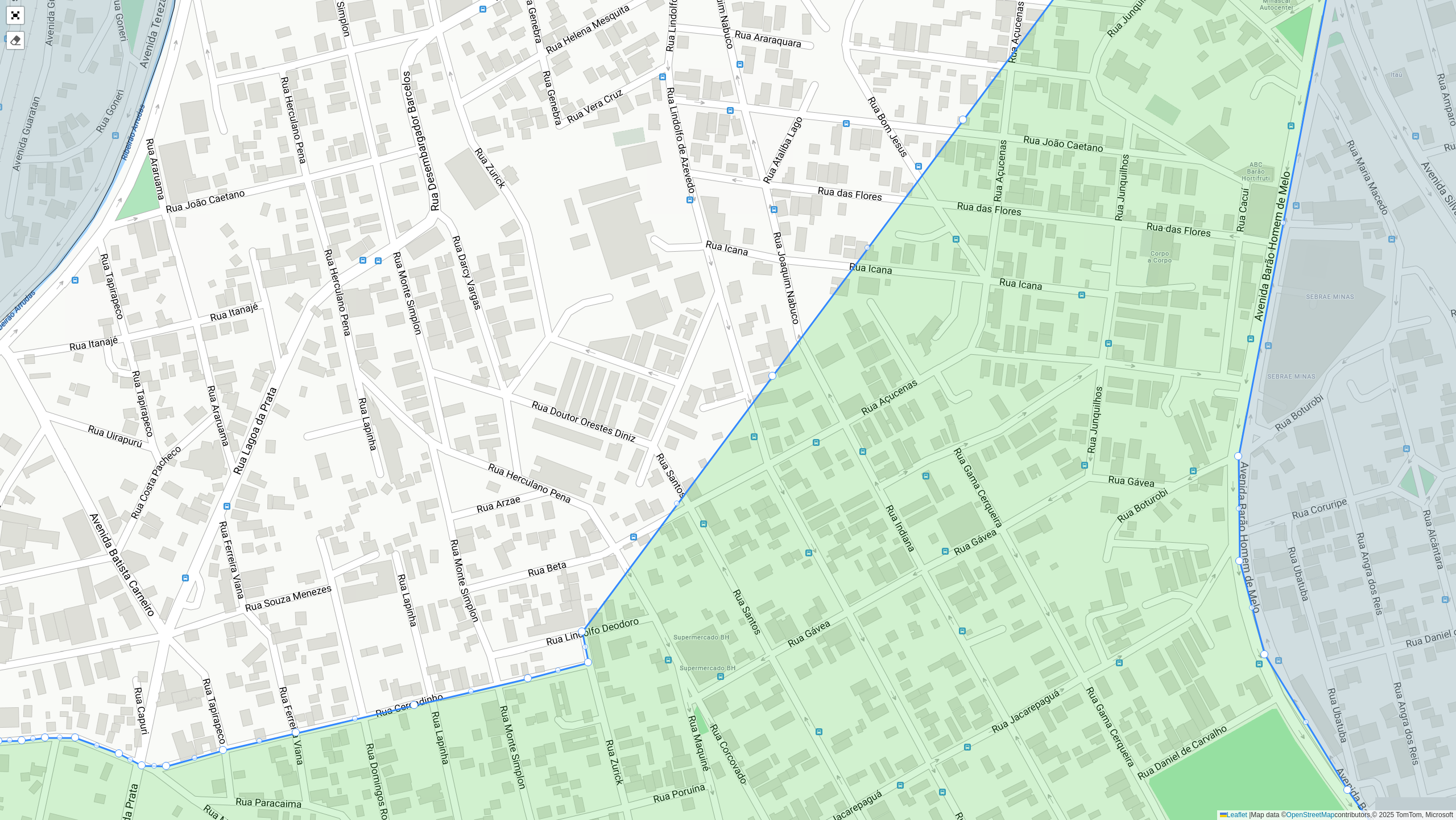
drag, startPoint x: 697, startPoint y: 559, endPoint x: 743, endPoint y: 478, distance: 93.2
click at [743, 478] on icon at bounding box center [638, 330] width 1467 height 987
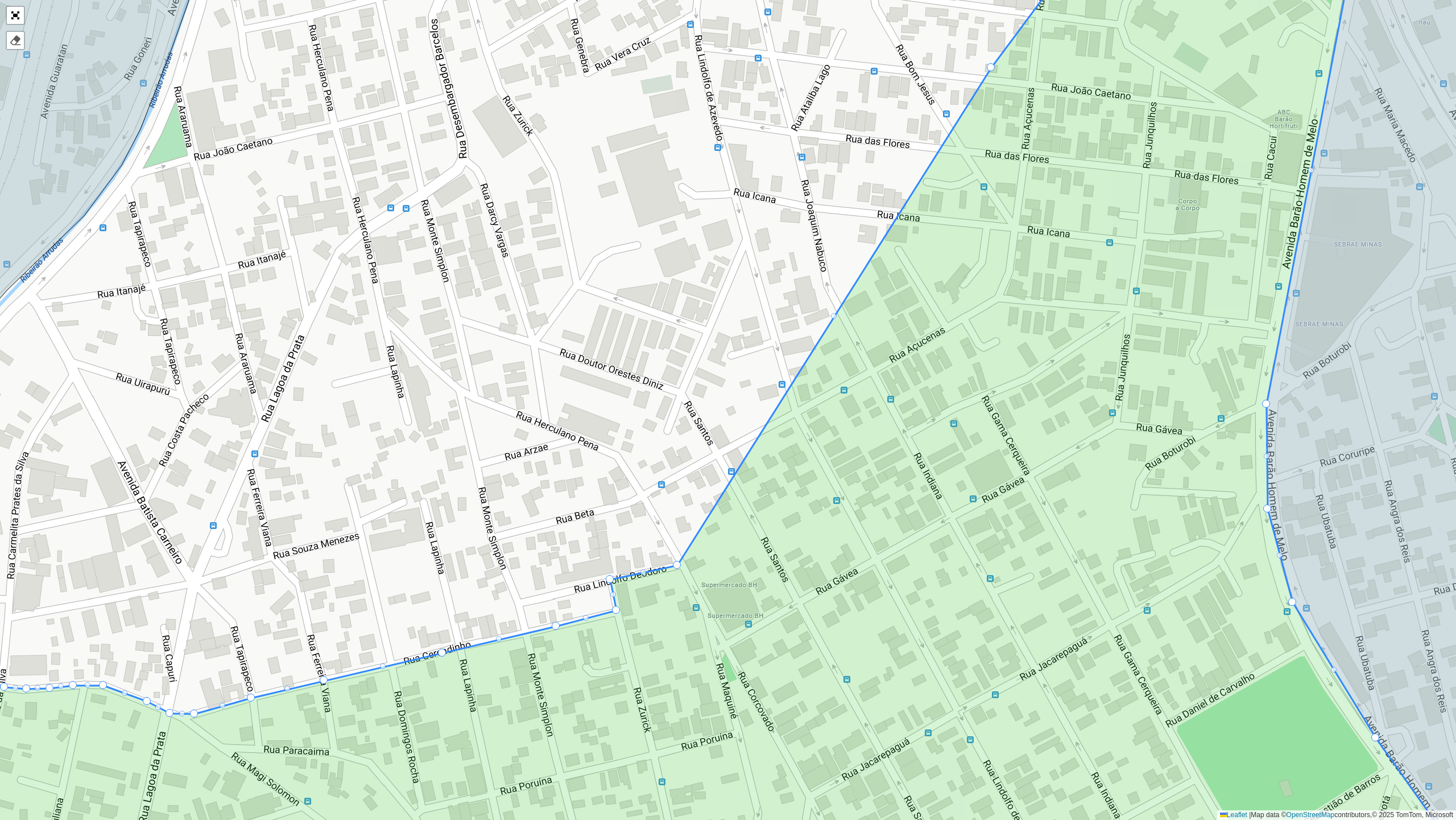
drag, startPoint x: 804, startPoint y: 326, endPoint x: 681, endPoint y: 567, distance: 270.6
click at [837, 316] on icon at bounding box center [673, 410] width 1641 height 987
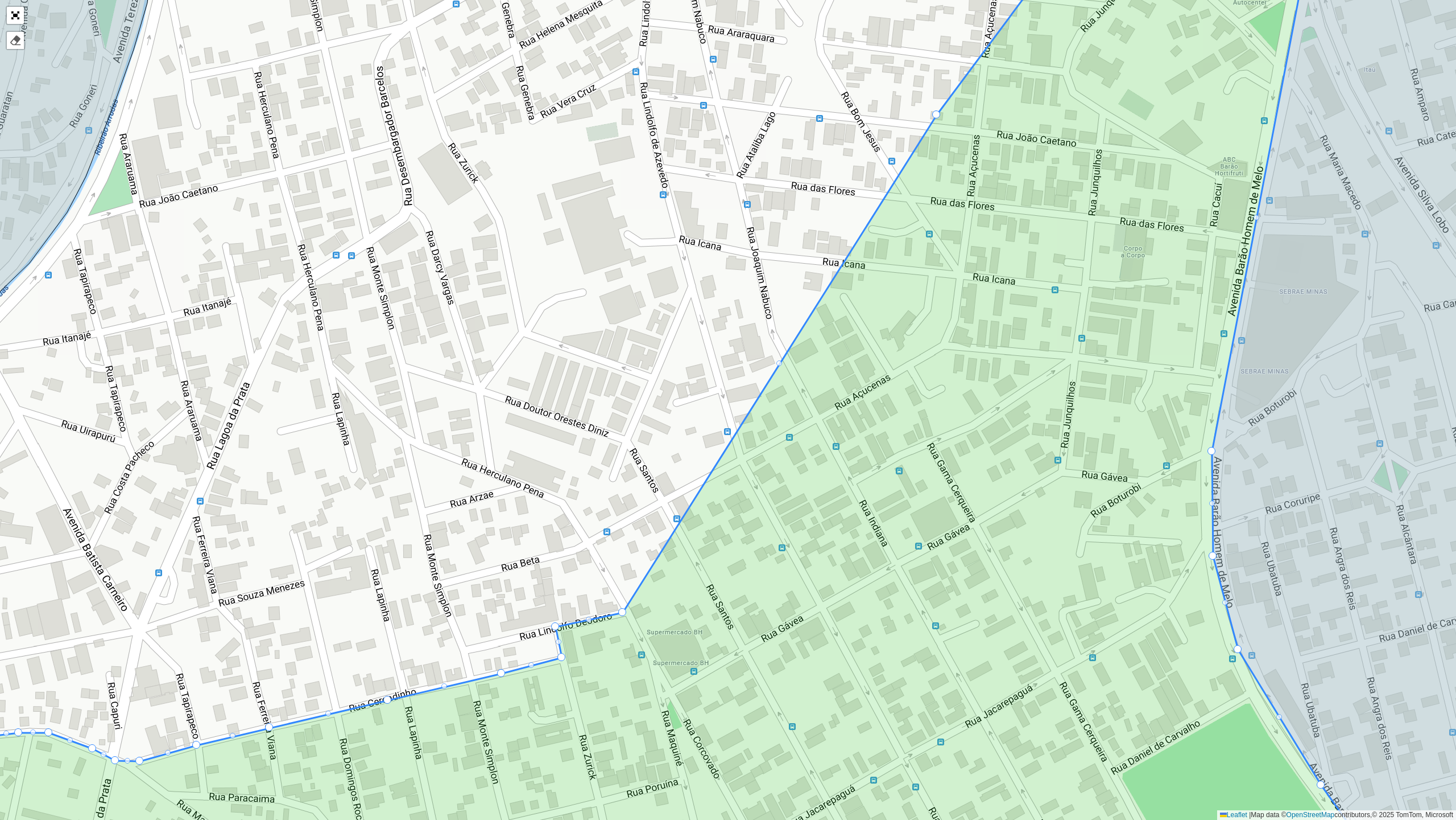
click at [779, 365] on div at bounding box center [779, 364] width 6 height 6
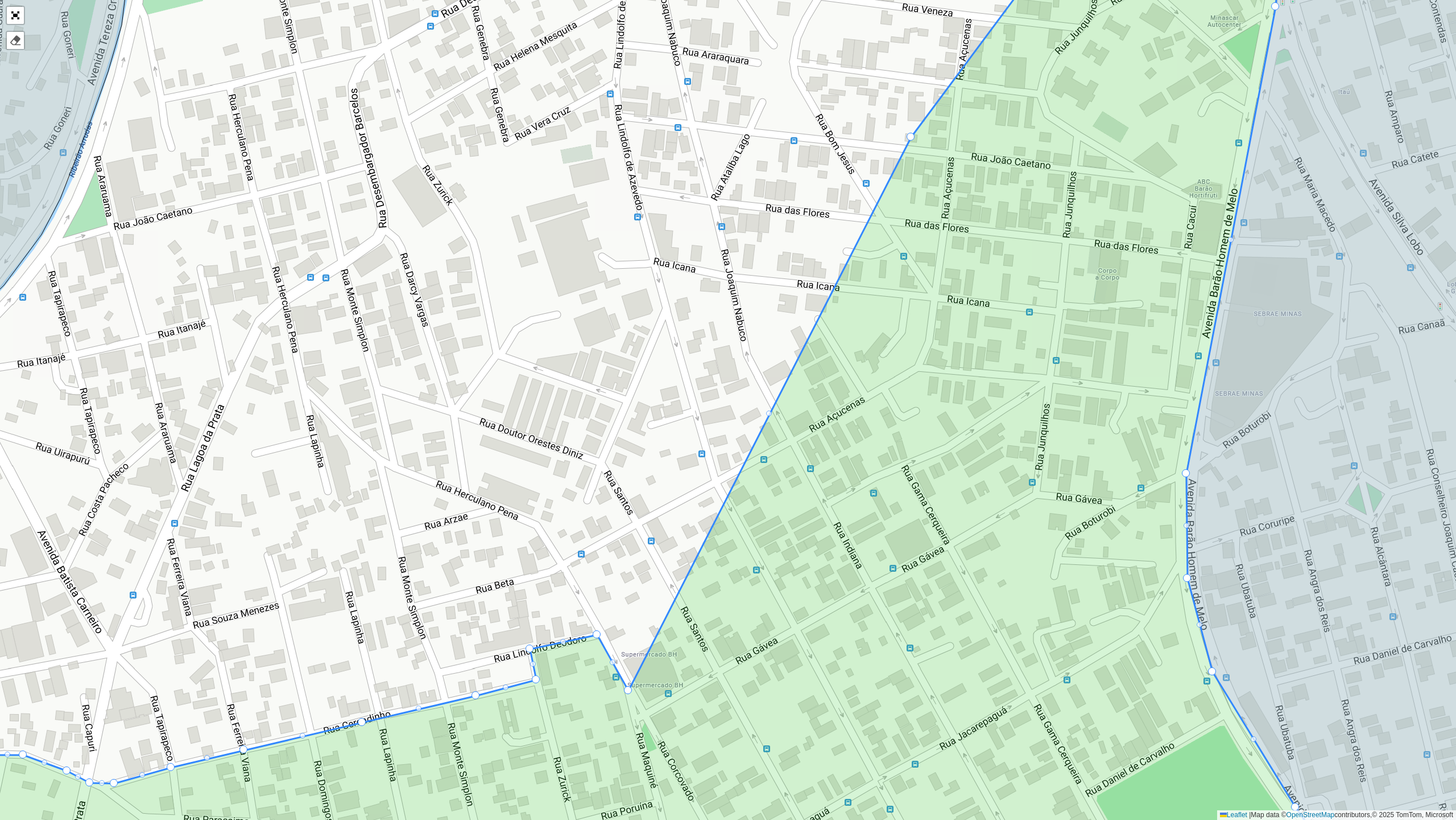
drag, startPoint x: 740, startPoint y: 421, endPoint x: 629, endPoint y: 688, distance: 289.2
drag, startPoint x: 628, startPoint y: 687, endPoint x: 639, endPoint y: 712, distance: 27.3
click at [620, 675] on div at bounding box center [621, 674] width 6 height 6
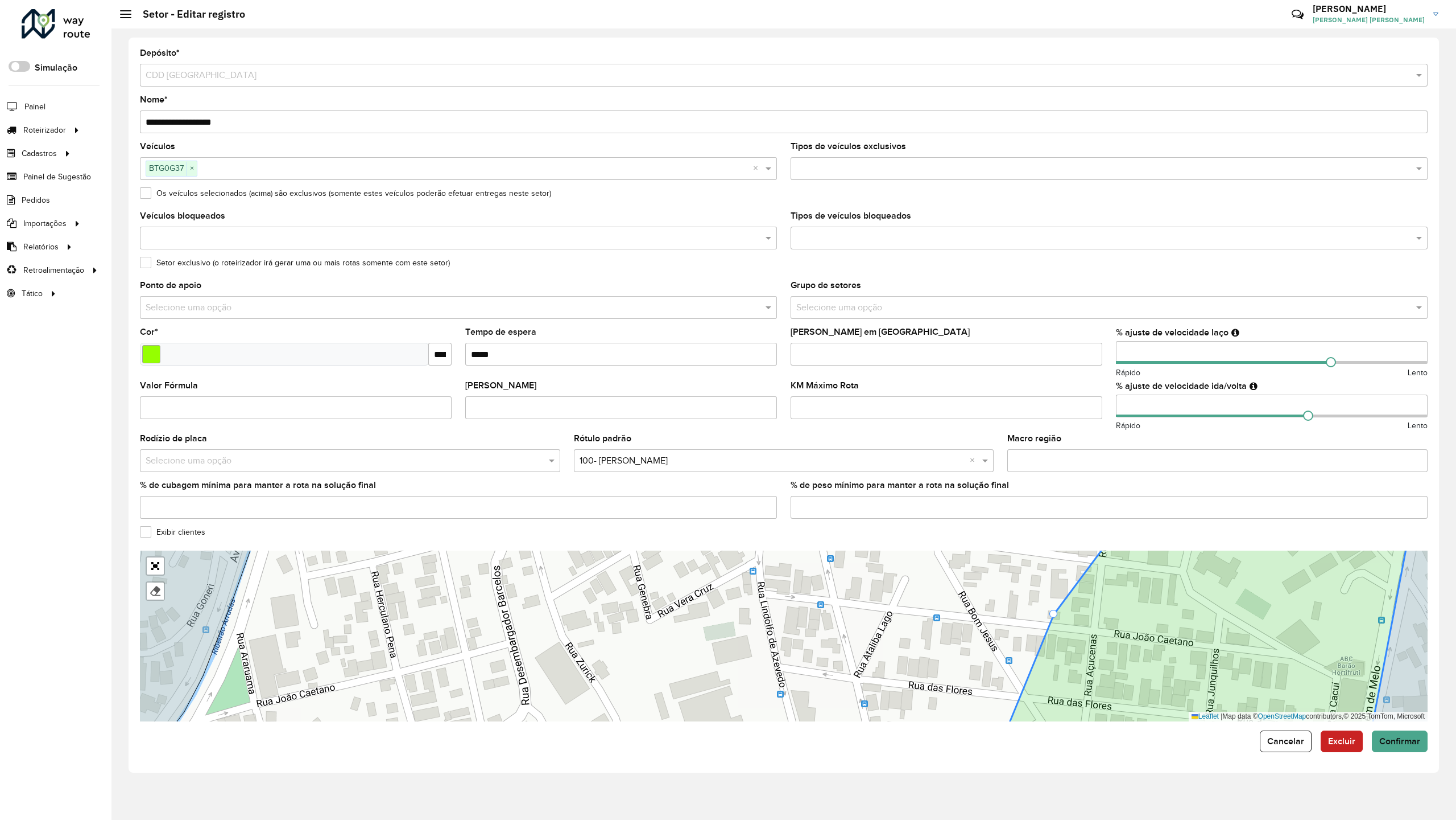
drag, startPoint x: 779, startPoint y: 350, endPoint x: 687, endPoint y: 617, distance: 282.4
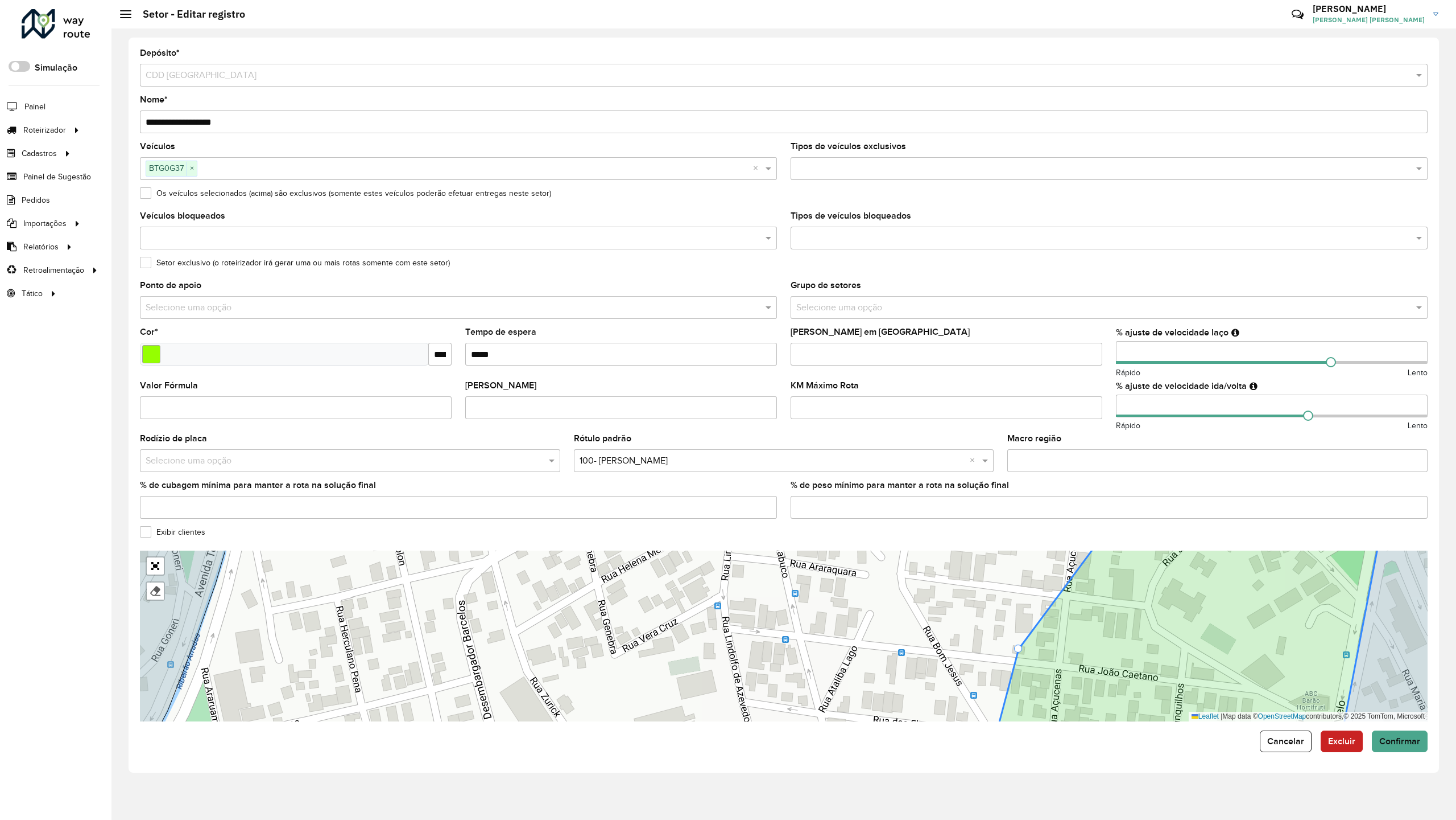
drag, startPoint x: 765, startPoint y: 371, endPoint x: 747, endPoint y: 593, distance: 222.7
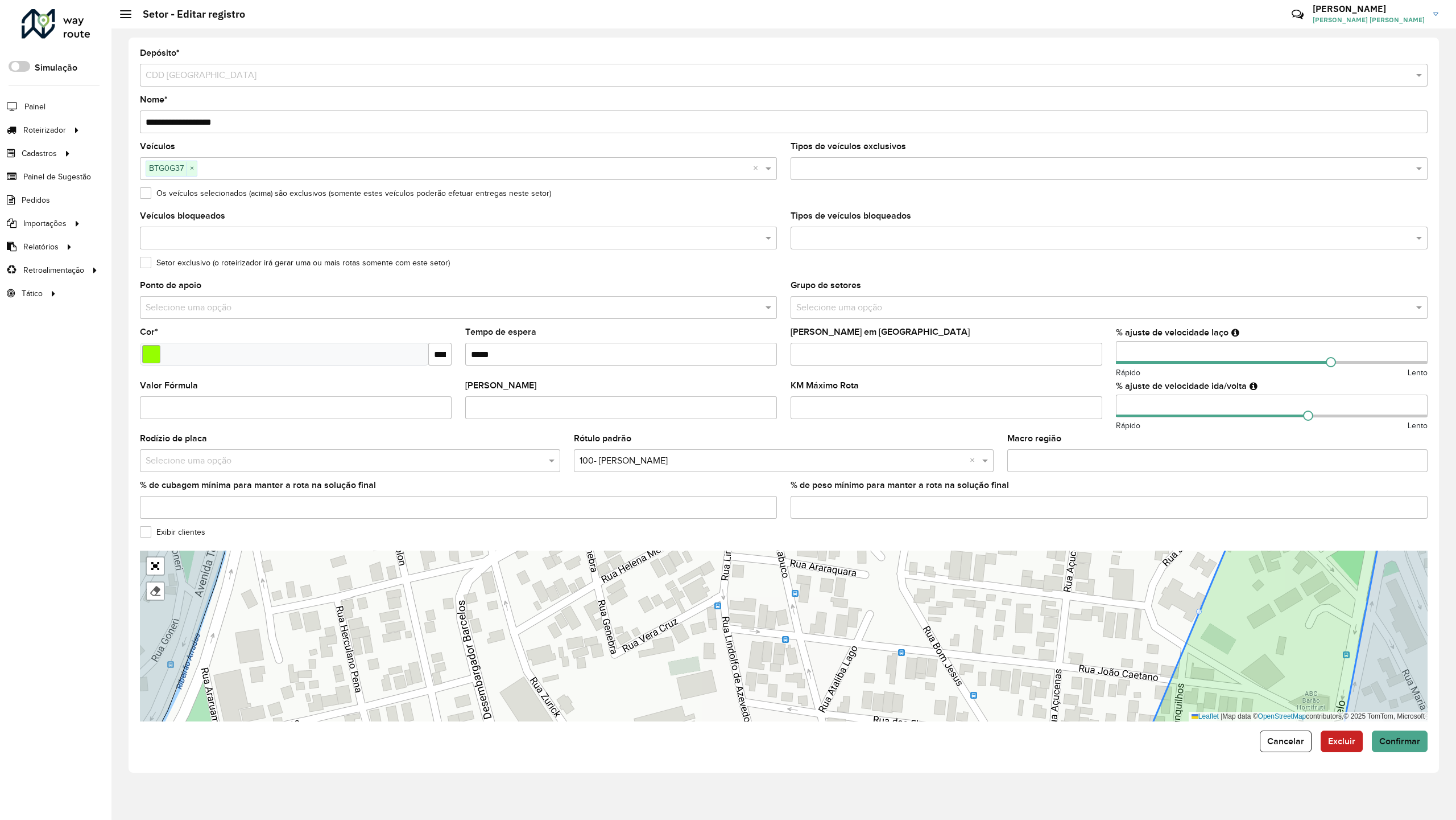
drag, startPoint x: 878, startPoint y: 96, endPoint x: 859, endPoint y: 534, distance: 438.4
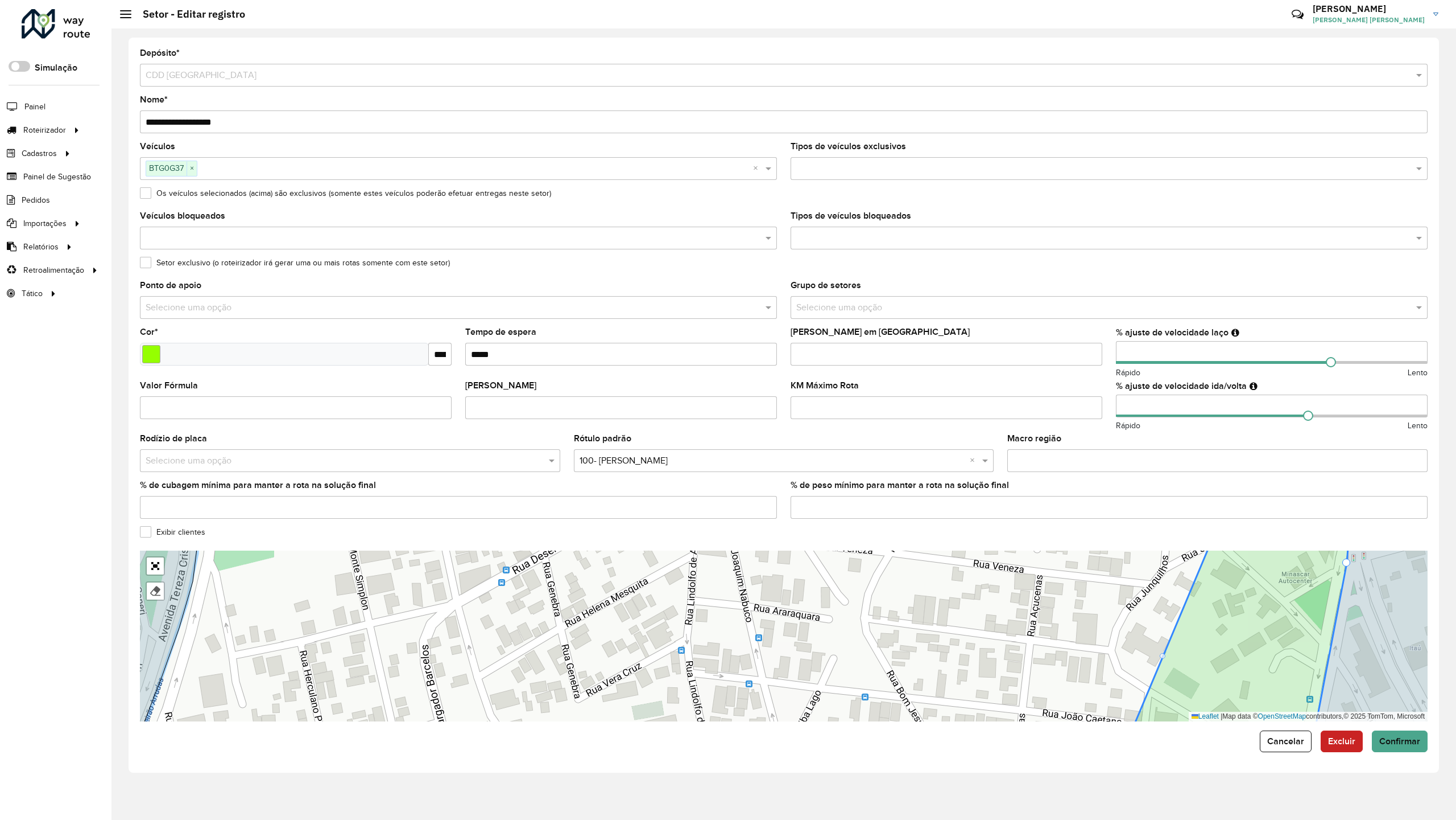
drag, startPoint x: 1052, startPoint y: 350, endPoint x: 849, endPoint y: 525, distance: 268.0
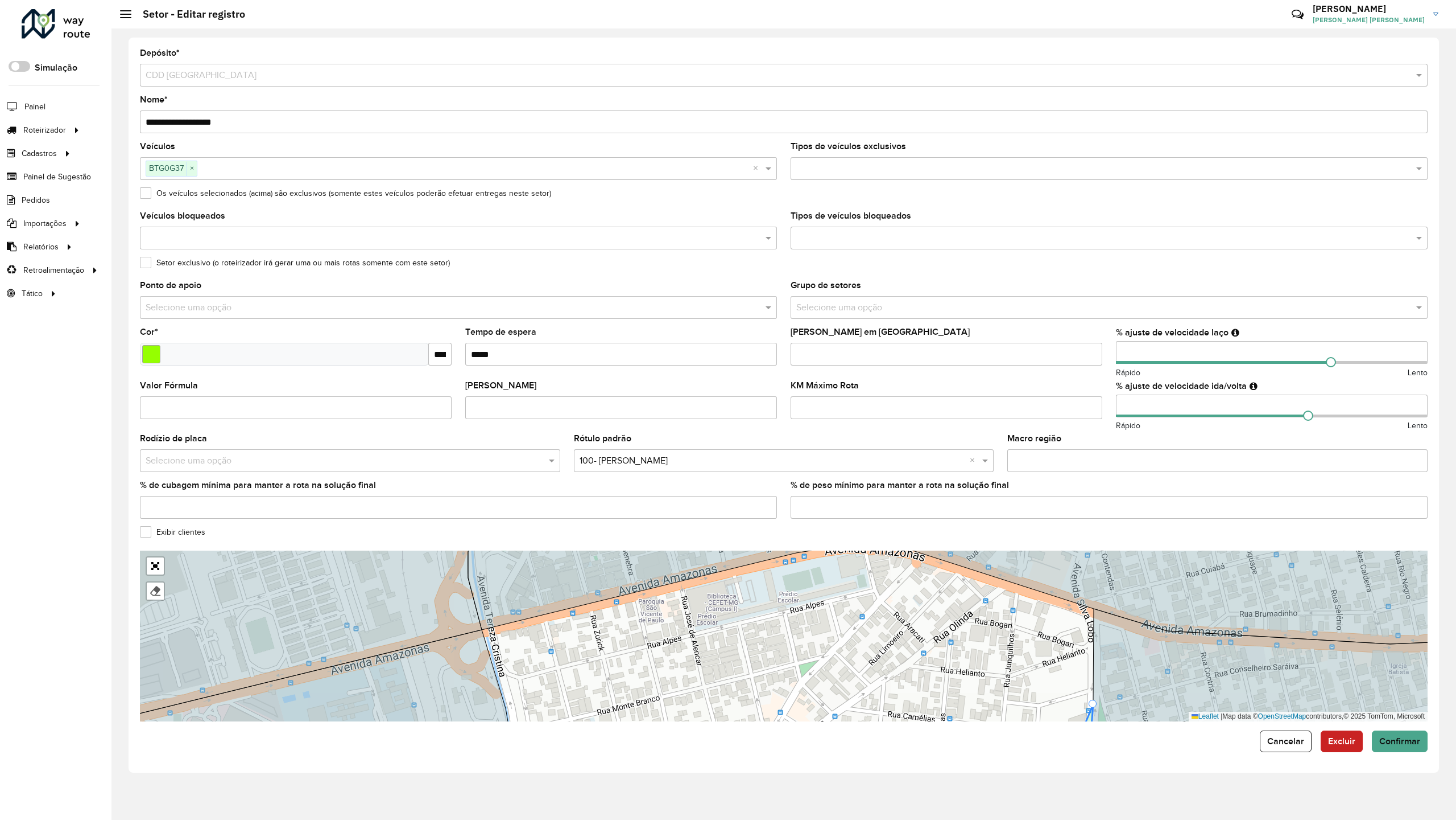
drag, startPoint x: 951, startPoint y: 55, endPoint x: 804, endPoint y: 503, distance: 471.5
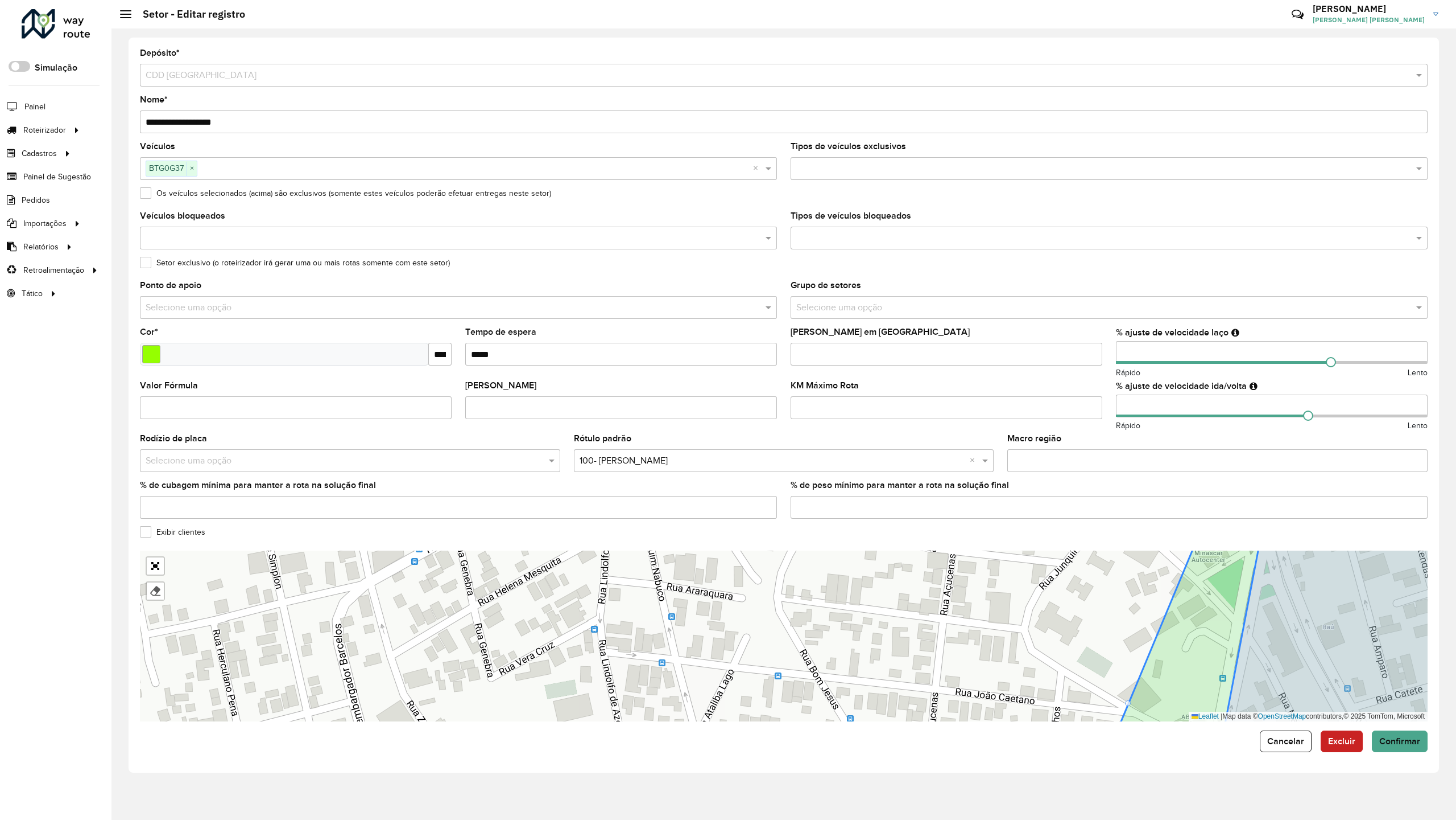
drag, startPoint x: 1008, startPoint y: 308, endPoint x: 804, endPoint y: 587, distance: 345.6
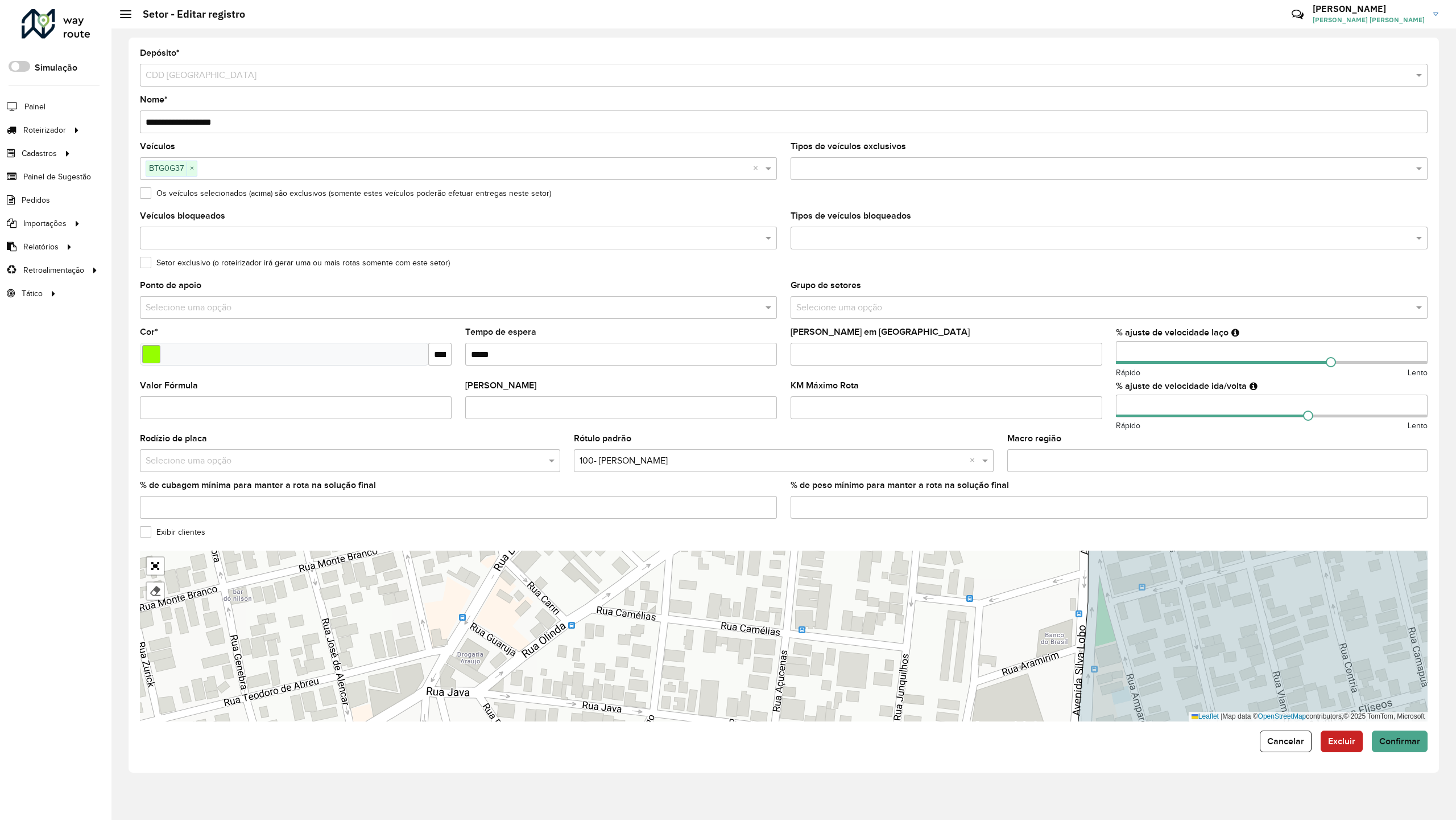
drag, startPoint x: 945, startPoint y: 49, endPoint x: 654, endPoint y: 699, distance: 712.2
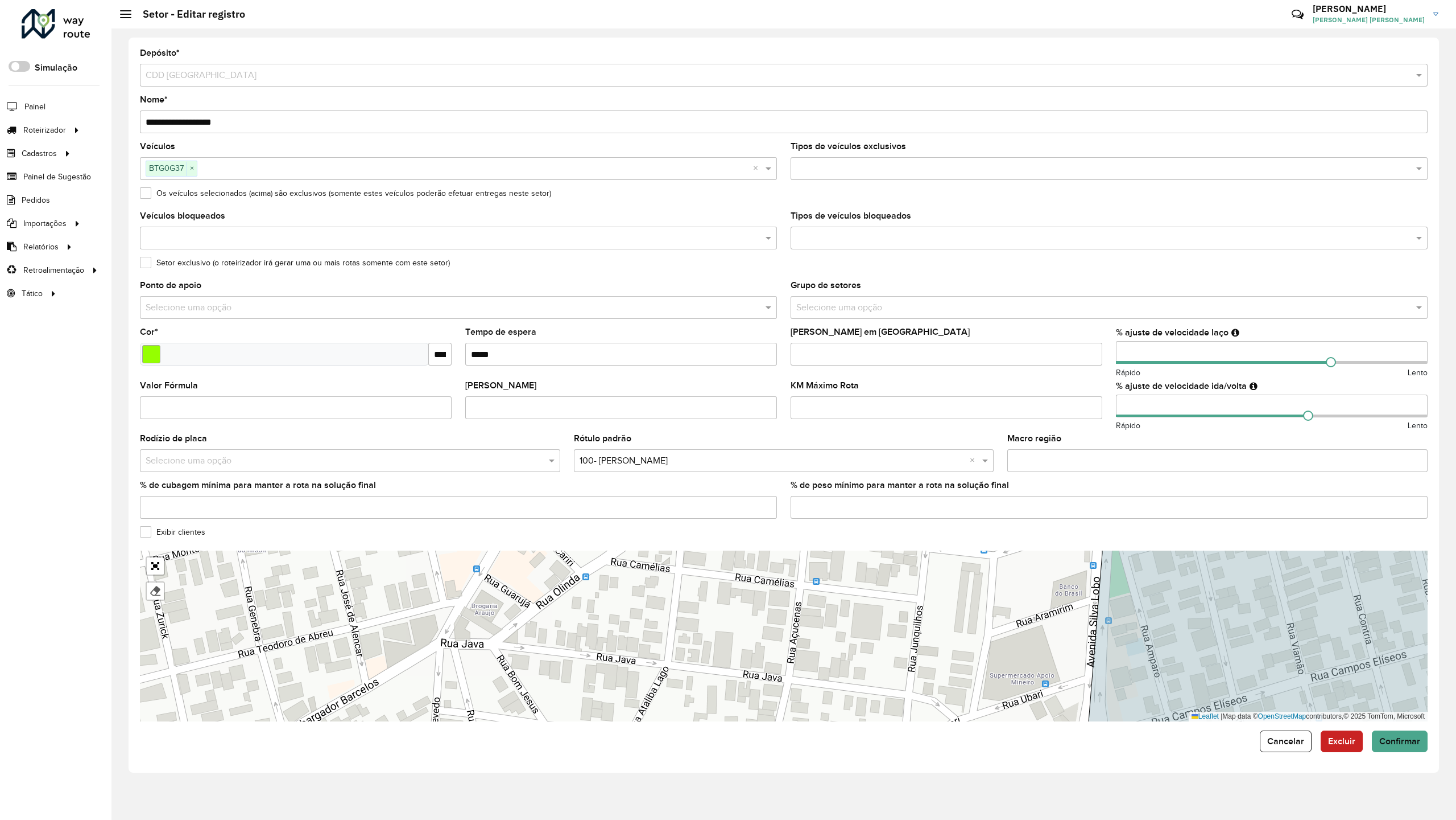
drag, startPoint x: 654, startPoint y: 627, endPoint x: 670, endPoint y: 556, distance: 72.8
click at [670, 556] on div "101 - Estrela do Oriente 102 - [GEOGRAPHIC_DATA] 700 - Mercado Central 900 - Co…" at bounding box center [784, 636] width 1288 height 171
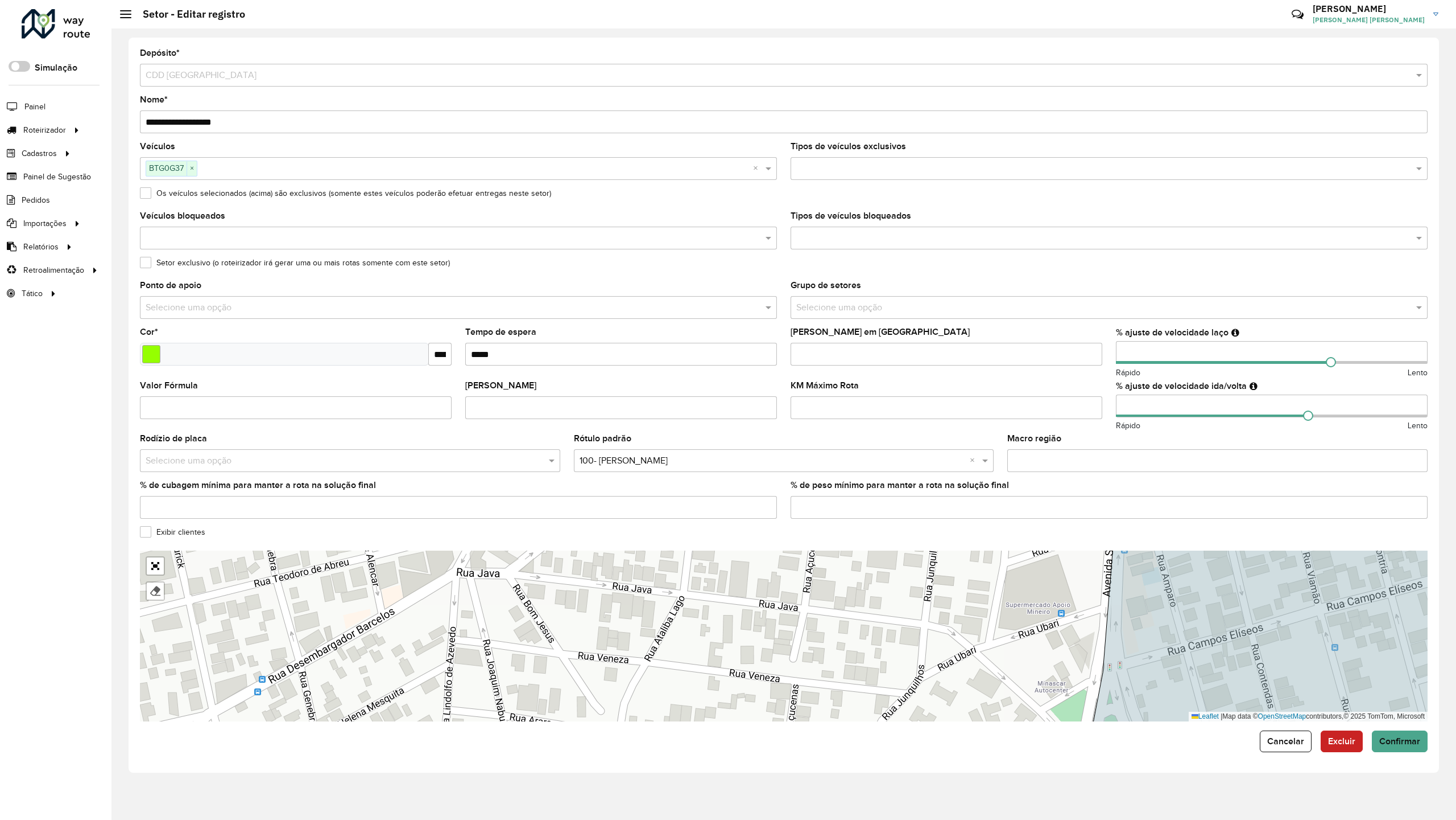
drag, startPoint x: 961, startPoint y: 120, endPoint x: 736, endPoint y: 490, distance: 433.0
click at [803, 550] on div "101 - Estrela do Oriente 102 - [GEOGRAPHIC_DATA] 700 - Mercado Central 900 - Co…" at bounding box center [784, 636] width 1288 height 171
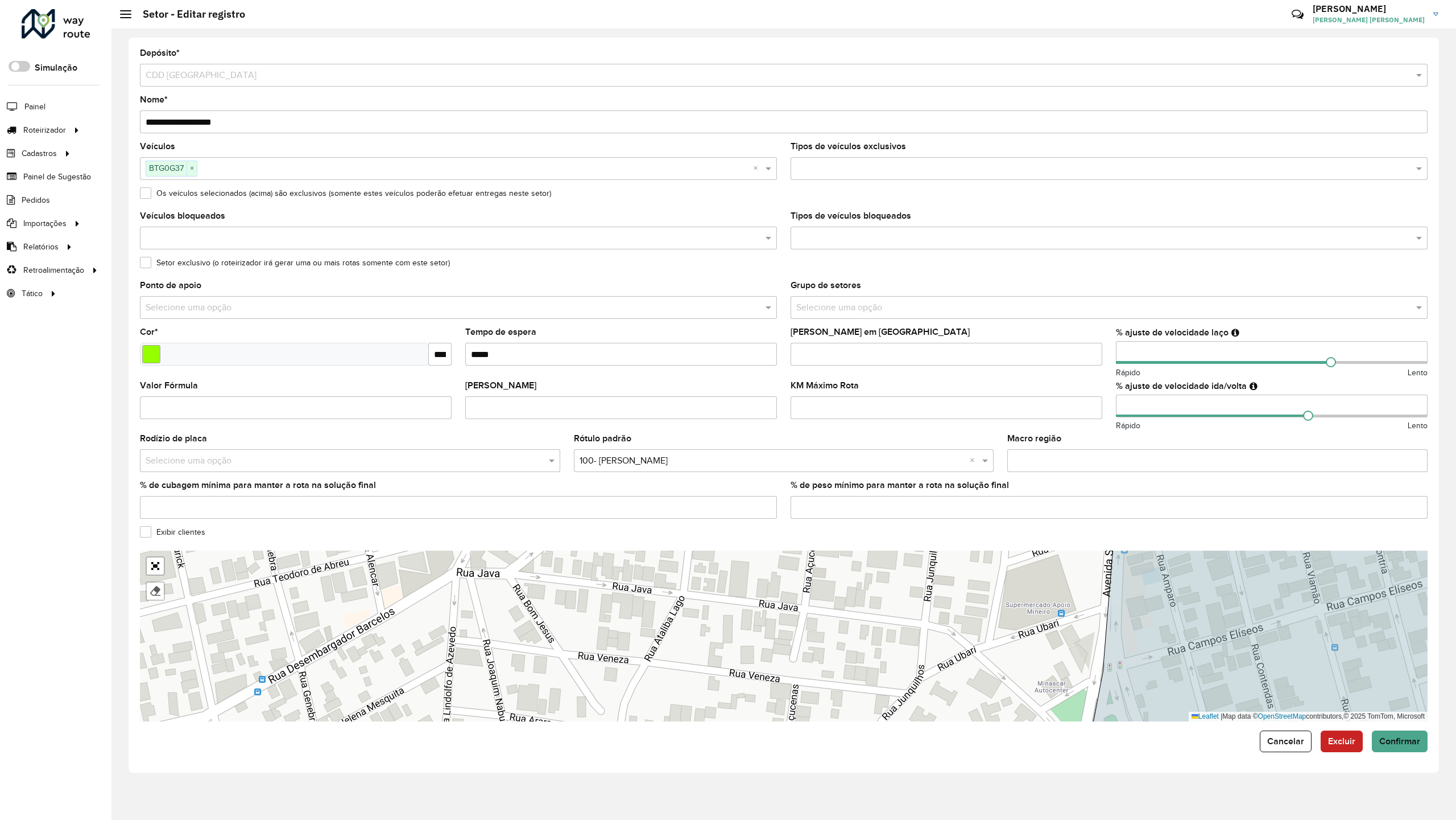
drag, startPoint x: 876, startPoint y: 590, endPoint x: 885, endPoint y: 513, distance: 77.5
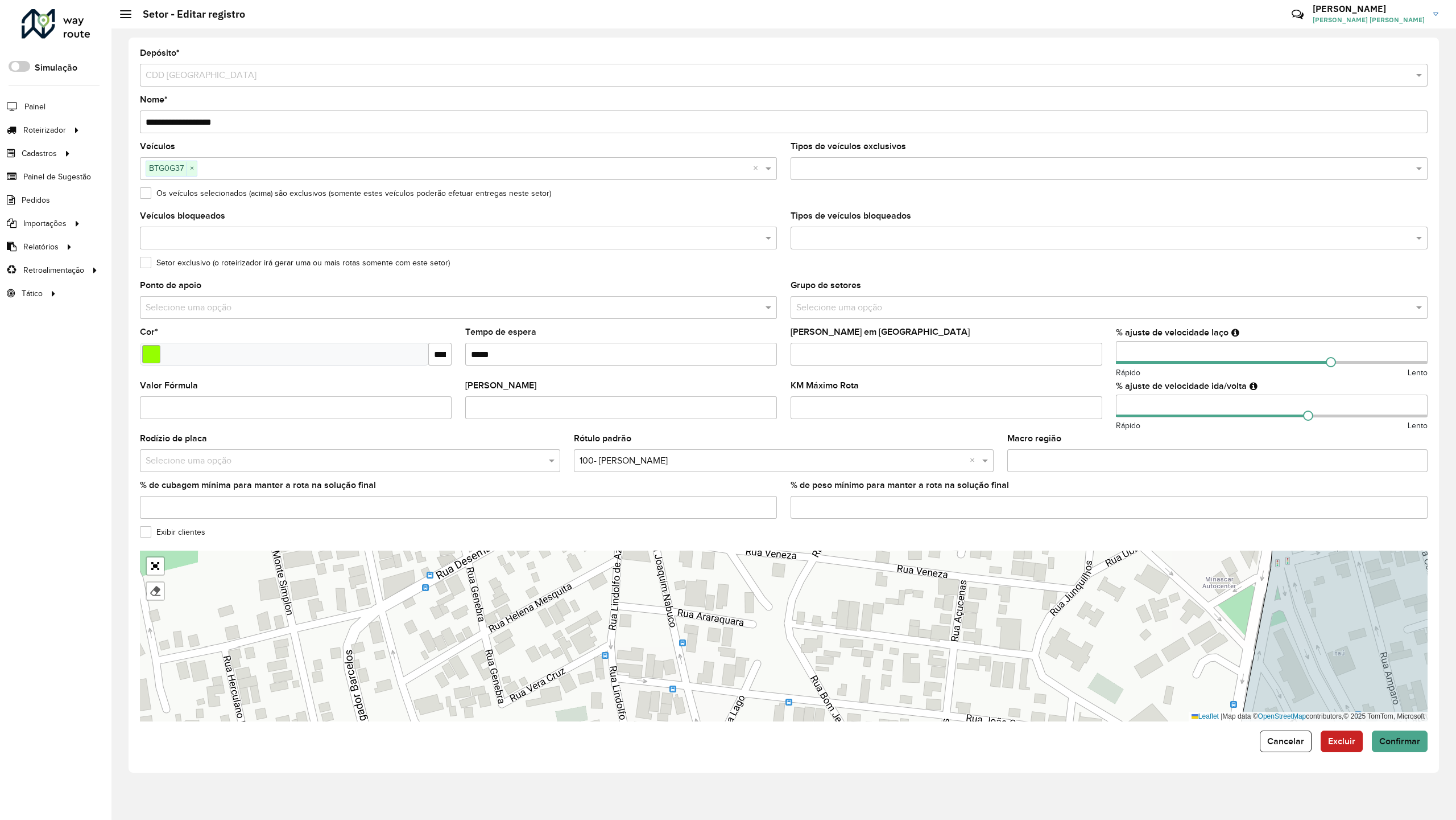
drag, startPoint x: 795, startPoint y: 577, endPoint x: 943, endPoint y: 481, distance: 176.4
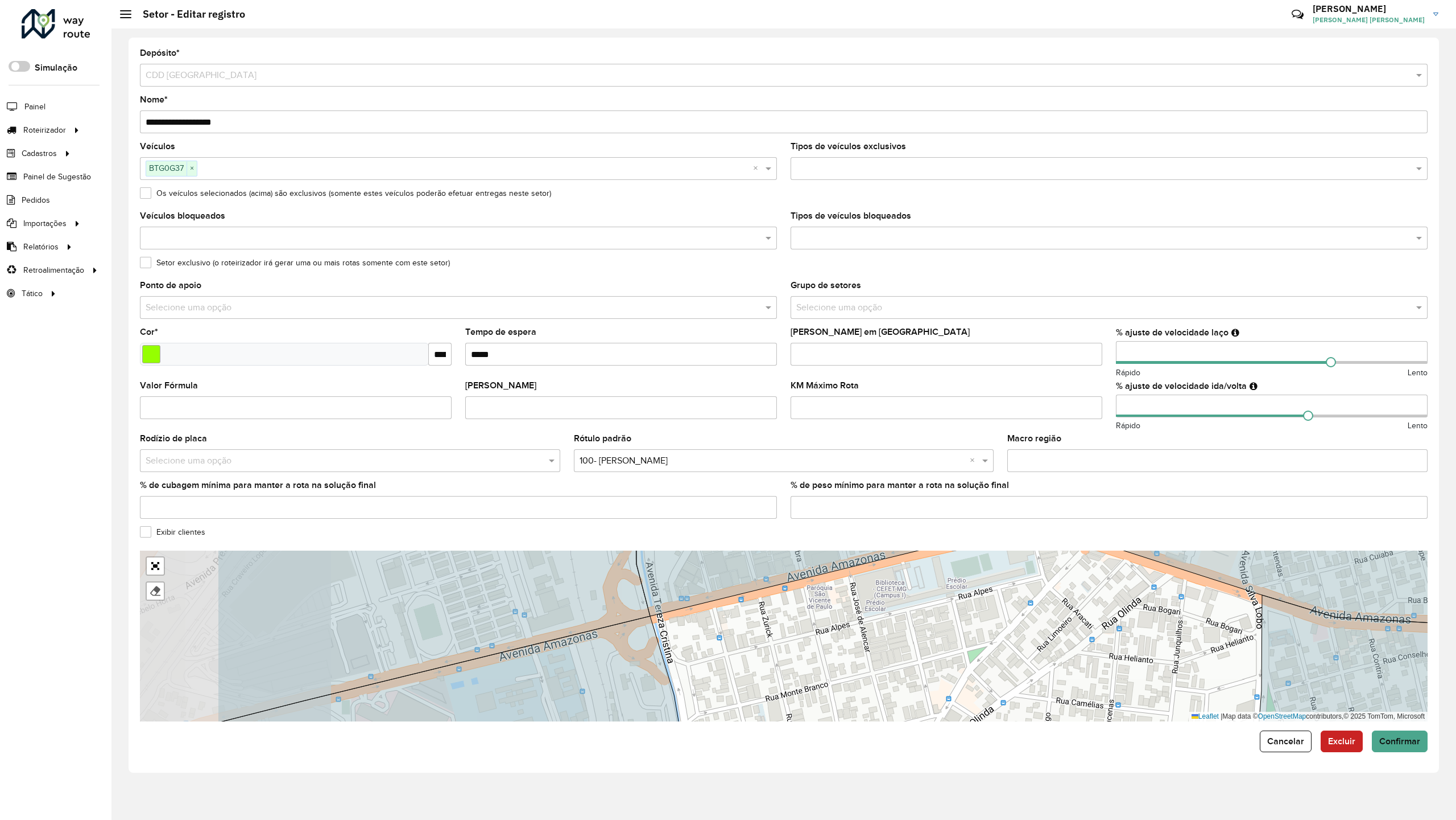
drag, startPoint x: 477, startPoint y: 481, endPoint x: 701, endPoint y: 468, distance: 224.4
click at [701, 550] on div "101 - Estrela do Oriente 102 - [GEOGRAPHIC_DATA] 700 - Mercado Central 900 - Co…" at bounding box center [784, 636] width 1288 height 171
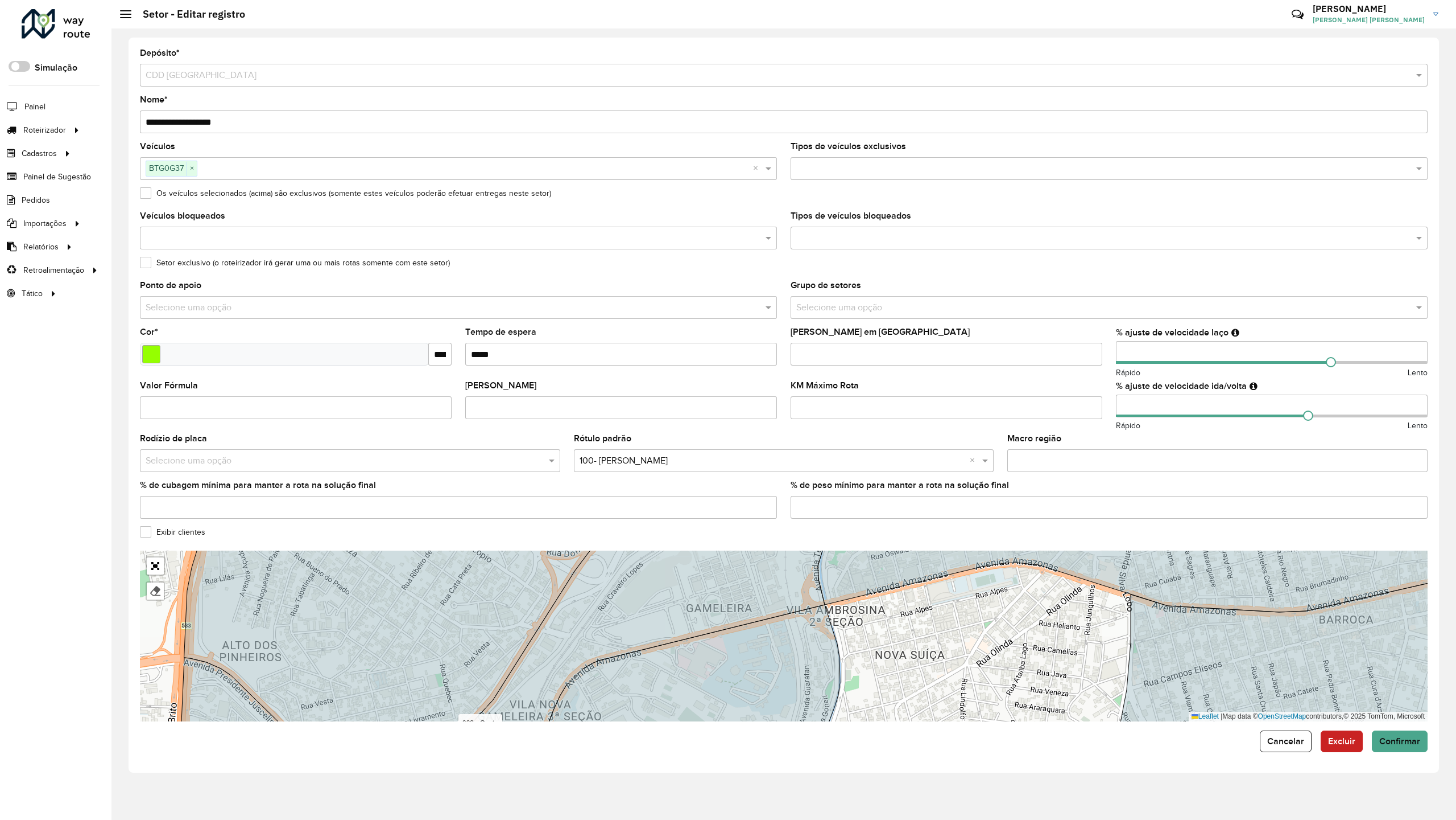
drag, startPoint x: 753, startPoint y: 450, endPoint x: 784, endPoint y: 195, distance: 256.9
click at [784, 550] on div "101 - Estrela do Oriente 102 - [GEOGRAPHIC_DATA] 700 - Mercado Central 900 - Co…" at bounding box center [784, 636] width 1288 height 171
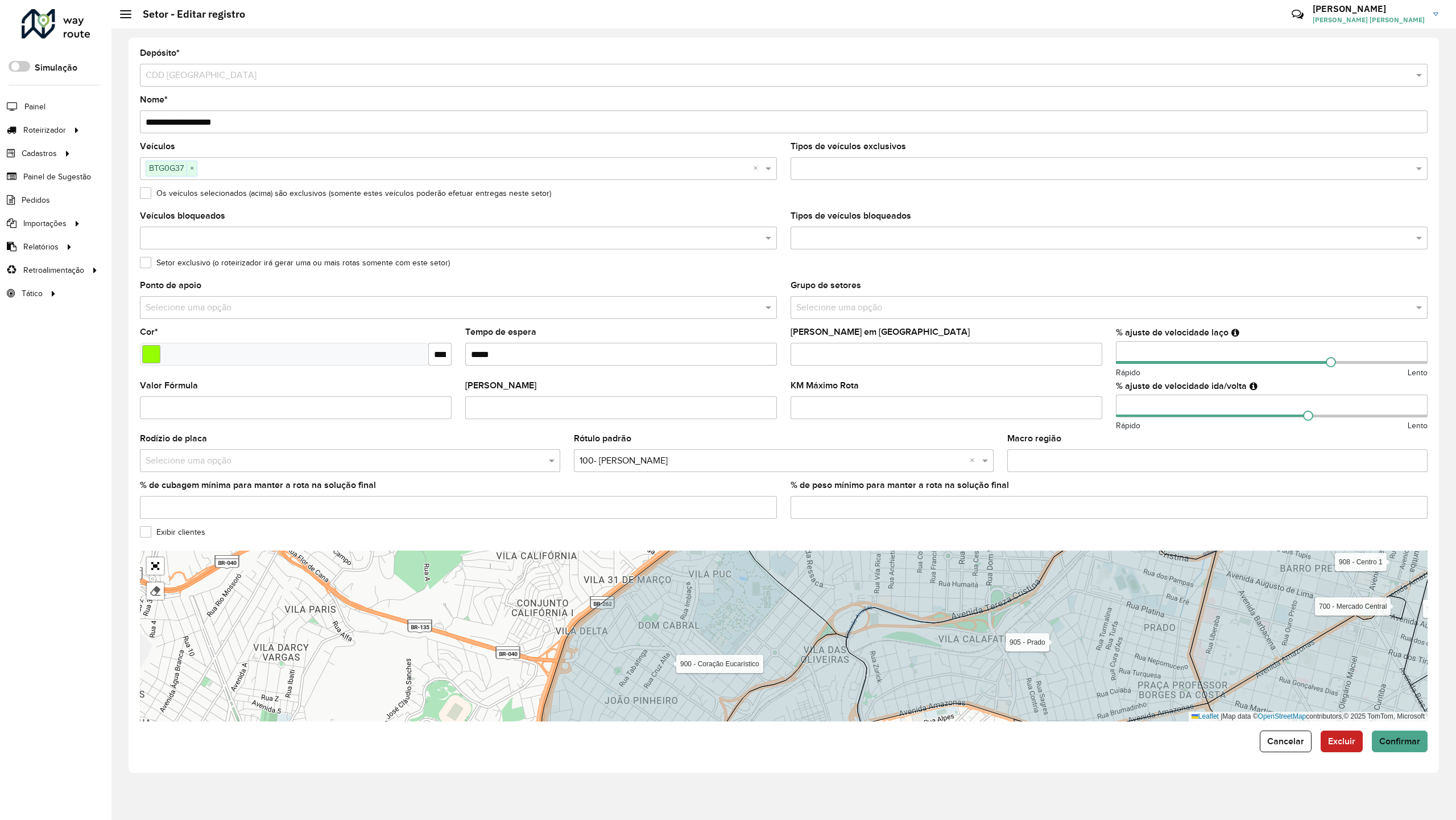
drag, startPoint x: 758, startPoint y: 595, endPoint x: 765, endPoint y: 572, distance: 24.0
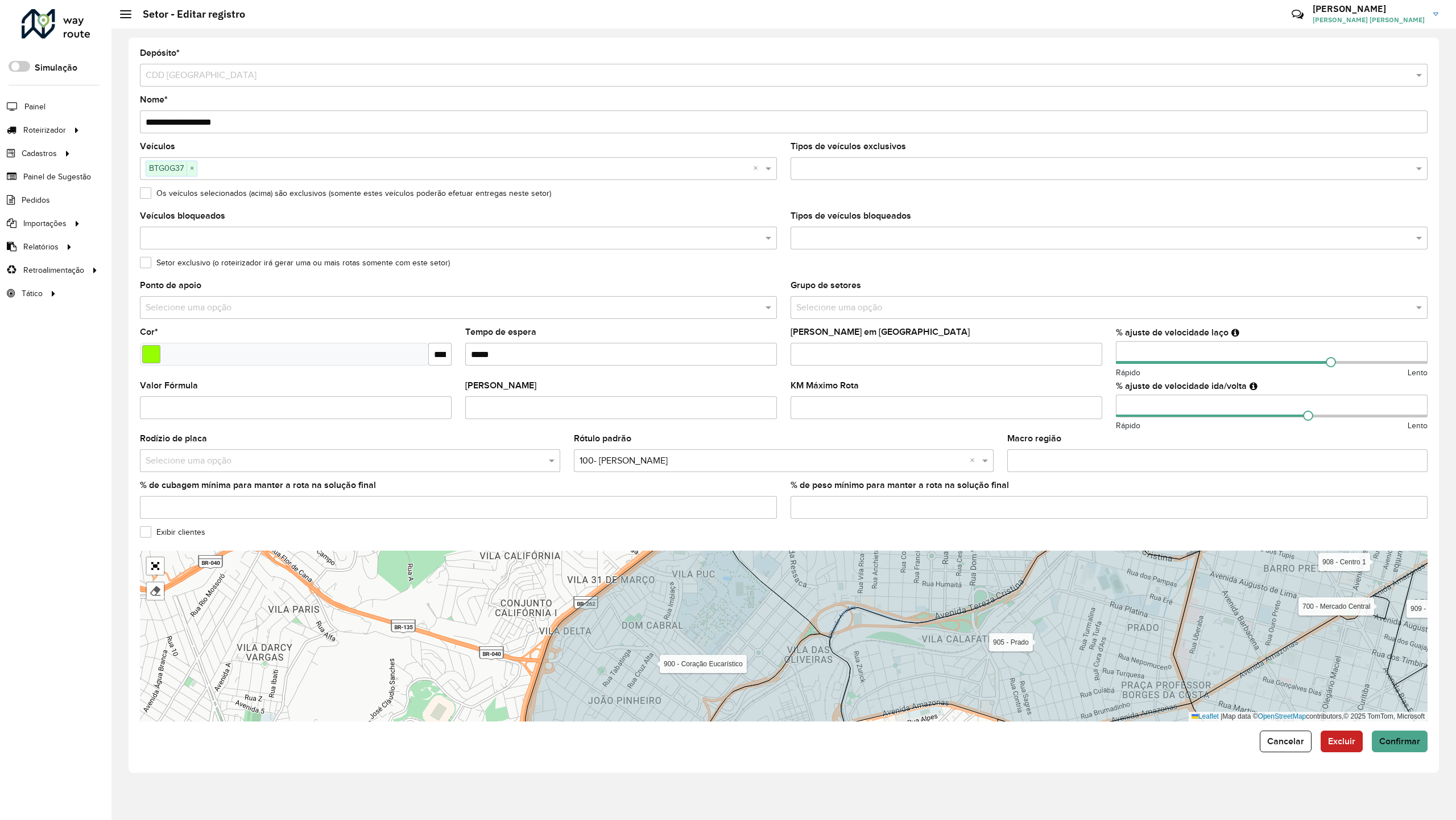
drag, startPoint x: 795, startPoint y: 457, endPoint x: 779, endPoint y: 457, distance: 16.0
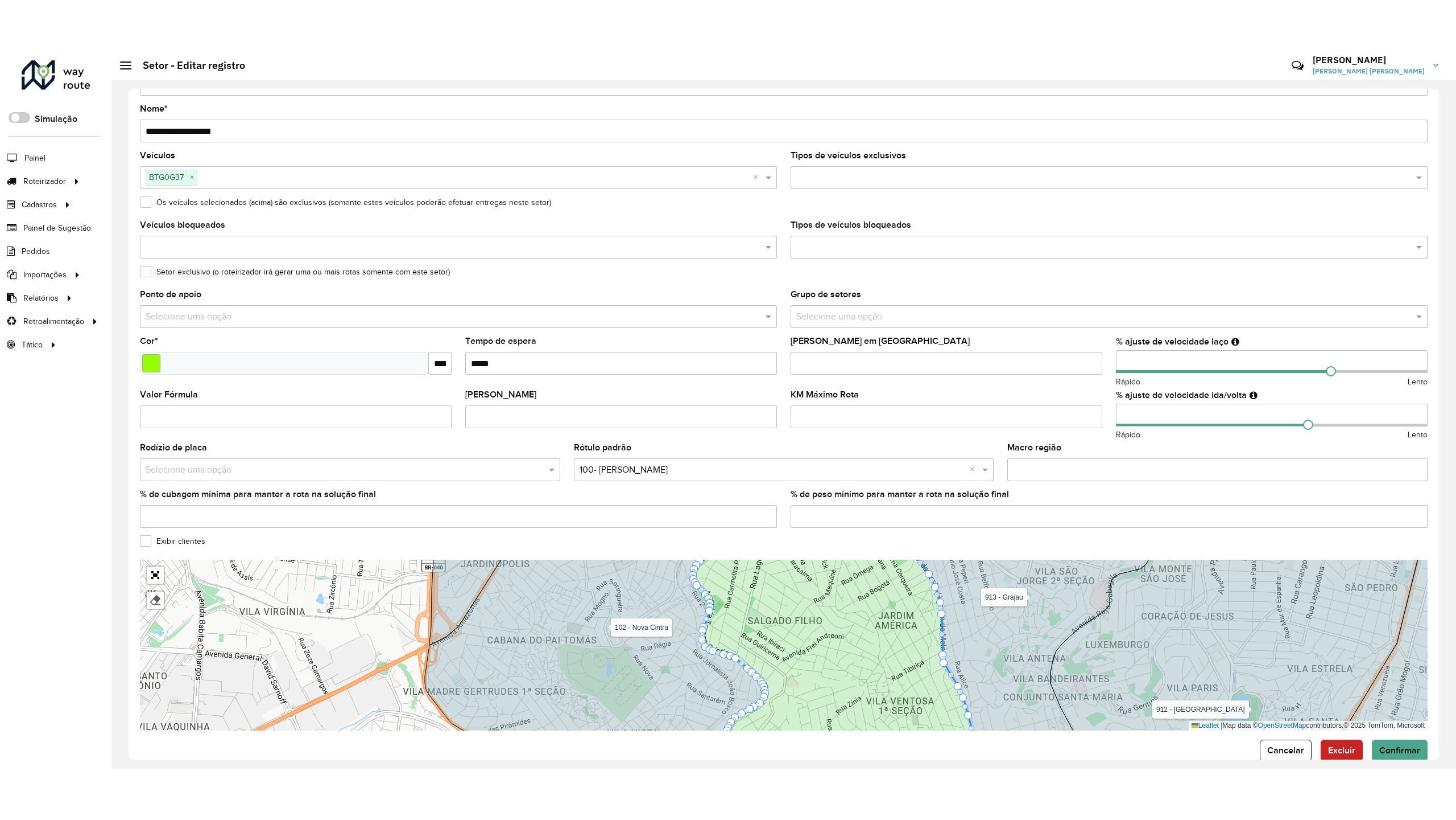
scroll to position [63, 0]
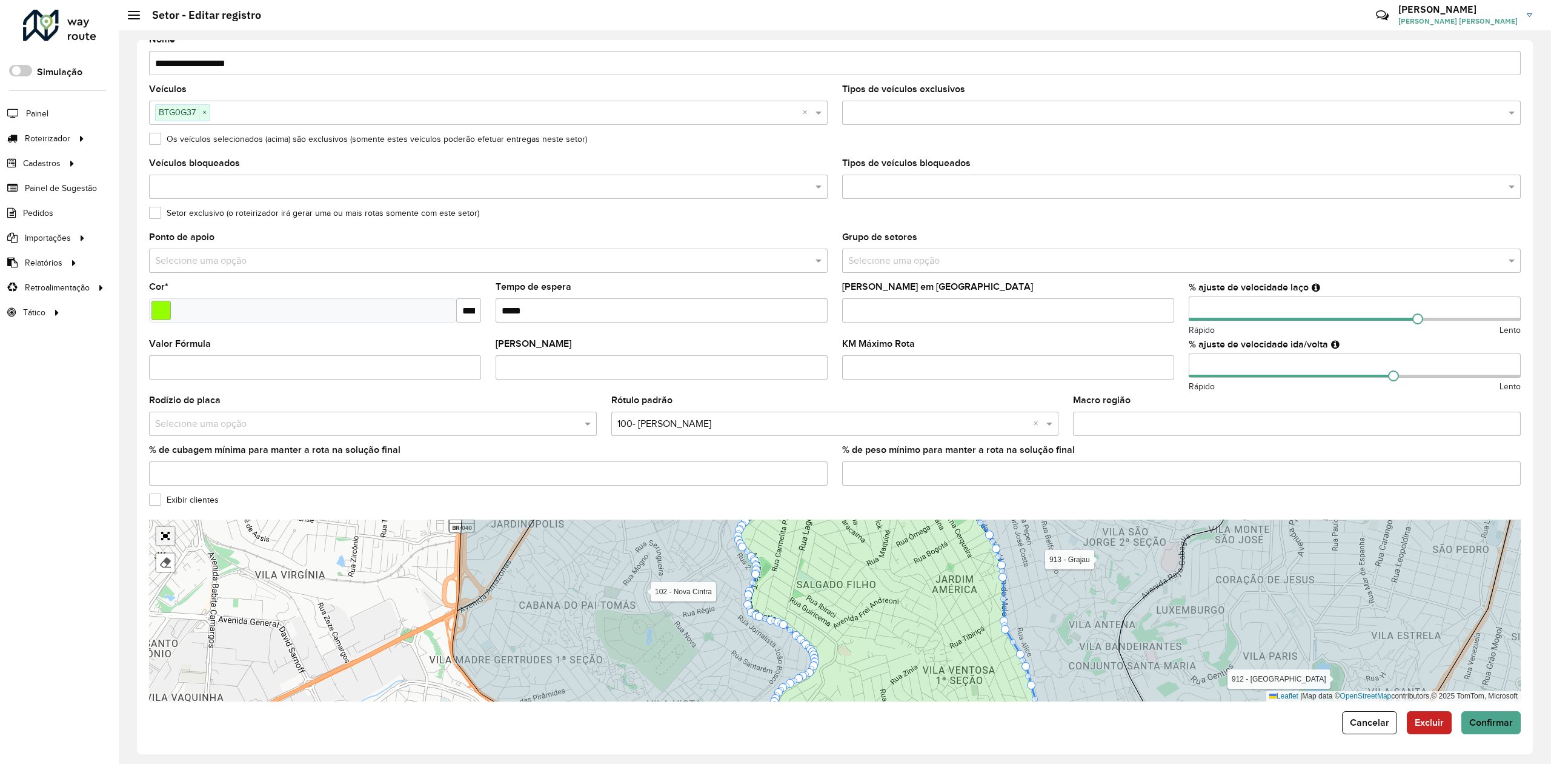
drag, startPoint x: 171, startPoint y: 531, endPoint x: 170, endPoint y: 601, distance: 70.3
click at [170, 531] on link "Abrir mapa em tela cheia" at bounding box center [165, 536] width 18 height 18
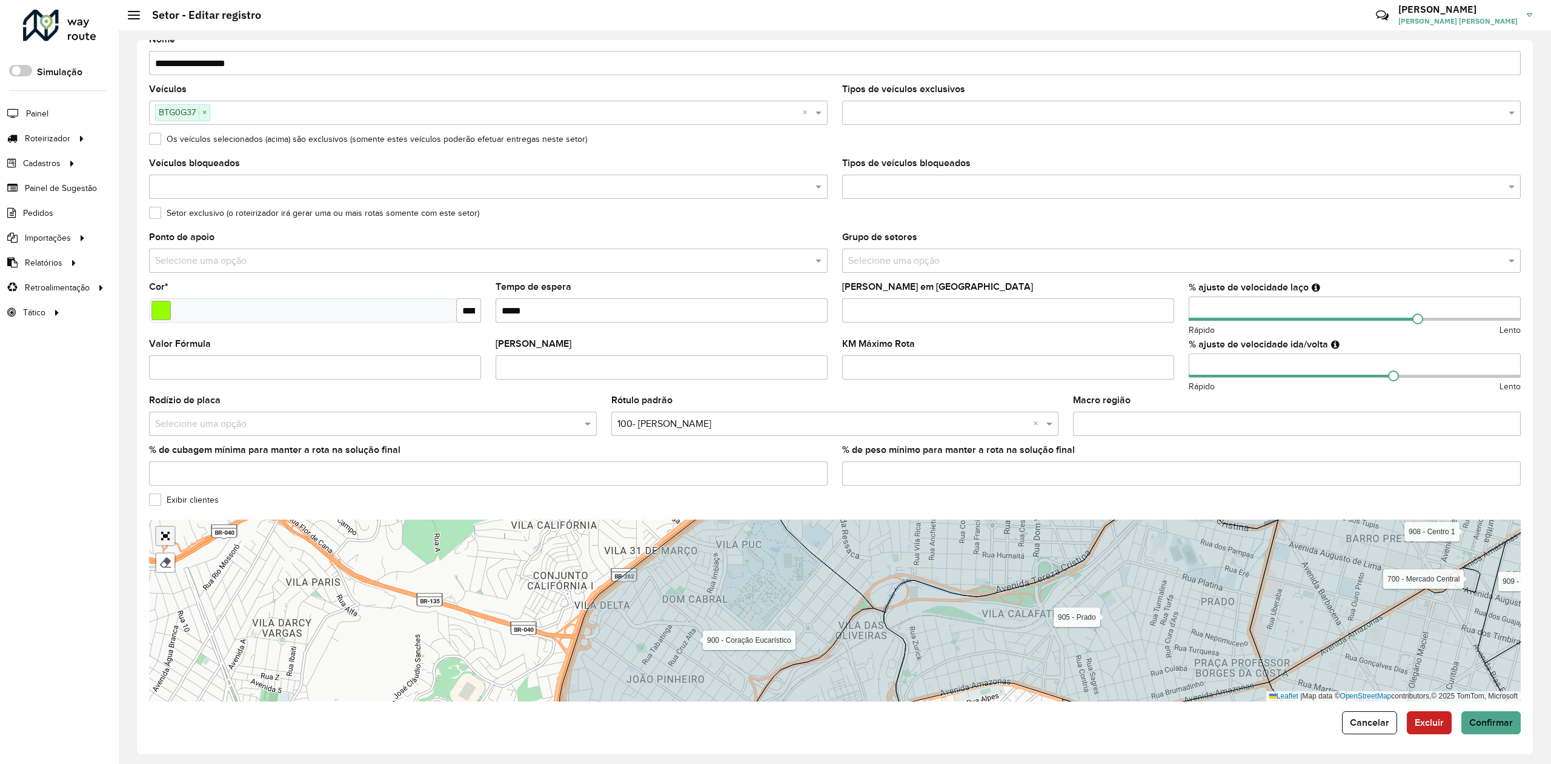
scroll to position [0, 0]
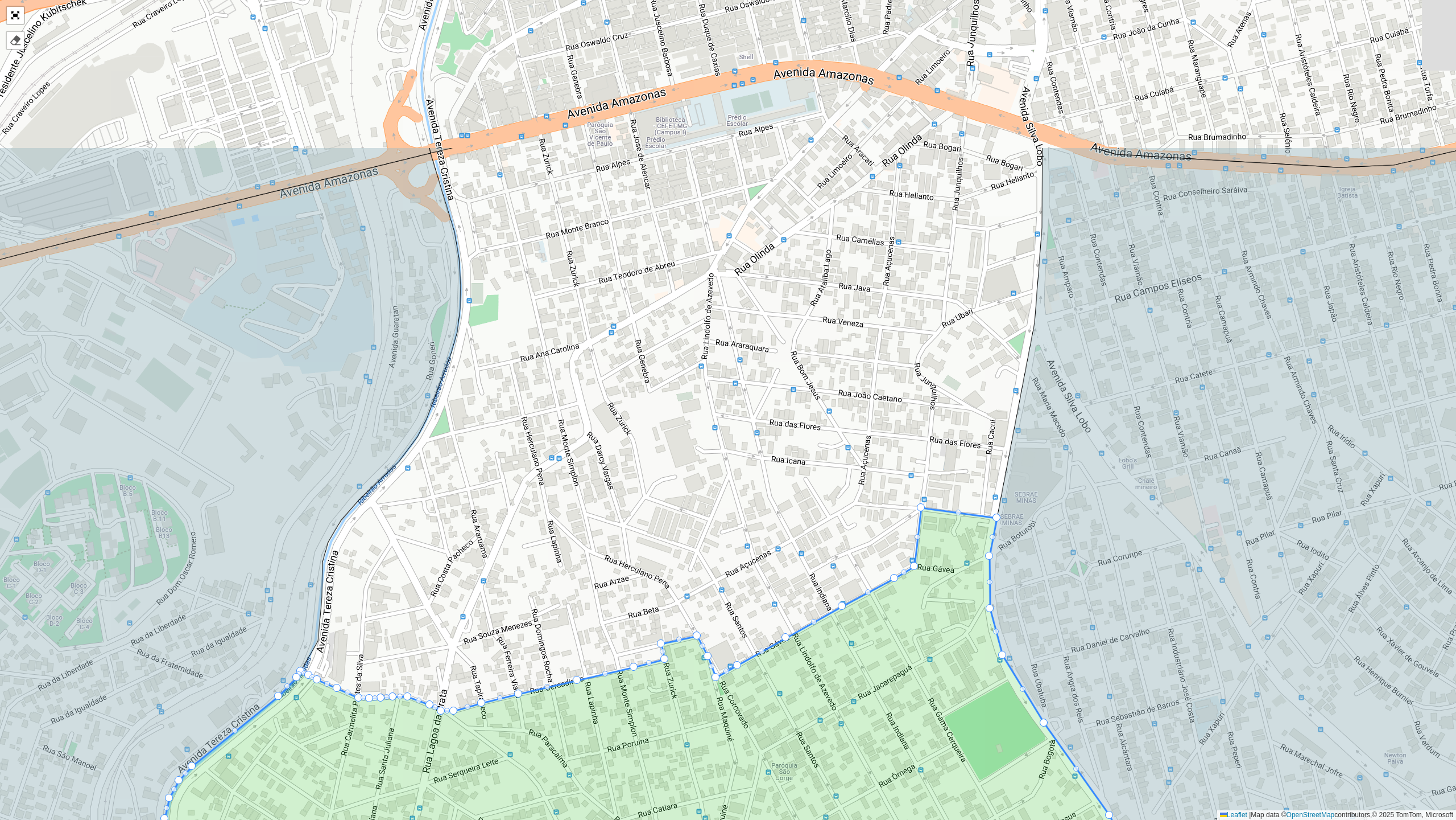
drag, startPoint x: 795, startPoint y: 283, endPoint x: 694, endPoint y: 472, distance: 214.3
click at [694, 472] on div "101 - Estrela do Oriente 102 - [GEOGRAPHIC_DATA] 700 - Mercado Central 900 - Co…" at bounding box center [728, 410] width 1456 height 820
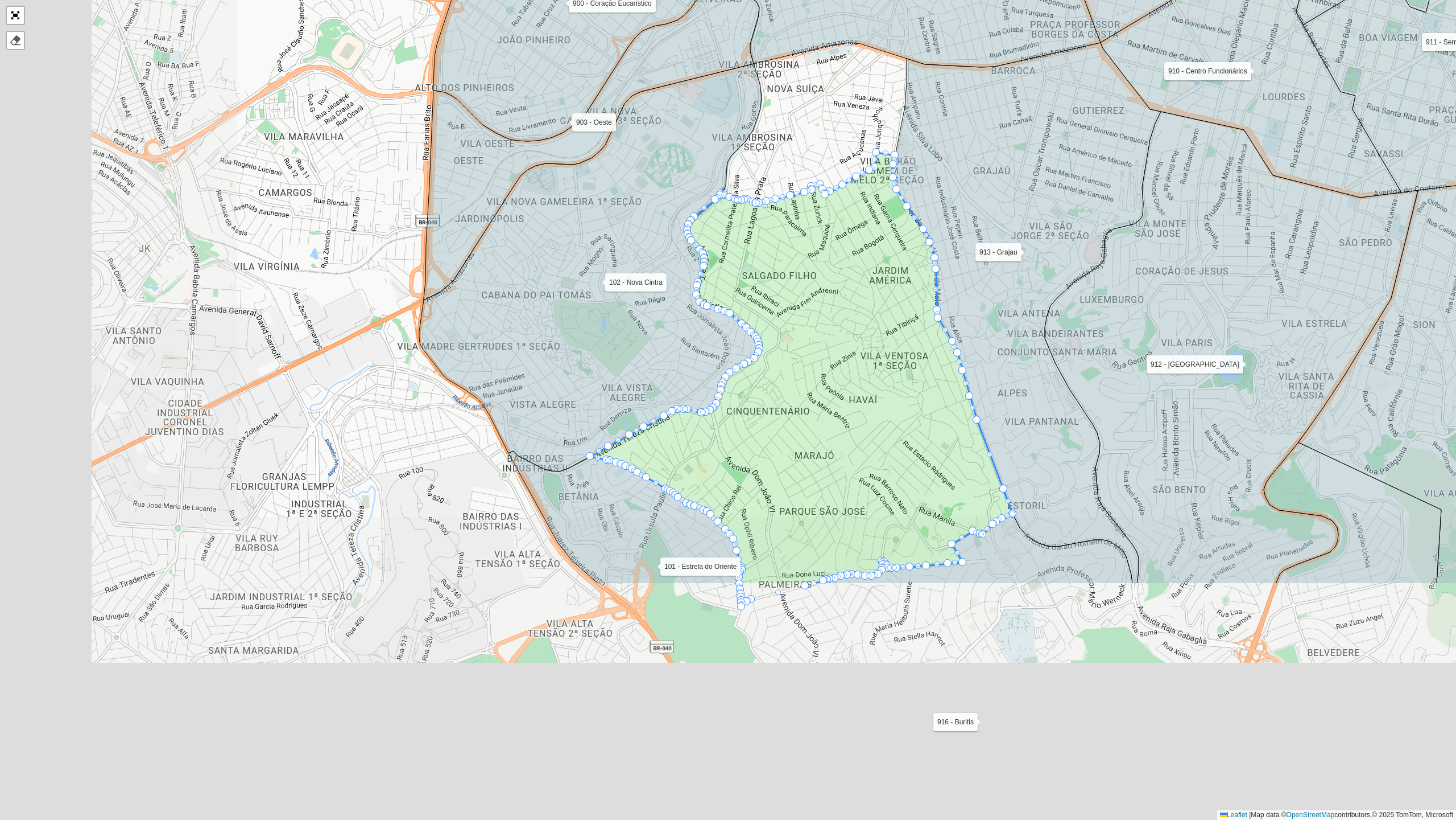
drag, startPoint x: 182, startPoint y: 594, endPoint x: 424, endPoint y: 272, distance: 402.8
click at [424, 272] on div "101 - Estrela do Oriente 102 - [GEOGRAPHIC_DATA] 700 - Mercado Central 900 - Co…" at bounding box center [728, 410] width 1456 height 820
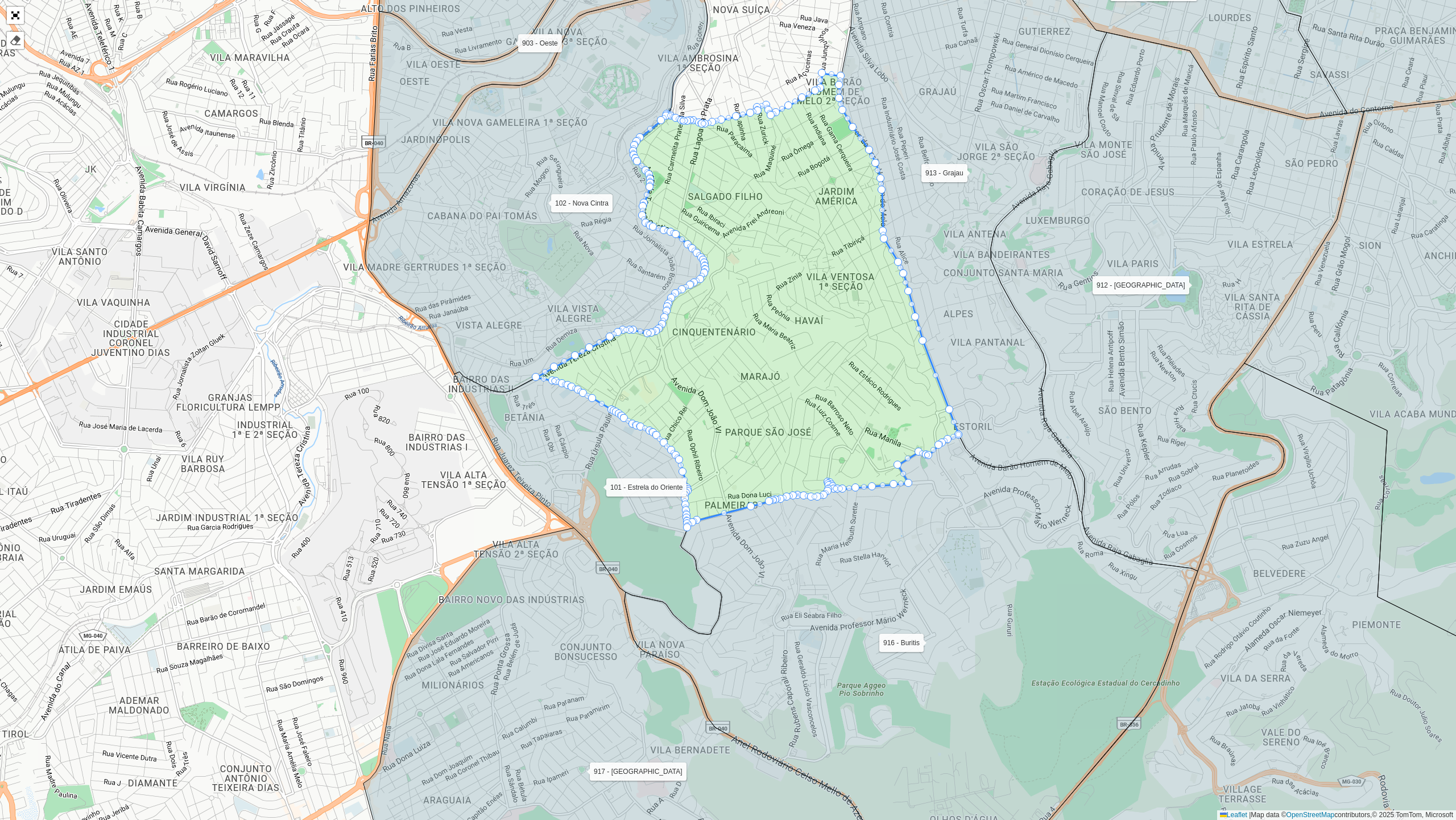
drag, startPoint x: 392, startPoint y: 554, endPoint x: 355, endPoint y: 492, distance: 72.2
click at [355, 492] on div "101 - Estrela do Oriente 102 - [GEOGRAPHIC_DATA] 700 - Mercado Central 900 - Co…" at bounding box center [728, 410] width 1456 height 820
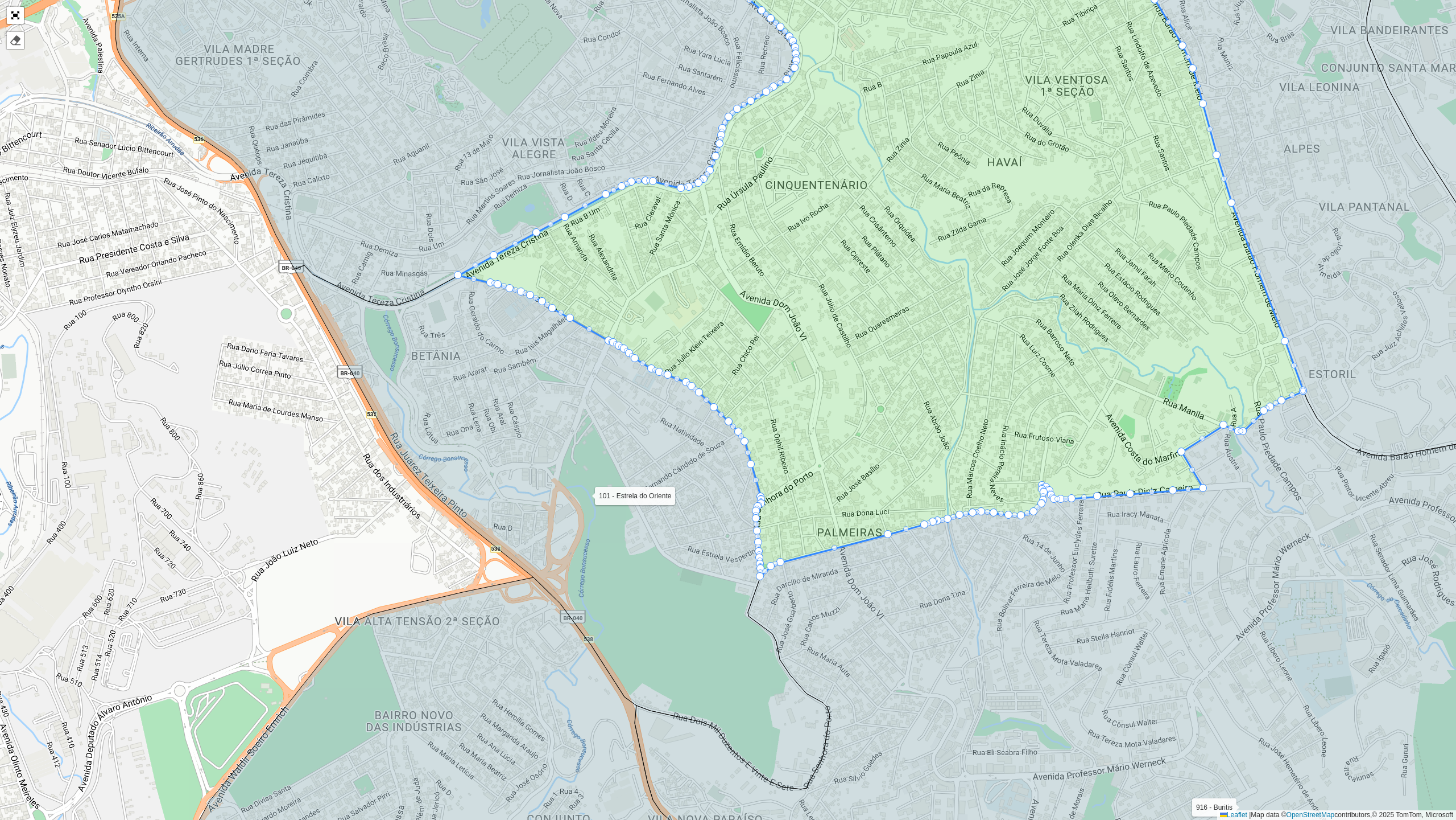
drag, startPoint x: 594, startPoint y: 447, endPoint x: 512, endPoint y: 374, distance: 109.8
click at [512, 374] on icon at bounding box center [562, 527] width 535 height 524
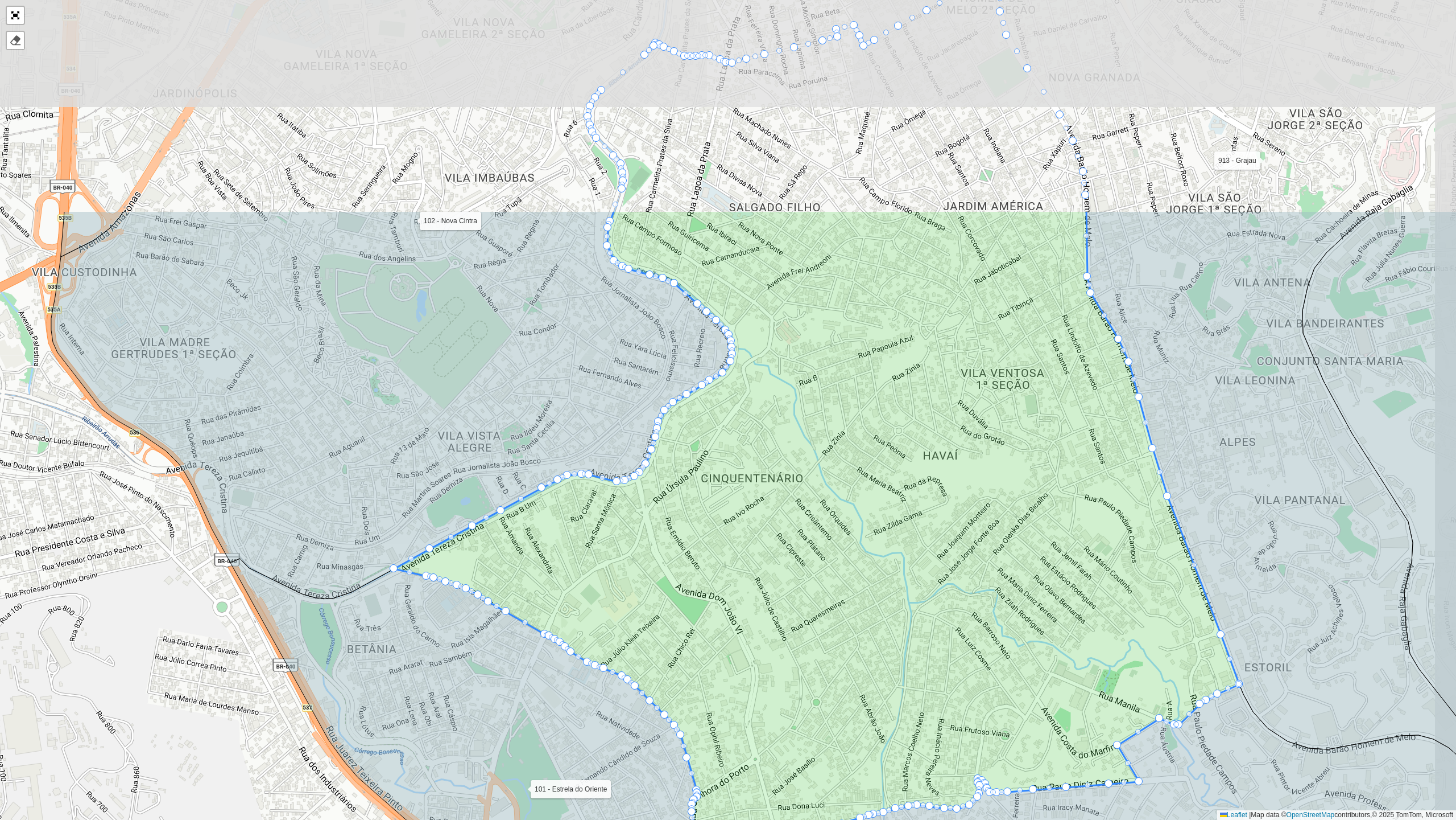
drag, startPoint x: 744, startPoint y: 242, endPoint x: 681, endPoint y: 536, distance: 300.7
click at [681, 536] on icon at bounding box center [817, 540] width 846 height 659
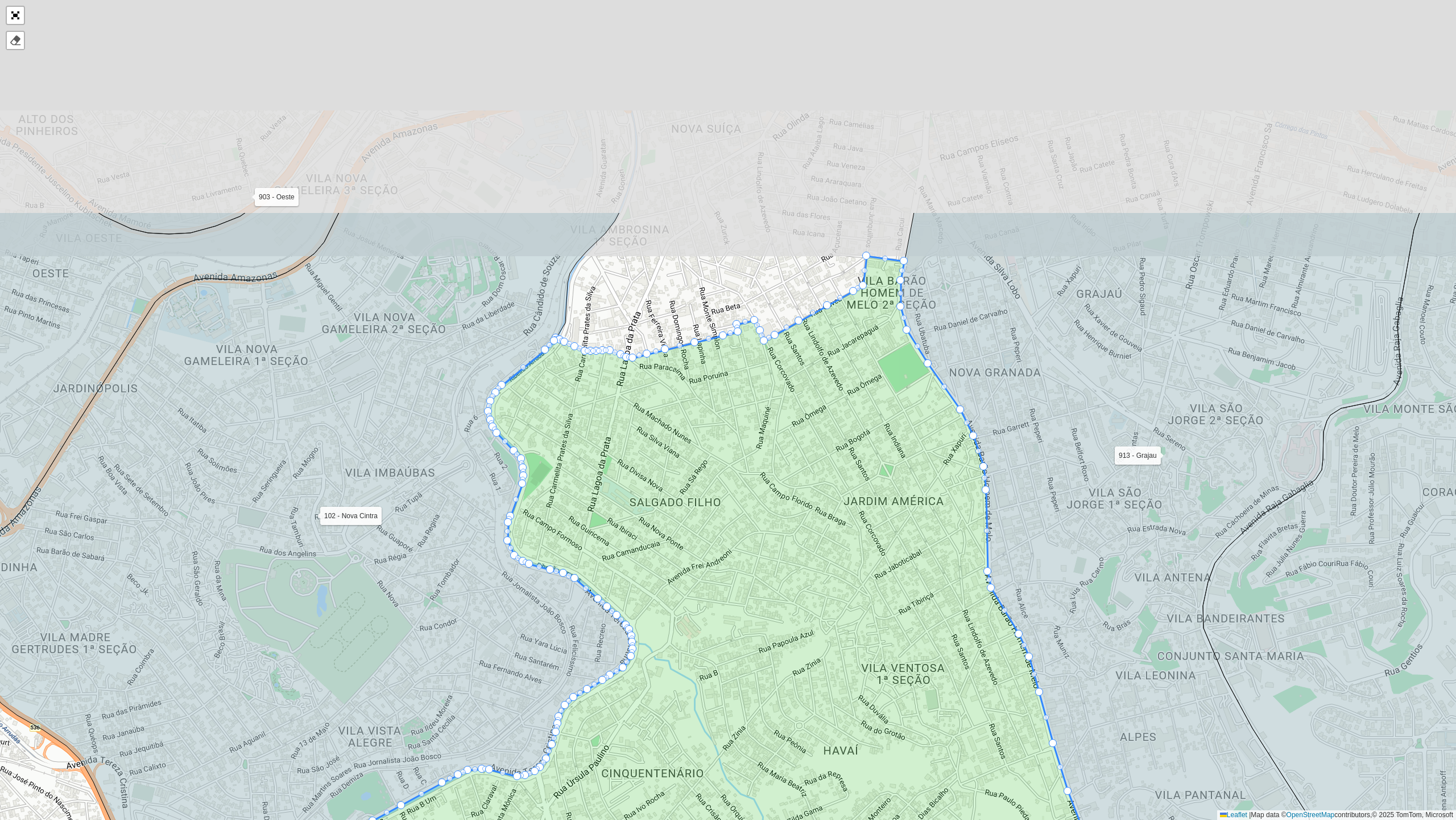
drag, startPoint x: 786, startPoint y: 290, endPoint x: 681, endPoint y: 597, distance: 324.5
click at [678, 613] on icon at bounding box center [717, 710] width 846 height 908
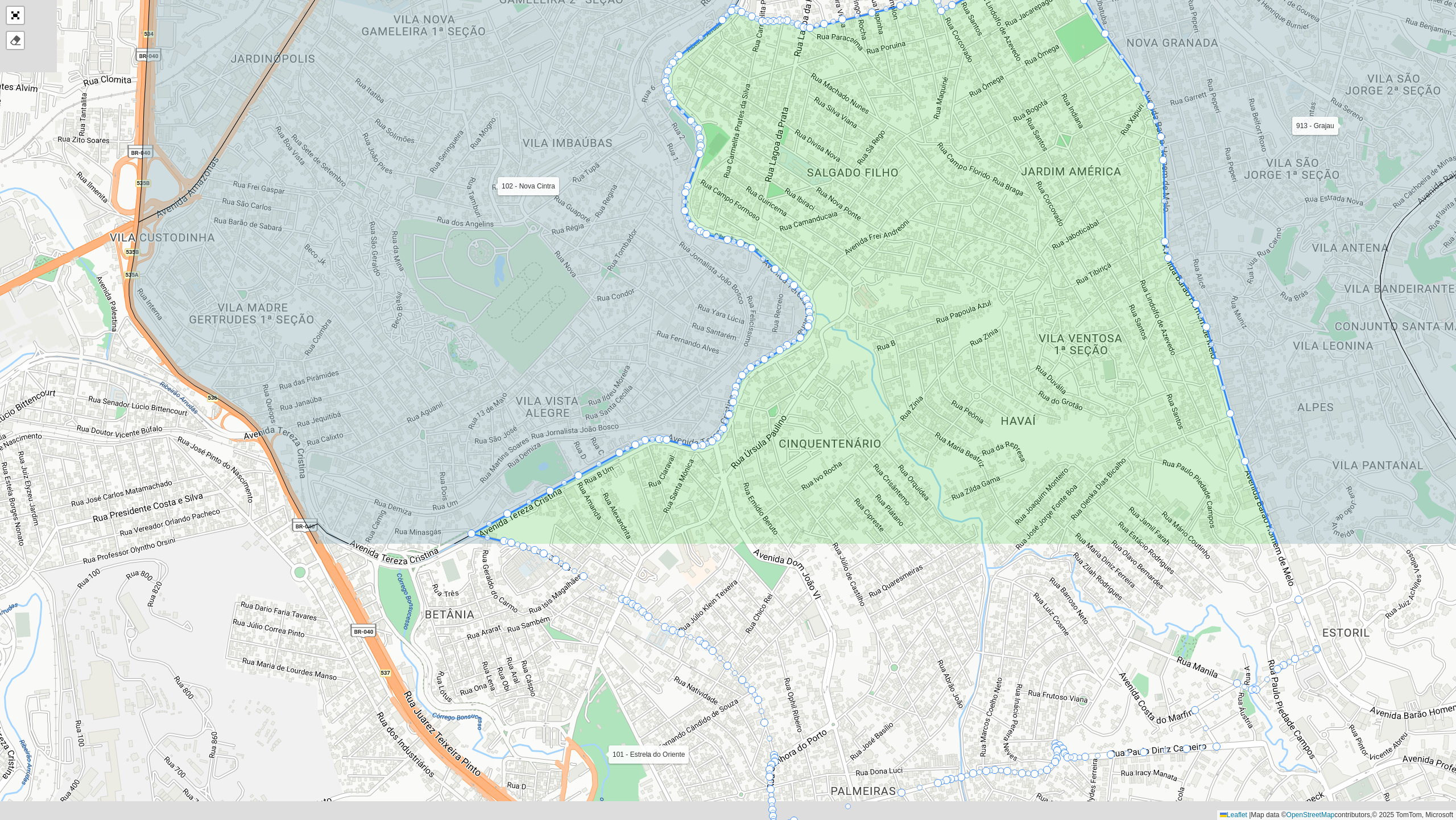
drag, startPoint x: 575, startPoint y: 526, endPoint x: 755, endPoint y: 186, distance: 384.7
click at [761, 164] on icon at bounding box center [875, 236] width 806 height 619
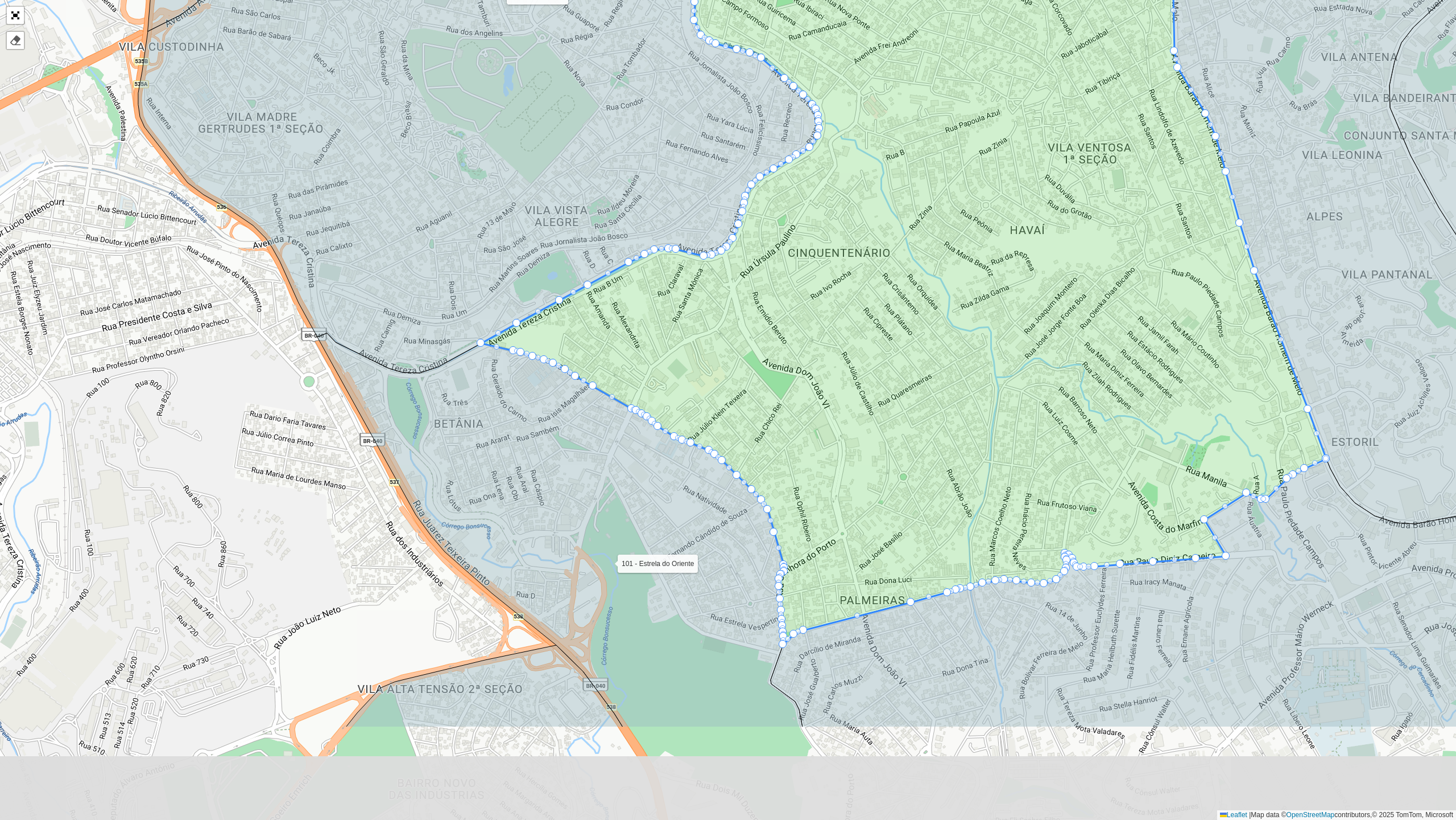
drag, startPoint x: 476, startPoint y: 406, endPoint x: 478, endPoint y: 230, distance: 176.0
click at [478, 230] on icon at bounding box center [479, 57] width 682 height 631
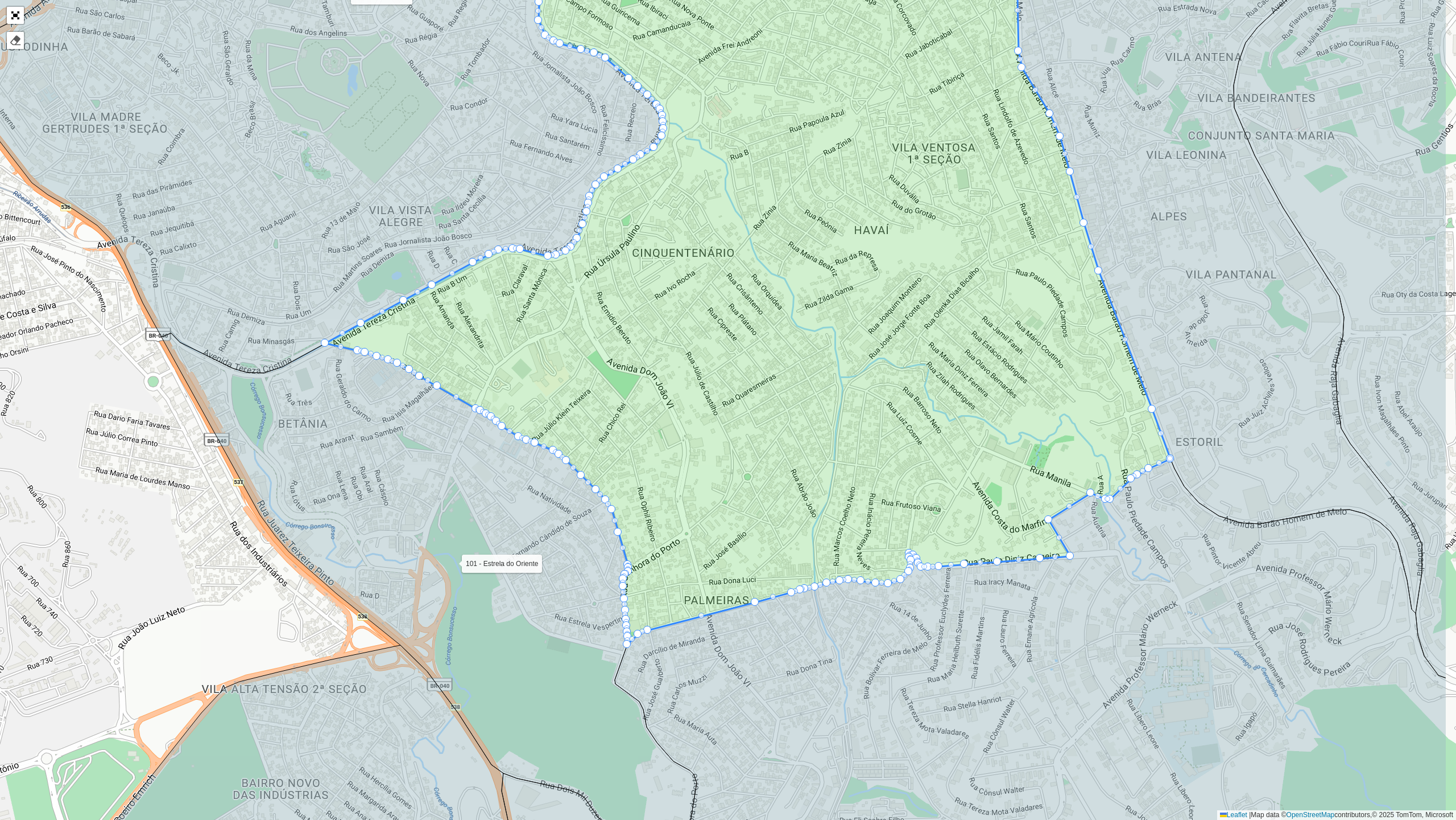
drag, startPoint x: 575, startPoint y: 501, endPoint x: 419, endPoint y: 501, distance: 156.0
click at [419, 501] on icon at bounding box center [429, 596] width 535 height 524
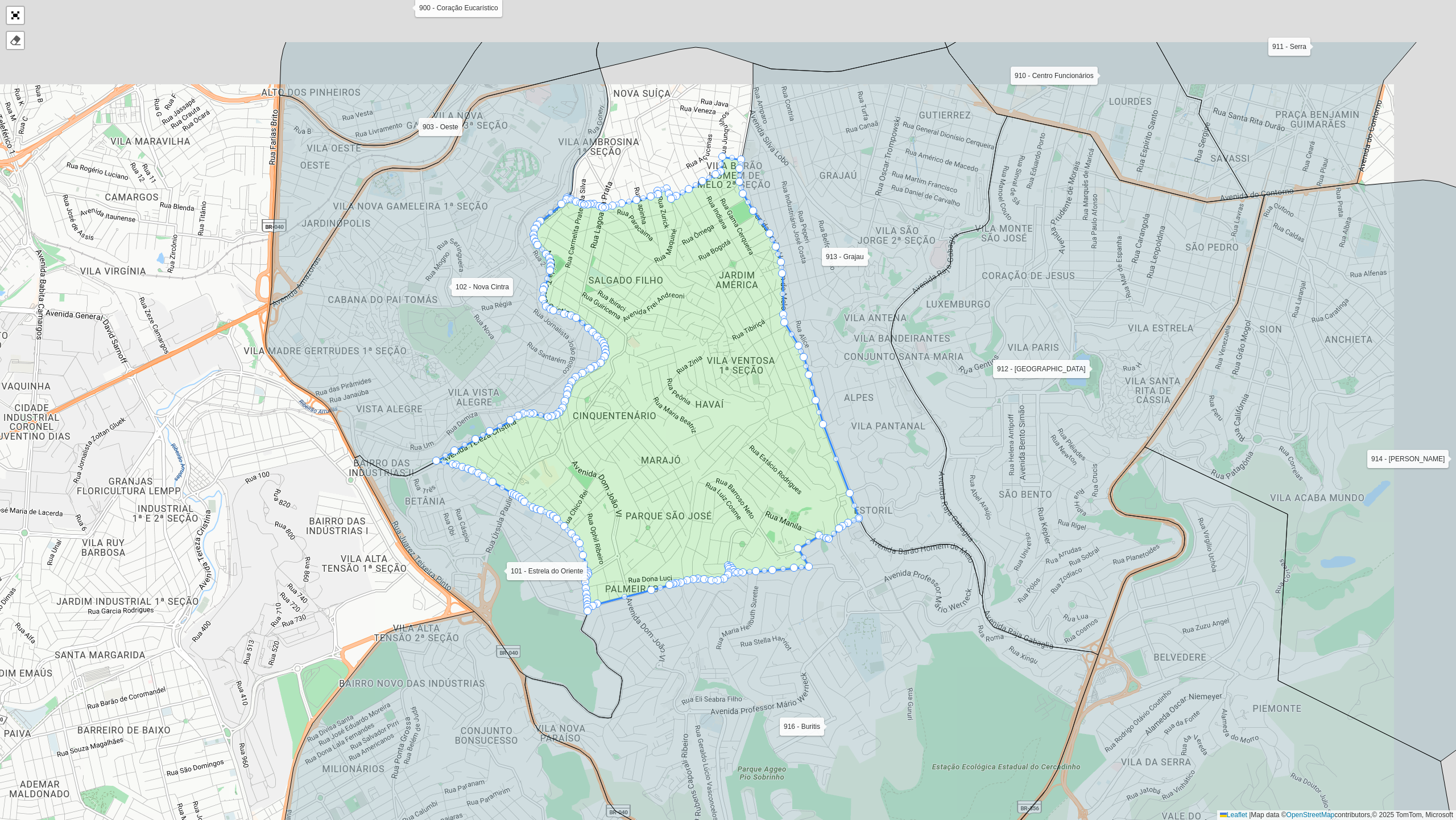
drag, startPoint x: 760, startPoint y: 302, endPoint x: 690, endPoint y: 429, distance: 145.0
click at [690, 429] on icon at bounding box center [648, 384] width 422 height 455
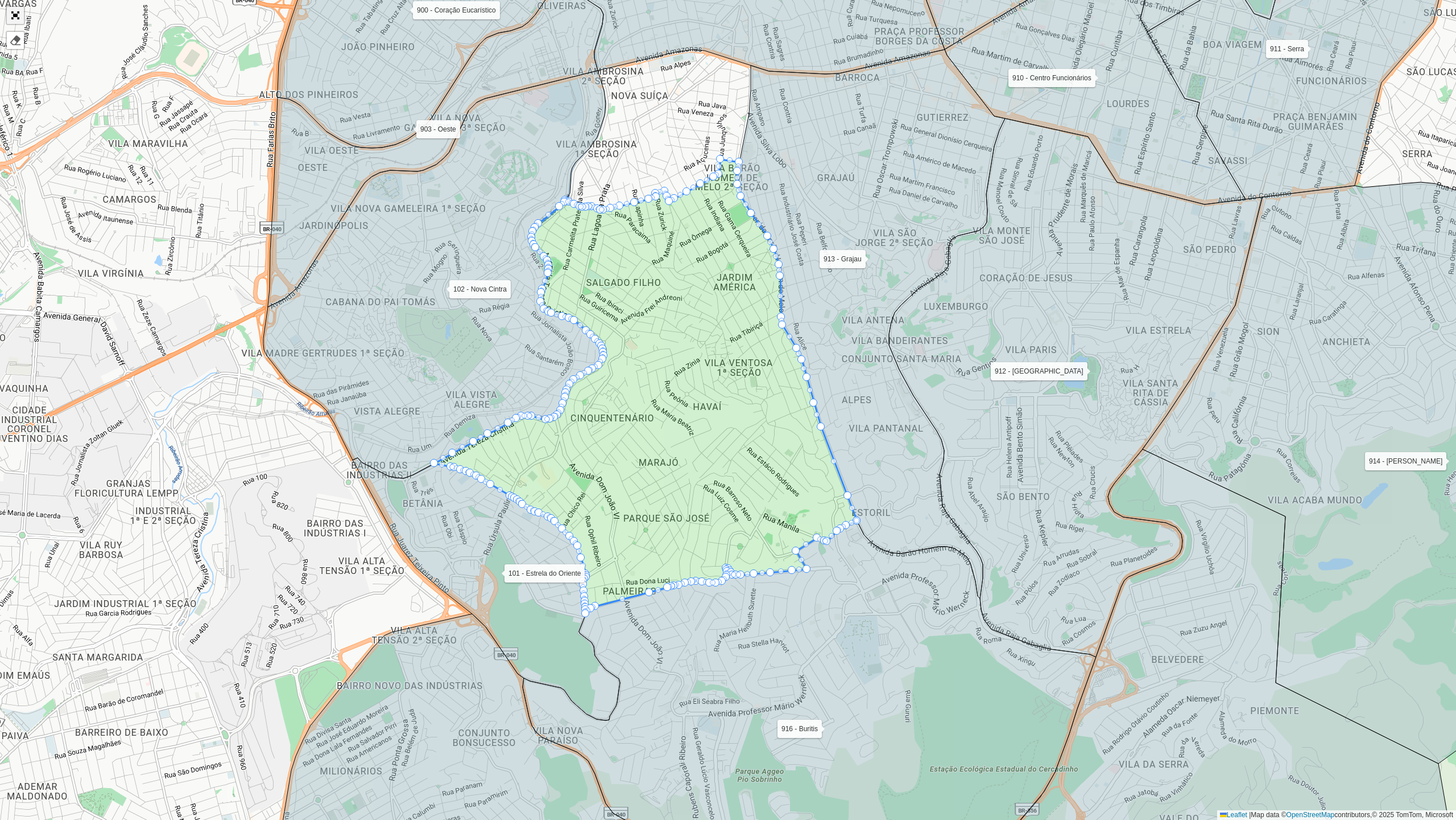
click at [18, 18] on link "Abrir mapa em tela cheia" at bounding box center [15, 15] width 17 height 17
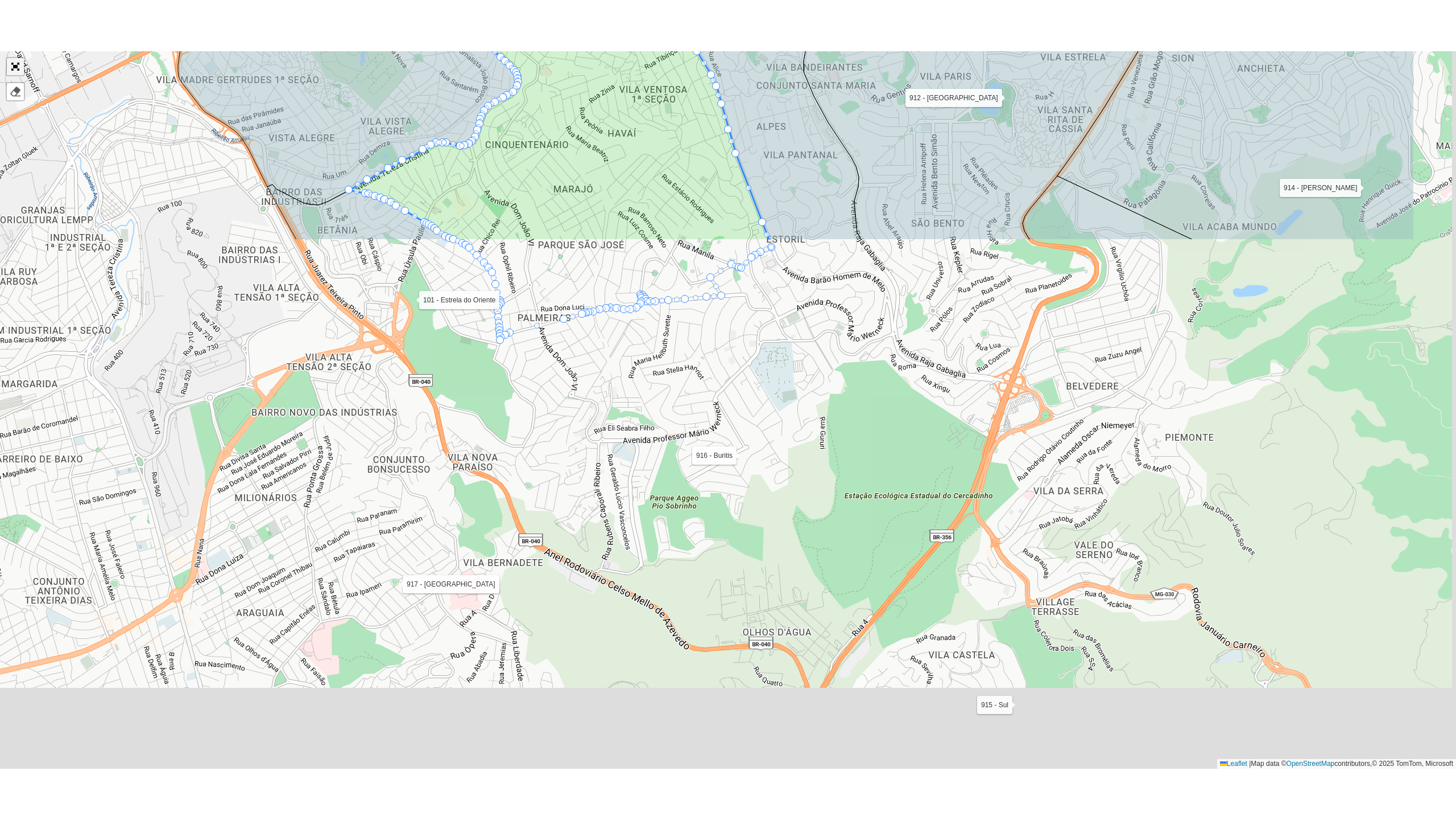
scroll to position [63, 0]
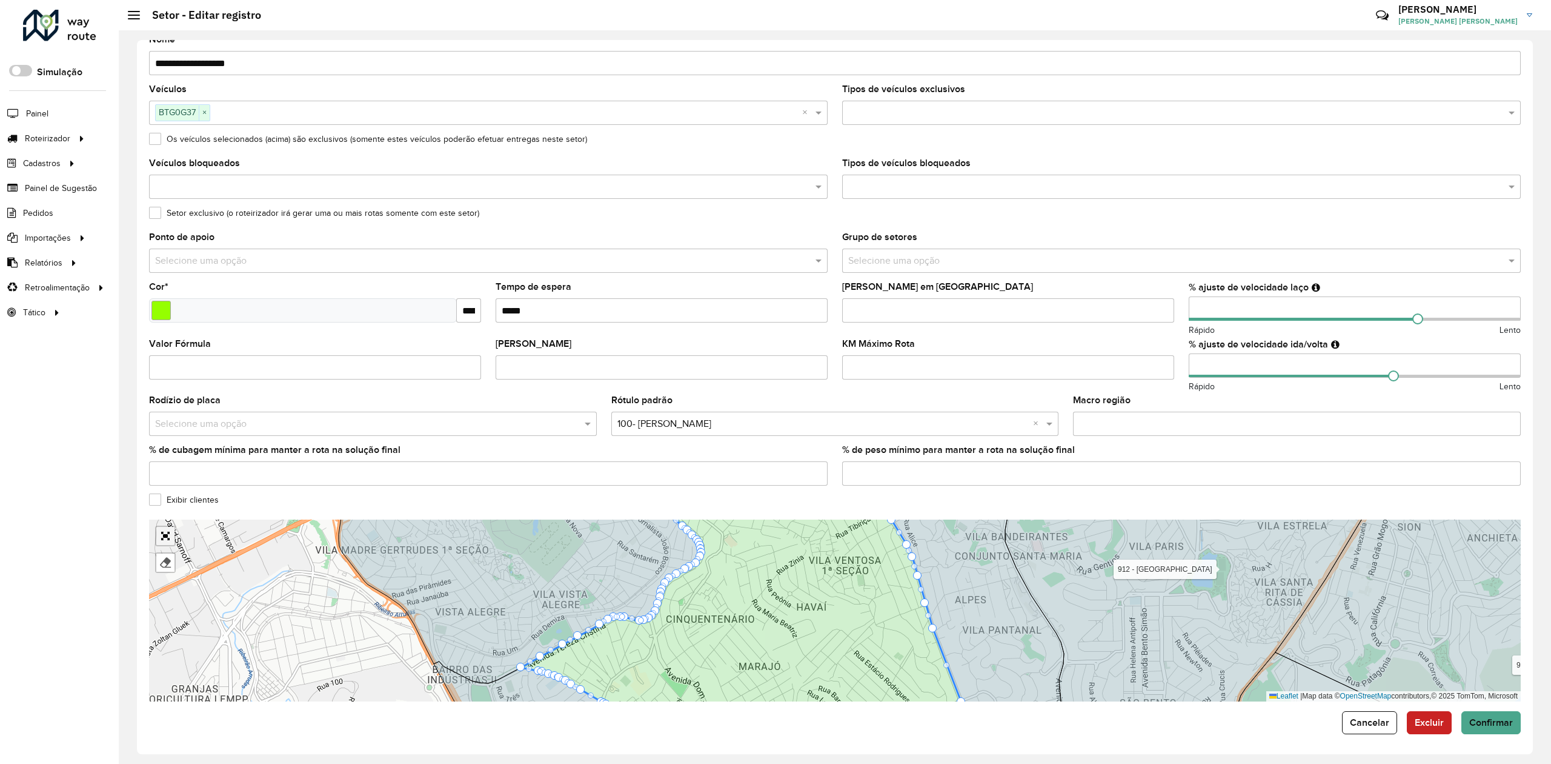
click at [164, 527] on link "Abrir mapa em tela cheia" at bounding box center [165, 536] width 18 height 18
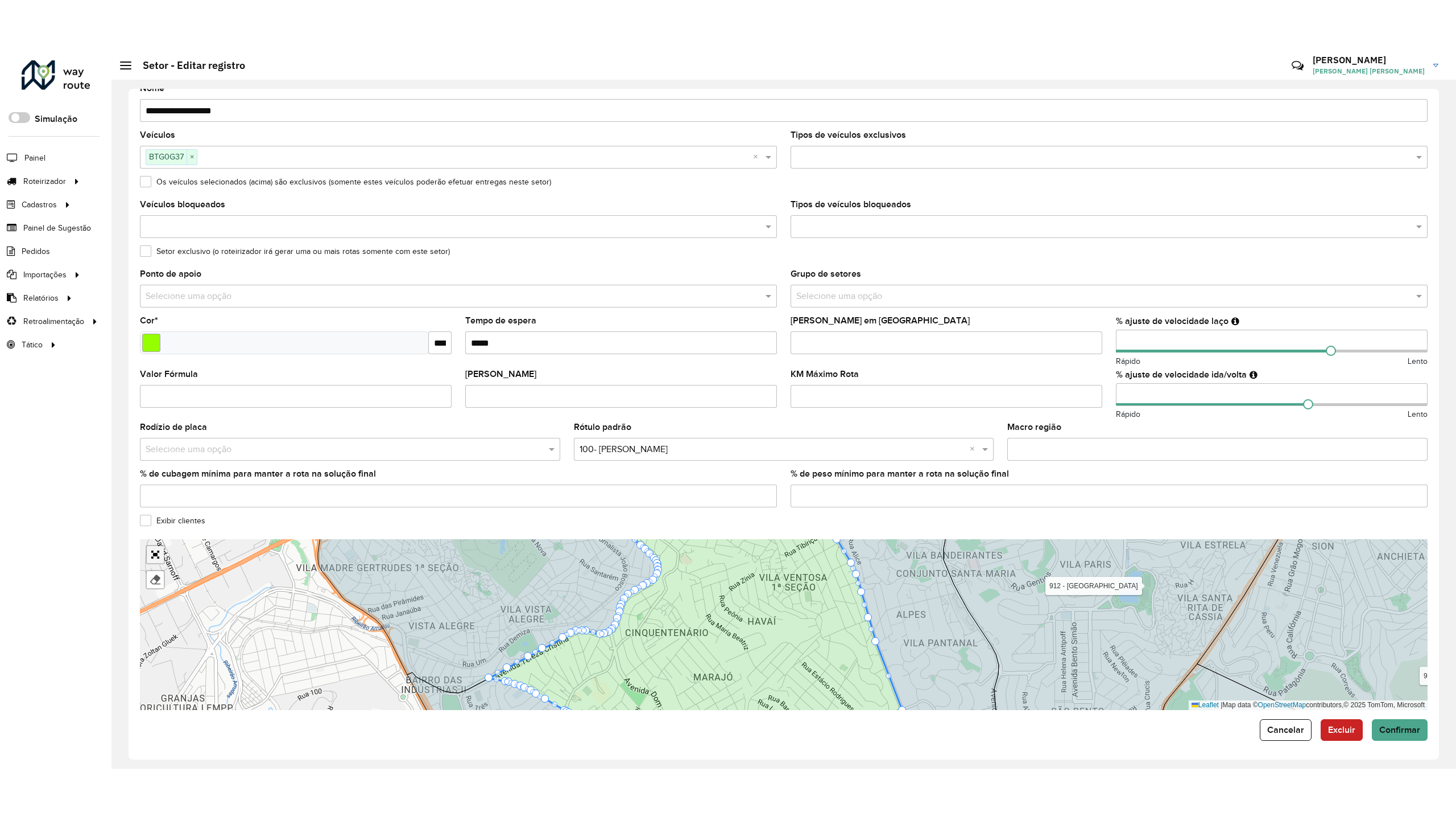
scroll to position [0, 0]
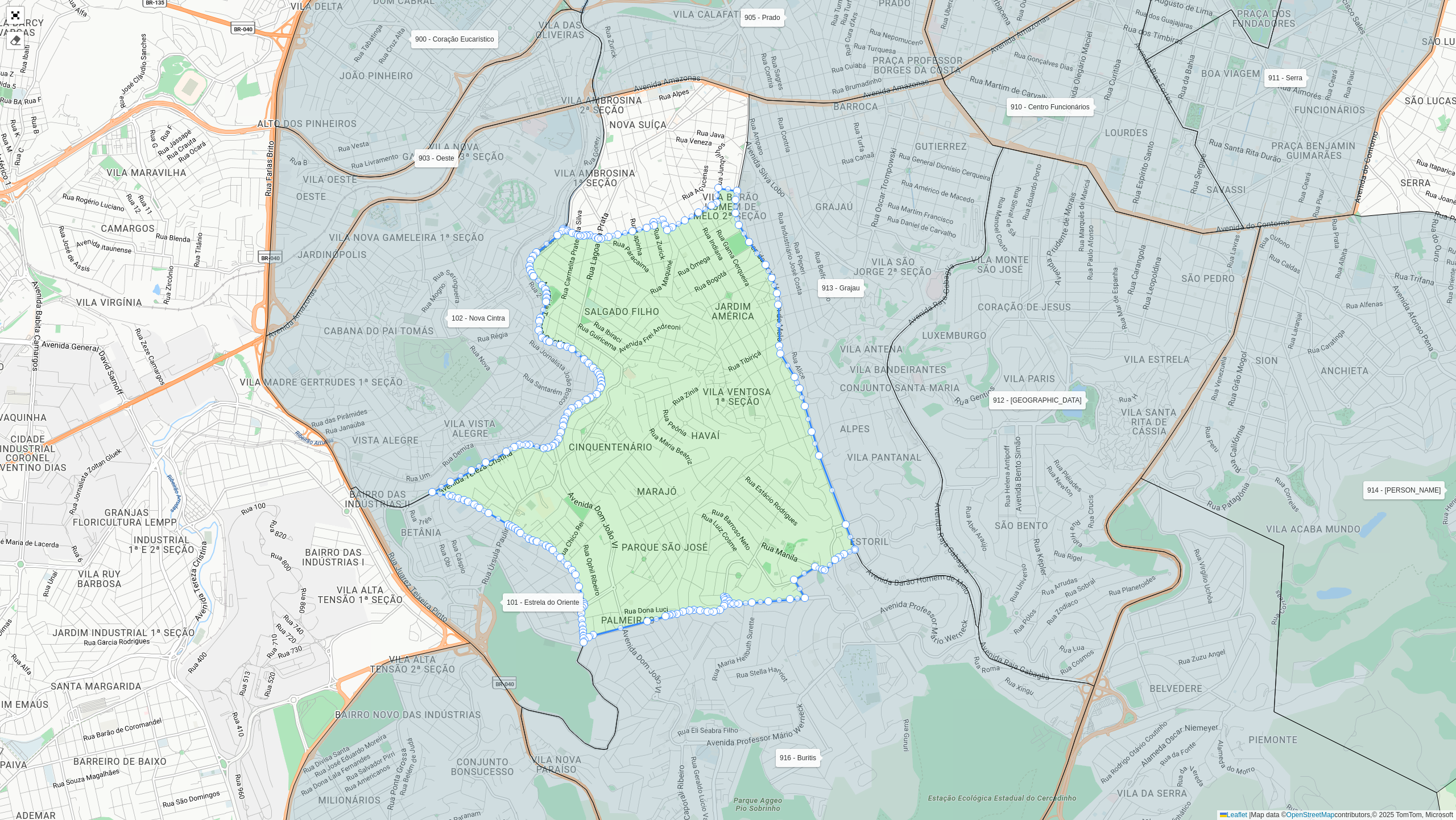
drag, startPoint x: 653, startPoint y: 304, endPoint x: 651, endPoint y: 334, distance: 30.1
click at [651, 334] on icon at bounding box center [644, 416] width 422 height 455
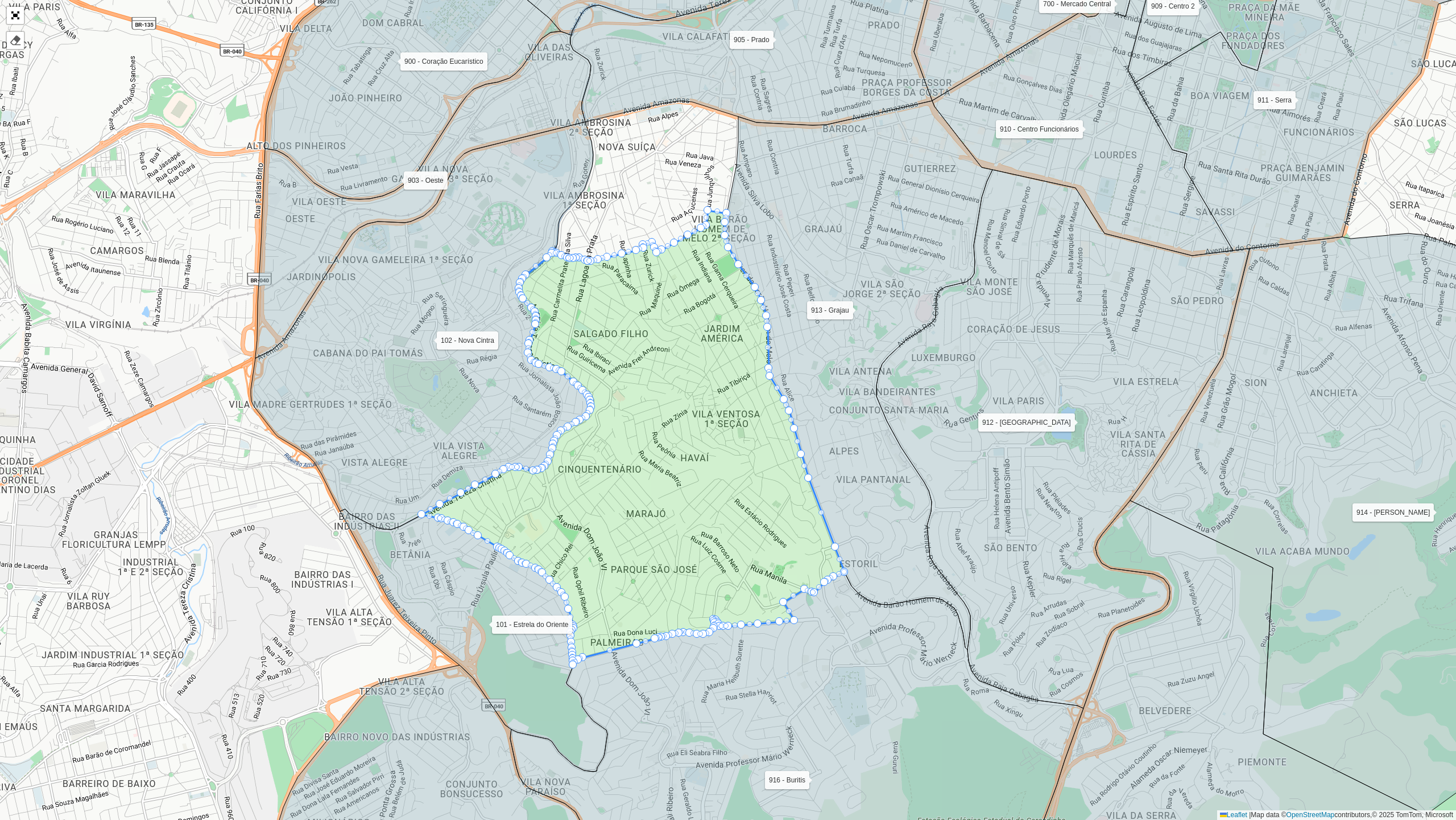
drag, startPoint x: 661, startPoint y: 170, endPoint x: 610, endPoint y: 268, distance: 110.5
click at [610, 268] on div "101 - Estrela do Oriente 102 - [GEOGRAPHIC_DATA] 700 - Mercado Central 900 - Co…" at bounding box center [728, 410] width 1456 height 820
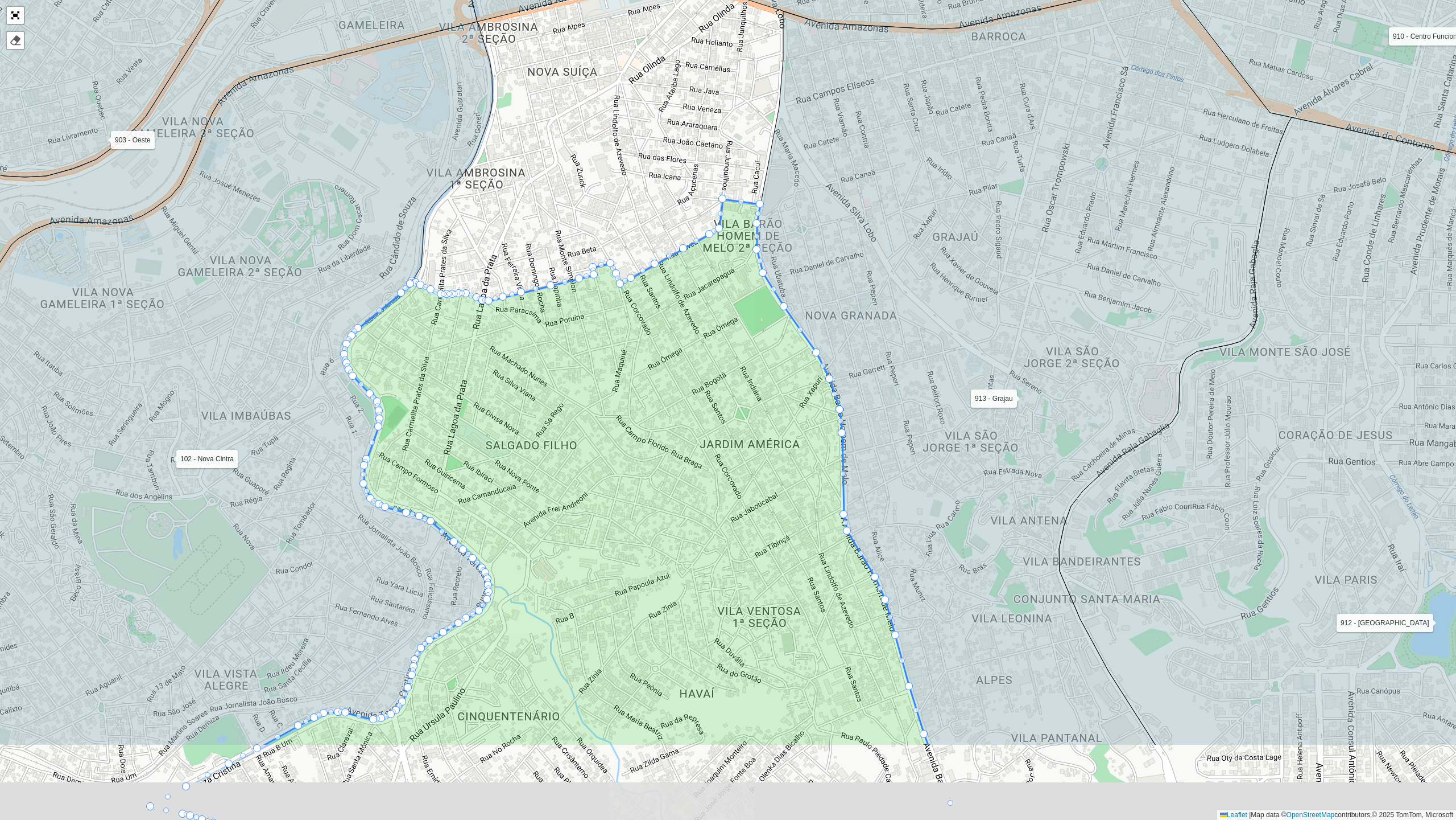
drag, startPoint x: 569, startPoint y: 538, endPoint x: 584, endPoint y: 259, distance: 279.4
click at [586, 281] on icon at bounding box center [595, 472] width 667 height 547
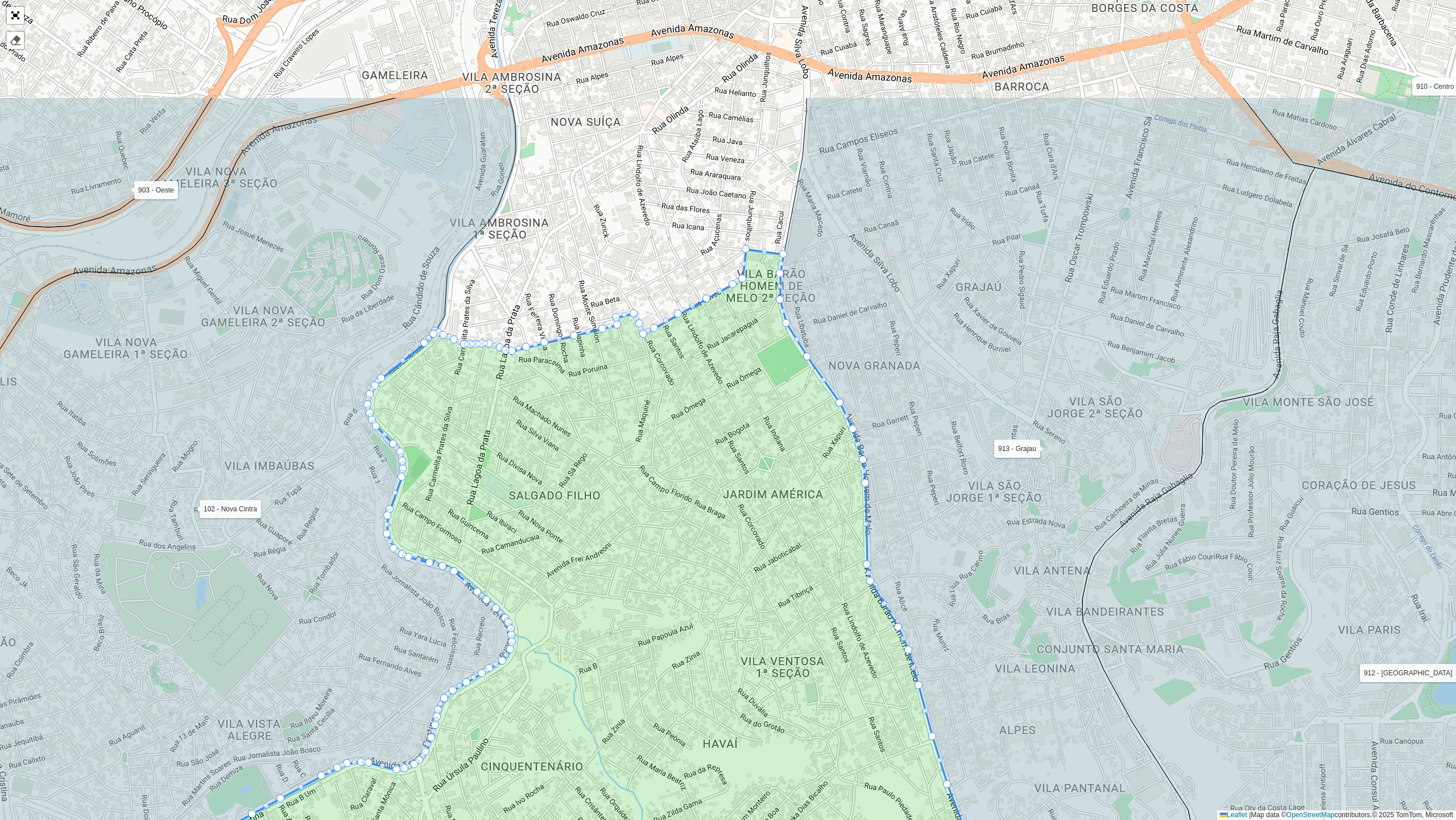
drag, startPoint x: 617, startPoint y: 304, endPoint x: 636, endPoint y: 490, distance: 187.0
click at [636, 490] on icon at bounding box center [596, 666] width 846 height 834
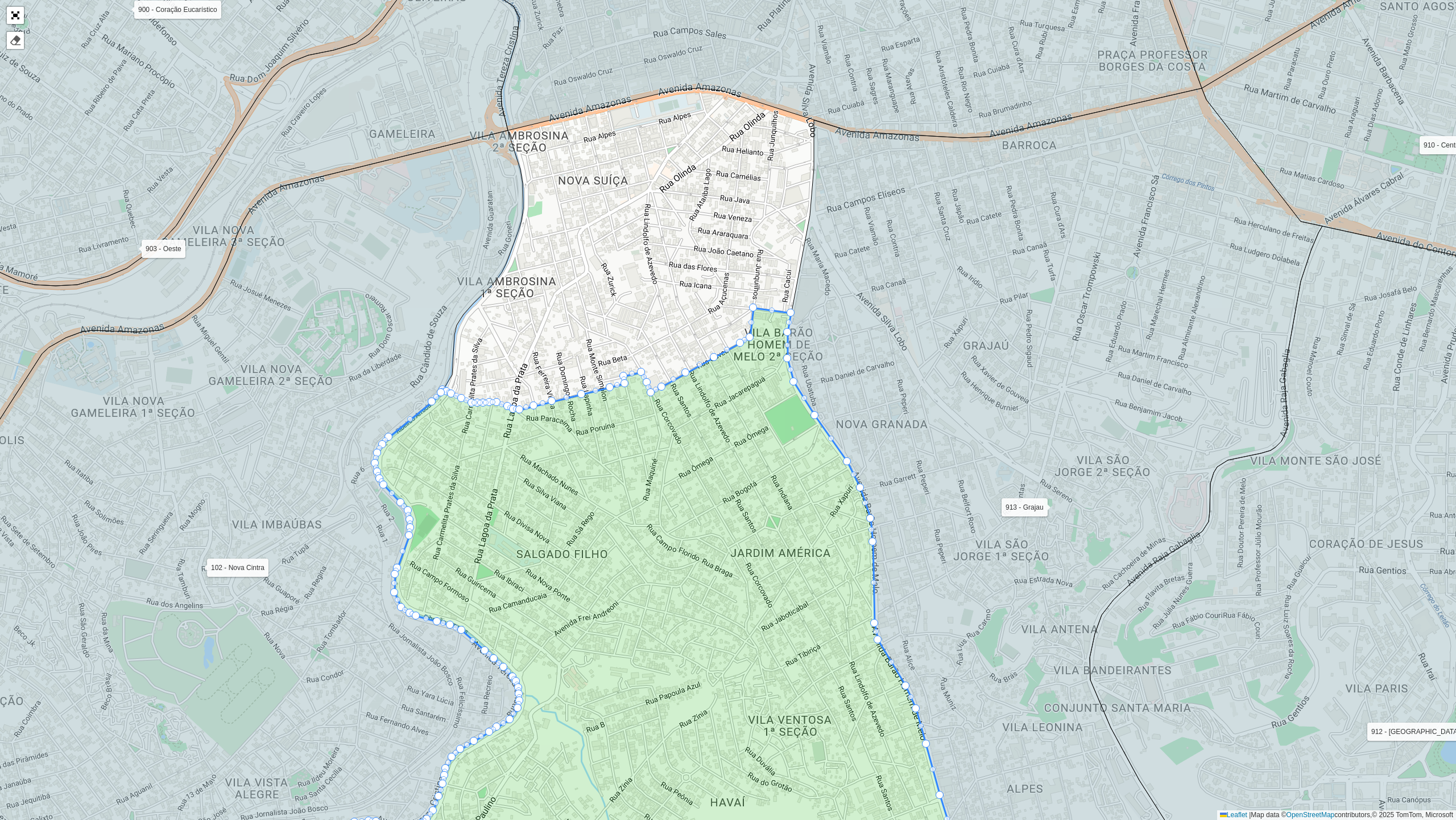
drag, startPoint x: 594, startPoint y: 281, endPoint x: 597, endPoint y: 310, distance: 29.2
click at [597, 310] on div "101 - Estrela do Oriente 102 - [GEOGRAPHIC_DATA] 700 - Mercado Central 900 - Co…" at bounding box center [728, 410] width 1456 height 820
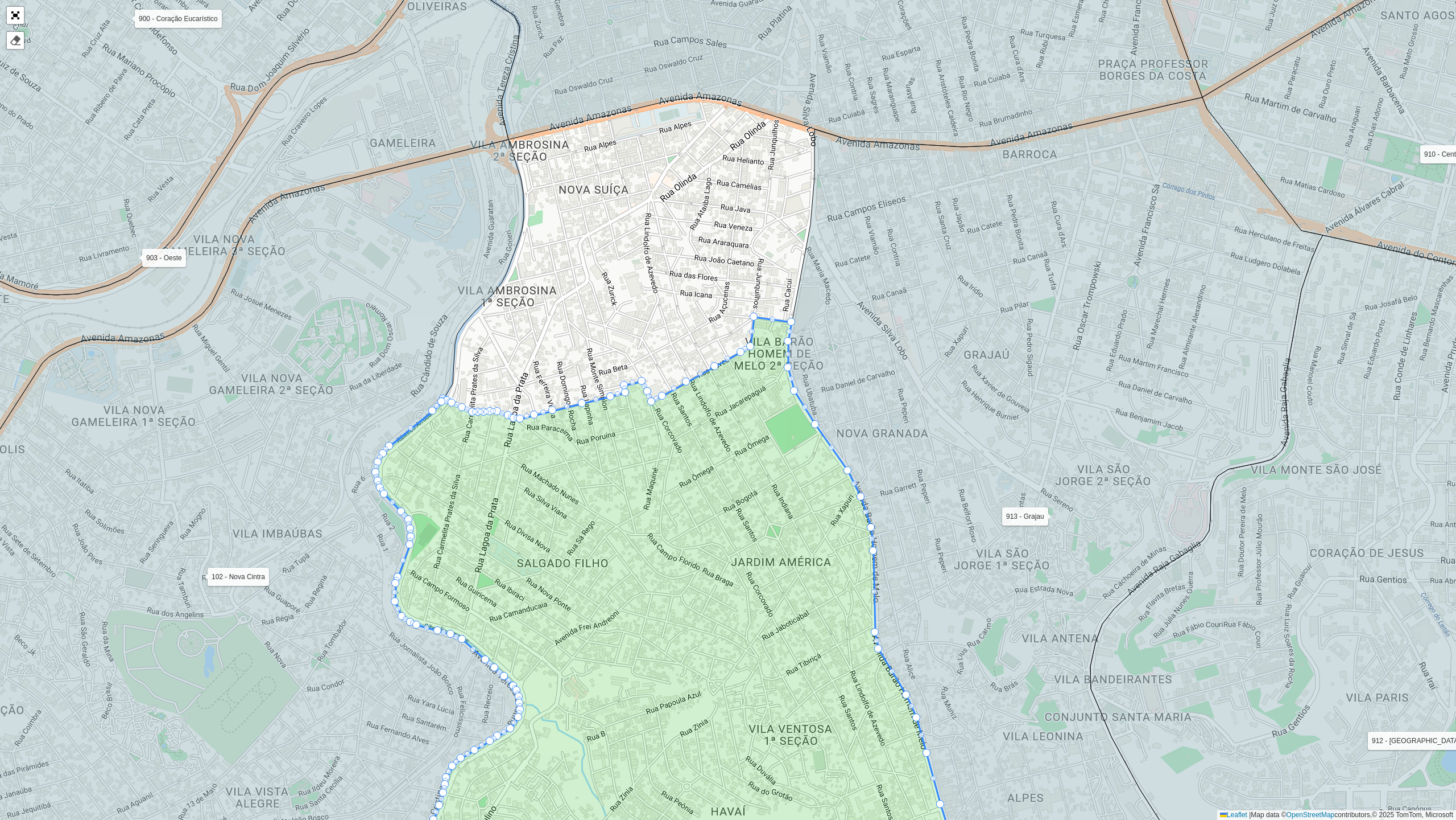
drag, startPoint x: 429, startPoint y: 289, endPoint x: 428, endPoint y: 329, distance: 40.0
click at [428, 329] on icon at bounding box center [189, 520] width 670 height 763
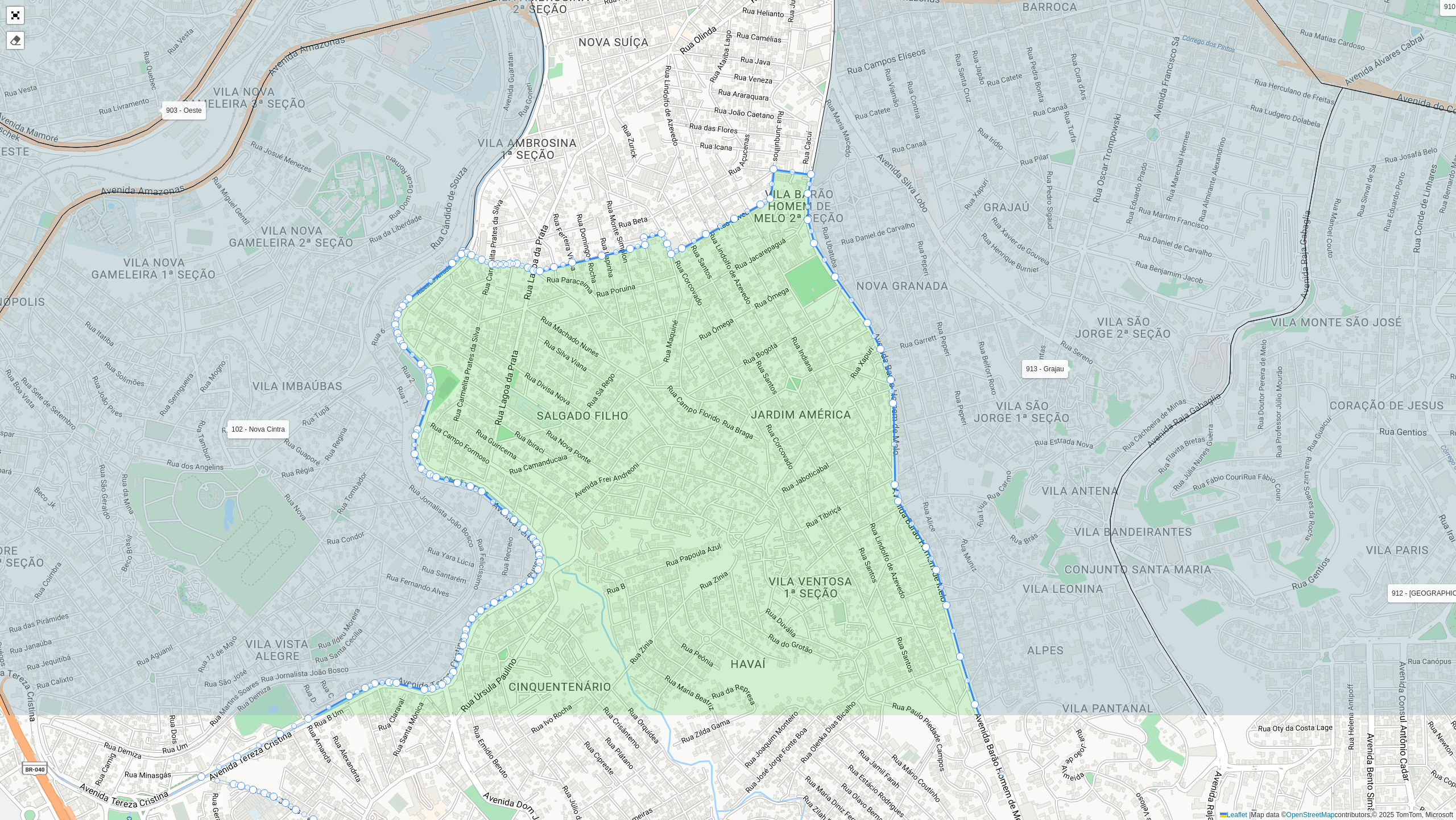
drag, startPoint x: 502, startPoint y: 551, endPoint x: 526, endPoint y: 338, distance: 214.3
click at [526, 338] on icon at bounding box center [646, 443] width 667 height 547
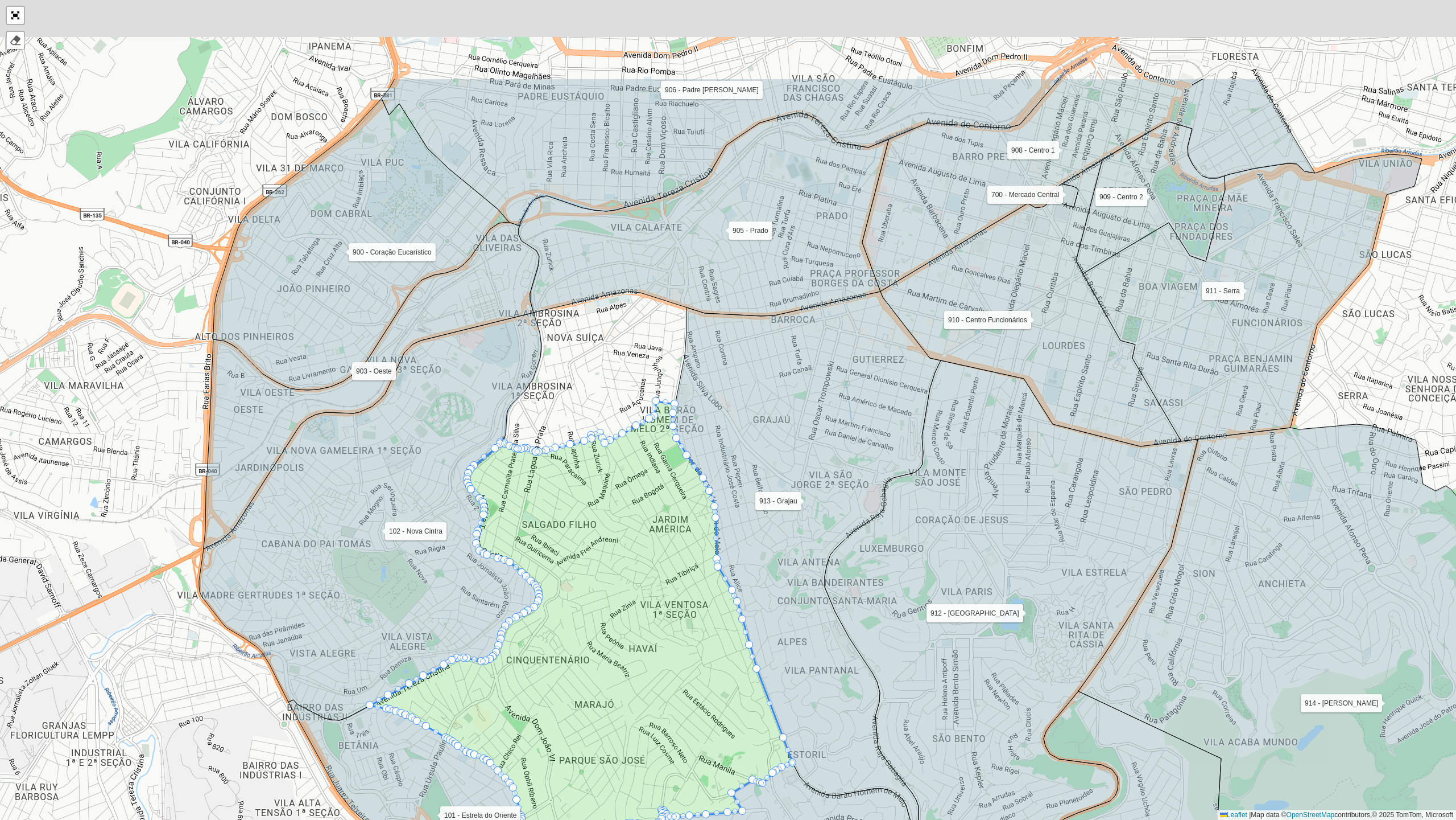
drag, startPoint x: 586, startPoint y: 421, endPoint x: 590, endPoint y: 553, distance: 132.1
click at [590, 553] on icon at bounding box center [582, 628] width 422 height 455
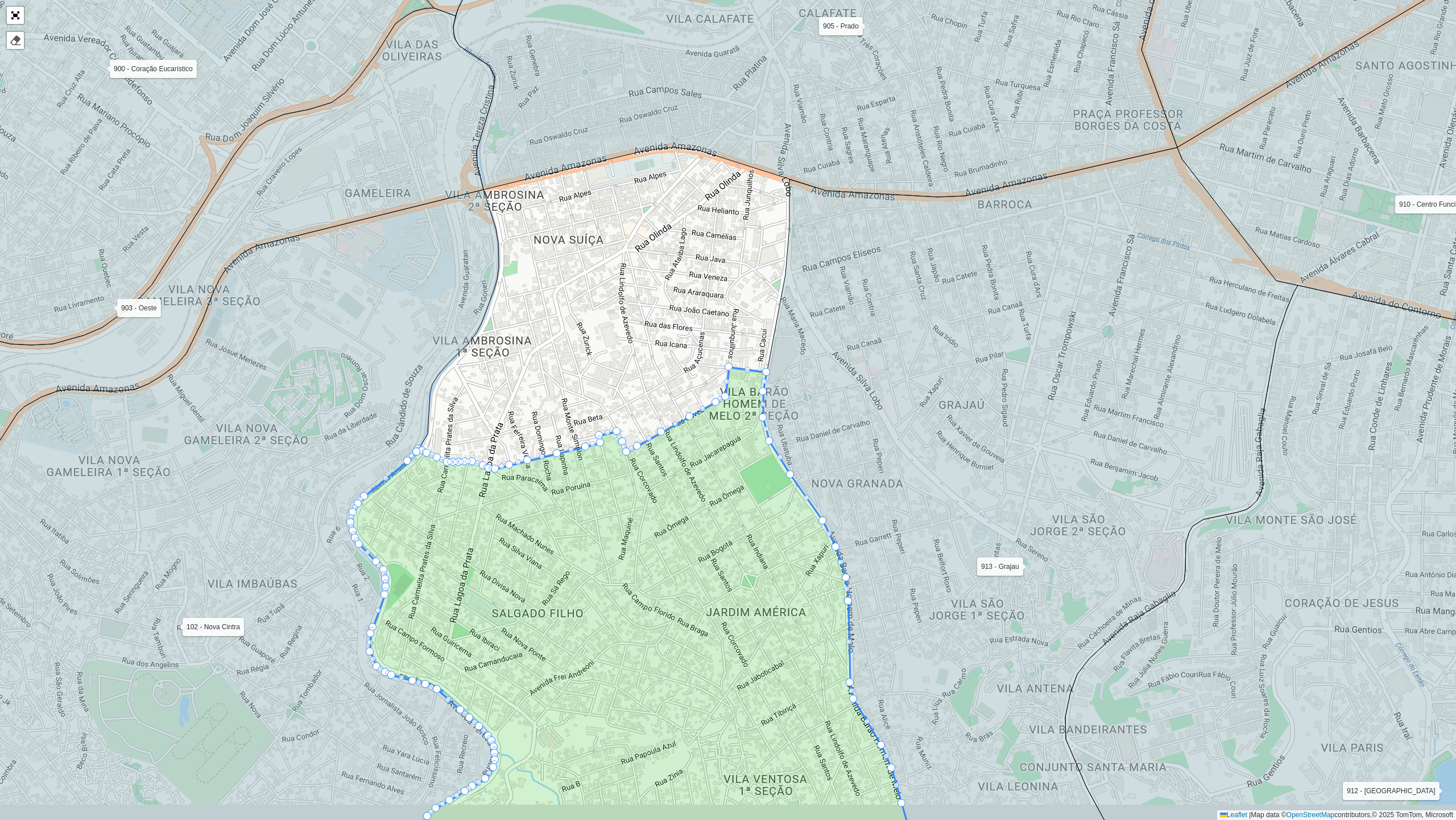
drag, startPoint x: 590, startPoint y: 444, endPoint x: 579, endPoint y: 363, distance: 81.7
click at [579, 372] on div "101 - Estrela do Oriente 102 - [GEOGRAPHIC_DATA] 700 - Mercado Central 900 - Co…" at bounding box center [728, 410] width 1456 height 820
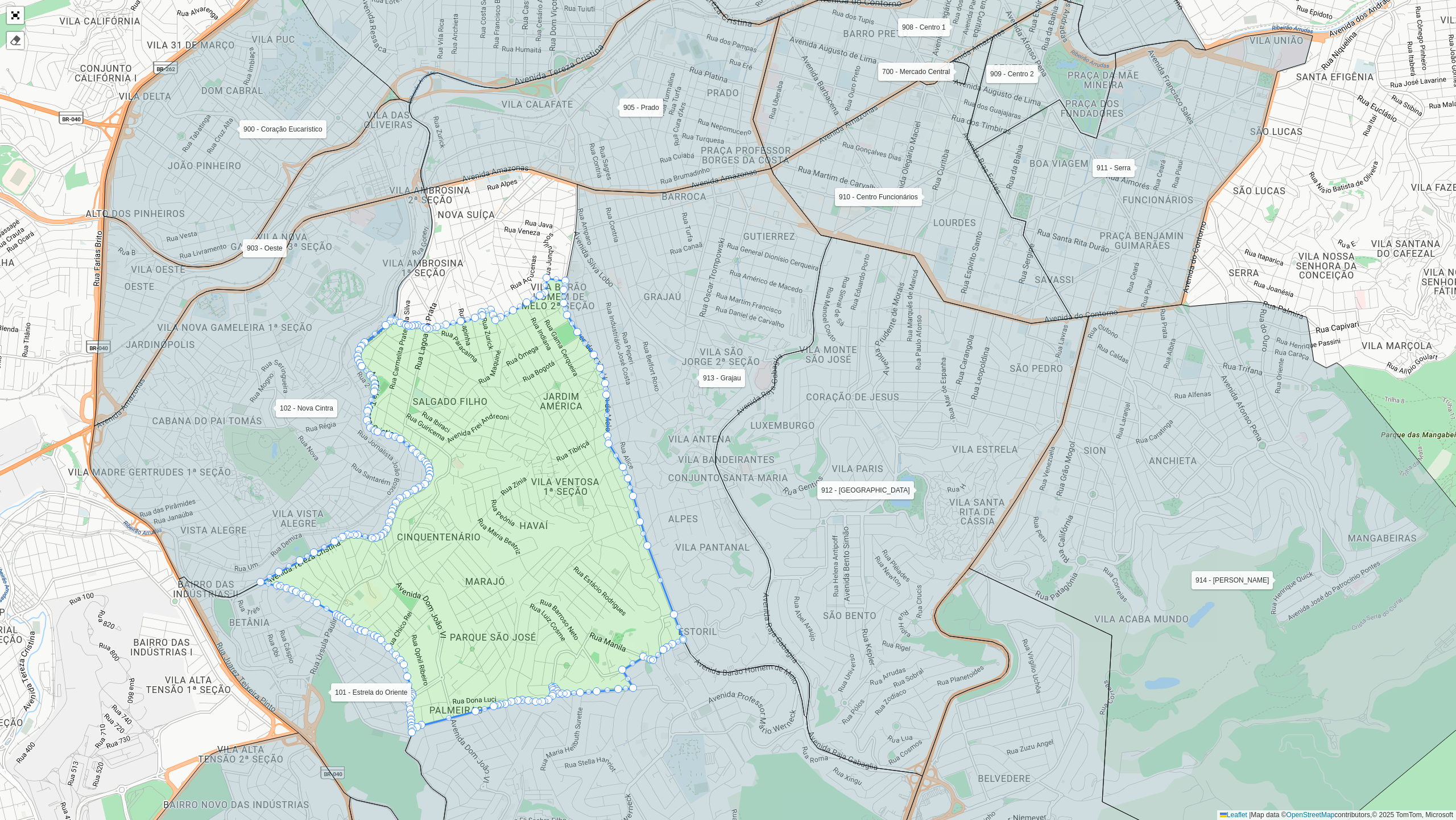
drag, startPoint x: 470, startPoint y: 363, endPoint x: 498, endPoint y: 401, distance: 47.2
click at [504, 441] on icon at bounding box center [472, 505] width 422 height 455
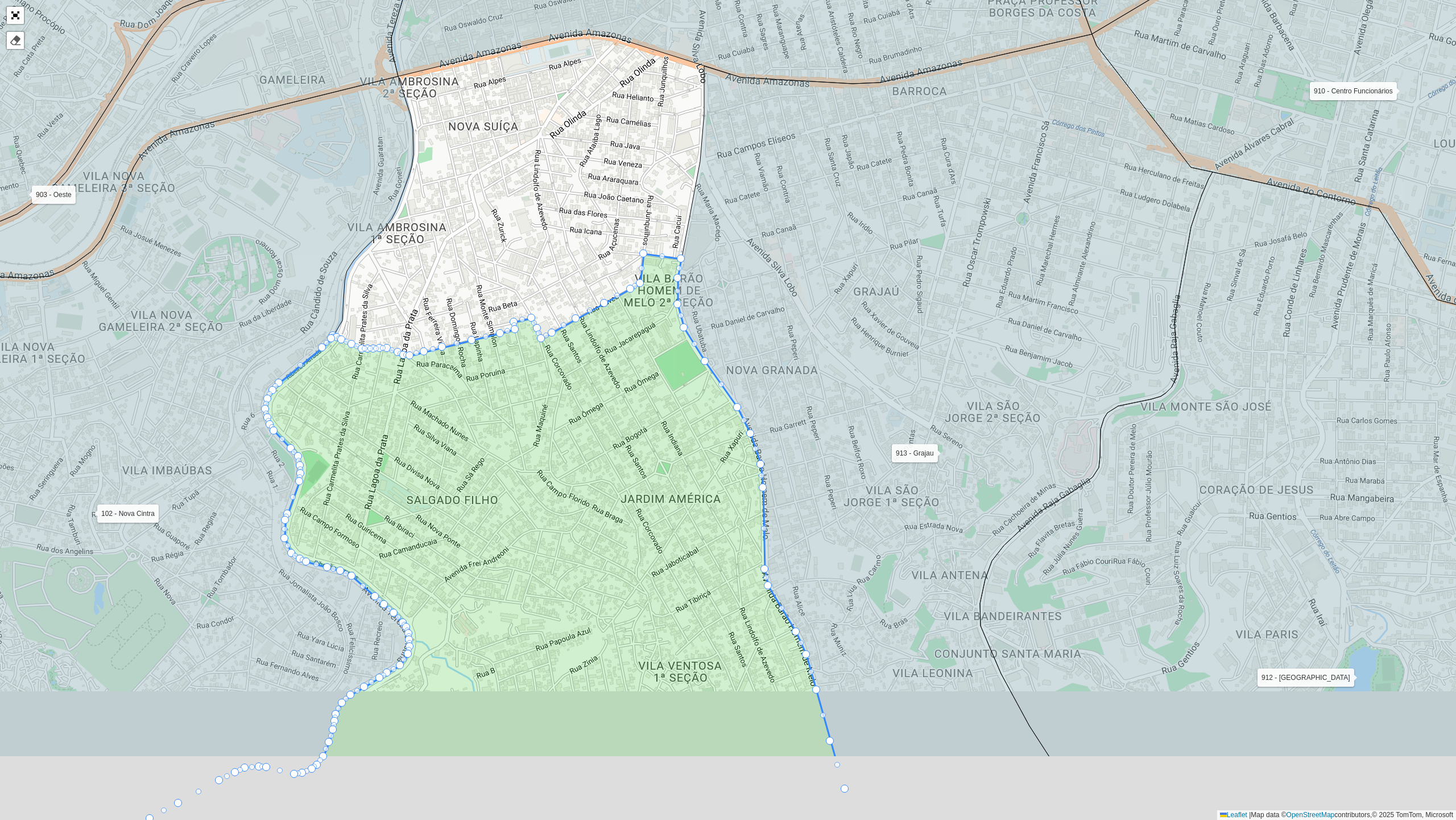
drag, startPoint x: 369, startPoint y: 472, endPoint x: 300, endPoint y: 288, distance: 196.5
click at [300, 288] on icon at bounding box center [550, 505] width 570 height 503
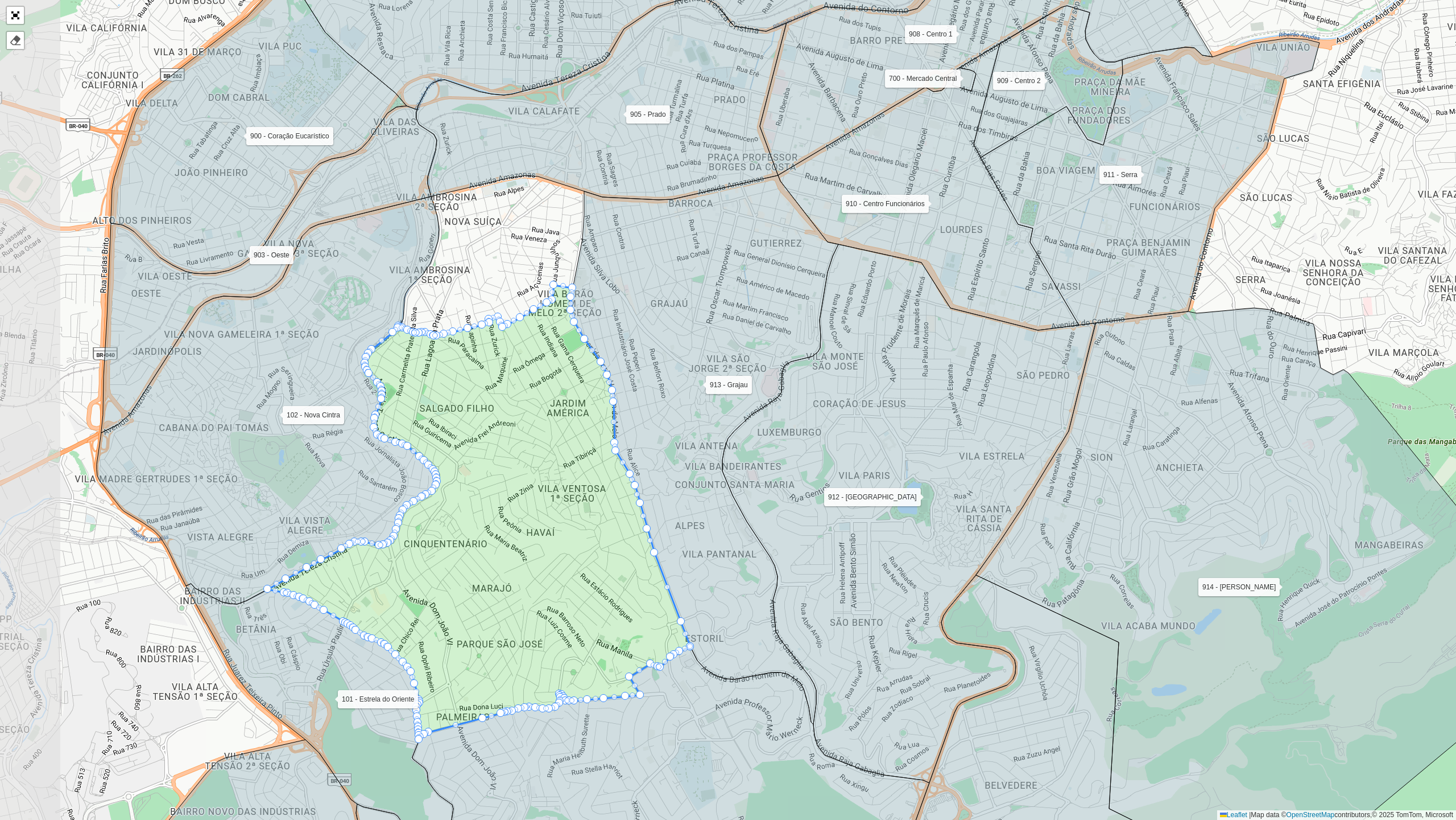
drag, startPoint x: 466, startPoint y: 396, endPoint x: 481, endPoint y: 410, distance: 20.5
click at [481, 410] on icon at bounding box center [479, 513] width 422 height 455
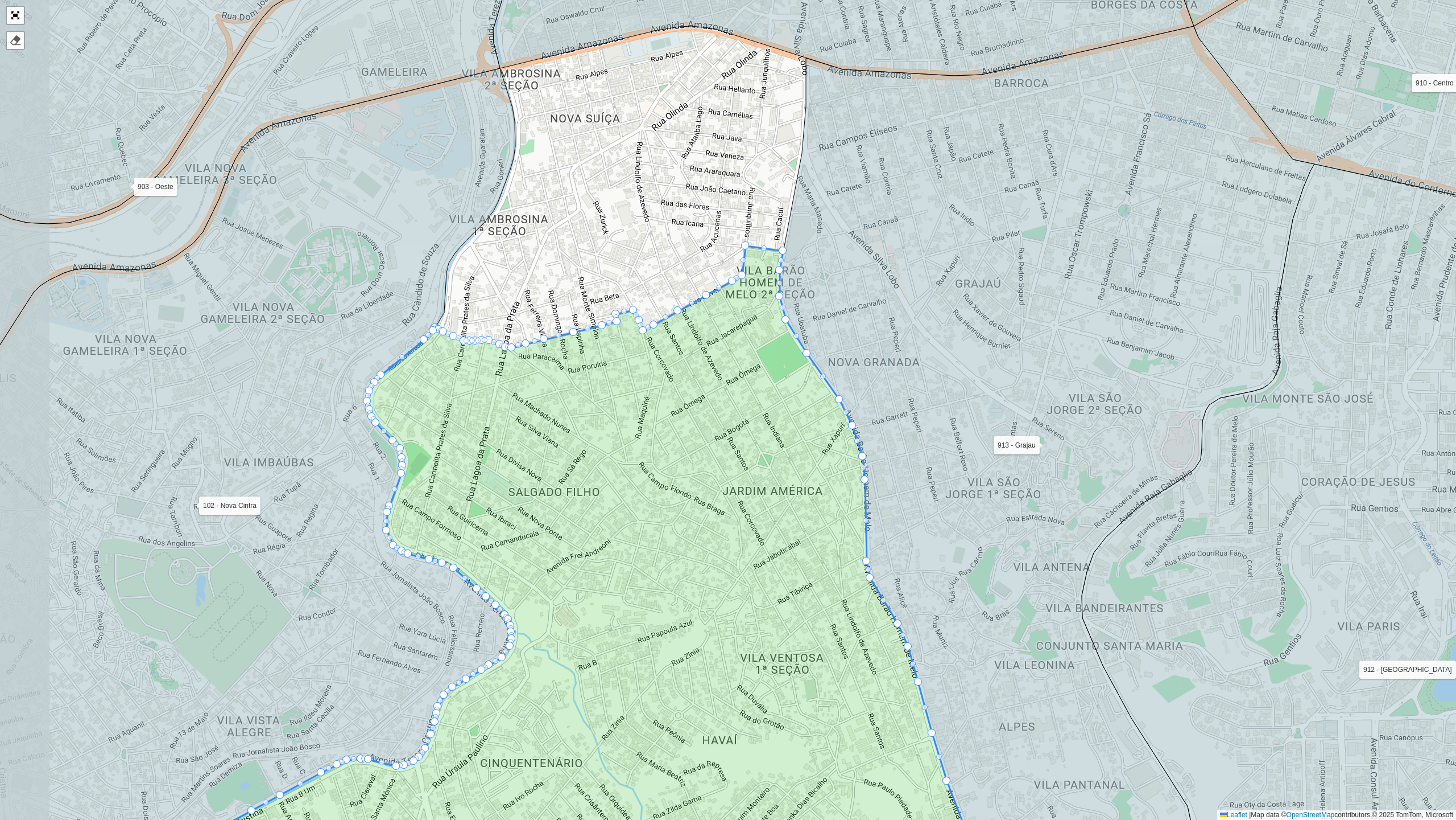
drag, startPoint x: 181, startPoint y: 393, endPoint x: 294, endPoint y: 366, distance: 116.2
click at [294, 366] on icon at bounding box center [238, 472] width 553 height 808
drag, startPoint x: 263, startPoint y: 455, endPoint x: 345, endPoint y: 205, distance: 263.1
click at [345, 205] on icon at bounding box center [186, 475] width 666 height 814
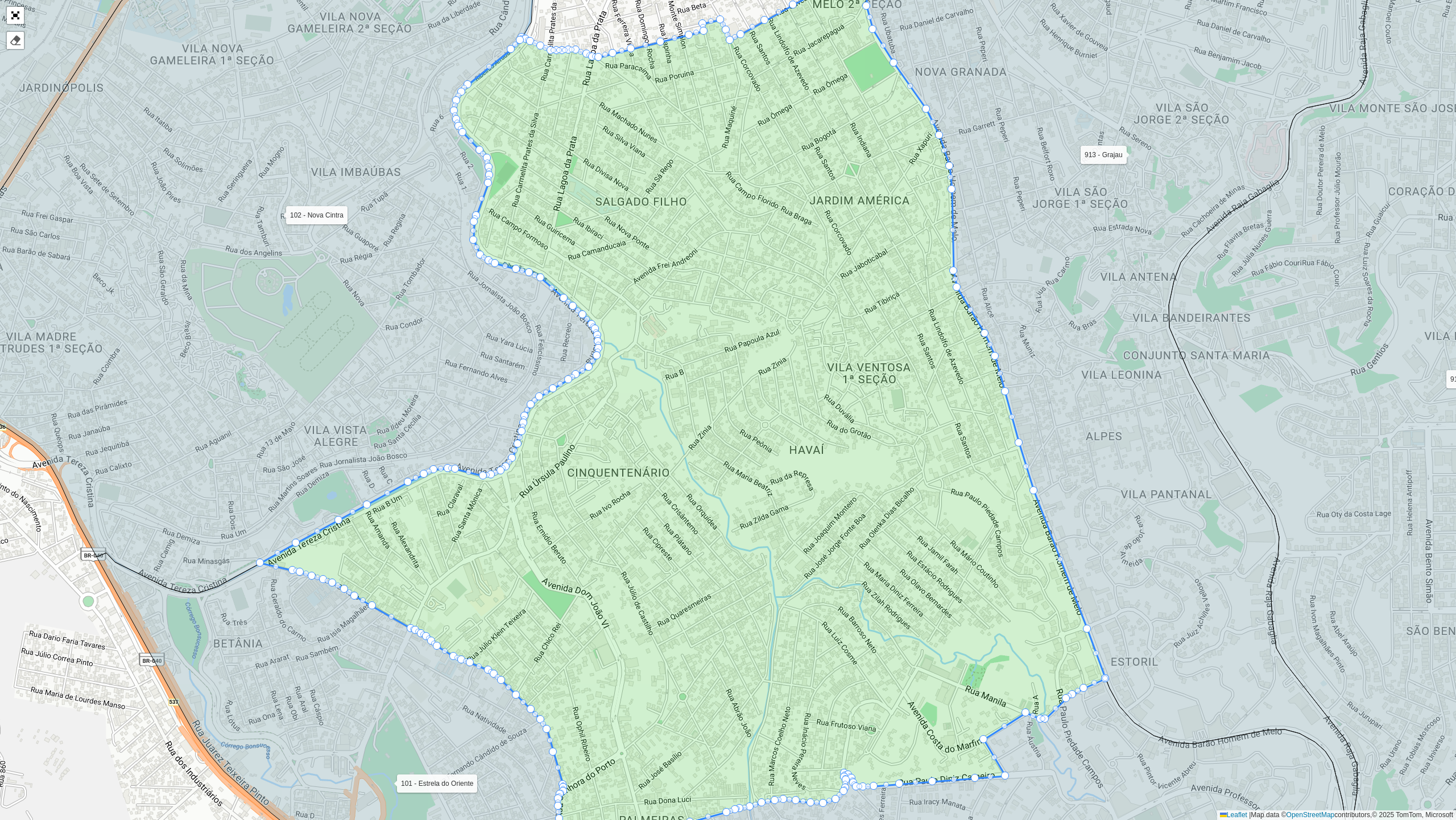
drag, startPoint x: 397, startPoint y: 407, endPoint x: 399, endPoint y: 367, distance: 40.0
click at [399, 367] on icon at bounding box center [258, 234] width 682 height 716
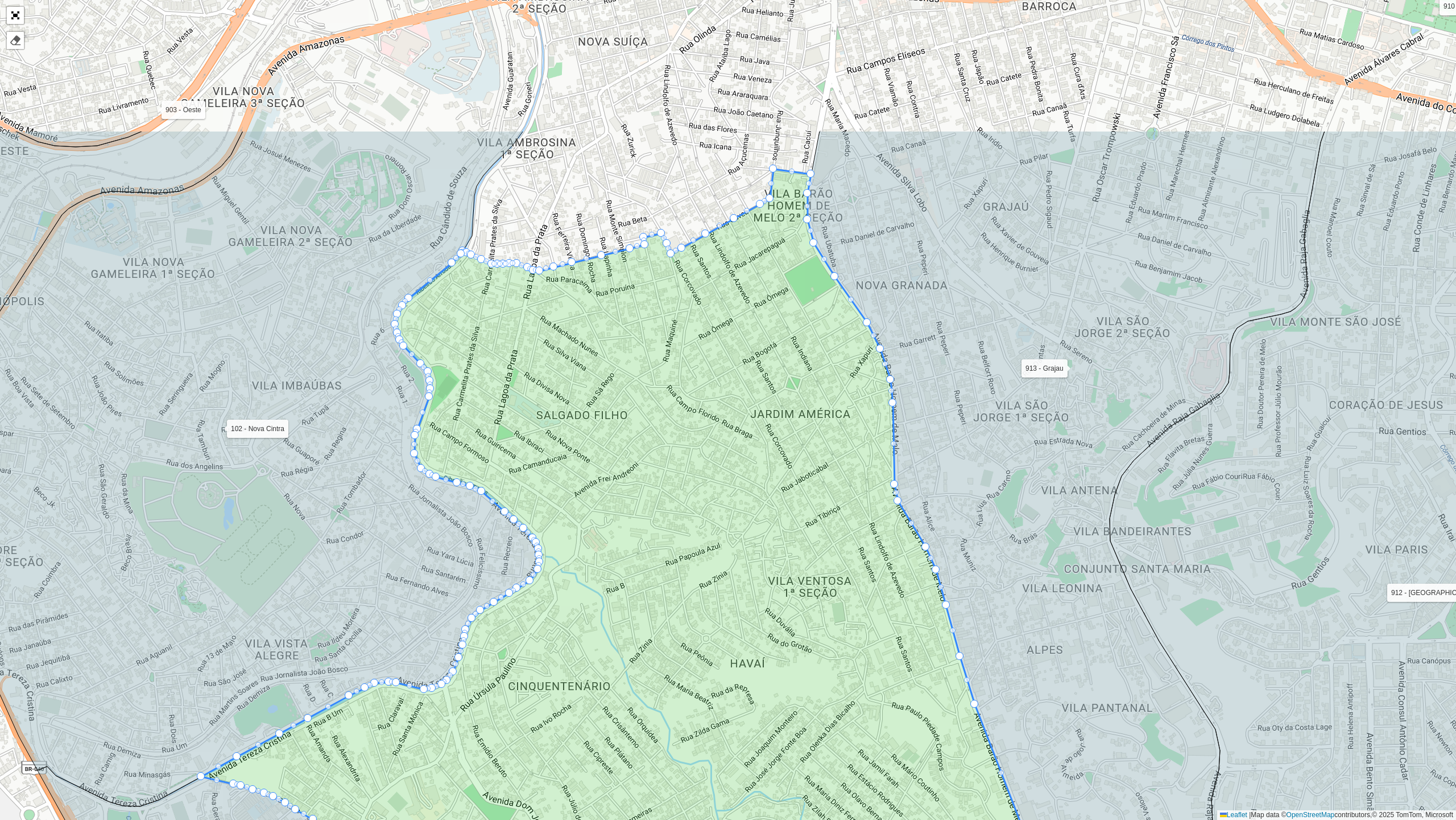
drag, startPoint x: 399, startPoint y: 367, endPoint x: 340, endPoint y: 580, distance: 221.0
click at [340, 580] on icon at bounding box center [199, 468] width 682 height 675
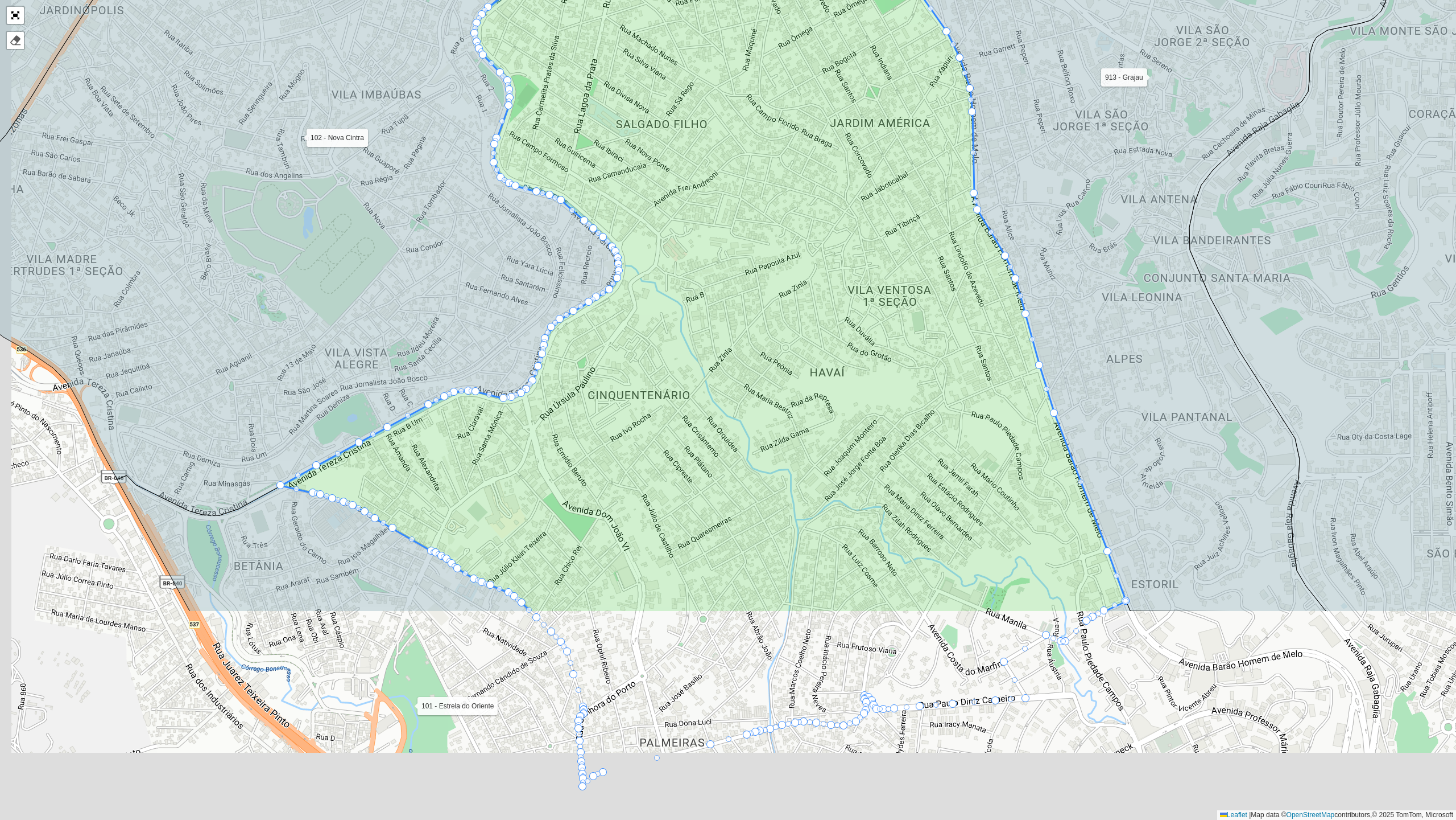
drag, startPoint x: 273, startPoint y: 634, endPoint x: 346, endPoint y: 354, distance: 289.4
click at [346, 354] on icon at bounding box center [281, 107] width 685 height 814
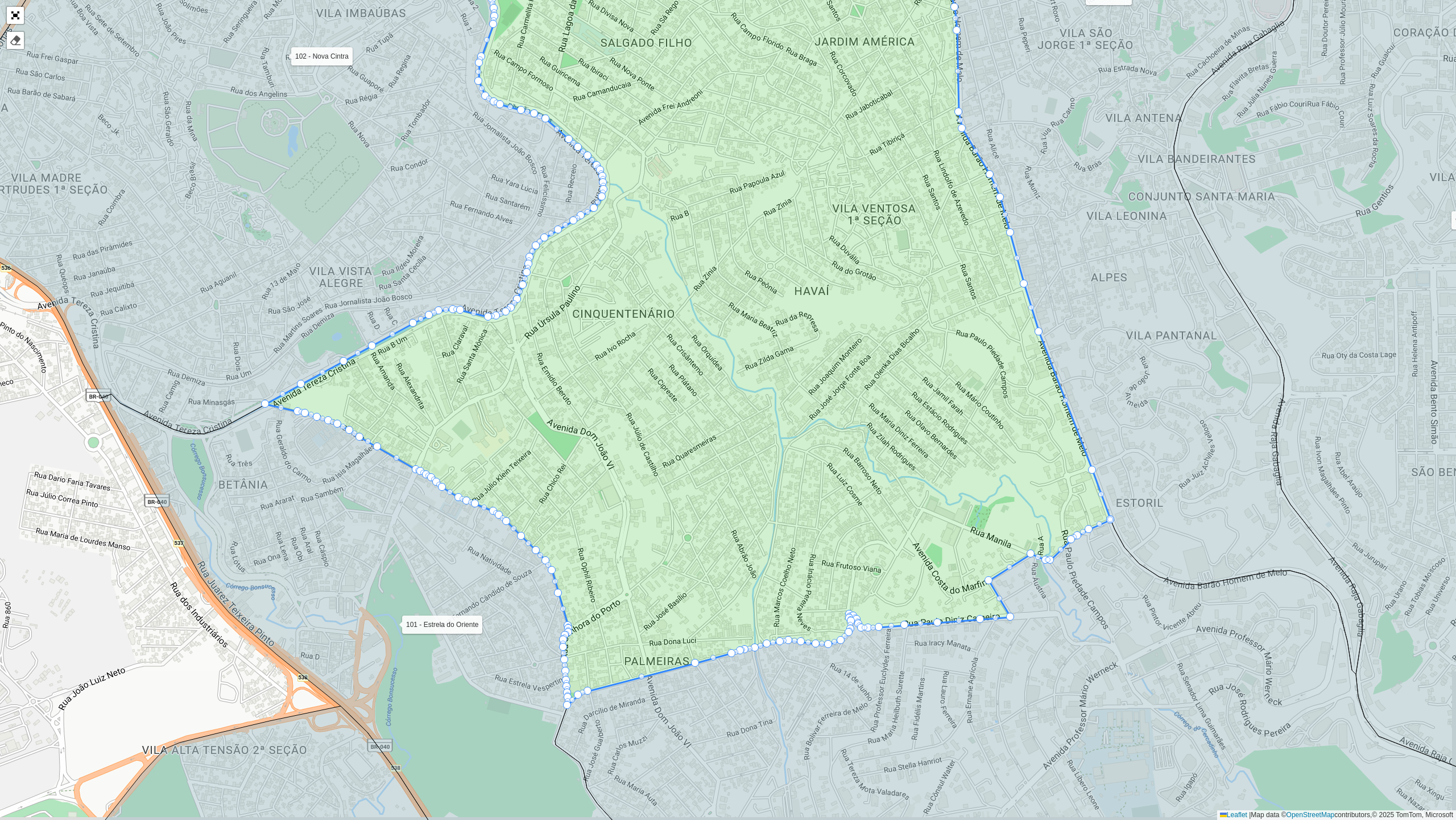
drag, startPoint x: 447, startPoint y: 631, endPoint x: 430, endPoint y: 549, distance: 83.7
click at [430, 549] on icon at bounding box center [358, 608] width 513 height 428
drag, startPoint x: 450, startPoint y: 554, endPoint x: 446, endPoint y: 535, distance: 19.4
click at [446, 535] on icon at bounding box center [369, 647] width 535 height 511
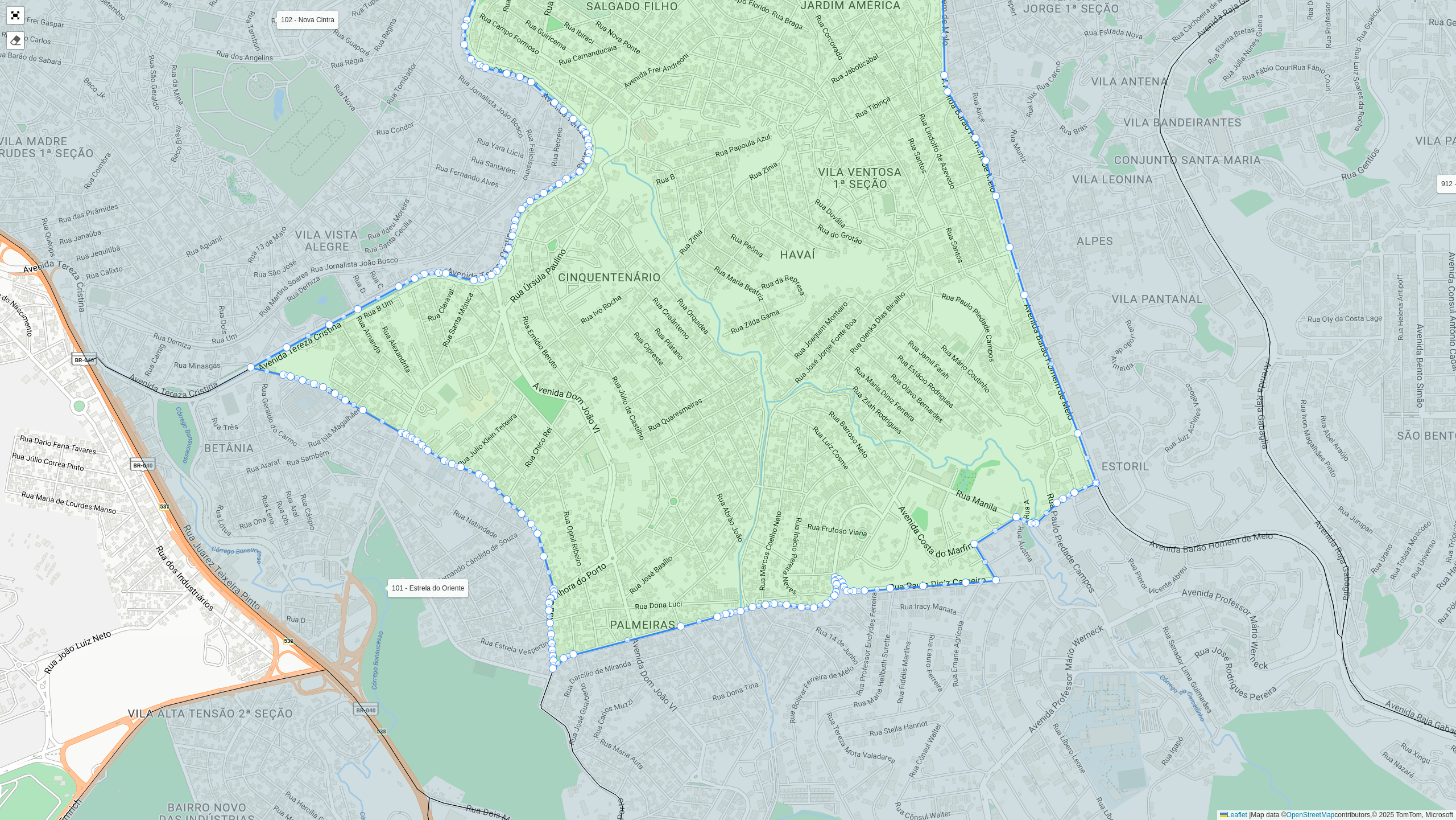
click at [436, 519] on icon at bounding box center [355, 620] width 535 height 524
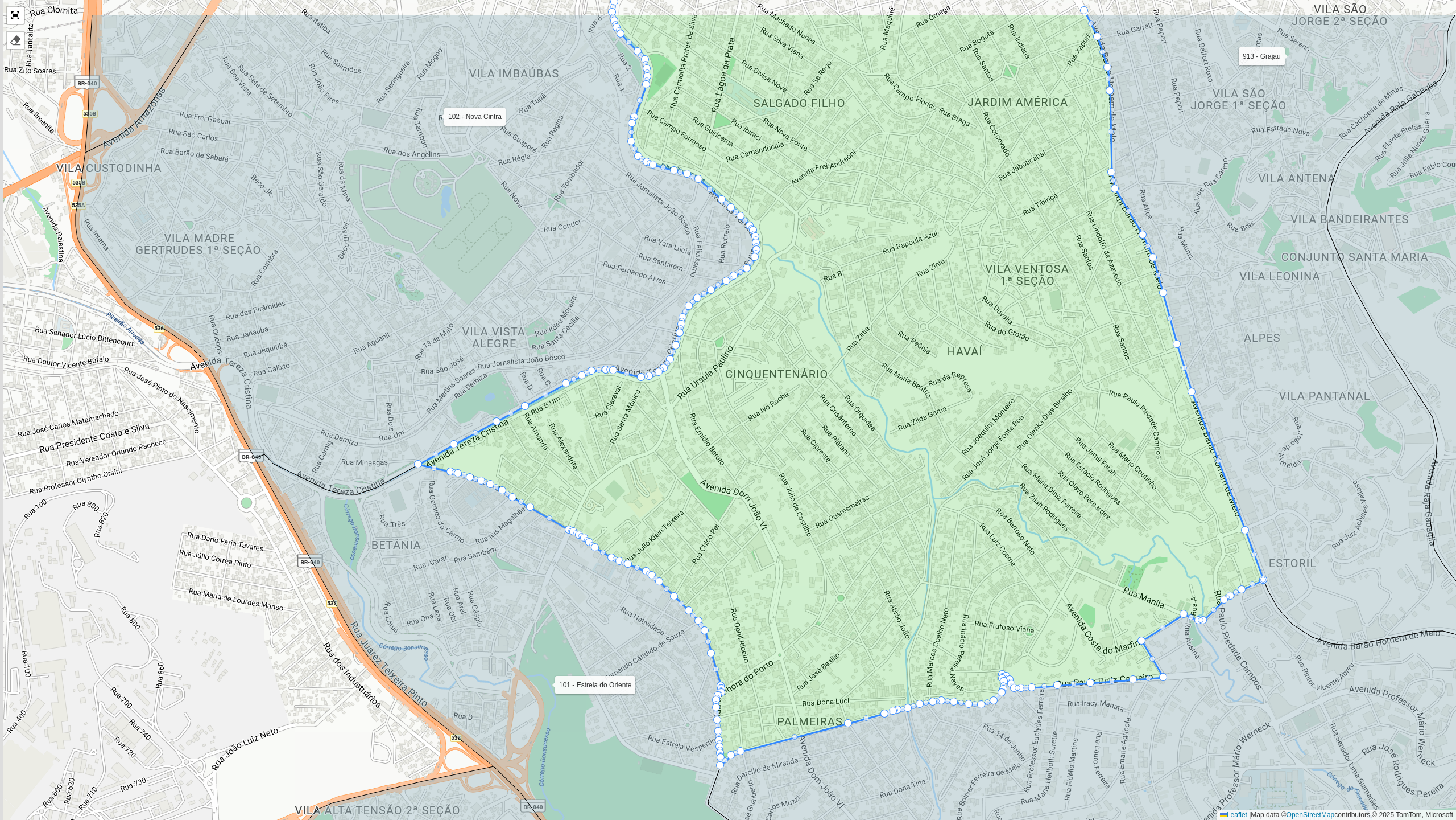
drag, startPoint x: 435, startPoint y: 525, endPoint x: 605, endPoint y: 627, distance: 198.3
click at [605, 627] on icon at bounding box center [523, 717] width 535 height 524
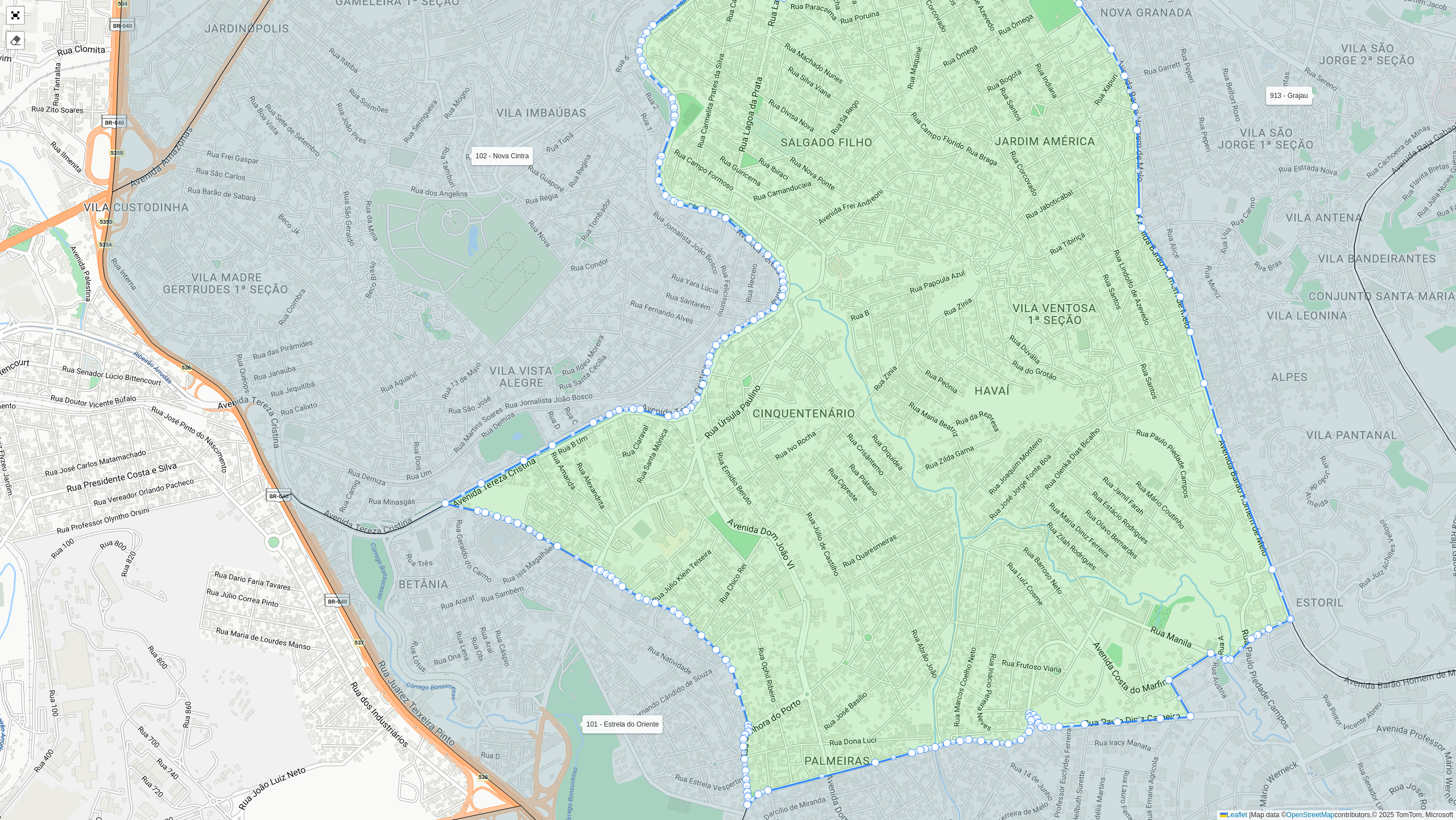
drag, startPoint x: 499, startPoint y: 413, endPoint x: 524, endPoint y: 447, distance: 42.2
click at [524, 447] on icon at bounding box center [444, 242] width 682 height 582
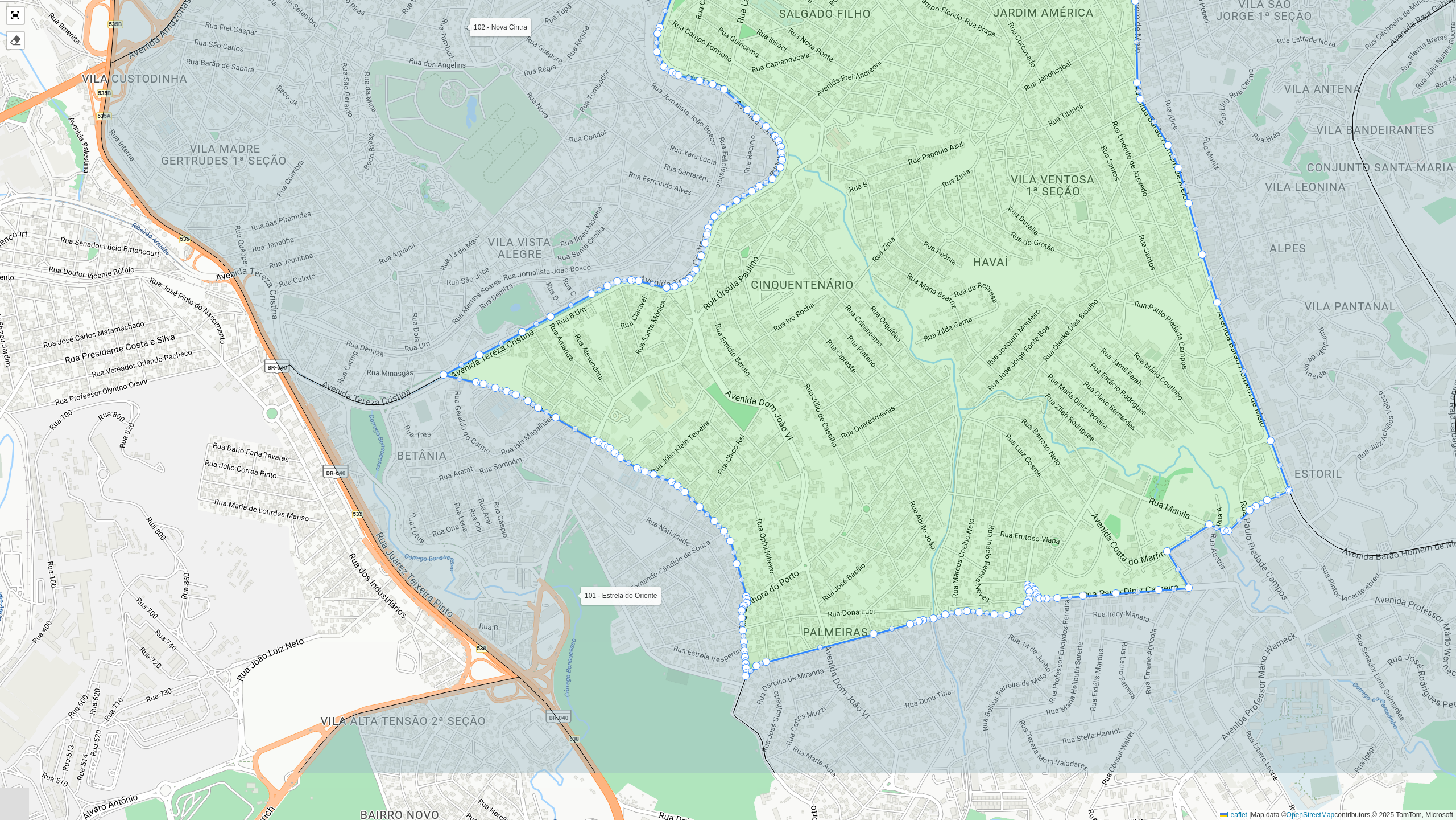
drag, startPoint x: 390, startPoint y: 444, endPoint x: 388, endPoint y: 324, distance: 120.0
click at [388, 324] on icon at bounding box center [442, 97] width 682 height 616
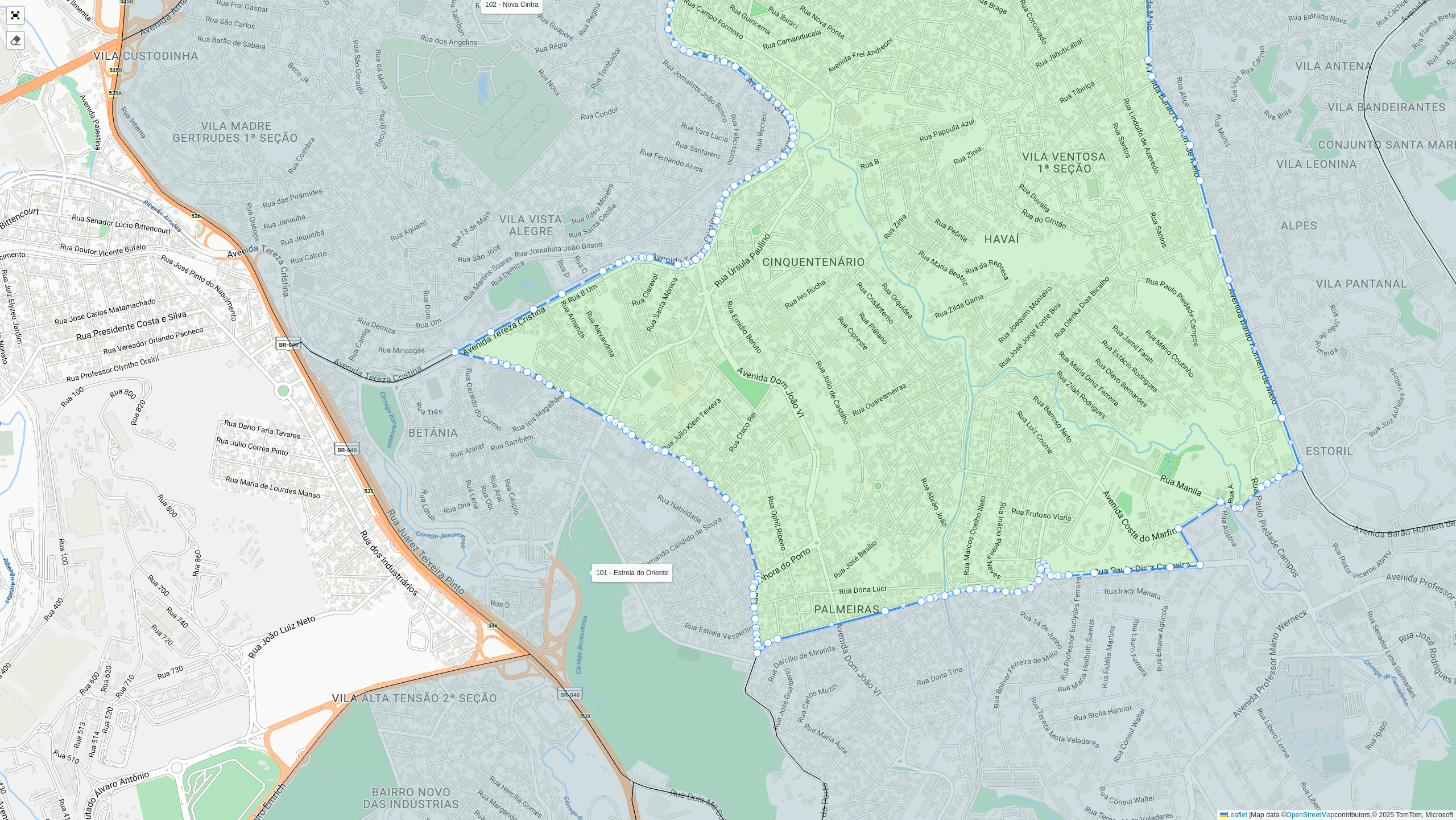
drag, startPoint x: 575, startPoint y: 587, endPoint x: 542, endPoint y: 519, distance: 75.6
click at [572, 586] on icon at bounding box center [559, 604] width 535 height 524
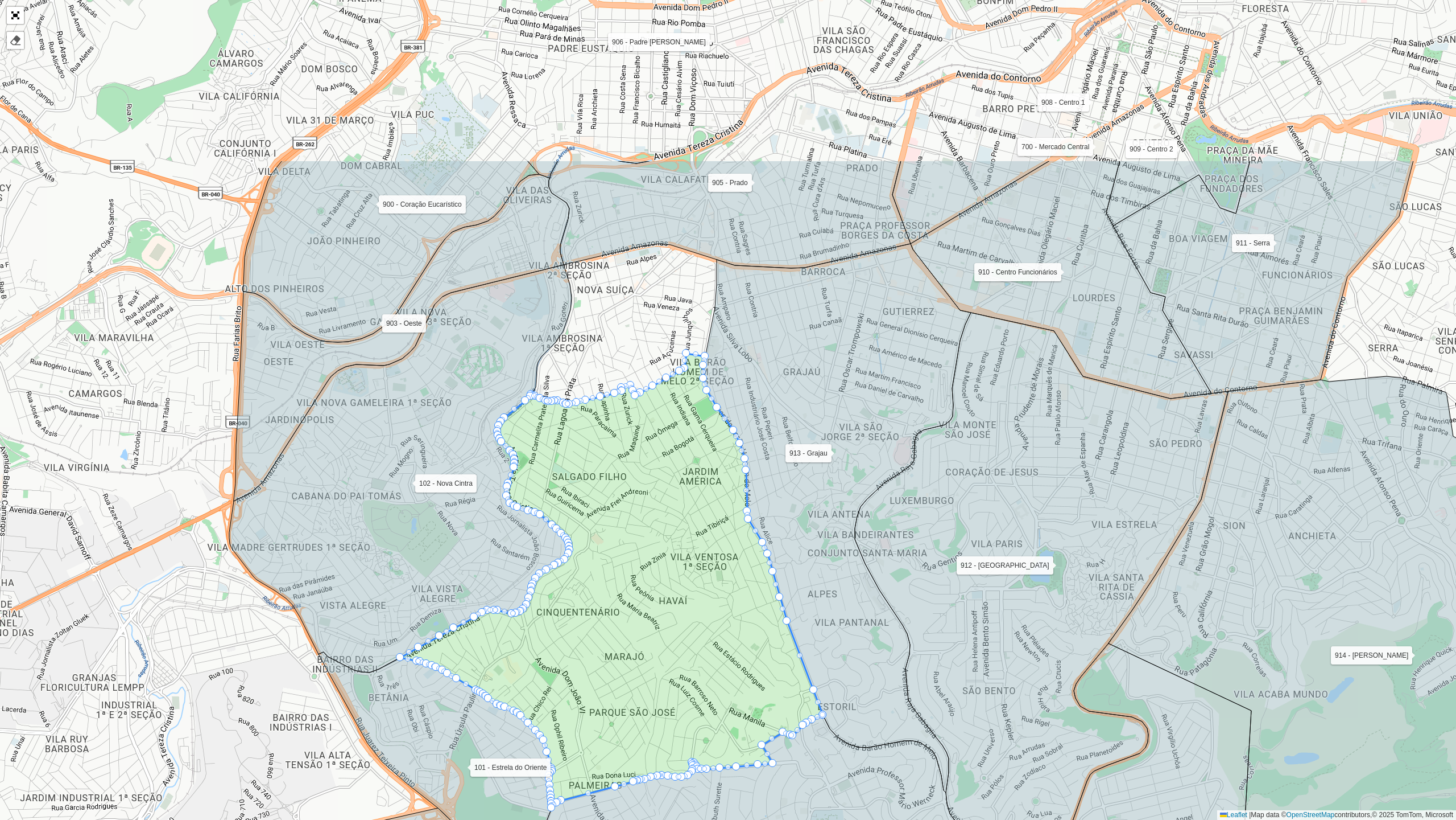
drag, startPoint x: 520, startPoint y: 320, endPoint x: 450, endPoint y: 538, distance: 229.0
click at [431, 565] on icon at bounding box center [400, 469] width 343 height 408
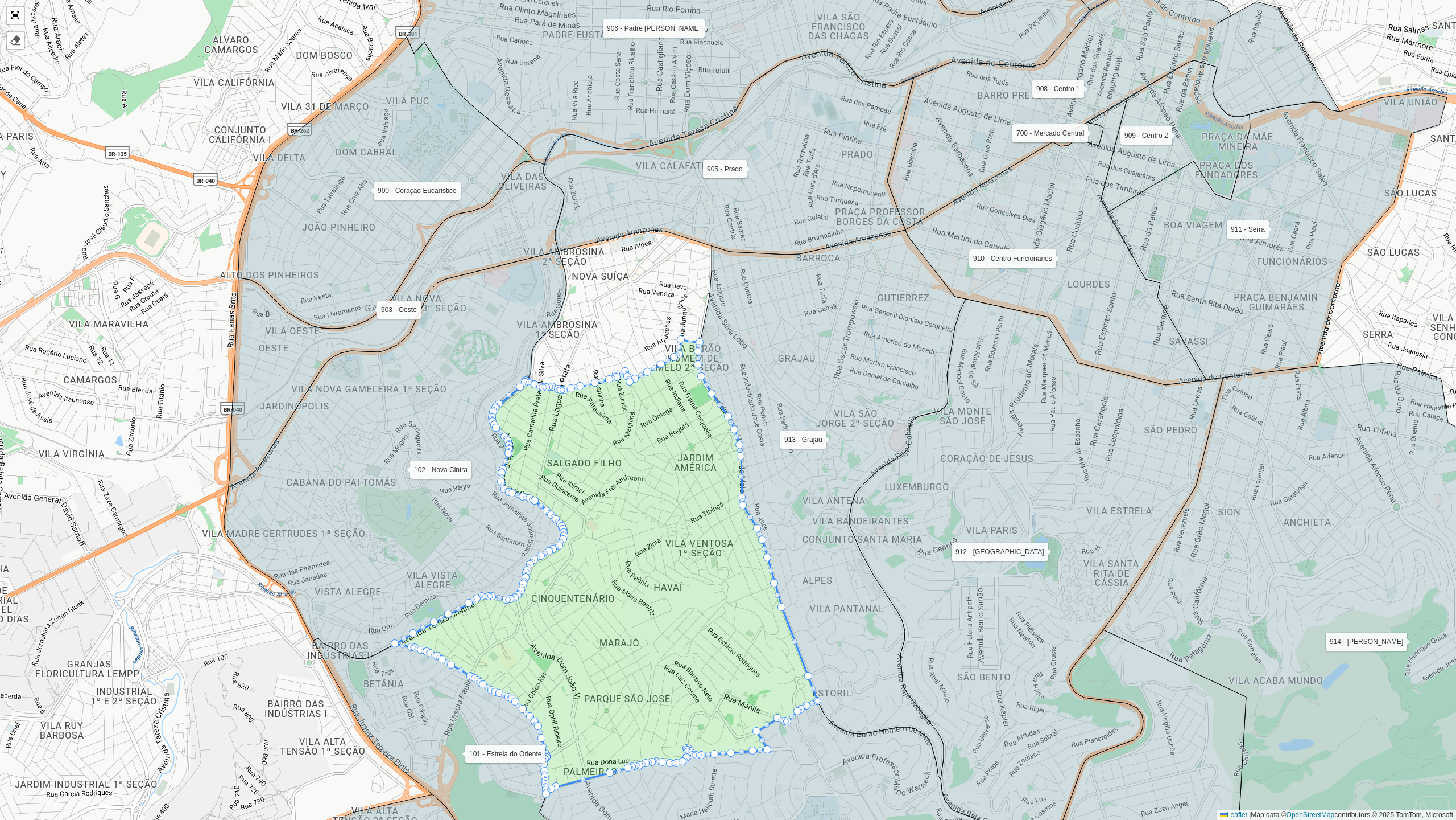
click at [306, 562] on icon at bounding box center [395, 455] width 343 height 408
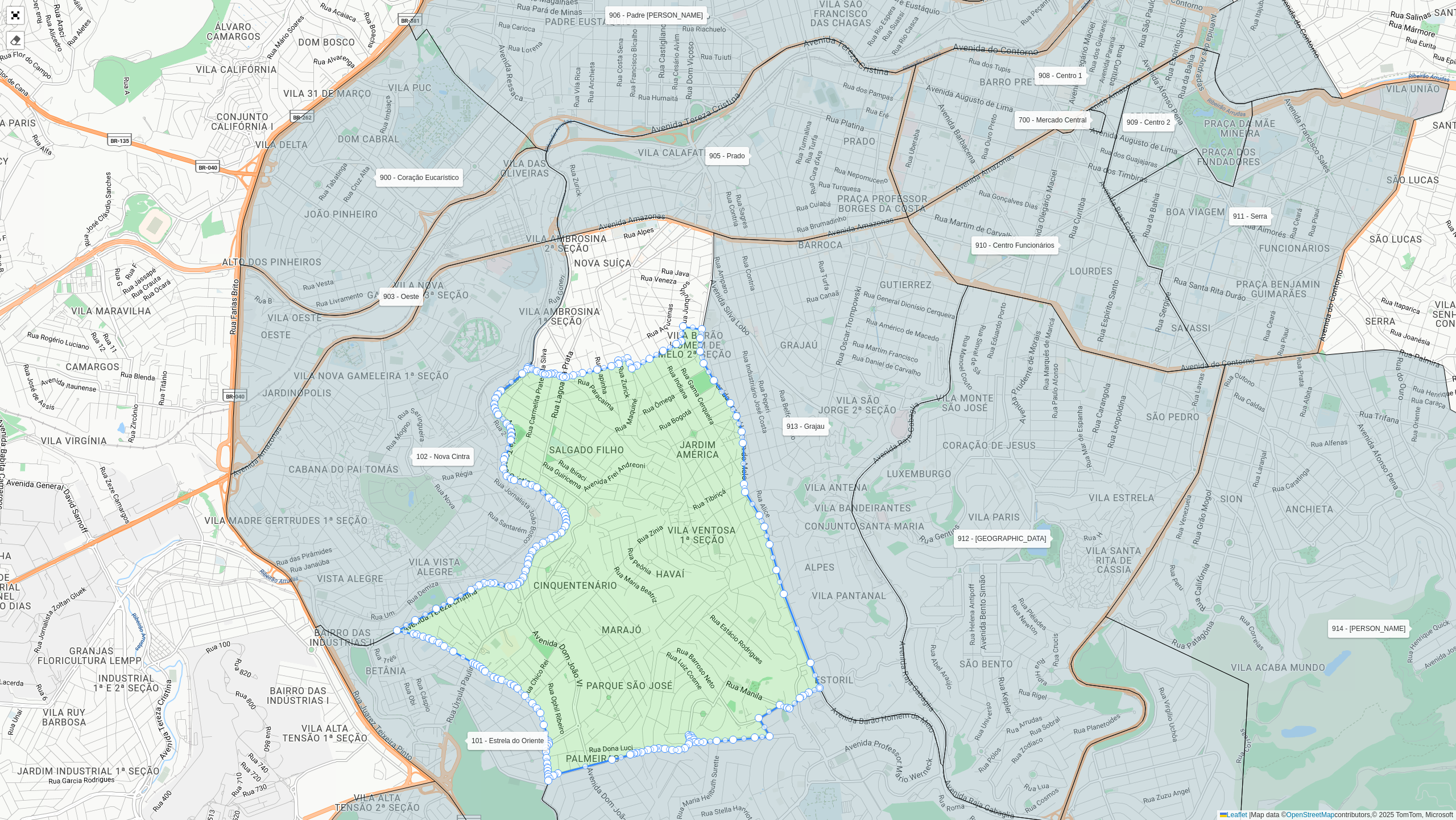
drag, startPoint x: 306, startPoint y: 562, endPoint x: 310, endPoint y: 552, distance: 10.8
click at [310, 552] on icon at bounding box center [397, 441] width 343 height 408
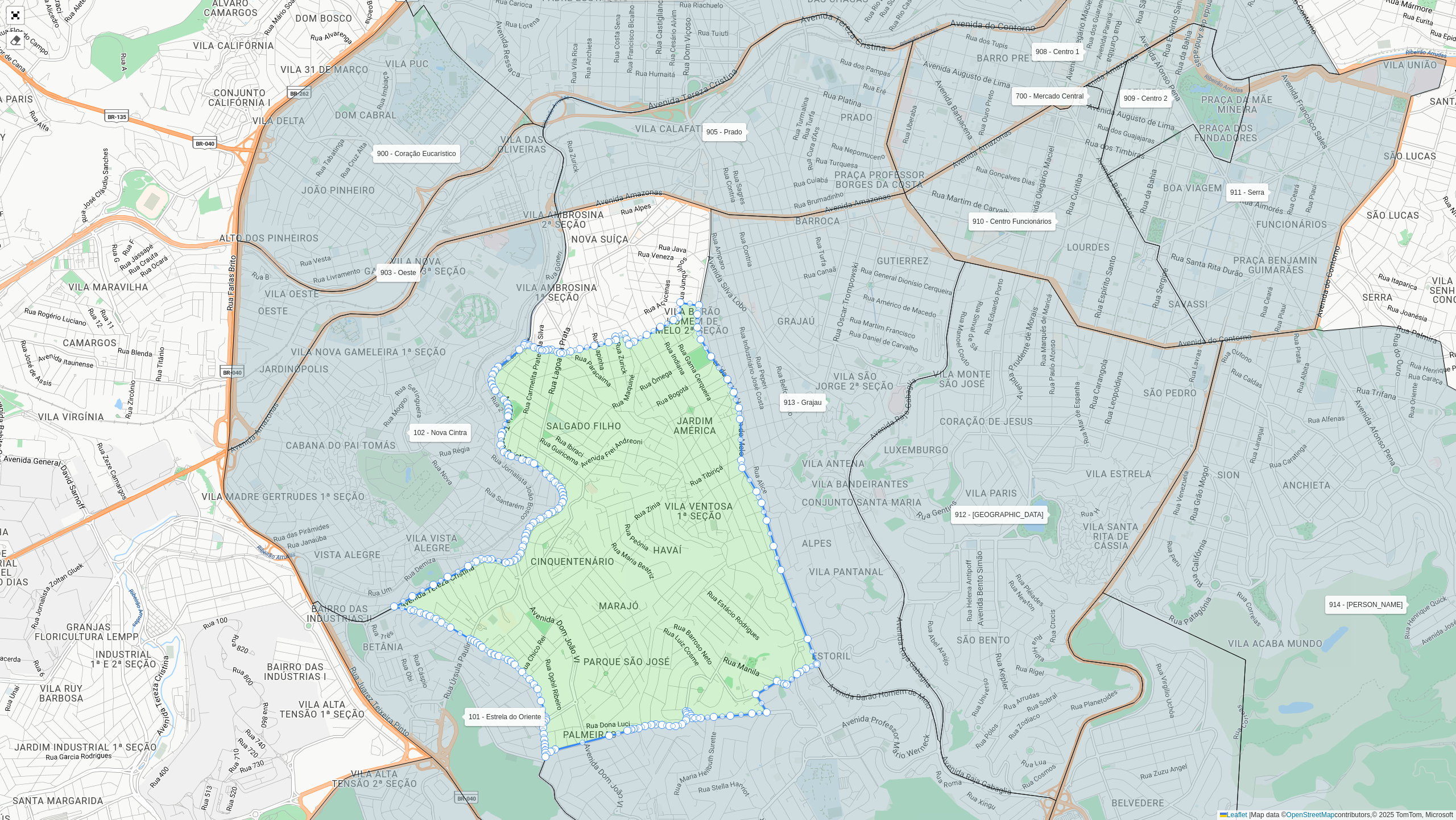
drag, startPoint x: 354, startPoint y: 553, endPoint x: 351, endPoint y: 530, distance: 23.2
click at [351, 530] on icon at bounding box center [394, 418] width 343 height 408
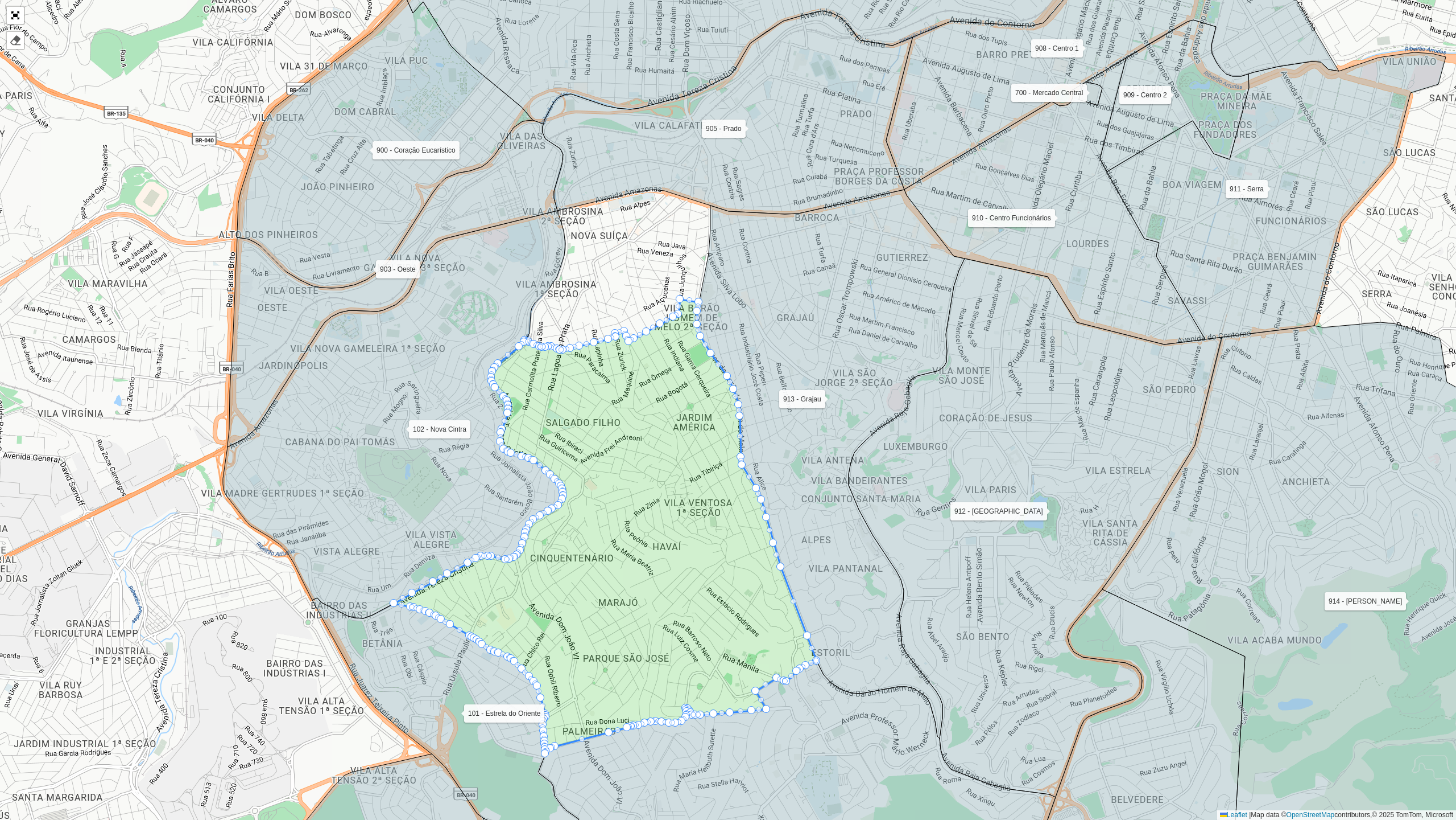
drag, startPoint x: 358, startPoint y: 618, endPoint x: 404, endPoint y: 665, distance: 65.8
click at [358, 606] on icon at bounding box center [446, 728] width 268 height 262
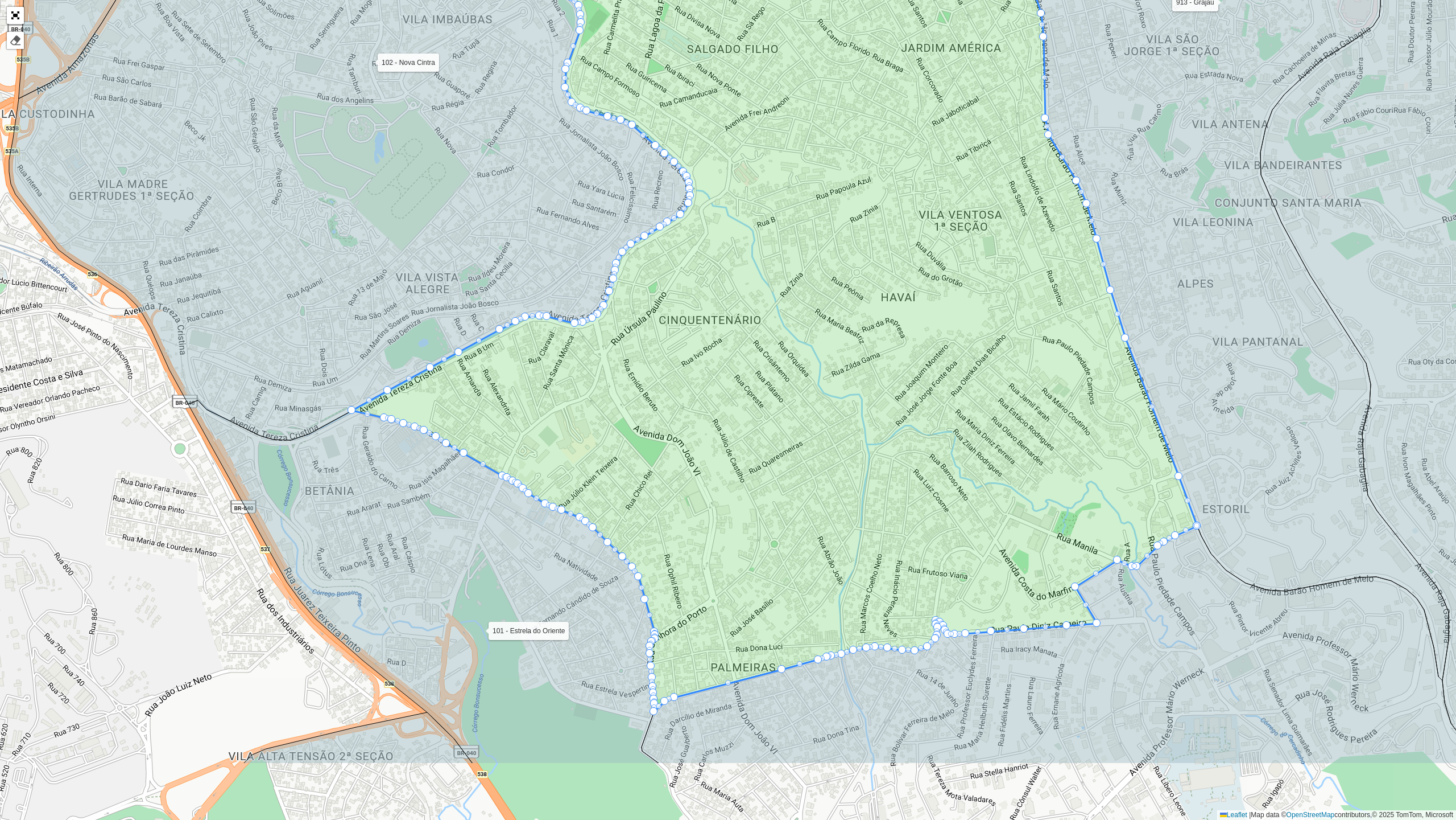
drag, startPoint x: 445, startPoint y: 599, endPoint x: 474, endPoint y: 554, distance: 53.5
click at [474, 554] on icon at bounding box center [424, 581] width 471 height 364
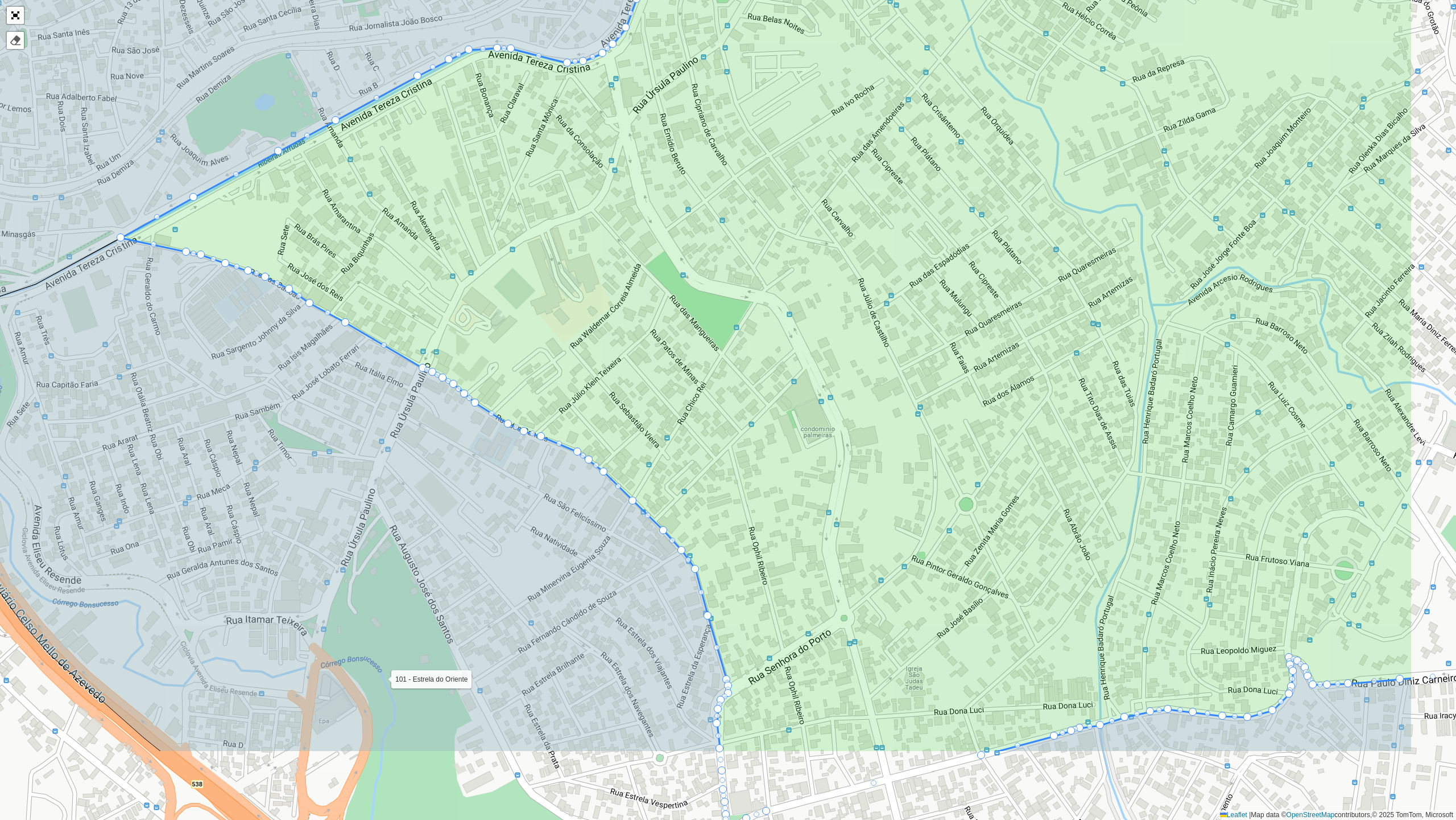
drag, startPoint x: 563, startPoint y: 567, endPoint x: 375, endPoint y: 417, distance: 240.5
click at [375, 417] on icon at bounding box center [261, 484] width 935 height 535
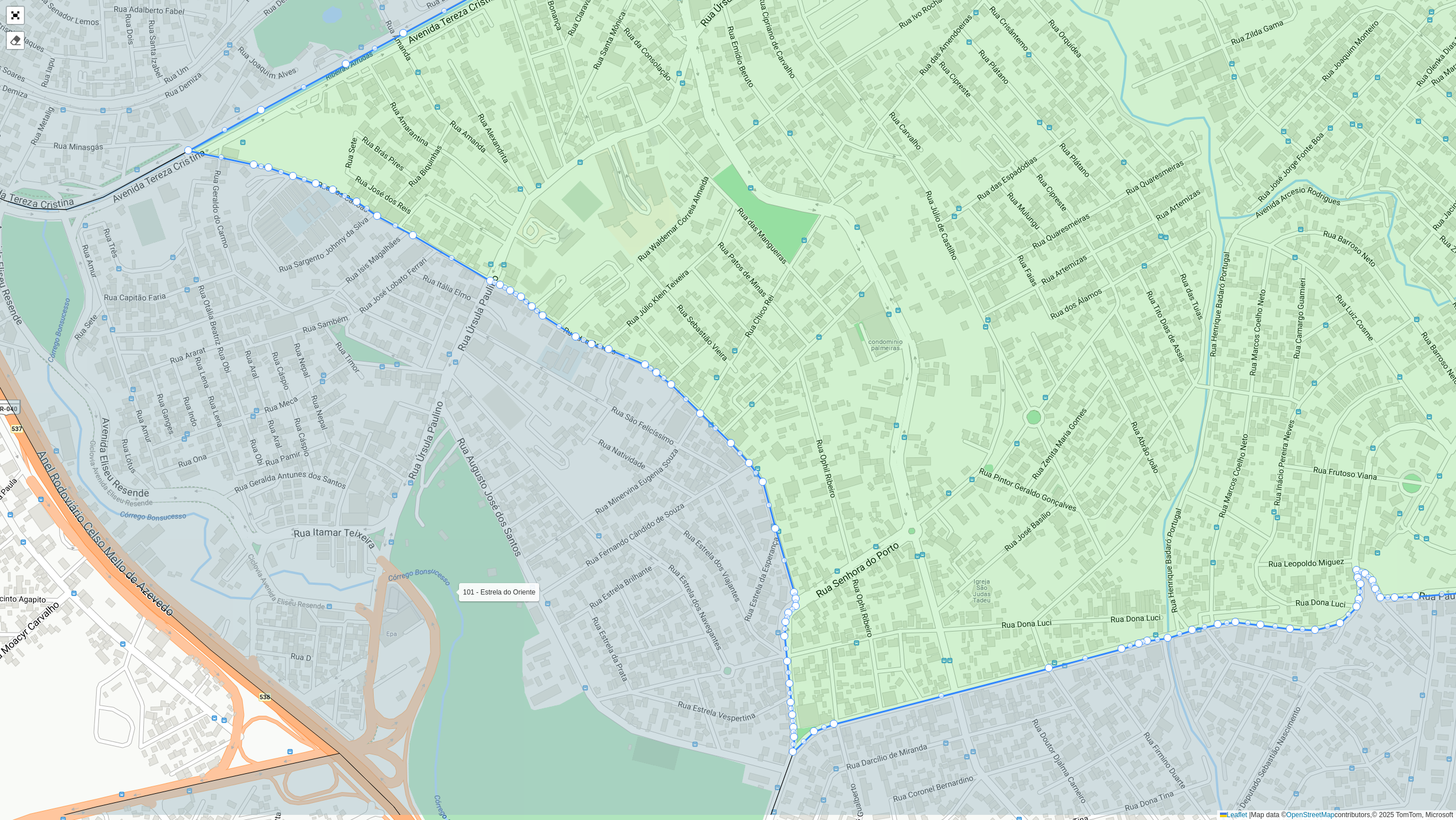
drag, startPoint x: 428, startPoint y: 465, endPoint x: 420, endPoint y: 411, distance: 54.6
click at [420, 411] on icon at bounding box center [359, 483] width 875 height 664
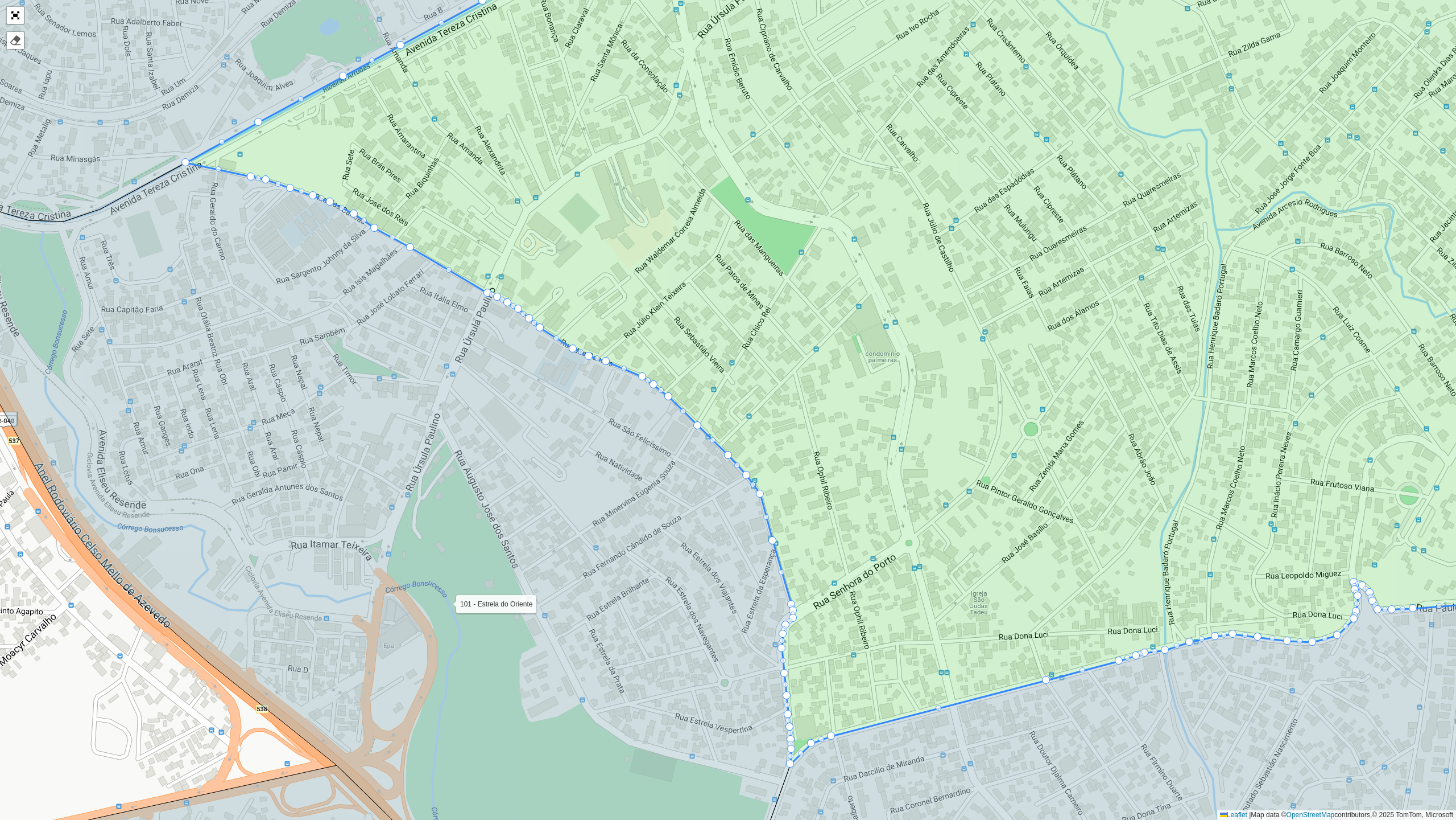
drag, startPoint x: 332, startPoint y: 302, endPoint x: 329, endPoint y: 317, distance: 15.3
click at [329, 317] on icon at bounding box center [342, 527] width 968 height 772
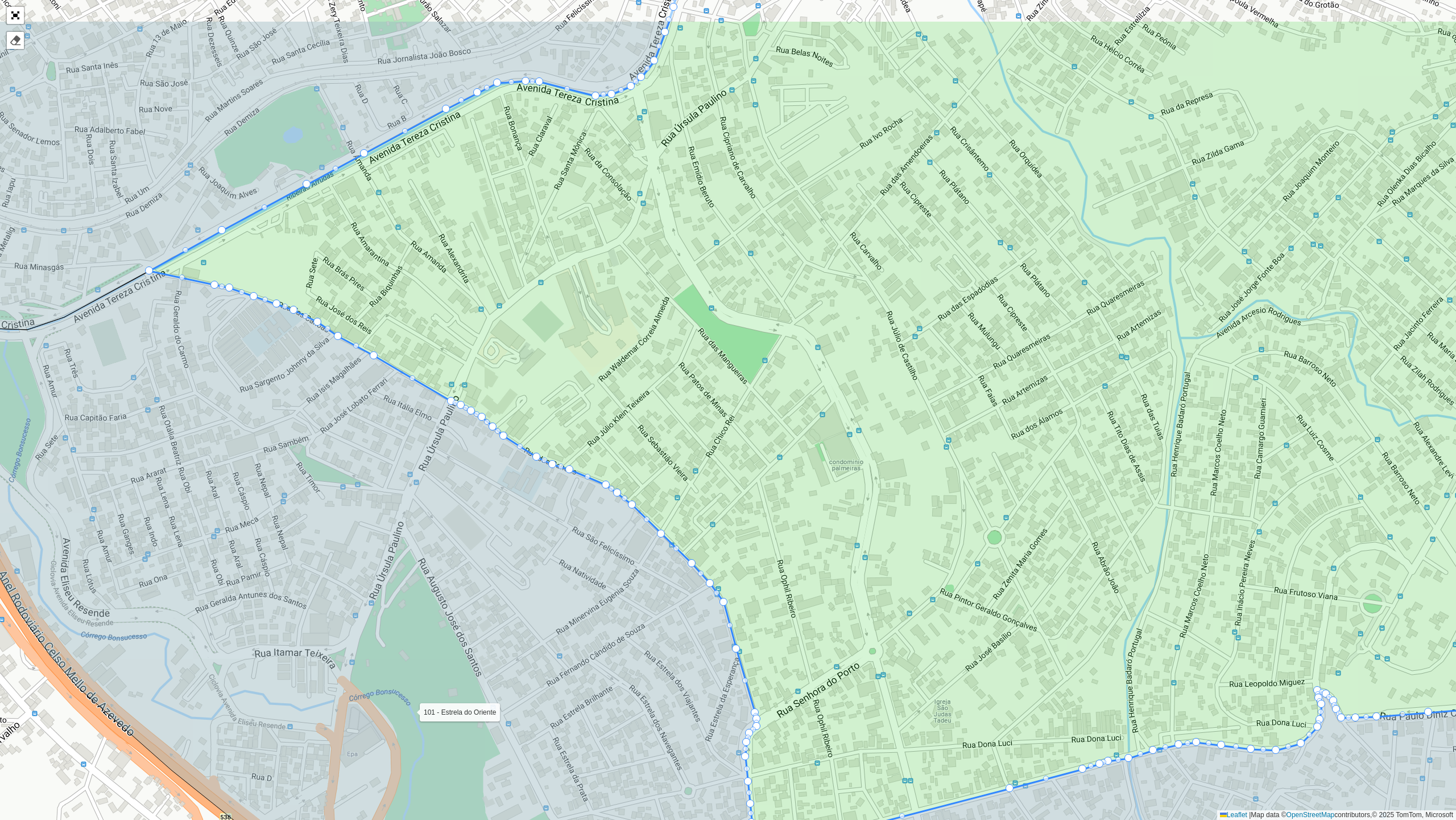
drag, startPoint x: 804, startPoint y: 289, endPoint x: 787, endPoint y: 340, distance: 53.8
click at [787, 340] on icon at bounding box center [859, 445] width 1420 height 852
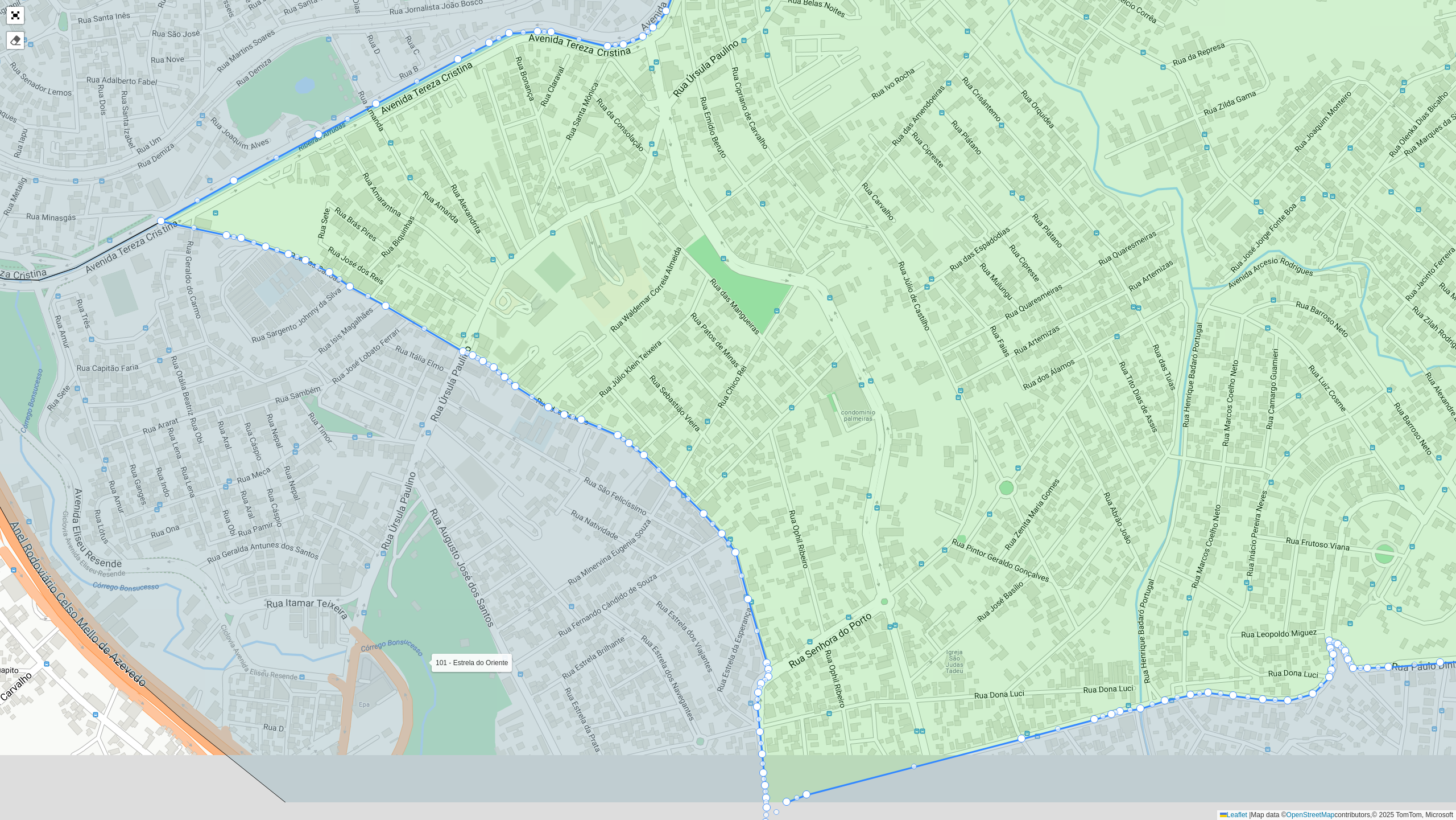
drag, startPoint x: 499, startPoint y: 531, endPoint x: 449, endPoint y: 431, distance: 111.8
click at [449, 431] on icon at bounding box center [301, 502] width 935 height 603
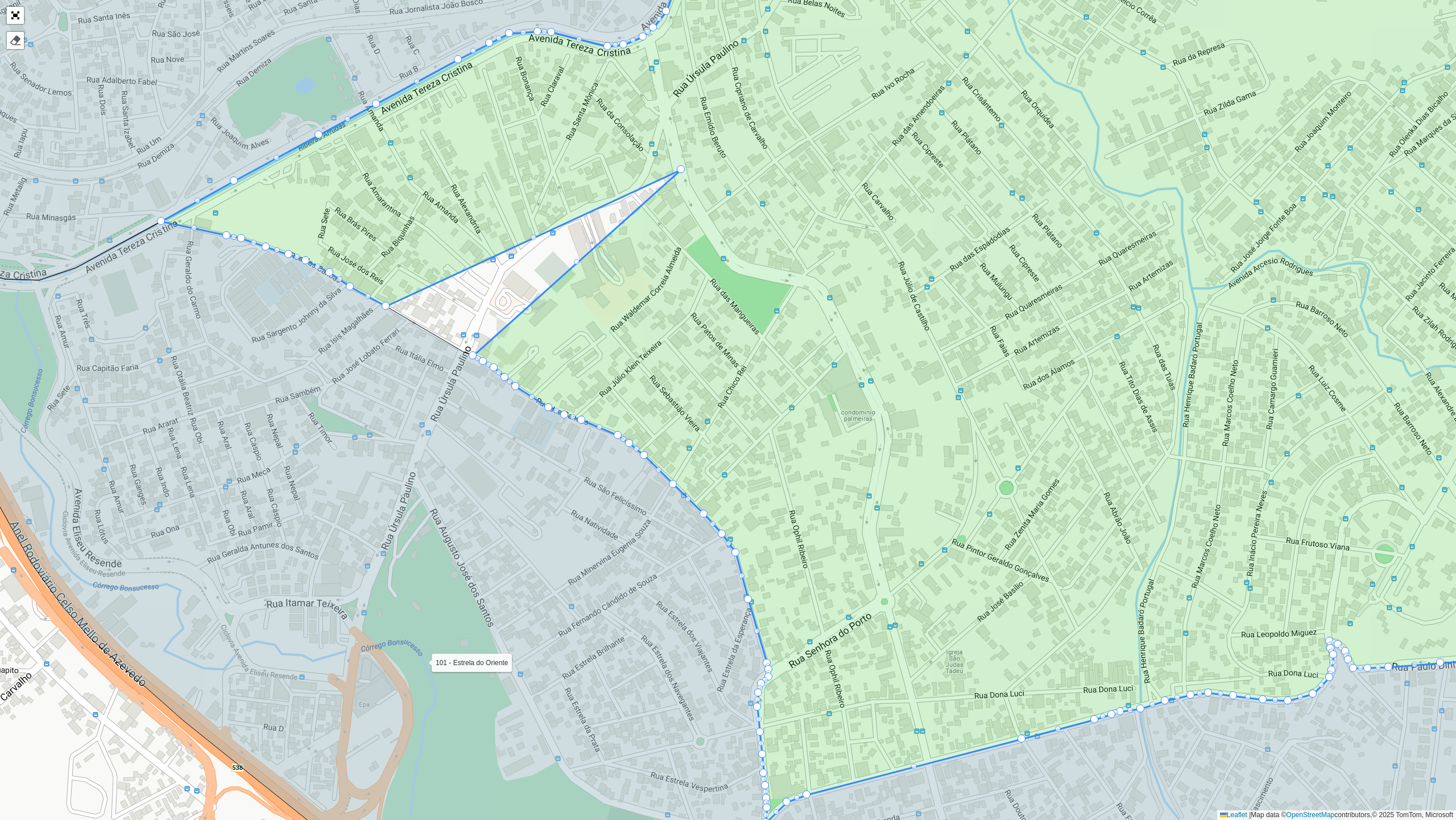
drag, startPoint x: 460, startPoint y: 351, endPoint x: 678, endPoint y: 169, distance: 284.0
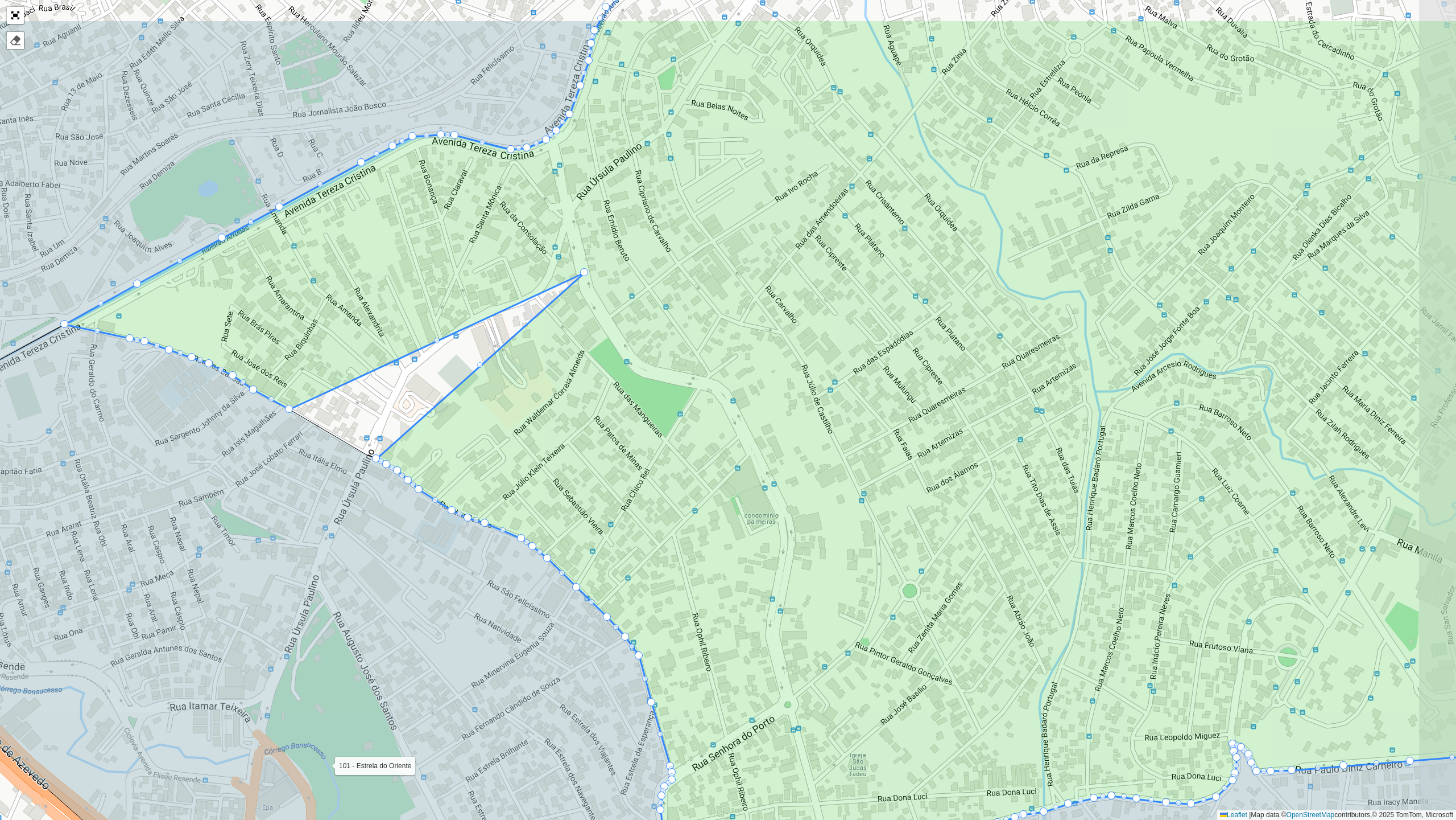
click at [601, 372] on icon at bounding box center [786, 472] width 1442 height 906
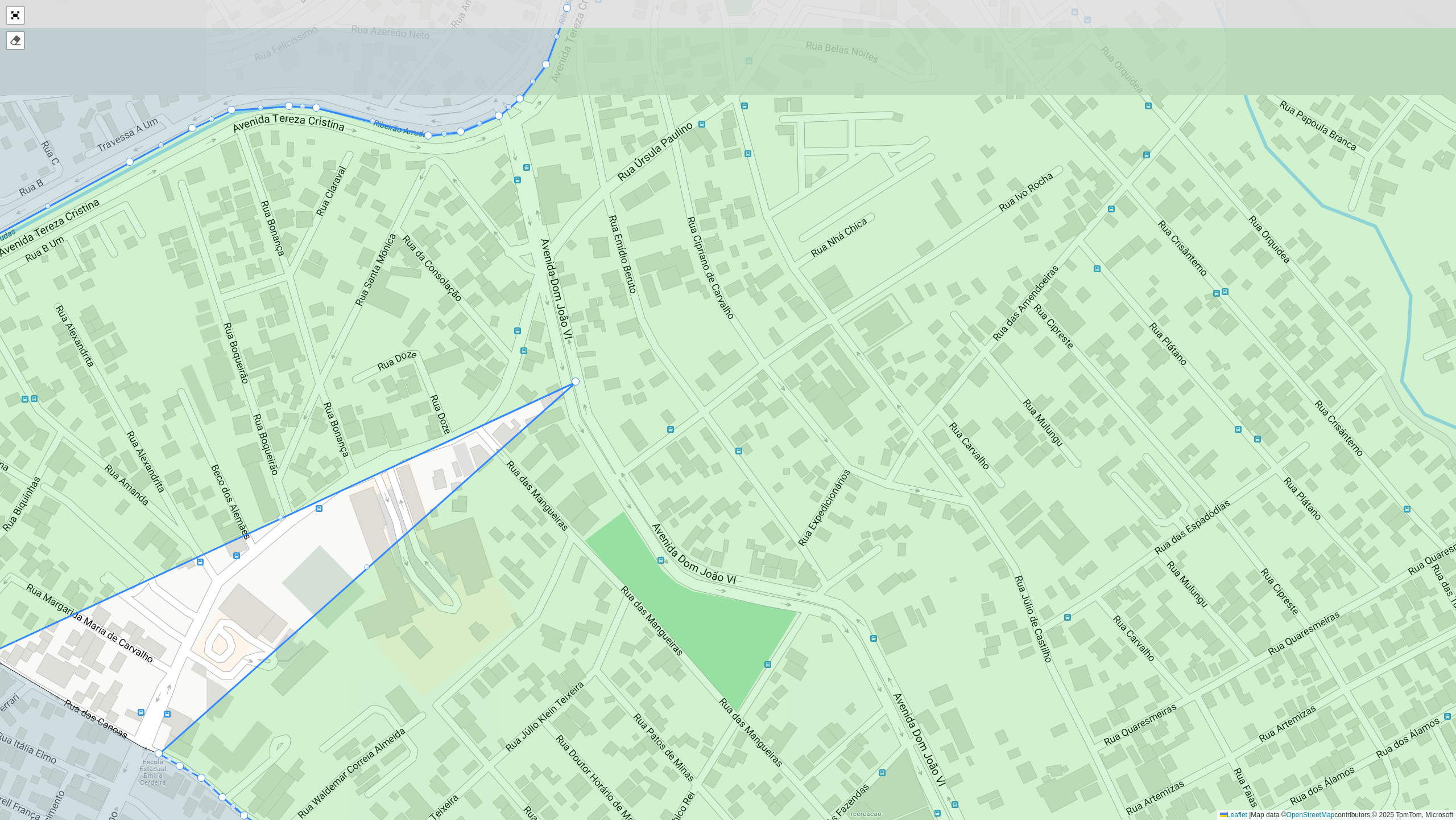
drag, startPoint x: 484, startPoint y: 119, endPoint x: 479, endPoint y: 229, distance: 110.1
click at [479, 229] on icon at bounding box center [722, 519] width 1751 height 987
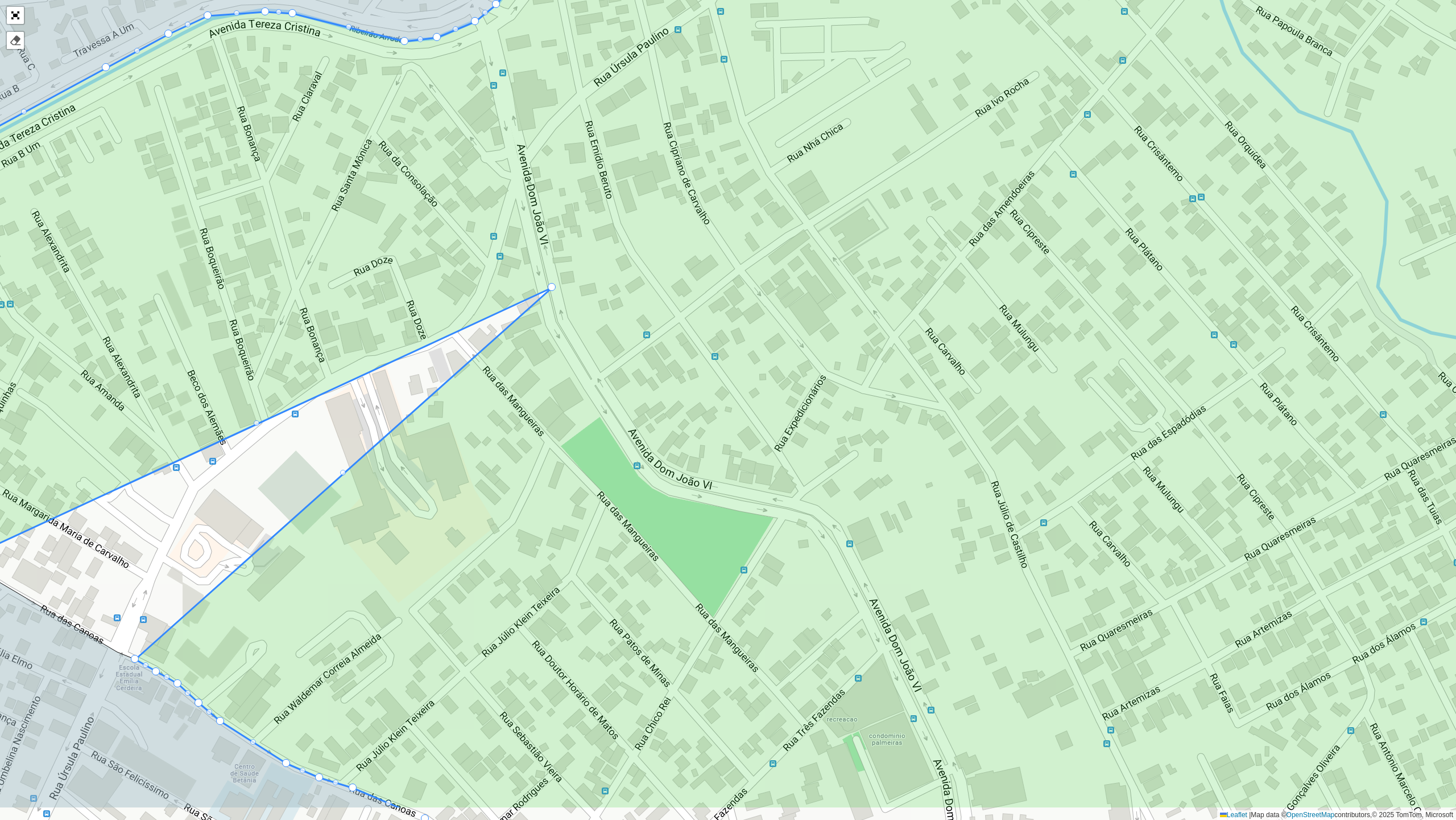
drag, startPoint x: 575, startPoint y: 375, endPoint x: 570, endPoint y: 350, distance: 25.5
click at [569, 345] on icon at bounding box center [704, 315] width 1751 height 987
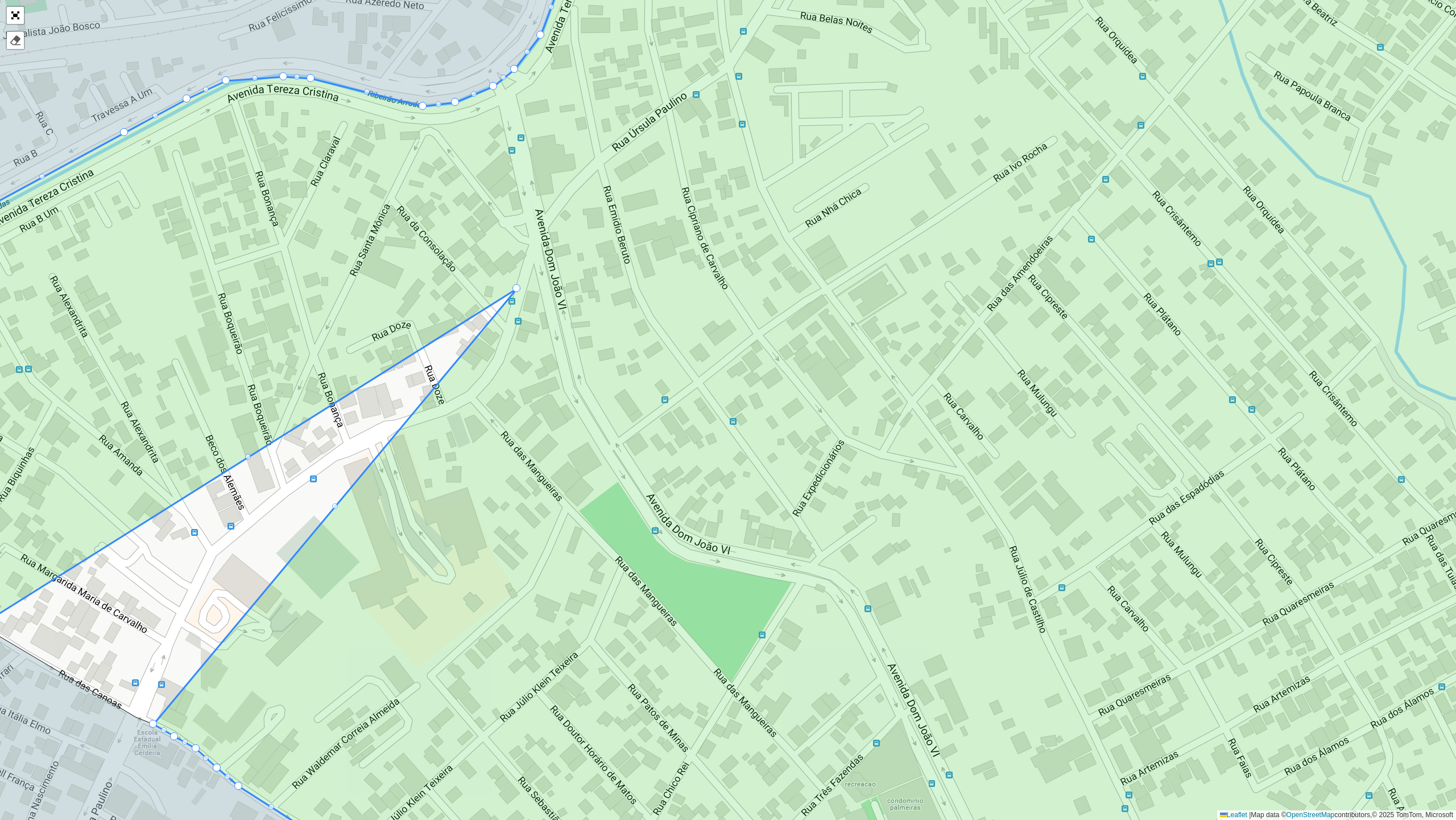
drag, startPoint x: 568, startPoint y: 348, endPoint x: 514, endPoint y: 286, distance: 82.2
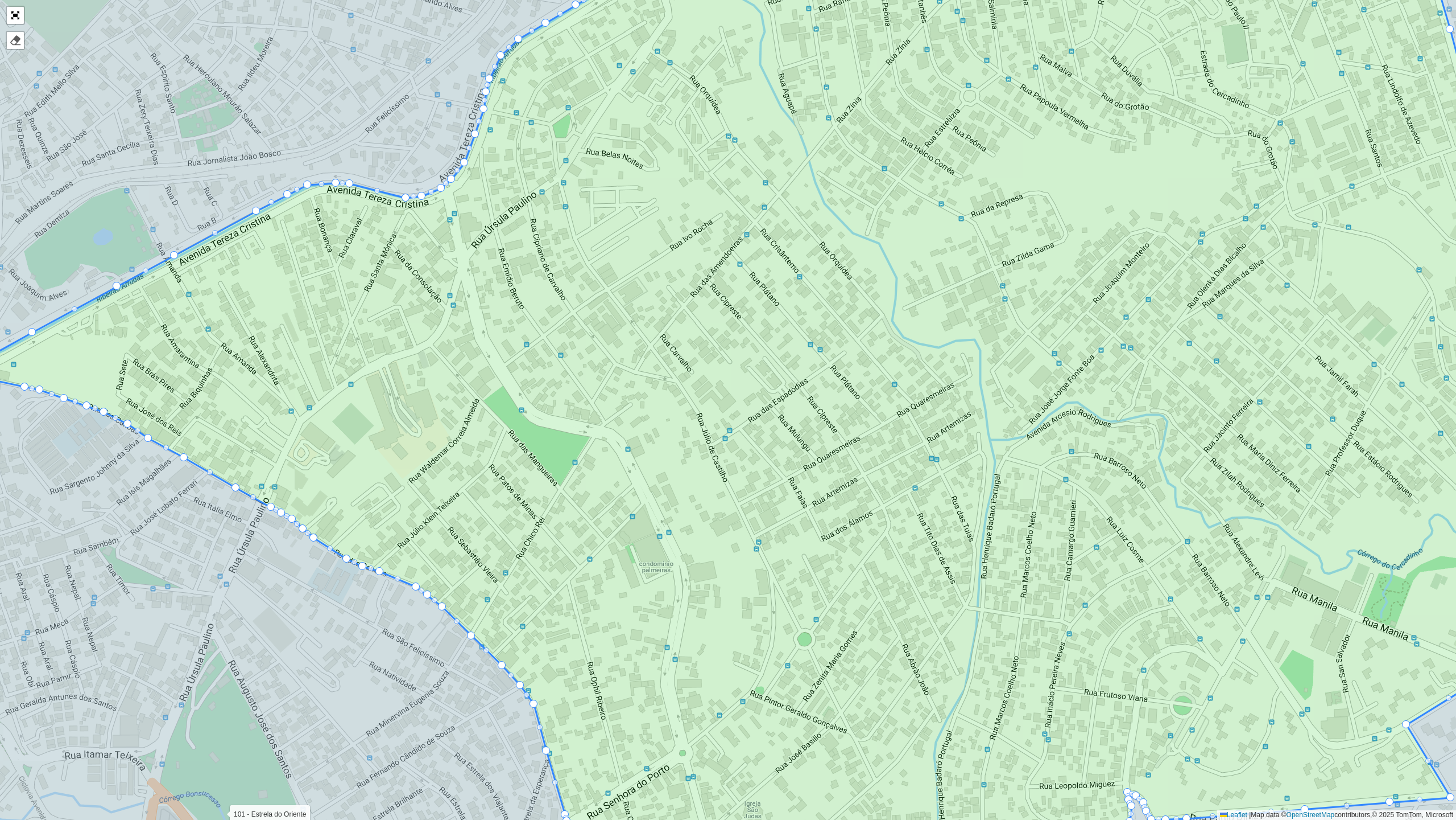
drag, startPoint x: 452, startPoint y: 291, endPoint x: 230, endPoint y: 500, distance: 304.9
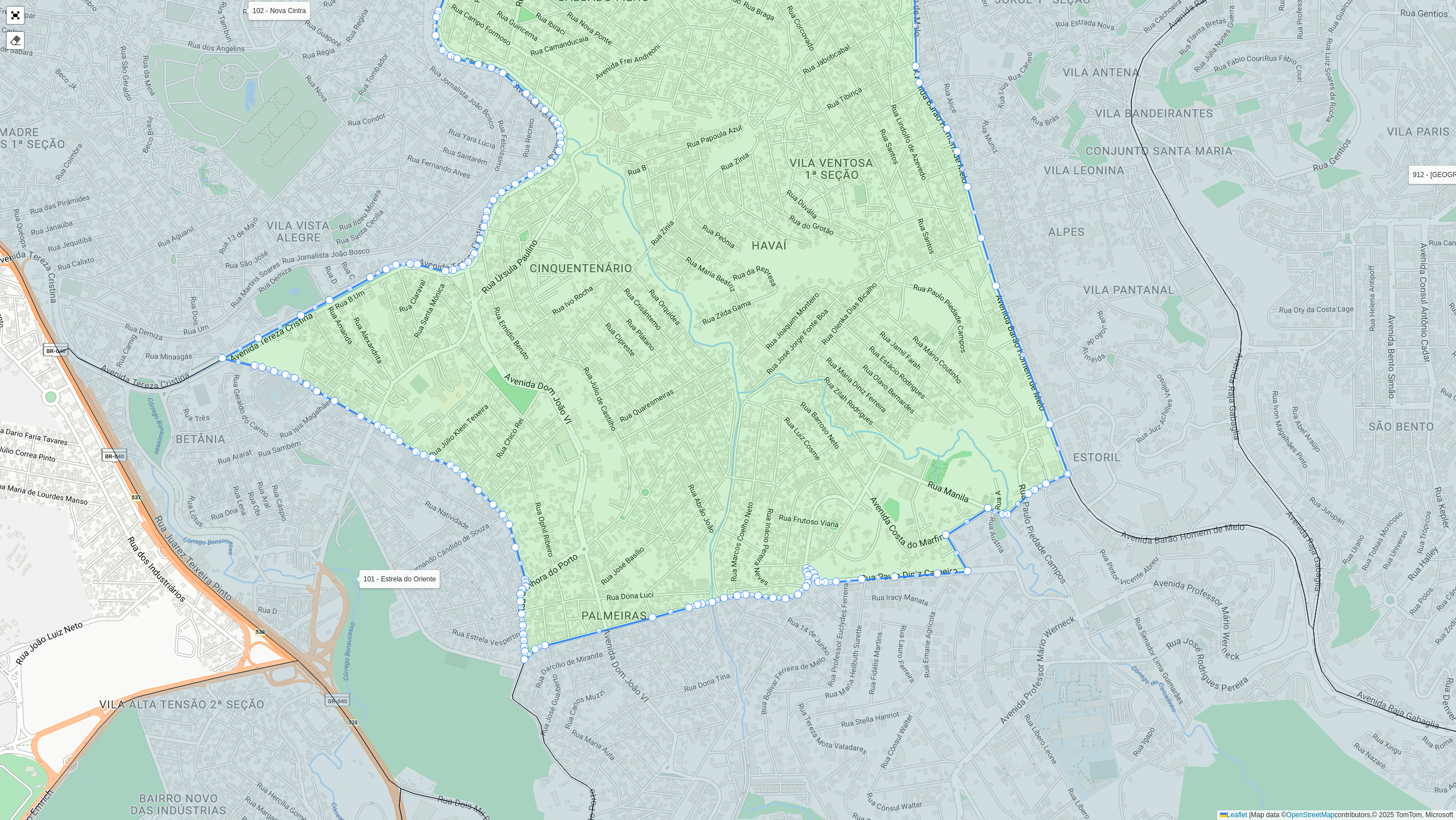
drag, startPoint x: 380, startPoint y: 410, endPoint x: 441, endPoint y: 393, distance: 63.3
click at [444, 392] on icon at bounding box center [646, 278] width 846 height 762
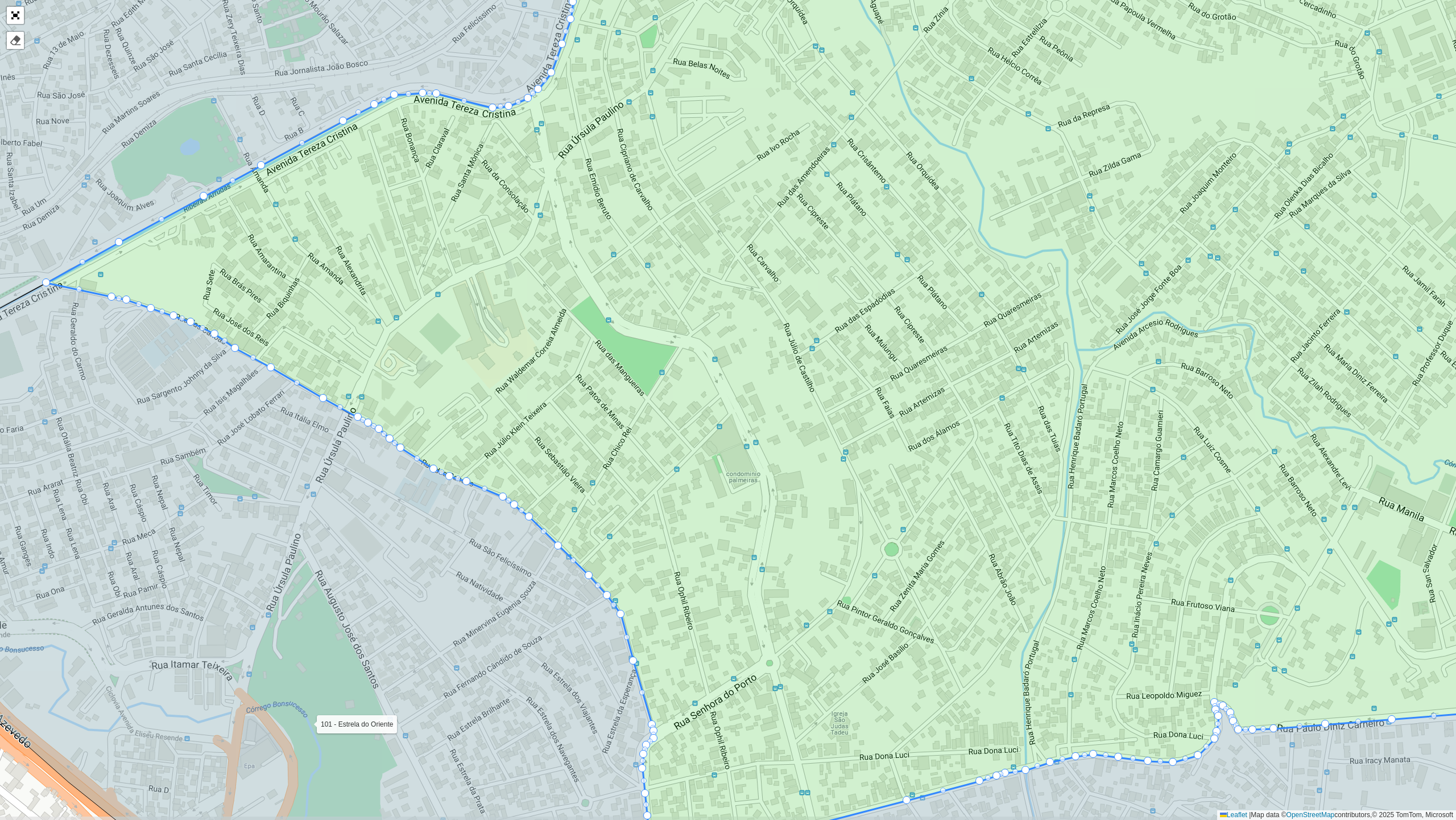
drag, startPoint x: 387, startPoint y: 549, endPoint x: 374, endPoint y: 527, distance: 25.6
click at [374, 527] on icon at bounding box center [246, 580] width 815 height 595
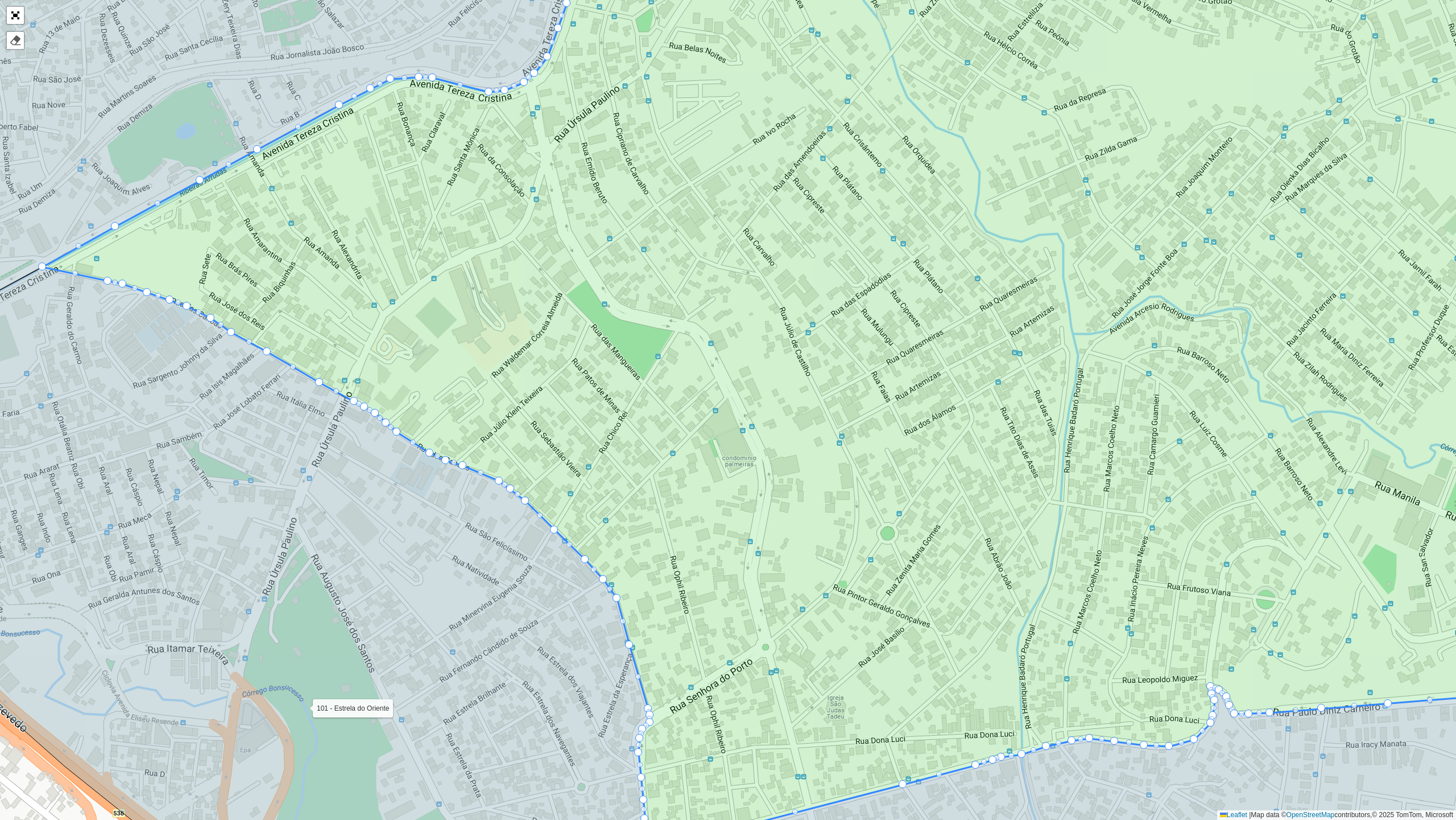
drag, startPoint x: 393, startPoint y: 556, endPoint x: 380, endPoint y: 489, distance: 68.2
click at [380, 489] on icon at bounding box center [251, 576] width 800 height 619
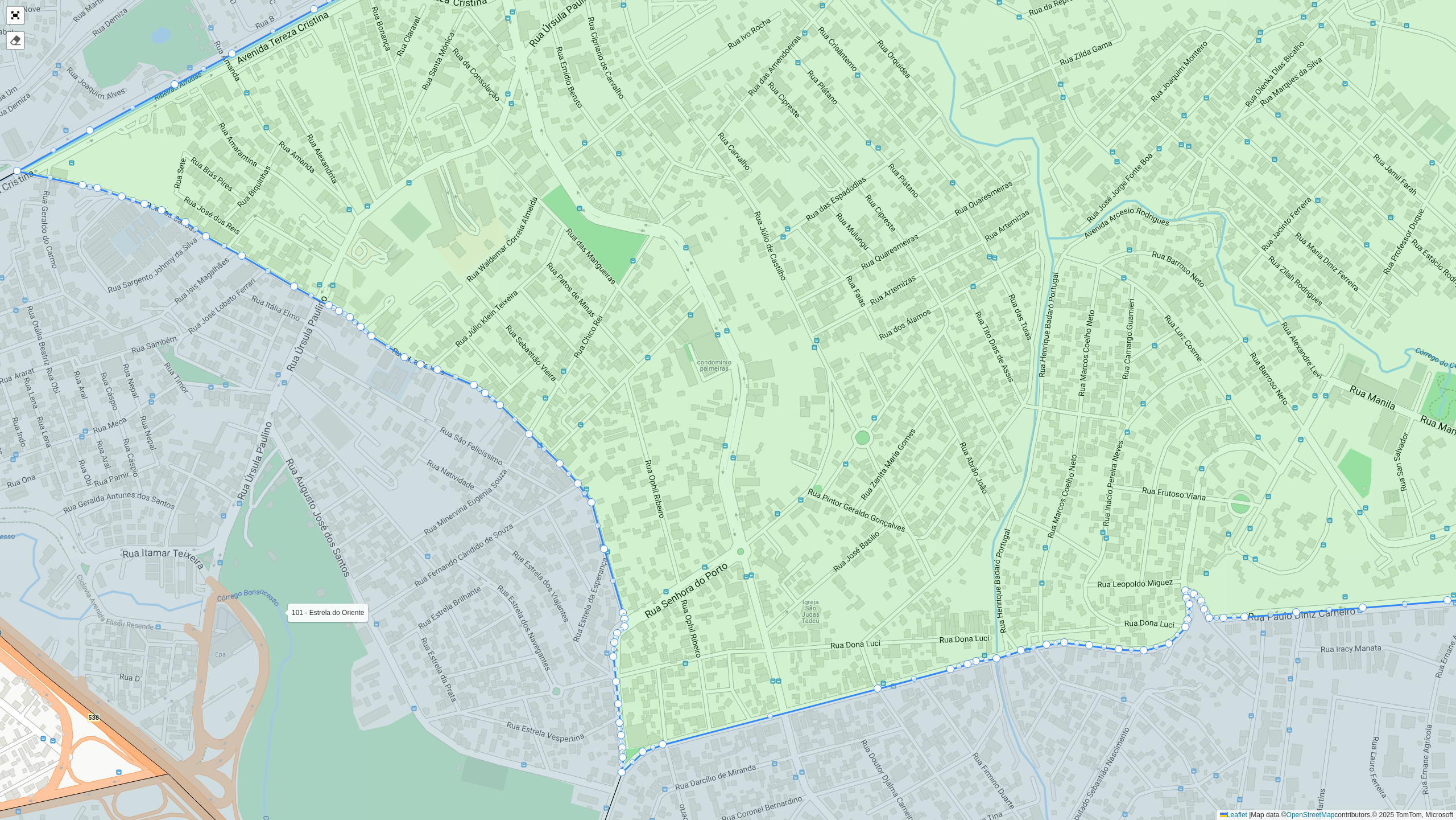
drag, startPoint x: 423, startPoint y: 554, endPoint x: 408, endPoint y: 509, distance: 47.4
click at [408, 509] on icon at bounding box center [232, 514] width 787 height 686
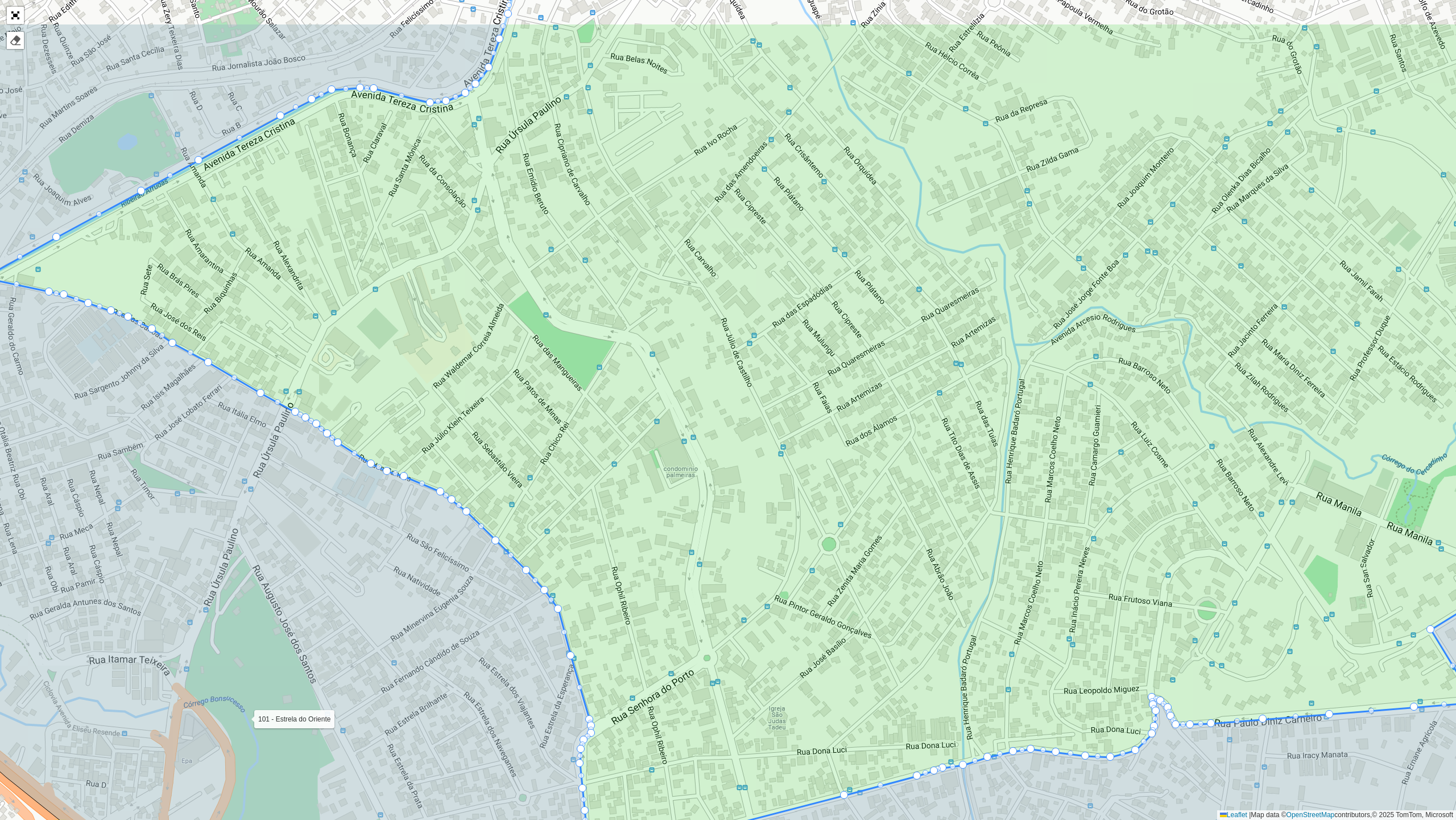
drag, startPoint x: 417, startPoint y: 463, endPoint x: 397, endPoint y: 525, distance: 65.1
click at [381, 578] on icon at bounding box center [220, 643] width 801 height 731
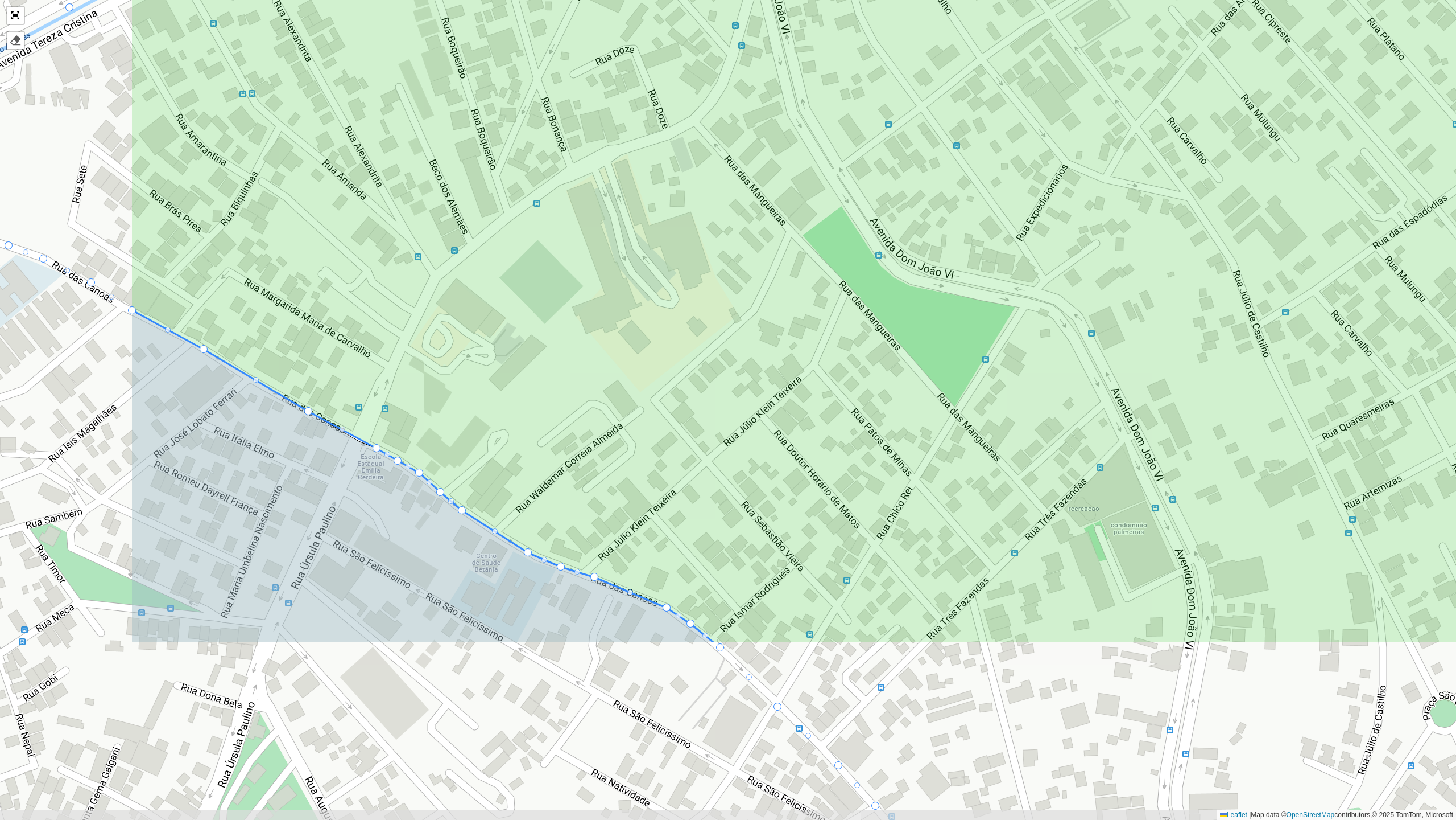
drag, startPoint x: 540, startPoint y: 519, endPoint x: 811, endPoint y: 262, distance: 373.5
click at [811, 262] on icon at bounding box center [1005, 150] width 1751 height 987
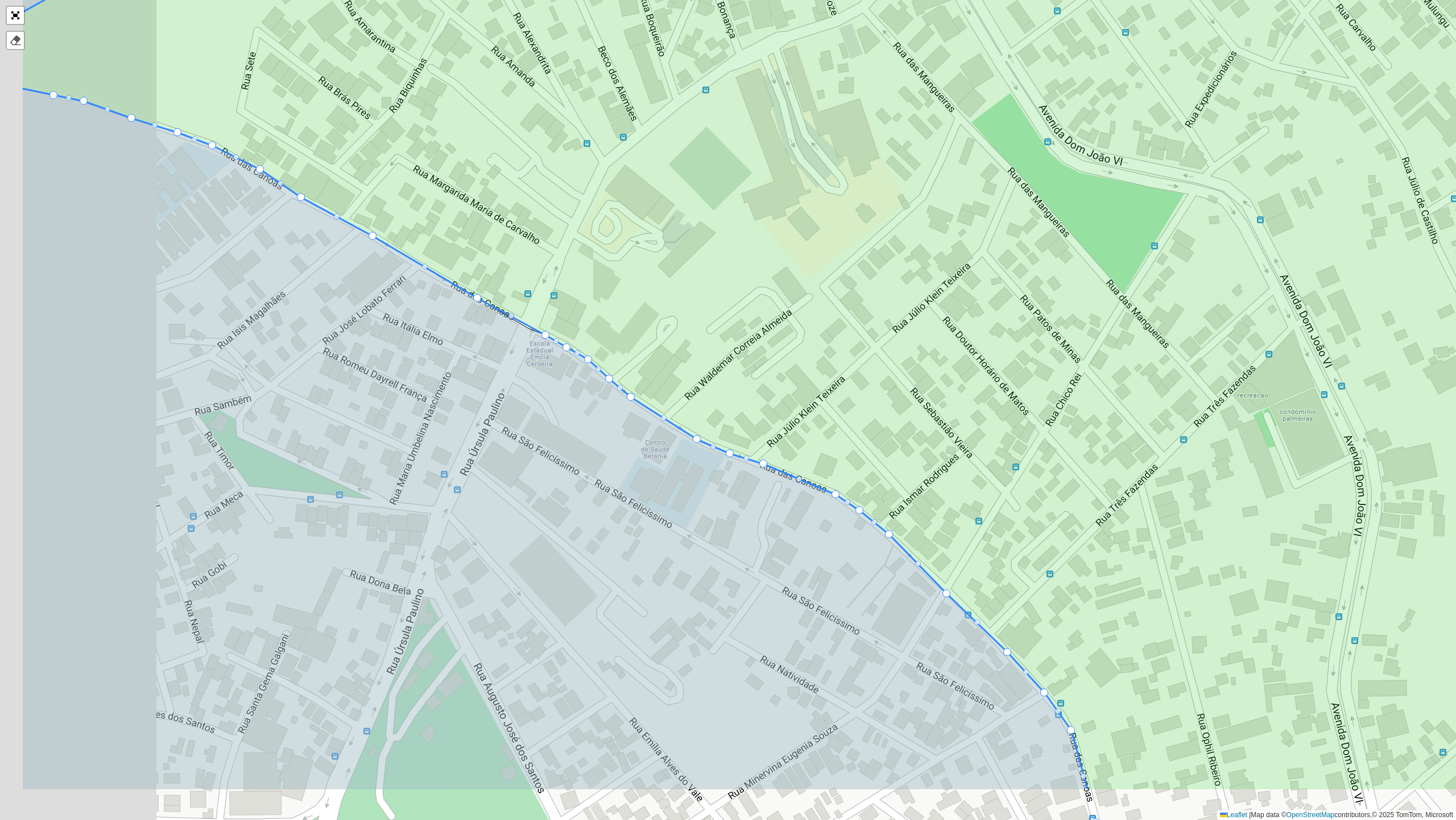
drag, startPoint x: 305, startPoint y: 595, endPoint x: 514, endPoint y: 382, distance: 298.4
click at [456, 496] on icon at bounding box center [555, 440] width 1065 height 701
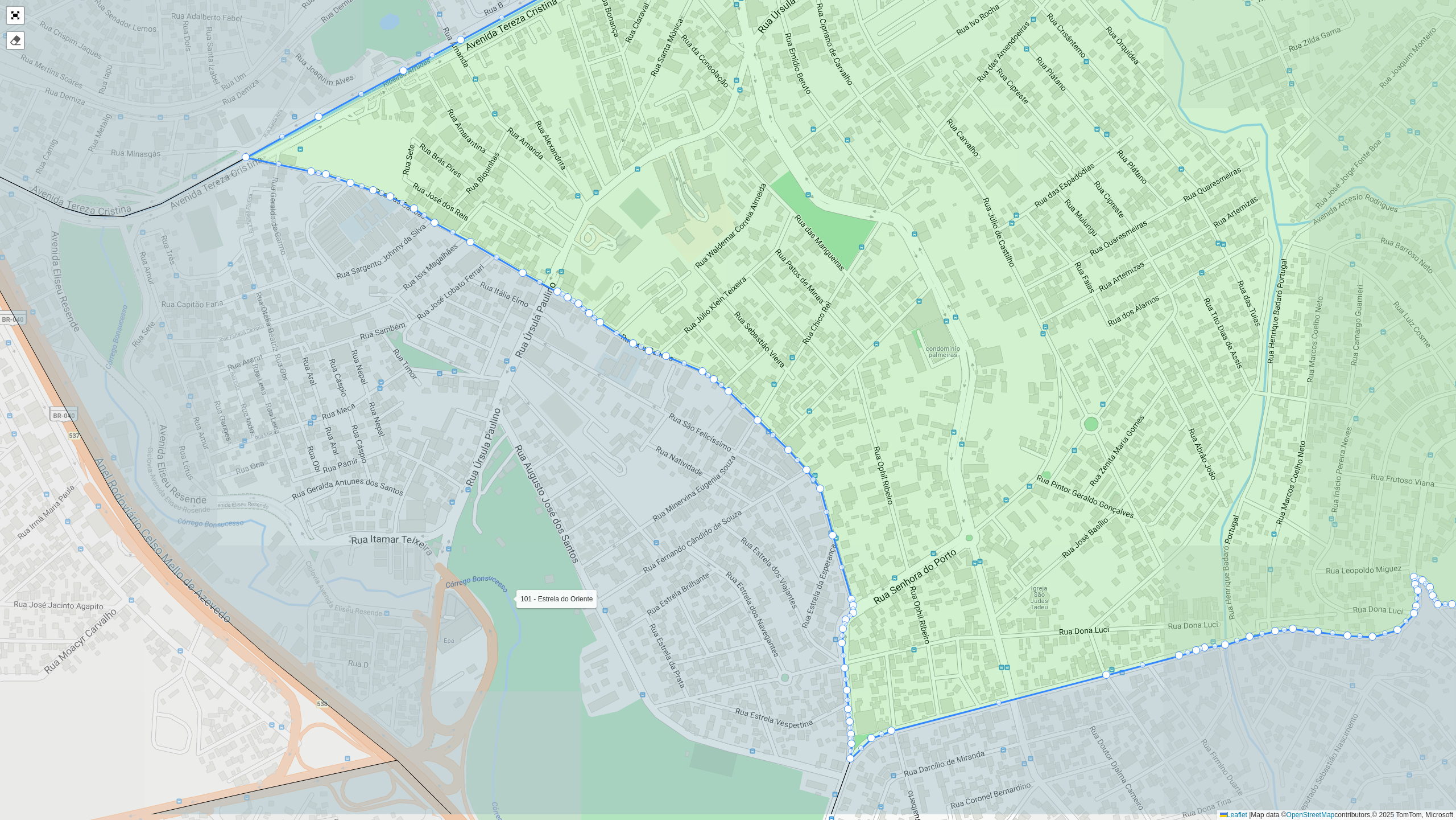
drag, startPoint x: 449, startPoint y: 492, endPoint x: 495, endPoint y: 406, distance: 97.5
click at [495, 406] on icon at bounding box center [386, 475] width 935 height 678
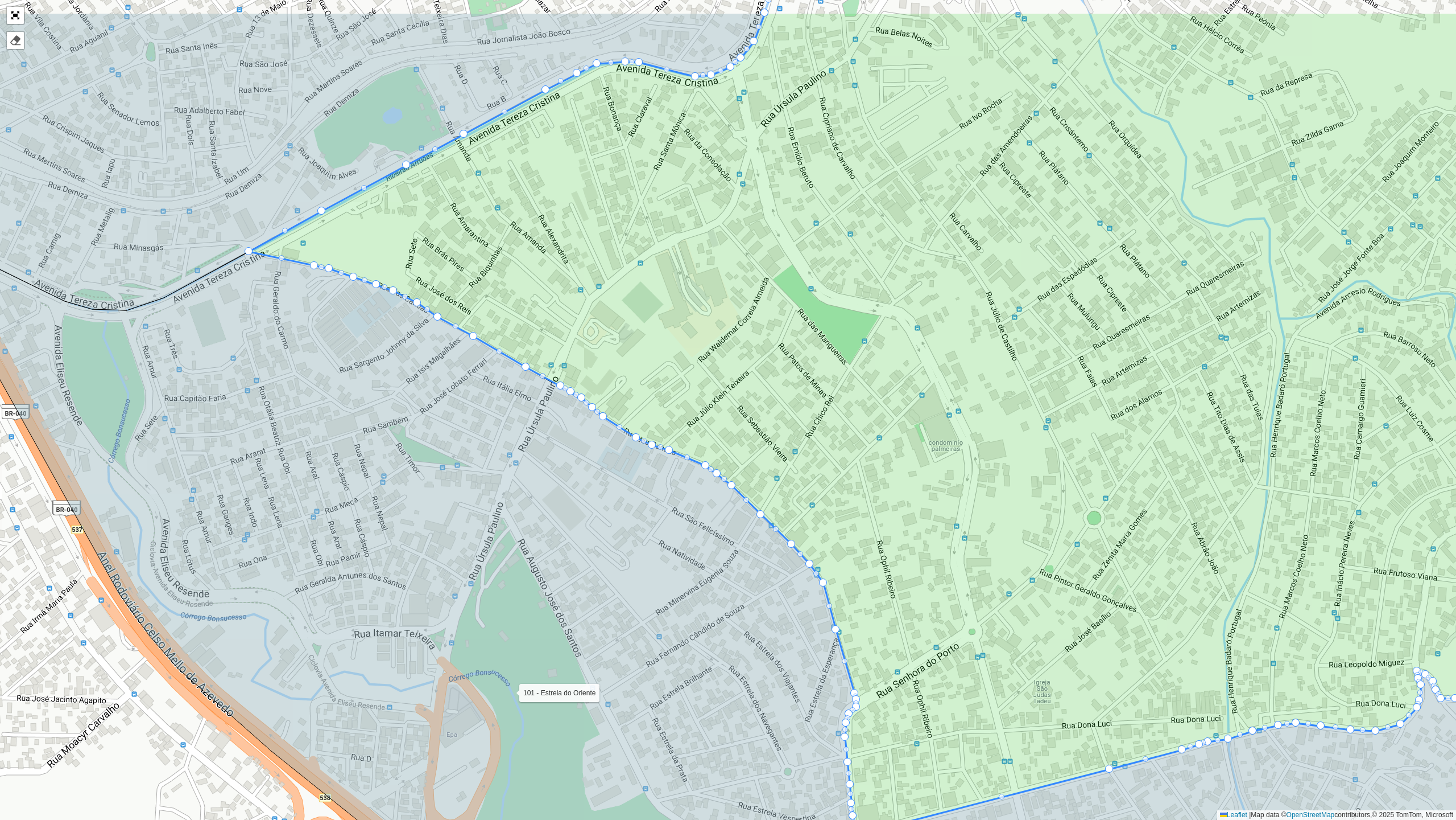
drag, startPoint x: 554, startPoint y: 362, endPoint x: 556, endPoint y: 457, distance: 95.0
click at [556, 457] on icon at bounding box center [405, 614] width 968 height 768
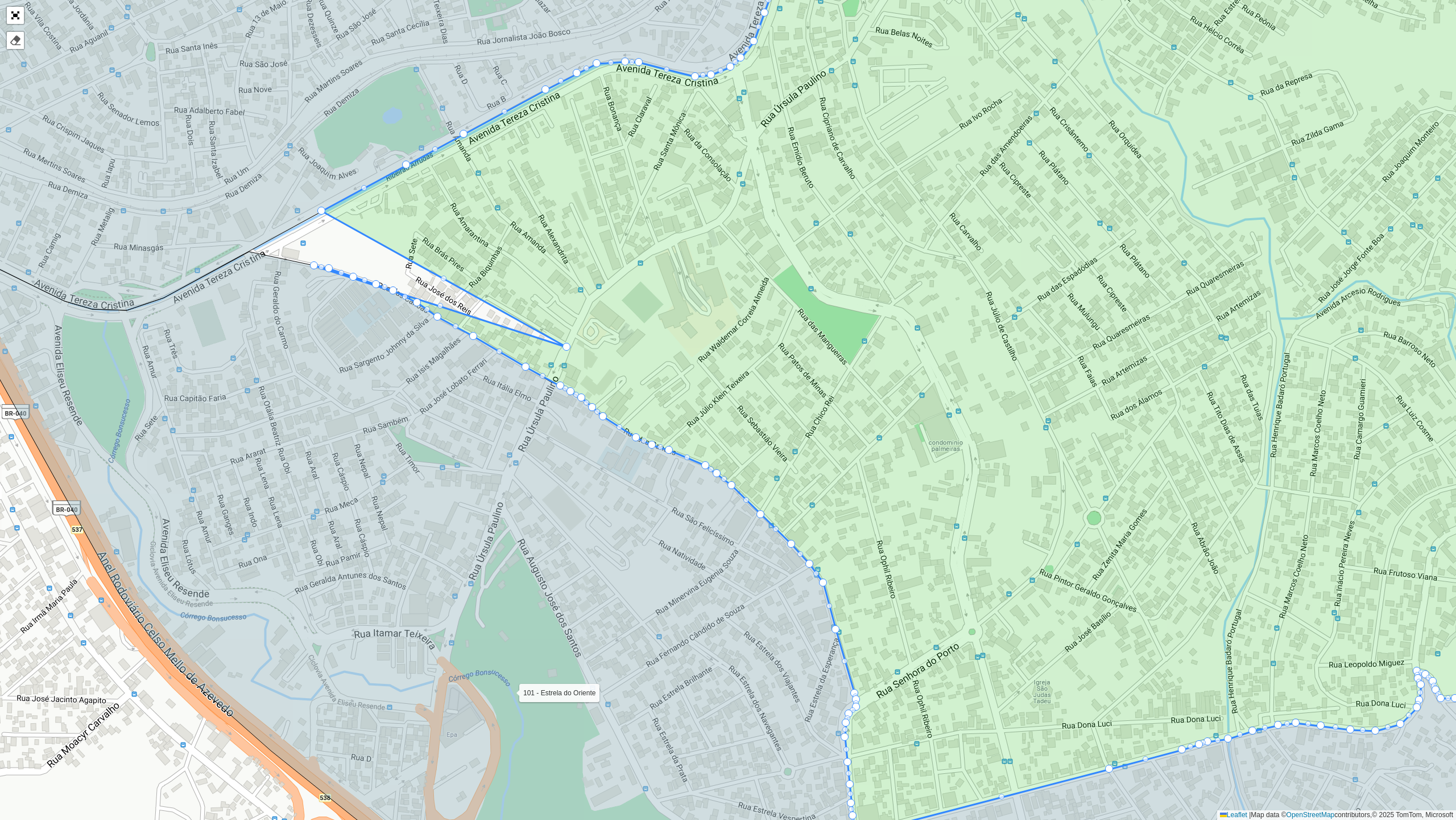
drag, startPoint x: 249, startPoint y: 248, endPoint x: 567, endPoint y: 344, distance: 332.2
drag, startPoint x: 393, startPoint y: 292, endPoint x: 559, endPoint y: 361, distance: 179.8
drag, startPoint x: 415, startPoint y: 302, endPoint x: 556, endPoint y: 372, distance: 157.4
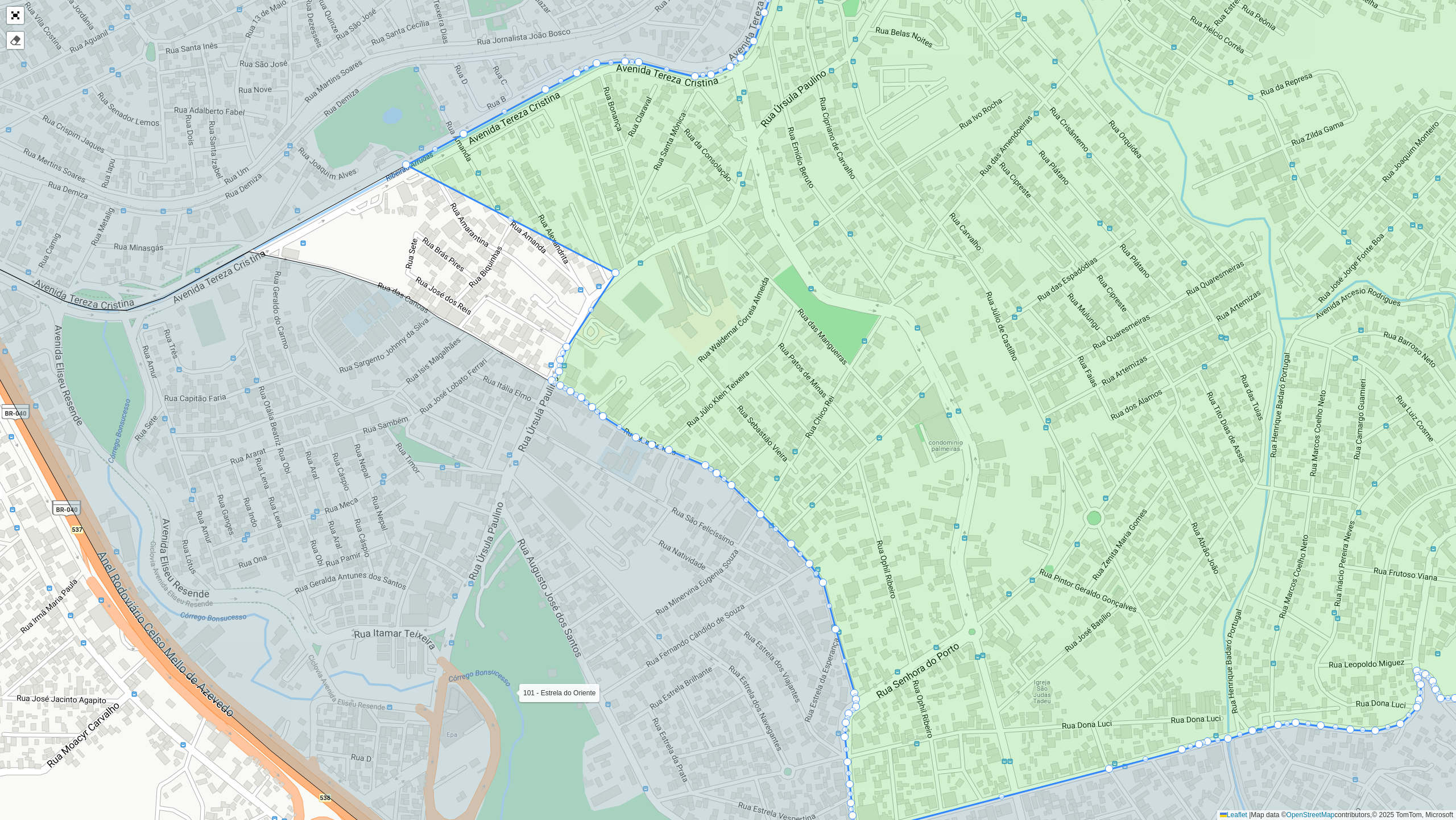
drag, startPoint x: 323, startPoint y: 211, endPoint x: 618, endPoint y: 274, distance: 301.7
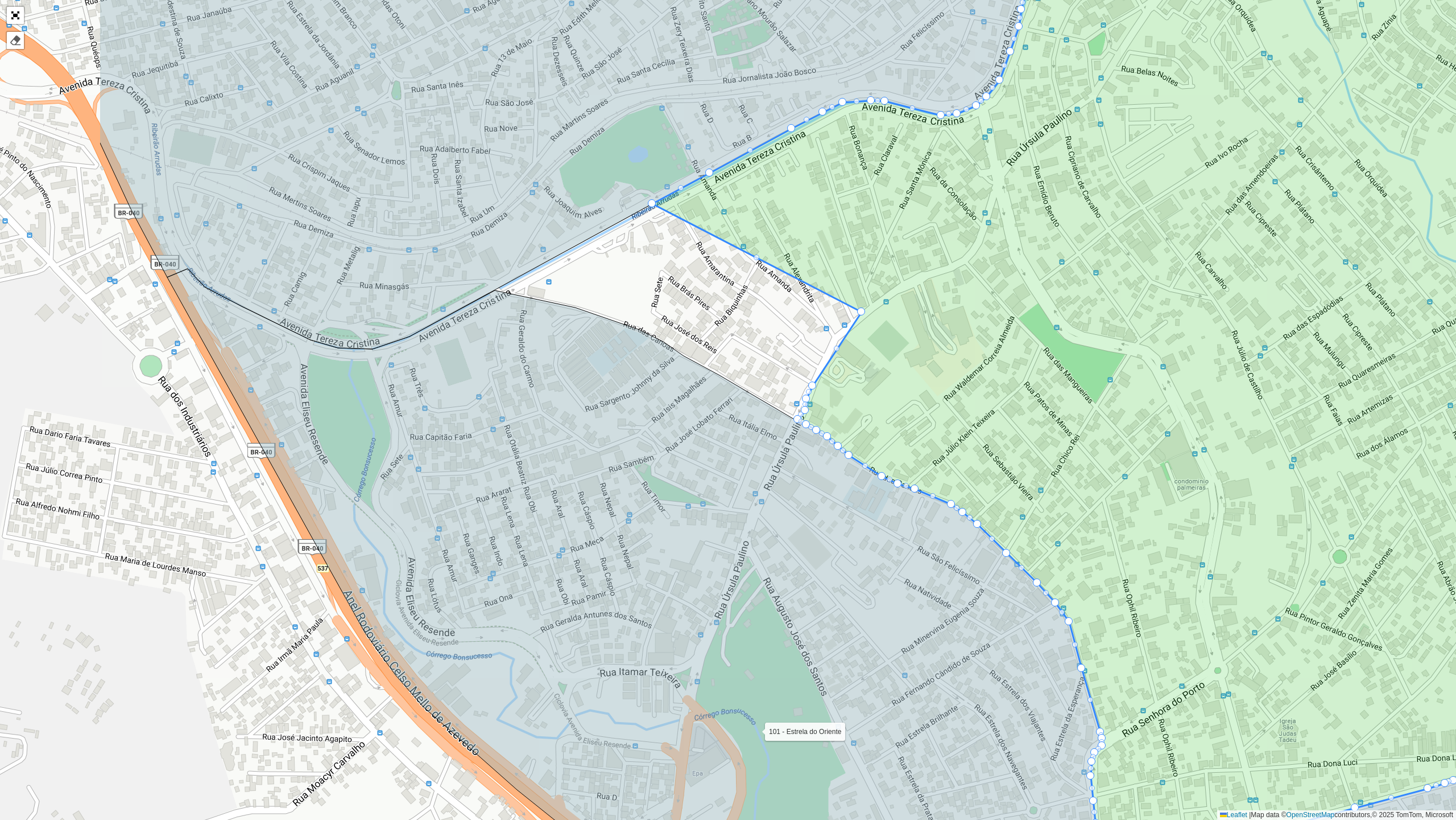
drag, startPoint x: 472, startPoint y: 174, endPoint x: 658, endPoint y: 196, distance: 187.3
click at [645, 194] on icon at bounding box center [577, 152] width 956 height 393
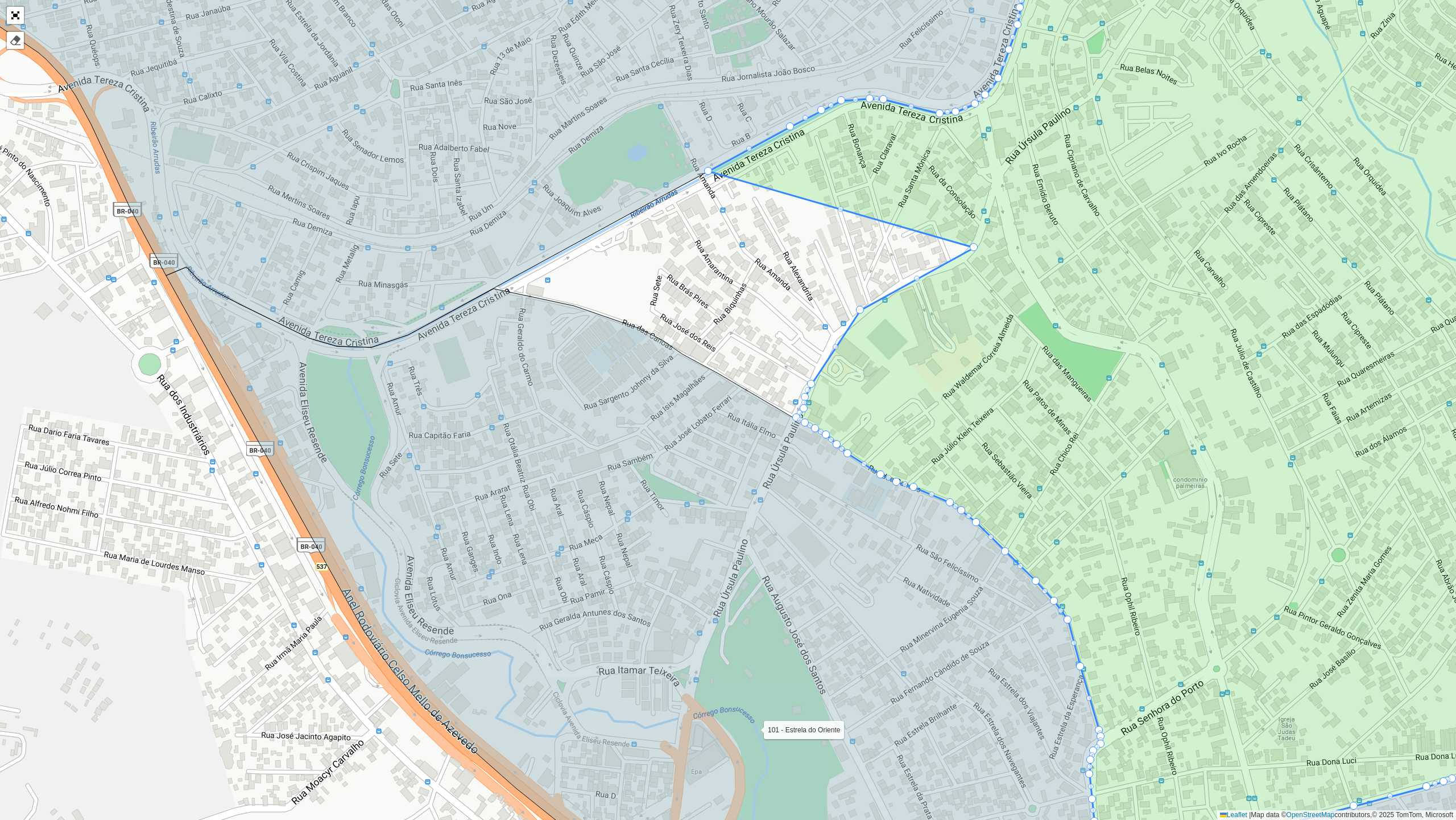
drag, startPoint x: 653, startPoint y: 200, endPoint x: 977, endPoint y: 246, distance: 327.2
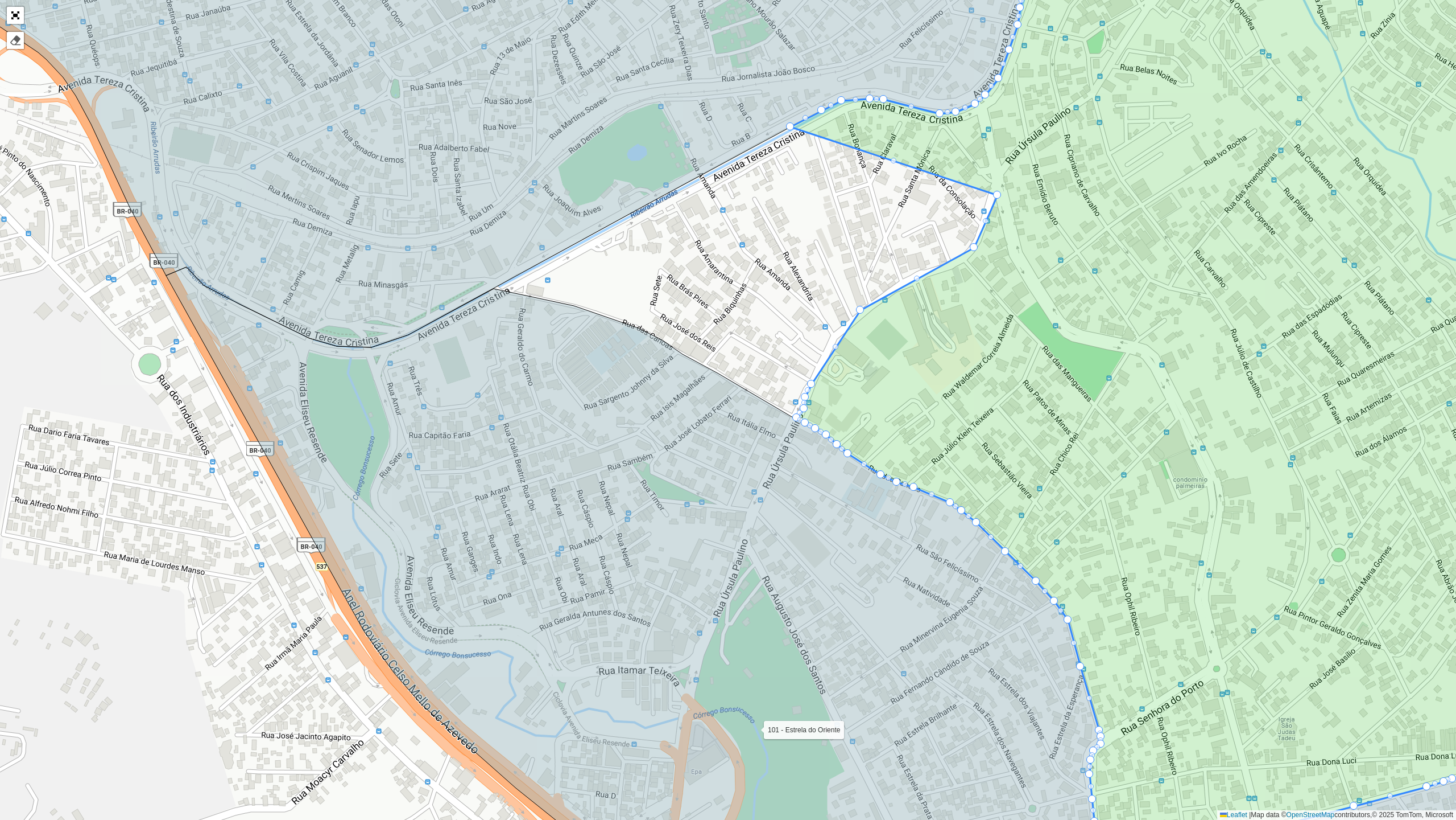
drag, startPoint x: 709, startPoint y: 167, endPoint x: 997, endPoint y: 192, distance: 289.1
drag, startPoint x: 788, startPoint y: 126, endPoint x: 649, endPoint y: 279, distance: 206.7
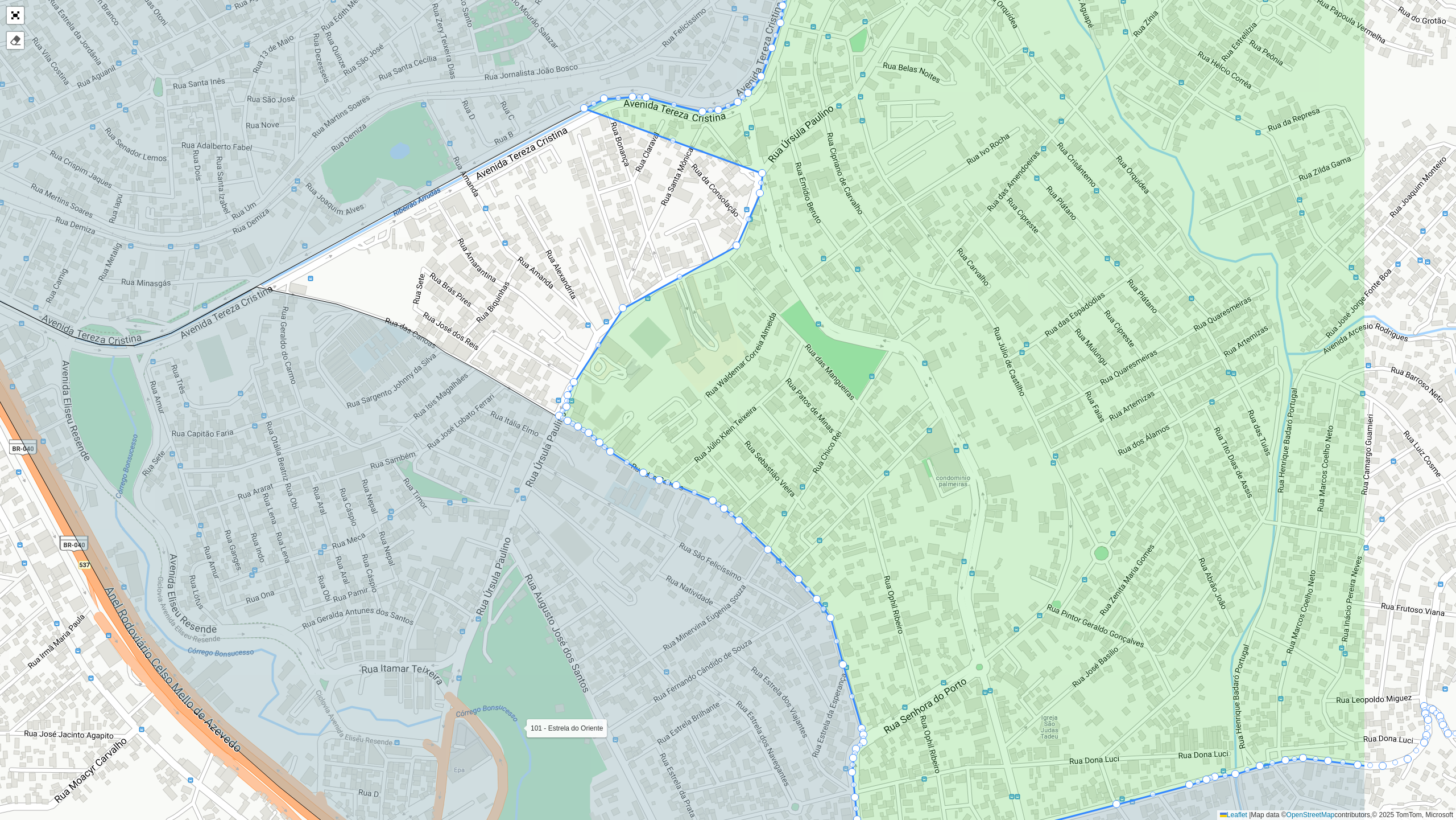
drag, startPoint x: 649, startPoint y: 279, endPoint x: 514, endPoint y: 278, distance: 135.0
click at [514, 278] on div "101 - Estrela do Oriente 102 - [GEOGRAPHIC_DATA] 700 - Mercado Central 900 - Co…" at bounding box center [728, 410] width 1456 height 820
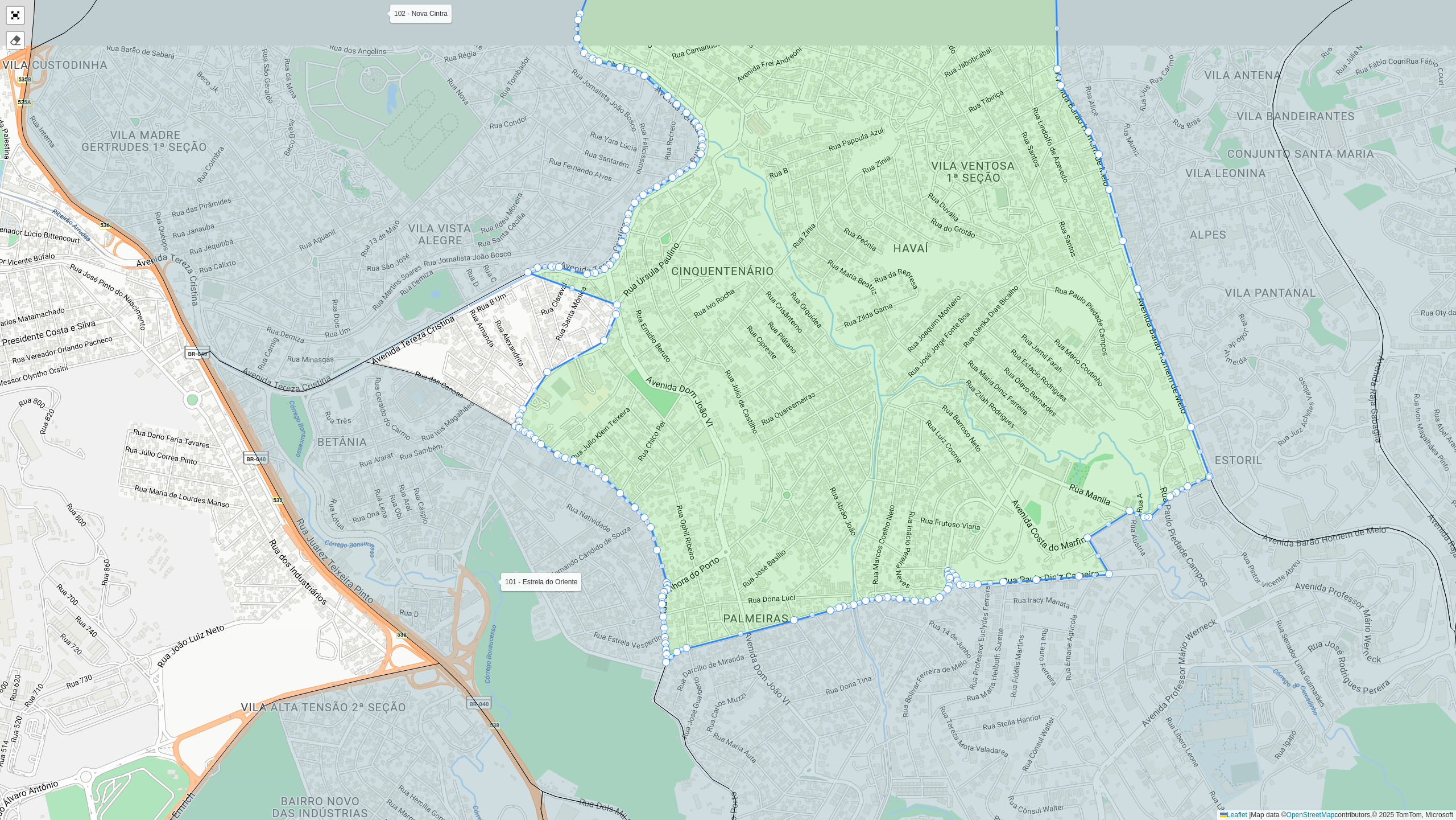
drag, startPoint x: 461, startPoint y: 378, endPoint x: 439, endPoint y: 457, distance: 82.0
click at [439, 457] on icon at bounding box center [468, 613] width 535 height 524
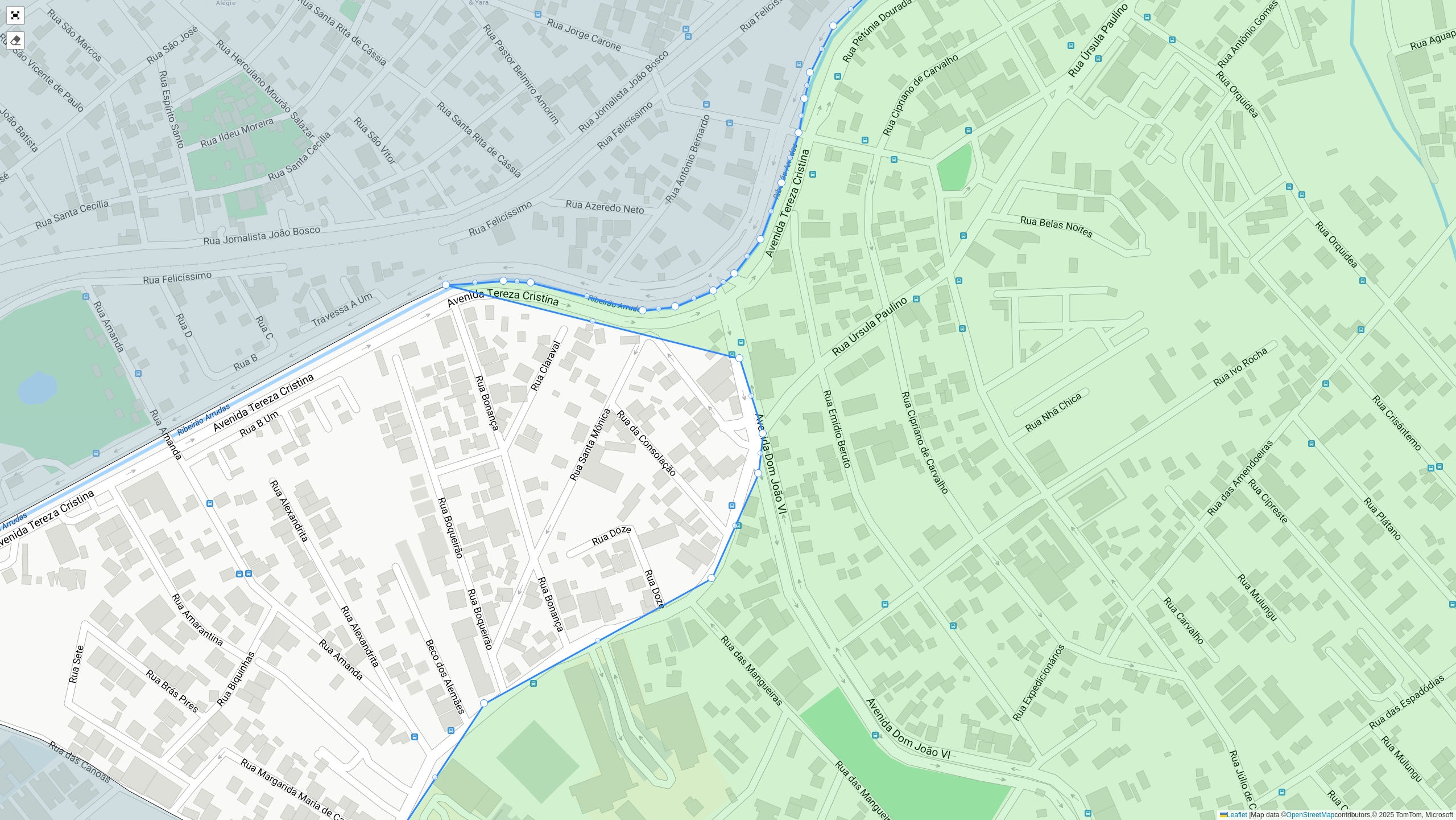
drag, startPoint x: 407, startPoint y: 305, endPoint x: 740, endPoint y: 361, distance: 337.7
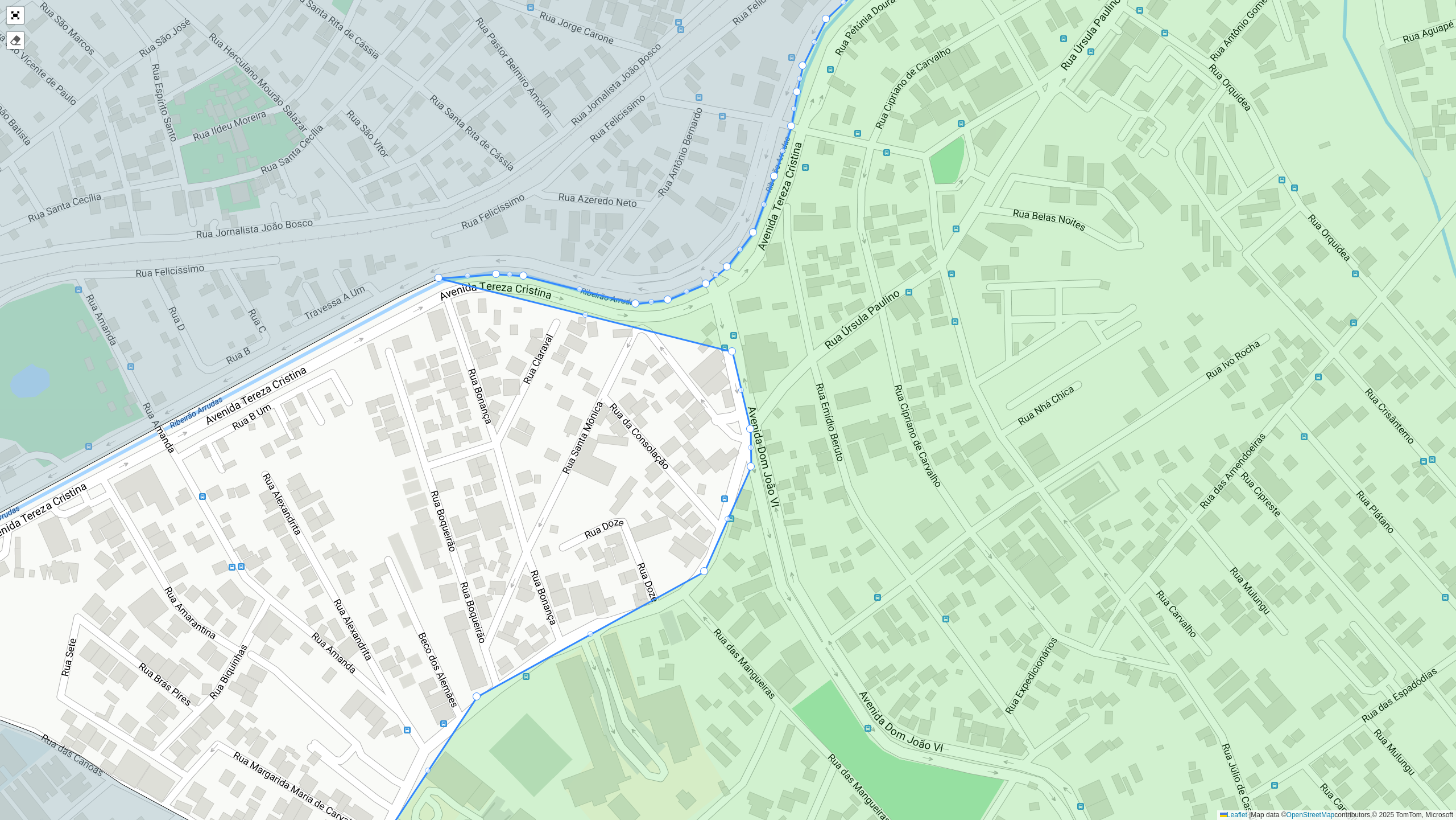
drag, startPoint x: 759, startPoint y: 468, endPoint x: 751, endPoint y: 461, distance: 10.6
click at [751, 461] on icon at bounding box center [979, 403] width 1234 height 987
drag, startPoint x: 751, startPoint y: 465, endPoint x: 742, endPoint y: 460, distance: 10.3
click at [590, 633] on div at bounding box center [590, 634] width 6 height 6
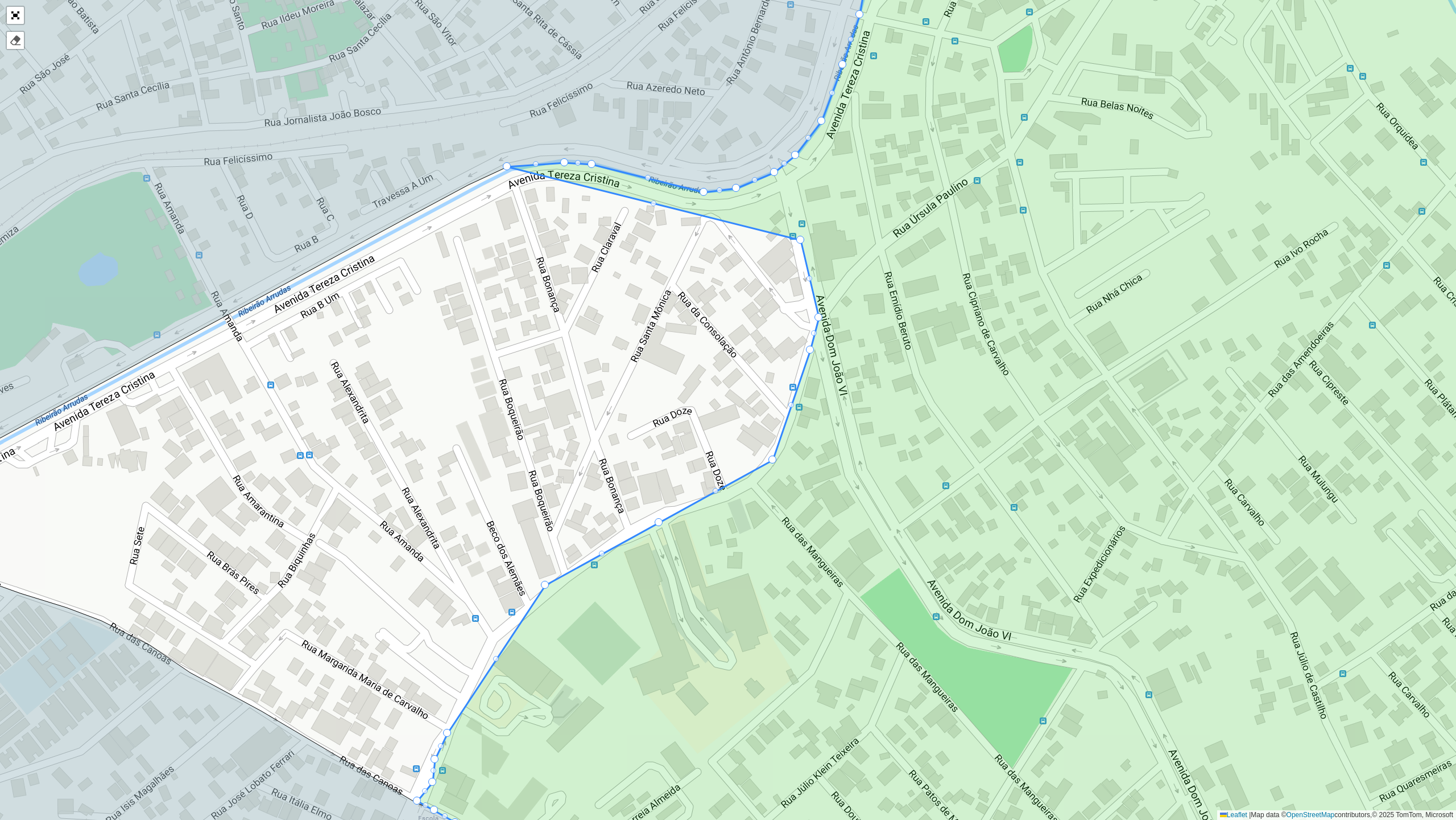
click at [497, 657] on div at bounding box center [496, 658] width 6 height 6
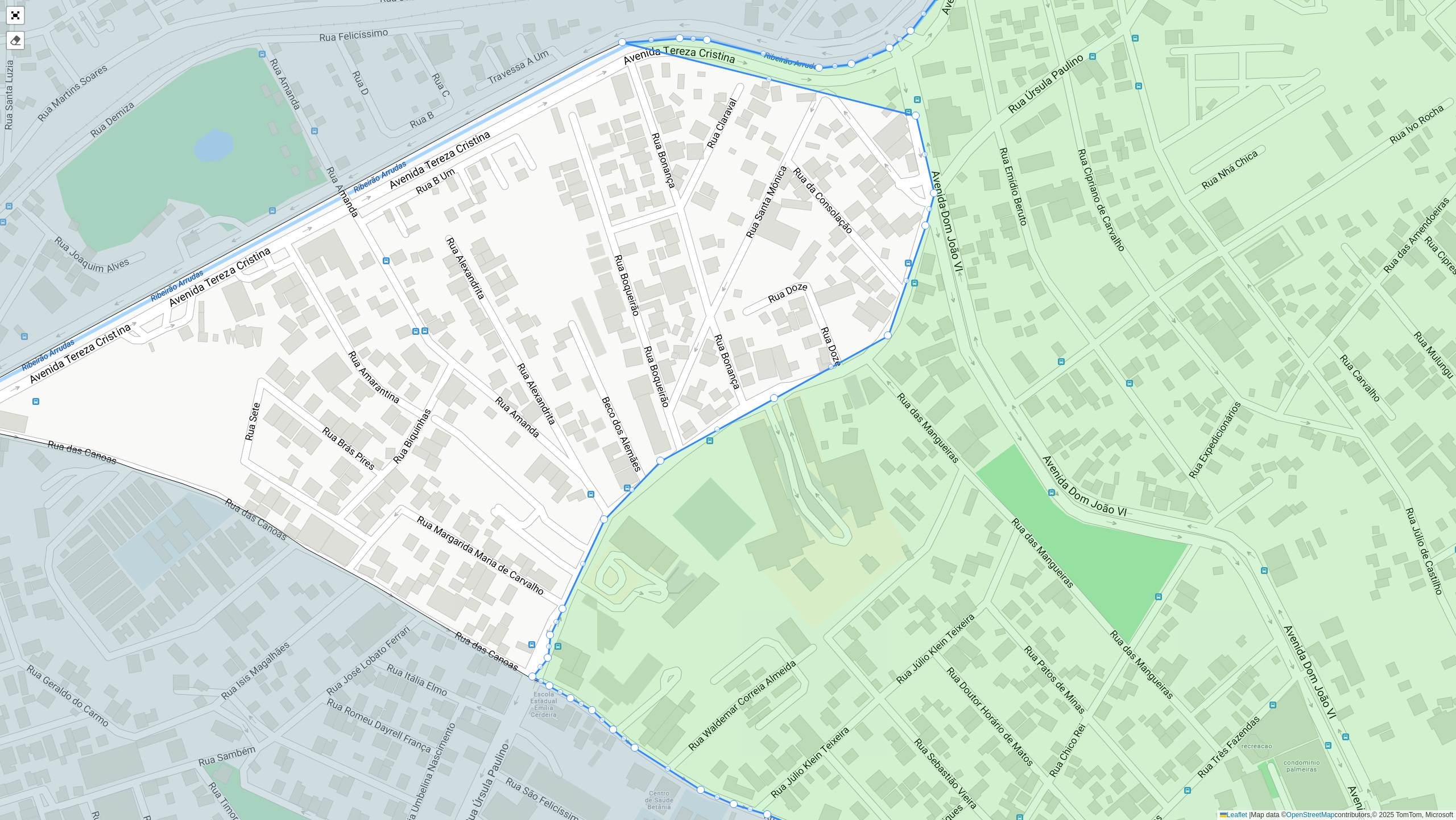
drag, startPoint x: 613, startPoint y: 535, endPoint x: 605, endPoint y: 521, distance: 16.1
drag, startPoint x: 546, startPoint y: 657, endPoint x: 538, endPoint y: 656, distance: 8.1
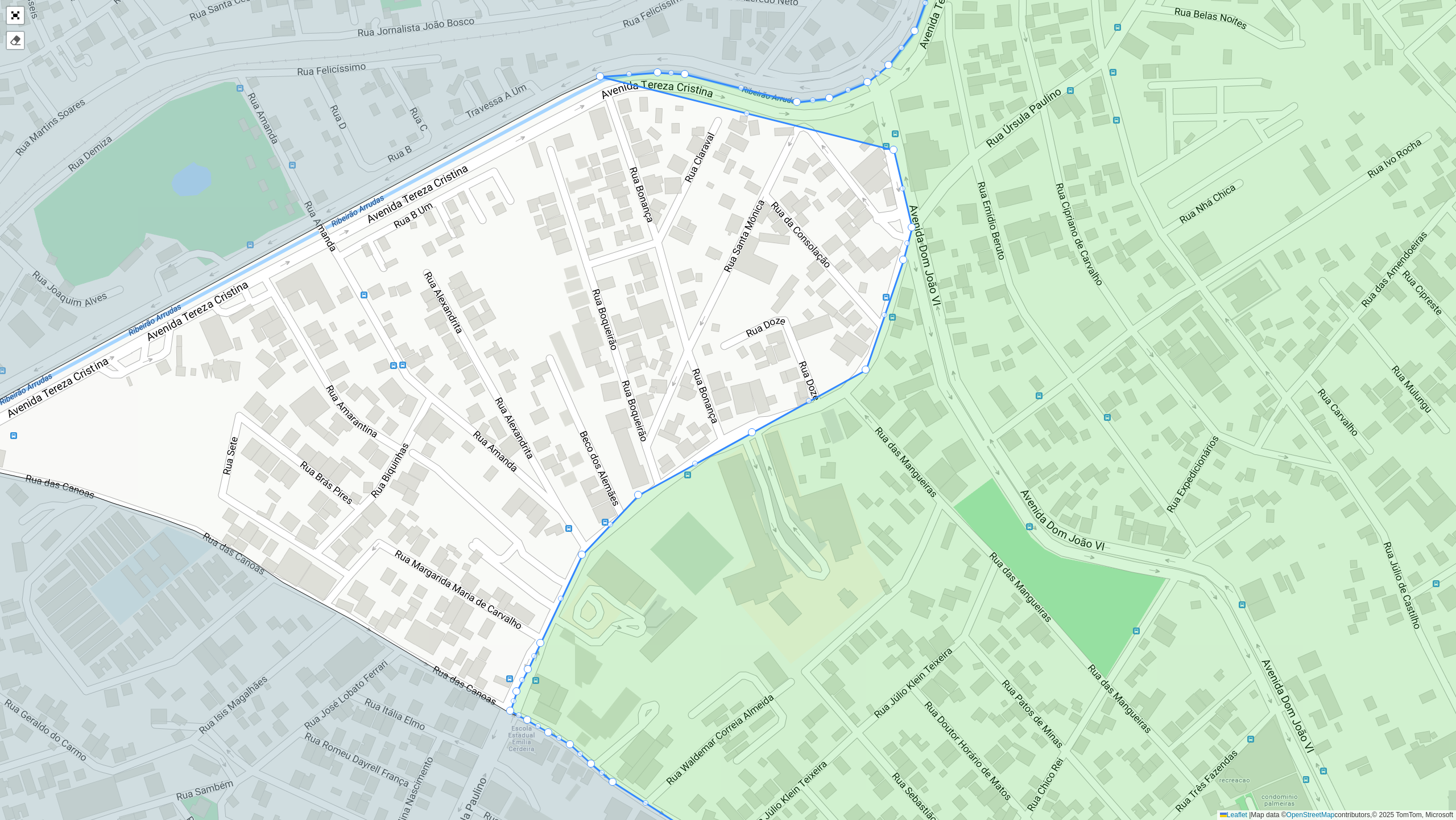
drag, startPoint x: 680, startPoint y: 545, endPoint x: 663, endPoint y: 538, distance: 18.4
click at [670, 559] on icon at bounding box center [1046, 443] width 1071 height 987
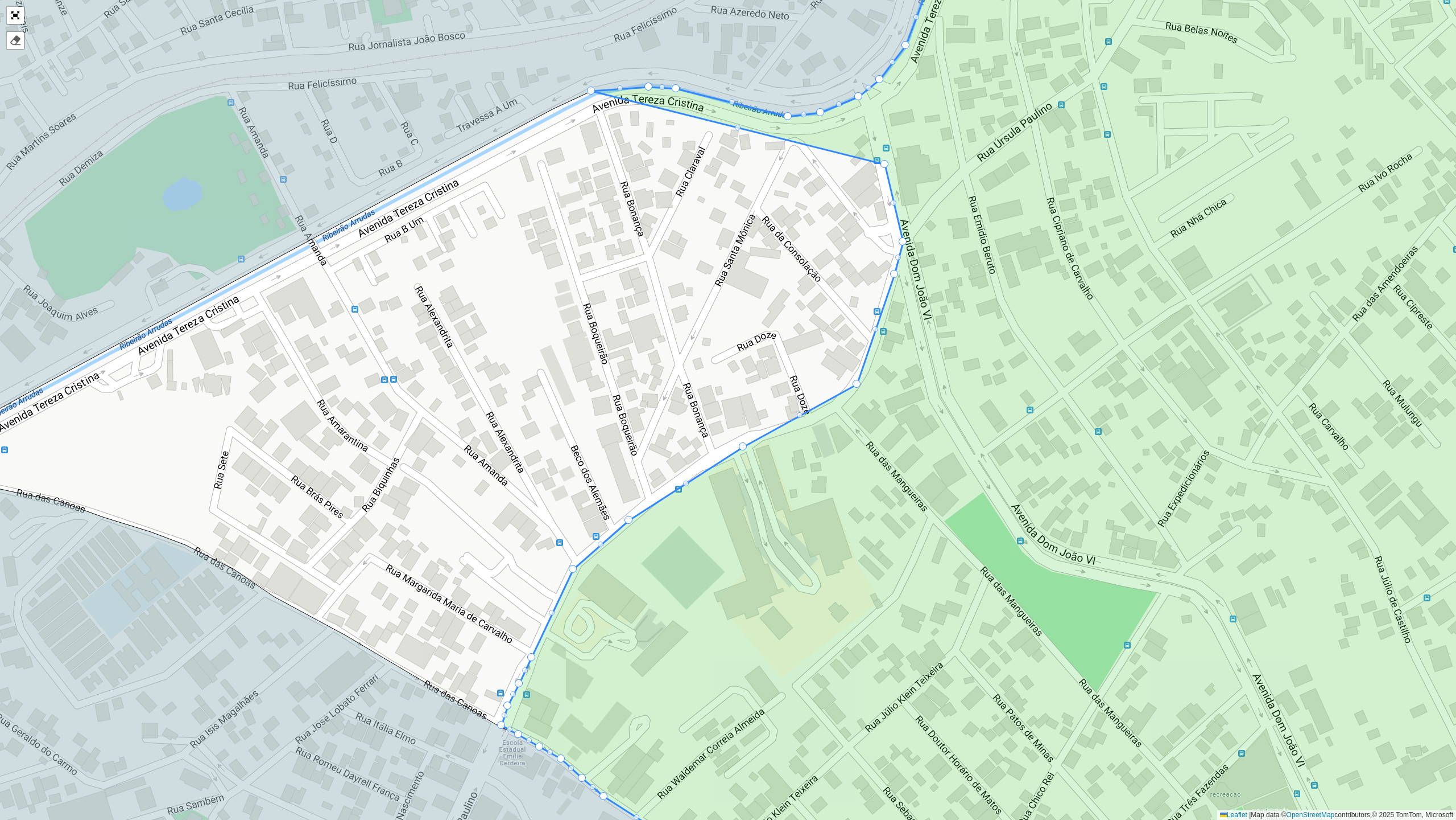
drag, startPoint x: 629, startPoint y: 508, endPoint x: 629, endPoint y: 518, distance: 10.0
click at [685, 482] on div at bounding box center [686, 484] width 6 height 6
click at [683, 483] on div at bounding box center [686, 484] width 6 height 6
drag, startPoint x: 743, startPoint y: 446, endPoint x: 679, endPoint y: 479, distance: 72.0
click at [765, 430] on div at bounding box center [768, 431] width 6 height 6
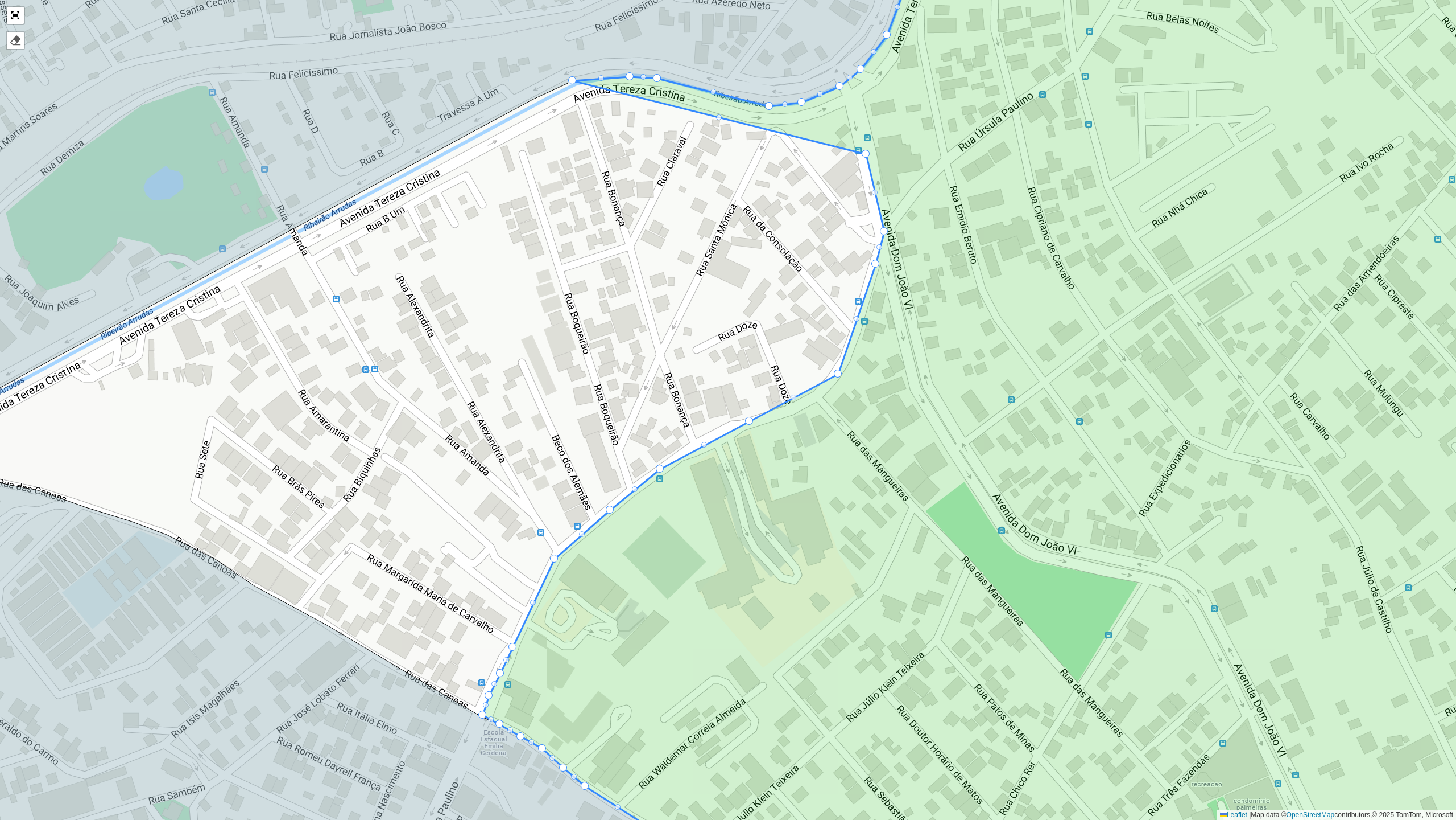
click at [795, 393] on div "101 - Estrela do Oriente 102 - [GEOGRAPHIC_DATA] 700 - Mercado Central 900 - Co…" at bounding box center [728, 410] width 1456 height 820
click at [794, 395] on div at bounding box center [793, 397] width 6 height 6
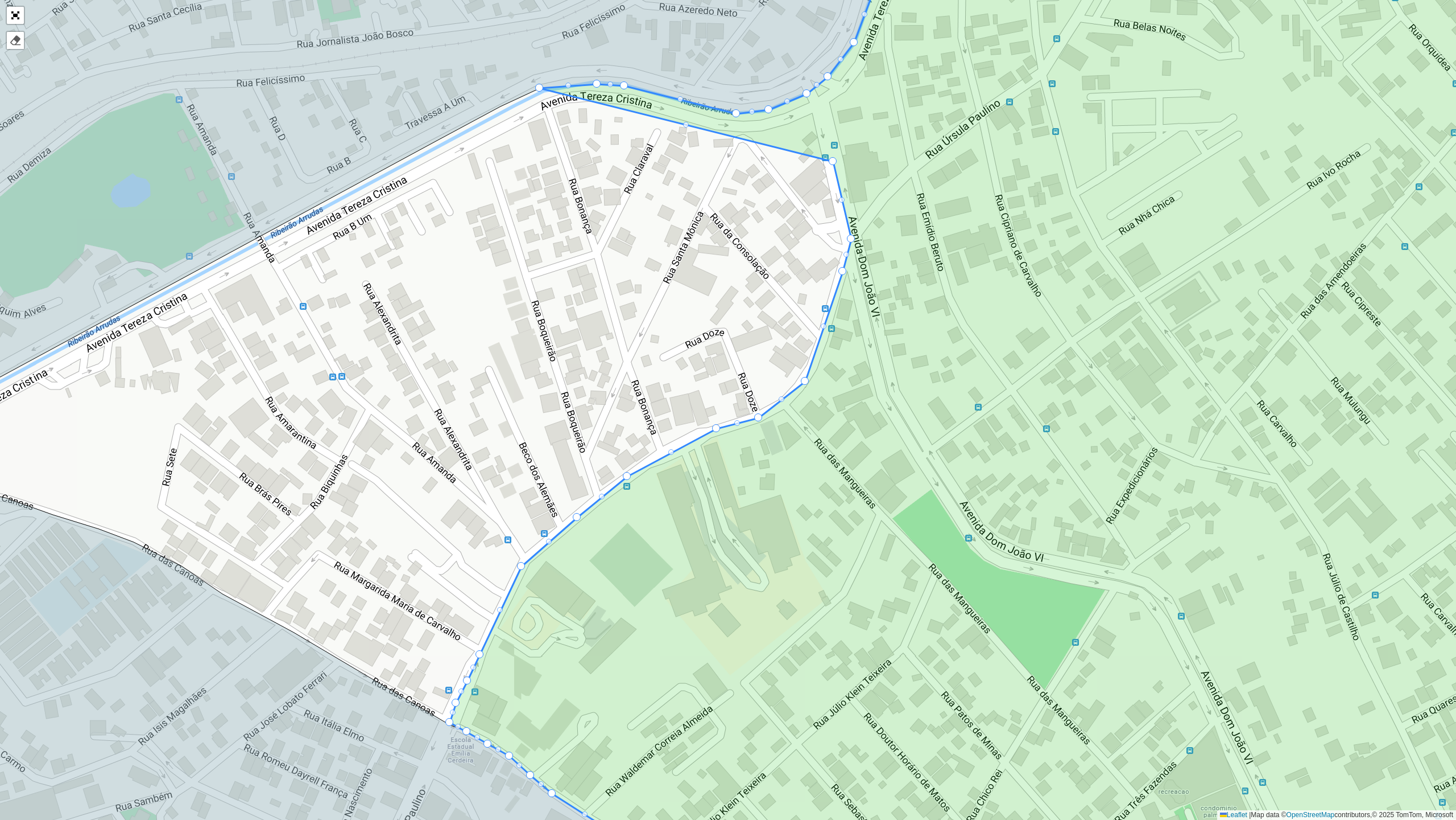
drag, startPoint x: 762, startPoint y: 403, endPoint x: 760, endPoint y: 415, distance: 12.2
click at [672, 451] on div at bounding box center [671, 452] width 6 height 6
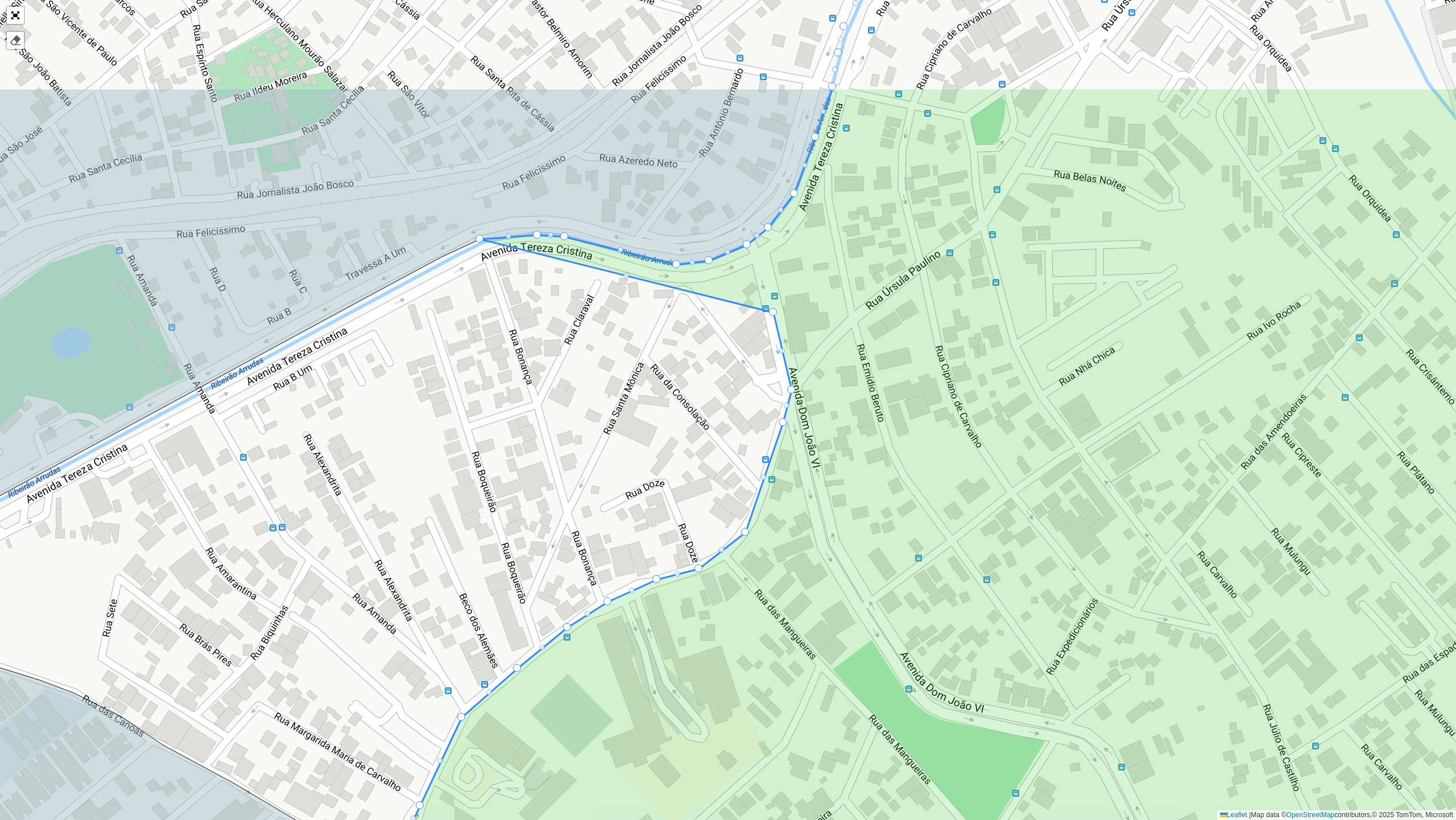
drag, startPoint x: 763, startPoint y: 271, endPoint x: 592, endPoint y: 267, distance: 171.0
click at [676, 444] on div "101 - Estrela do Oriente 102 - [GEOGRAPHIC_DATA] 700 - Mercado Central 900 - Co…" at bounding box center [728, 410] width 1456 height 820
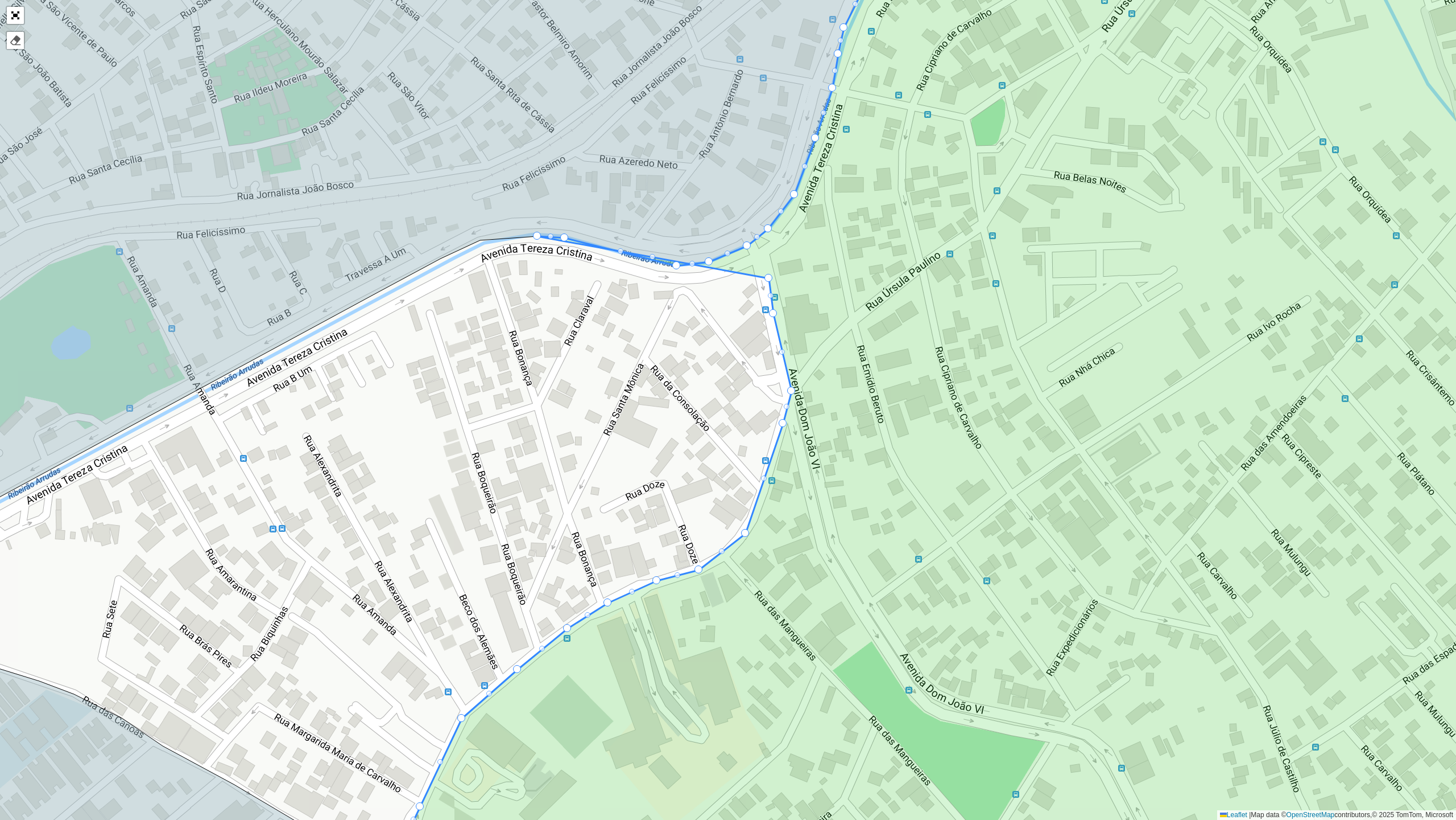
drag, startPoint x: 477, startPoint y: 236, endPoint x: 766, endPoint y: 274, distance: 291.5
drag, startPoint x: 690, startPoint y: 263, endPoint x: 593, endPoint y: 327, distance: 116.2
click at [553, 380] on div "101 - Estrela do Oriente 102 - [GEOGRAPHIC_DATA] 700 - Mercado Central 900 - Co…" at bounding box center [728, 410] width 1456 height 820
drag, startPoint x: 708, startPoint y: 262, endPoint x: 559, endPoint y: 438, distance: 230.6
click at [559, 438] on div "101 - Estrela do Oriente 102 - [GEOGRAPHIC_DATA] 700 - Mercado Central 900 - Co…" at bounding box center [728, 410] width 1456 height 820
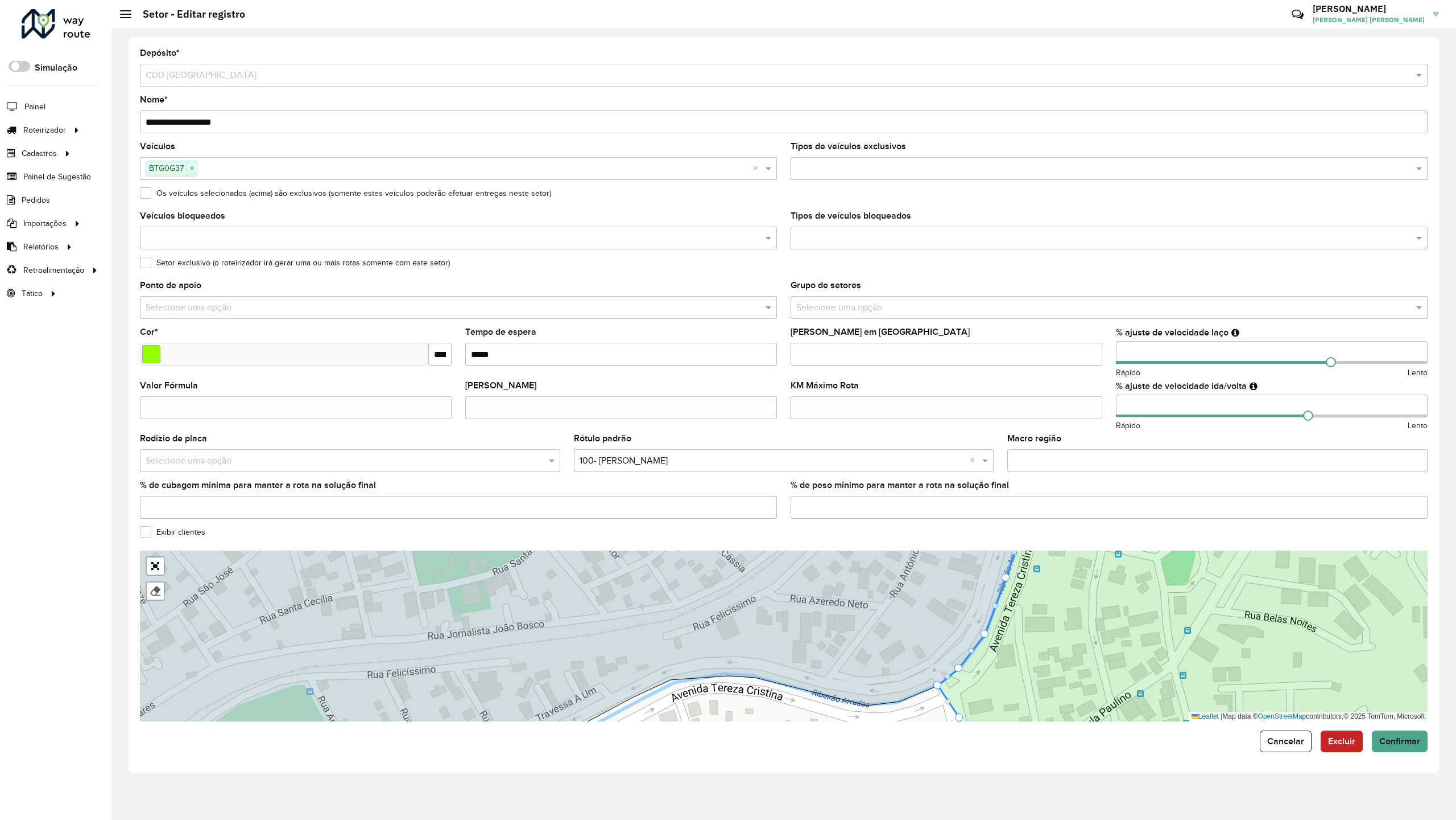
drag, startPoint x: 399, startPoint y: 482, endPoint x: 431, endPoint y: 404, distance: 84.3
click at [431, 550] on div "101 - Estrela do Oriente 102 - [GEOGRAPHIC_DATA] 700 - Mercado Central 900 - Co…" at bounding box center [784, 636] width 1288 height 171
drag, startPoint x: 797, startPoint y: 132, endPoint x: 808, endPoint y: 127, distance: 12.1
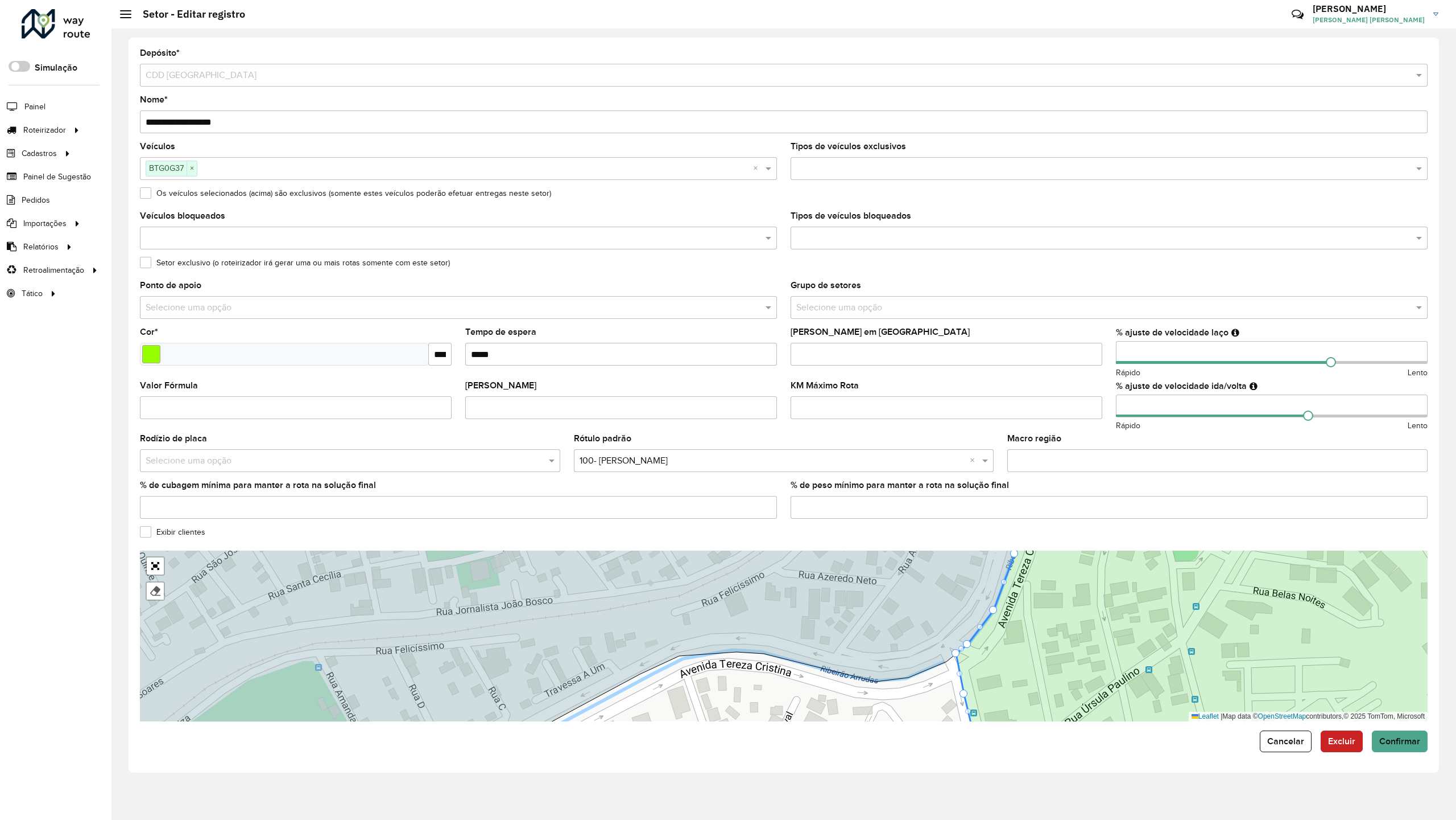
drag, startPoint x: 838, startPoint y: 431, endPoint x: 835, endPoint y: 418, distance: 13.3
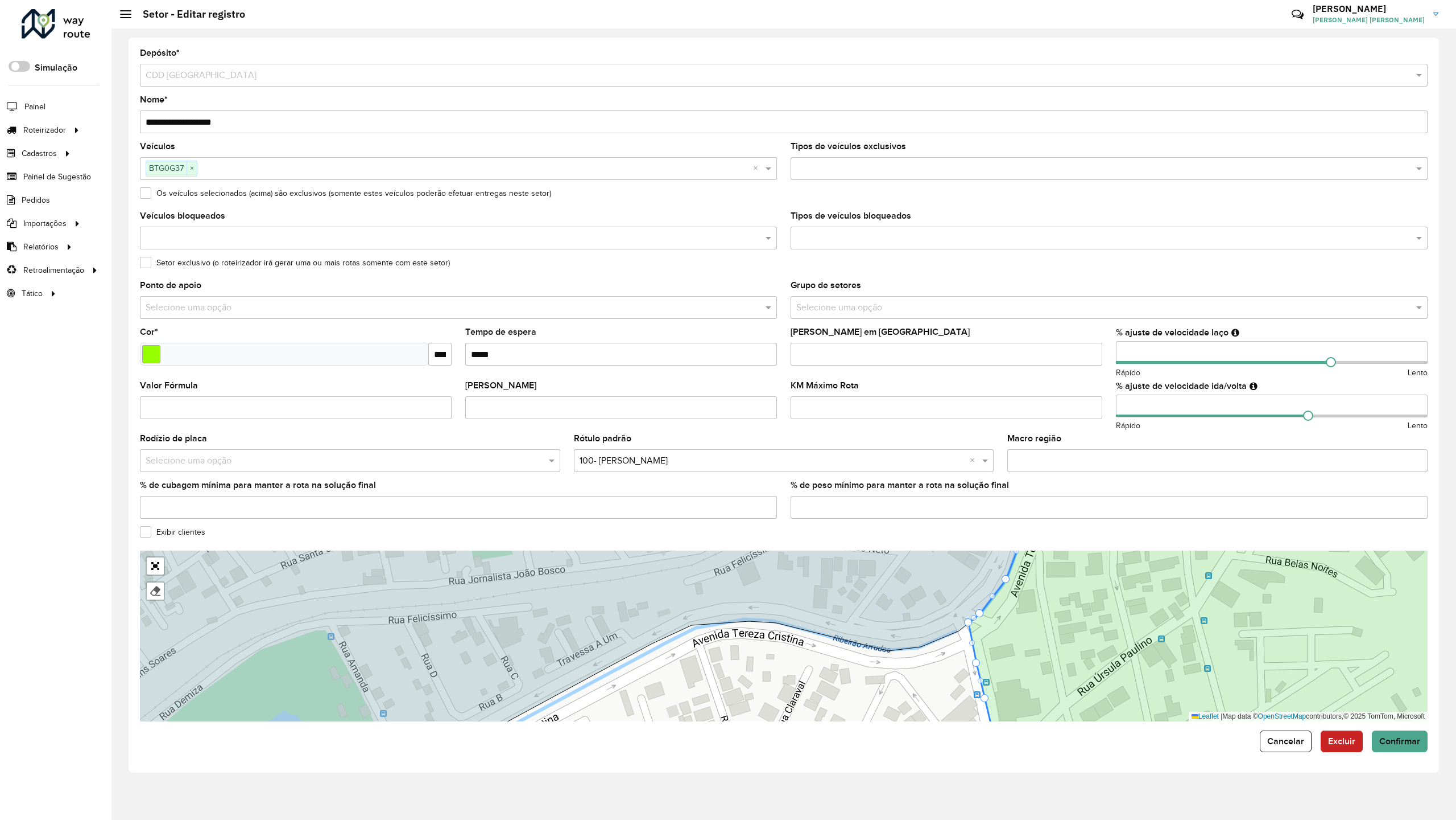
drag, startPoint x: 681, startPoint y: 538, endPoint x: 691, endPoint y: 514, distance: 26.0
drag, startPoint x: 494, startPoint y: 637, endPoint x: 505, endPoint y: 611, distance: 28.2
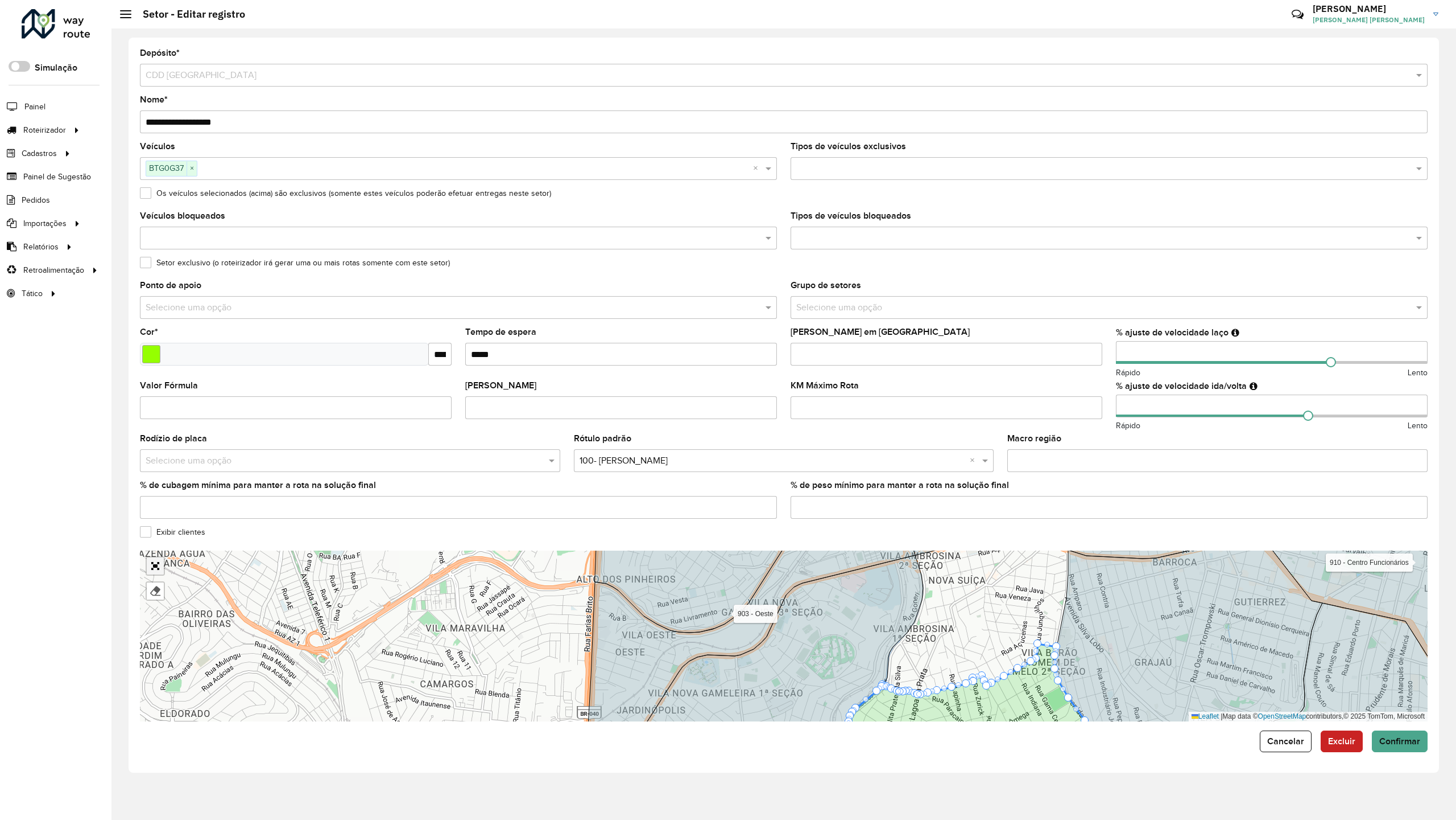
click at [146, 557] on link "Abrir mapa em tela cheia" at bounding box center [155, 565] width 17 height 17
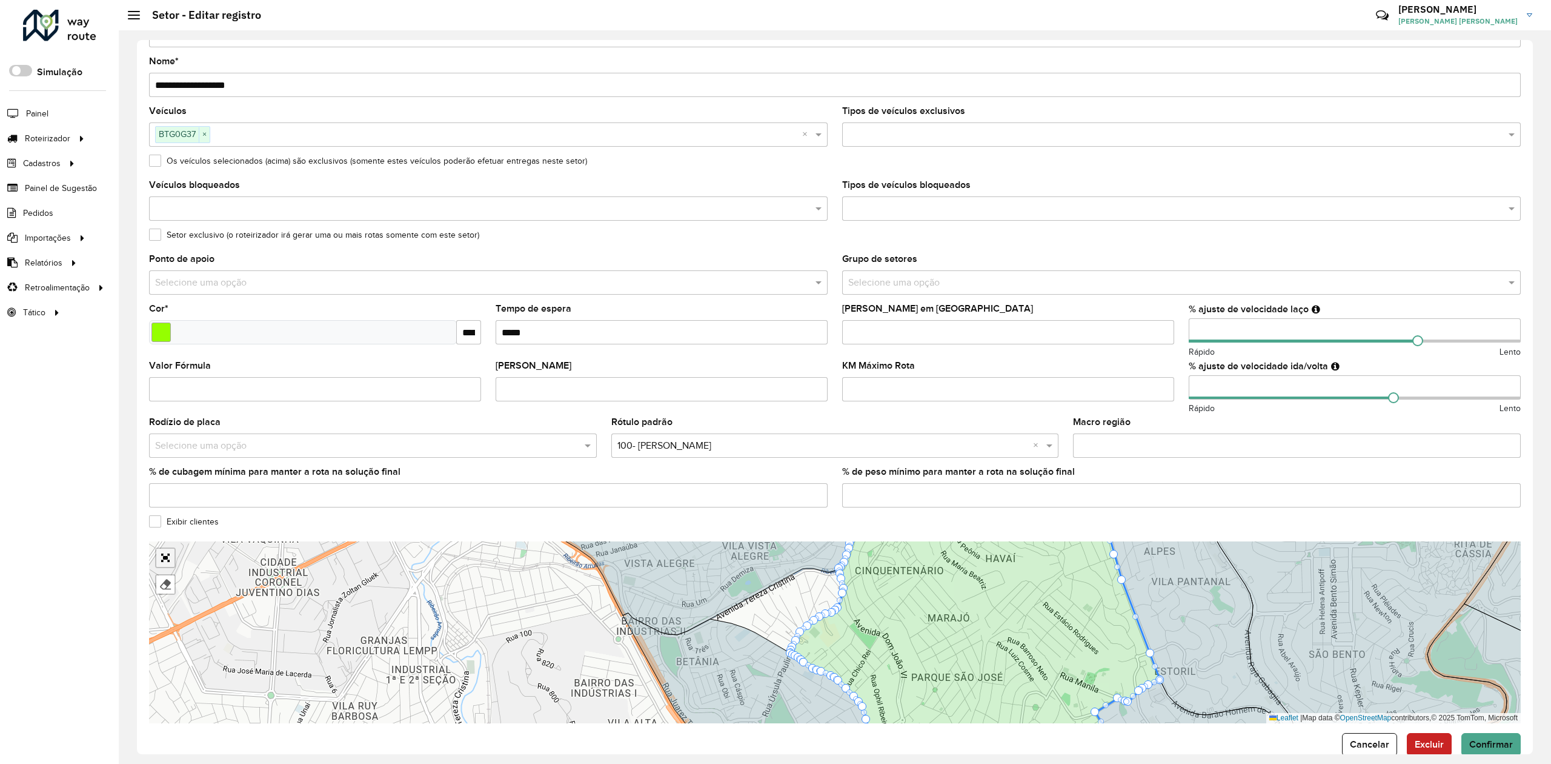
scroll to position [67, 0]
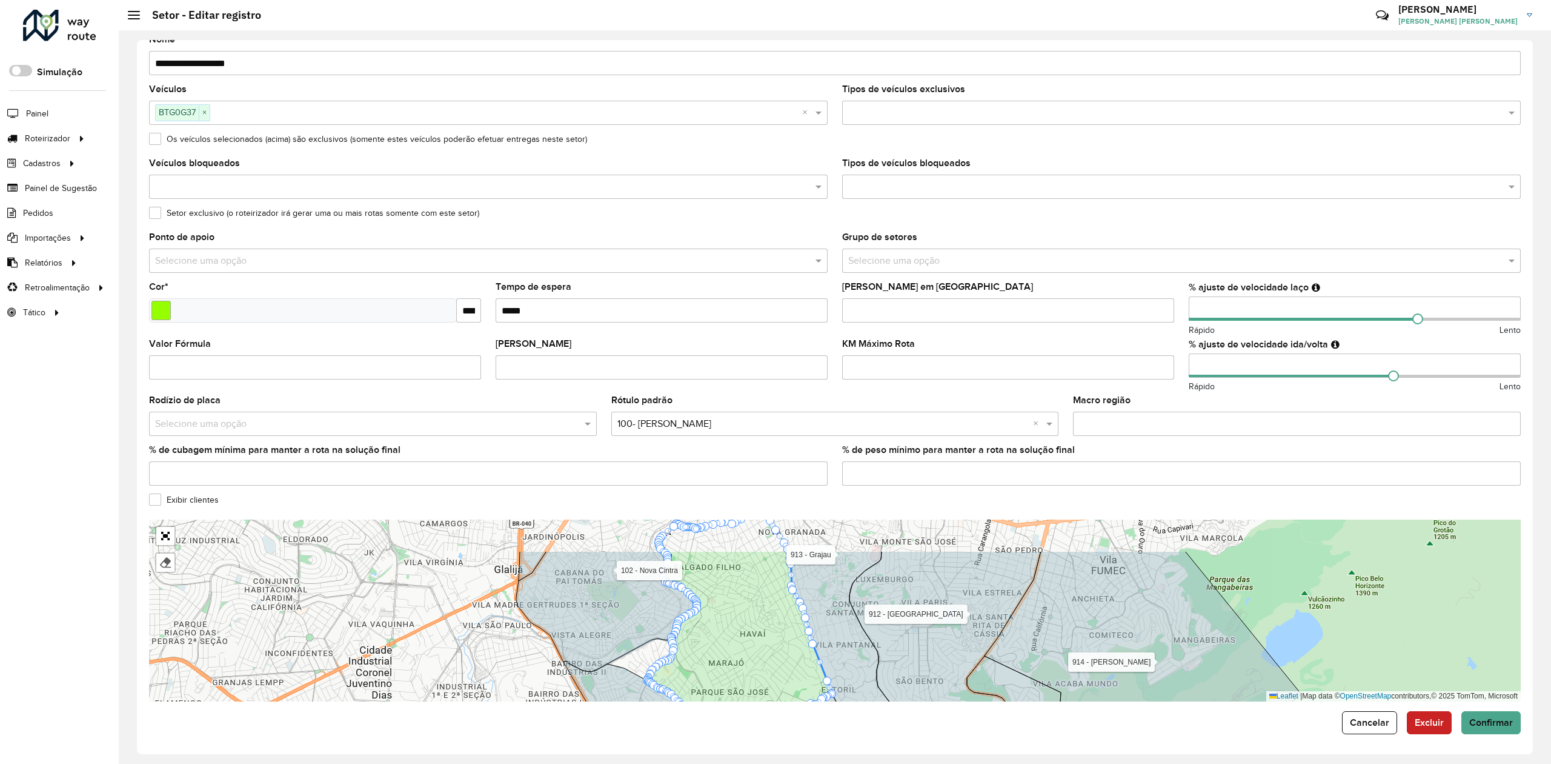
drag, startPoint x: 704, startPoint y: 639, endPoint x: 531, endPoint y: 696, distance: 182.1
click at [530, 699] on div "101 - Estrela do Oriente 102 - [GEOGRAPHIC_DATA] 700 - Mercado Central 900 - Co…" at bounding box center [835, 610] width 1372 height 182
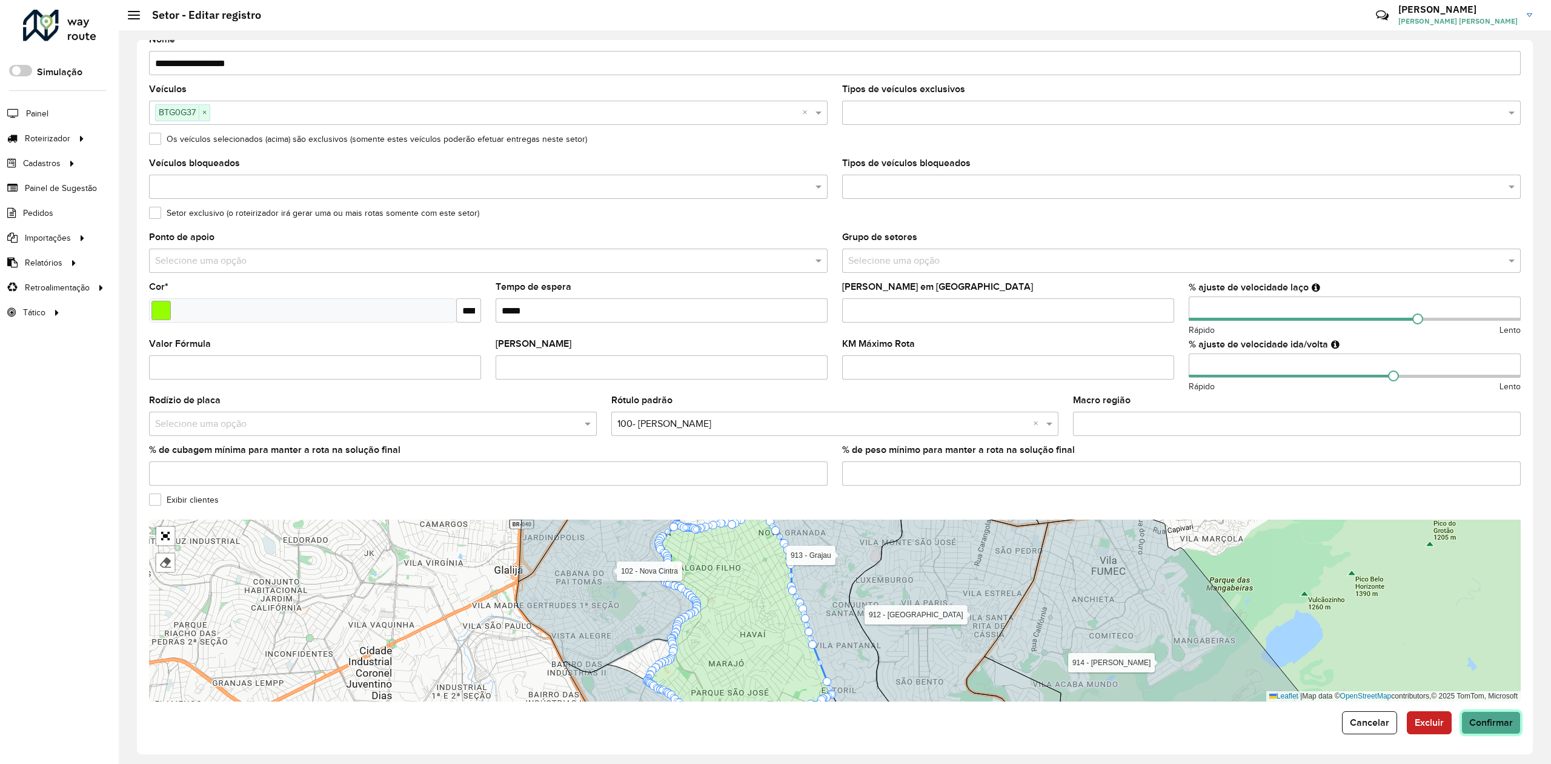
click at [1492, 728] on button "Confirmar" at bounding box center [1491, 722] width 59 height 23
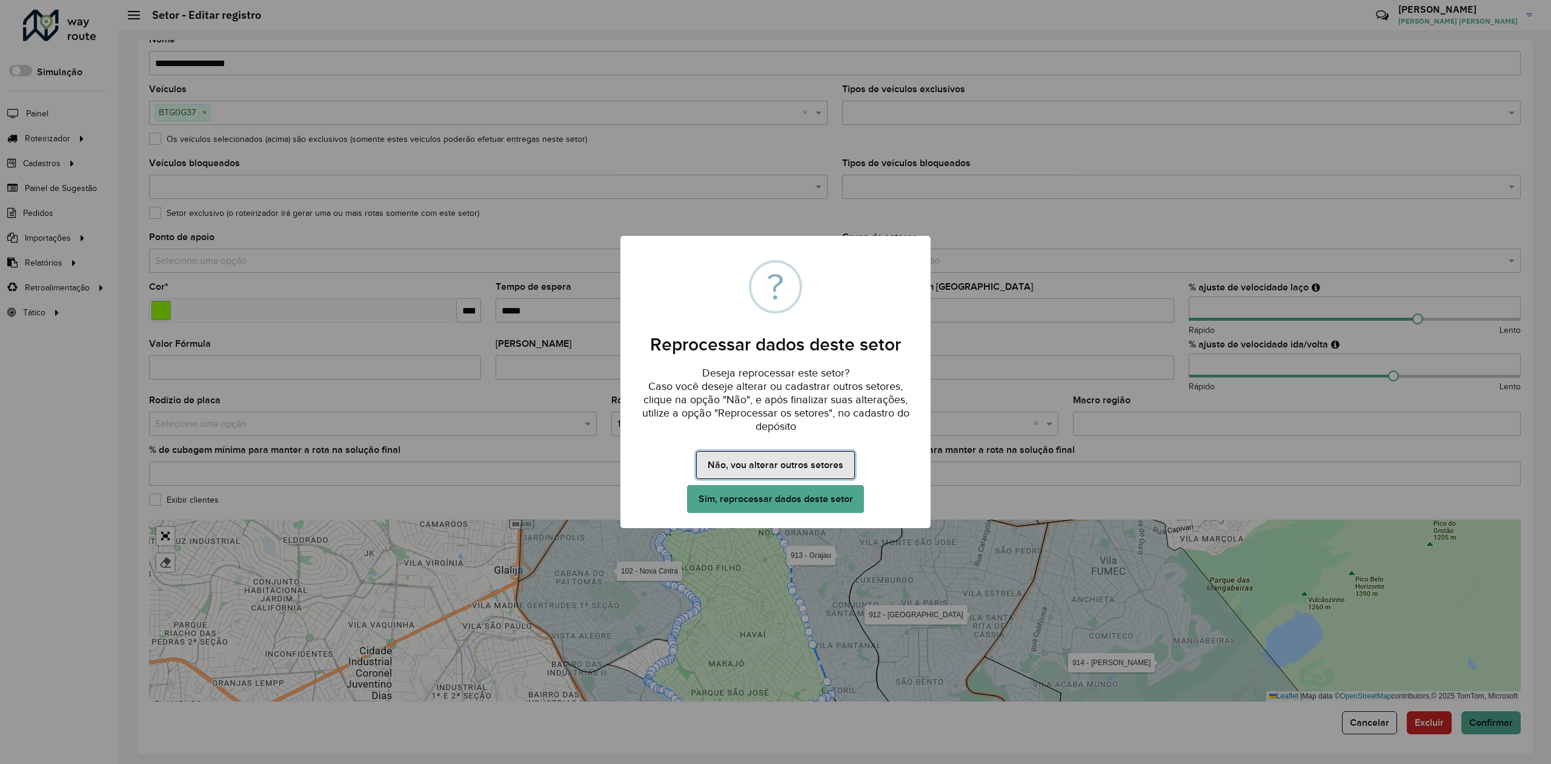
click at [772, 462] on button "Não, vou alterar outros setores" at bounding box center [775, 465] width 158 height 28
